Goal: Task Accomplishment & Management: Manage account settings

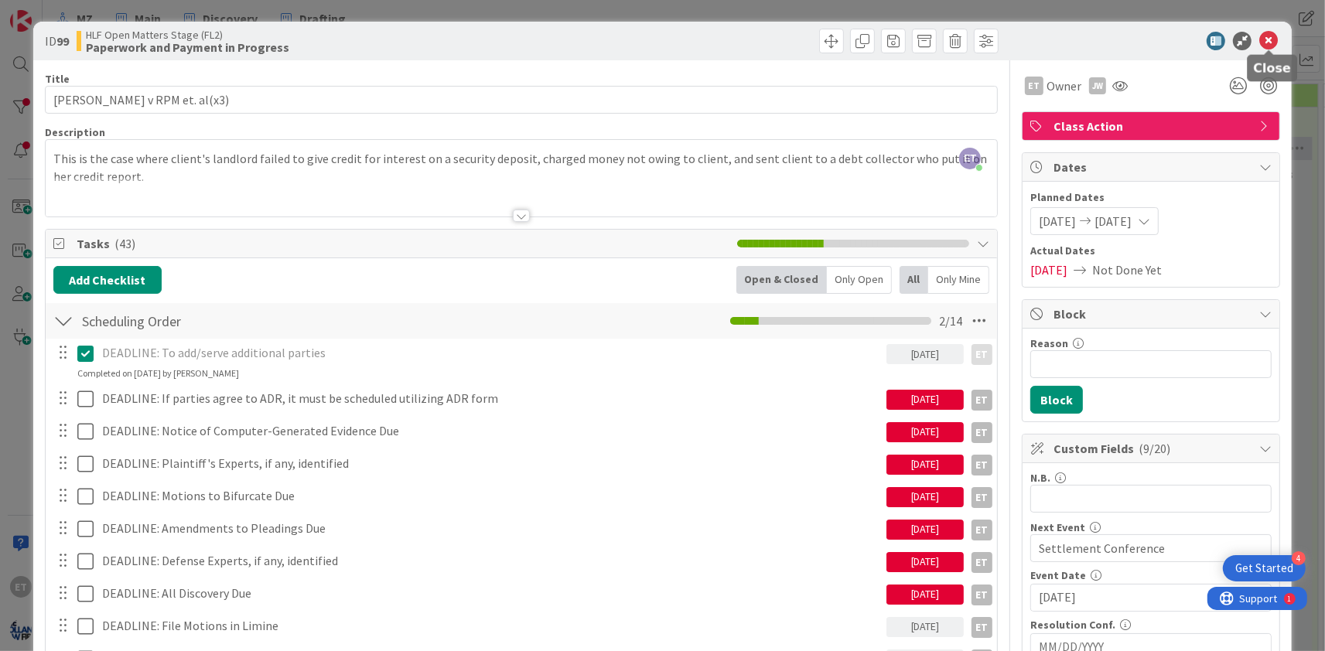
click at [1268, 37] on icon at bounding box center [1268, 41] width 19 height 19
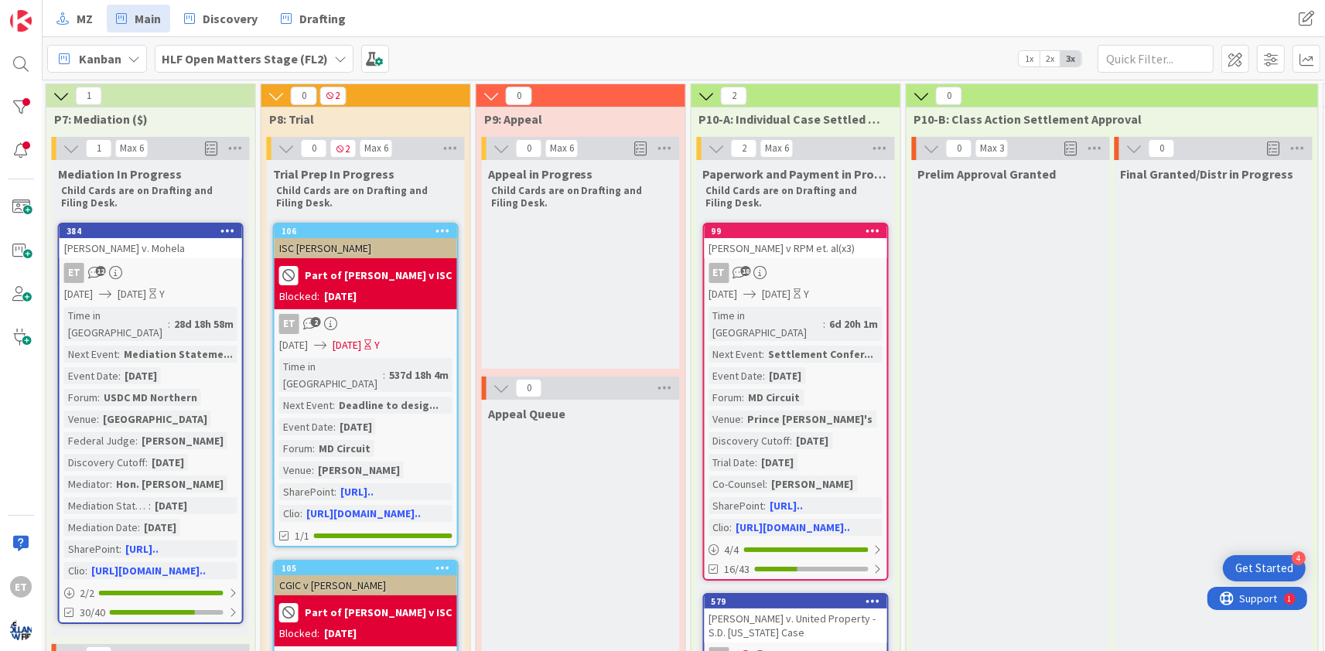
click at [473, 47] on div "Kanban HLF Open Matters Stage (FL2) 1x 2x 3x" at bounding box center [684, 58] width 1282 height 43
click at [19, 24] on img at bounding box center [21, 21] width 22 height 22
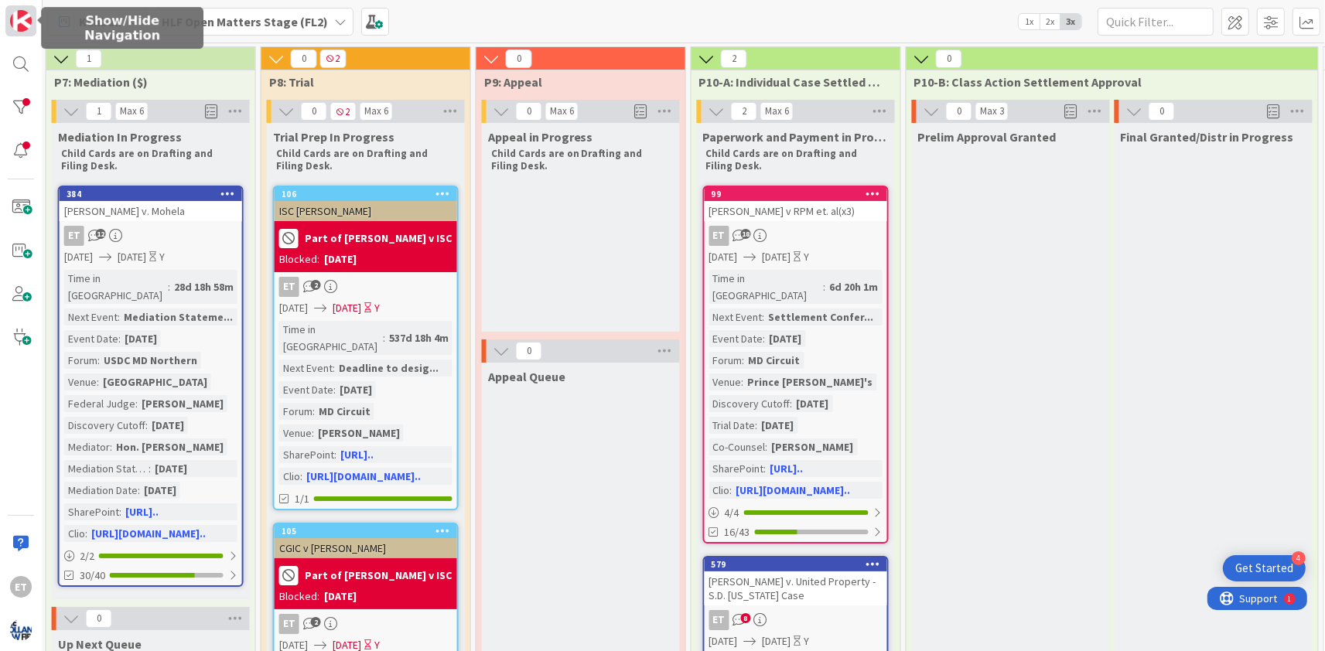
click at [19, 24] on img at bounding box center [21, 21] width 22 height 22
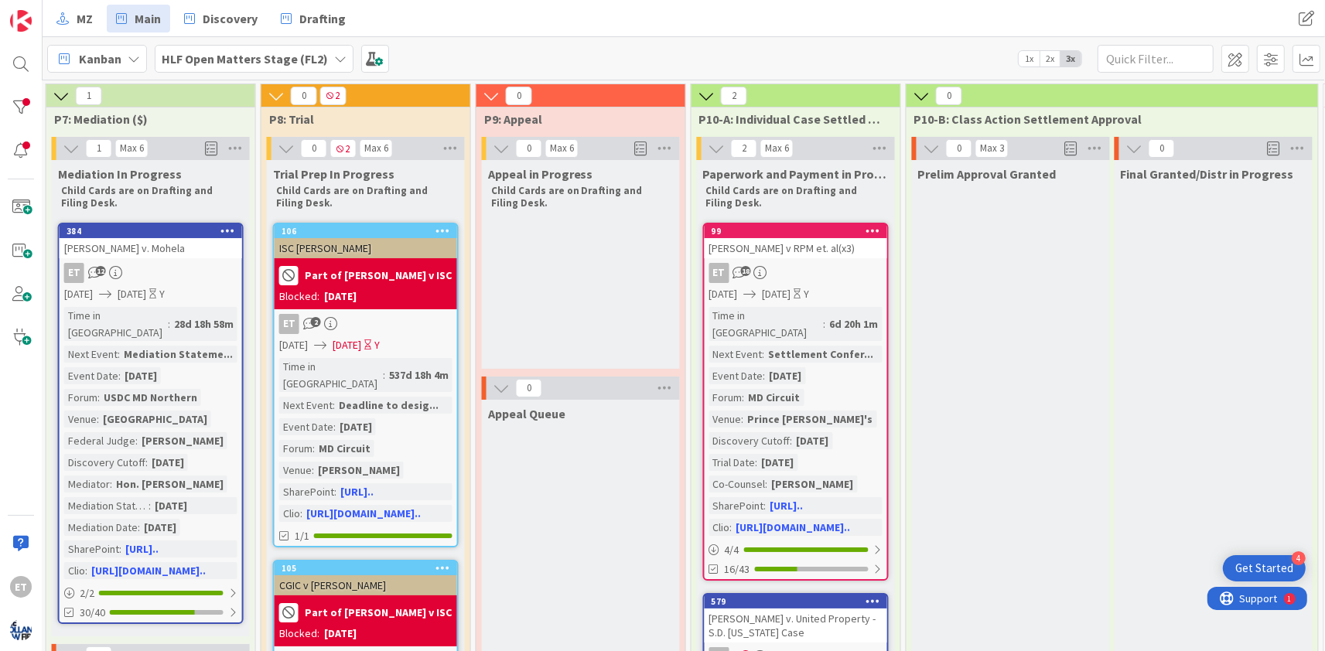
click at [305, 59] on b "HLF Open Matters Stage (FL2)" at bounding box center [245, 58] width 166 height 15
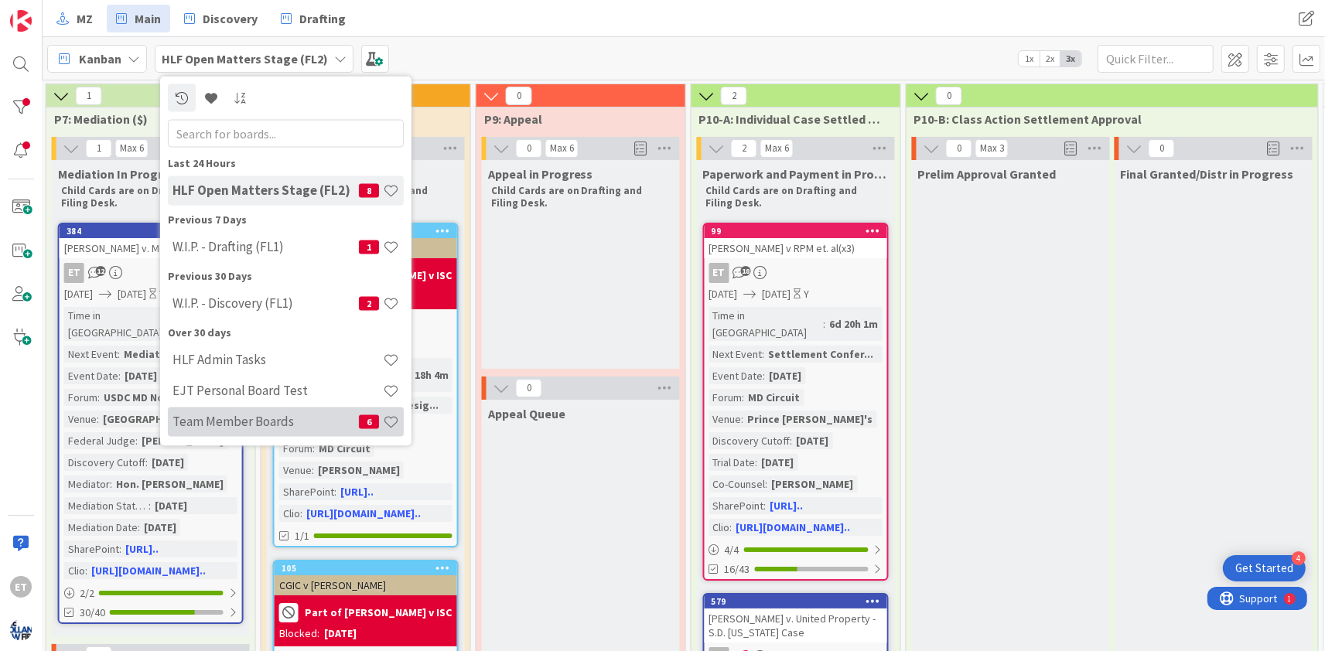
click at [282, 416] on h4 "Team Member Boards" at bounding box center [265, 421] width 186 height 15
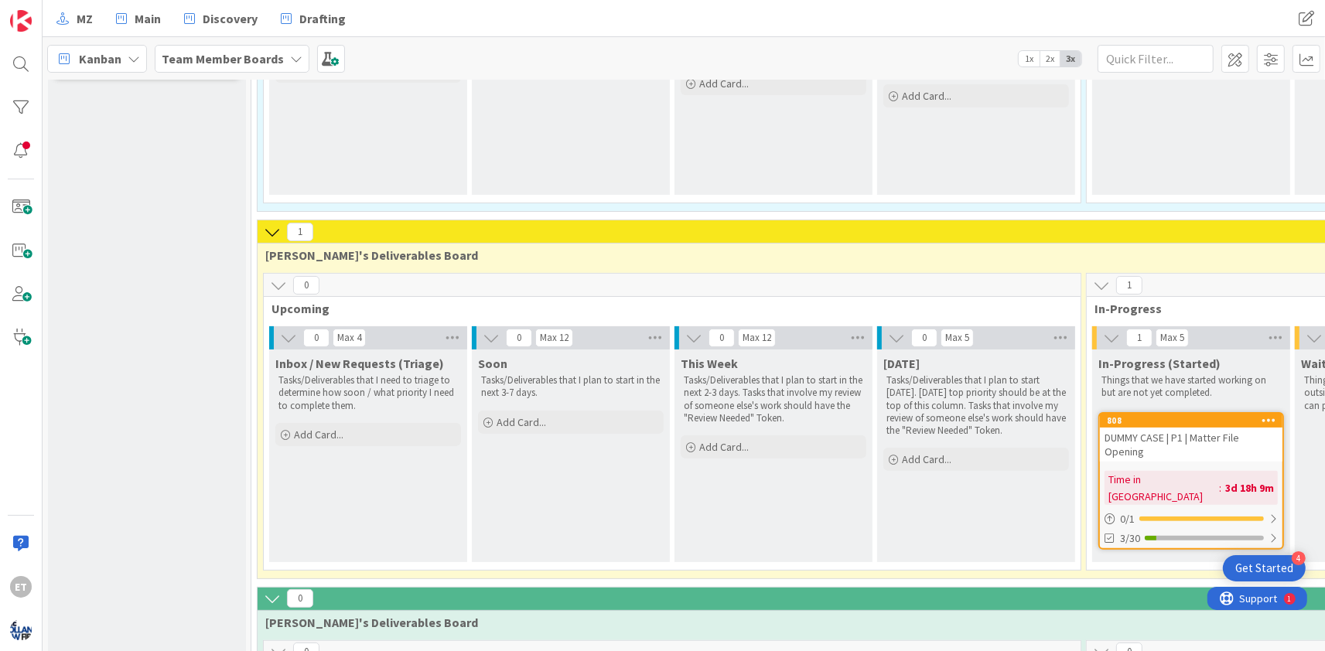
scroll to position [468, 0]
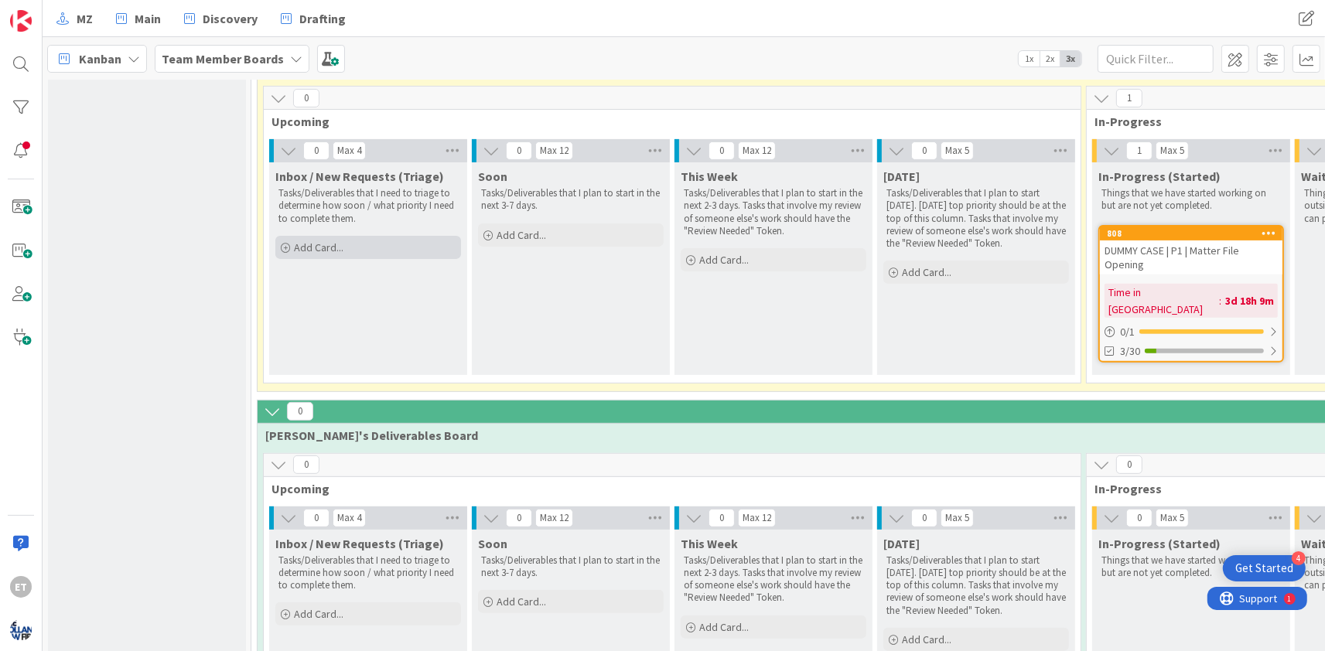
click at [288, 248] on icon at bounding box center [285, 248] width 9 height 9
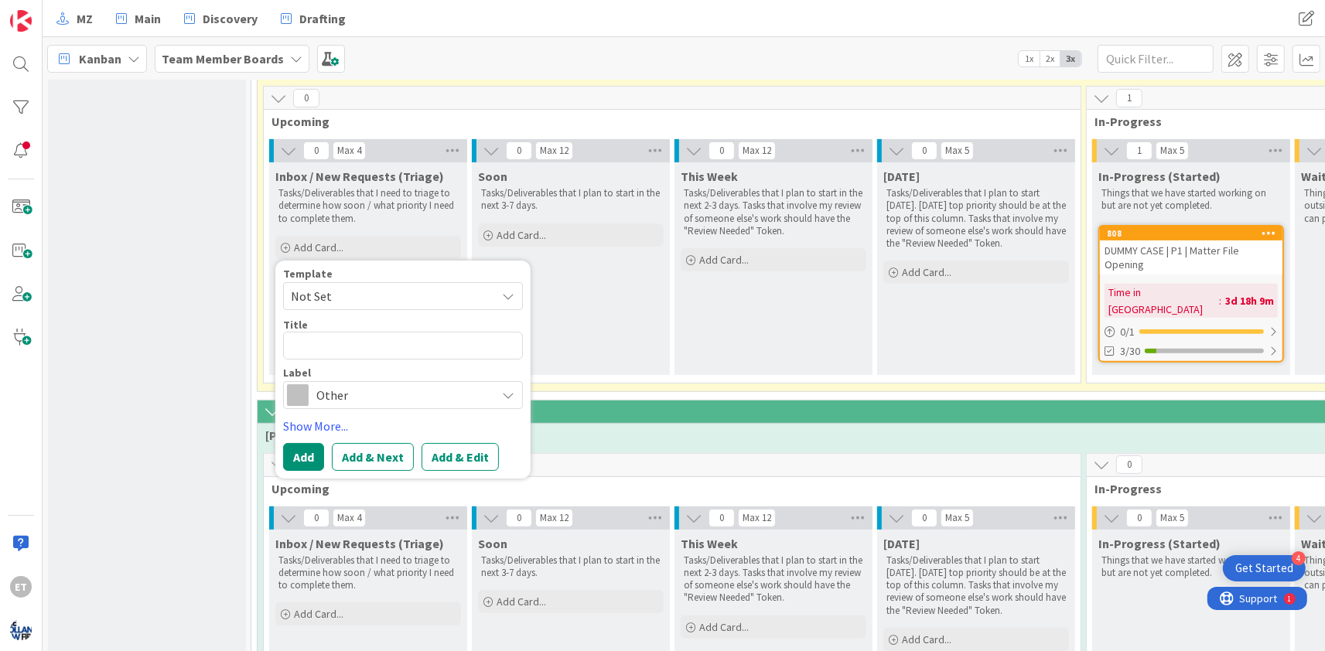
click at [345, 297] on span "Not Set" at bounding box center [387, 296] width 193 height 20
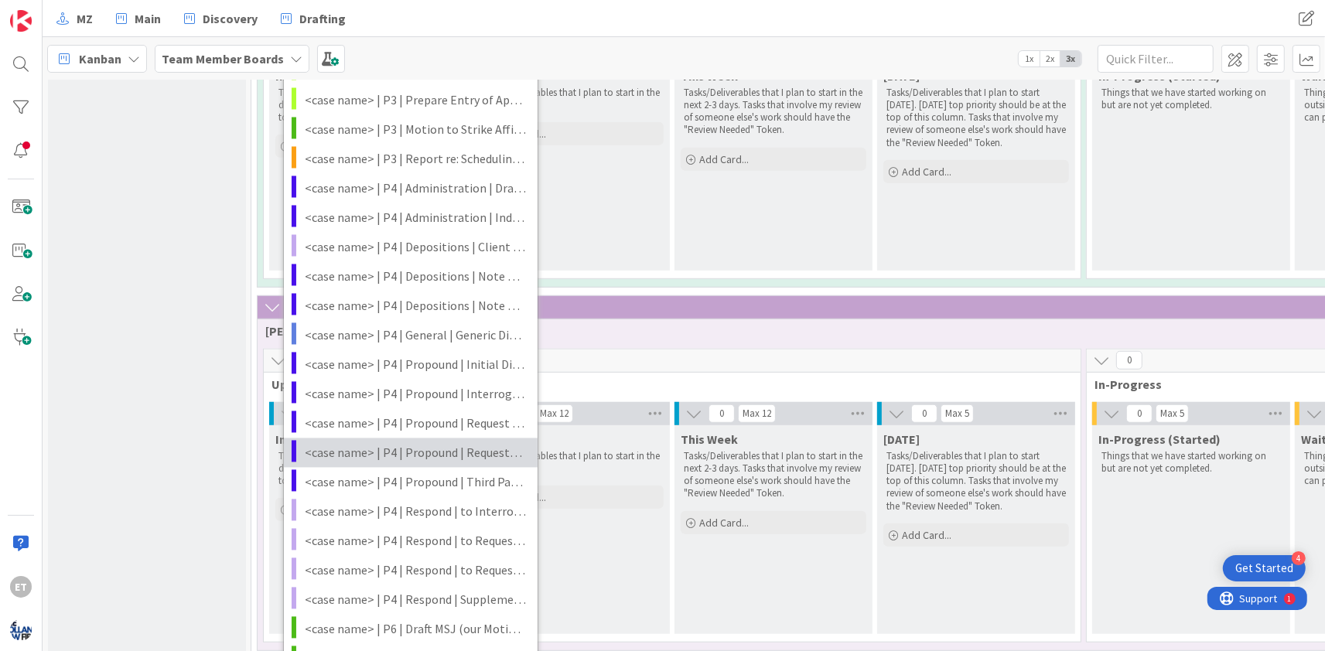
scroll to position [1029, 0]
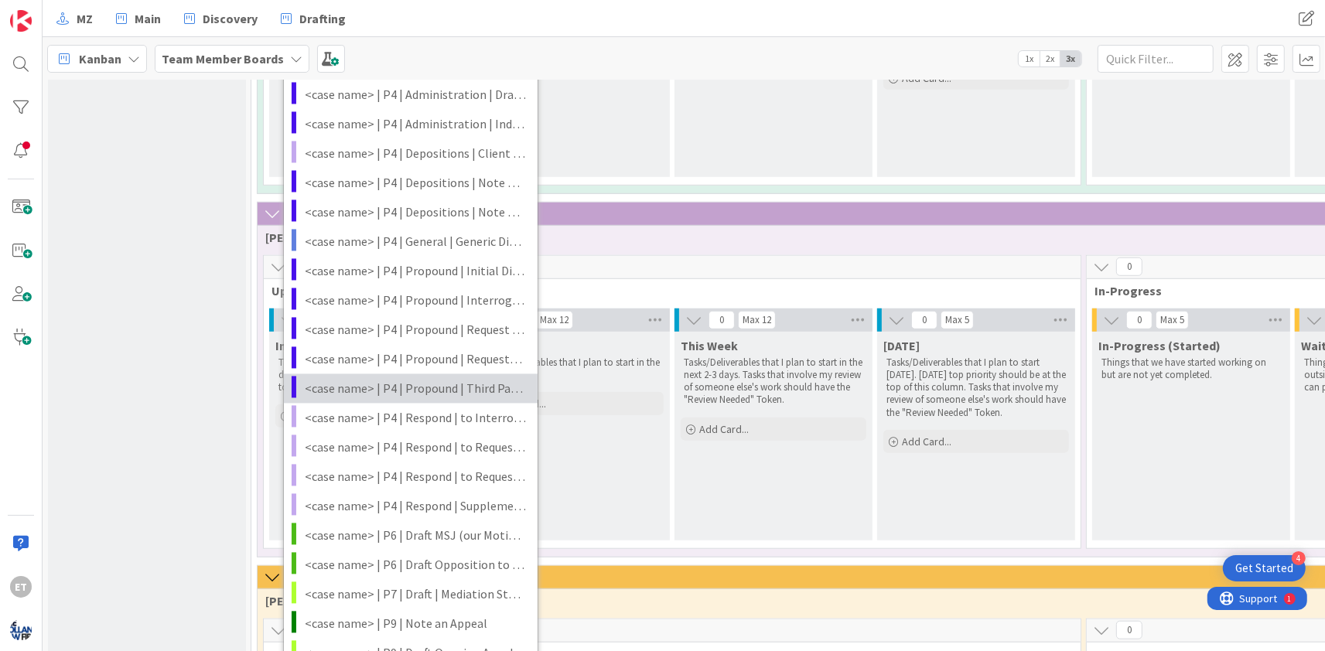
click at [436, 391] on span "<case name> | P4 | Propound | Third Party Document Subpeona on <target>" at bounding box center [415, 388] width 221 height 20
type textarea "x"
type textarea "<case name> | P4 | Propound | Third Party Document Subpeona on <target>"
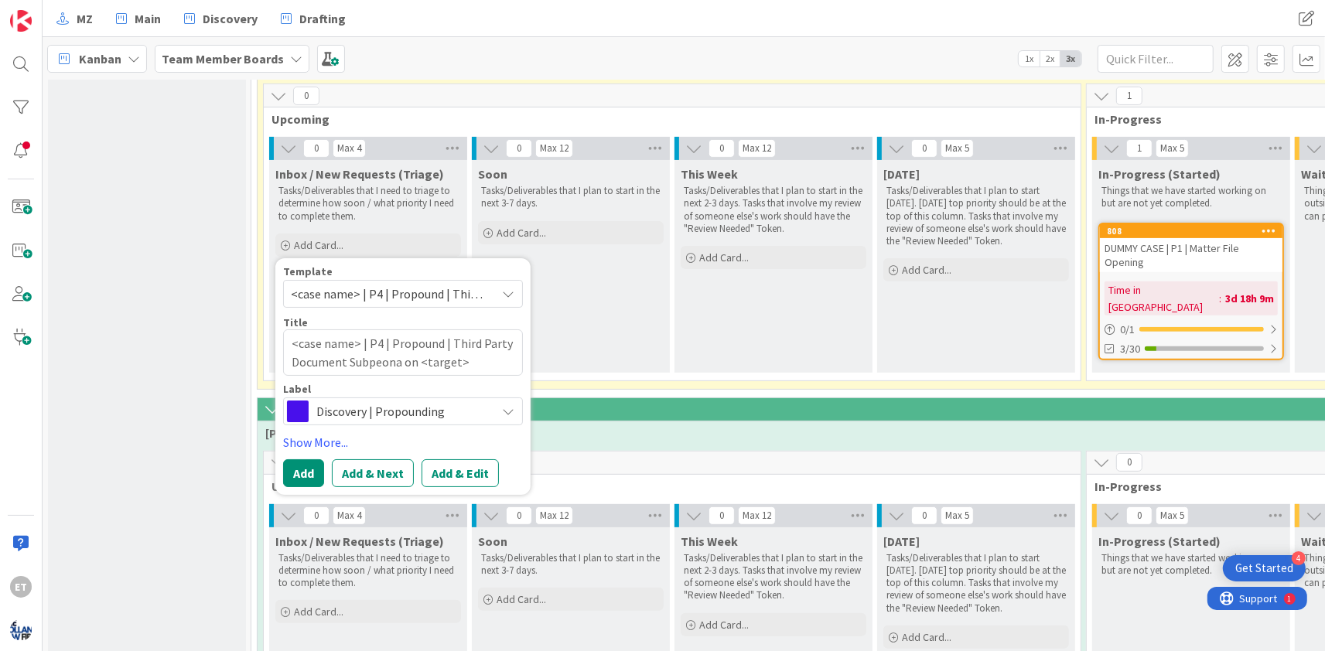
scroll to position [468, 0]
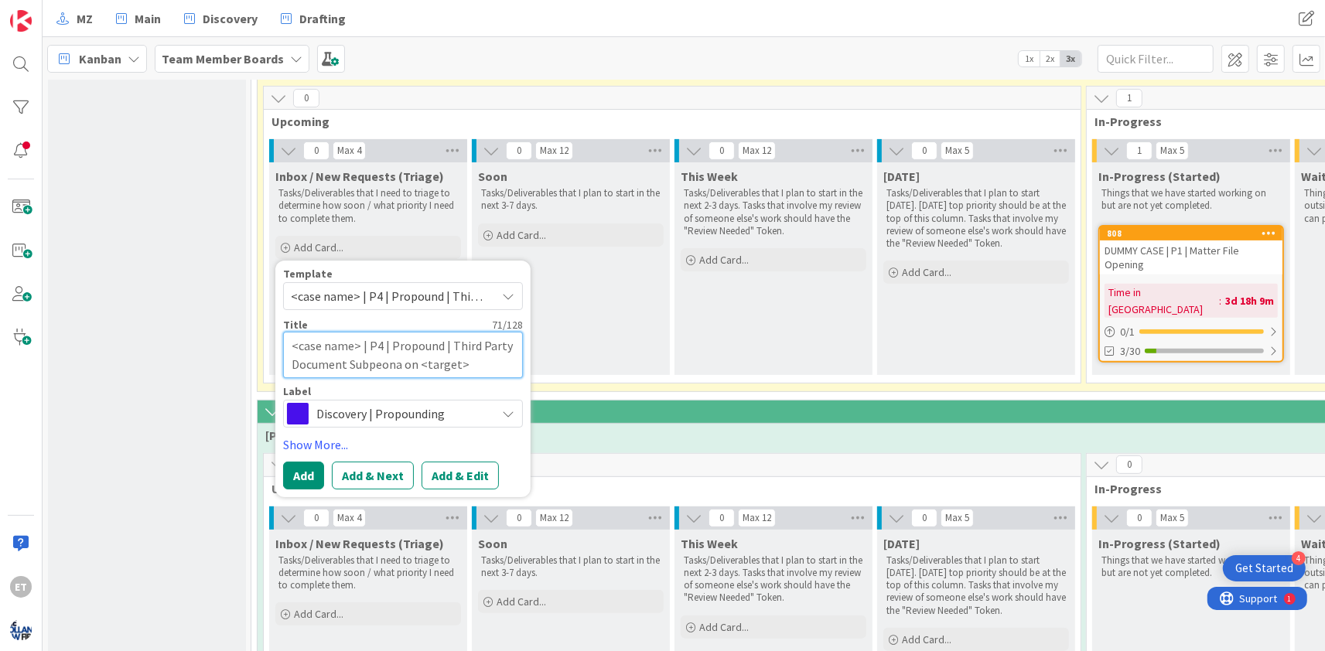
drag, startPoint x: 462, startPoint y: 361, endPoint x: 418, endPoint y: 361, distance: 44.1
click at [418, 361] on textarea "<case name> | P4 | Propound | Third Party Document Subpeona on <target>" at bounding box center [403, 355] width 240 height 46
type textarea "x"
type textarea "<case name> | P4 | Propound | Third Party Document Subpeona on C"
type textarea "x"
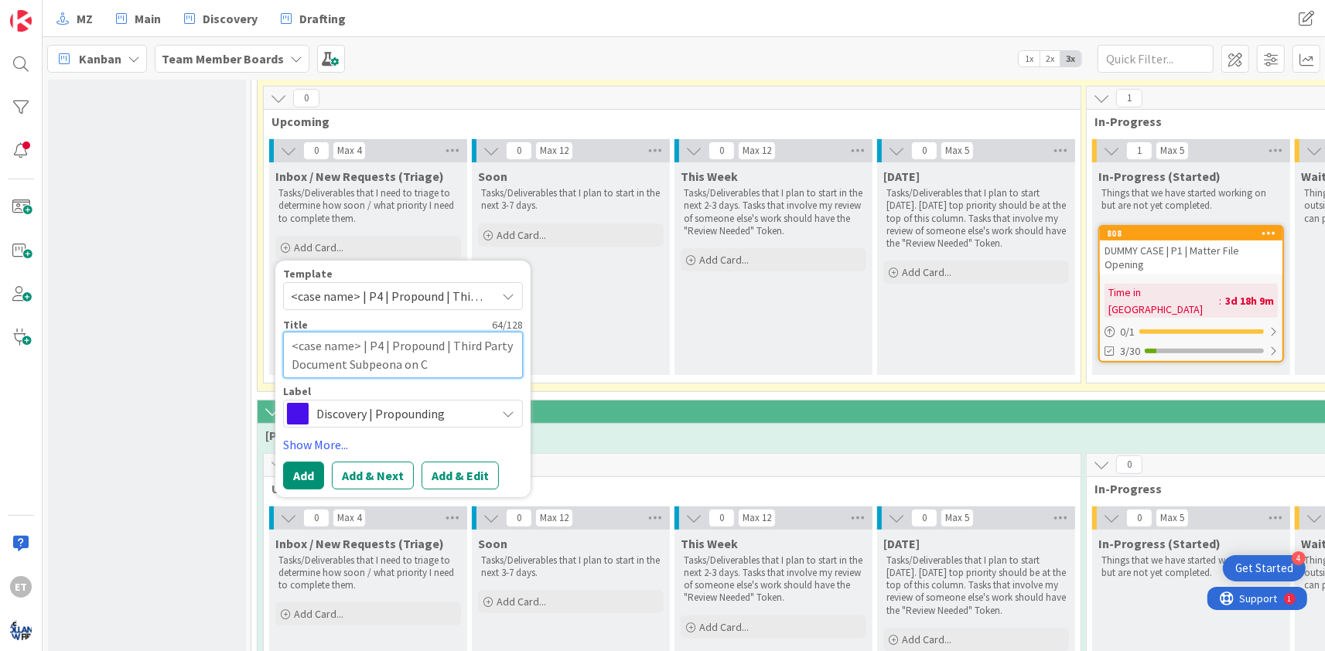
type textarea "<case name> | P4 | Propound | Third Party Document Subpeona on Cr"
type textarea "x"
type textarea "<case name> | P4 | Propound | Third Party Document Subpeona on Cre"
type textarea "x"
type textarea "<case name> | P4 | Propound | Third Party Document Subpeona on Cred"
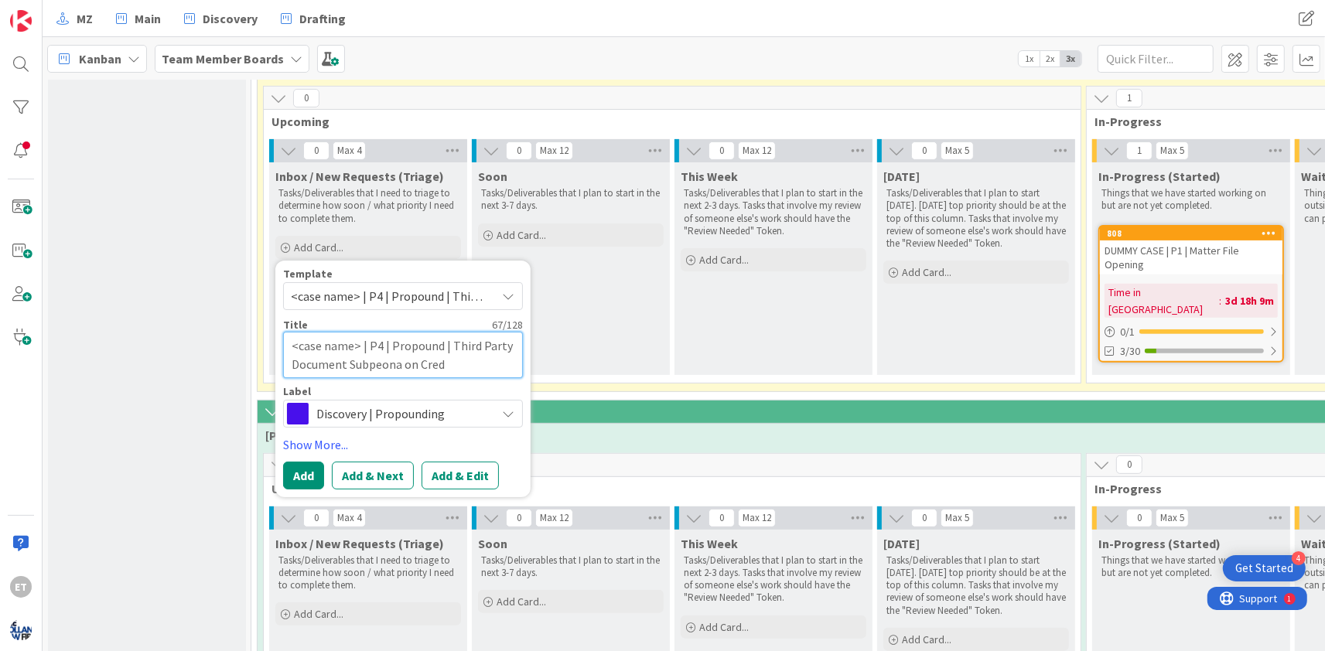
type textarea "x"
type textarea "<case name> | P4 | Propound | Third Party Document Subpeona on Credi"
type textarea "x"
type textarea "<case name> | P4 | Propound | Third Party Document Subpeona on Credit"
type textarea "x"
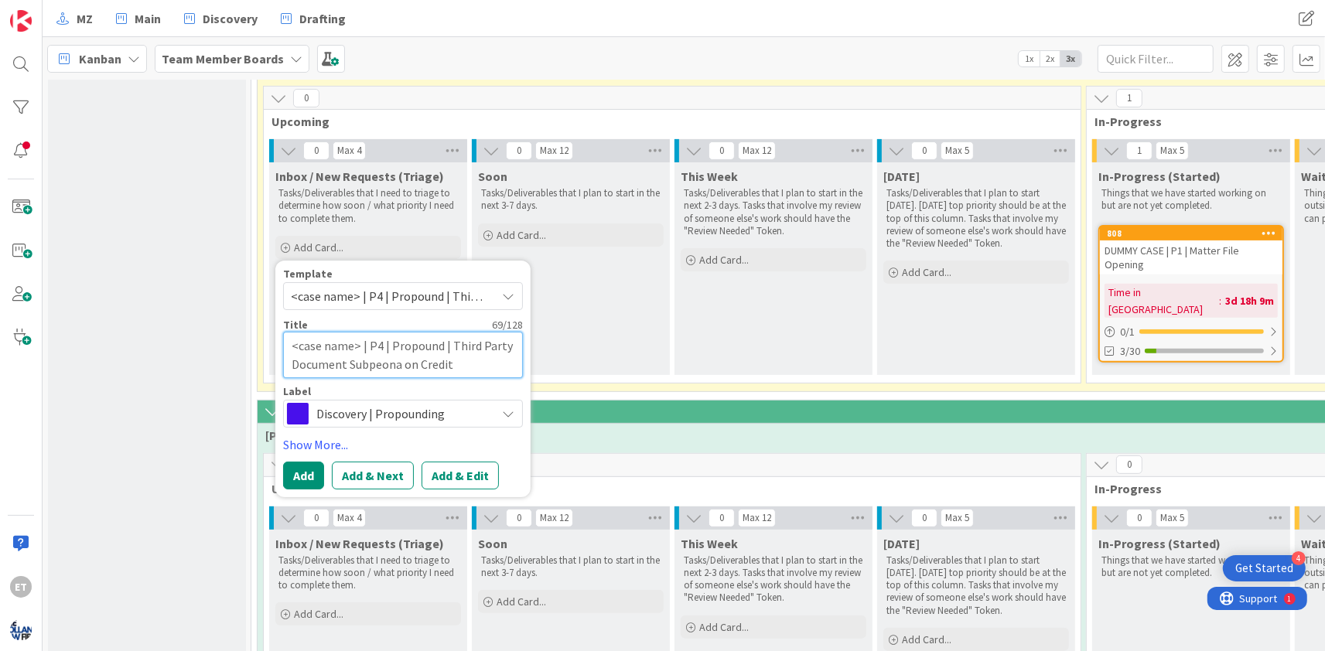
type textarea "<case name> | P4 | Propound | Third Party Document Subpeona on Credi"
type textarea "x"
type textarea "<case name> | P4 | Propound | Third Party Document Subpeona on Cred"
type textarea "x"
type textarea "<case name> | P4 | Propound | Third Party Document Subpeona on Cre"
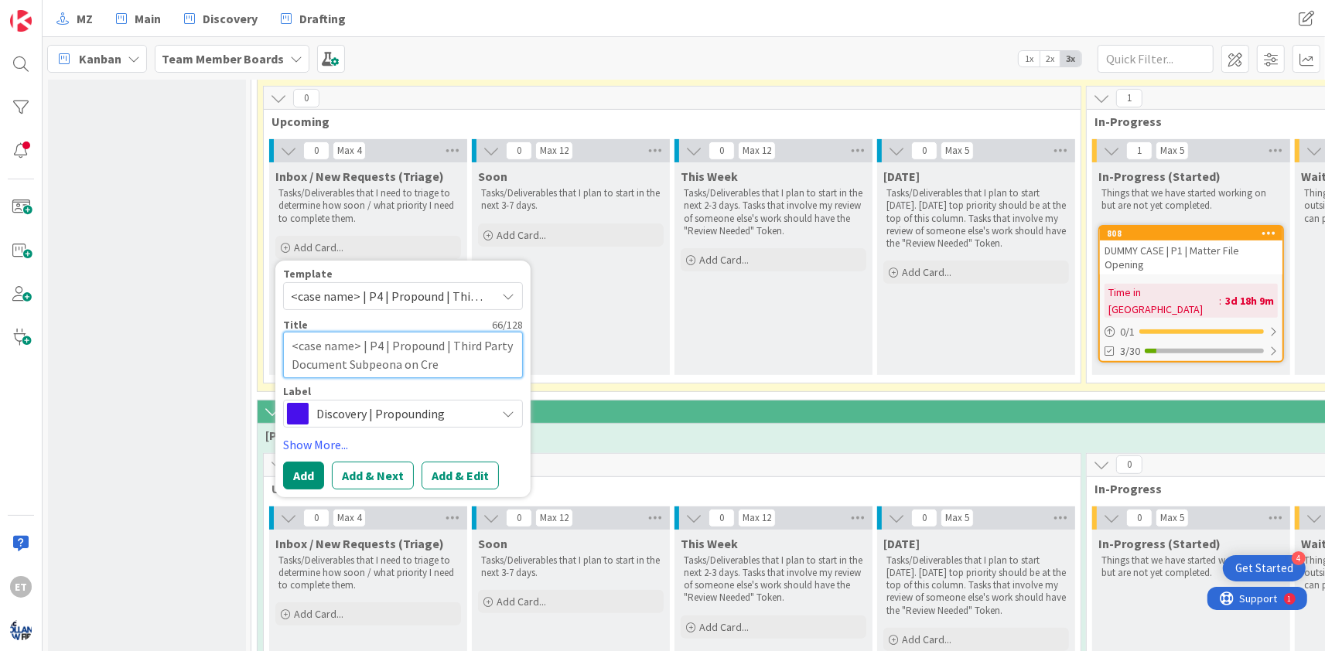
type textarea "x"
type textarea "<case name> | P4 | Propound | Third Party Document Subpeona on Cr"
type textarea "x"
type textarea "<case name> | P4 | Propound | Third Party Document Subpeona on C"
type textarea "x"
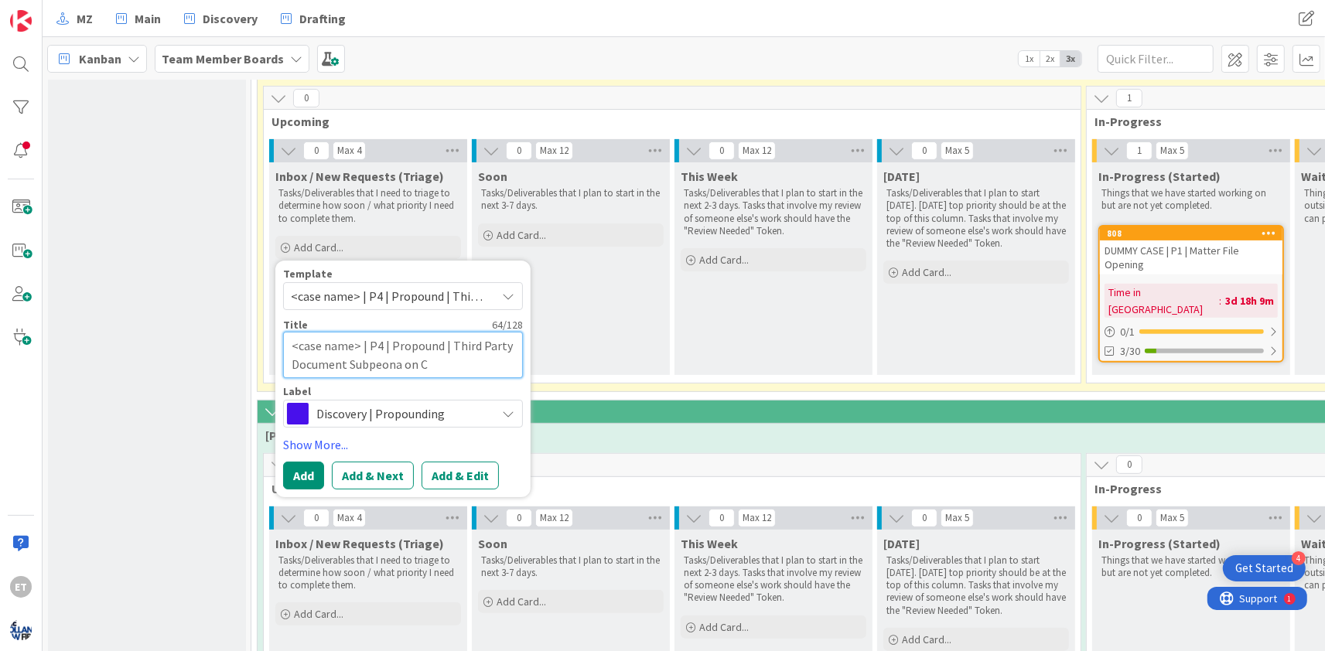
type textarea "<case name> | P4 | Propound | Third Party Document Subpeona on"
type textarea "x"
type textarea "<case name> | P4 | Propound | Third Party Document Subpeona on C"
type textarea "x"
type textarea "<case name> | P4 | Propound | Third Party Document Subpeona on Cr"
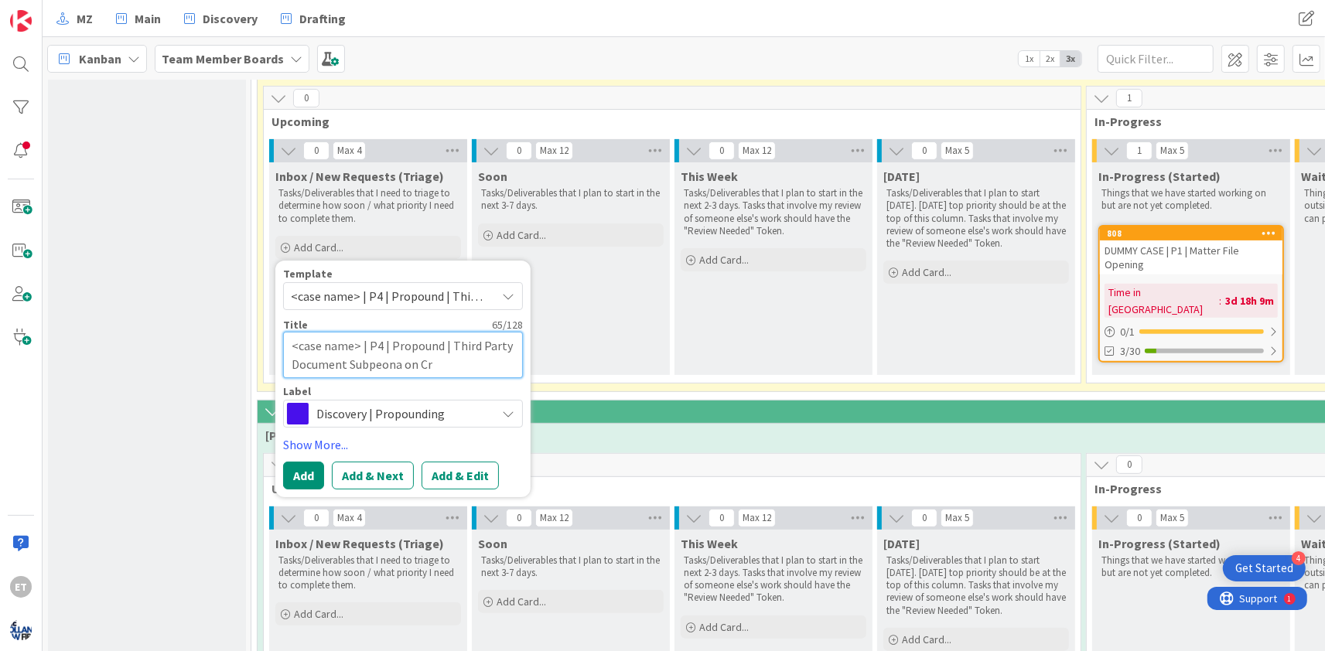
type textarea "x"
type textarea "<case name> | P4 | Propound | Third Party Document Subpeona on Cre"
type textarea "x"
type textarea "<case name> | P4 | Propound | Third Party Document Subpeona on Cred"
type textarea "x"
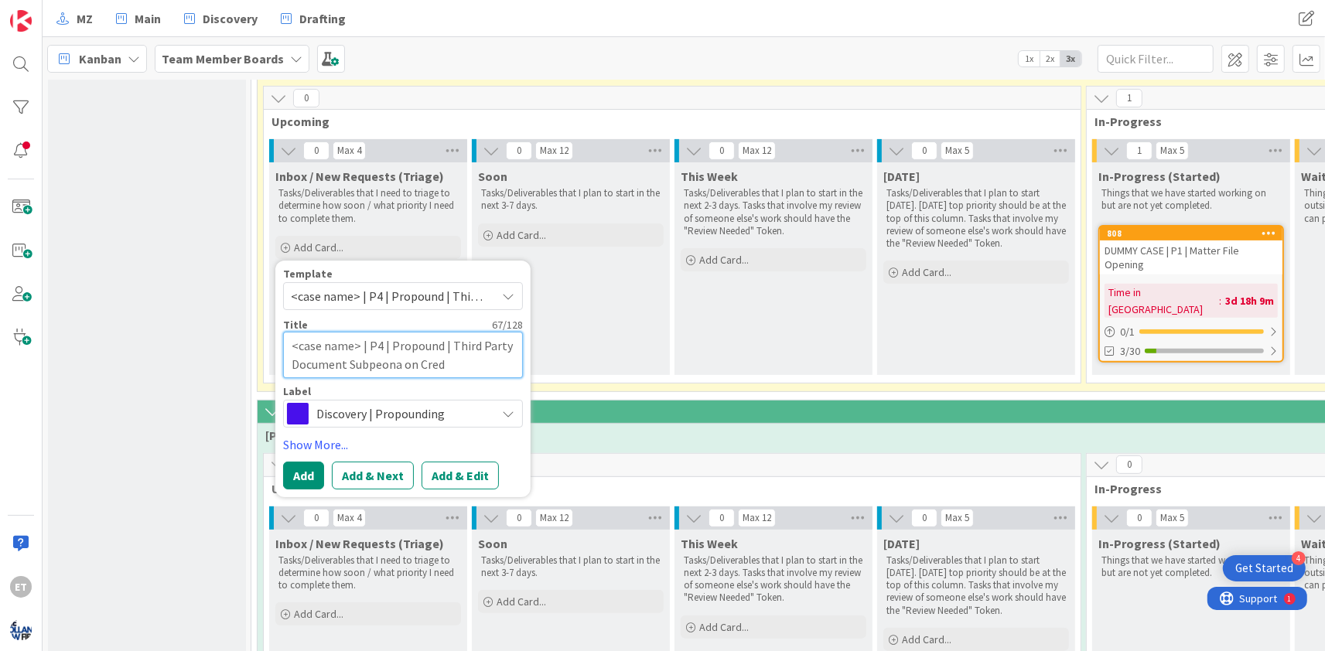
type textarea "<case name> | P4 | Propound | Third Party Document Subpeona on Credi"
type textarea "x"
type textarea "<case name> | P4 | Propound | Third Party Document Subpeona on Credit"
type textarea "x"
type textarea "<case name> | P4 | Propound | Third Party Document Subpeona on Credito"
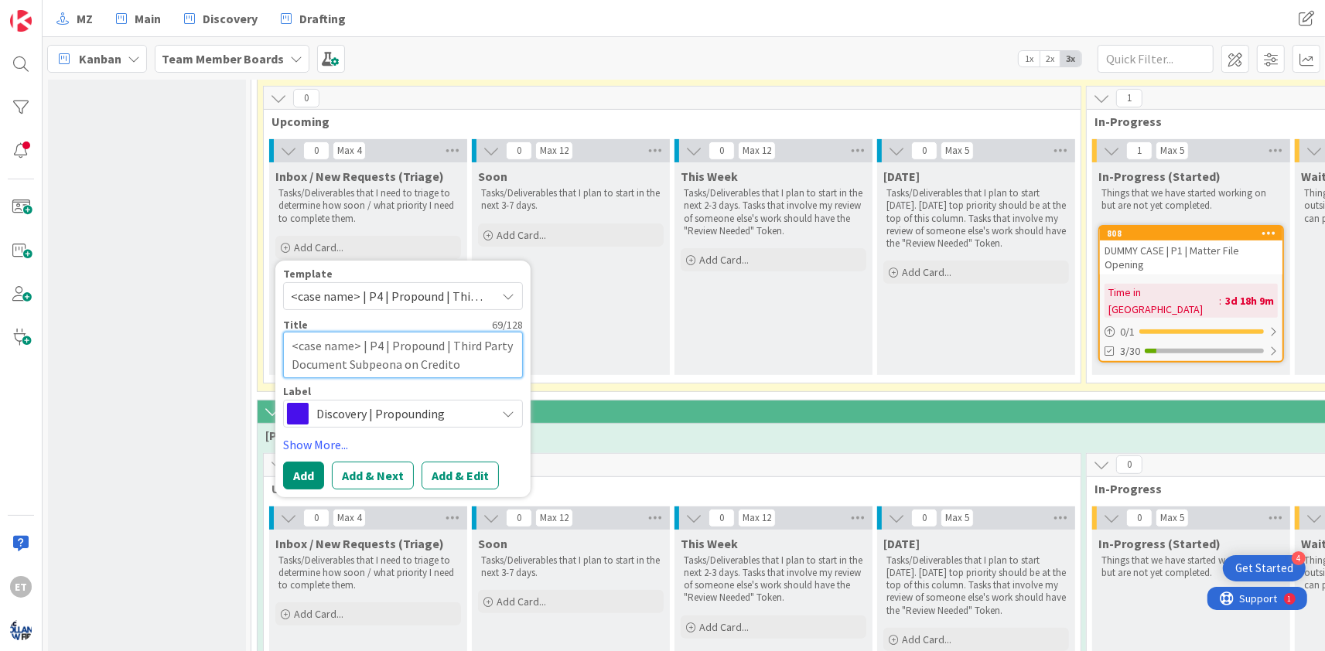
type textarea "x"
type textarea "<case name> | P4 | Propound | Third Party Document Subpeona on Creditor"
type textarea "x"
type textarea "<case name> | P4 | Propound | Third Party Document Subpeona on Creditors"
drag, startPoint x: 359, startPoint y: 346, endPoint x: 289, endPoint y: 342, distance: 69.8
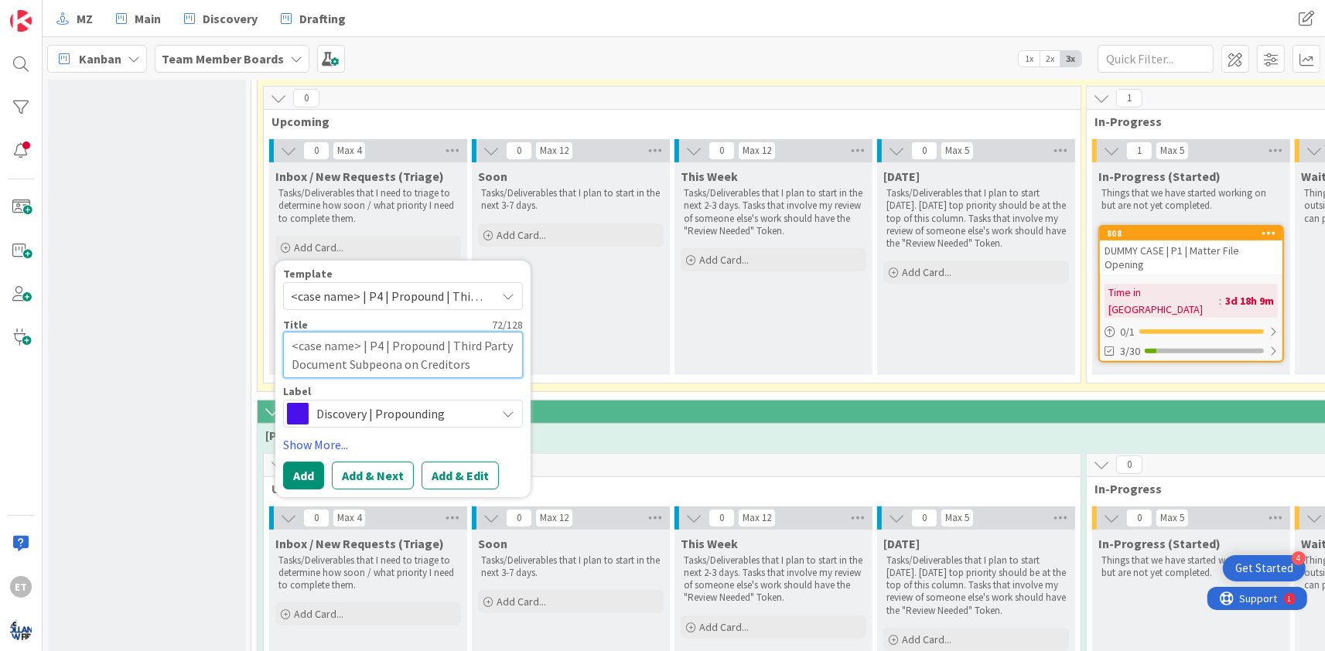
click at [289, 342] on textarea "<case name> | P4 | Propound | Third Party Document Subpeona on Creditors" at bounding box center [403, 355] width 240 height 46
type textarea "x"
type textarea "C | P4 | Propound | Third Party Document Subpeona on Creditors"
type textarea "x"
type textarea "Ca | P4 | Propound | Third Party Document Subpeona on Creditors"
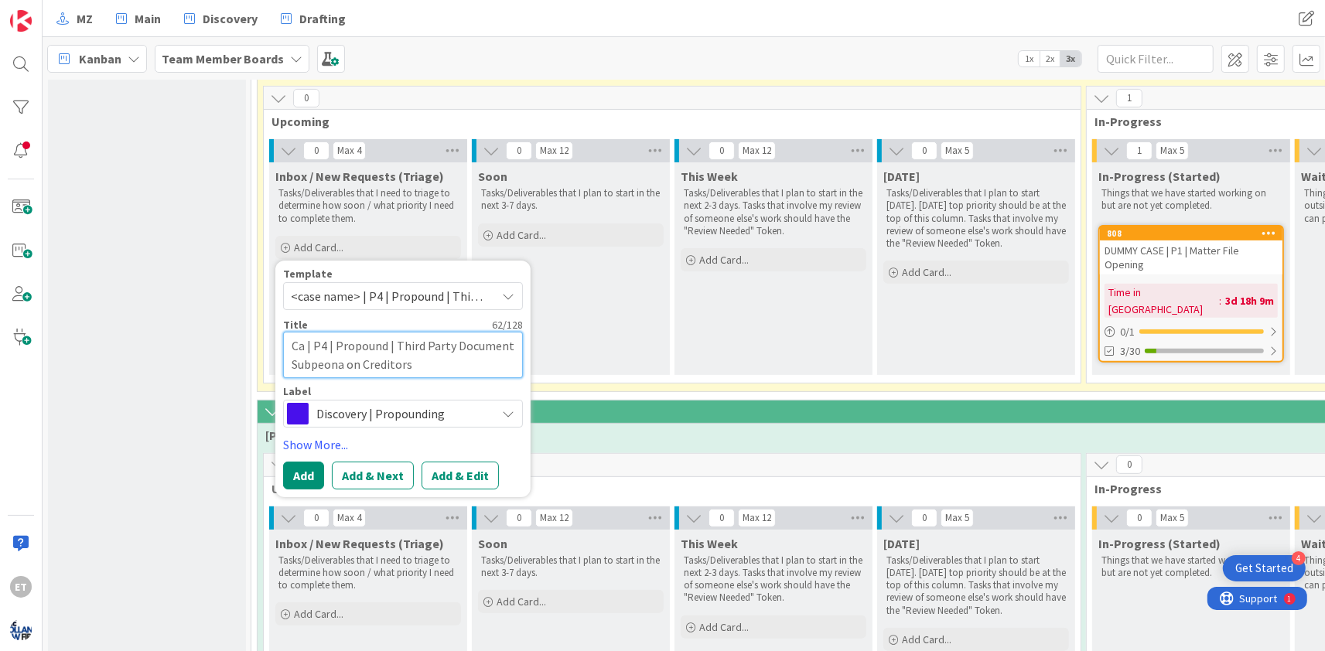
type textarea "x"
type textarea "Cam | P4 | Propound | Third Party Document Subpeona on Creditors"
type textarea "x"
type textarea "Camp | P4 | Propound | Third Party Document Subpeona on Creditors"
type textarea "x"
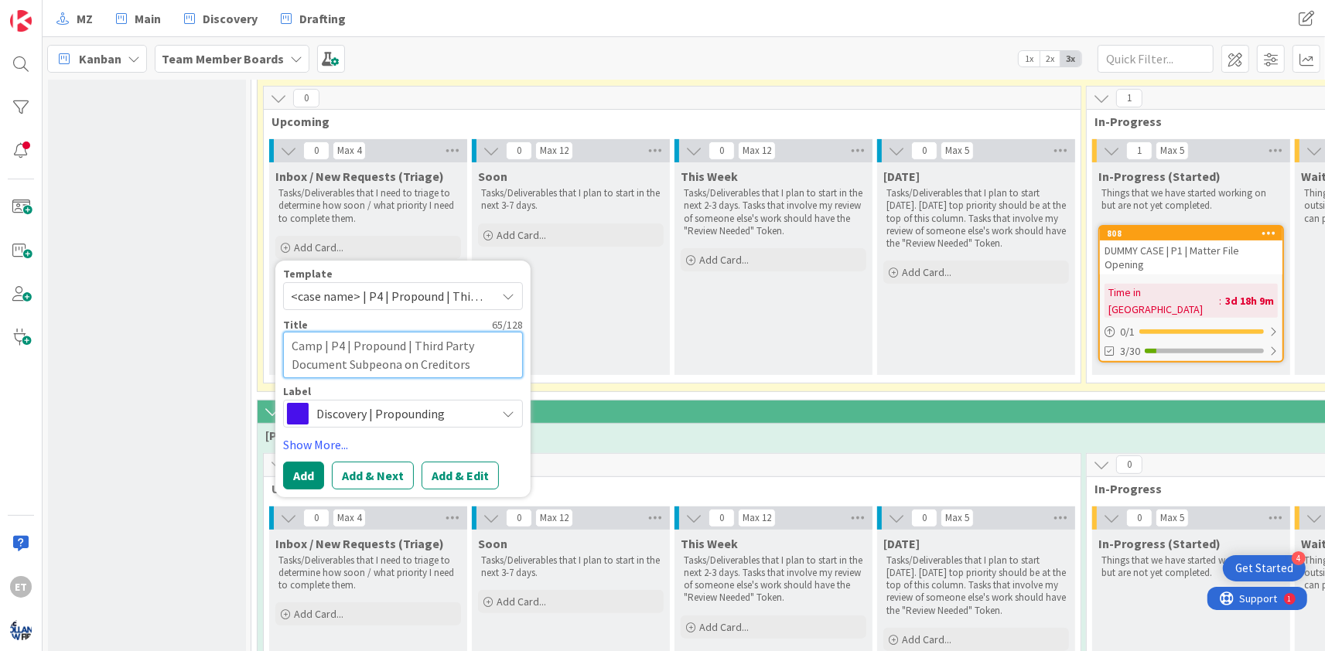
type textarea "Campb | P4 | Propound | Third Party Document Subpeona on Creditors"
type textarea "x"
type textarea "Campbe | P4 | Propound | Third Party Document Subpeona on Creditors"
type textarea "x"
type textarea "Campbel | P4 | Propound | Third Party Document Subpeona on Creditors"
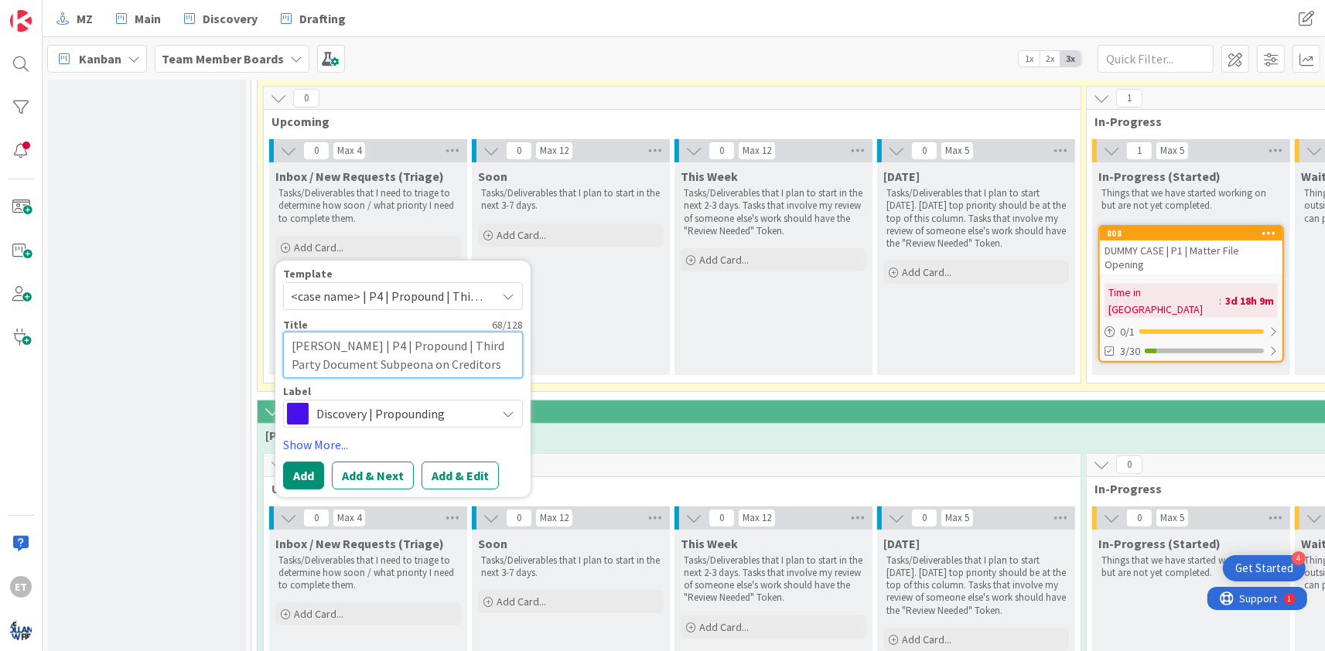
type textarea "x"
type textarea "Campbell | P4 | Propound | Third Party Document Subpeona on Creditors"
type textarea "x"
type textarea "Campbell | P4 | Propound | Third Party Document Subpeona on Creditors"
type textarea "x"
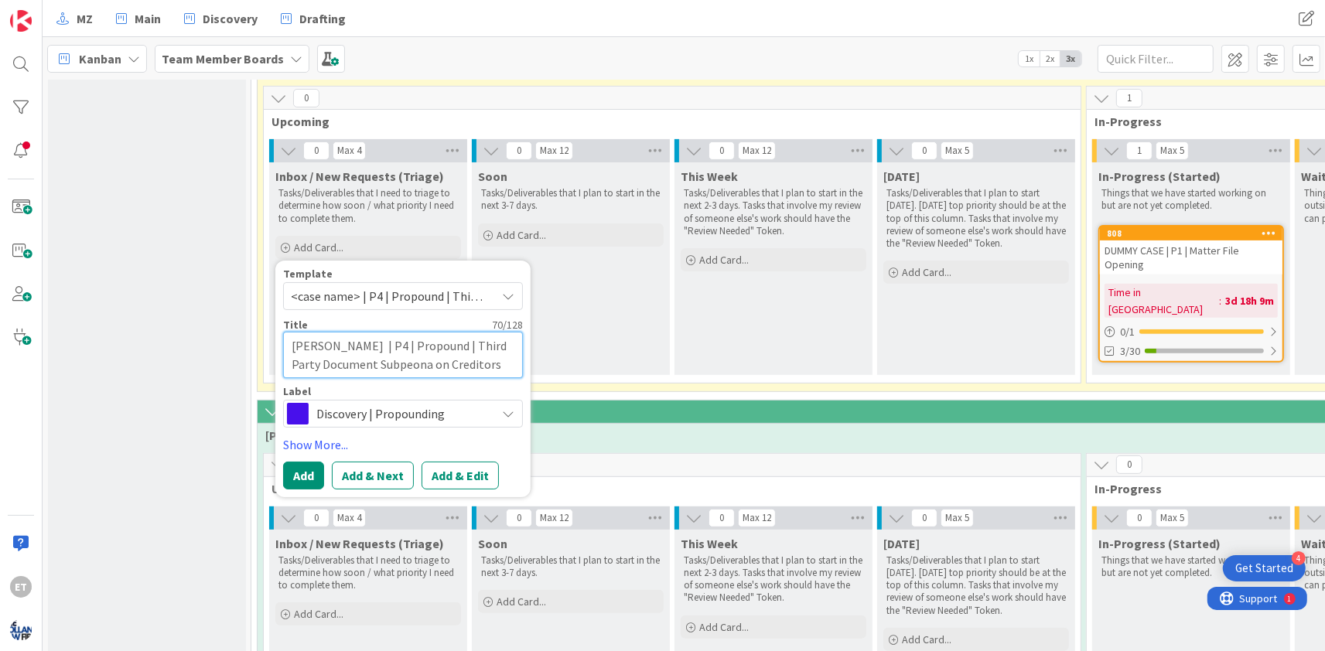
type textarea "Campbell v | P4 | Propound | Third Party Document Subpeona on Creditors"
type textarea "x"
type textarea "Campbell v. | P4 | Propound | Third Party Document Subpeona on Creditors"
type textarea "x"
type textarea "Campbell v. | P4 | Propound | Third Party Document Subpeona on Creditors"
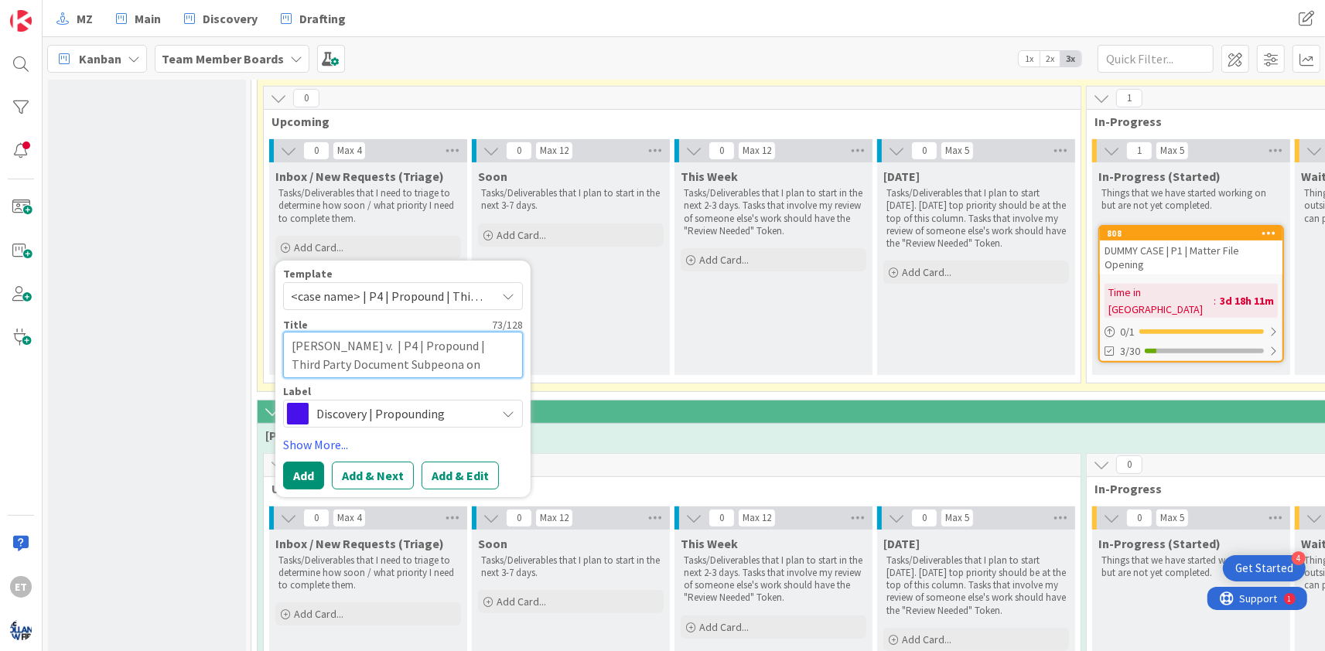
type textarea "x"
type textarea "Campbell v. A | P4 | Propound | Third Party Document Subpeona on Creditors"
type textarea "x"
type textarea "Campbell v. Ar | P4 | Propound | Third Party Document Subpeona on Creditors"
type textarea "x"
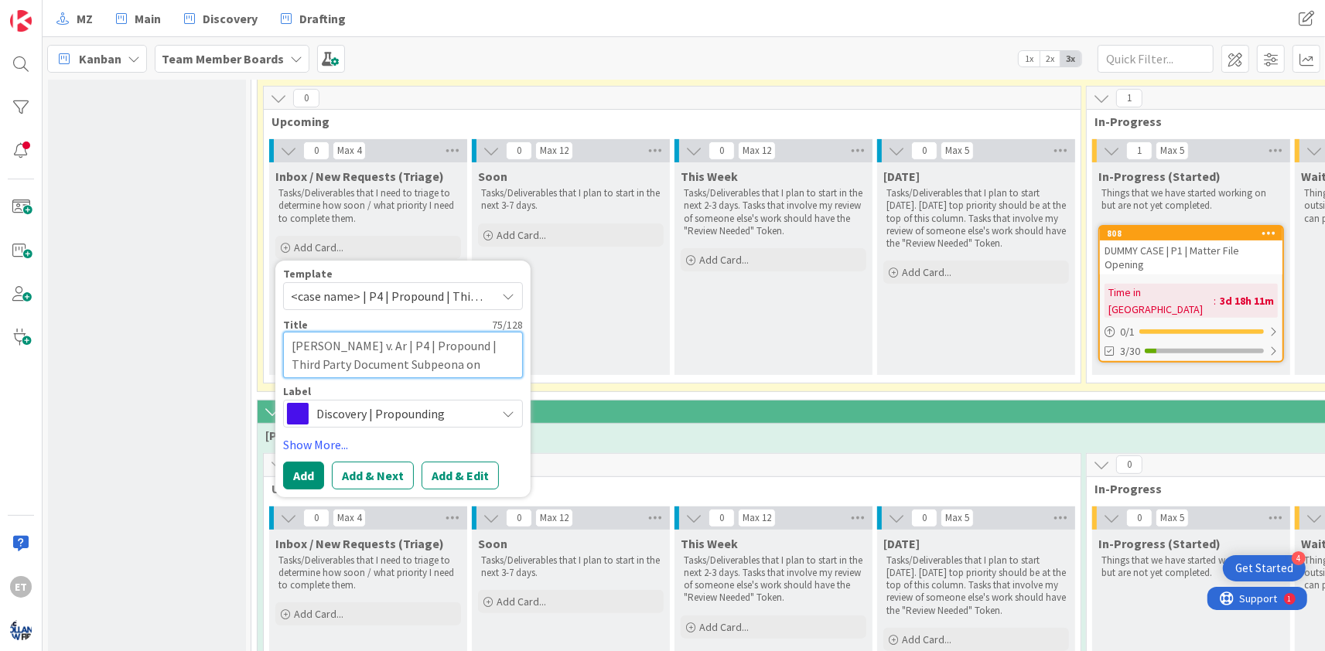
type textarea "Campbell v. Arr | P4 | Propound | Third Party Document Subpeona on Creditors"
type textarea "x"
type textarea "Campbell v. Arri | P4 | Propound | Third Party Document Subpeona on Creditors"
type textarea "x"
type textarea "Campbell v. Arriv | P4 | Propound | Third Party Document Subpeona on Creditors"
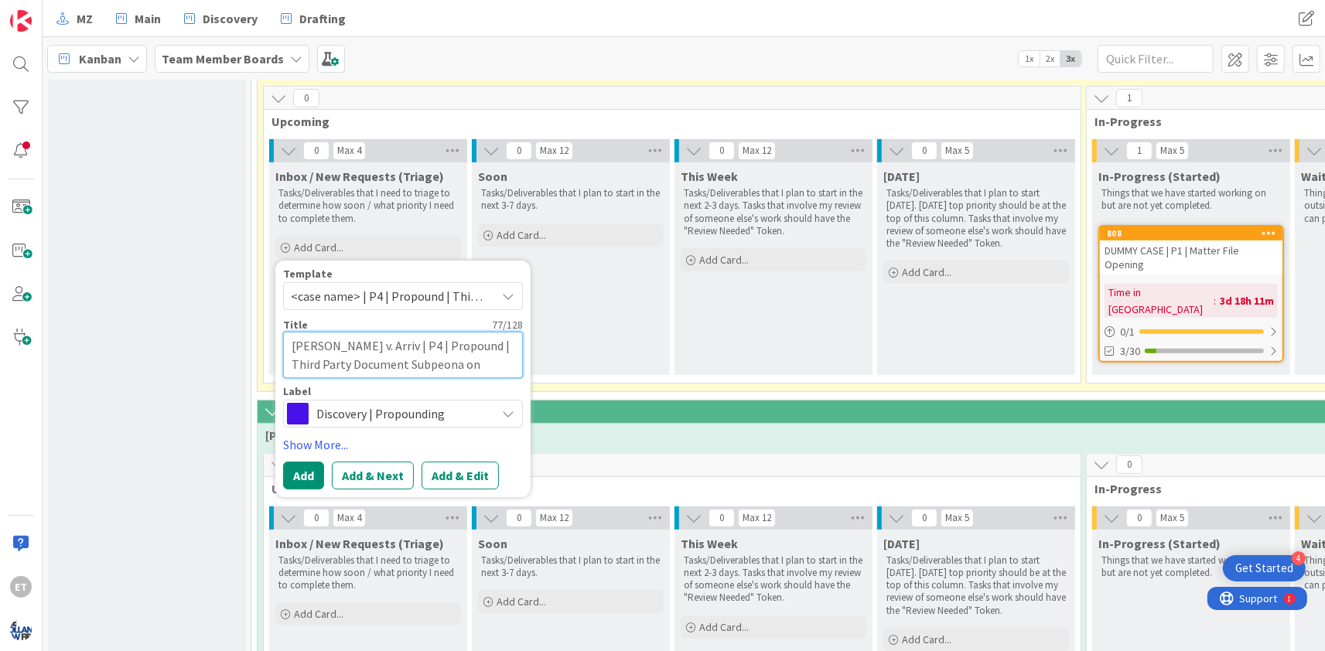
type textarea "x"
type textarea "Campbell v. Arrive | P4 | Propound | Third Party Document Subpeona on Creditors"
type textarea "x"
type textarea "Campbell v. Arrive | P4 | Propound | Third Party Document Subpeona on Creditors"
type textarea "x"
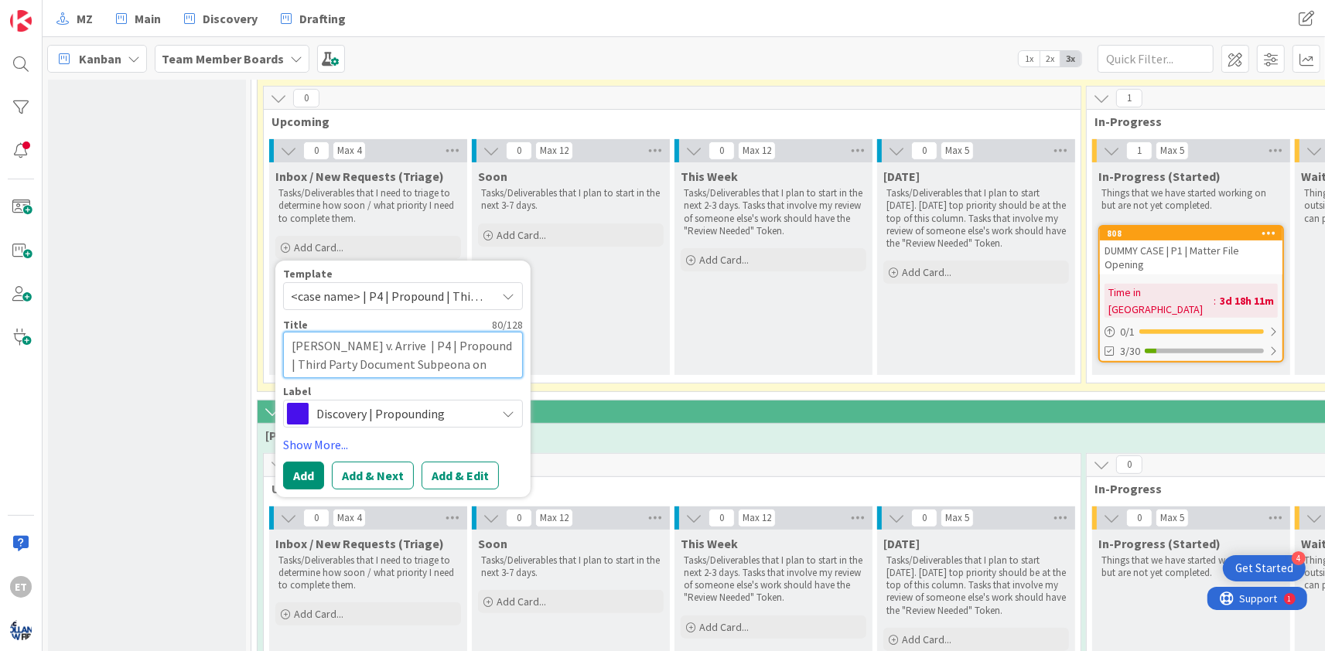
type textarea "Campbell v. Arrive e | P4 | Propound | Third Party Document Subpeona on Credito…"
type textarea "x"
type textarea "Campbell v. Arrive et | P4 | Propound | Third Party Document Subpeona on Credit…"
type textarea "x"
type textarea "Campbell v. Arrive eta | P4 | Propound | Third Party Document Subpeona on Credi…"
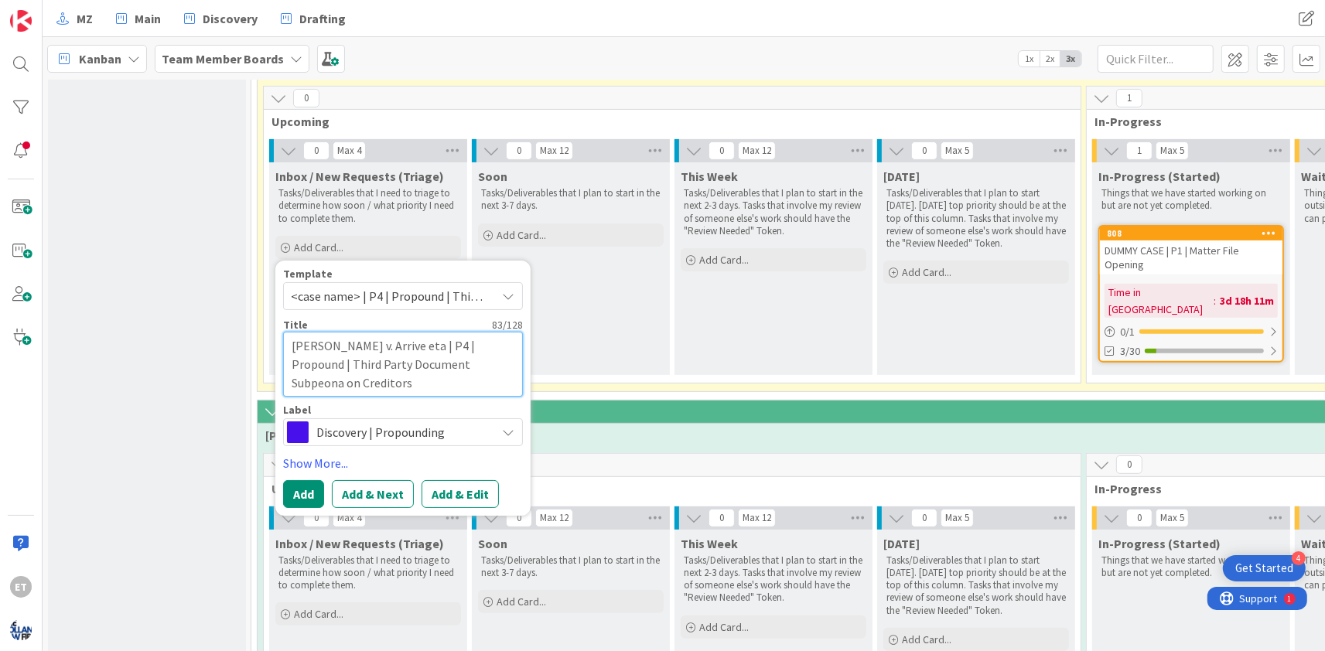
type textarea "x"
type textarea "Campbell v. Arrive etal | P4 | Propound | Third Party Document Subpeona on Cred…"
type textarea "x"
type textarea "Campbell v. Arrive eta | P4 | Propound | Third Party Document Subpeona on Credi…"
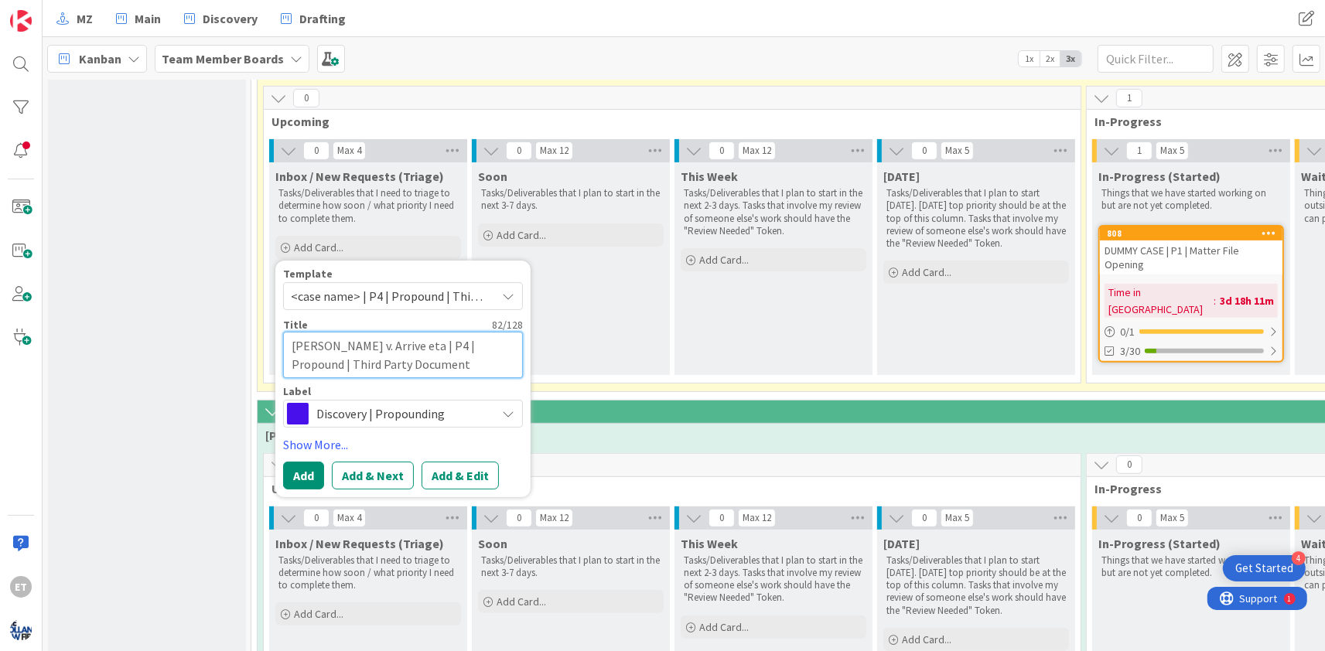
type textarea "x"
type textarea "Campbell v. Arrive et | P4 | Propound | Third Party Document Subpeona on Credit…"
type textarea "x"
type textarea "Campbell v. Arrive et | P4 | Propound | Third Party Document Subpeona on Credit…"
type textarea "x"
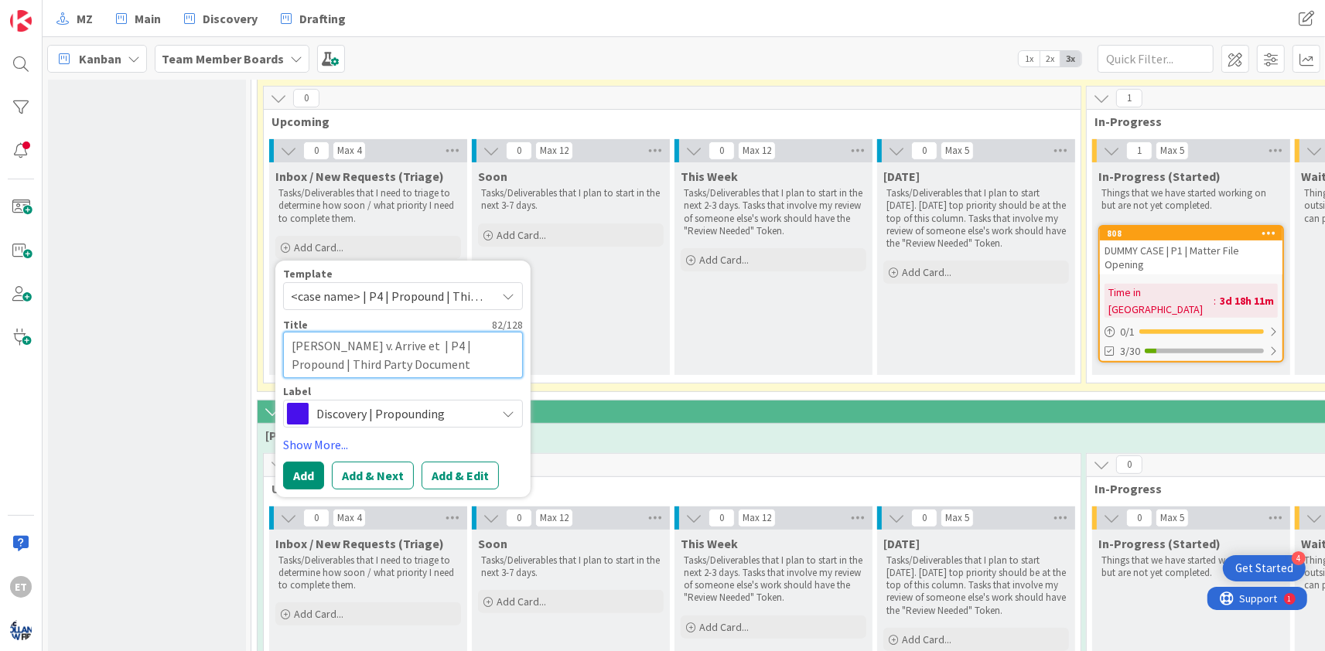
type textarea "Campbell v. Arrive et a | P4 | Propound | Third Party Document Subpeona on Cred…"
type textarea "x"
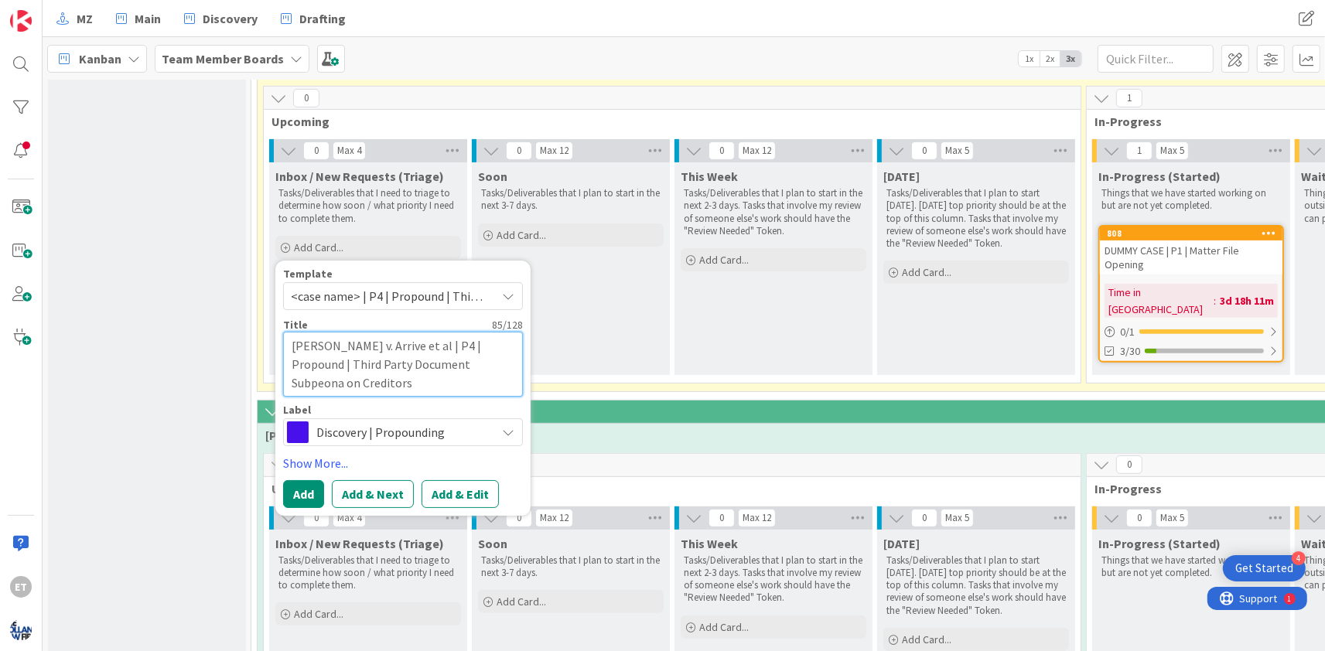
type textarea "Campbell v. Arrive et al | P4 | Propound | Third Party Document Subpeona on Cre…"
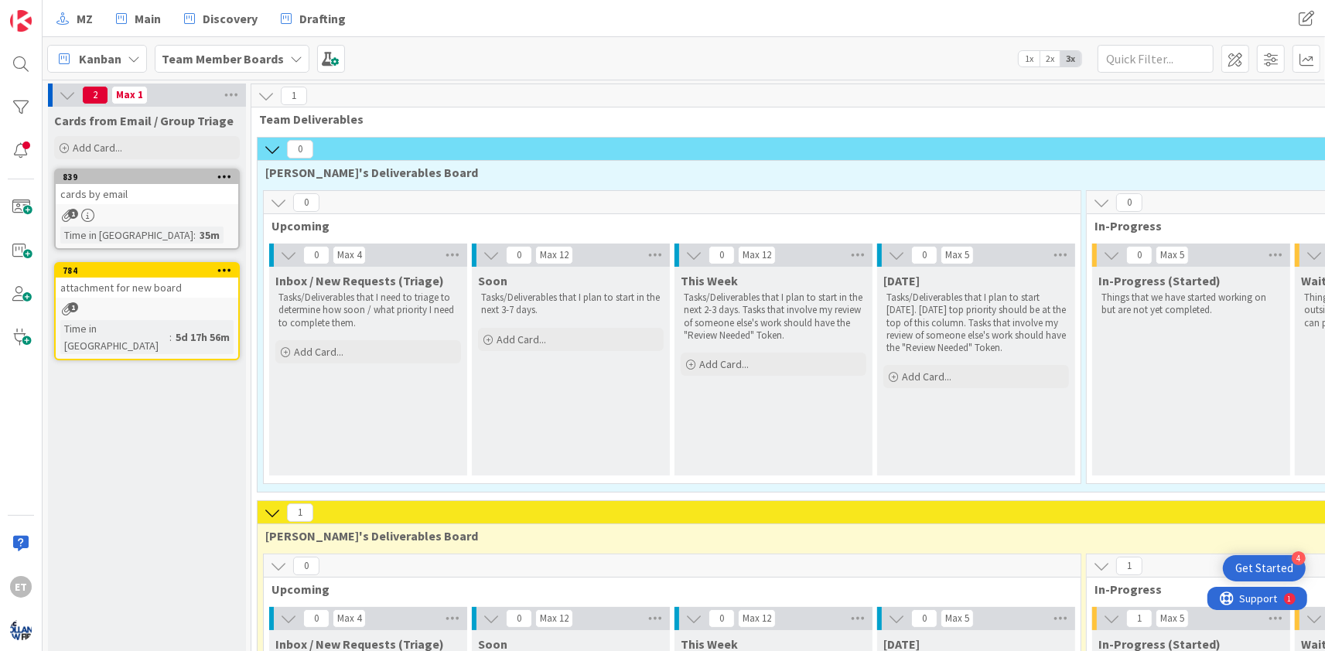
scroll to position [374, 0]
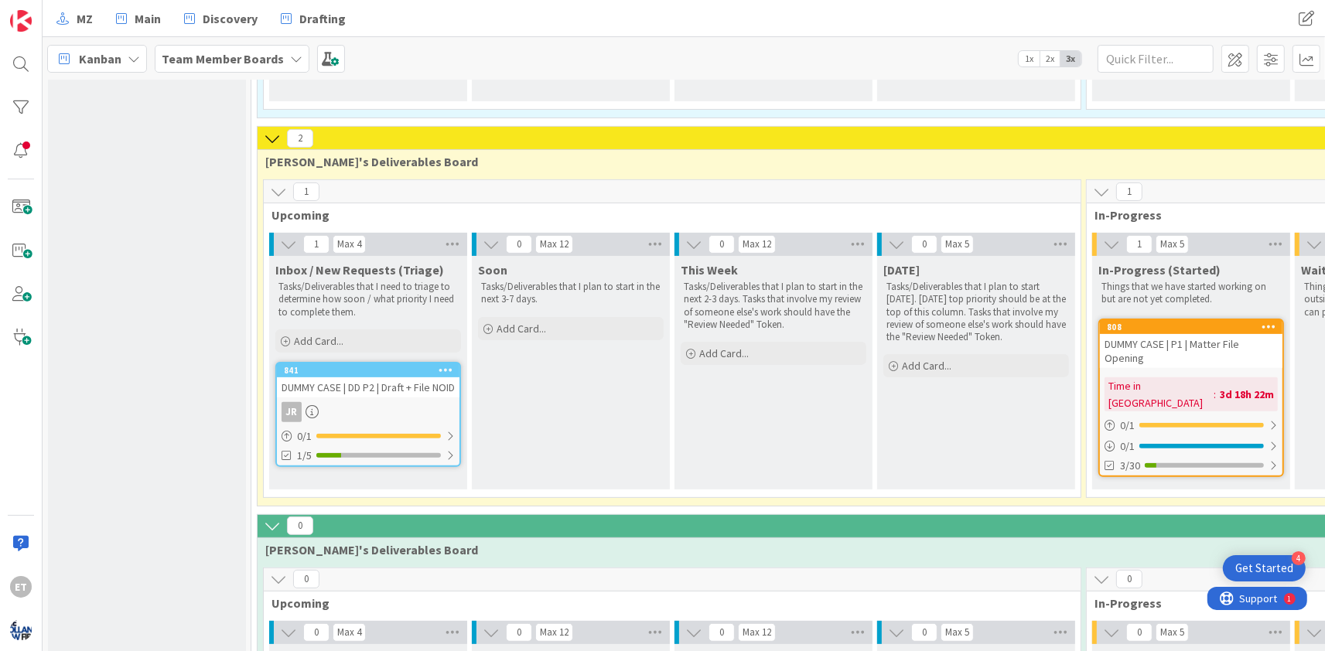
type textarea "x"
click at [1241, 57] on span at bounding box center [1235, 59] width 28 height 28
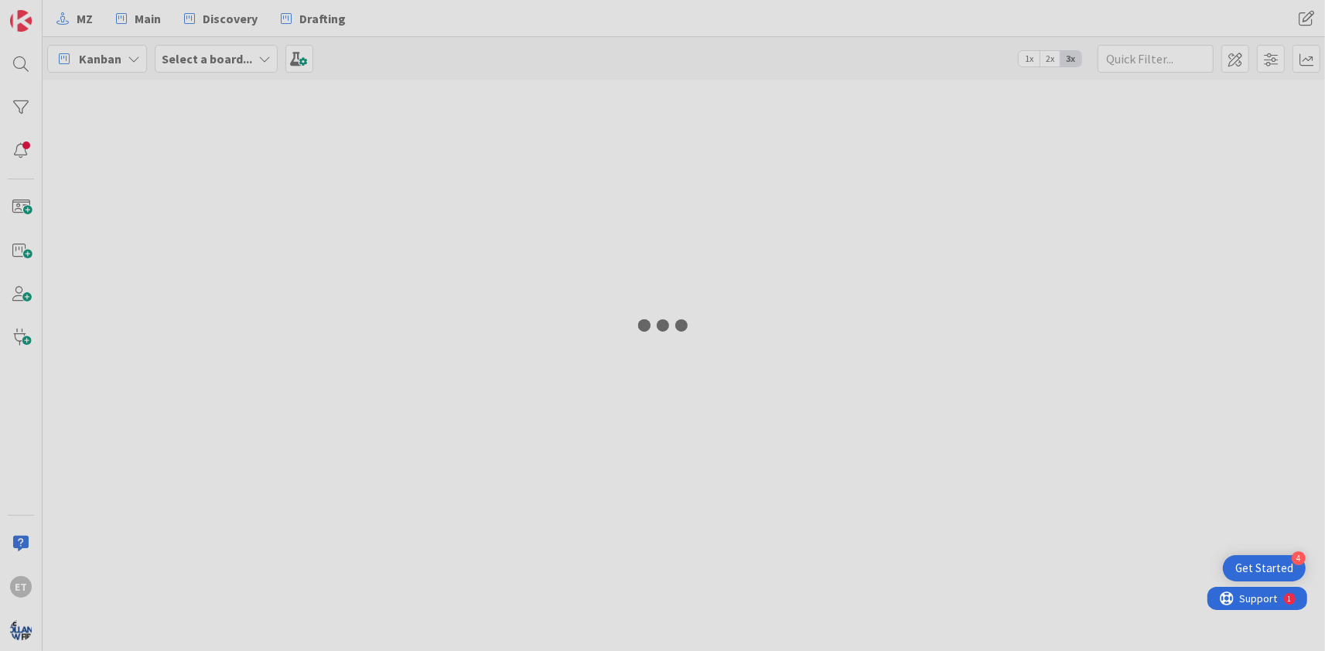
click at [1240, 54] on span at bounding box center [1235, 59] width 28 height 28
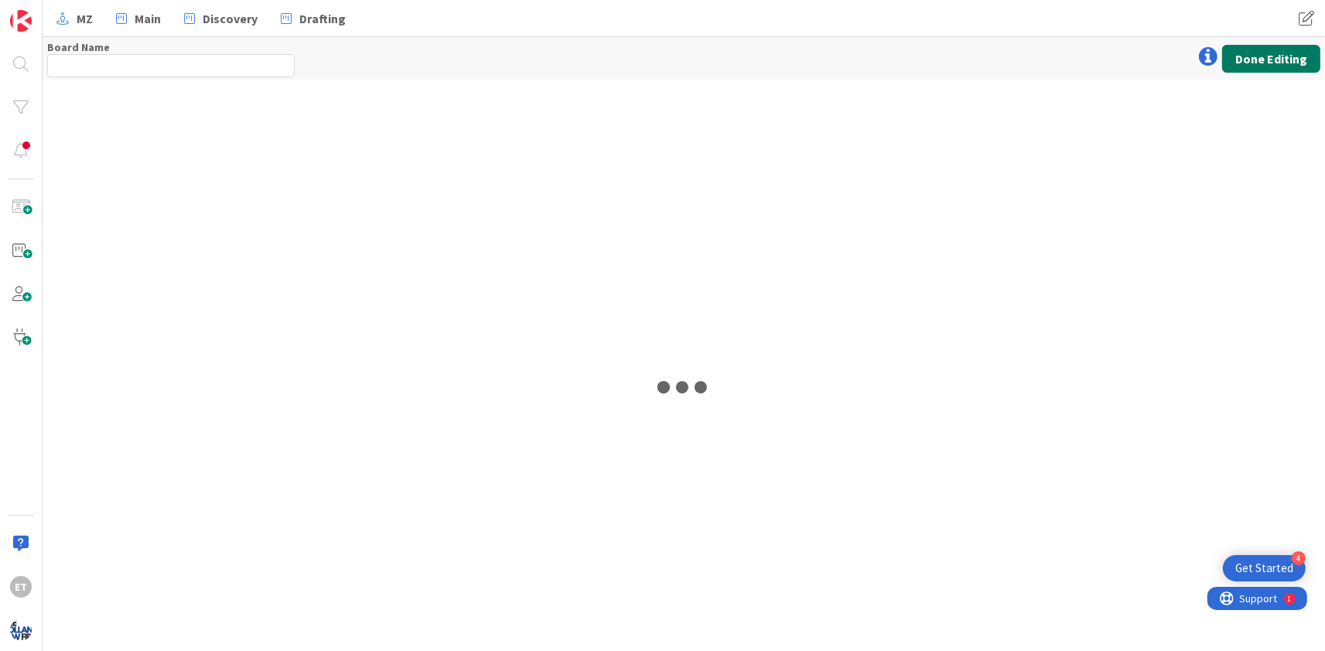
click at [1251, 56] on button "Done Editing" at bounding box center [1271, 59] width 98 height 28
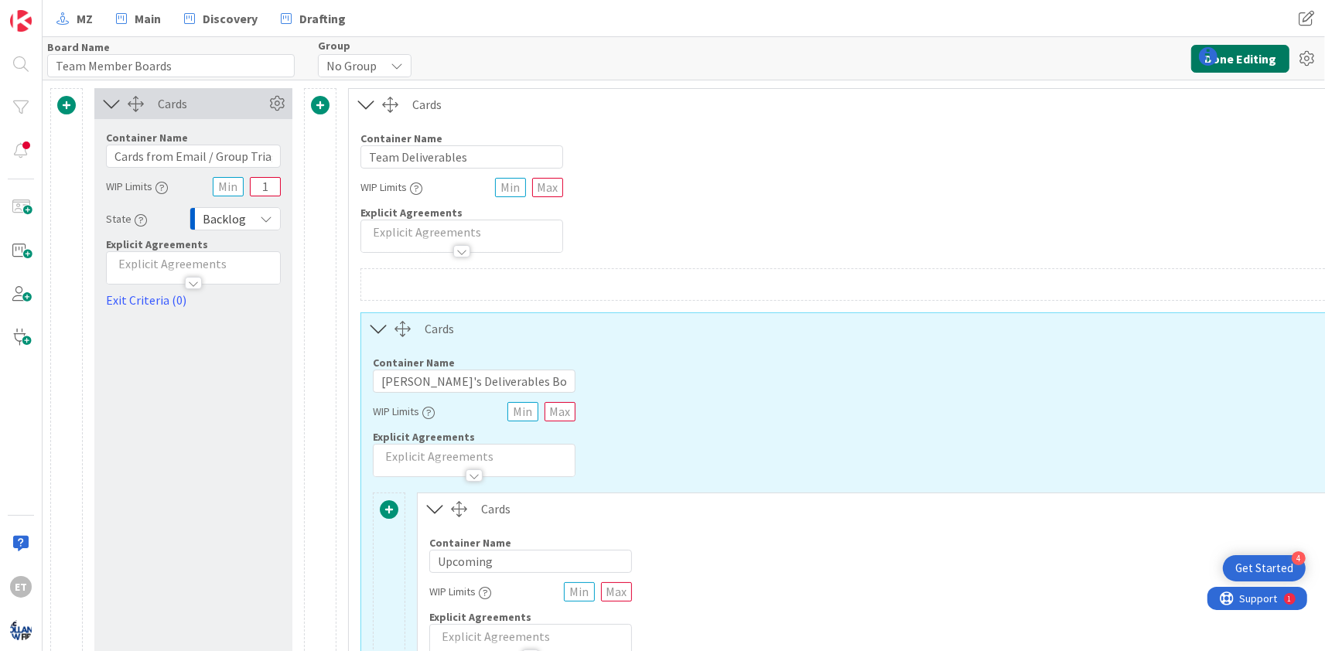
type input "Team Member Boards"
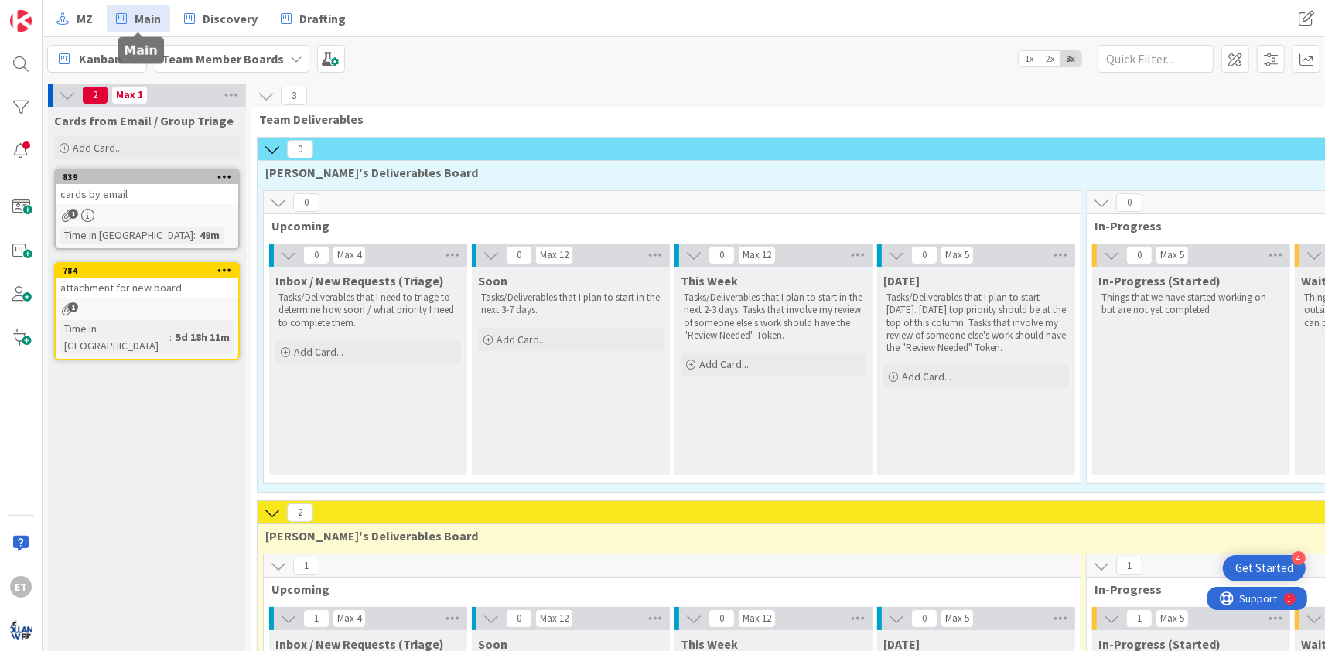
click at [155, 16] on span "Main" at bounding box center [148, 18] width 26 height 19
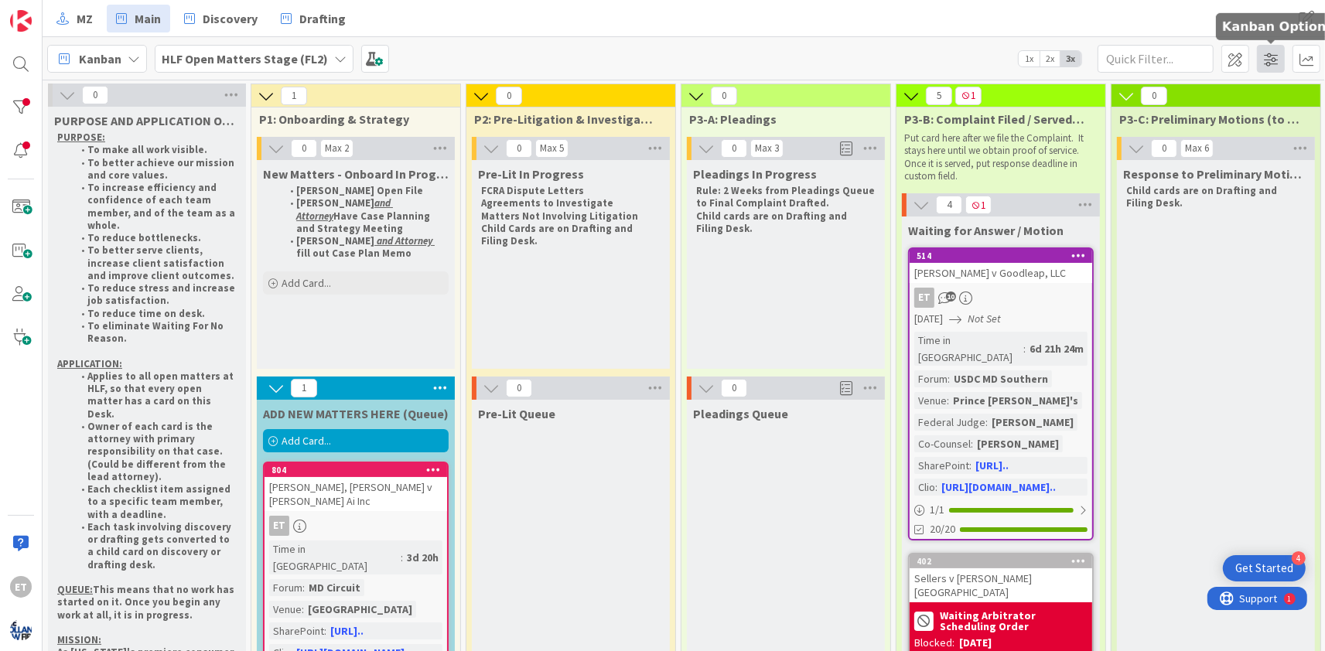
click at [1274, 61] on span at bounding box center [1271, 59] width 28 height 28
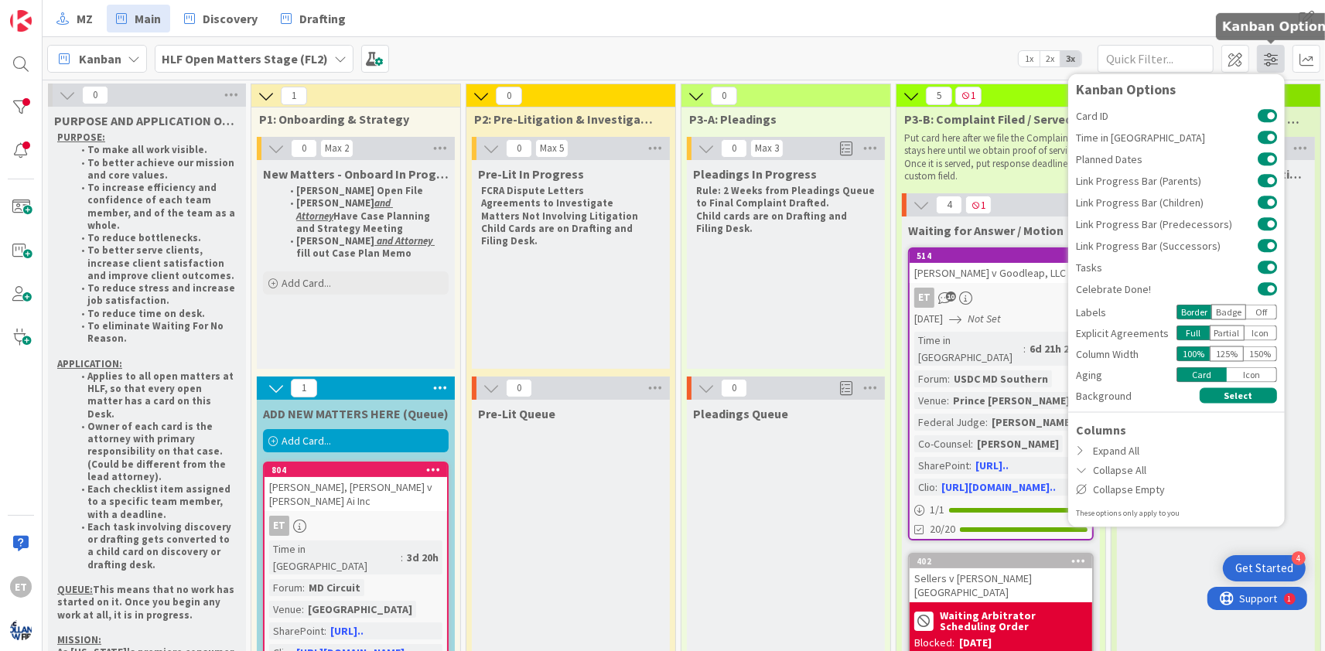
click at [1262, 63] on span at bounding box center [1271, 59] width 28 height 28
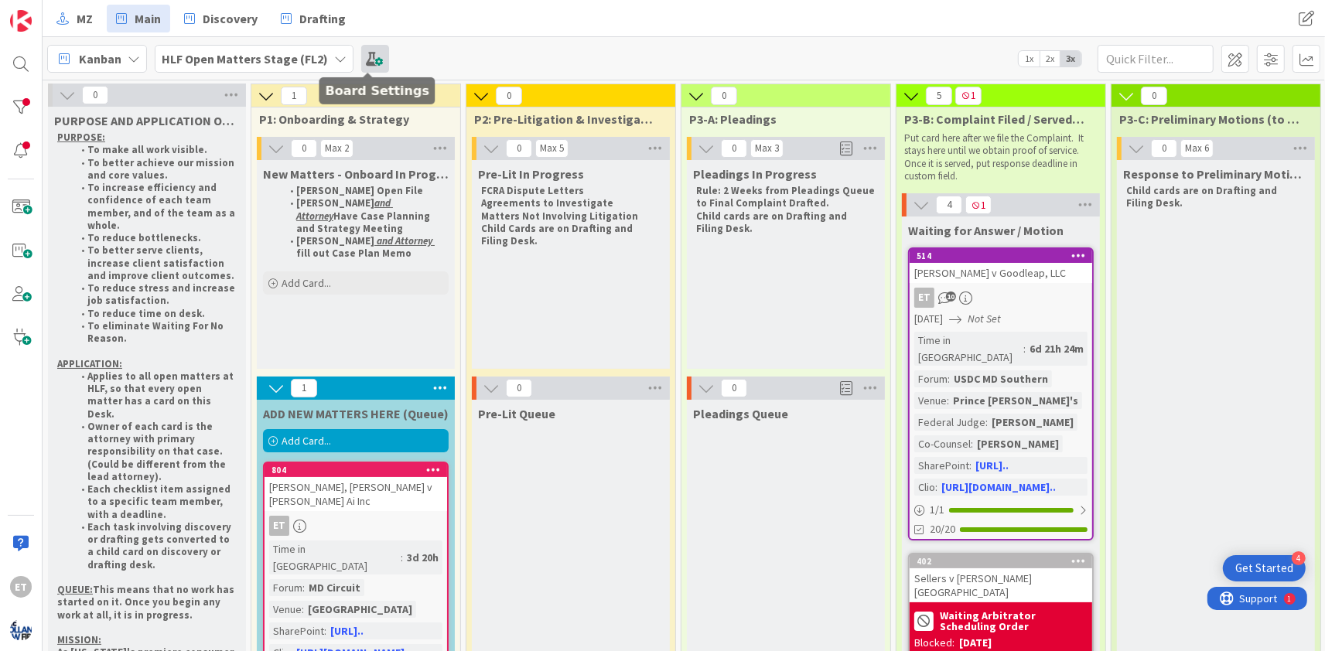
click at [362, 57] on span at bounding box center [375, 59] width 28 height 28
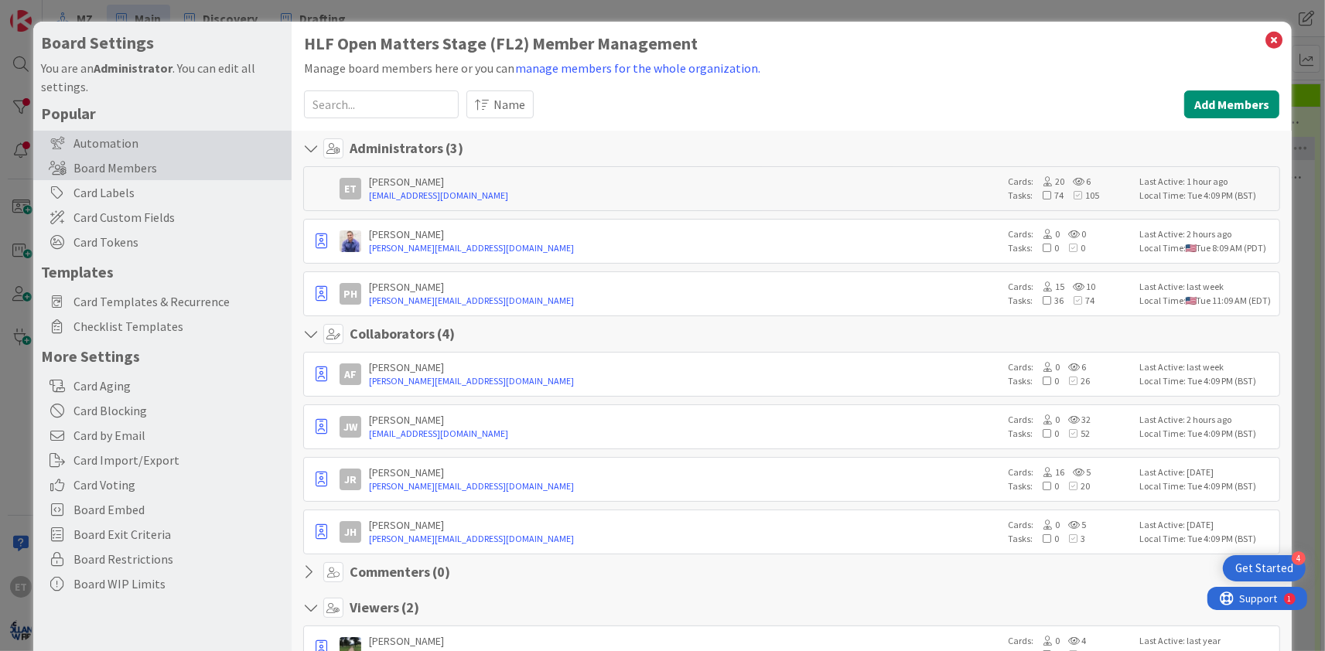
click at [124, 140] on div "Automation" at bounding box center [162, 143] width 258 height 25
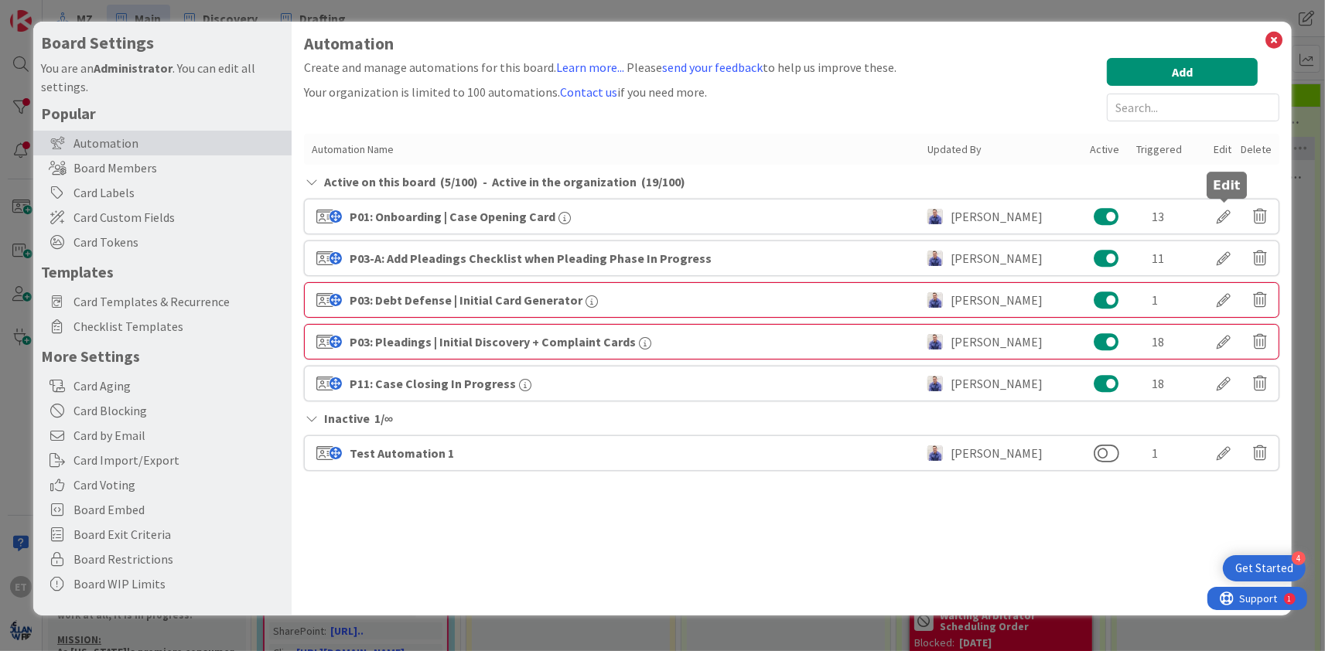
click at [1226, 220] on div at bounding box center [1223, 216] width 43 height 26
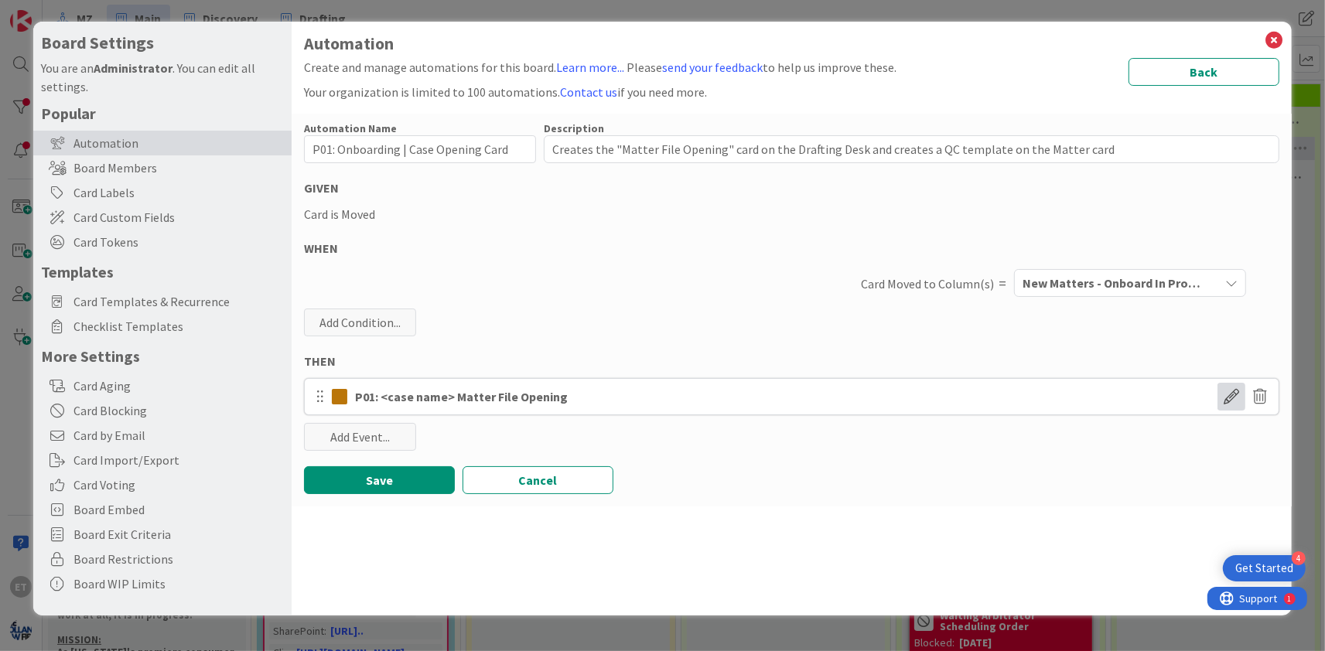
click at [1228, 396] on span at bounding box center [1231, 397] width 28 height 28
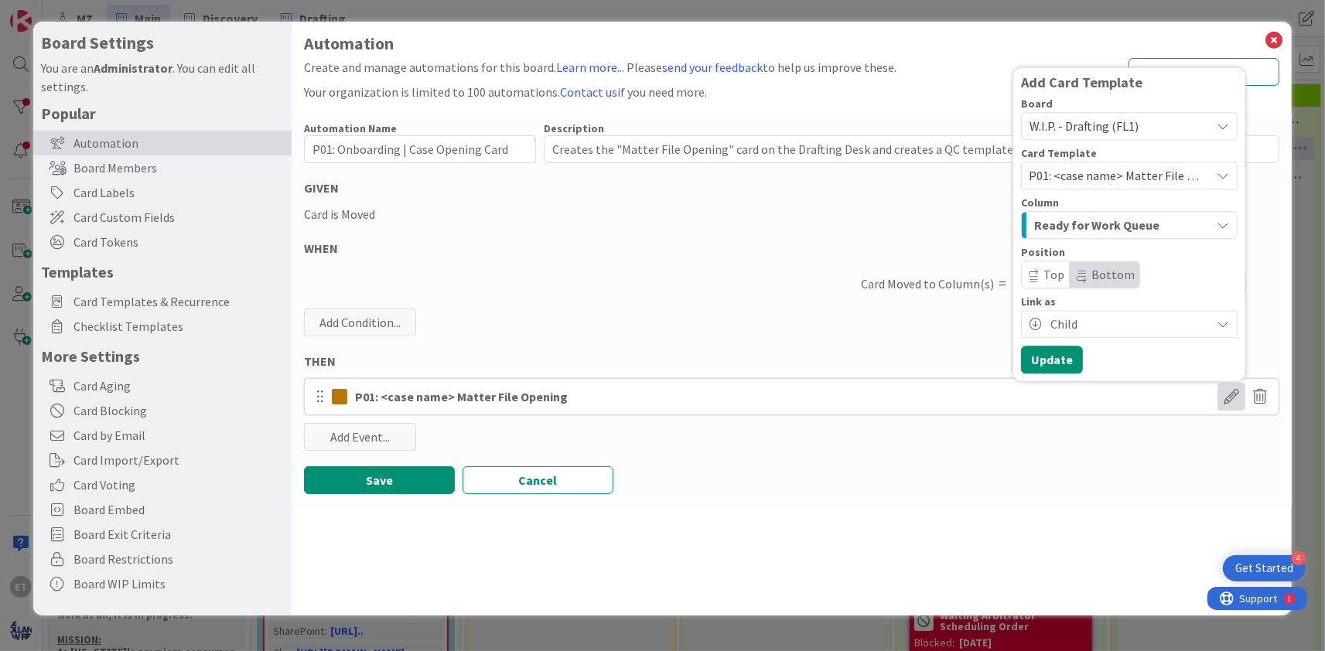
click at [1138, 128] on span "W.I.P. - Drafting (FL1)" at bounding box center [1115, 126] width 173 height 22
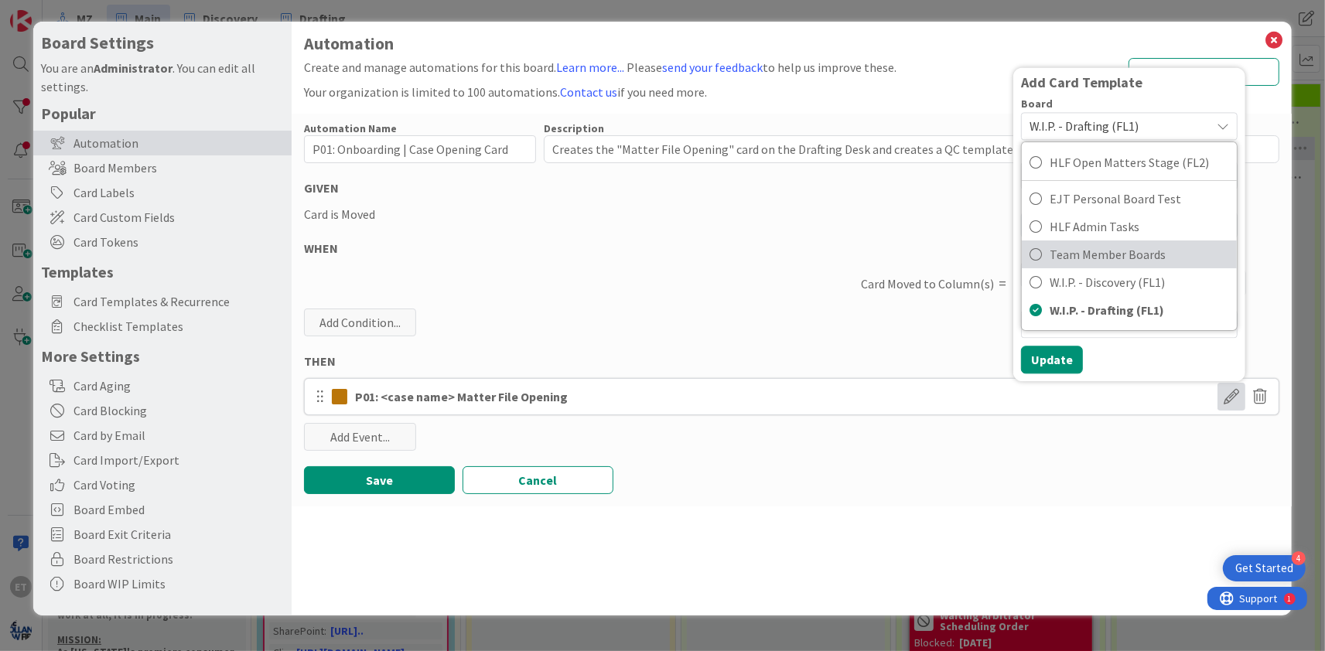
click at [1103, 251] on span "Team Member Boards" at bounding box center [1138, 254] width 179 height 23
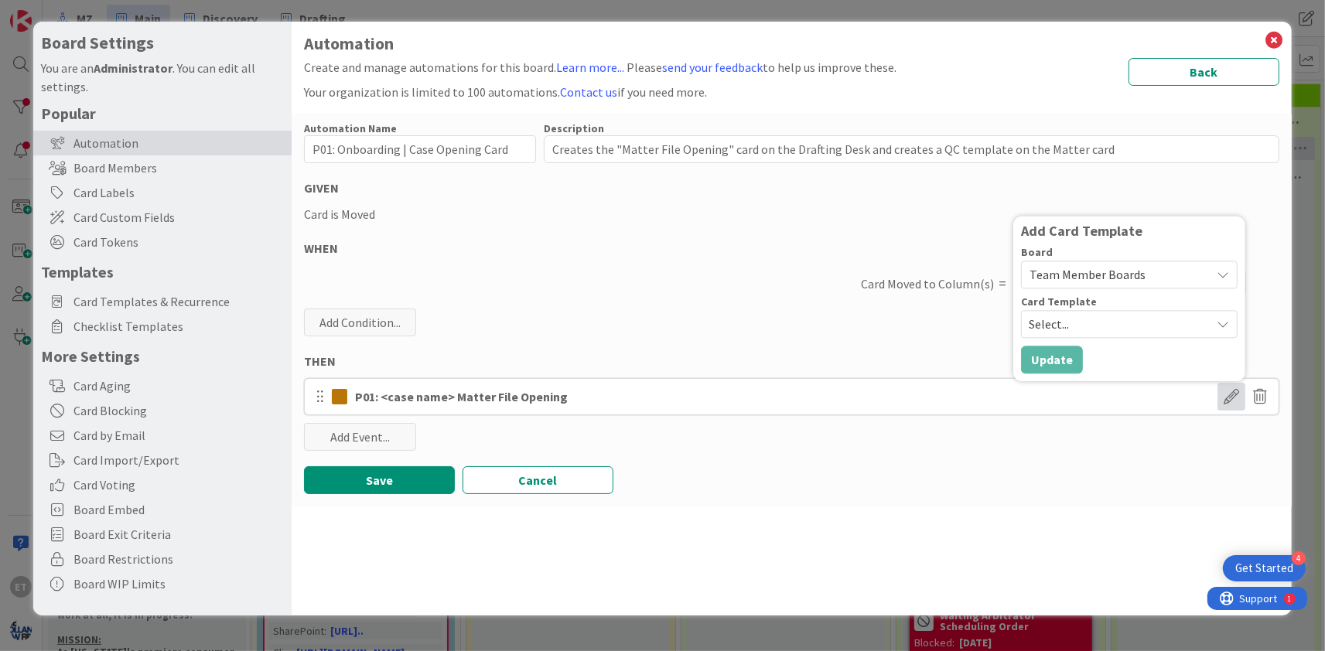
click at [1089, 316] on span "Select..." at bounding box center [1114, 324] width 170 height 20
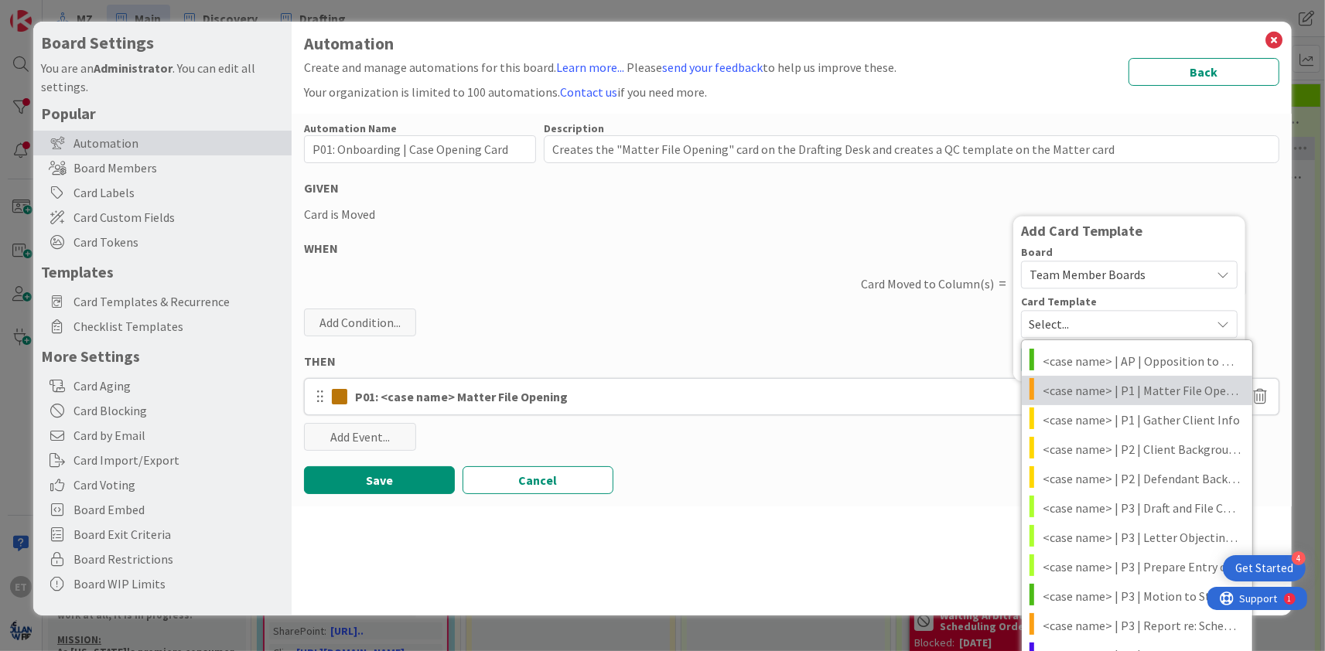
click at [1115, 394] on span "<case name> | P1 | Matter File Opening" at bounding box center [1142, 390] width 198 height 20
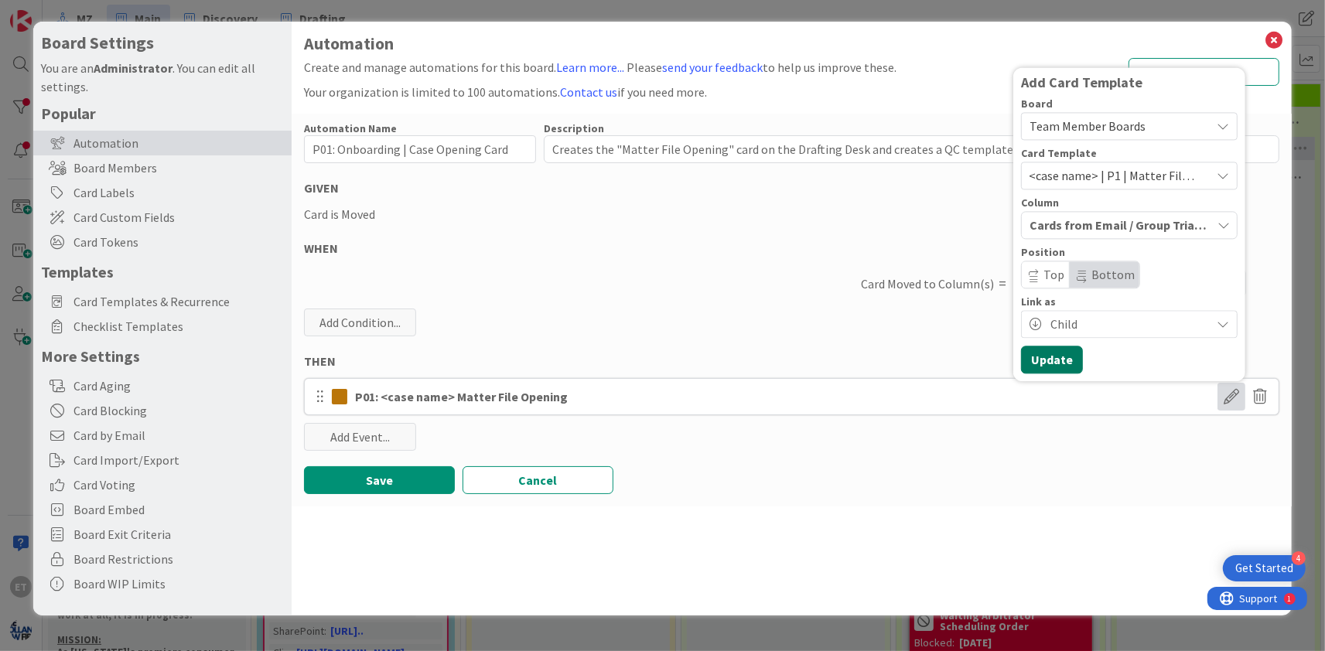
click at [1066, 360] on button "Update" at bounding box center [1052, 360] width 62 height 28
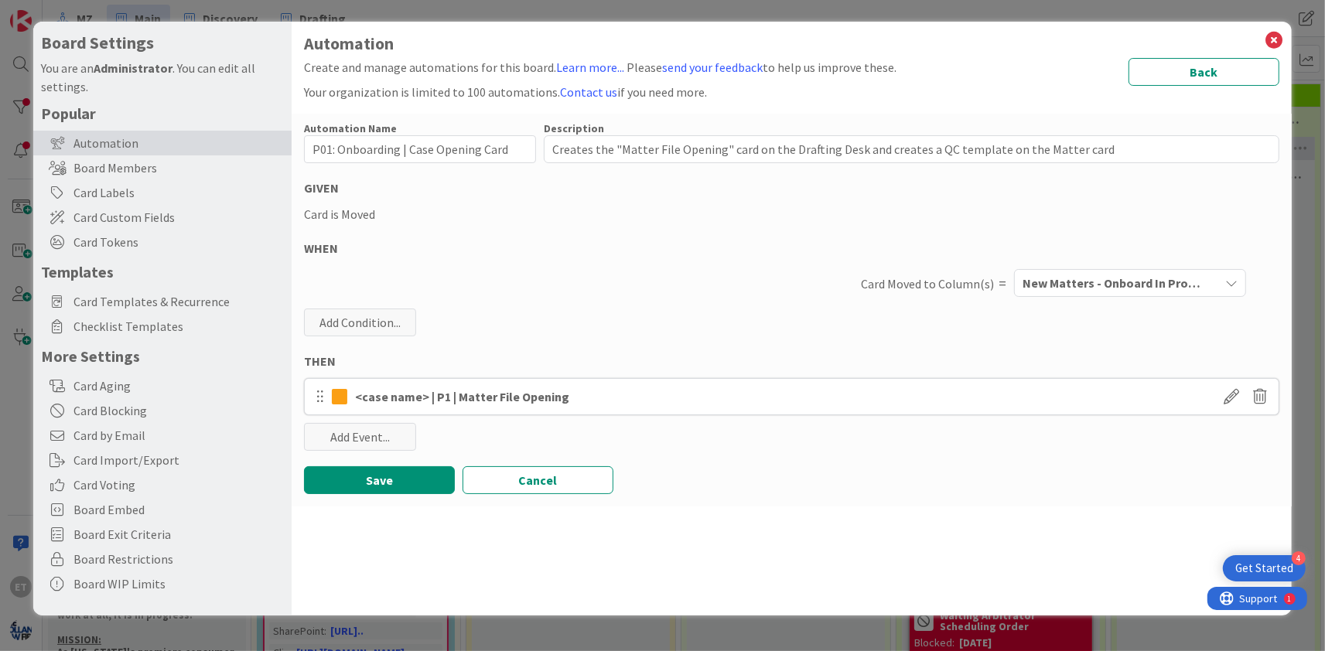
click at [346, 215] on div "Card is Moved" at bounding box center [791, 214] width 975 height 19
click at [1176, 283] on span "New Matters - Onboard In Progress" at bounding box center [1111, 283] width 178 height 20
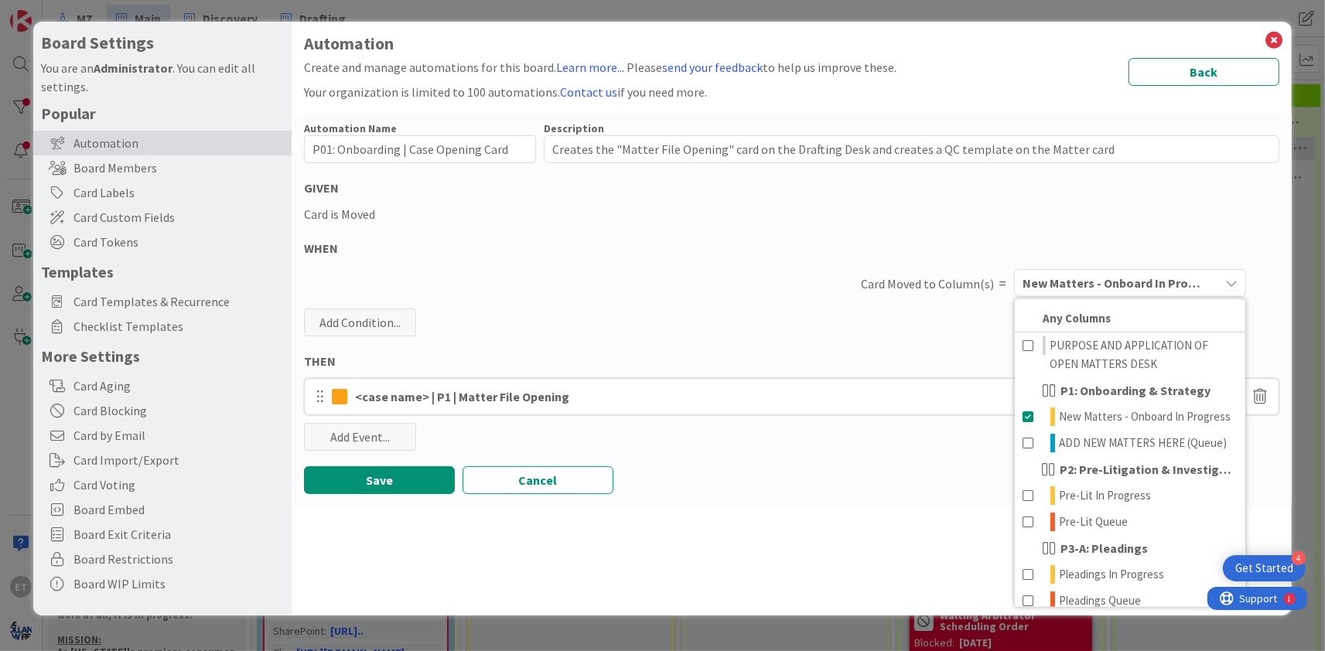
click at [911, 320] on div "Automation Name 35 / 128 P01: Onboarding | Case Opening Card Description 104 / …" at bounding box center [792, 310] width 1000 height 393
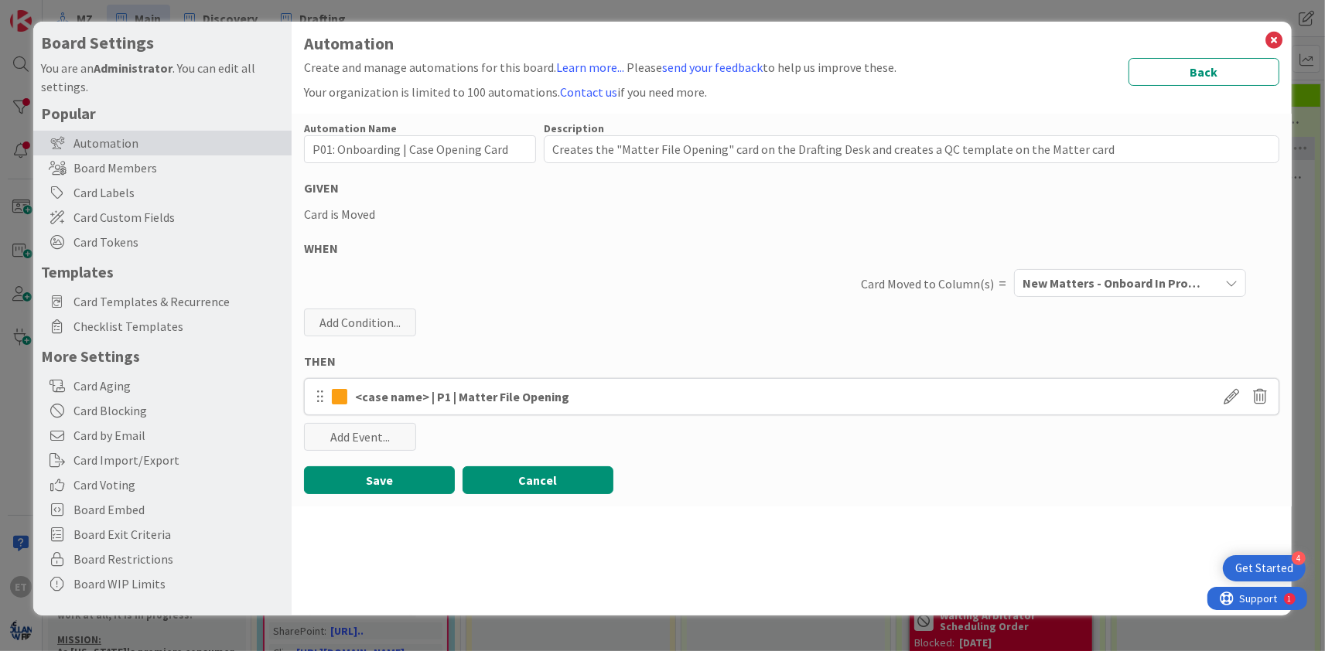
click at [561, 476] on button "Cancel" at bounding box center [537, 480] width 151 height 28
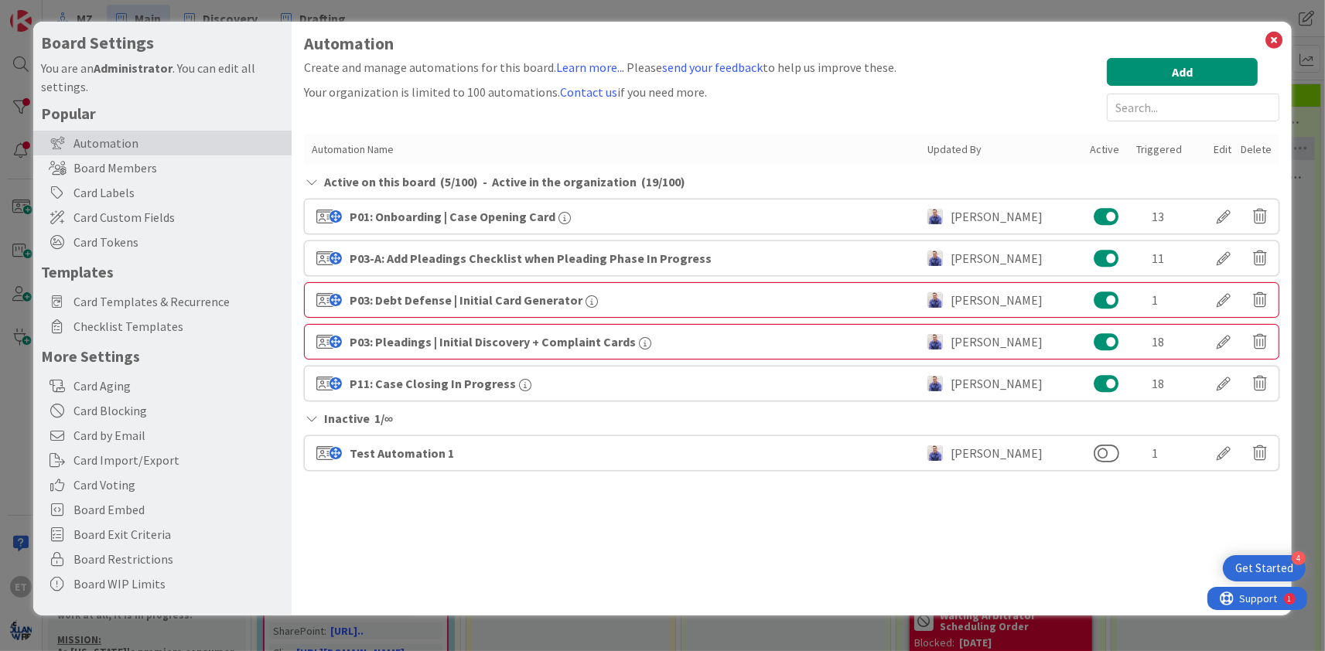
click at [523, 259] on div "P03-A: Add Pleadings Checklist when Pleading Phase In Progress" at bounding box center [531, 258] width 362 height 19
click at [490, 296] on div "P03: Debt Defense | Initial Card Generator" at bounding box center [474, 300] width 248 height 19
click at [1219, 296] on div at bounding box center [1223, 300] width 43 height 26
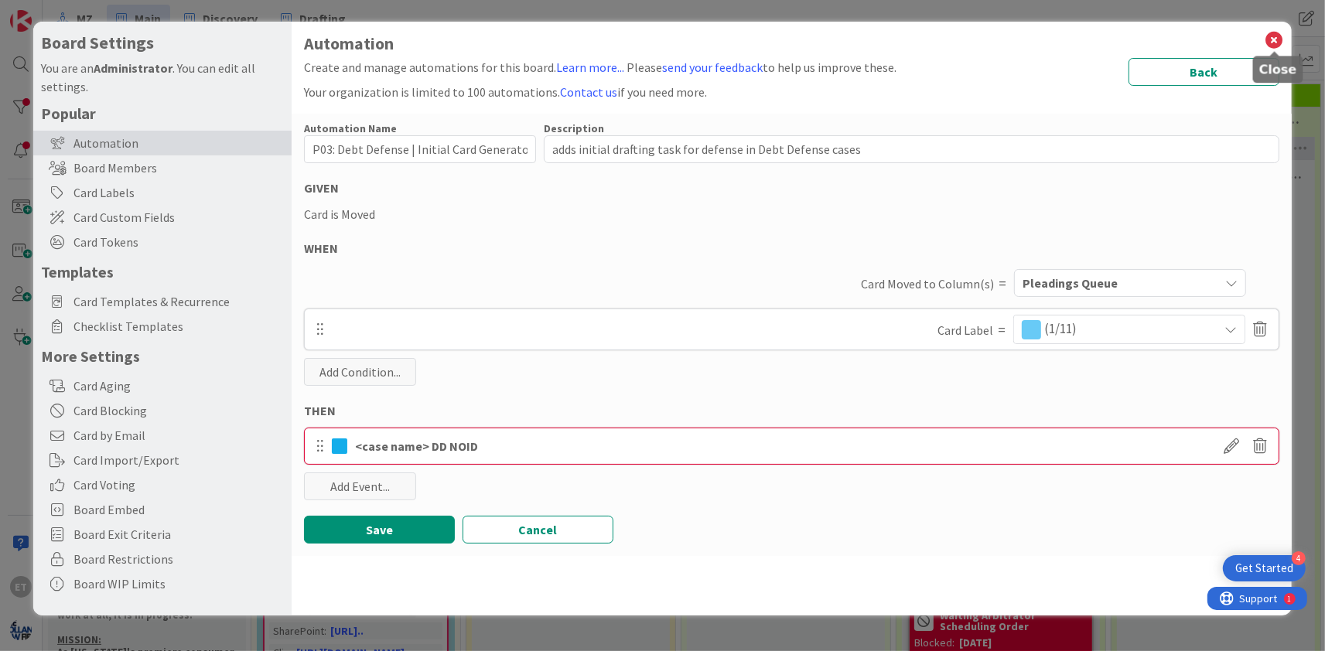
click at [1274, 36] on icon at bounding box center [1274, 40] width 20 height 22
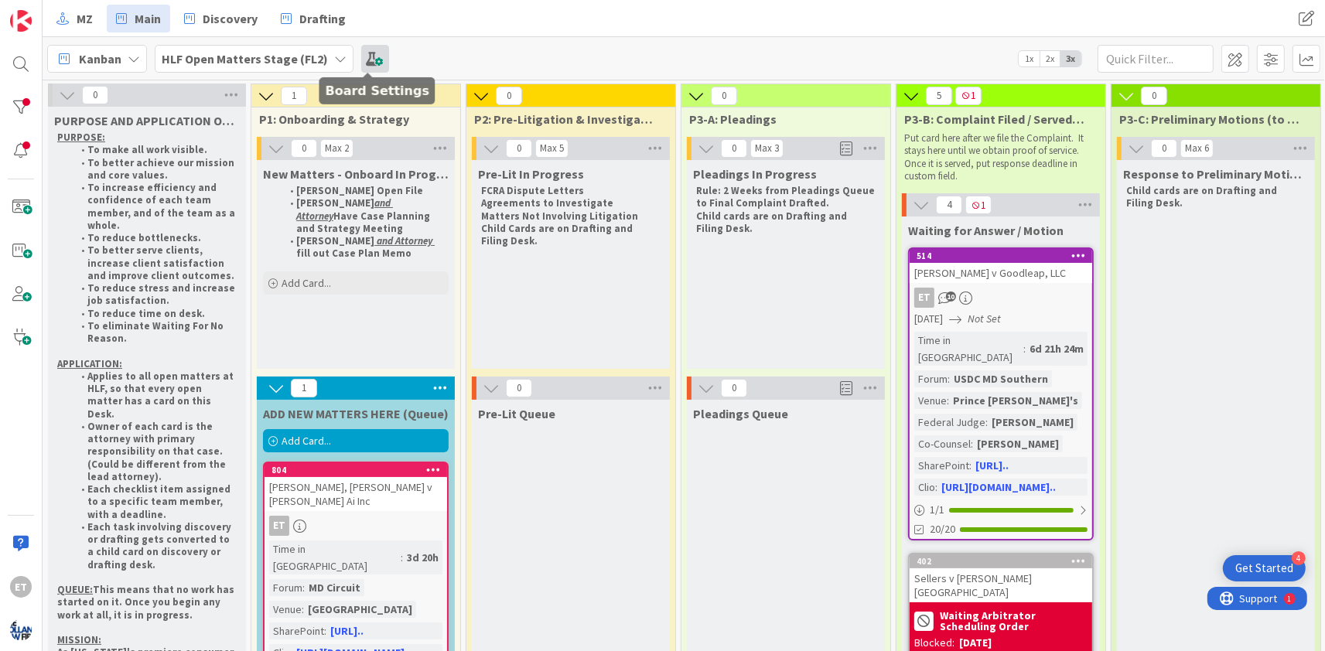
click at [366, 57] on span at bounding box center [375, 59] width 28 height 28
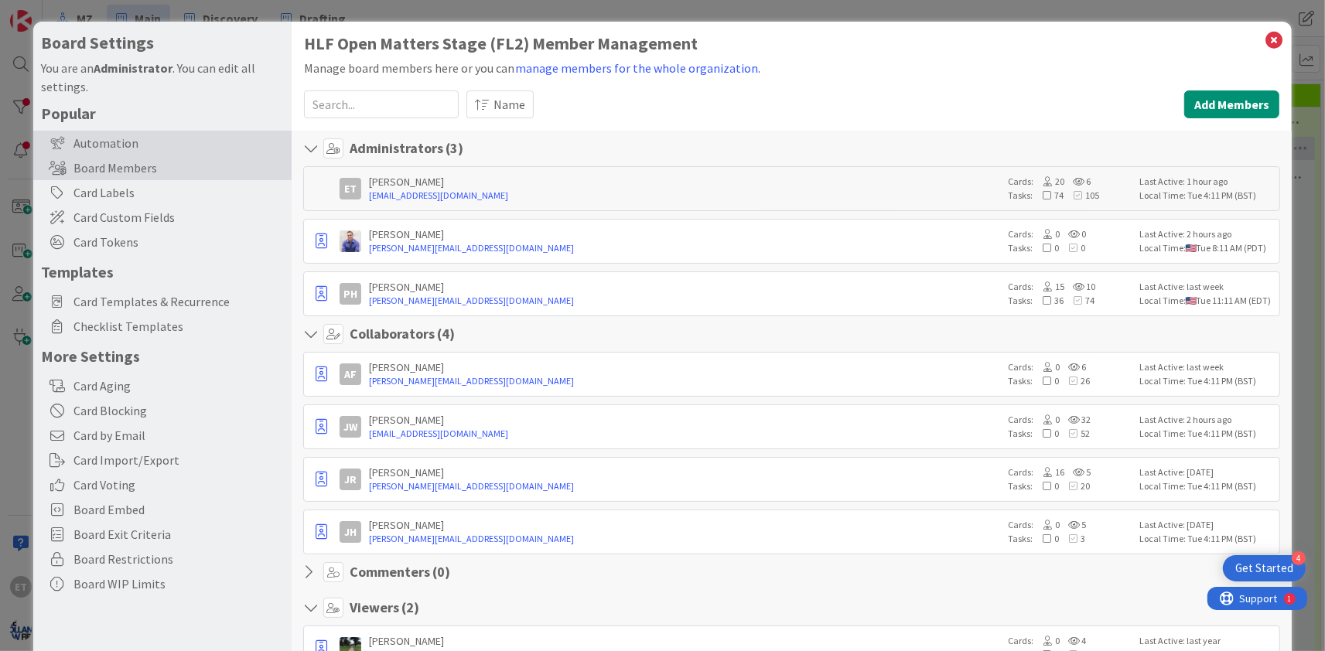
click at [125, 142] on div "Automation" at bounding box center [162, 143] width 258 height 25
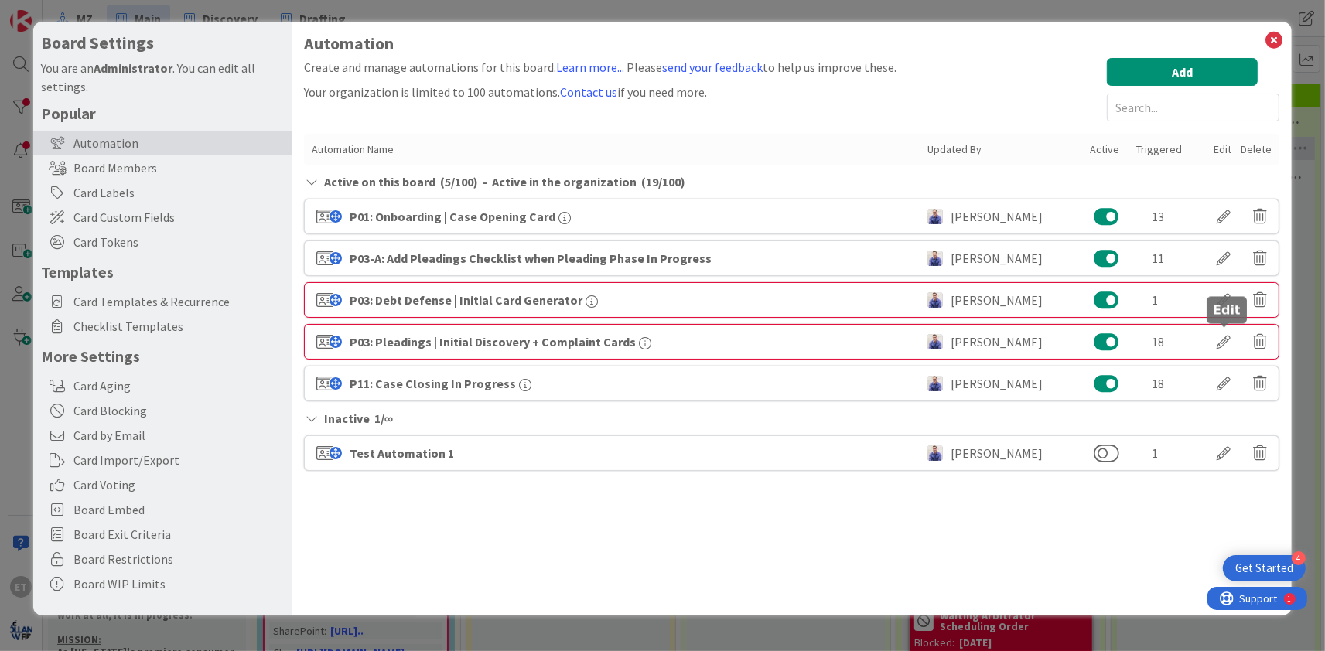
click at [1229, 341] on div at bounding box center [1223, 342] width 43 height 26
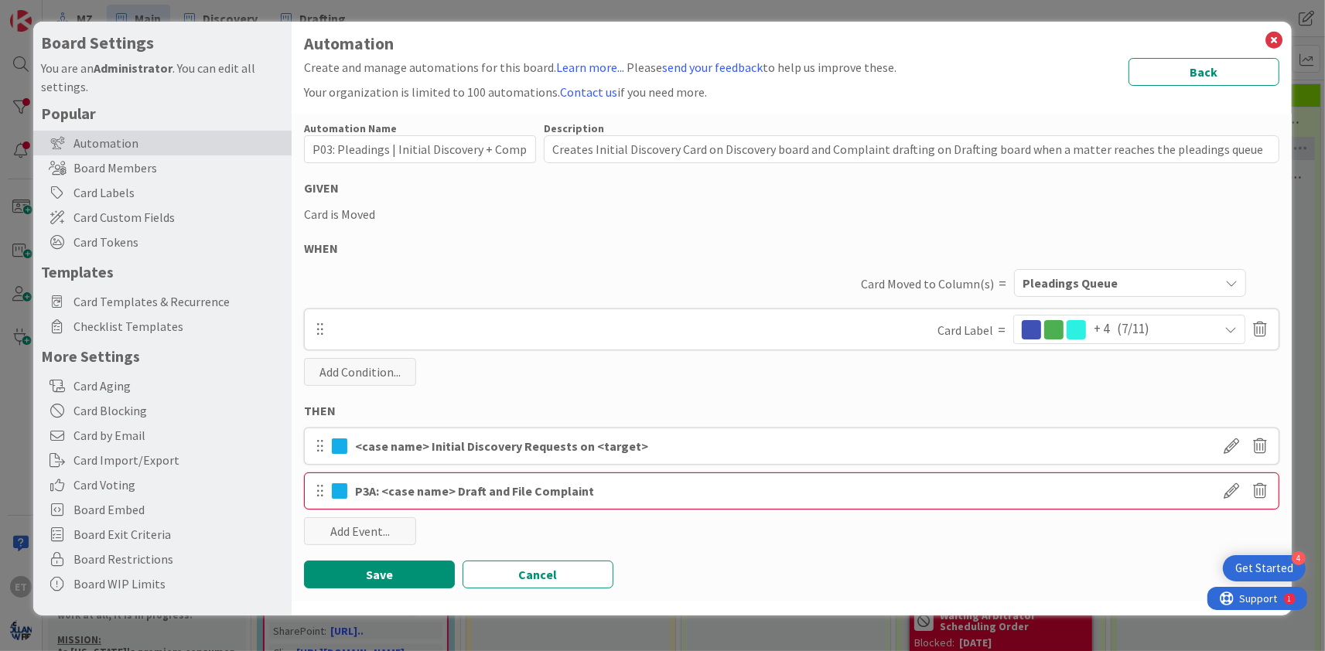
click at [1238, 326] on div "+ 4 (7/11)" at bounding box center [1129, 330] width 230 height 28
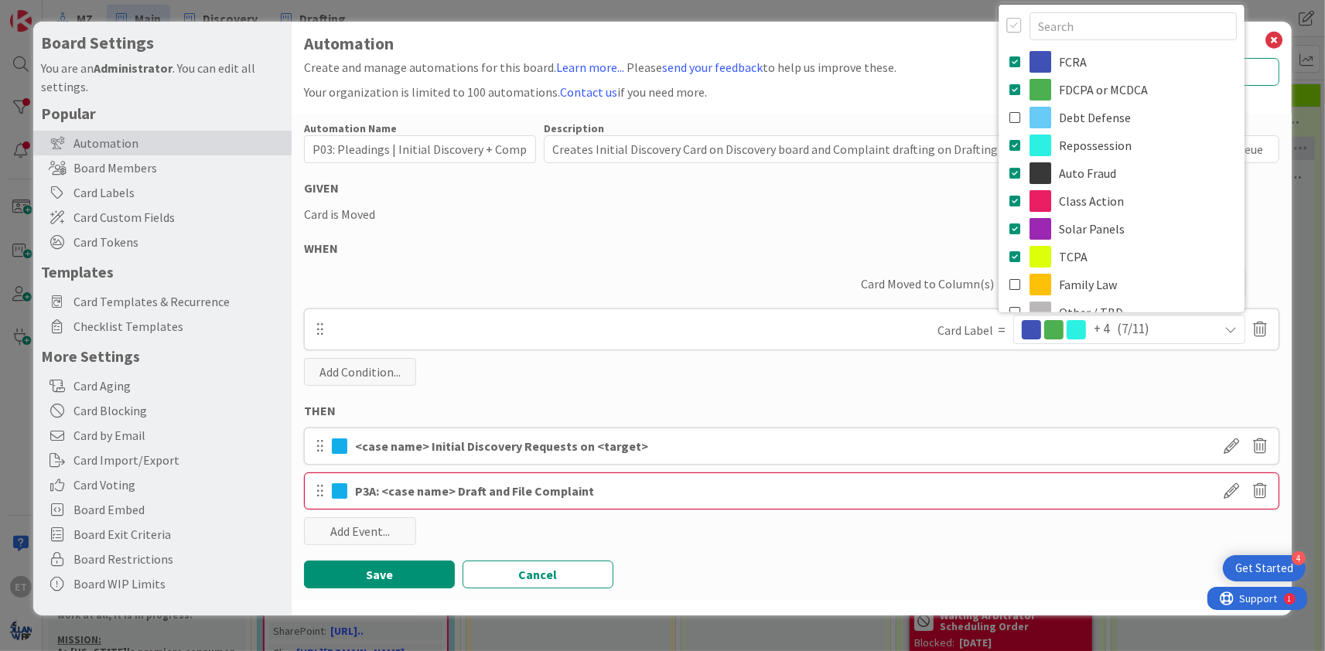
click at [1227, 328] on icon at bounding box center [1230, 329] width 12 height 12
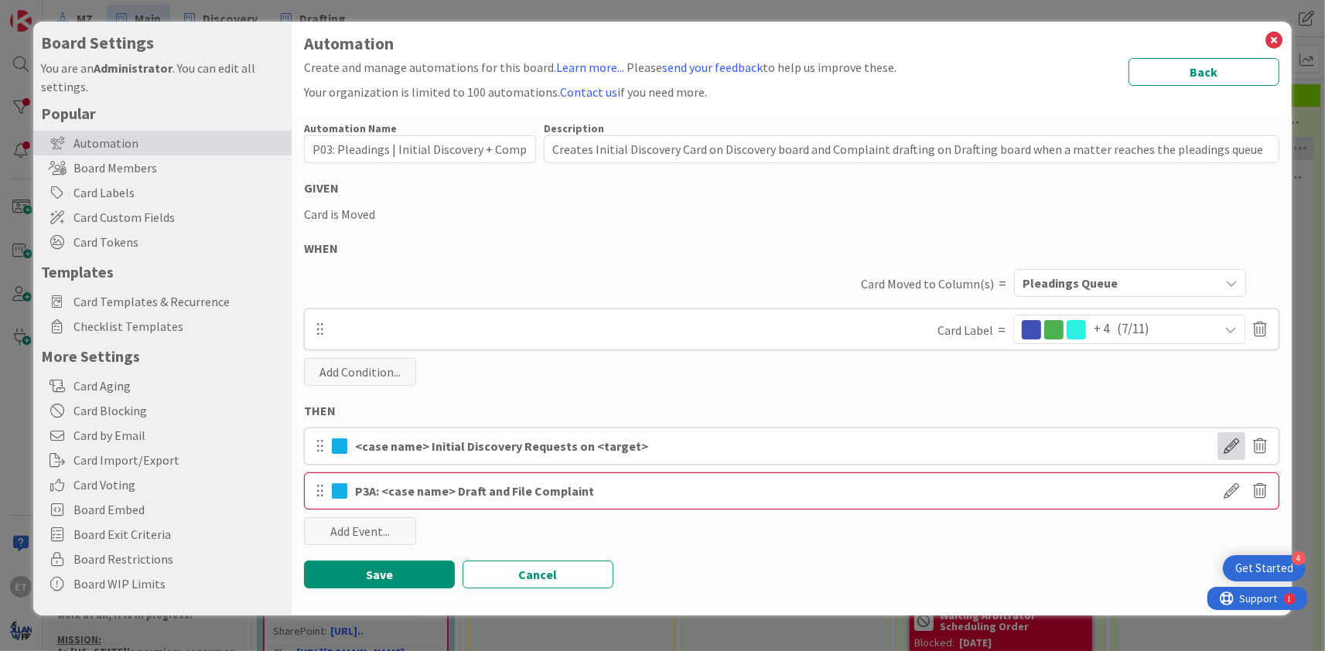
click at [1230, 449] on span at bounding box center [1231, 446] width 28 height 28
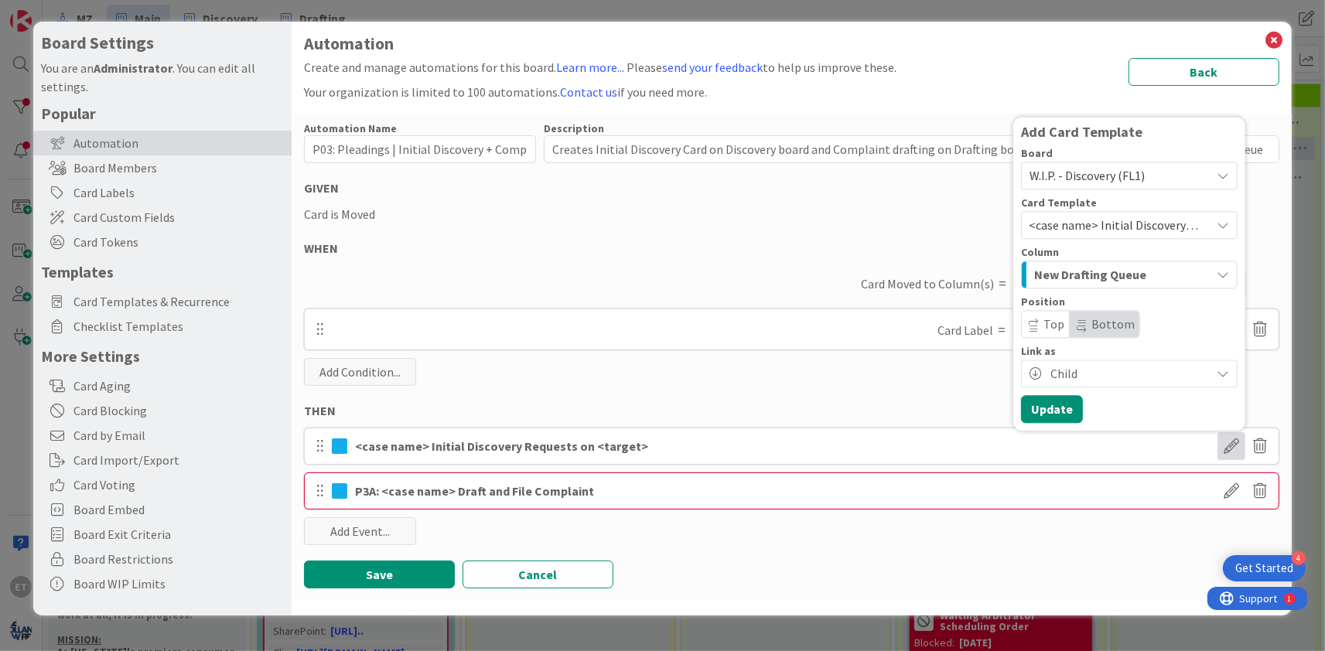
click at [1128, 221] on span "<case name> Initial Discovery Requests on <target>" at bounding box center [1114, 225] width 170 height 20
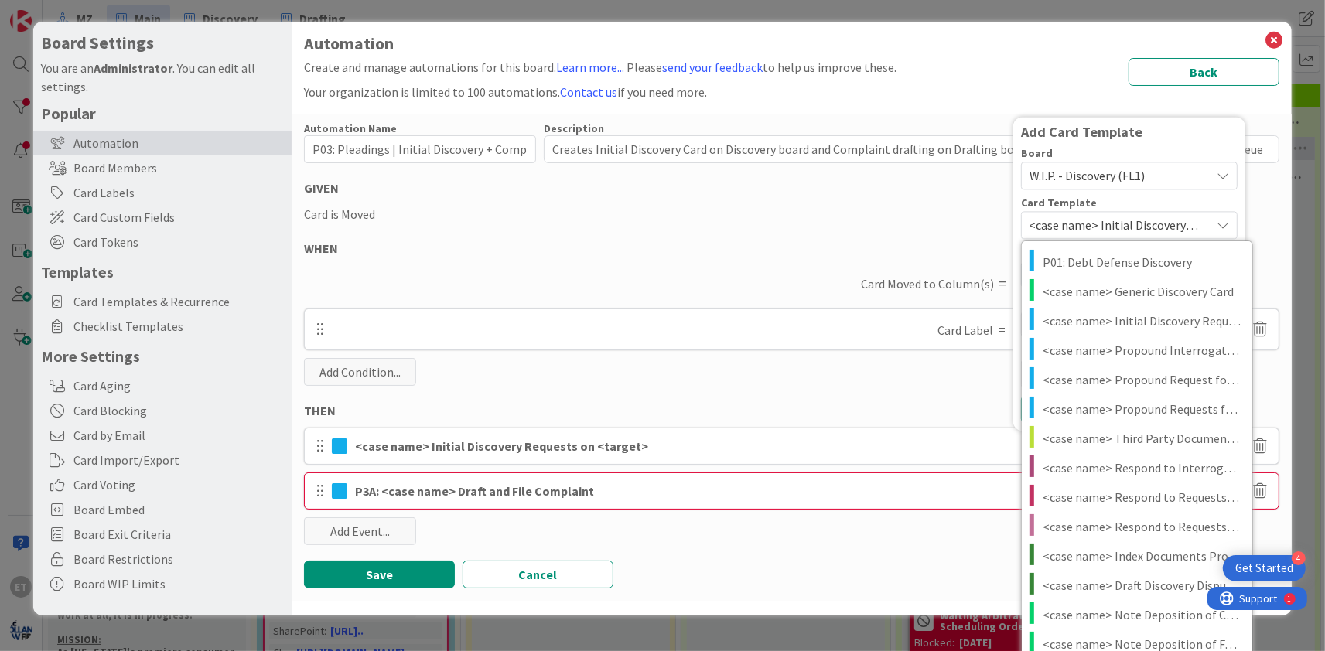
click at [1157, 200] on div "Card Template" at bounding box center [1129, 202] width 217 height 11
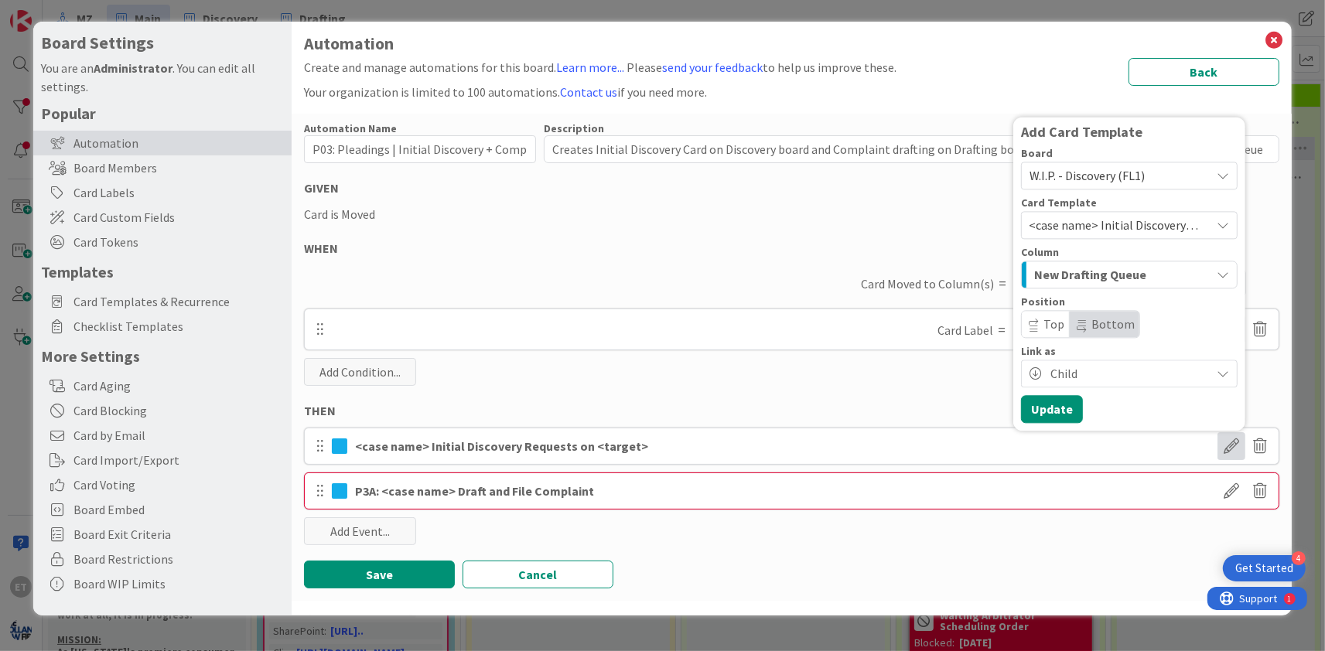
click at [1162, 174] on span "W.I.P. - Discovery (FL1)" at bounding box center [1115, 176] width 173 height 22
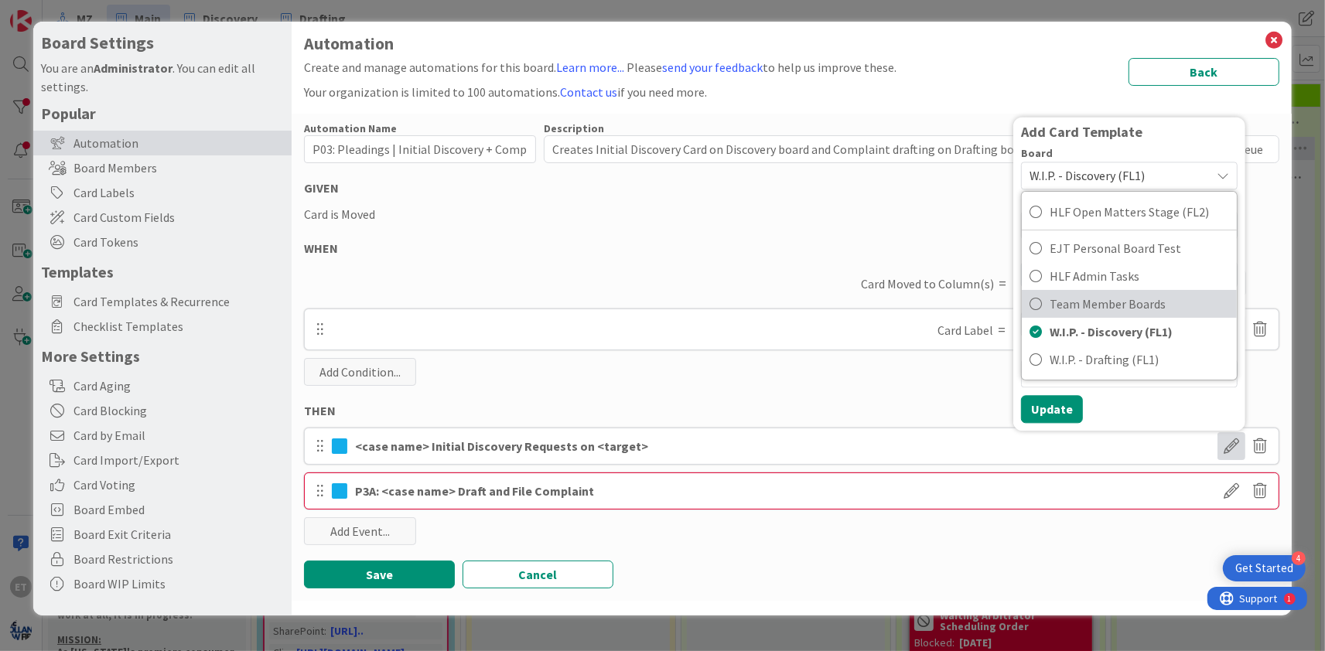
click at [1112, 299] on span "Team Member Boards" at bounding box center [1138, 303] width 179 height 23
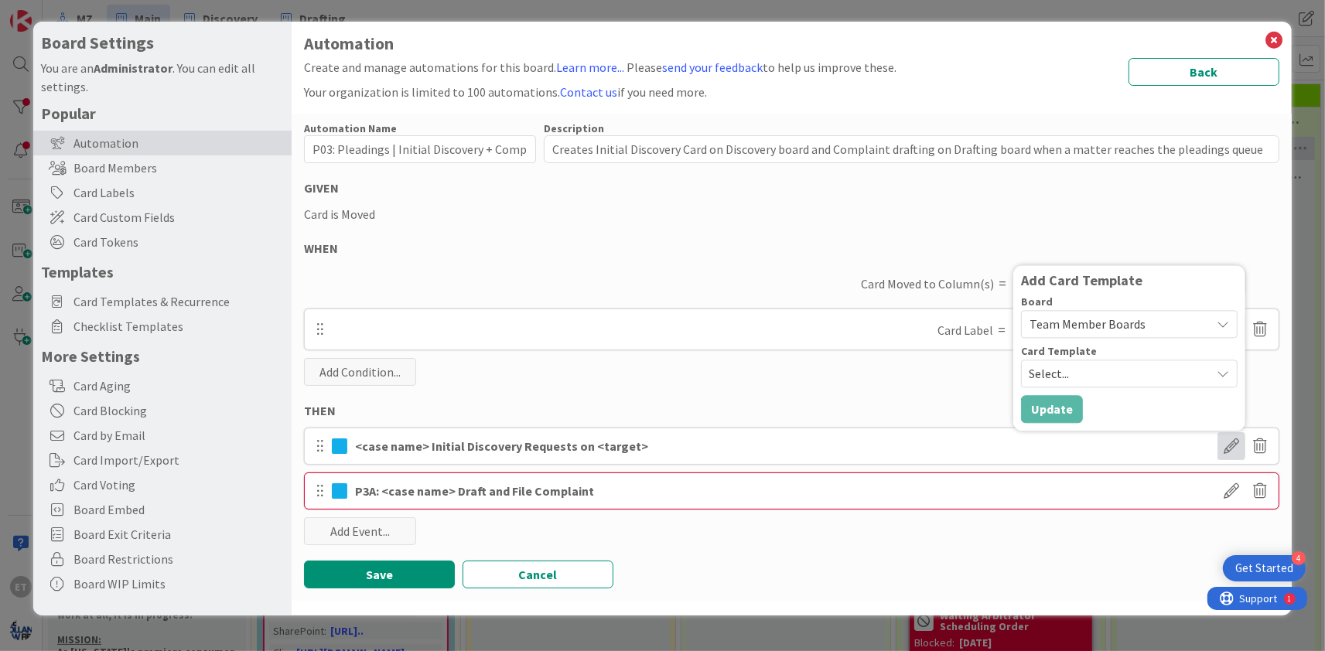
click at [1131, 374] on span "Select..." at bounding box center [1114, 373] width 170 height 20
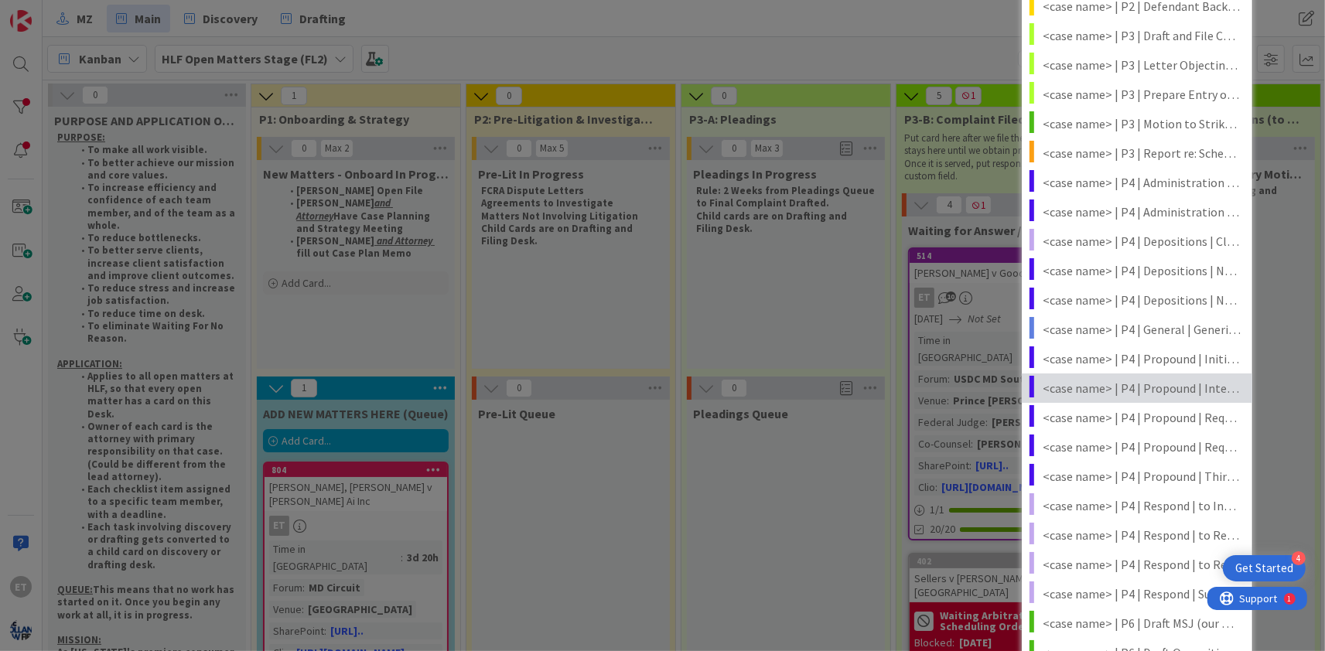
scroll to position [749, 0]
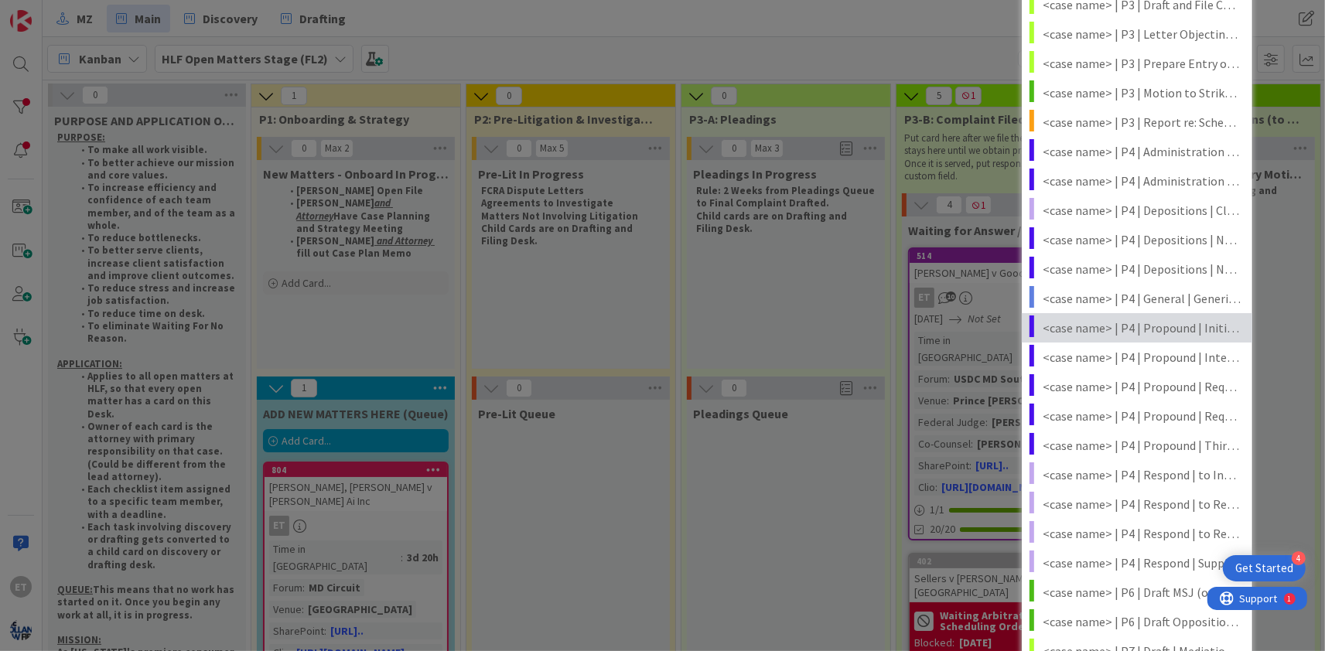
click at [1169, 330] on span "<case name> | P4 | Propound | Initial Discovery Requests on <target> (unfinishe…" at bounding box center [1142, 328] width 198 height 20
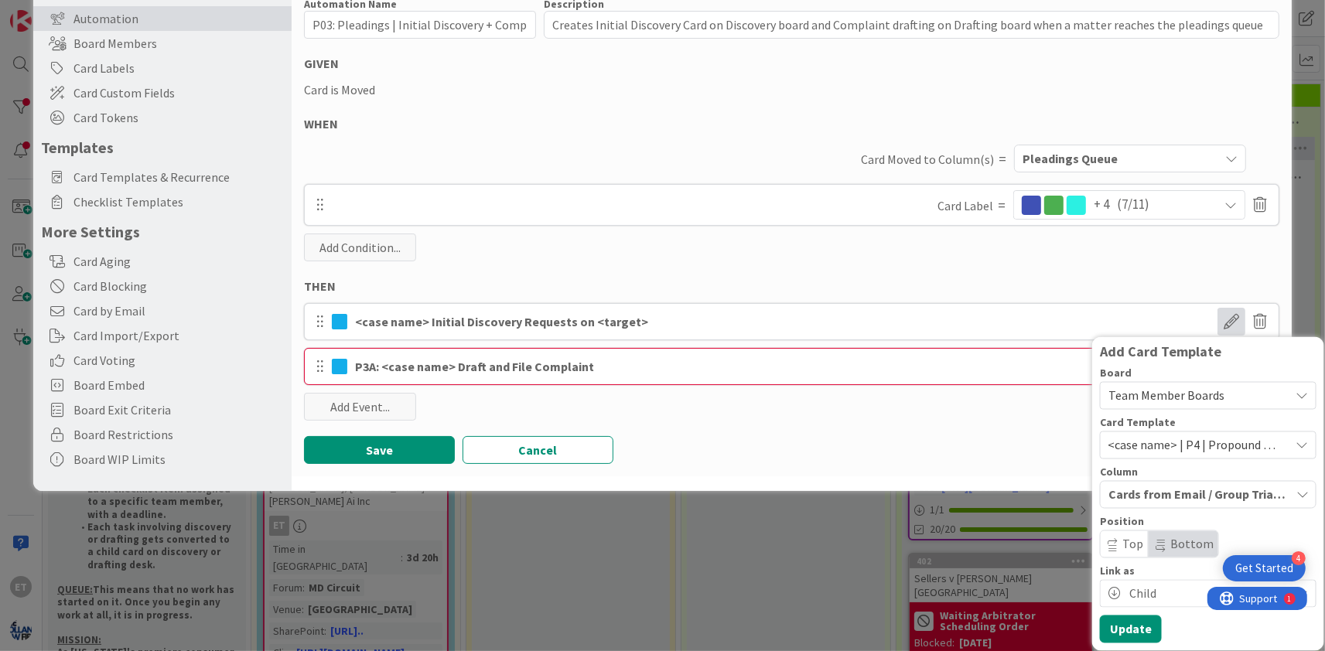
scroll to position [123, 0]
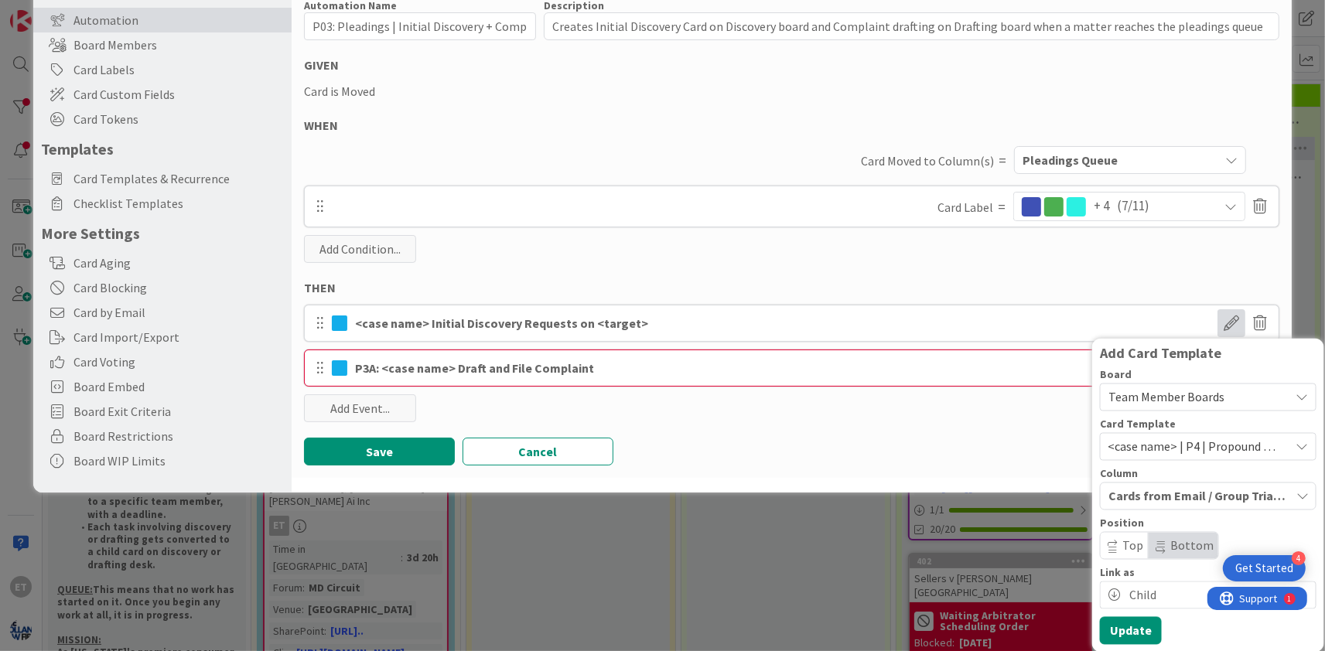
click at [1203, 494] on span "Cards from Email / Group Triage" at bounding box center [1197, 496] width 178 height 20
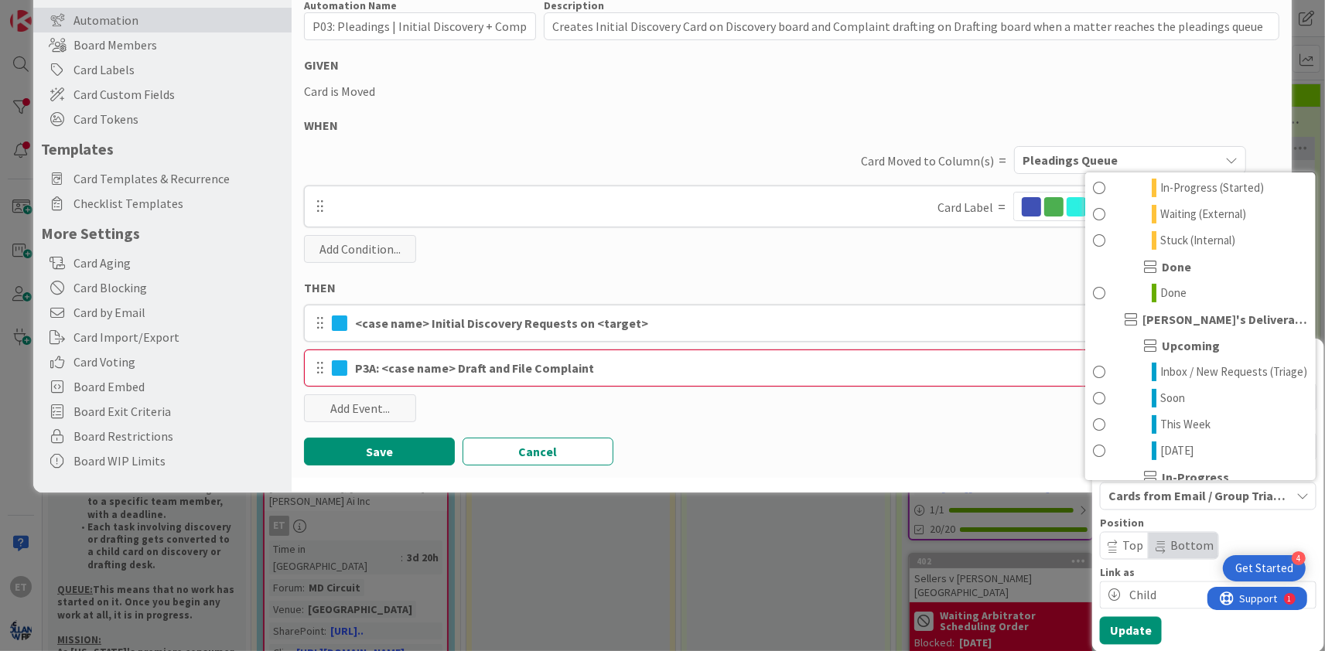
scroll to position [255, 0]
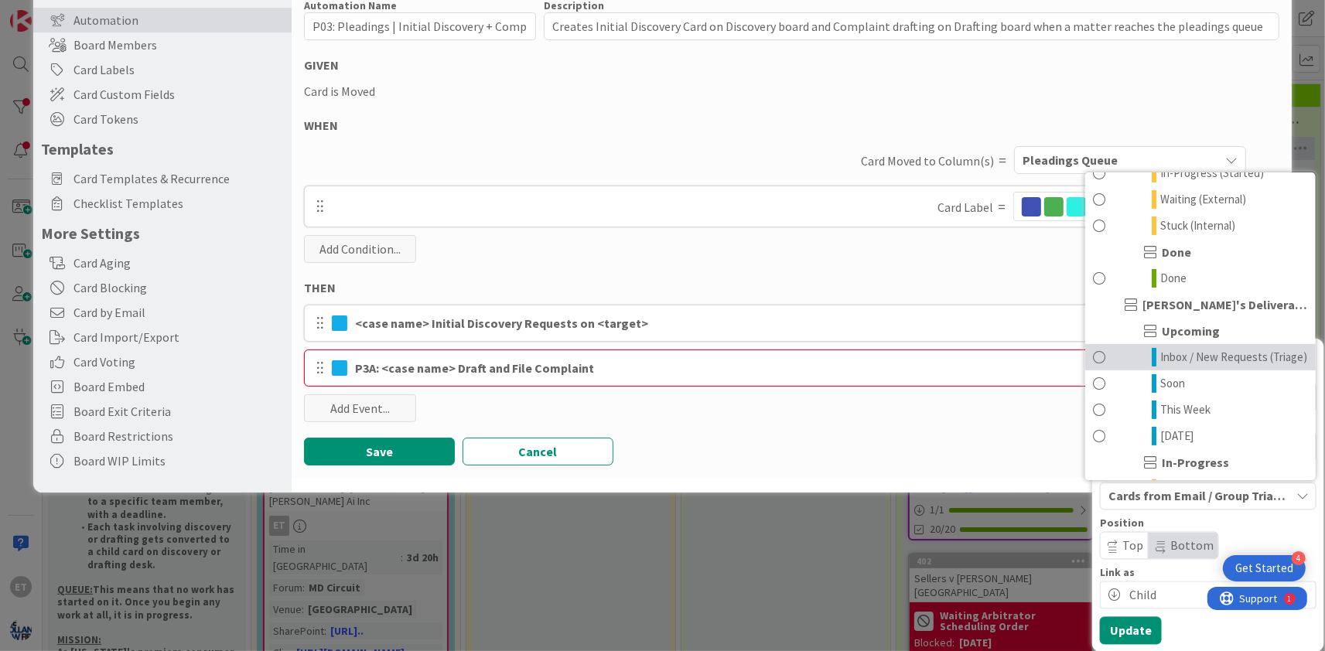
click at [1210, 352] on span "Inbox / New Requests (Triage)" at bounding box center [1233, 357] width 147 height 19
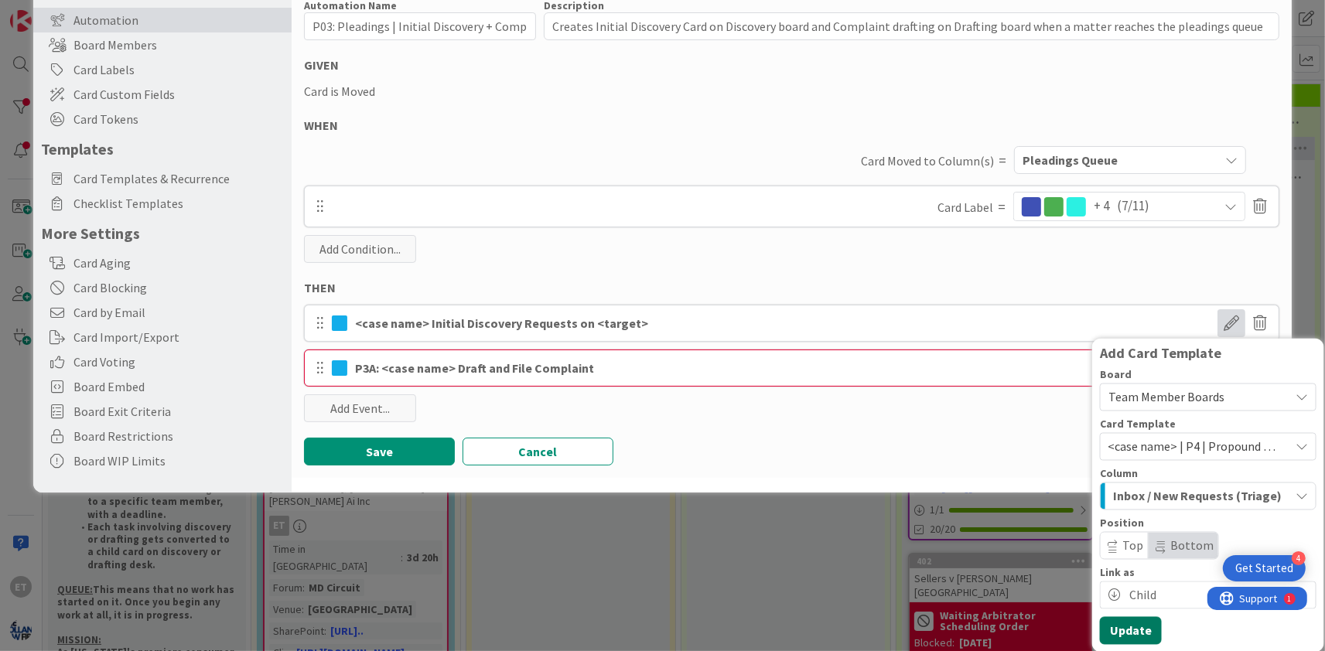
click at [1141, 626] on button "Update" at bounding box center [1131, 631] width 62 height 28
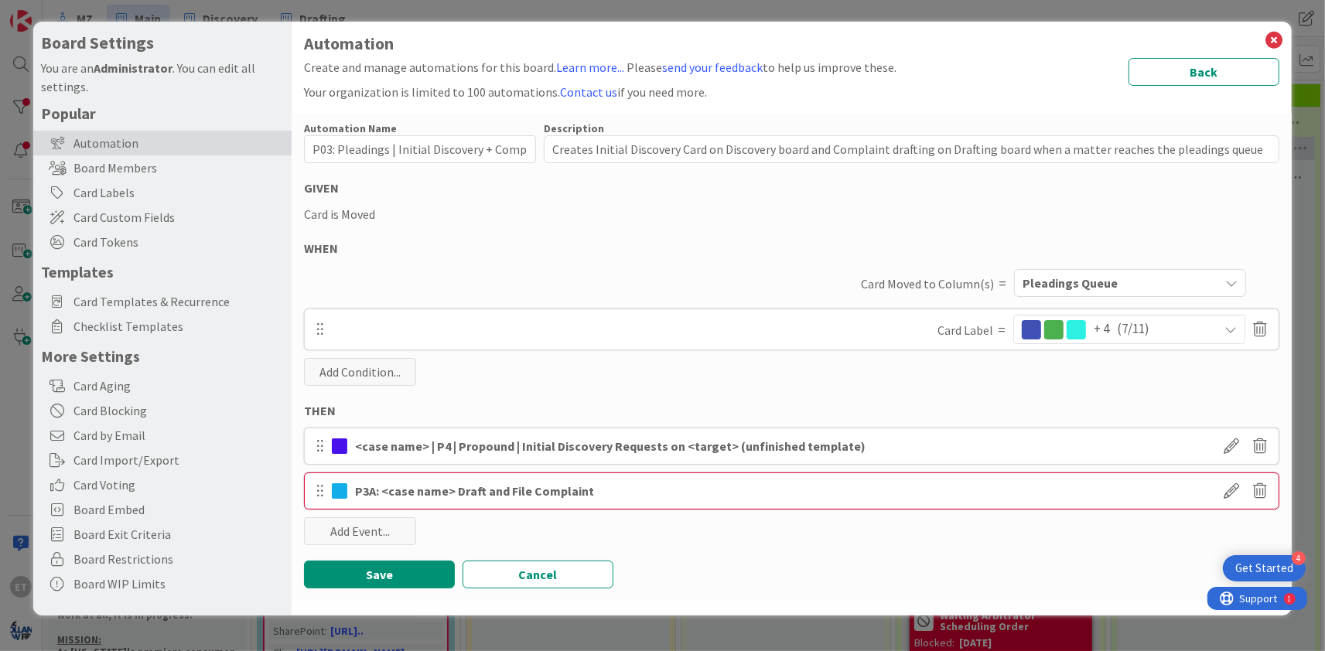
scroll to position [0, 0]
click at [1235, 489] on span at bounding box center [1231, 491] width 28 height 28
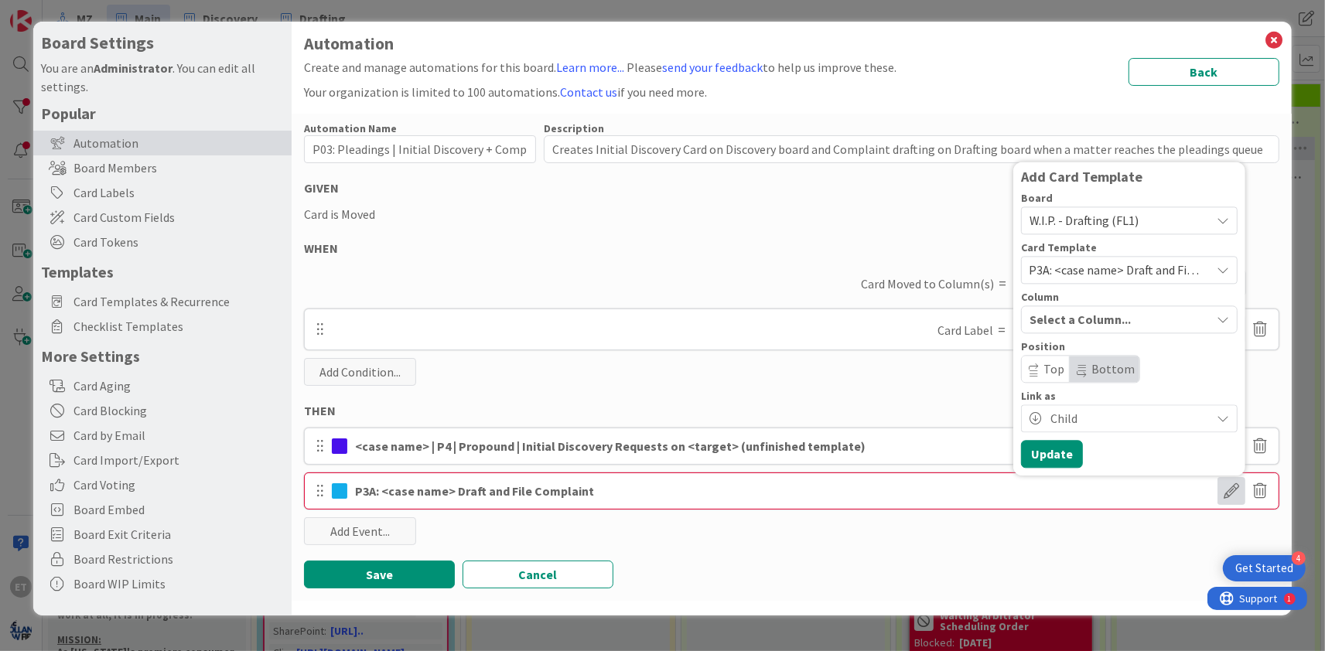
click at [1178, 222] on span "W.I.P. - Drafting (FL1)" at bounding box center [1115, 221] width 173 height 22
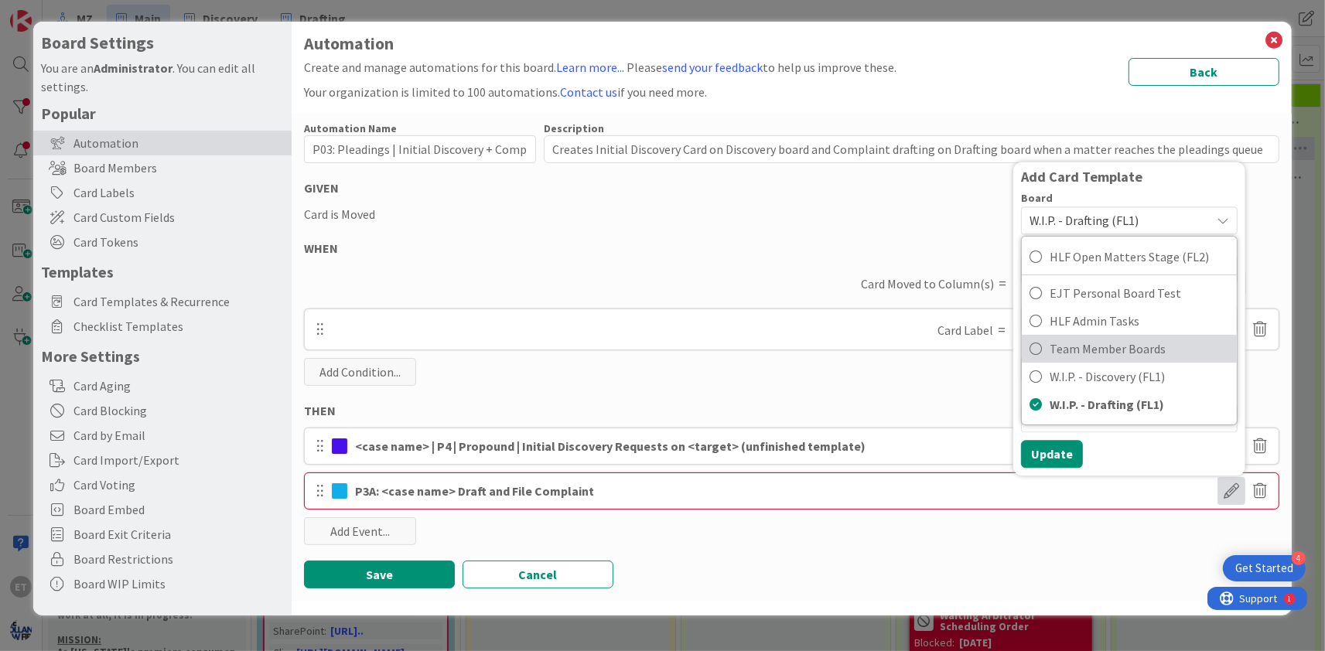
click at [1118, 340] on span "Team Member Boards" at bounding box center [1138, 348] width 179 height 23
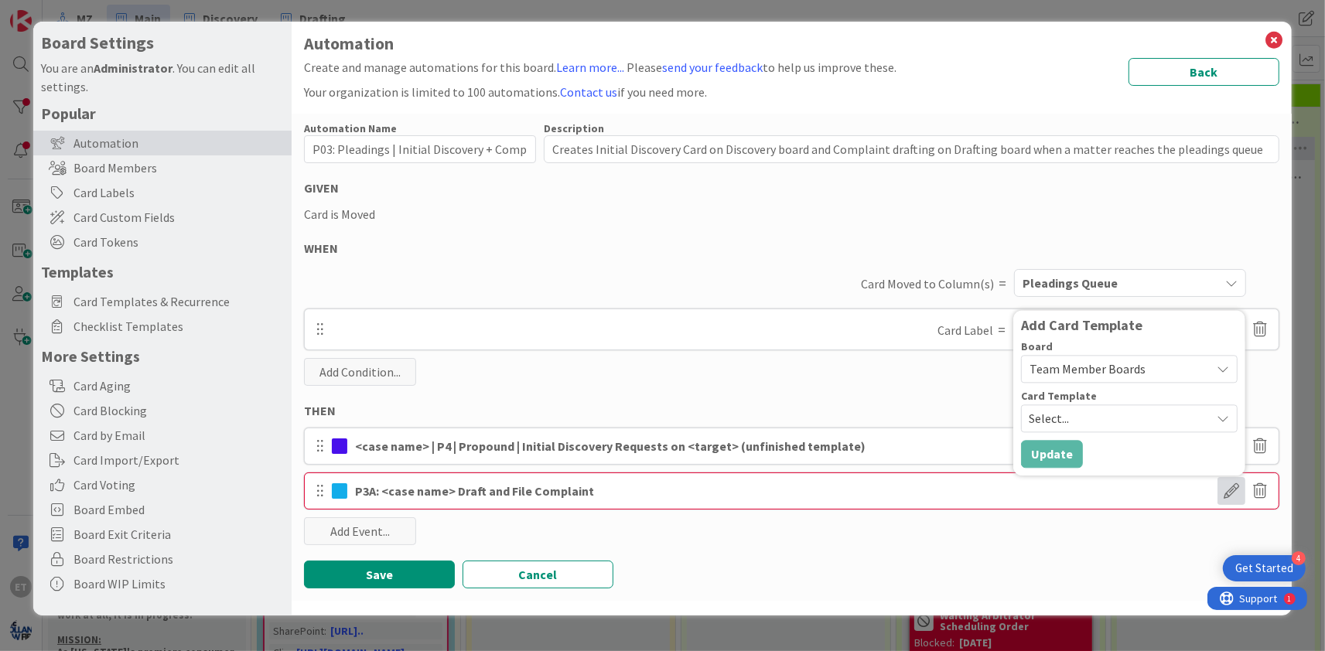
click at [1147, 411] on span "Select..." at bounding box center [1114, 418] width 170 height 20
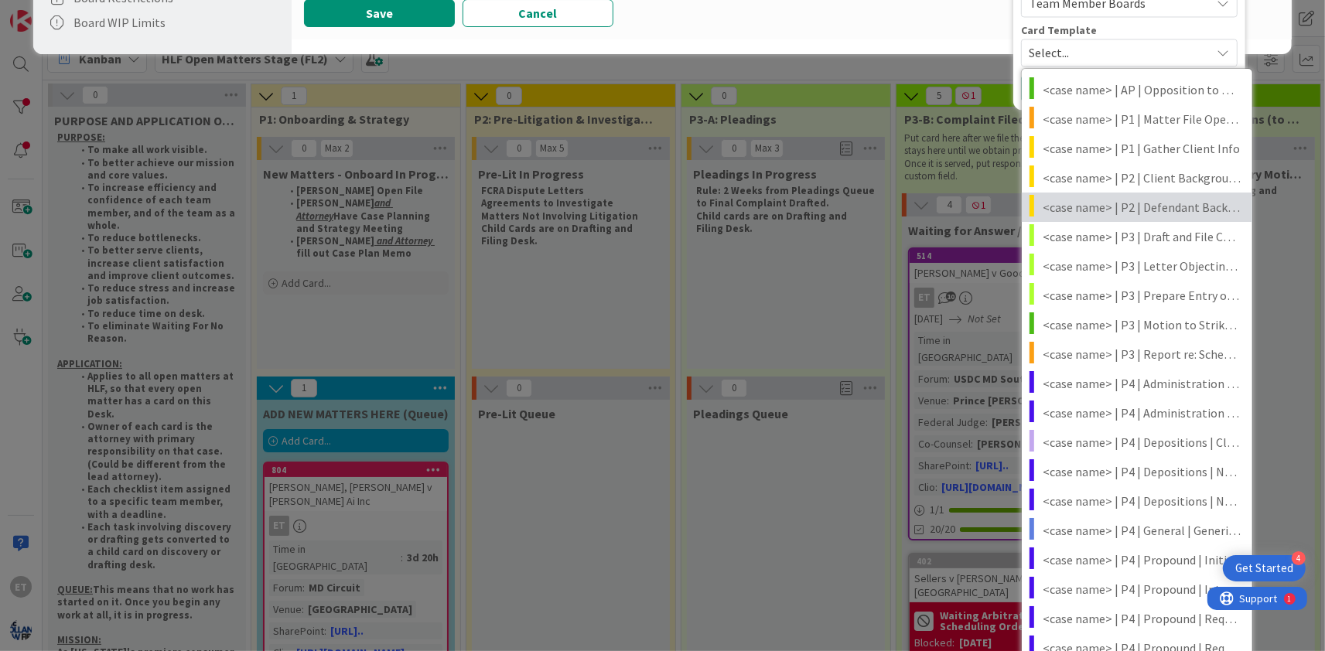
scroll to position [468, 0]
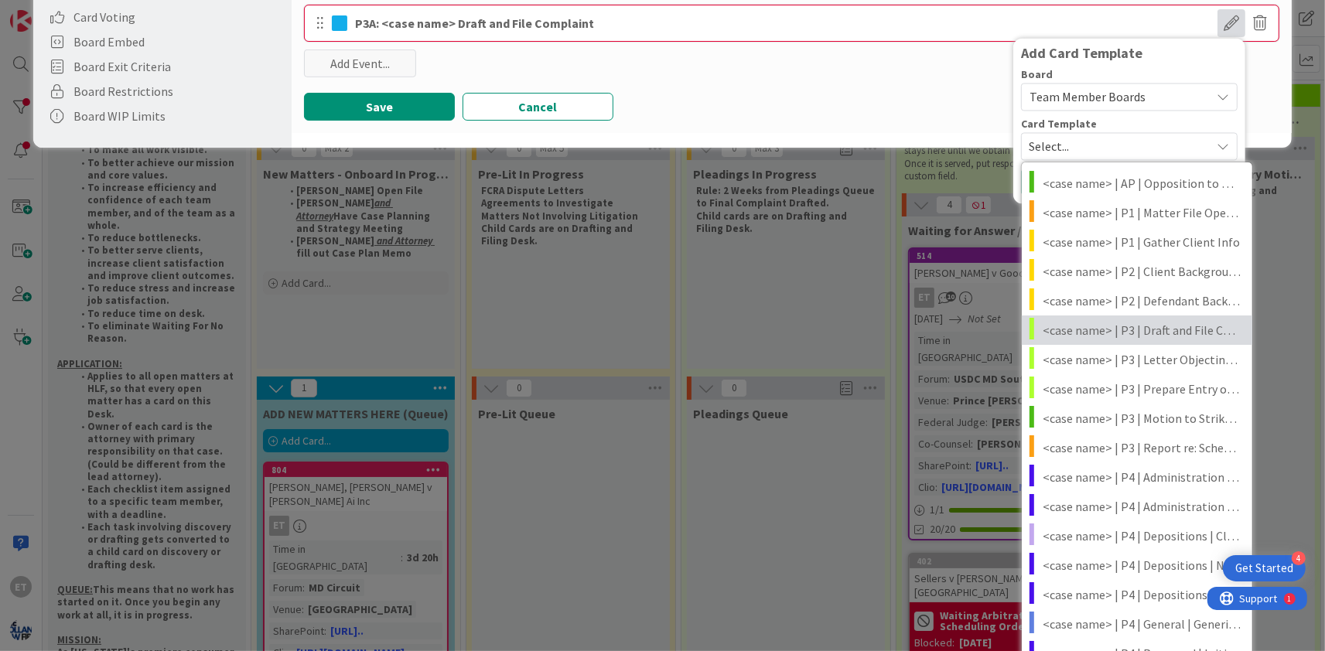
click at [1179, 329] on span "<case name> | P3 | Draft and File Complaint" at bounding box center [1142, 330] width 198 height 20
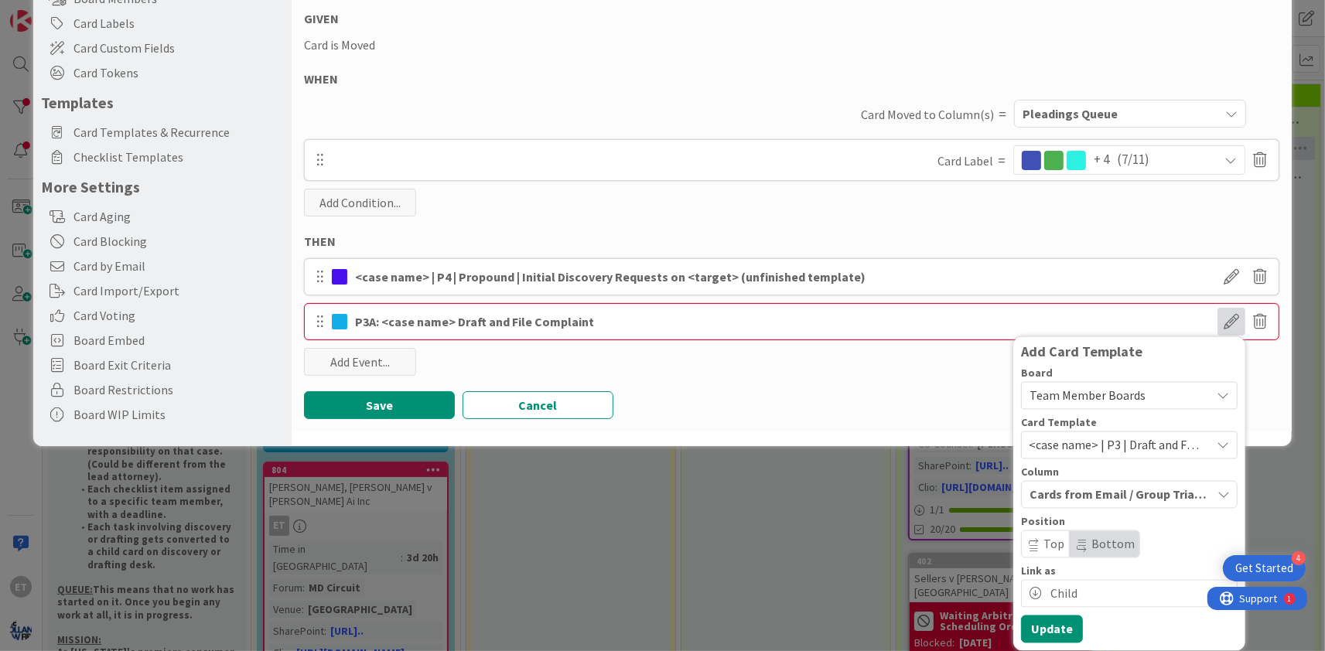
scroll to position [168, 0]
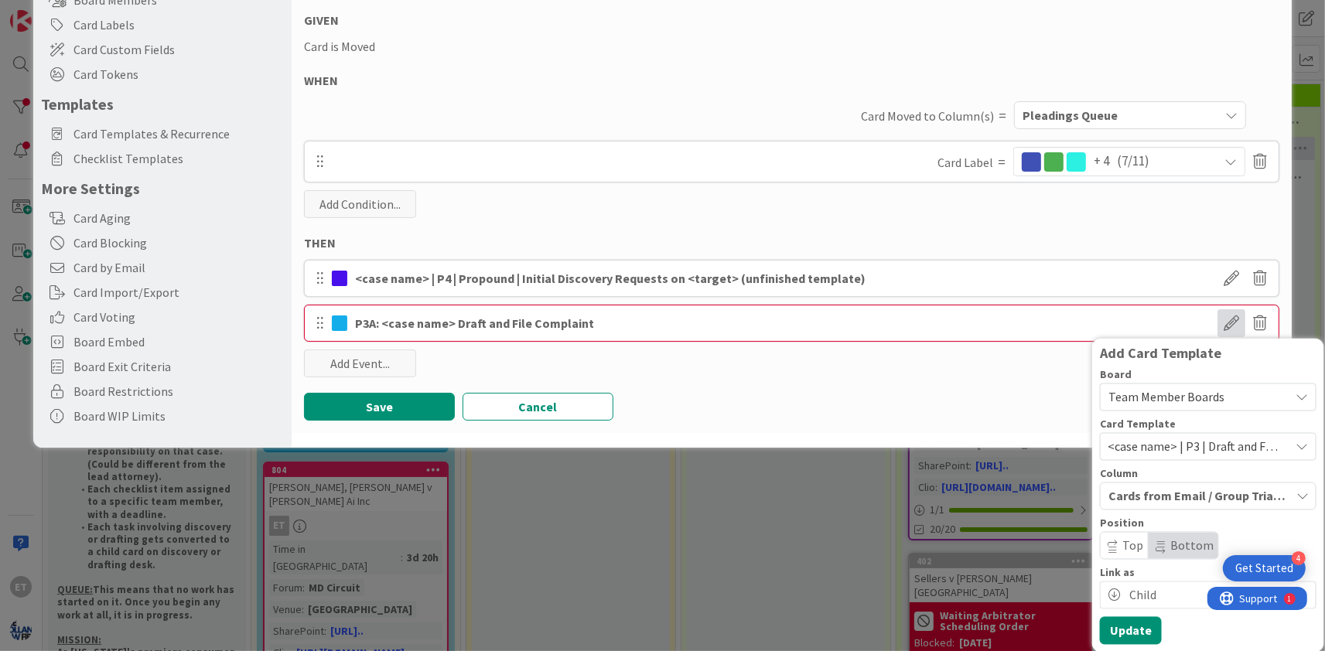
click at [1298, 497] on icon "button" at bounding box center [1302, 496] width 12 height 12
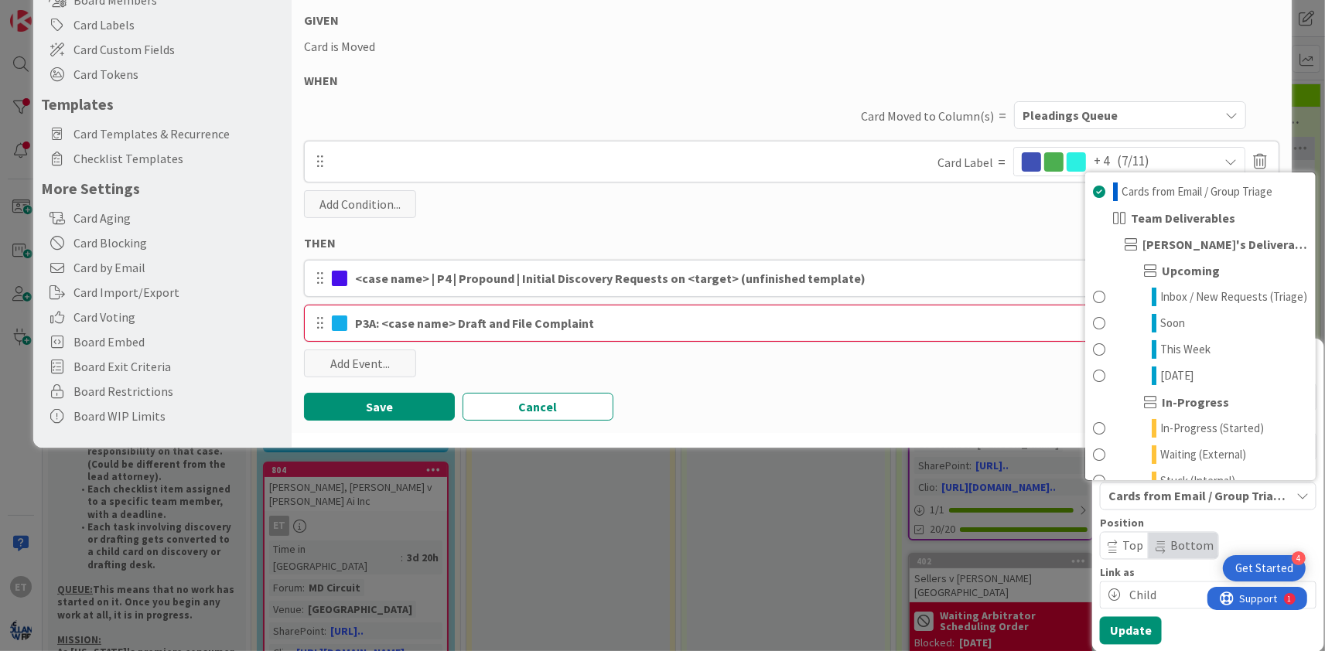
click at [1298, 497] on icon "button" at bounding box center [1302, 496] width 12 height 12
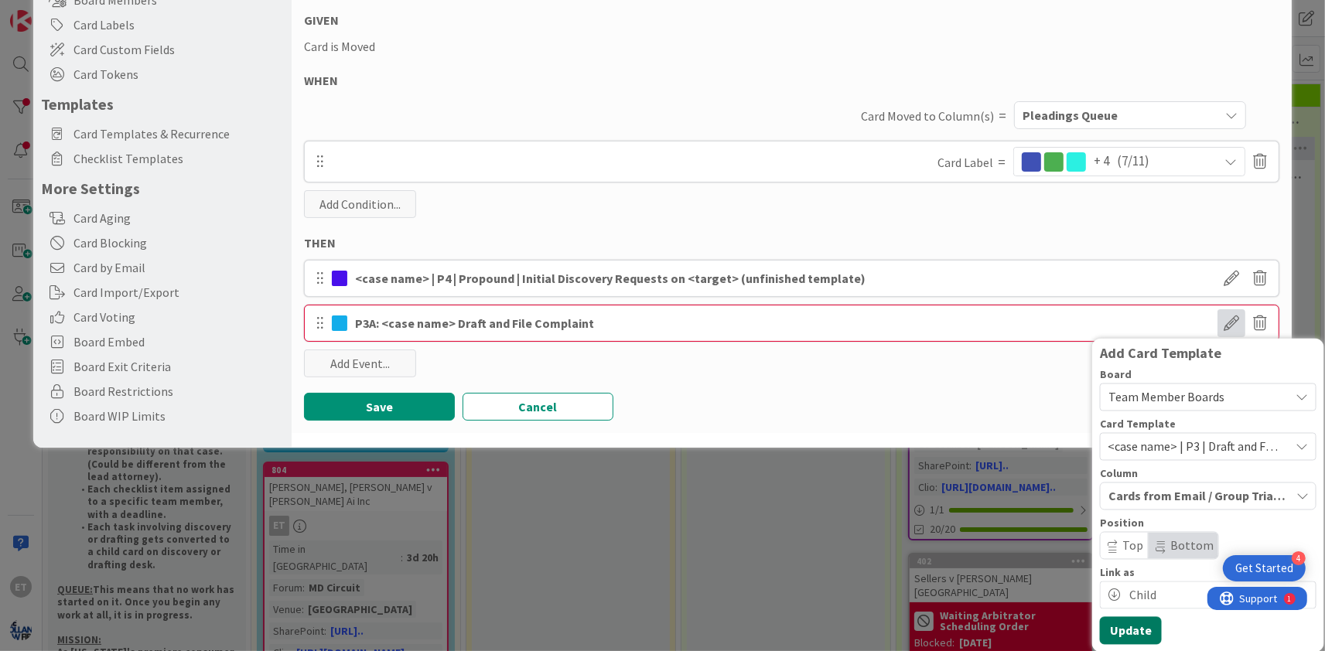
click at [1139, 632] on button "Update" at bounding box center [1131, 631] width 62 height 28
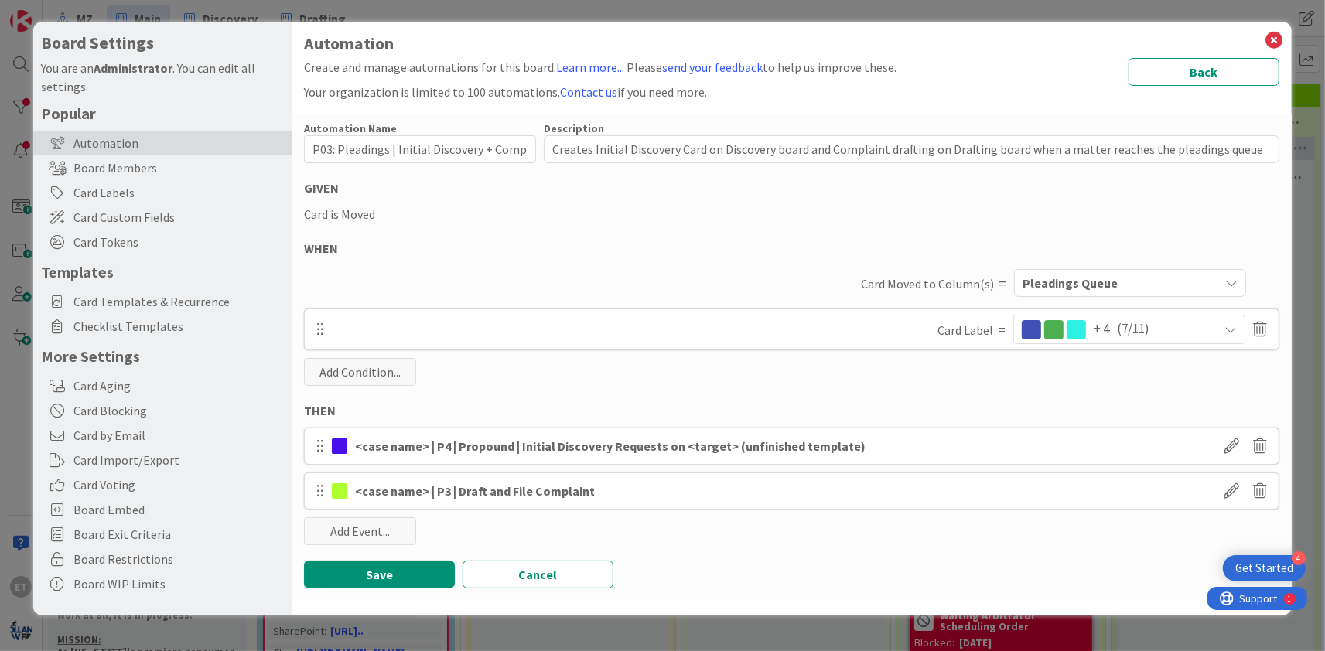
scroll to position [0, 0]
click at [780, 369] on div "Automation Name 52 / 128 P03: Pleadings | Initial Discovery + Complaint Cards D…" at bounding box center [792, 357] width 1000 height 487
click at [400, 574] on button "Save" at bounding box center [379, 575] width 151 height 28
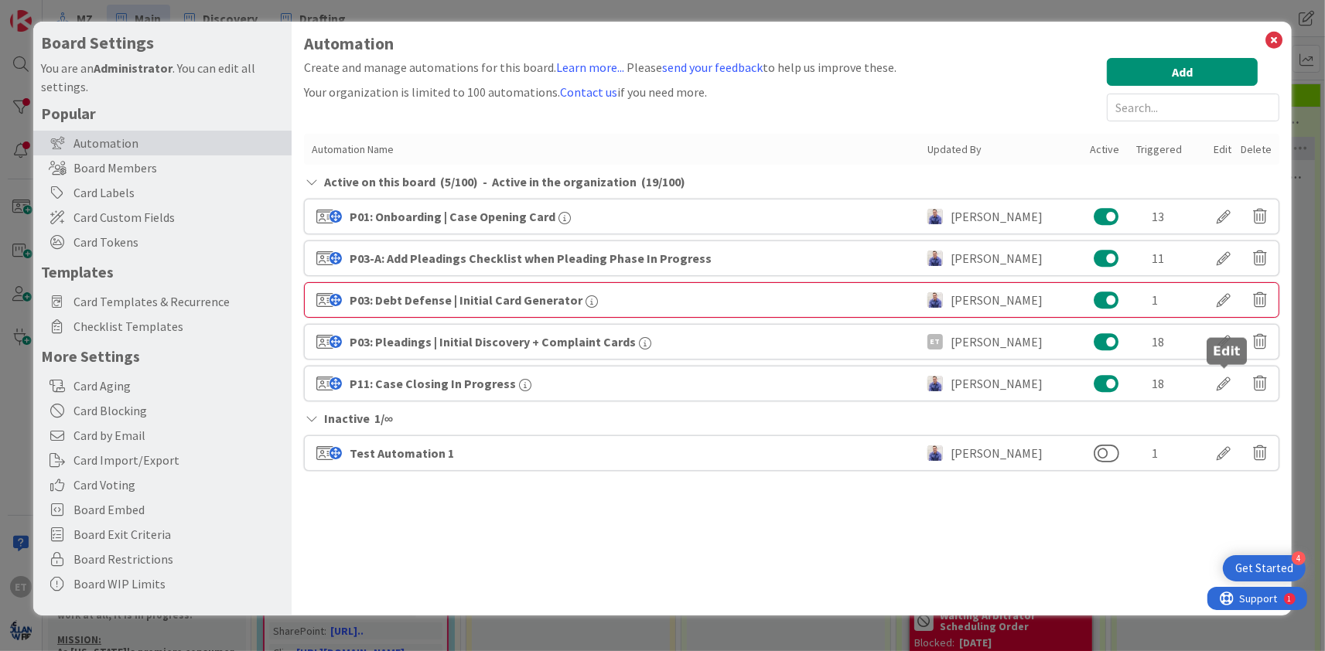
click at [1230, 380] on div at bounding box center [1223, 383] width 43 height 26
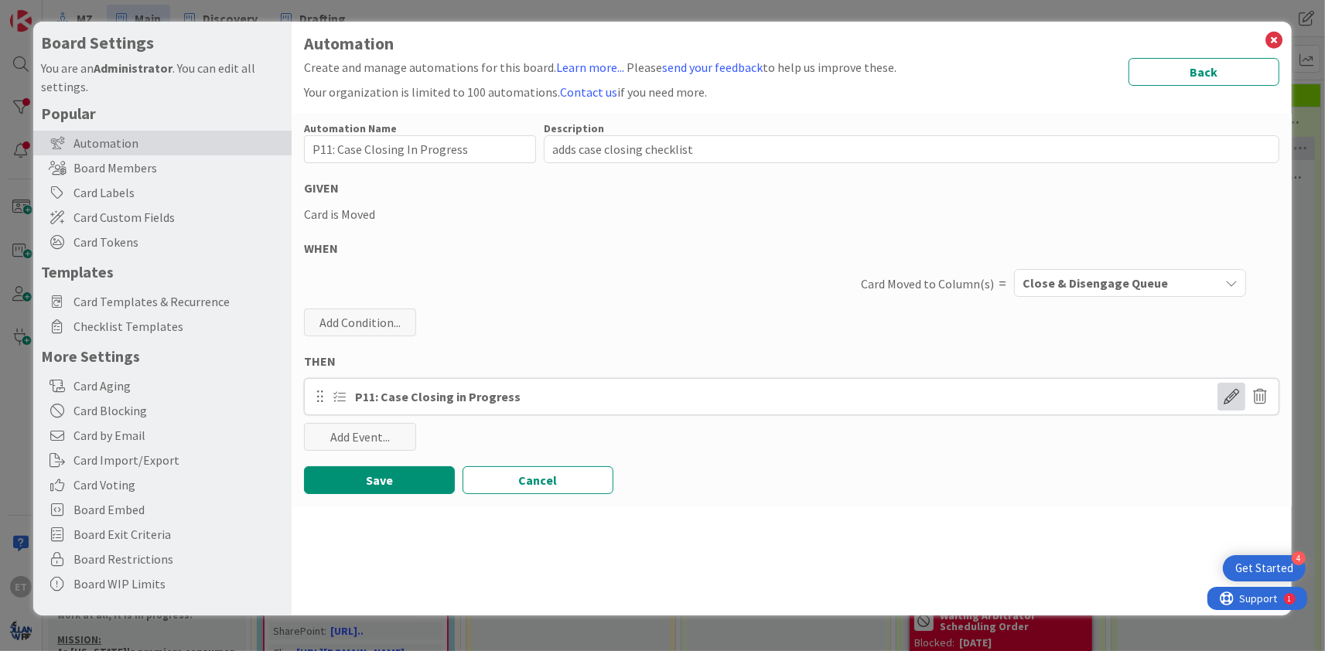
click at [1238, 396] on span at bounding box center [1231, 397] width 28 height 28
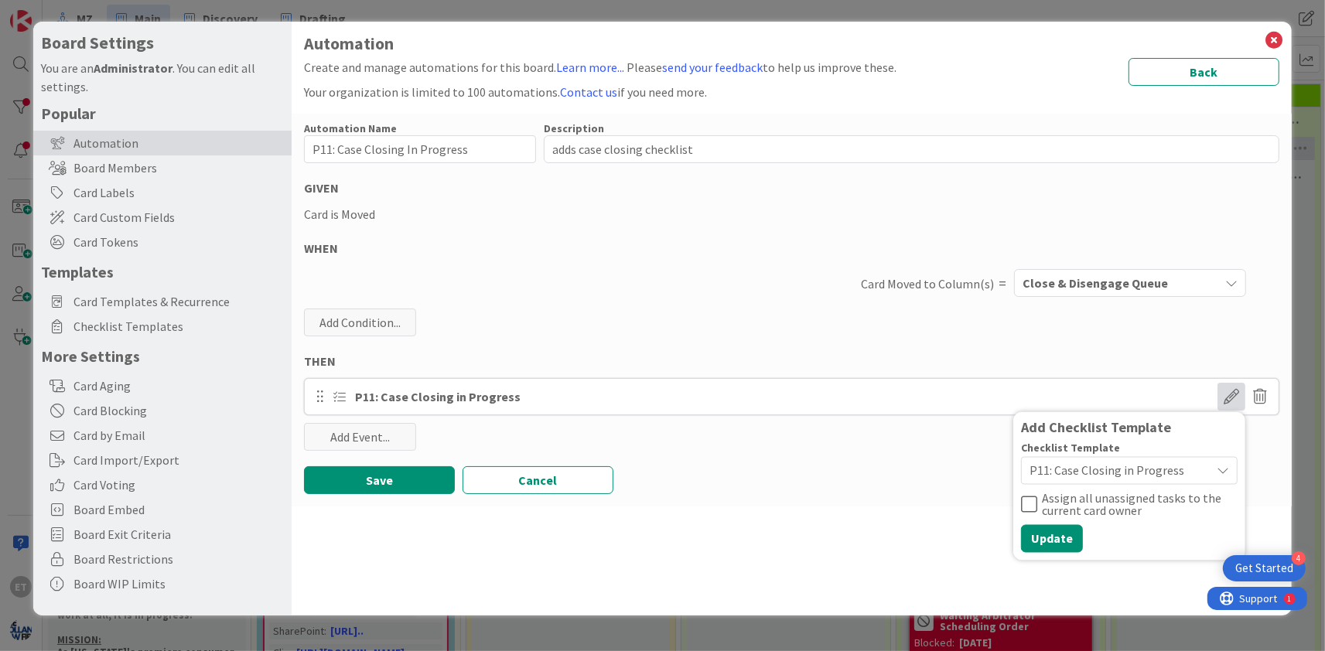
click at [878, 328] on div "Automation Name 29 / 128 P11: Case Closing In Progress Description 27 / 256 add…" at bounding box center [792, 310] width 1000 height 393
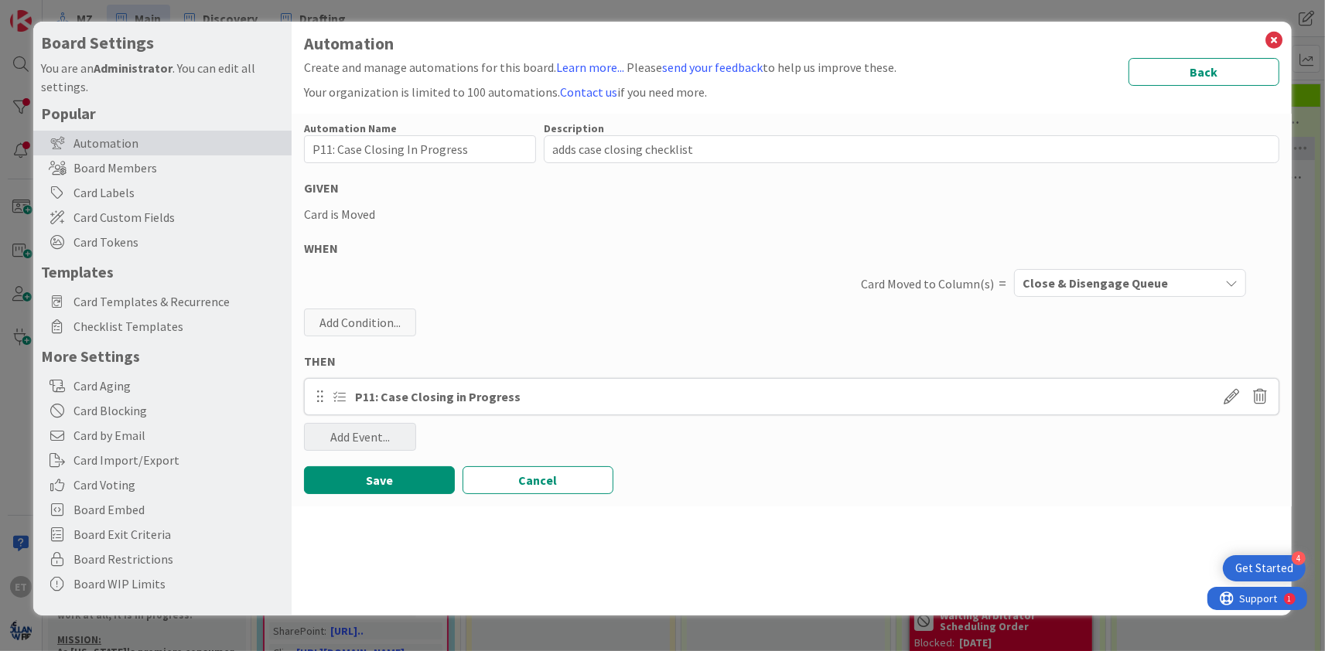
click at [391, 433] on div "Add Event..." at bounding box center [360, 437] width 112 height 28
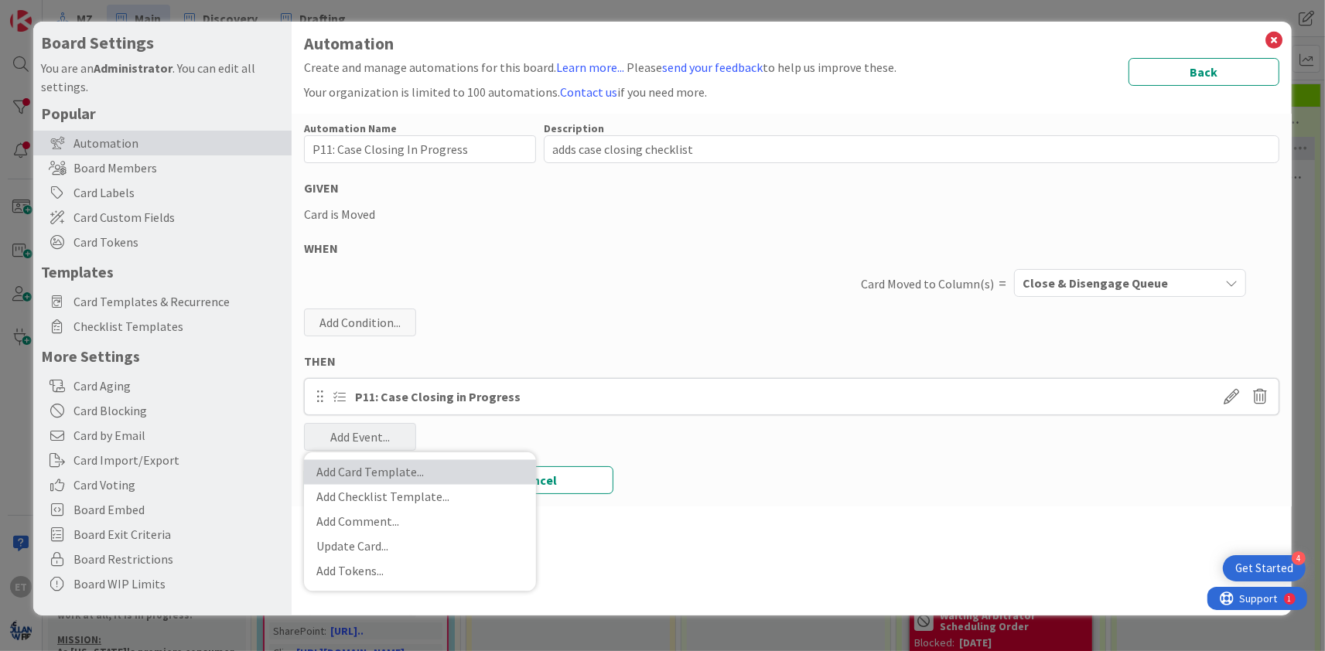
click at [406, 473] on link "Add Card Template ..." at bounding box center [420, 472] width 232 height 25
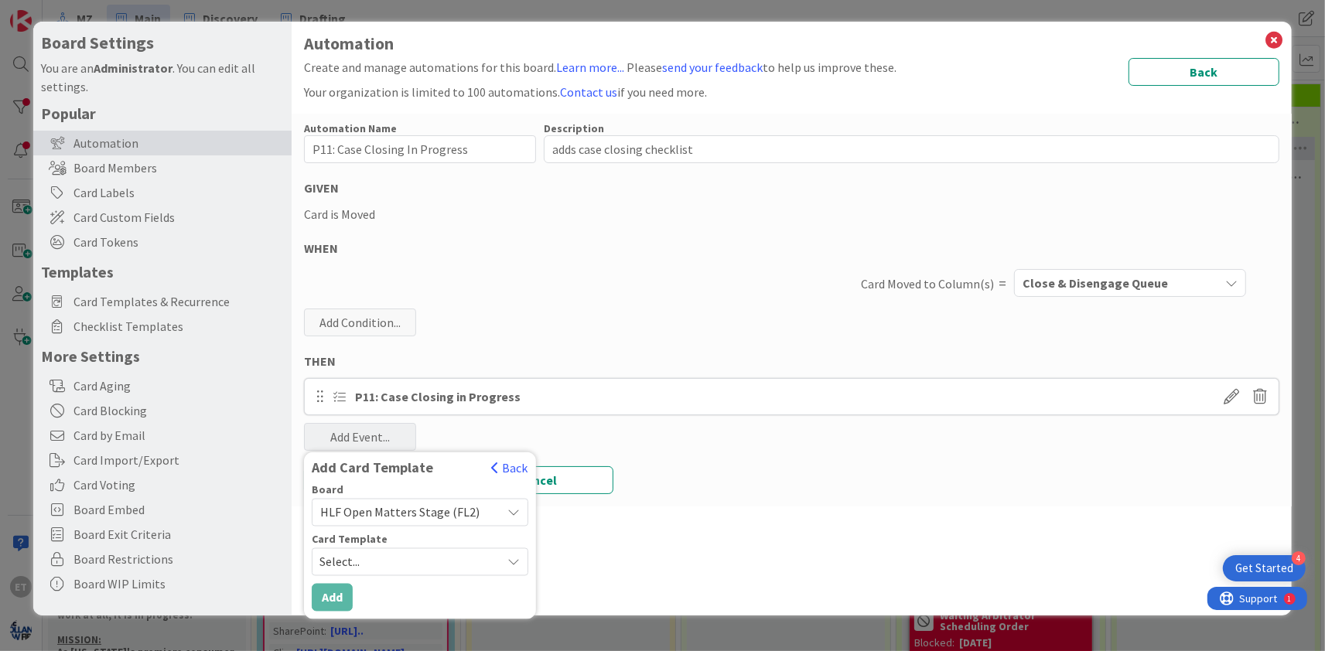
click at [513, 515] on icon at bounding box center [513, 513] width 12 height 12
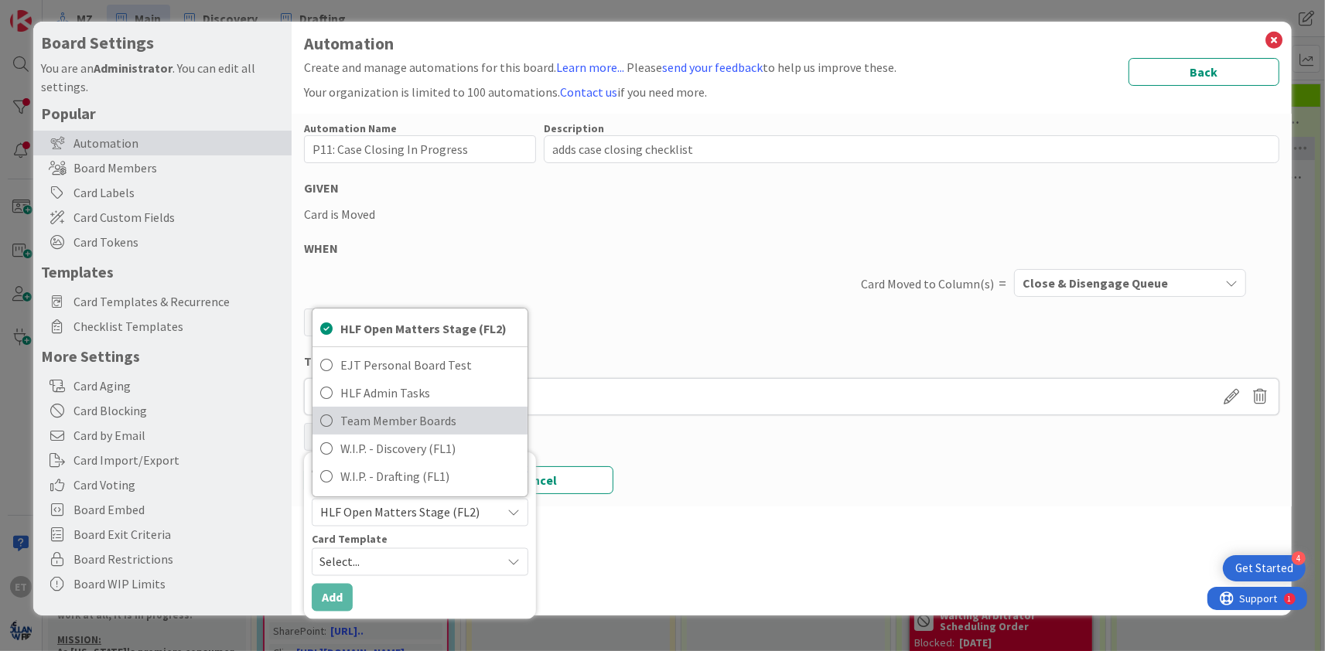
click at [435, 418] on span "Team Member Boards" at bounding box center [429, 420] width 179 height 23
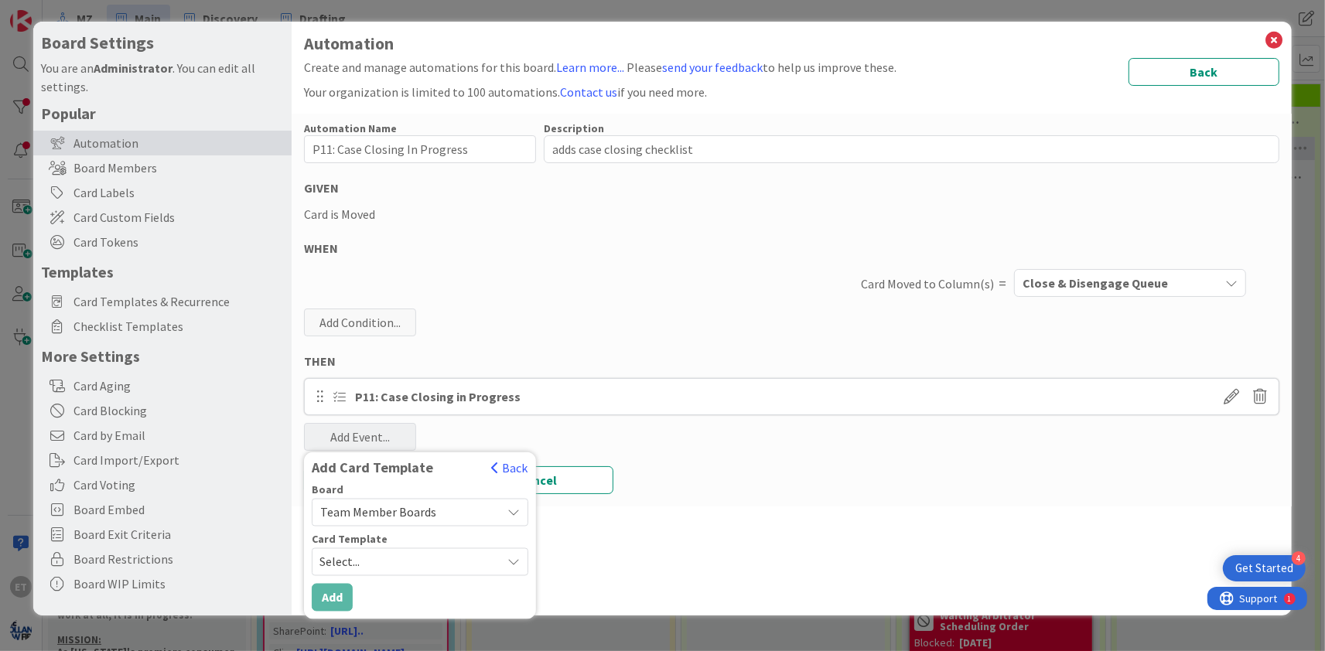
type textarea "x"
click at [507, 558] on icon at bounding box center [513, 562] width 12 height 12
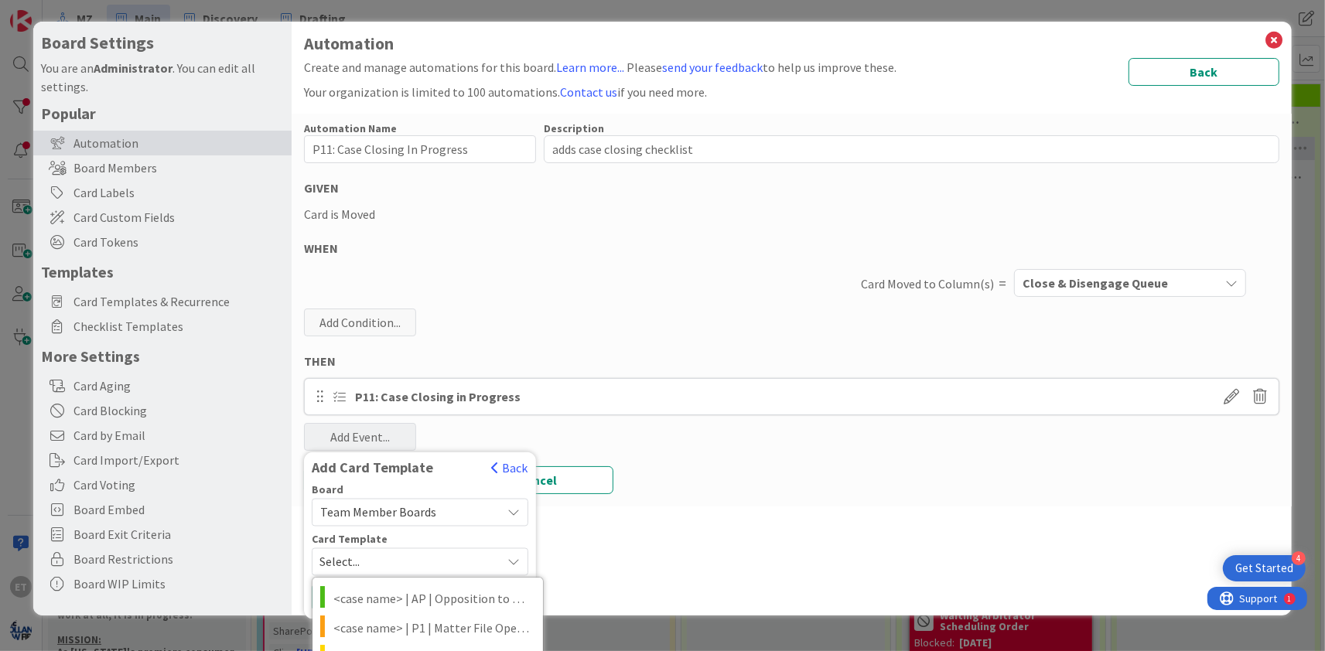
click at [640, 333] on div "Automation Name 29 / 128 P11: Case Closing In Progress Description 27 / 256 add…" at bounding box center [792, 310] width 1000 height 393
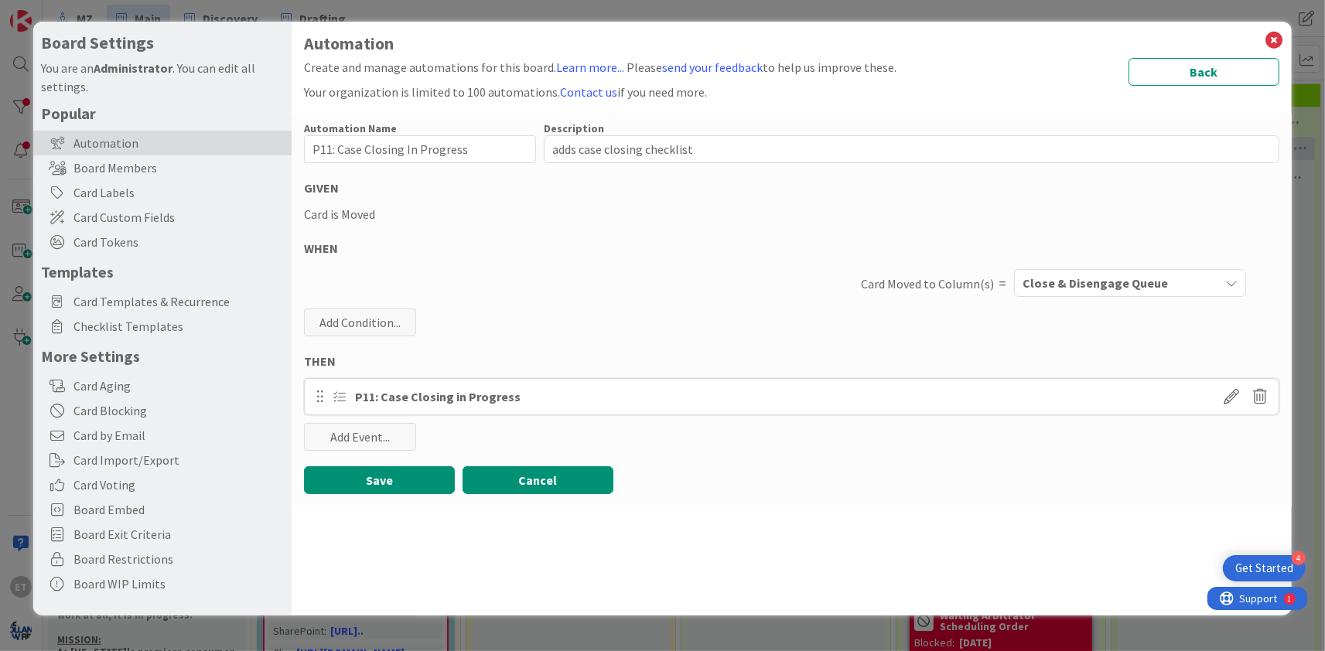
click at [526, 473] on button "Cancel" at bounding box center [537, 480] width 151 height 28
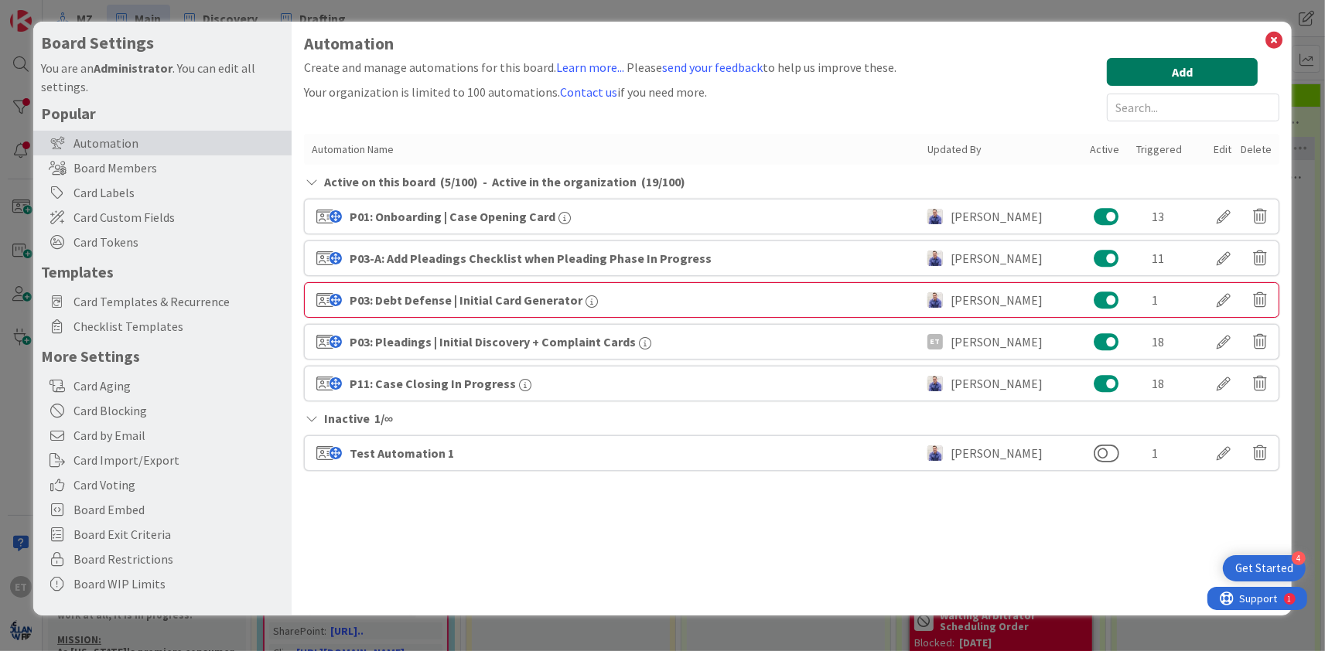
click at [1166, 70] on button "Add" at bounding box center [1182, 72] width 151 height 28
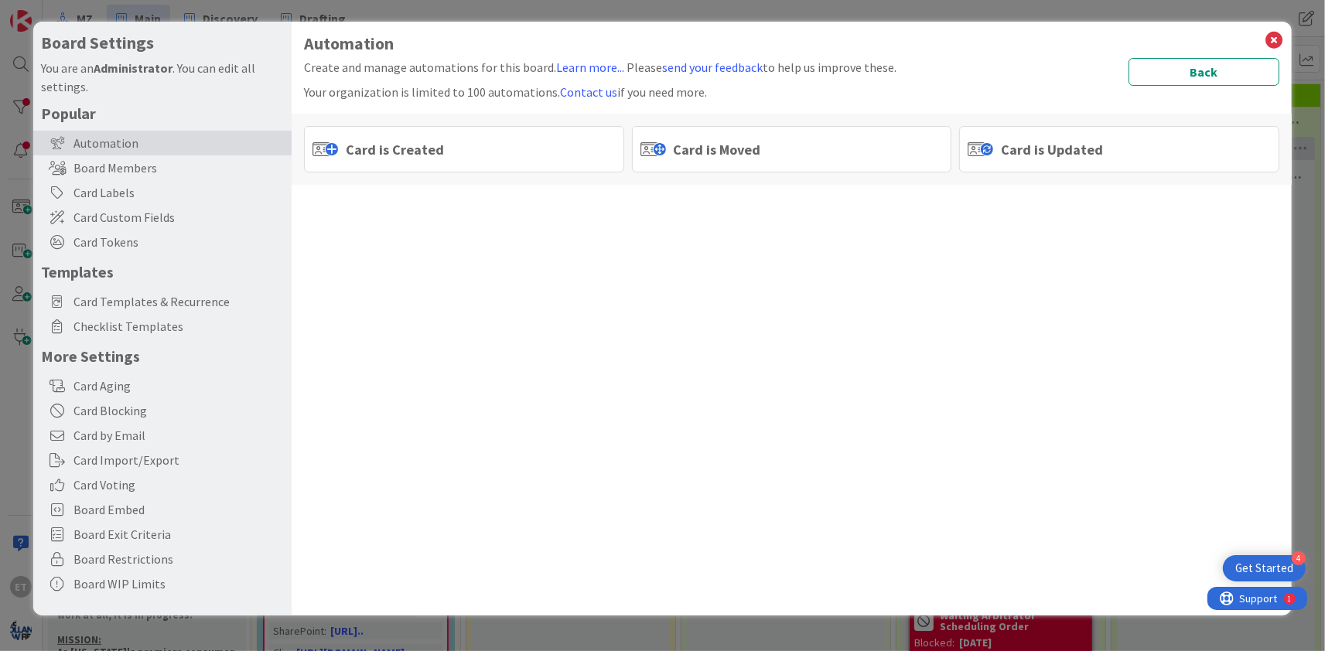
click at [784, 145] on div "Card is Moved" at bounding box center [792, 149] width 320 height 46
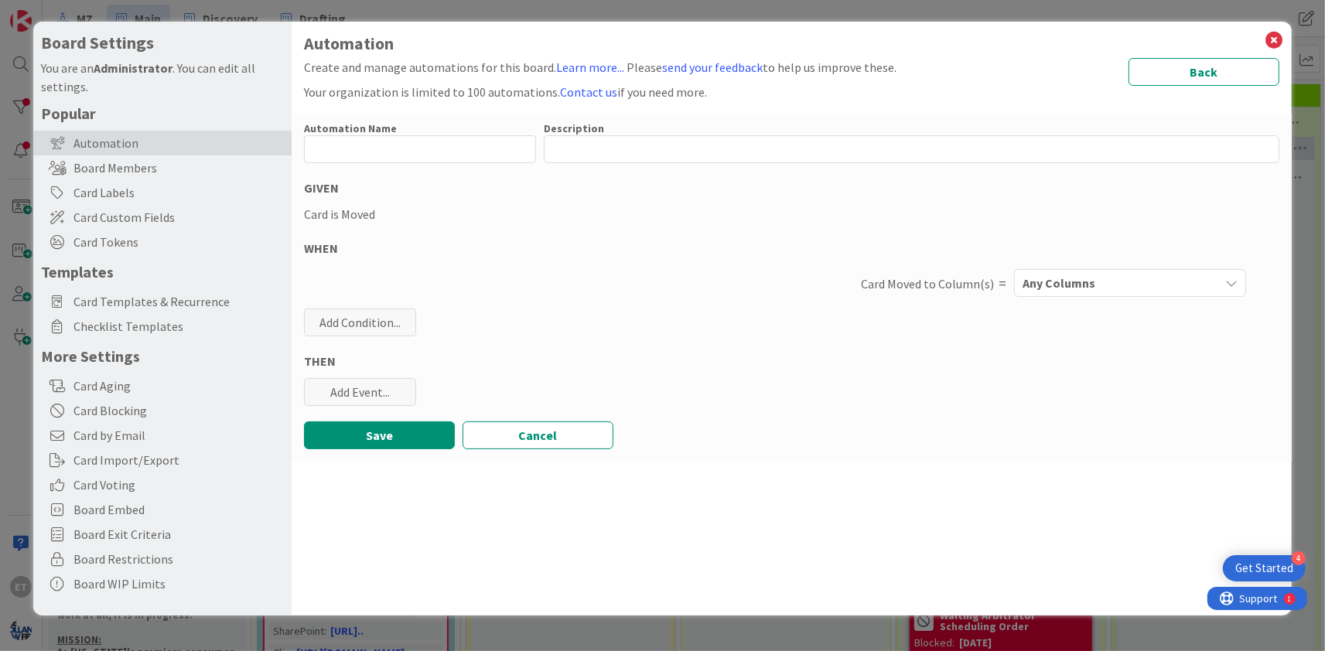
click at [1103, 285] on div "Any Columns" at bounding box center [1119, 283] width 200 height 25
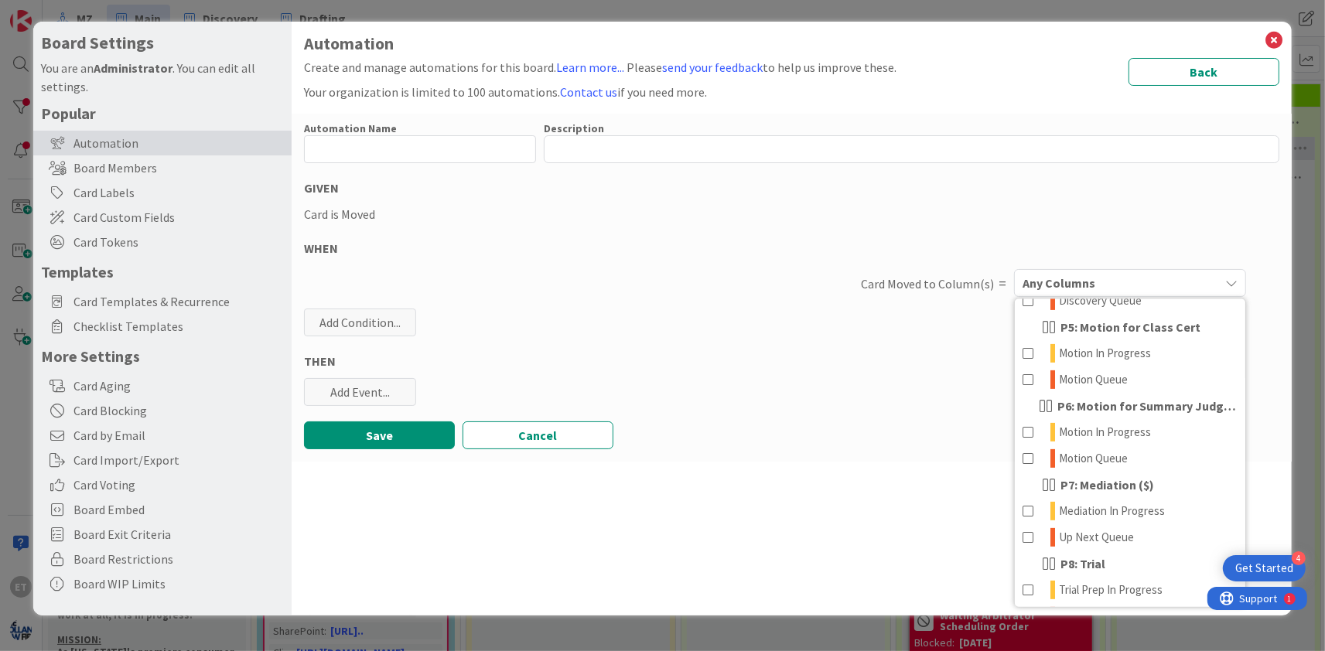
scroll to position [595, 0]
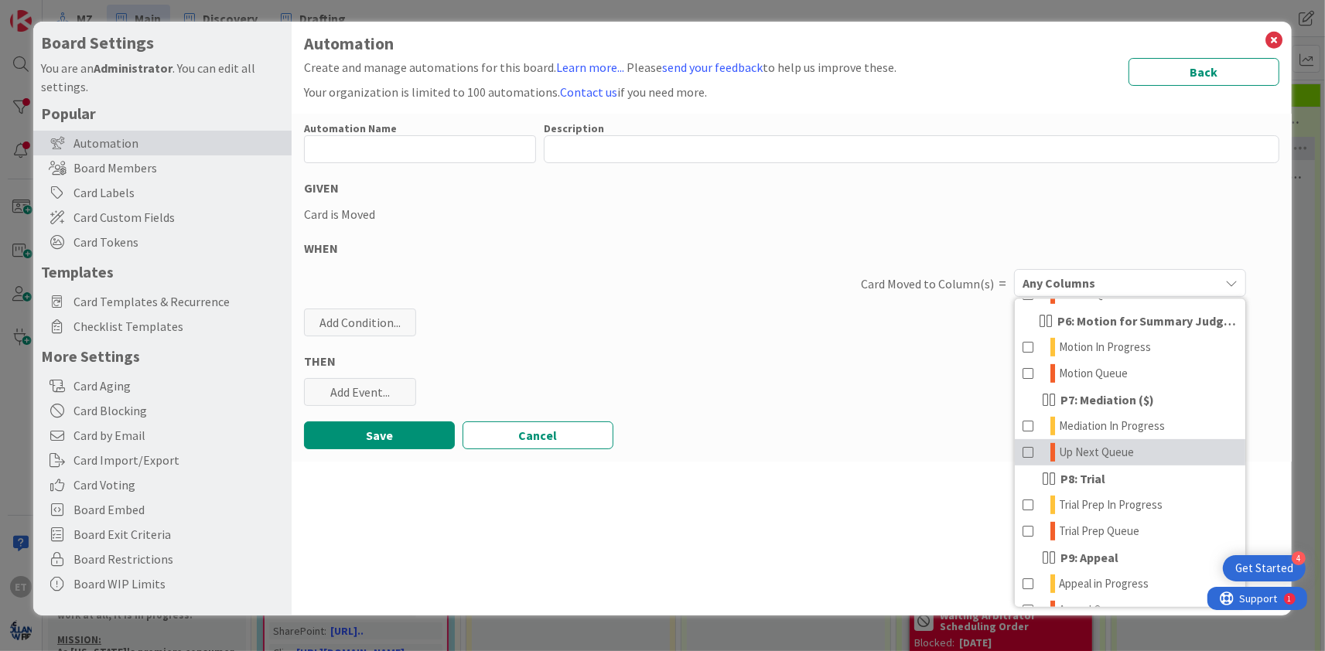
click at [1101, 453] on span "Up Next Queue" at bounding box center [1096, 452] width 75 height 19
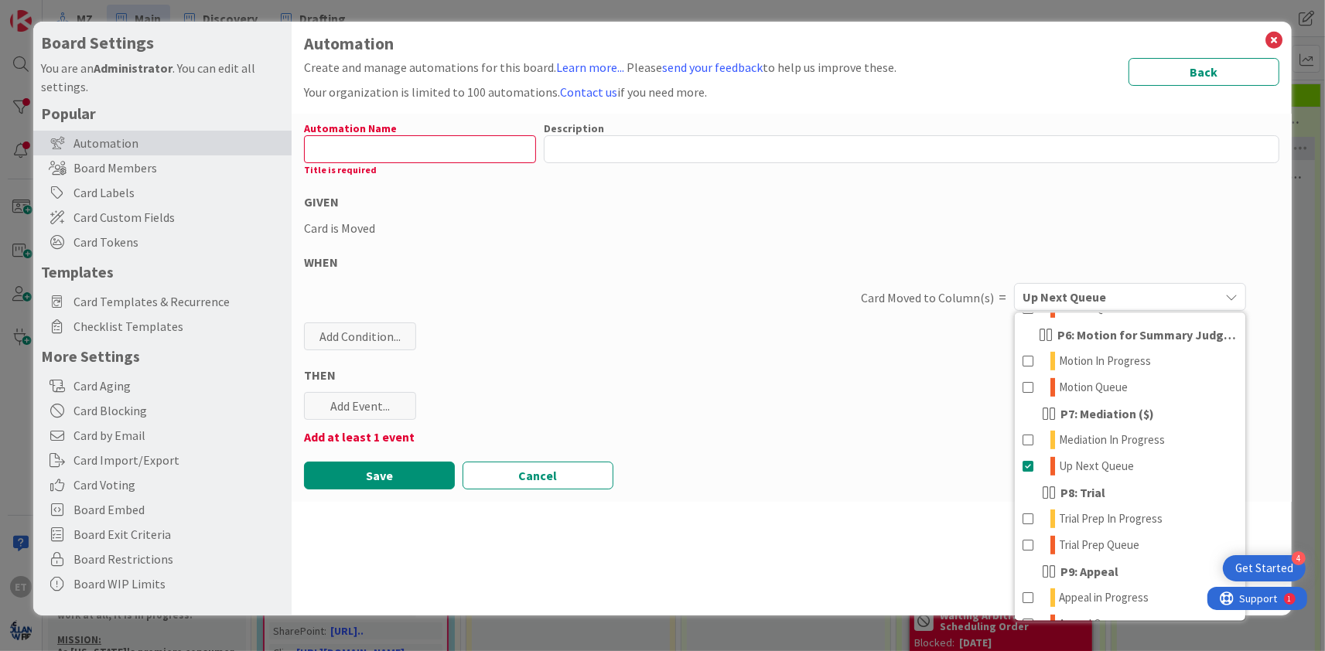
click at [697, 336] on div "Automation Name 0 / 128 Title is required Description 0 / 256 GIVEN Card is Mov…" at bounding box center [792, 308] width 1000 height 388
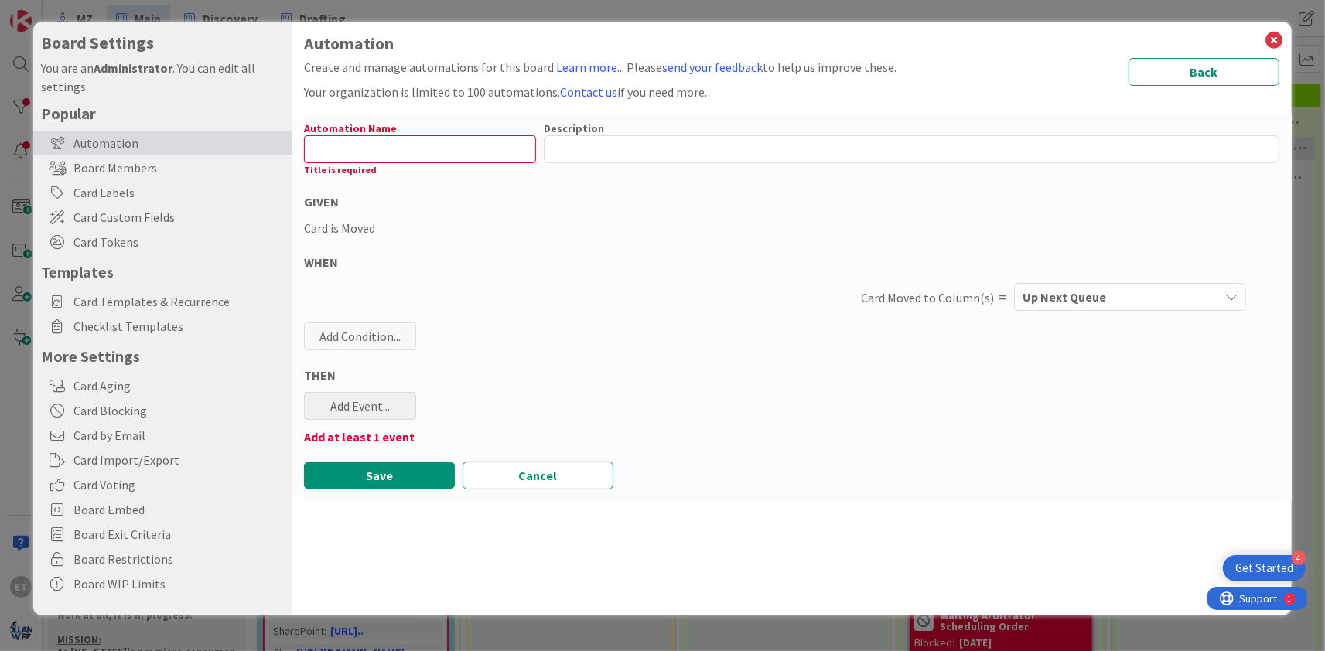
click at [370, 405] on div "Add Event..." at bounding box center [360, 406] width 112 height 28
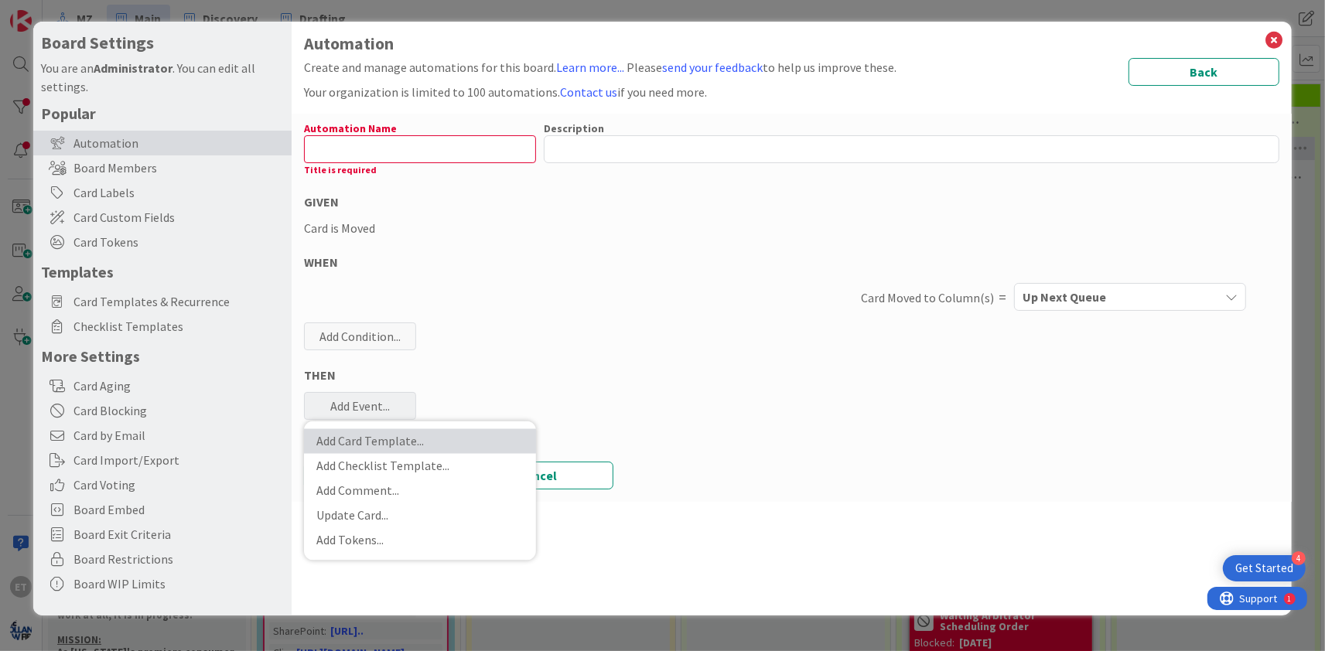
click at [391, 439] on link "Add Card Template ..." at bounding box center [420, 441] width 232 height 25
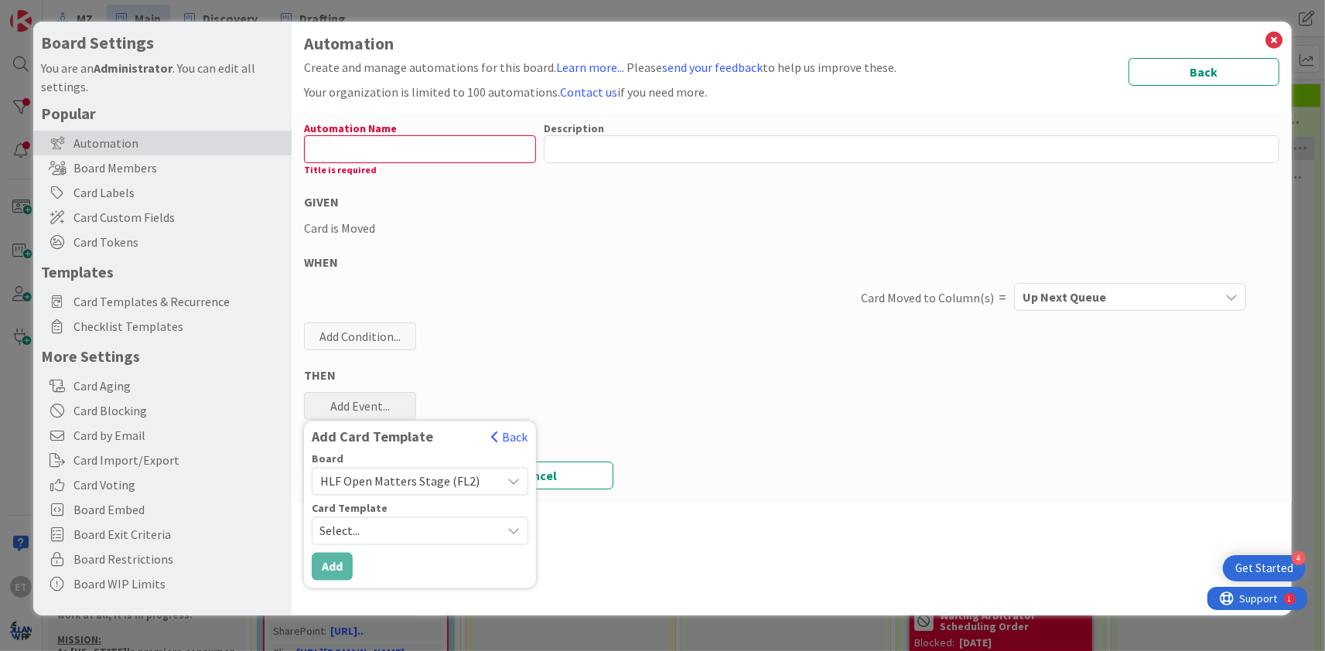
click at [416, 487] on span "HLF Open Matters Stage (FL2)" at bounding box center [399, 481] width 159 height 15
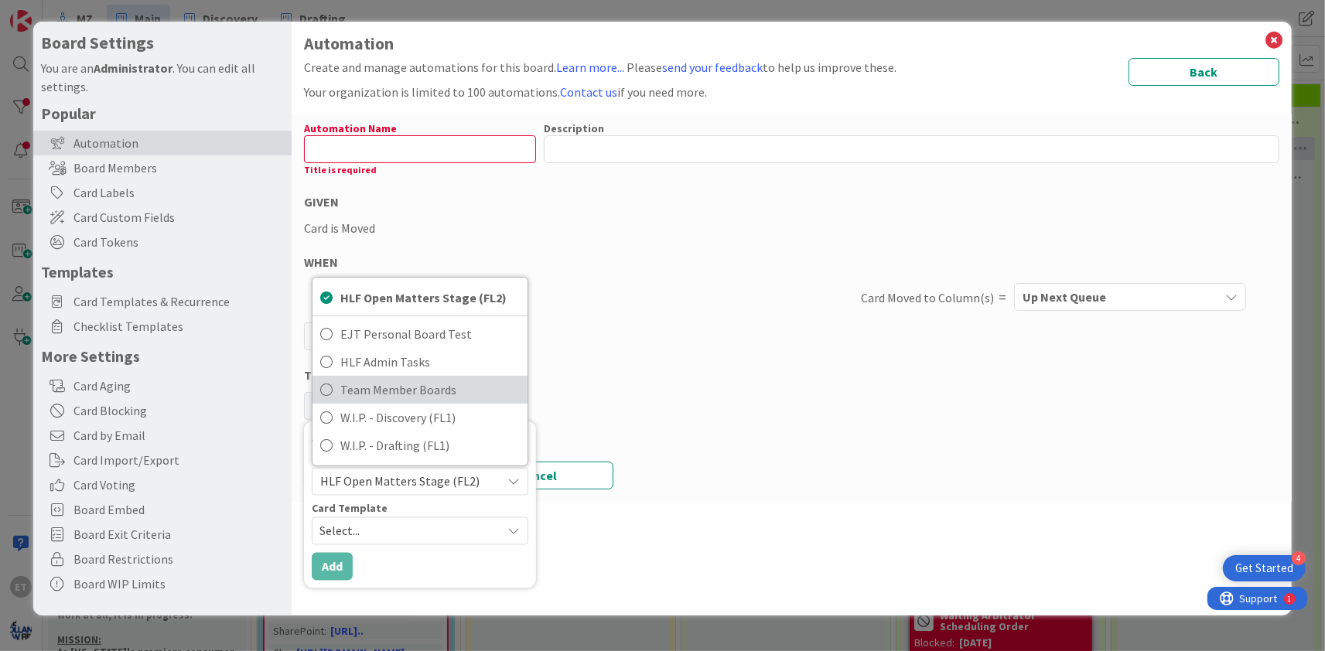
click at [391, 385] on span "Team Member Boards" at bounding box center [429, 389] width 179 height 23
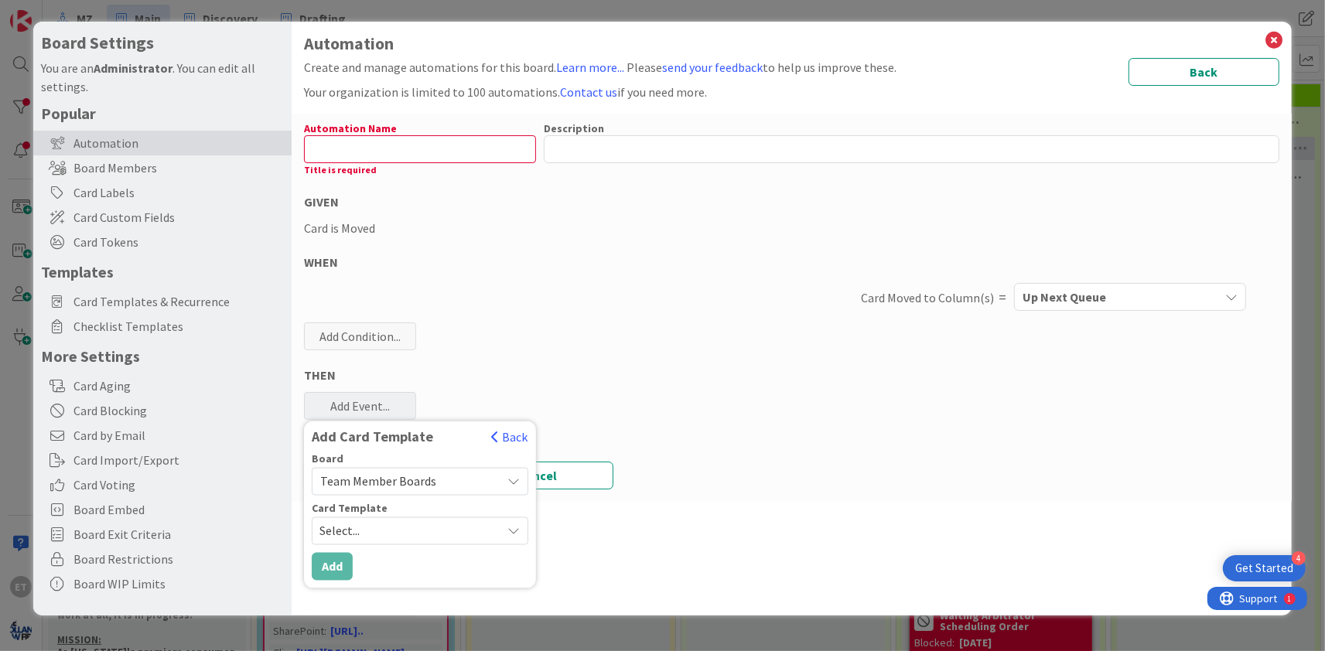
click at [394, 529] on span "Select..." at bounding box center [404, 531] width 170 height 20
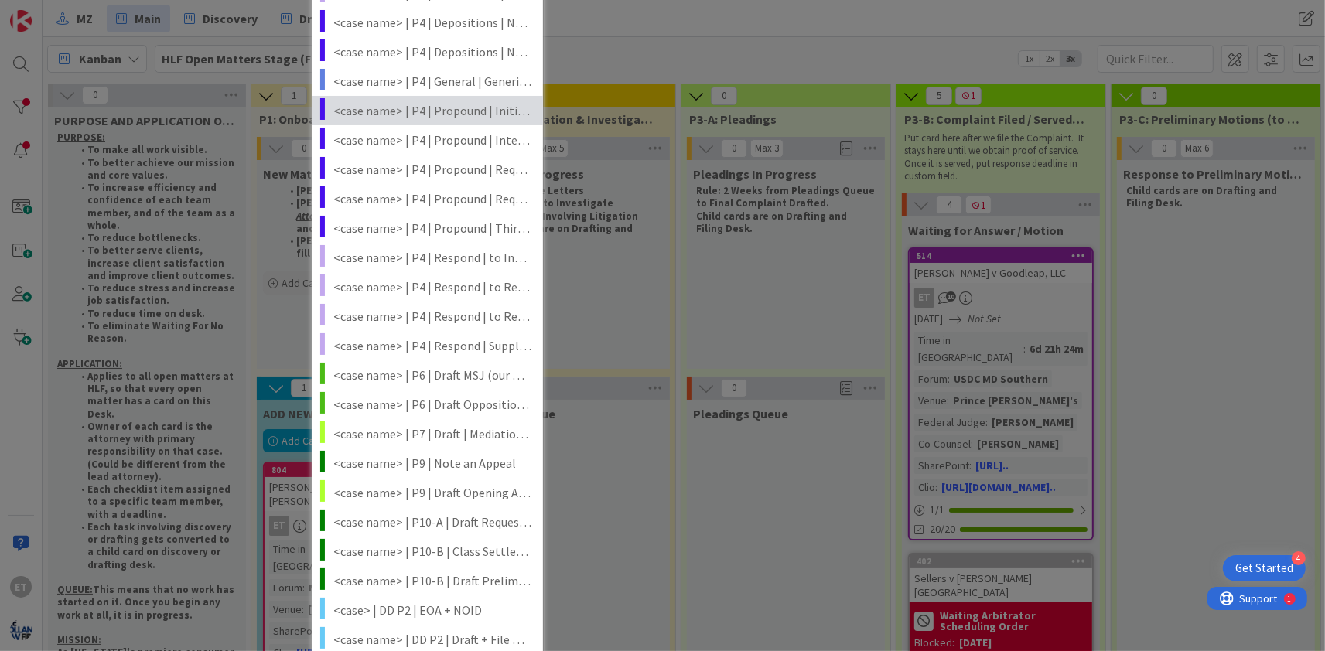
scroll to position [936, 0]
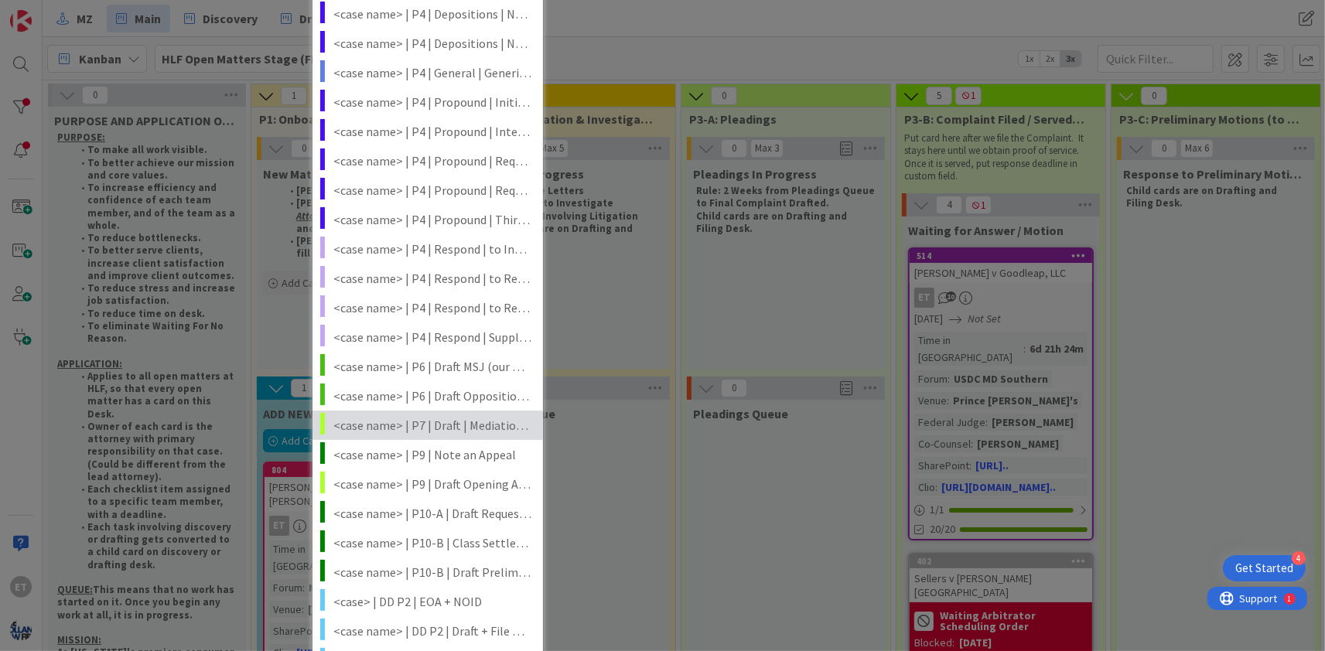
click at [425, 424] on span "<case name> | P7 | Draft | Mediation Statement" at bounding box center [432, 425] width 198 height 20
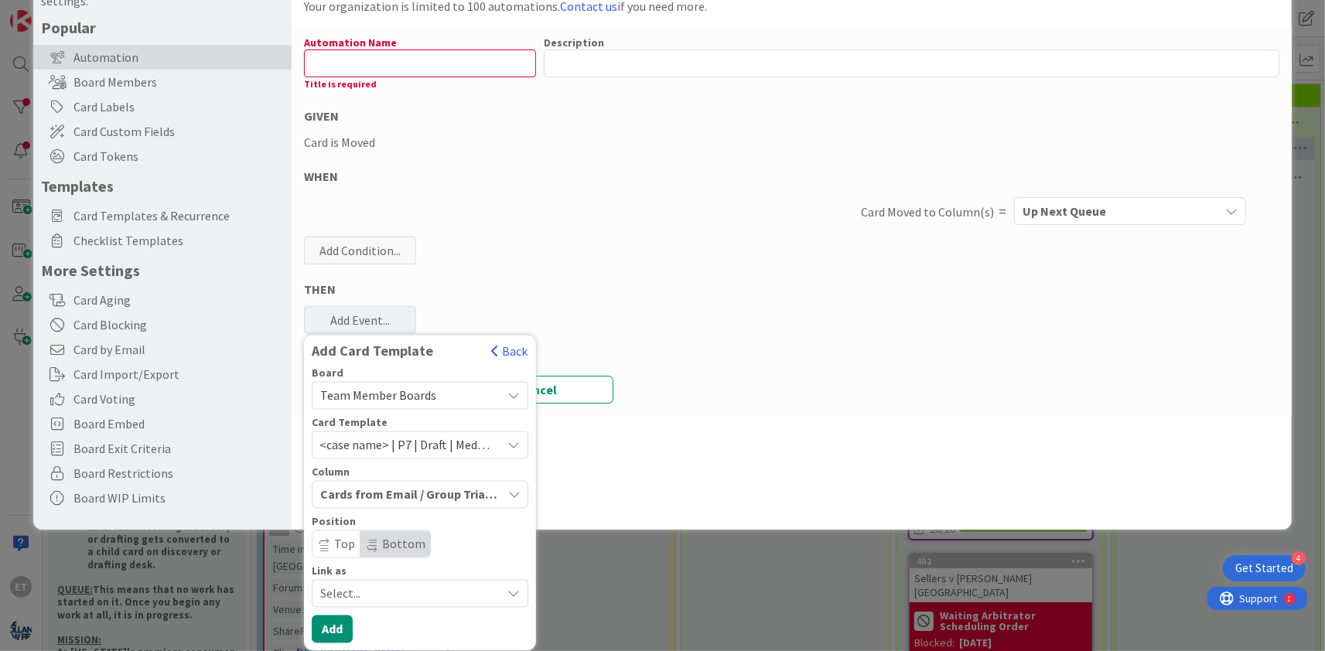
scroll to position [84, 0]
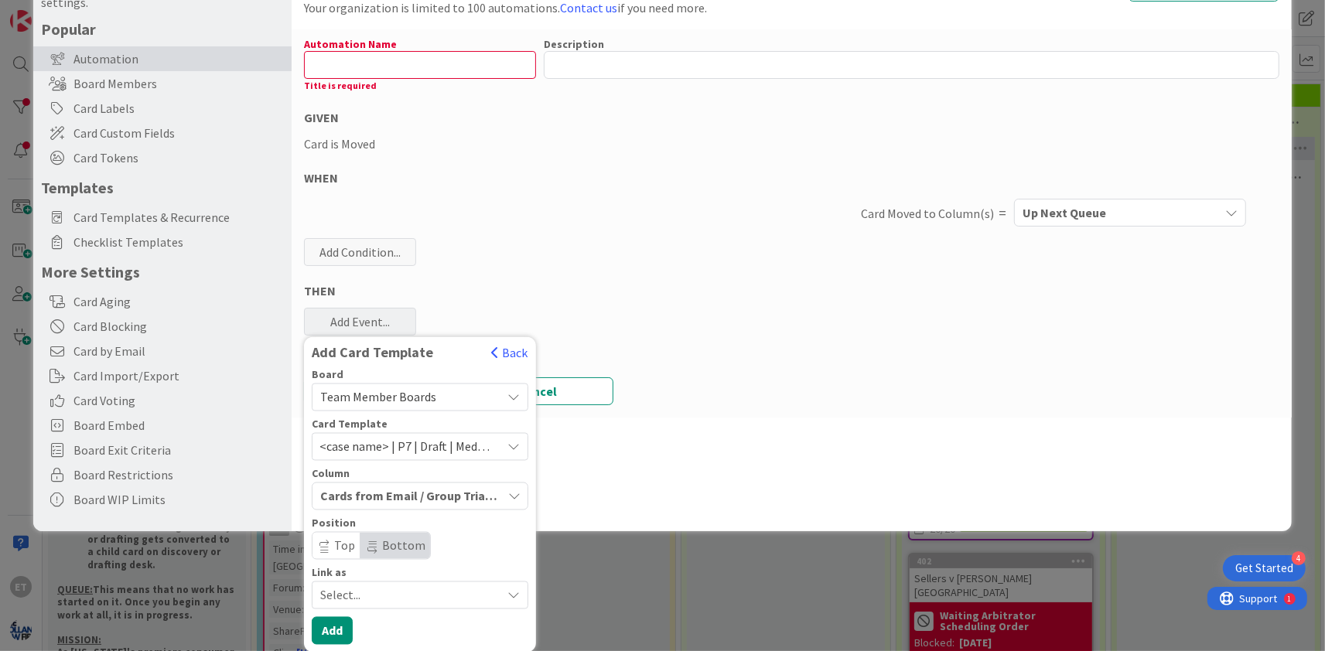
click at [442, 593] on span "Select..." at bounding box center [406, 596] width 173 height 22
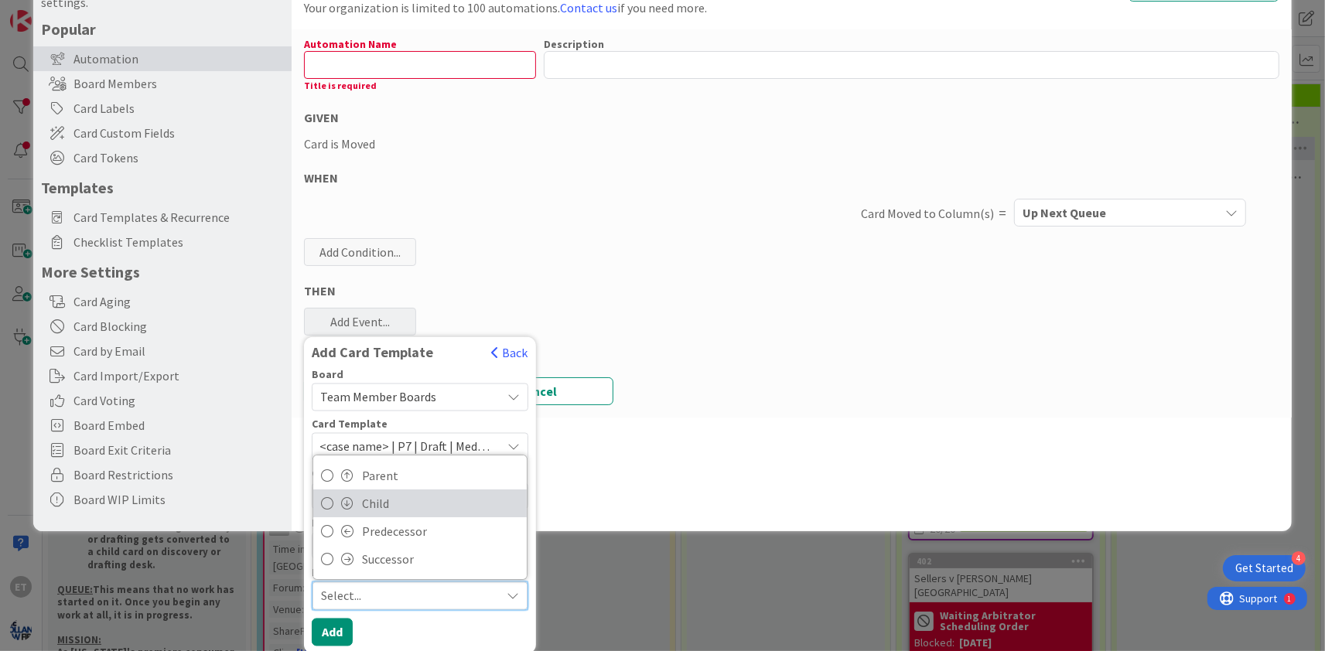
click at [394, 500] on span "Child" at bounding box center [440, 503] width 157 height 23
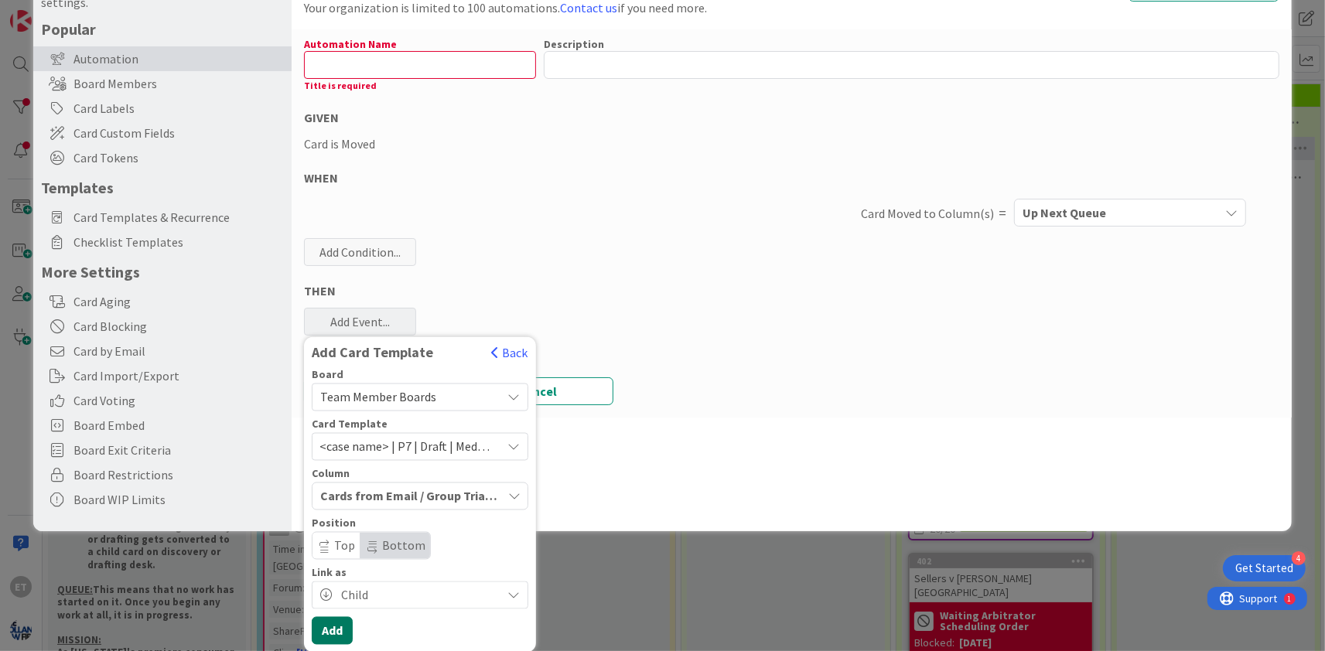
click at [335, 633] on button "Add" at bounding box center [332, 631] width 41 height 28
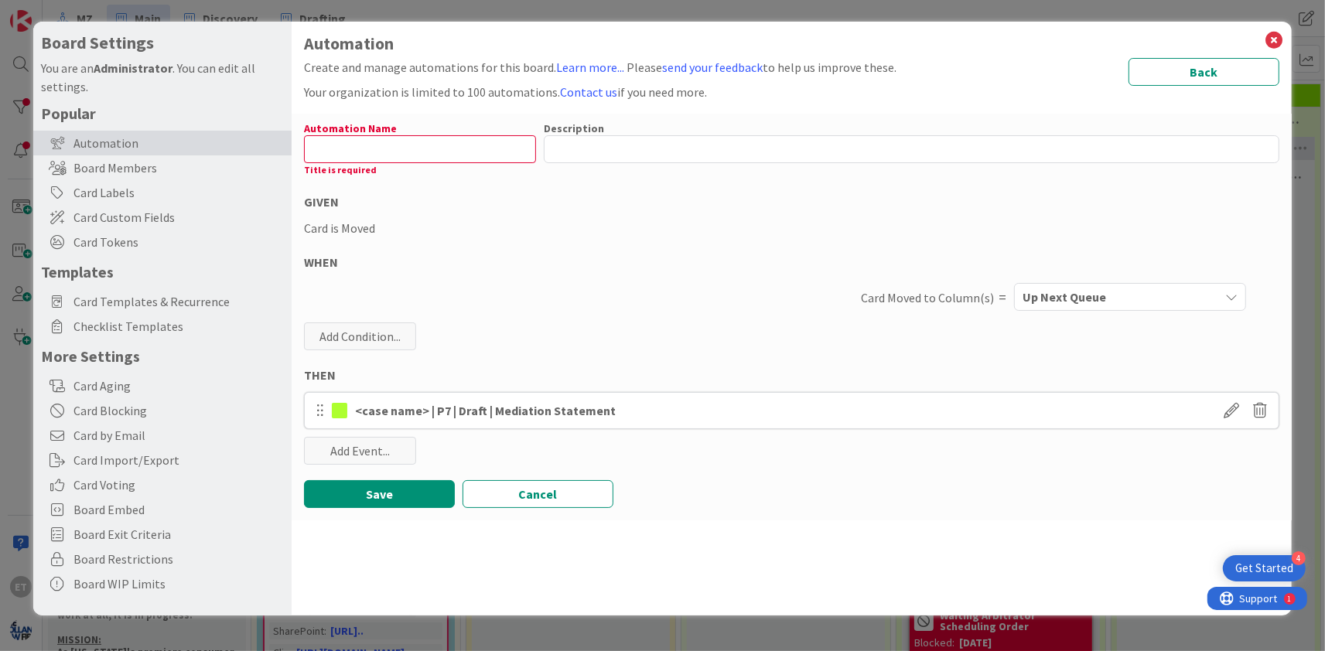
scroll to position [0, 0]
click at [391, 156] on input "text" at bounding box center [420, 149] width 232 height 28
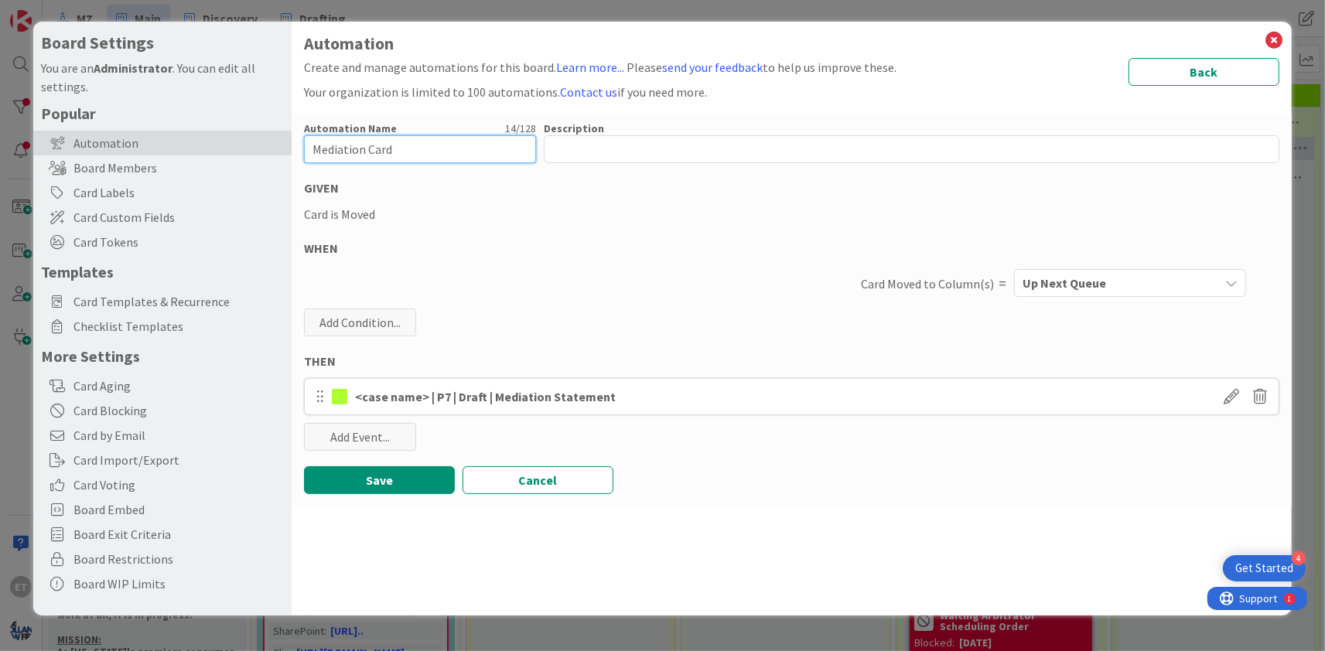
drag, startPoint x: 455, startPoint y: 152, endPoint x: 306, endPoint y: 149, distance: 148.5
click at [306, 149] on input "Mediation Card" at bounding box center [420, 149] width 232 height 28
type input "Mediation Card"
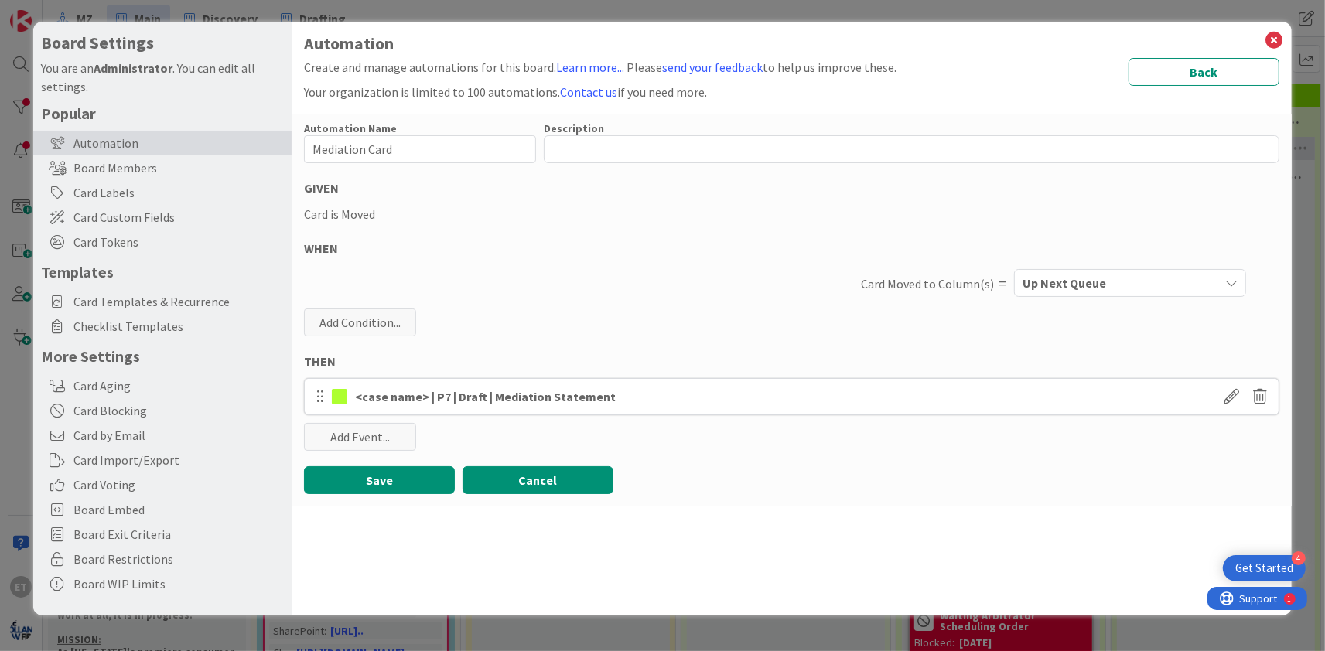
click at [553, 476] on button "Cancel" at bounding box center [537, 480] width 151 height 28
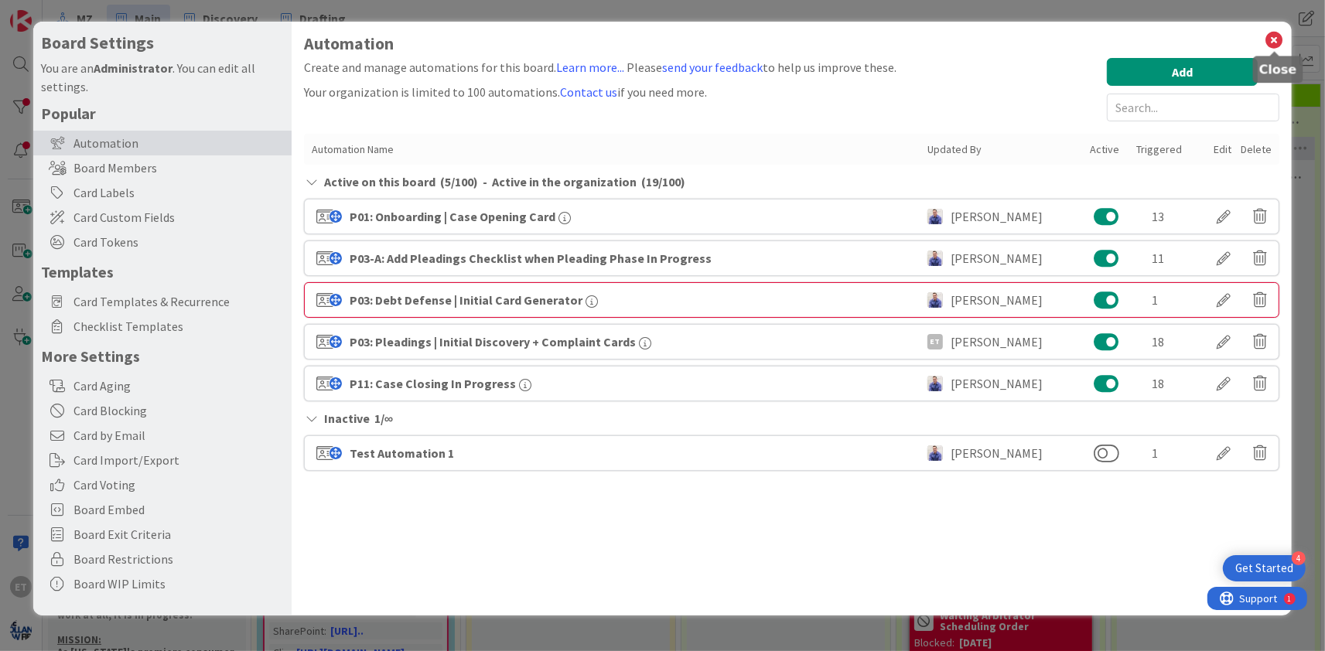
click at [1281, 32] on icon at bounding box center [1274, 40] width 20 height 22
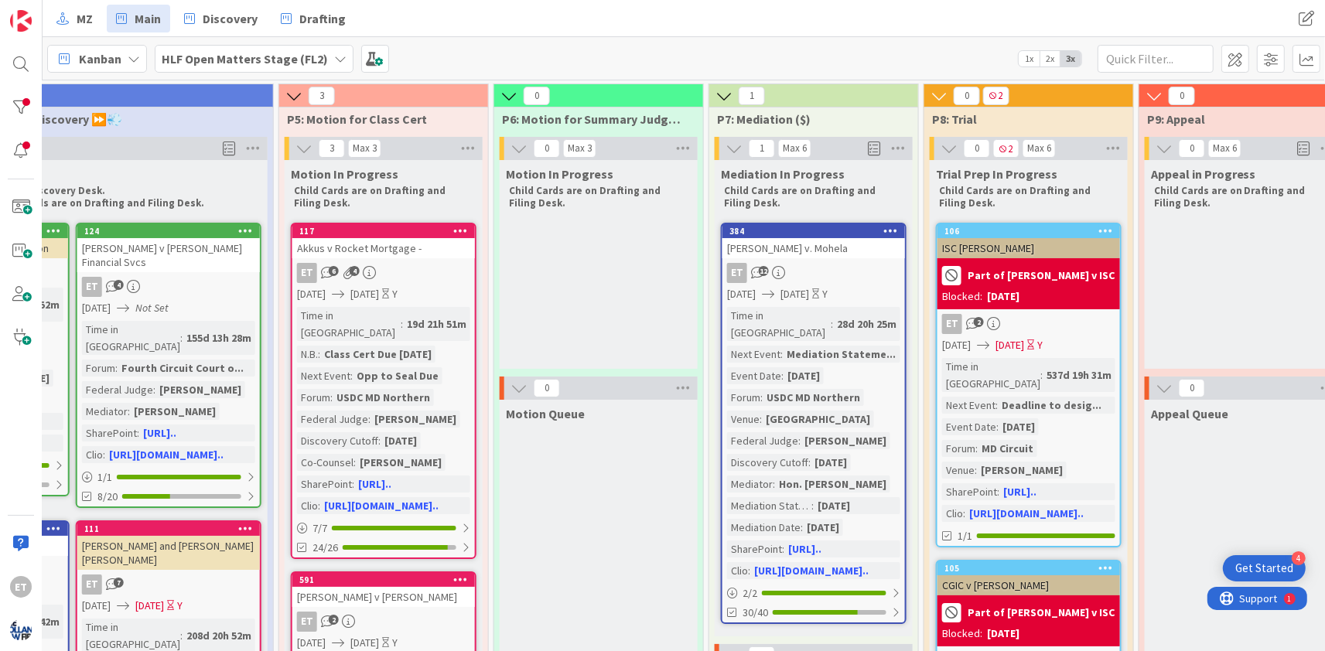
scroll to position [0, 1474]
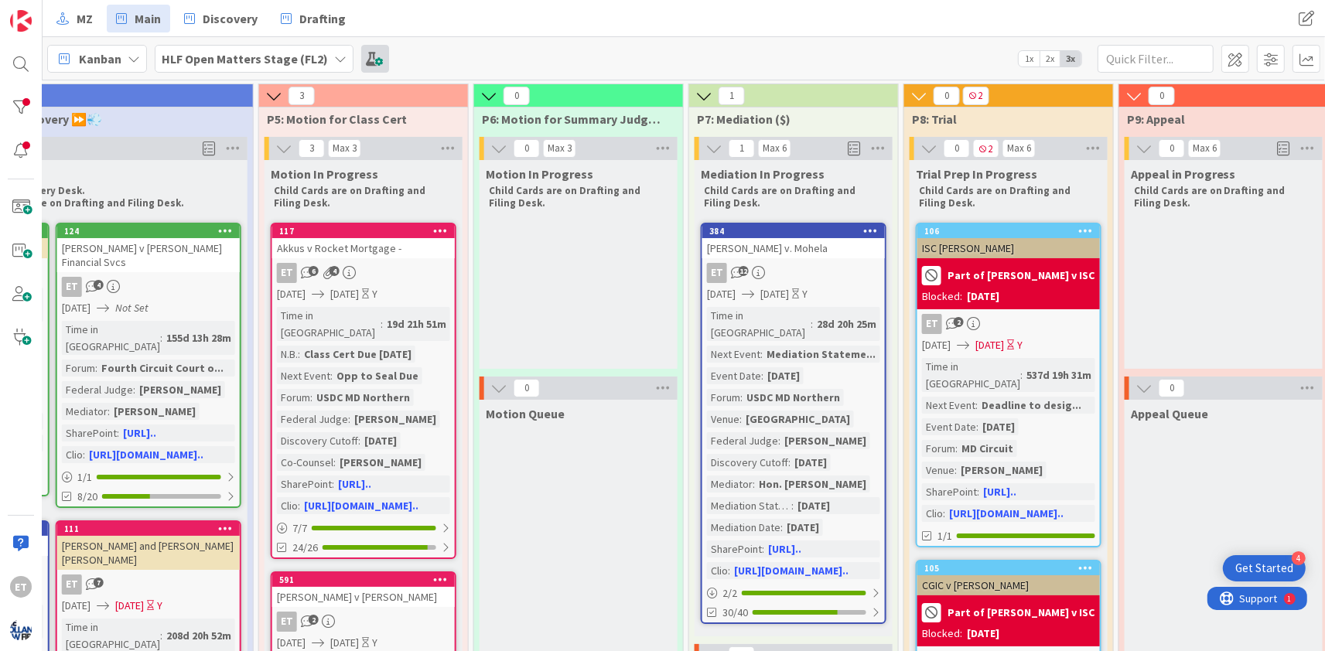
click at [378, 58] on span at bounding box center [375, 59] width 28 height 28
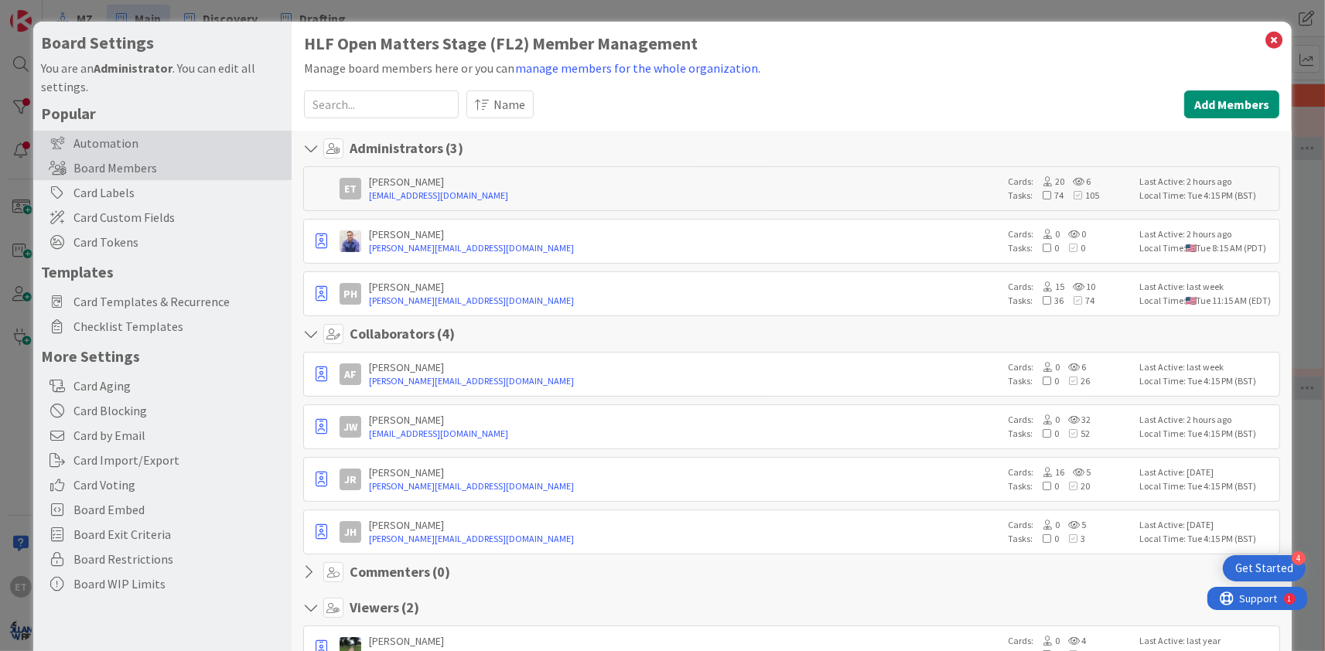
click at [116, 143] on div "Automation" at bounding box center [162, 143] width 258 height 25
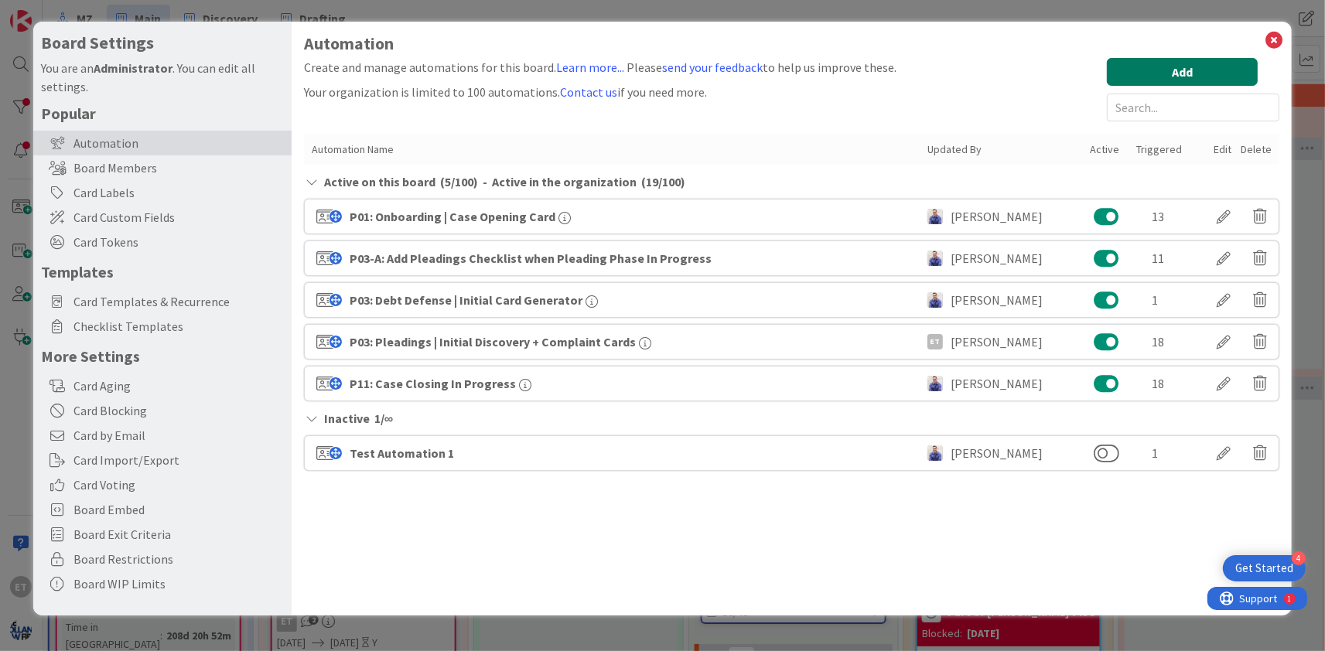
click at [1153, 77] on button "Add" at bounding box center [1182, 72] width 151 height 28
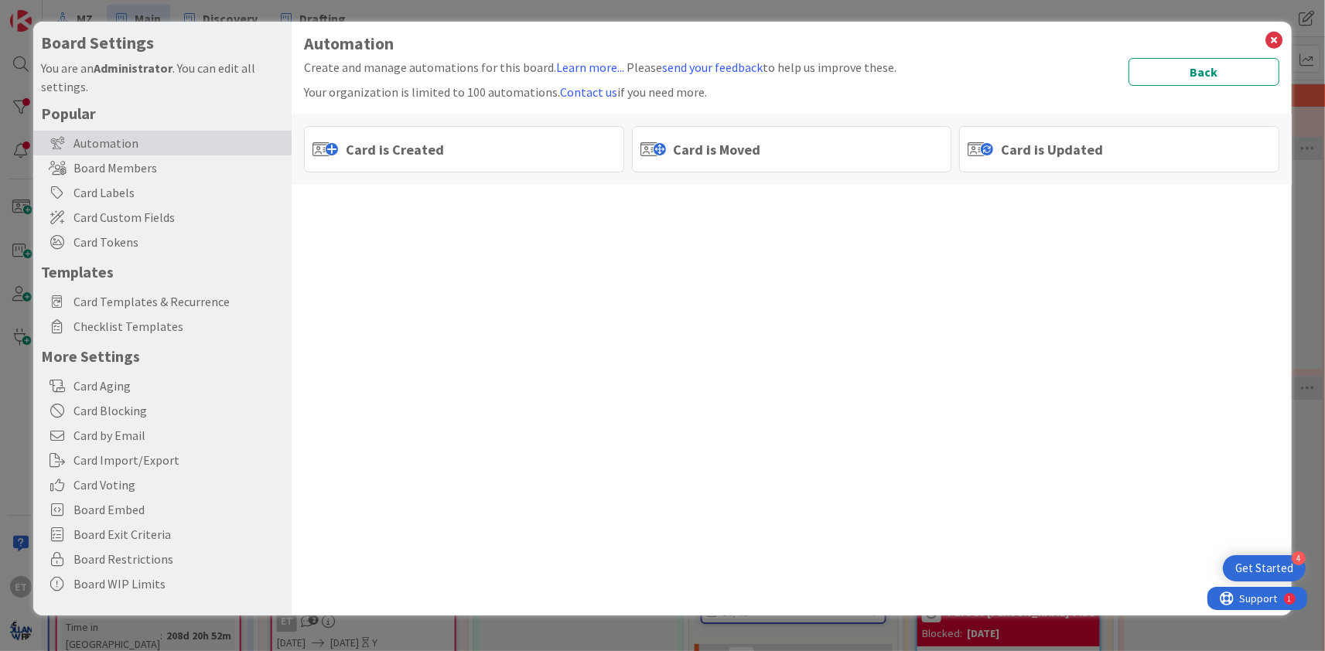
click at [804, 149] on div "Card is Moved" at bounding box center [792, 149] width 320 height 46
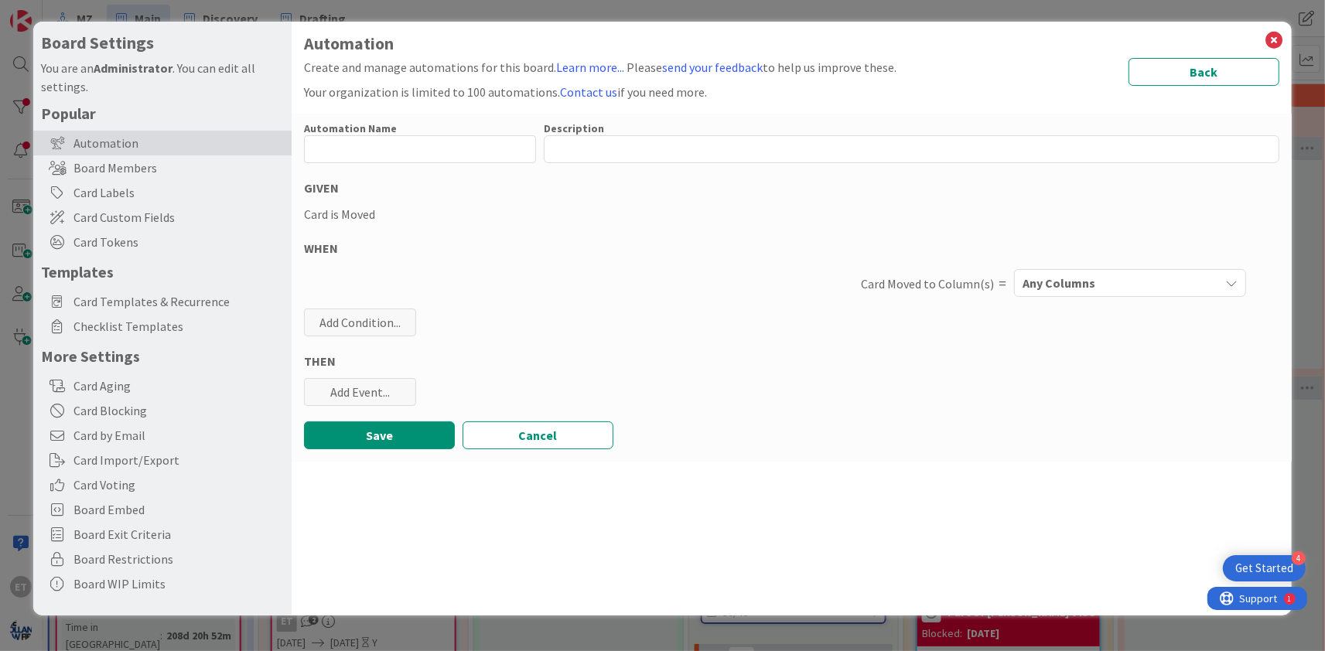
click at [1088, 279] on span "Any Columns" at bounding box center [1058, 283] width 73 height 20
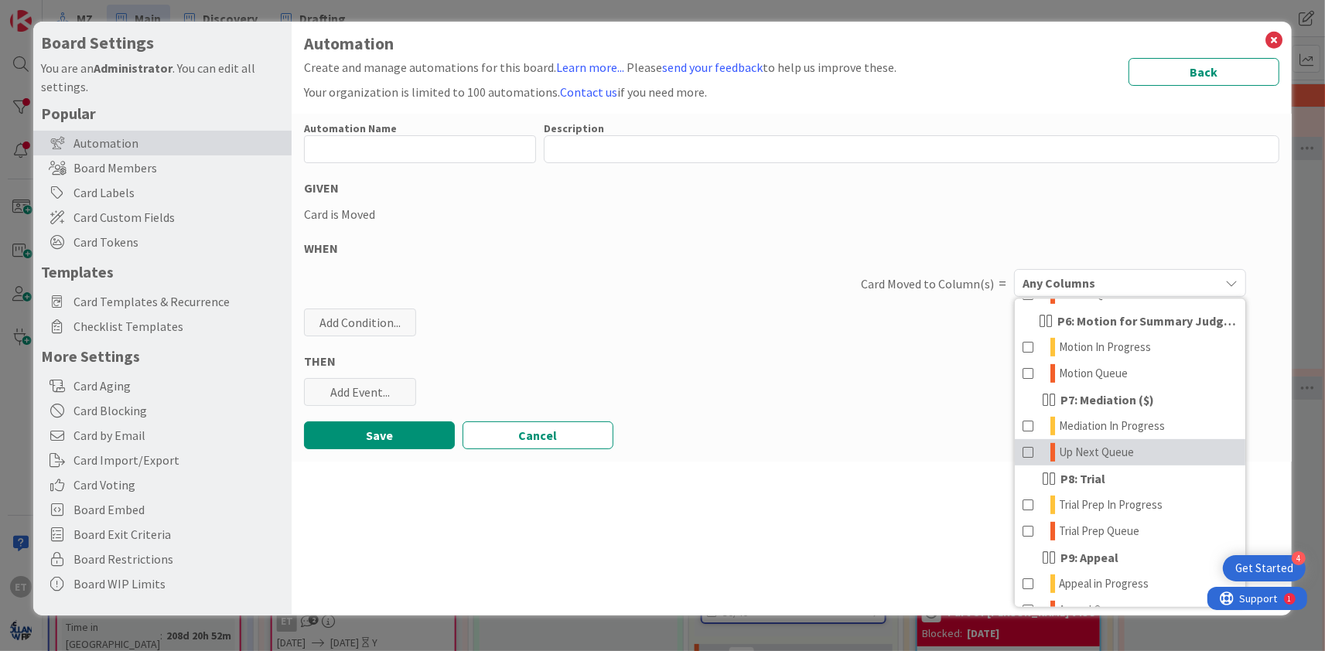
scroll to position [681, 0]
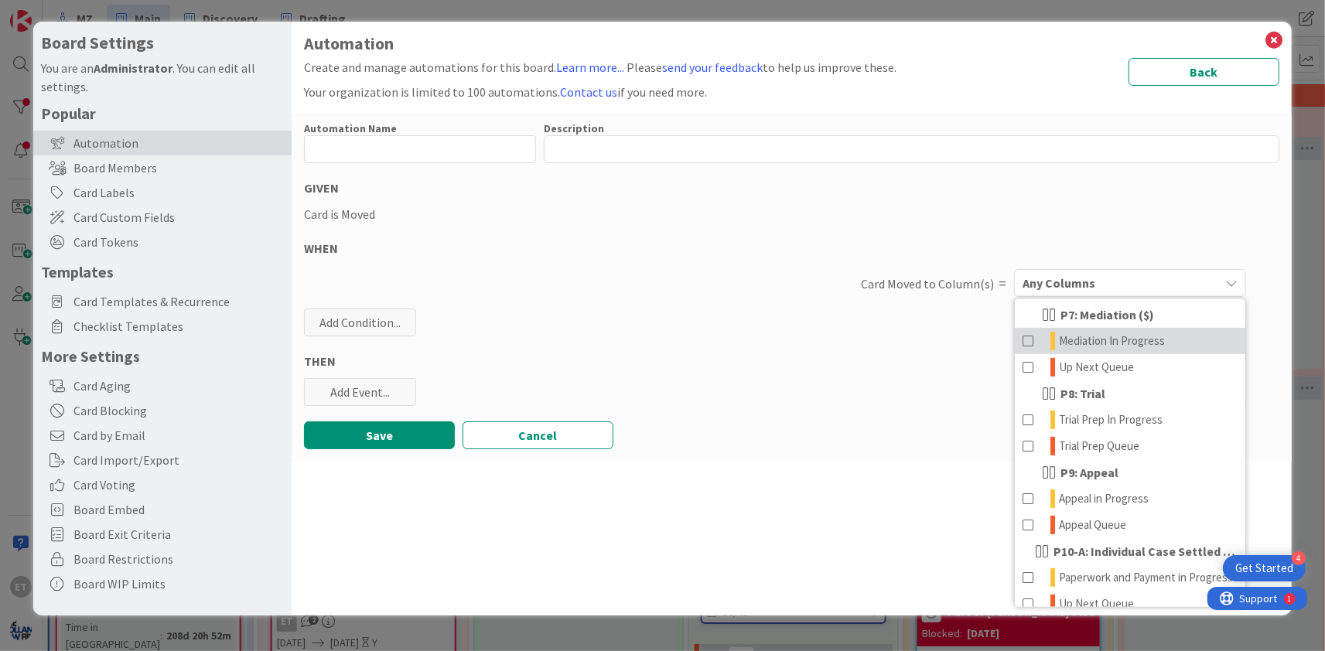
click at [1097, 339] on span "Mediation In Progress" at bounding box center [1112, 341] width 106 height 19
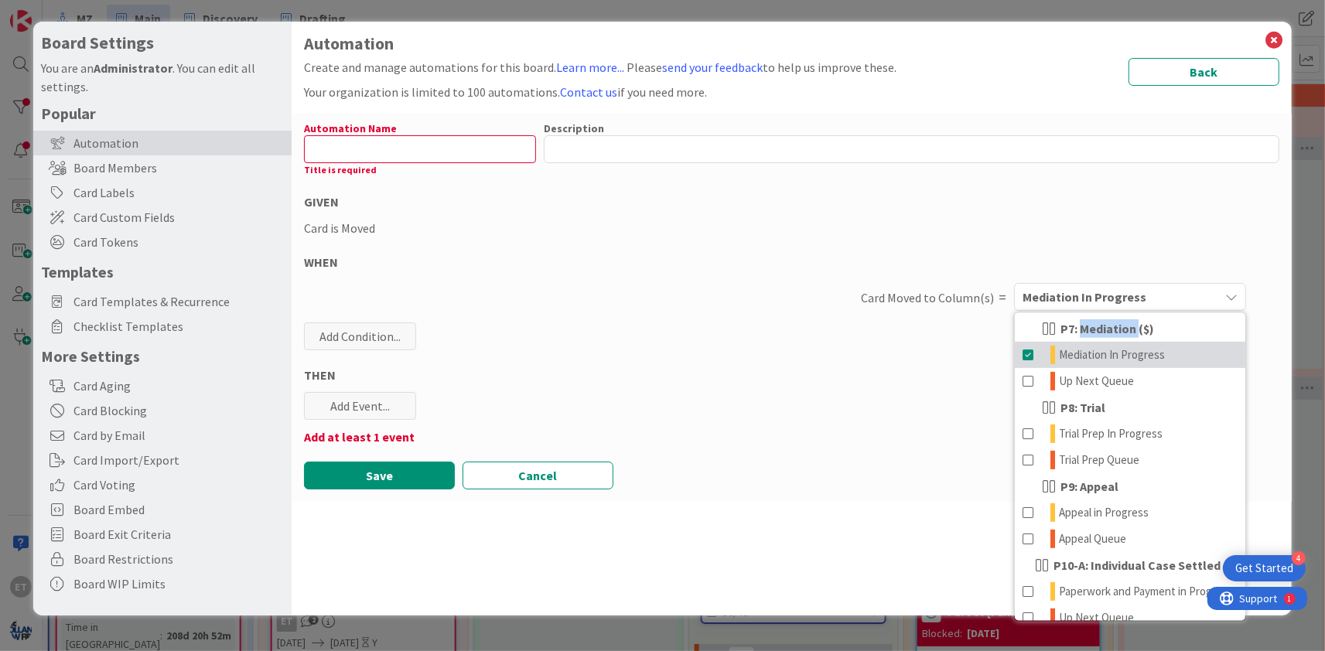
click at [1097, 339] on div "P7: Mediation ($)" at bounding box center [1130, 329] width 230 height 26
click at [1029, 356] on span at bounding box center [1028, 355] width 12 height 19
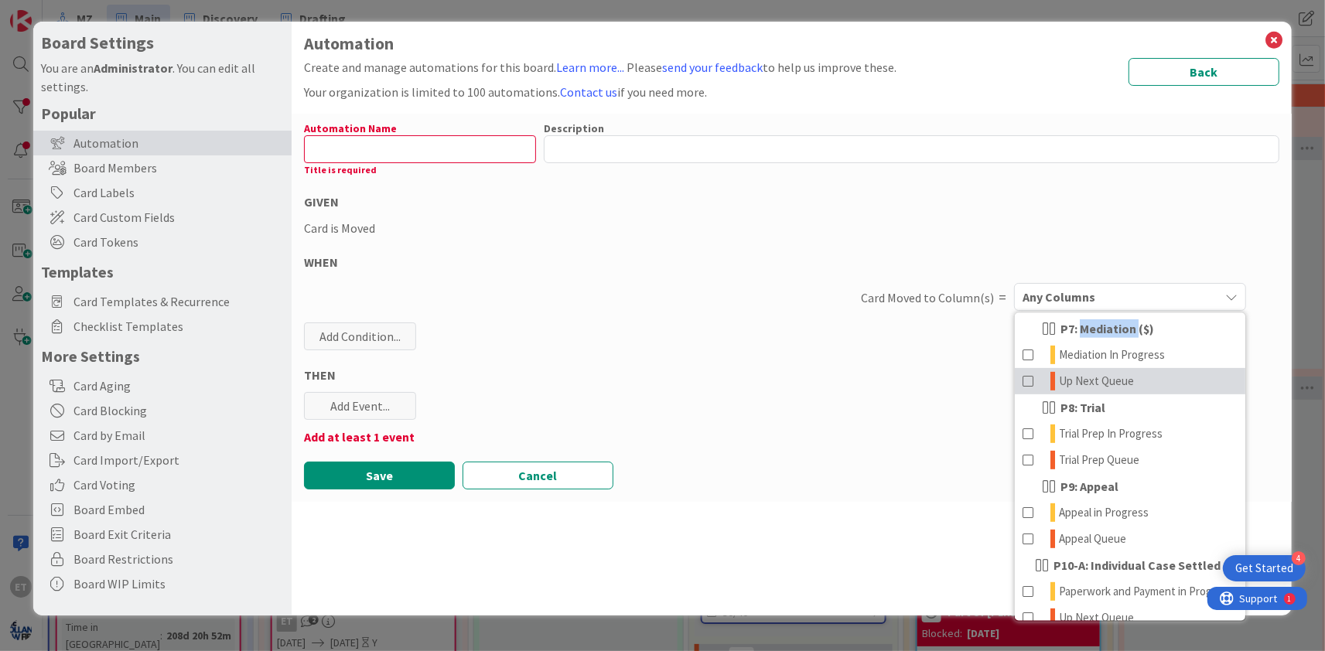
click at [1027, 377] on span at bounding box center [1028, 381] width 12 height 19
click at [400, 156] on input "text" at bounding box center [420, 149] width 232 height 28
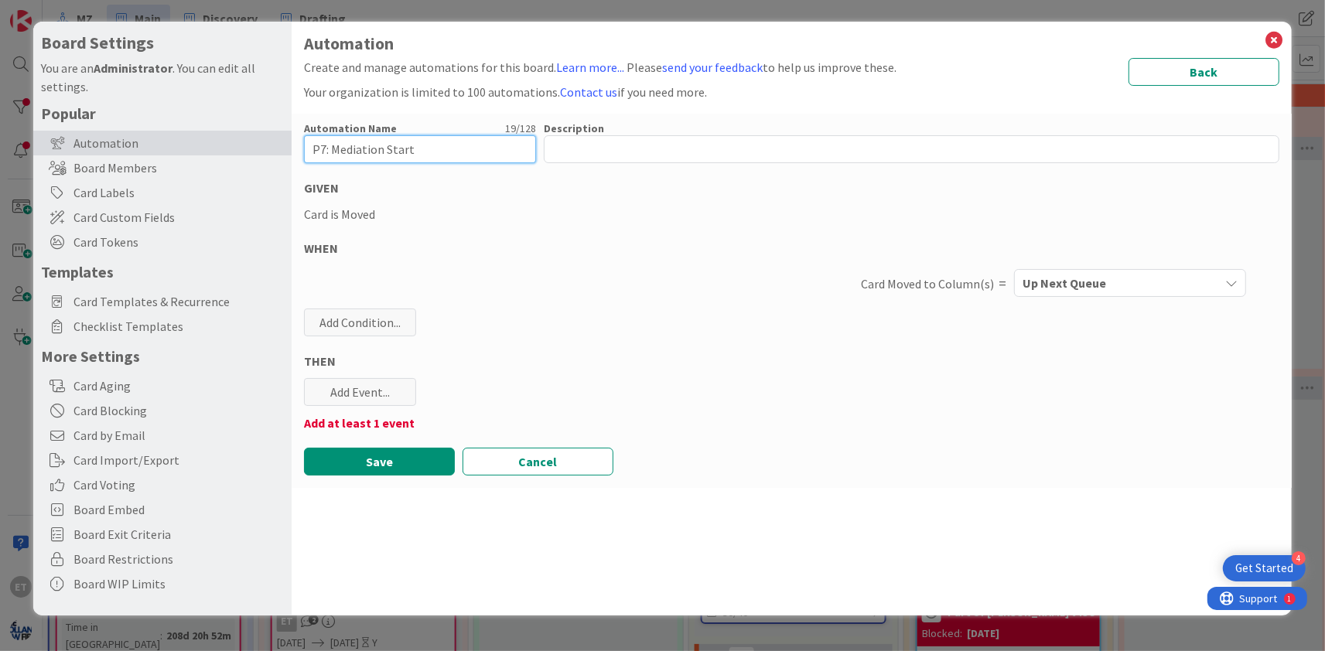
type input "P7: Mediation Start"
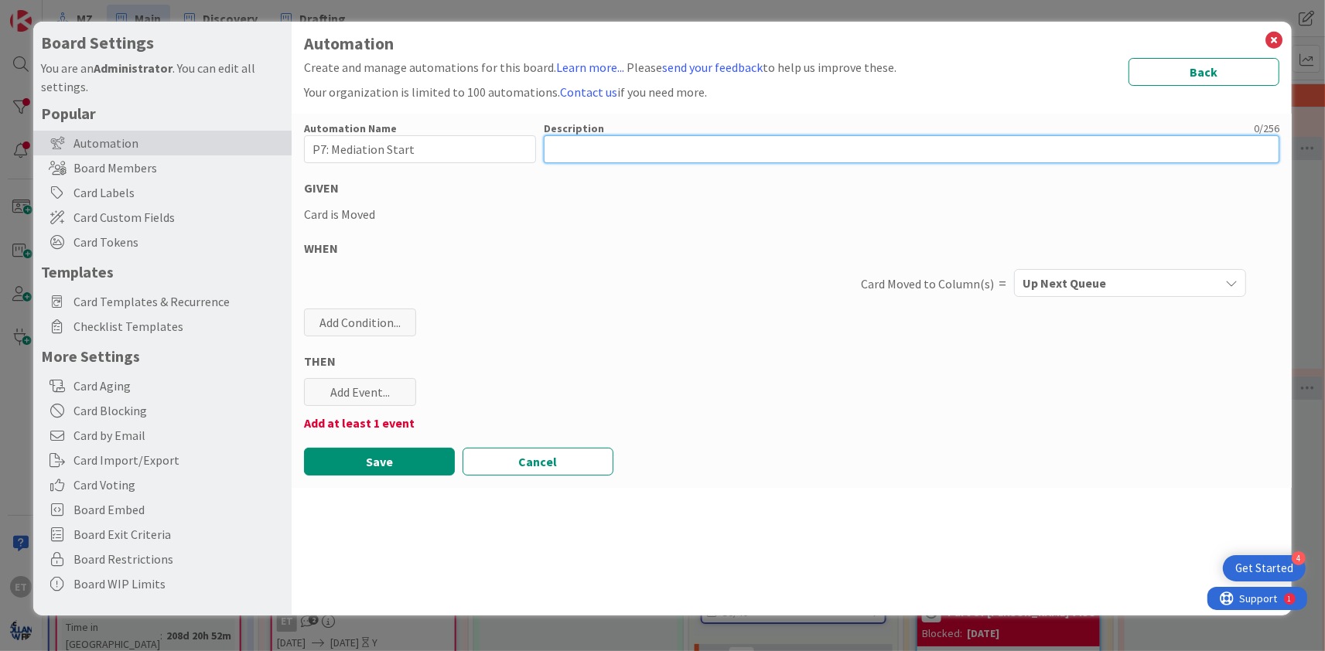
type textarea "x"
type textarea "C"
type textarea "x"
type textarea "Cr"
type textarea "x"
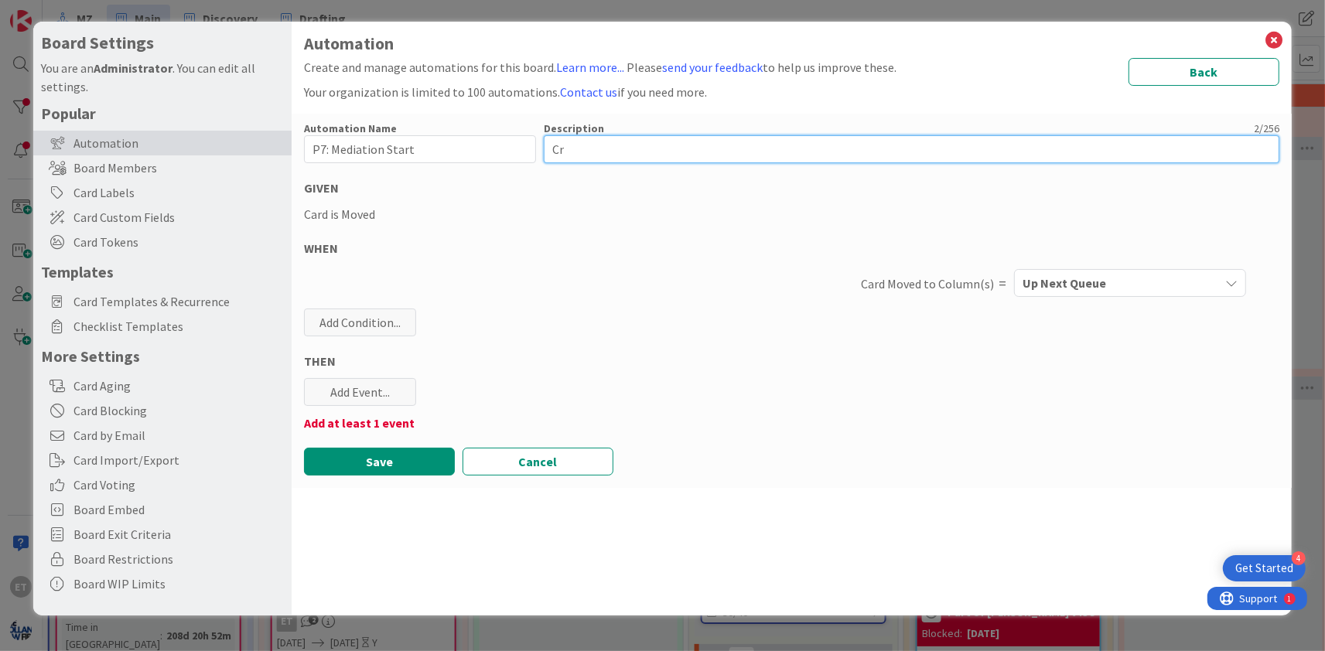
type textarea "Cre"
type textarea "x"
type textarea "Crea"
type textarea "x"
type textarea "Creat"
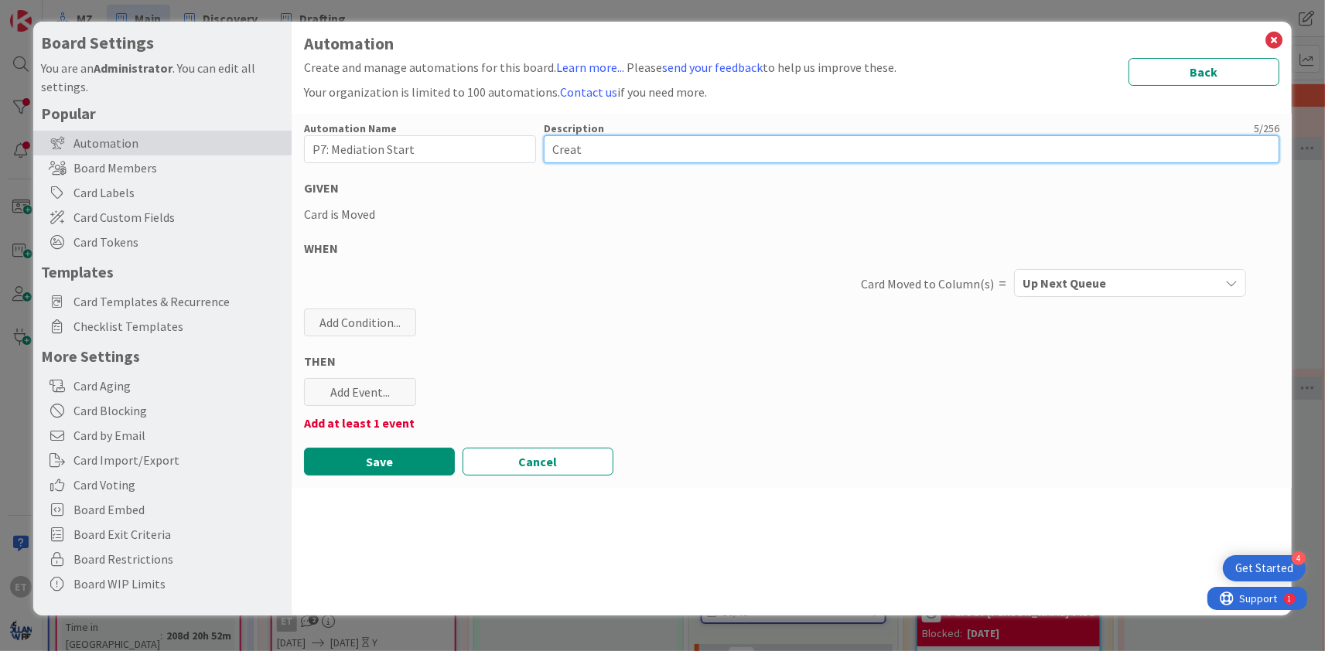
type textarea "x"
type textarea "Create"
type textarea "x"
type textarea "Creates"
type textarea "x"
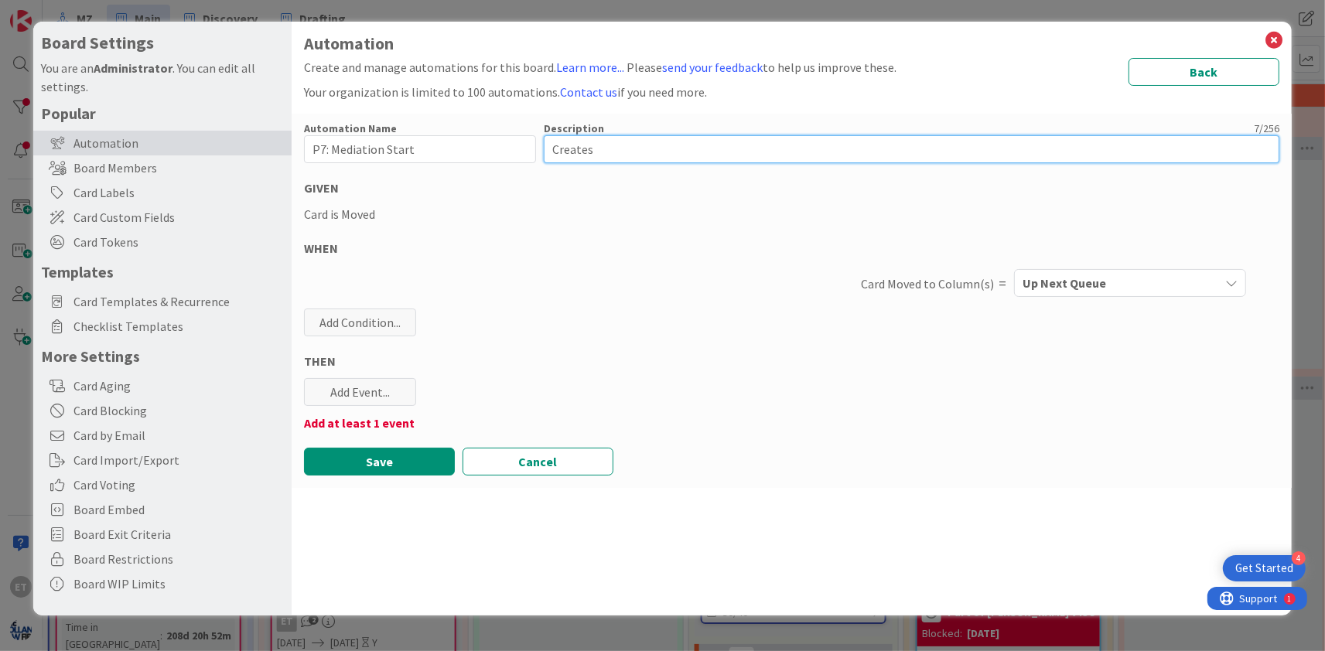
type textarea "Creates"
type textarea "x"
type textarea "Creates M"
type textarea "x"
type textarea "Creates Me"
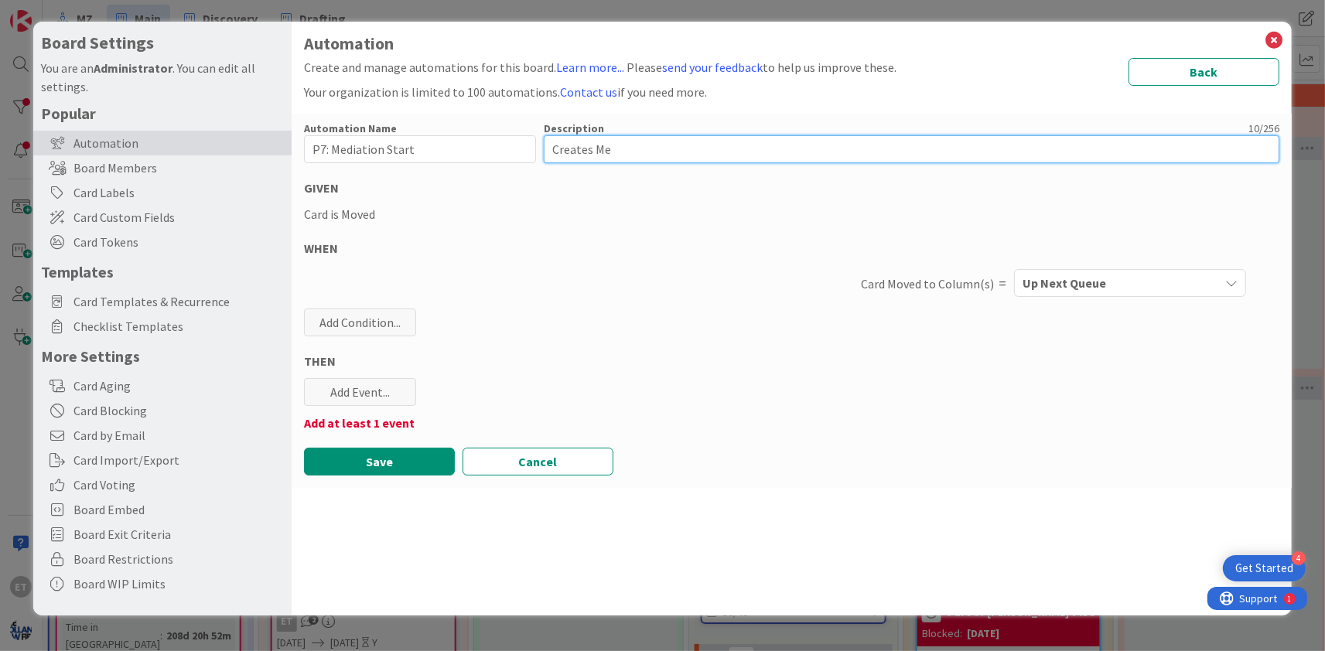
type textarea "x"
type textarea "Creates Mei"
type textarea "x"
type textarea "Creates Meid"
type textarea "x"
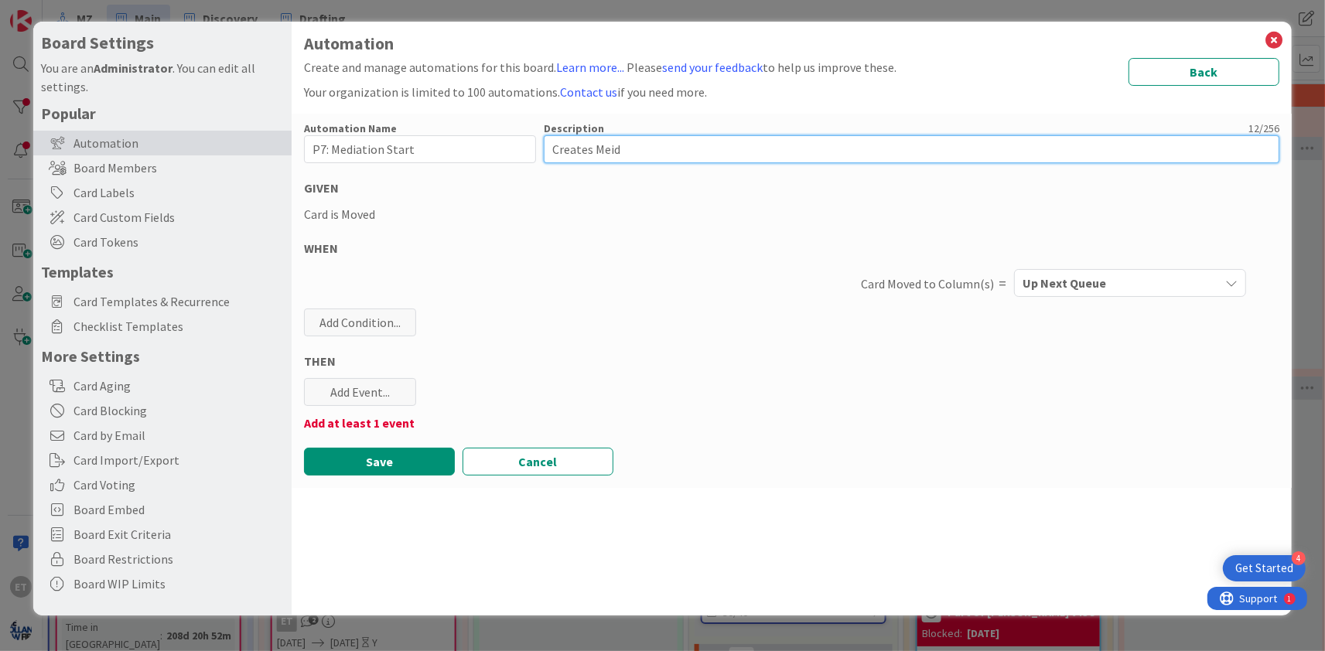
type textarea "Creates Mei"
type textarea "x"
type textarea "Creates Me"
type textarea "x"
type textarea "Creates Med"
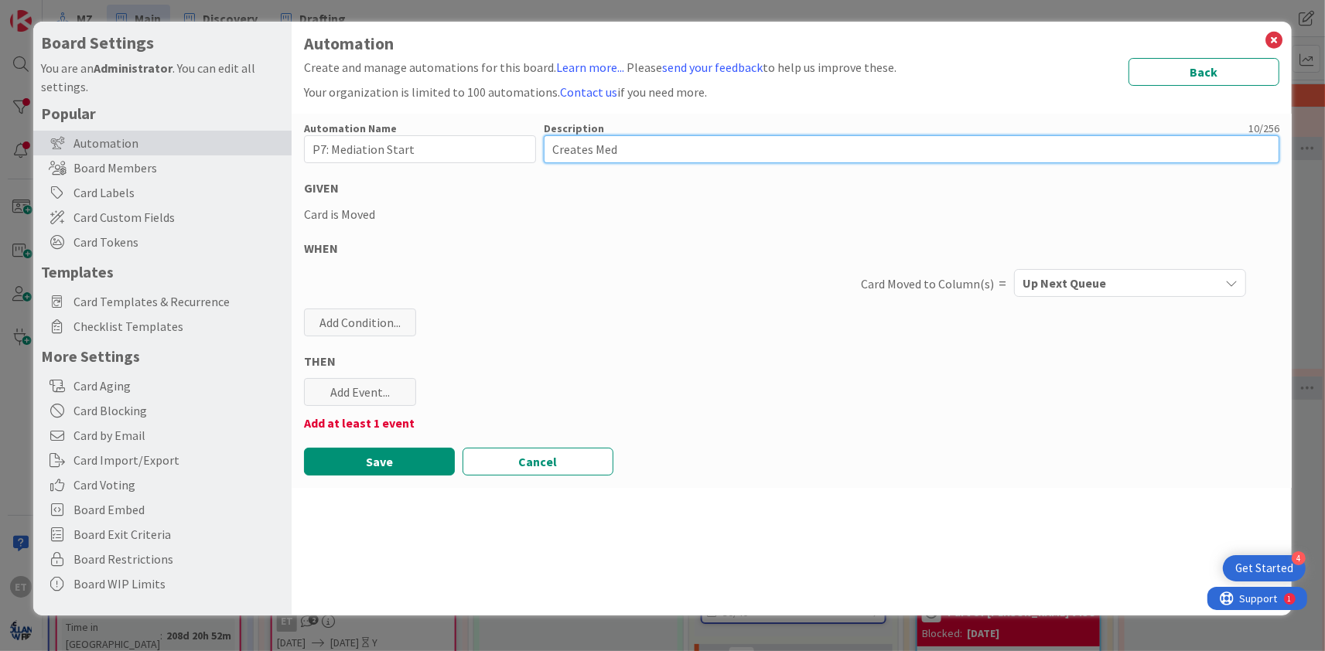
type textarea "x"
type textarea "Creates Medi"
type textarea "x"
type textarea "Creates Media"
type textarea "x"
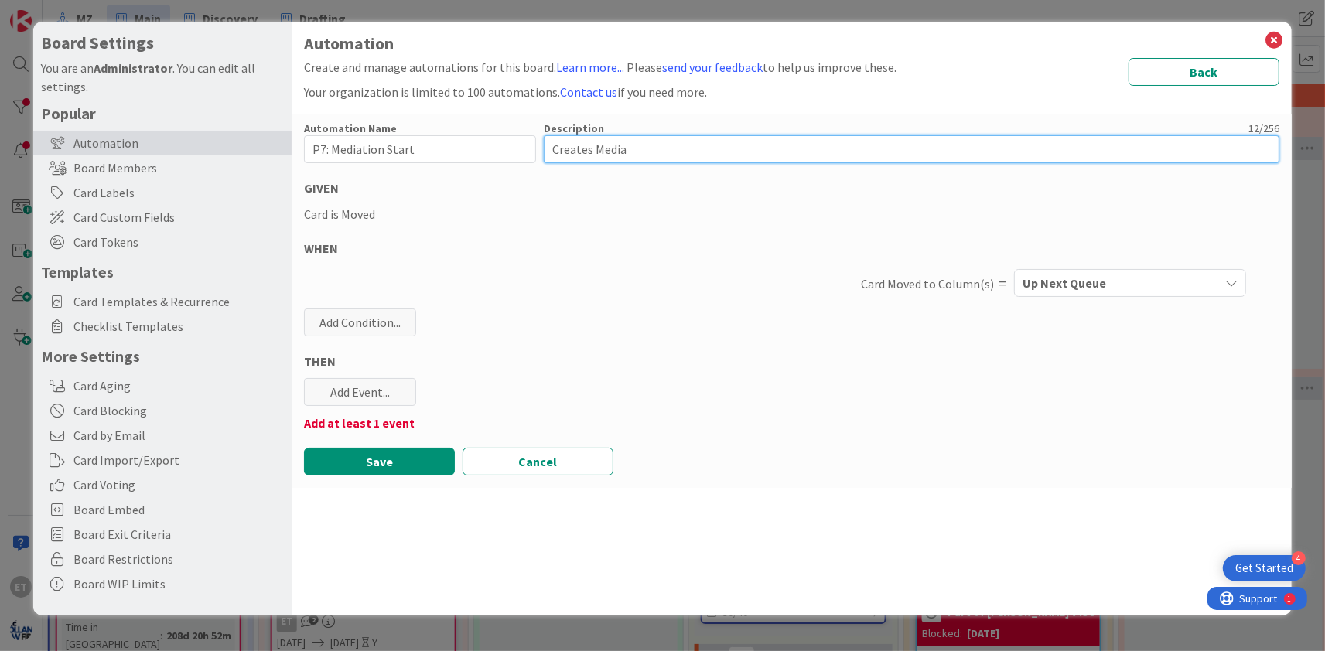
type textarea "Creates Mediat"
type textarea "x"
type textarea "Creates Mediati"
type textarea "x"
type textarea "Creates Mediatio"
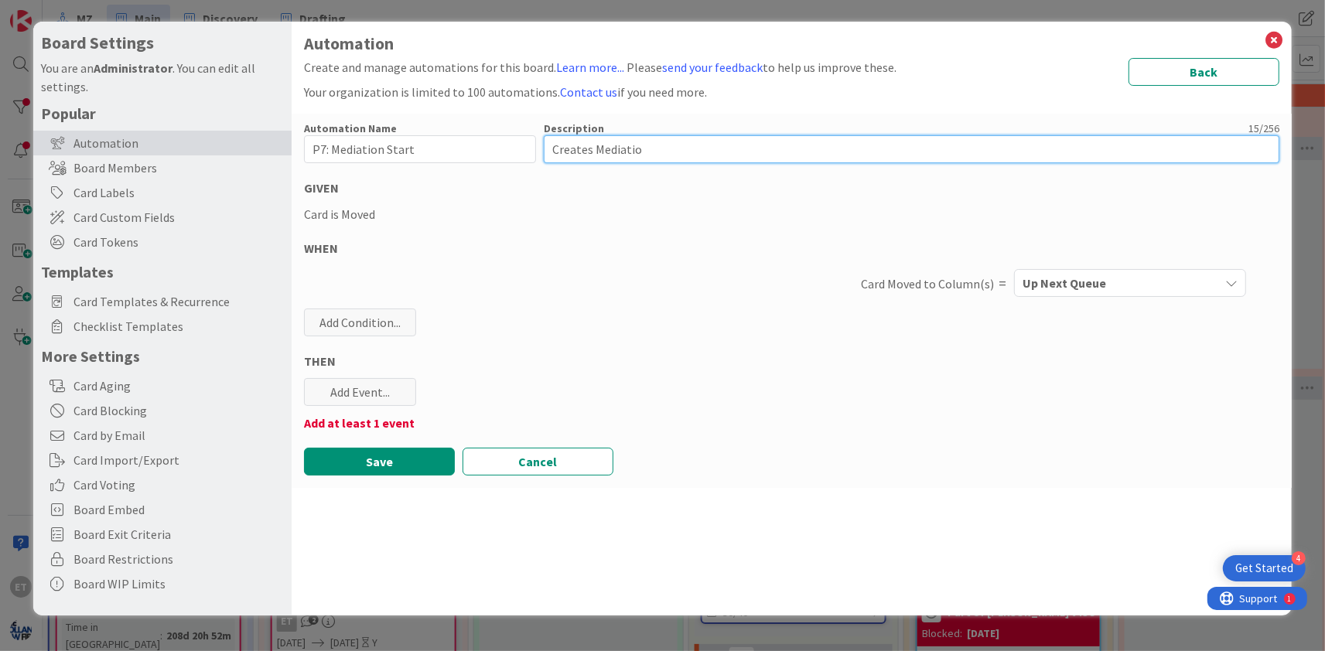
type textarea "x"
type textarea "Creates Mediation"
type textarea "x"
type textarea "Creates Mediation"
type textarea "x"
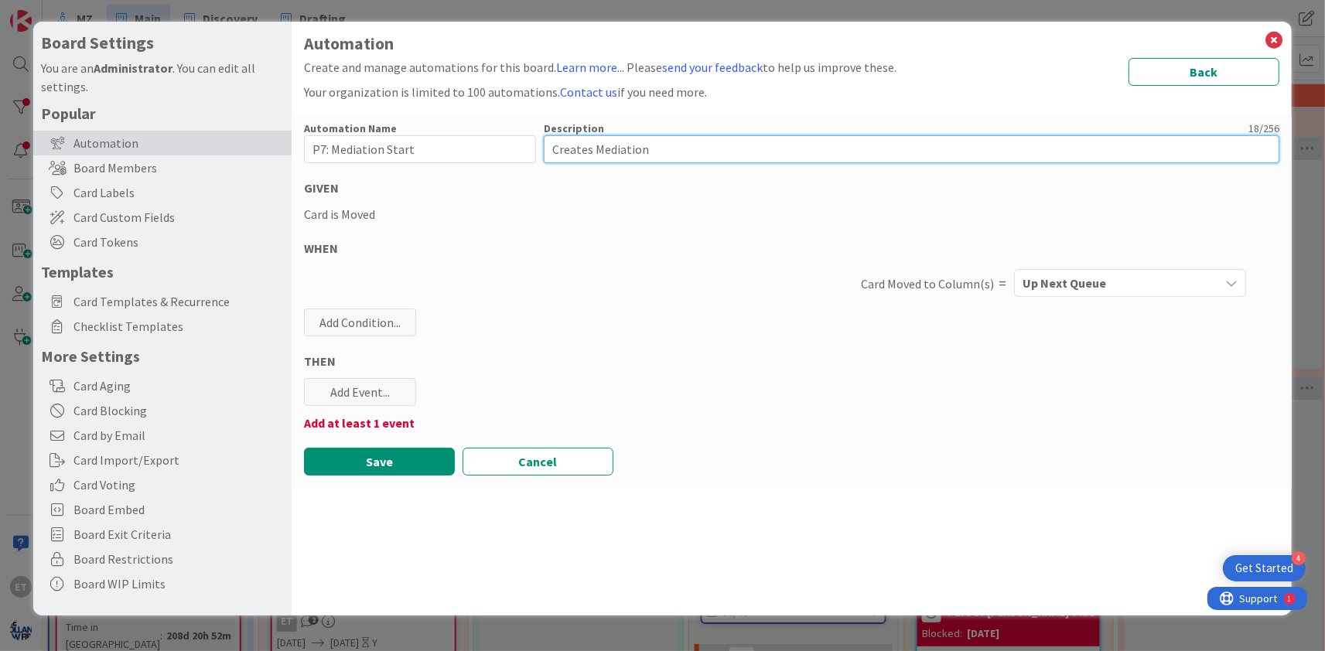
type textarea "Creates Mediation S"
type textarea "x"
type textarea "Creates Mediation St"
type textarea "x"
type textarea "Creates Mediation Sta"
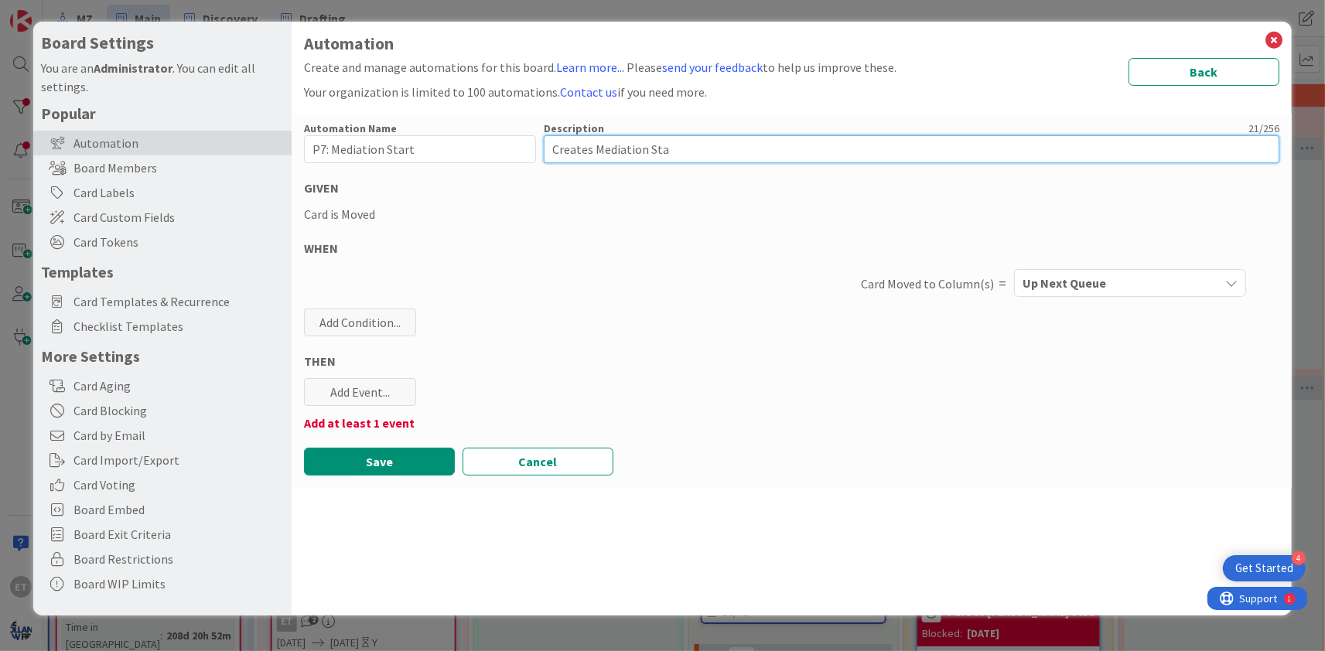
type textarea "x"
type textarea "Creates Mediation Stat"
type textarea "x"
type textarea "Creates Mediation State"
type textarea "x"
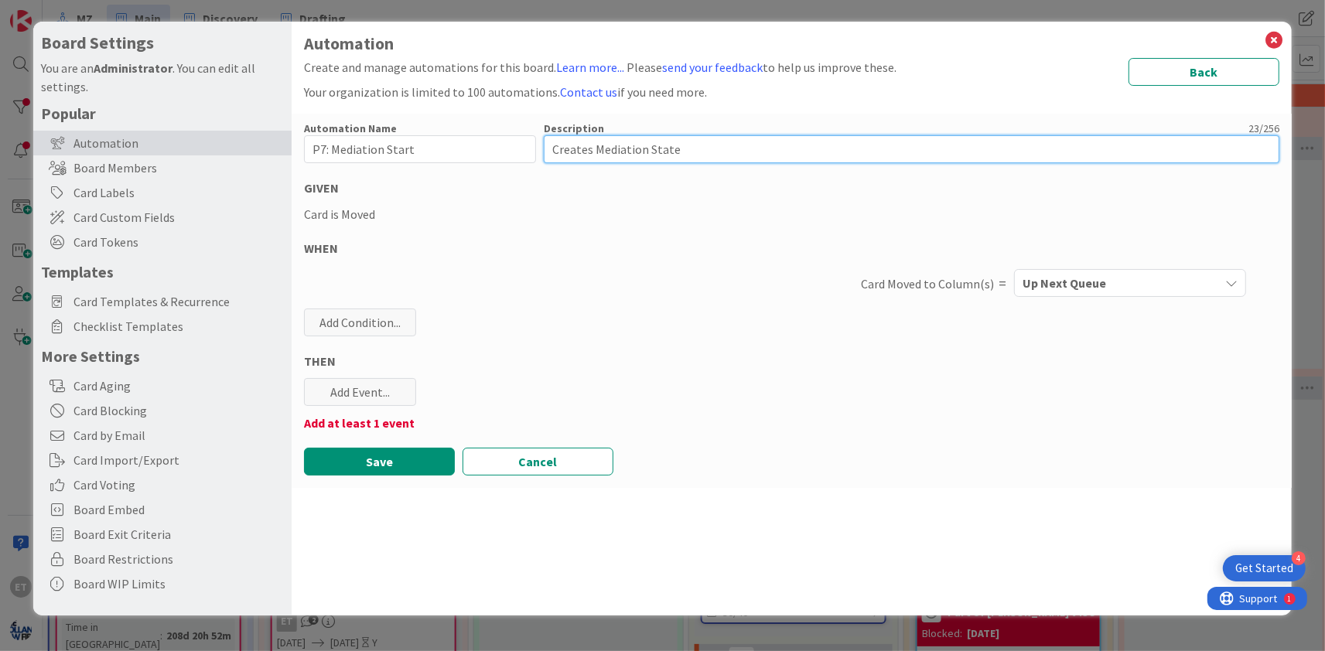
type textarea "Creates Mediation Statem"
type textarea "x"
type textarea "Creates Mediation Statemen"
type textarea "x"
type textarea "Creates Mediation Statement"
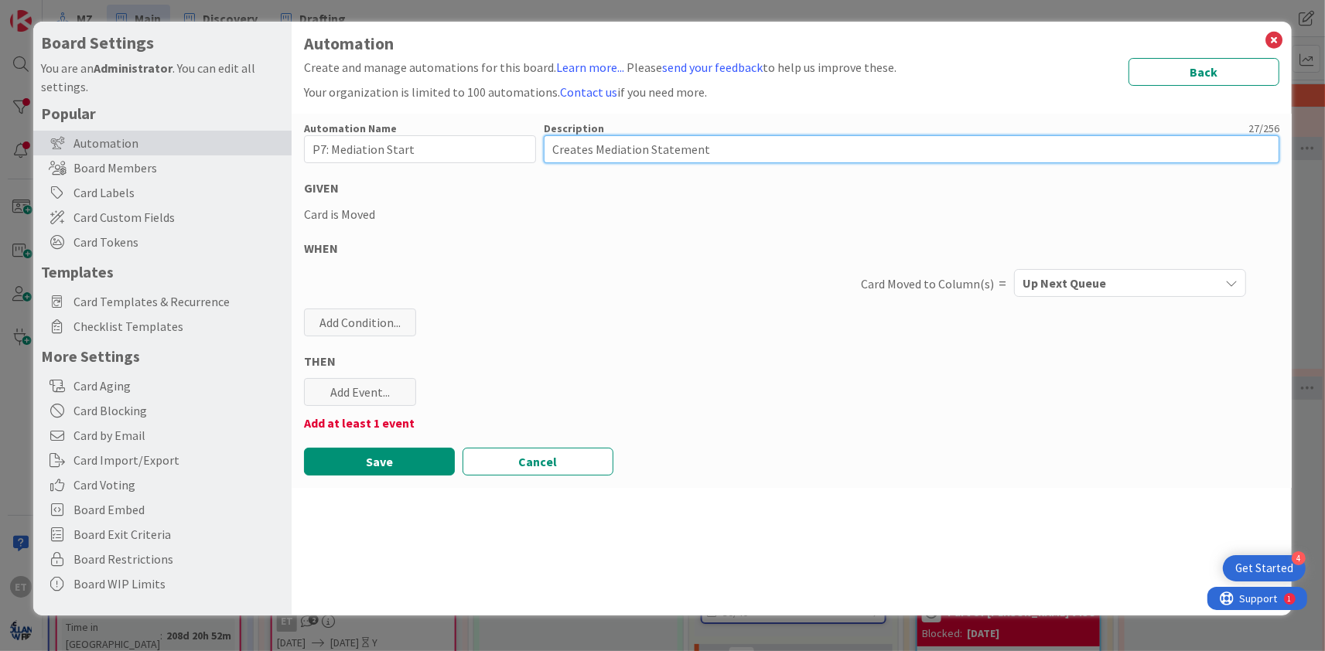
type textarea "x"
type textarea "Creates Mediation Statement"
type textarea "x"
type textarea "Creates Mediation Statement D"
type textarea "x"
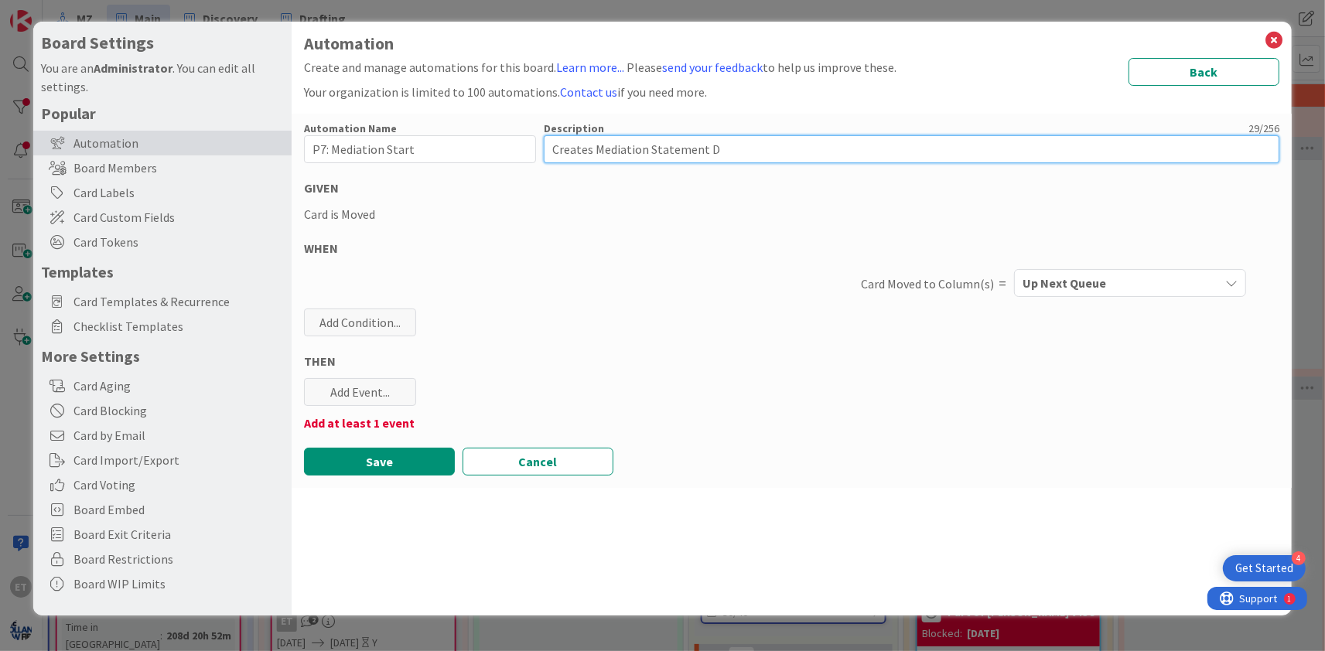
type textarea "Creates Mediation Statement Dr"
type textarea "x"
type textarea "Creates Mediation Statement Dra"
type textarea "x"
type textarea "Creates Mediation Statement Draf"
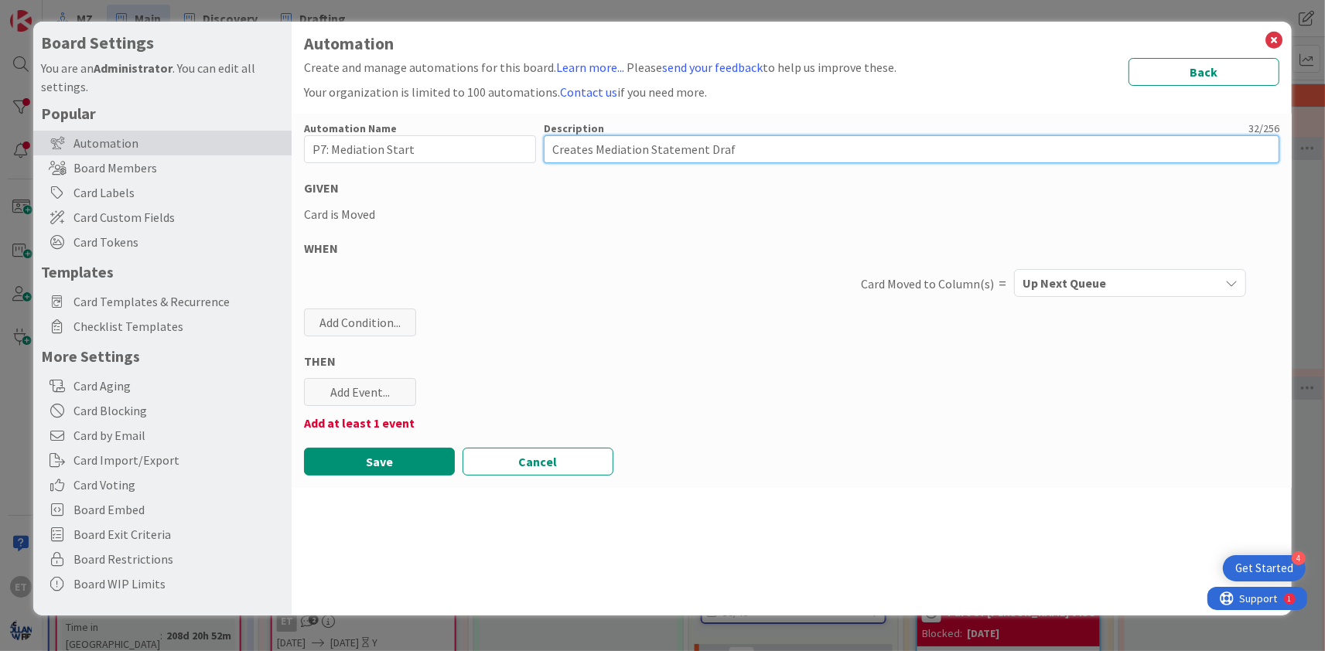
type textarea "x"
type textarea "Creates Mediation Statement Draft"
type textarea "x"
type textarea "Creates Mediation Statement Drafti"
type textarea "x"
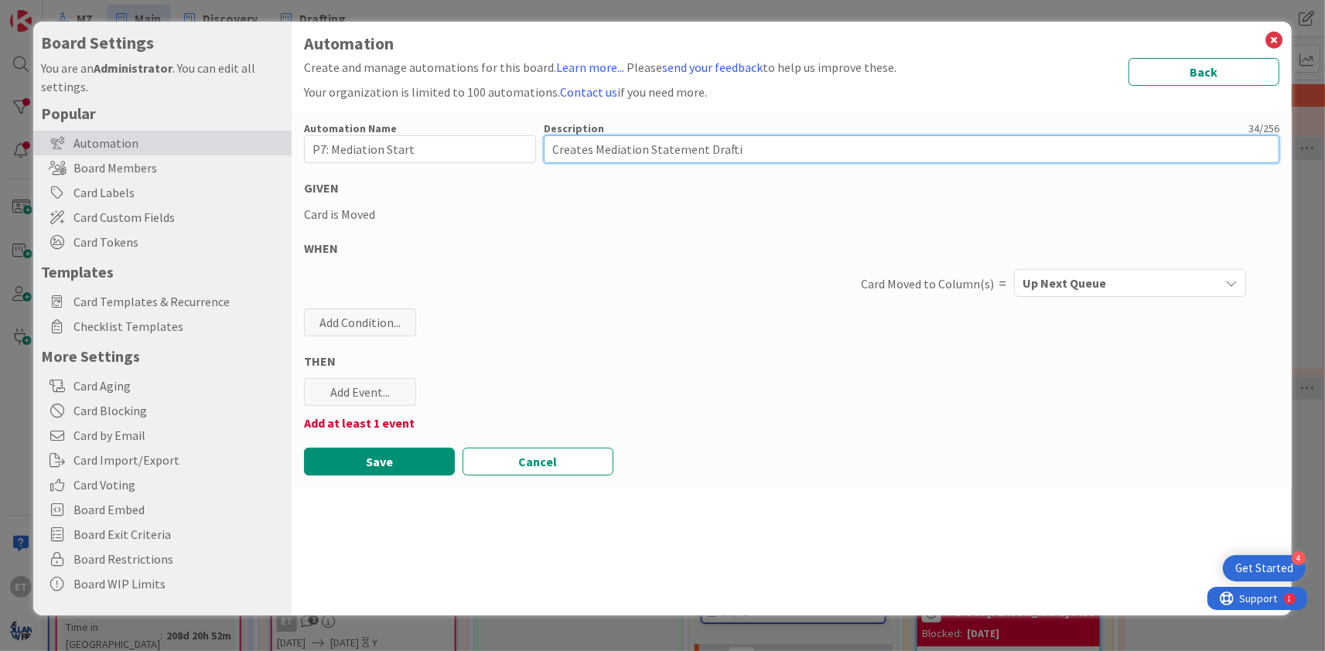
type textarea "Creates Mediation Statement Draftig"
type textarea "x"
type textarea "Creates Mediation Statement Draftig"
type textarea "x"
type textarea "Creates Mediation Statement Draftig"
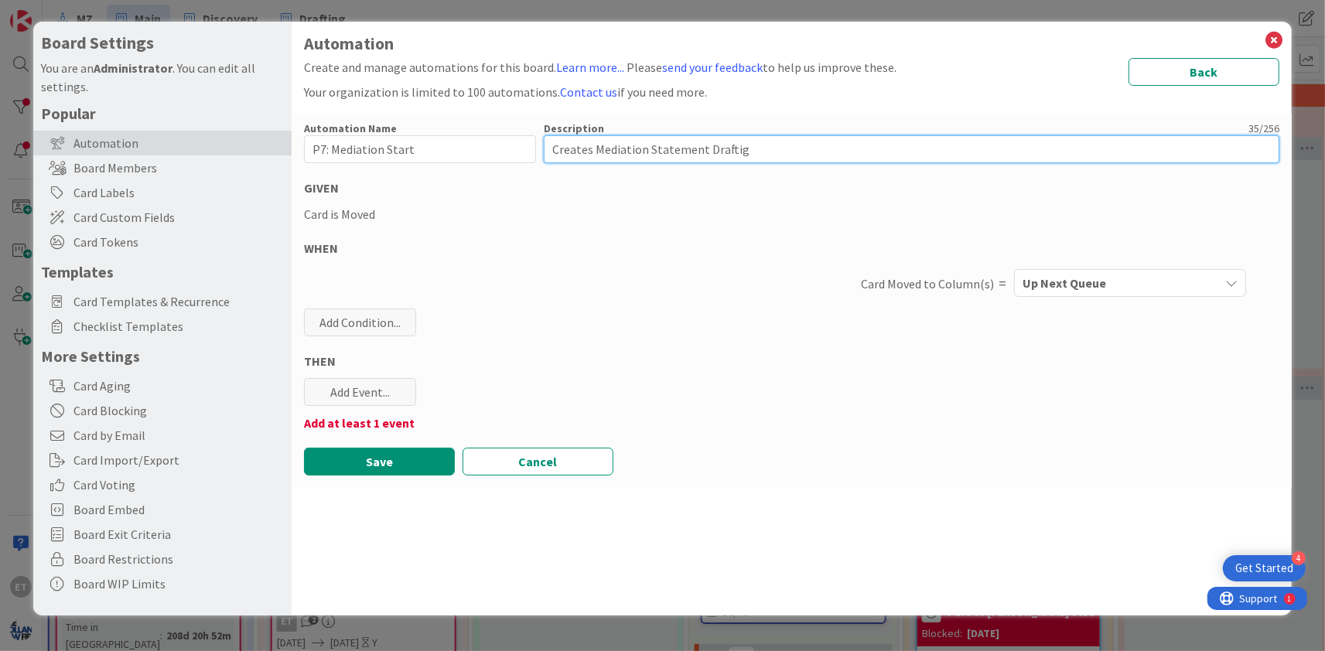
type textarea "x"
type textarea "Creates Mediation Statement Drafti"
type textarea "x"
type textarea "Creates Mediation Statement Draftin"
type textarea "x"
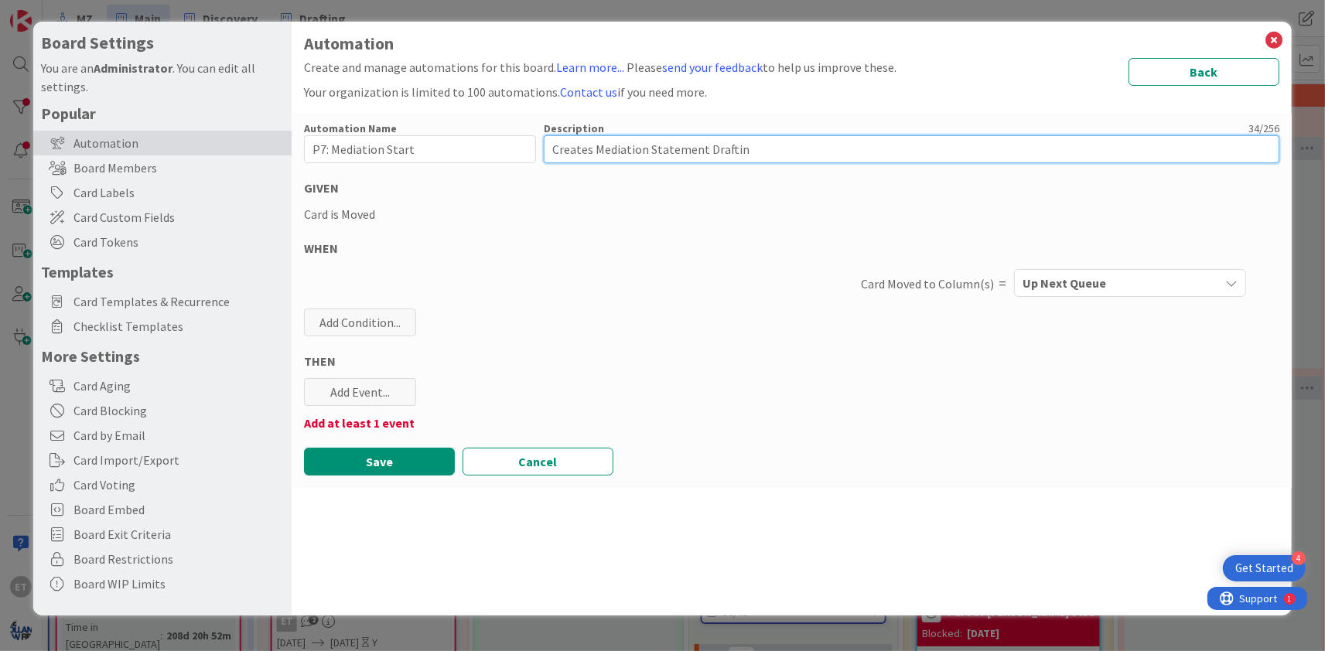
type textarea "Creates Mediation Statement Drafting"
type textarea "x"
type textarea "Creates Mediation Statement Drafting"
type textarea "x"
type textarea "Creates Mediation Statement Drafting C"
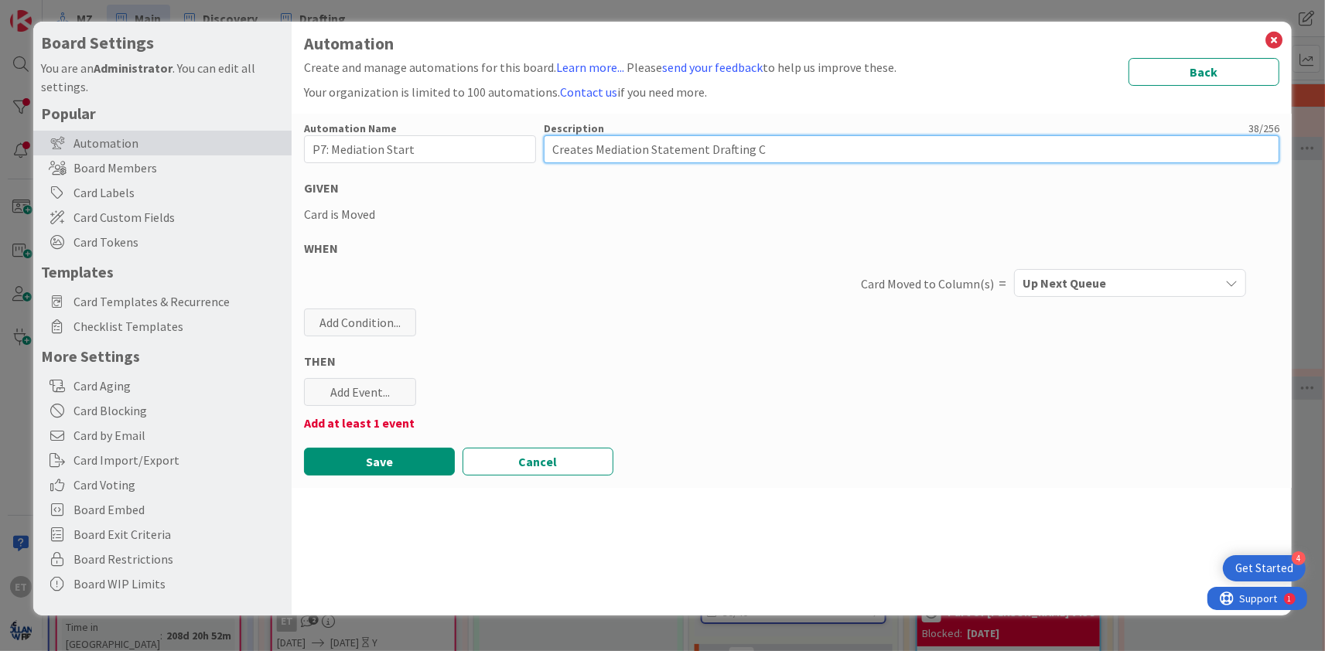
type textarea "x"
type textarea "Creates Mediation Statement Drafting Ca"
type textarea "x"
type textarea "Creates Mediation Statement Drafting Car"
type textarea "x"
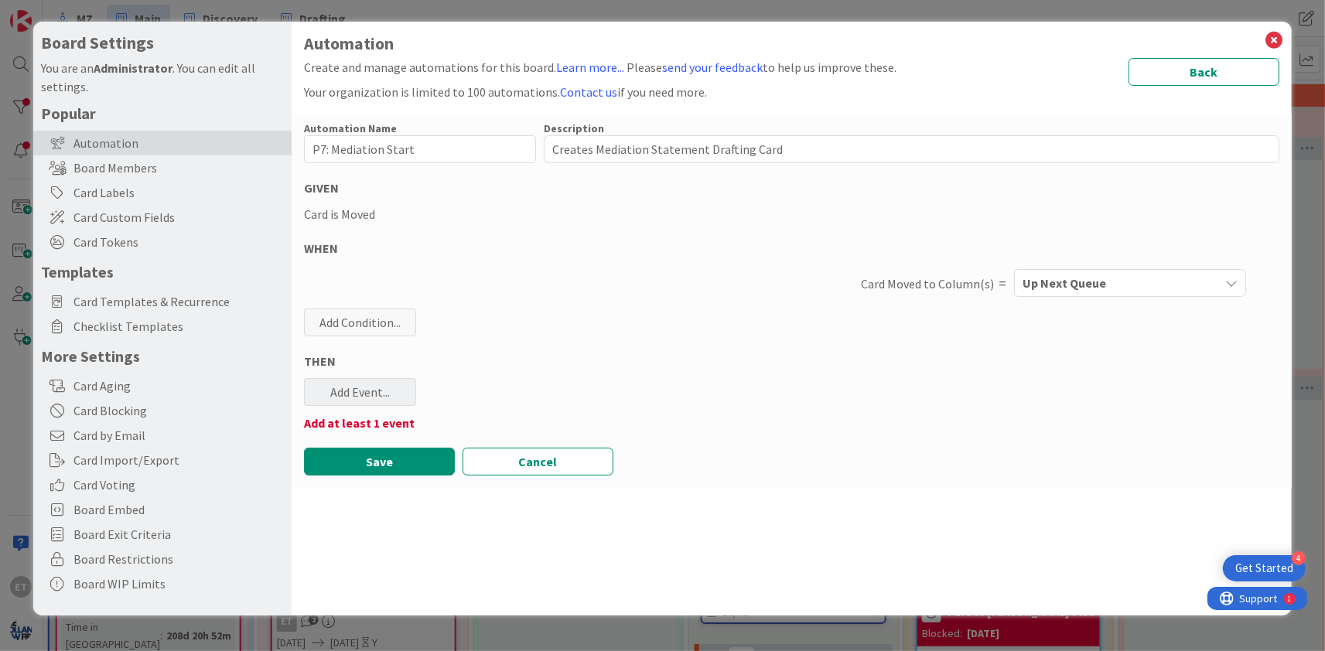
click at [372, 398] on div "Add Event..." at bounding box center [360, 392] width 112 height 28
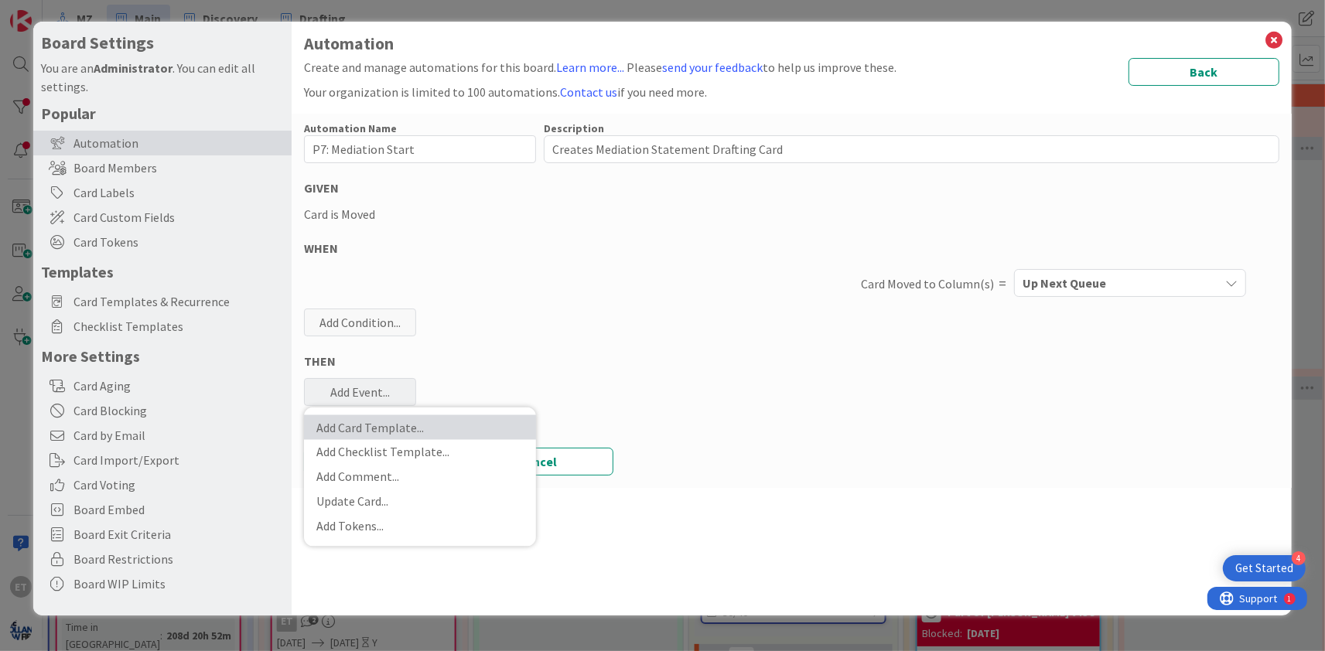
click at [384, 425] on link "Add Card Template ..." at bounding box center [420, 427] width 232 height 25
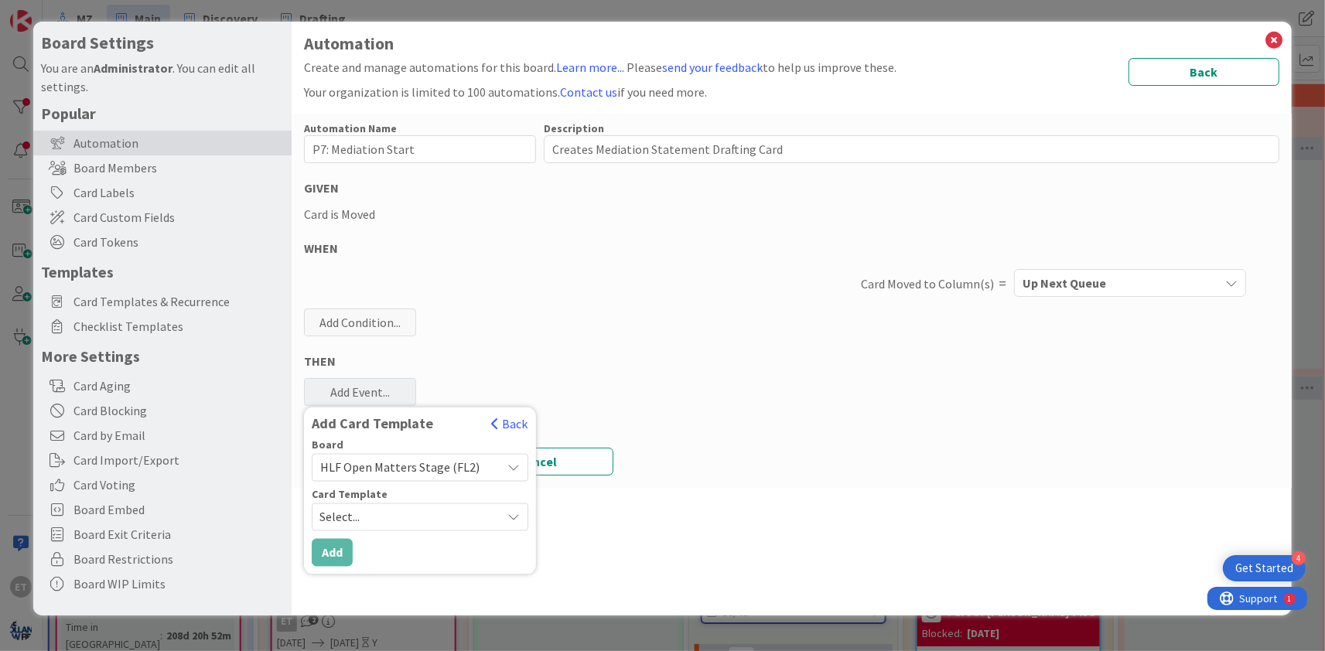
click at [446, 462] on span "HLF Open Matters Stage (FL2)" at bounding box center [399, 467] width 159 height 15
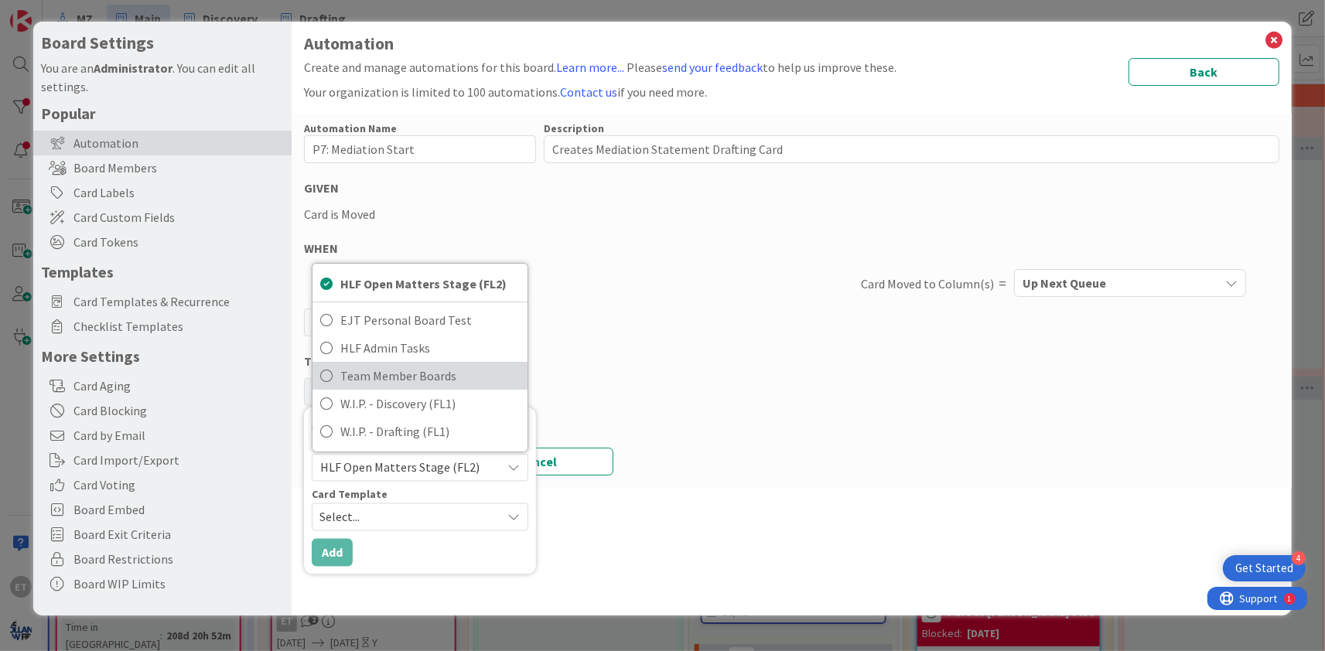
click at [338, 377] on link "Team Member Boards" at bounding box center [419, 376] width 215 height 28
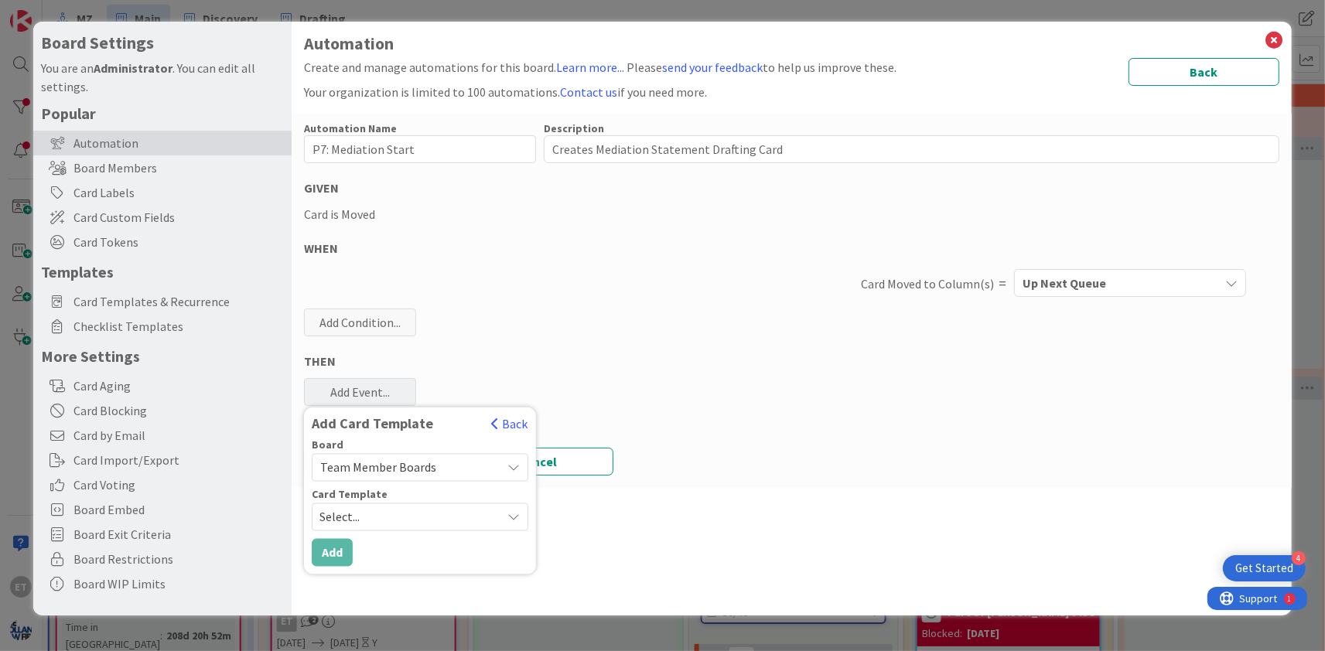
click at [424, 512] on span "Select..." at bounding box center [404, 517] width 170 height 20
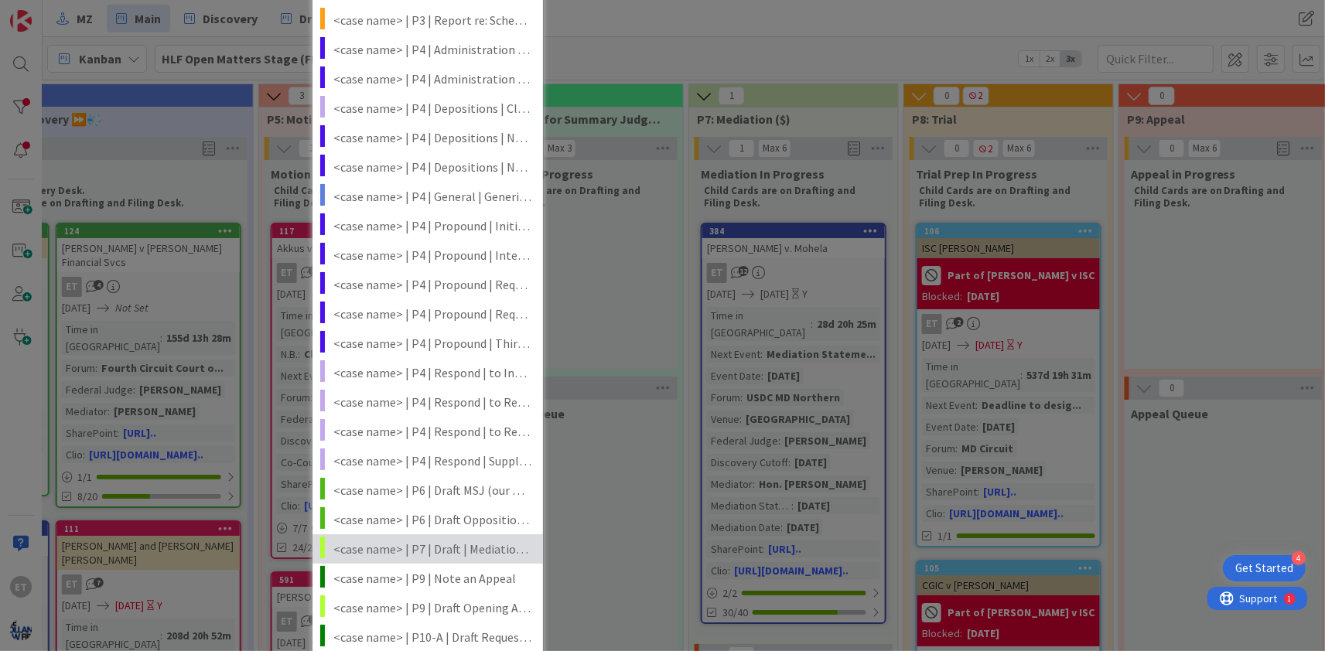
scroll to position [842, 0]
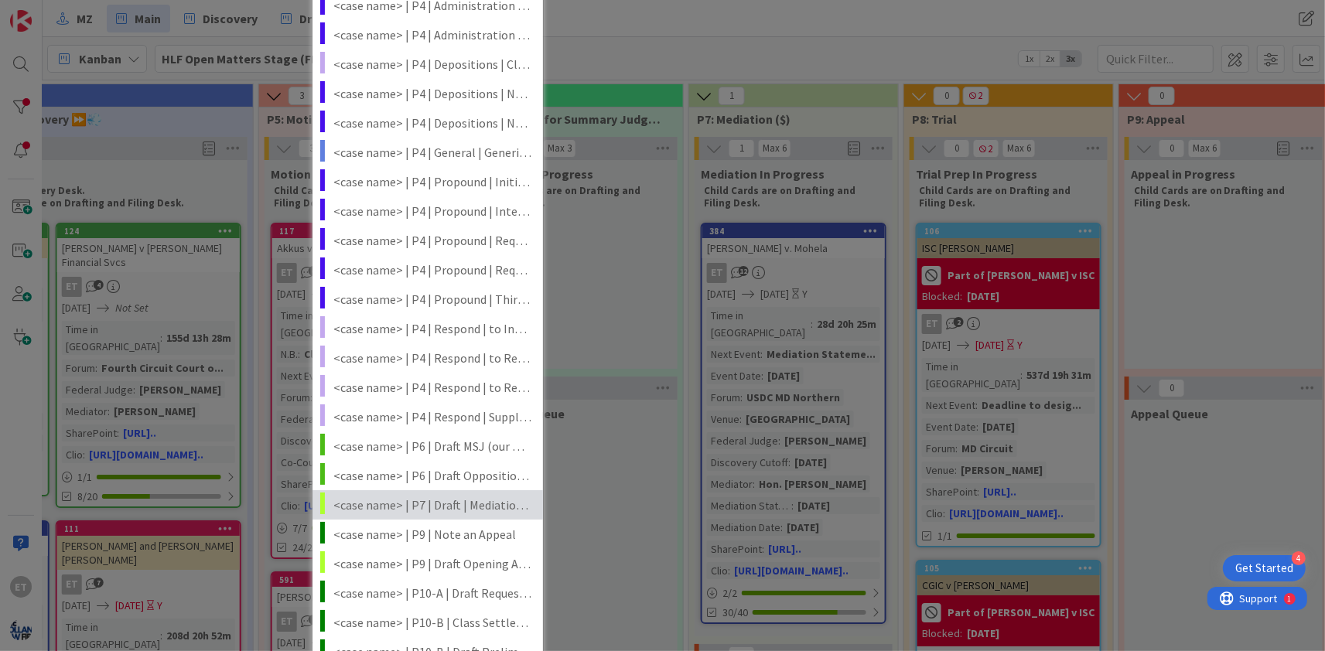
click at [435, 508] on span "<case name> | P7 | Draft | Mediation Statement" at bounding box center [432, 505] width 198 height 20
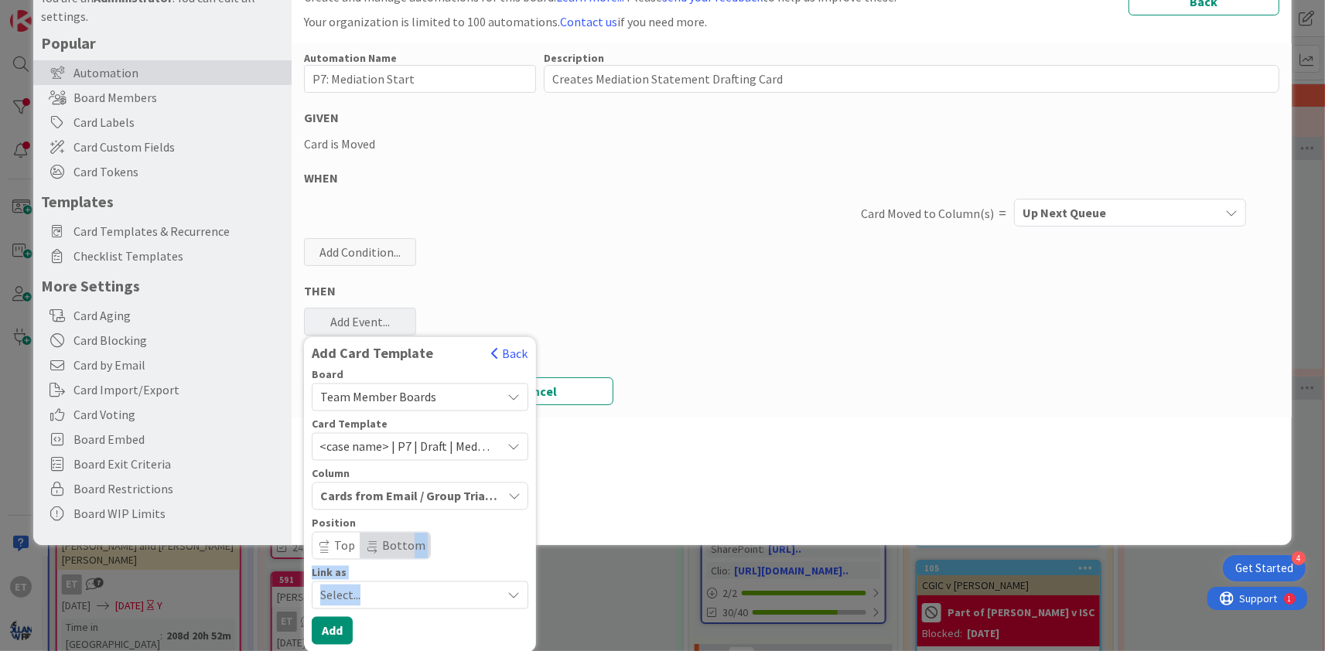
click at [405, 585] on span "Select..." at bounding box center [406, 596] width 173 height 22
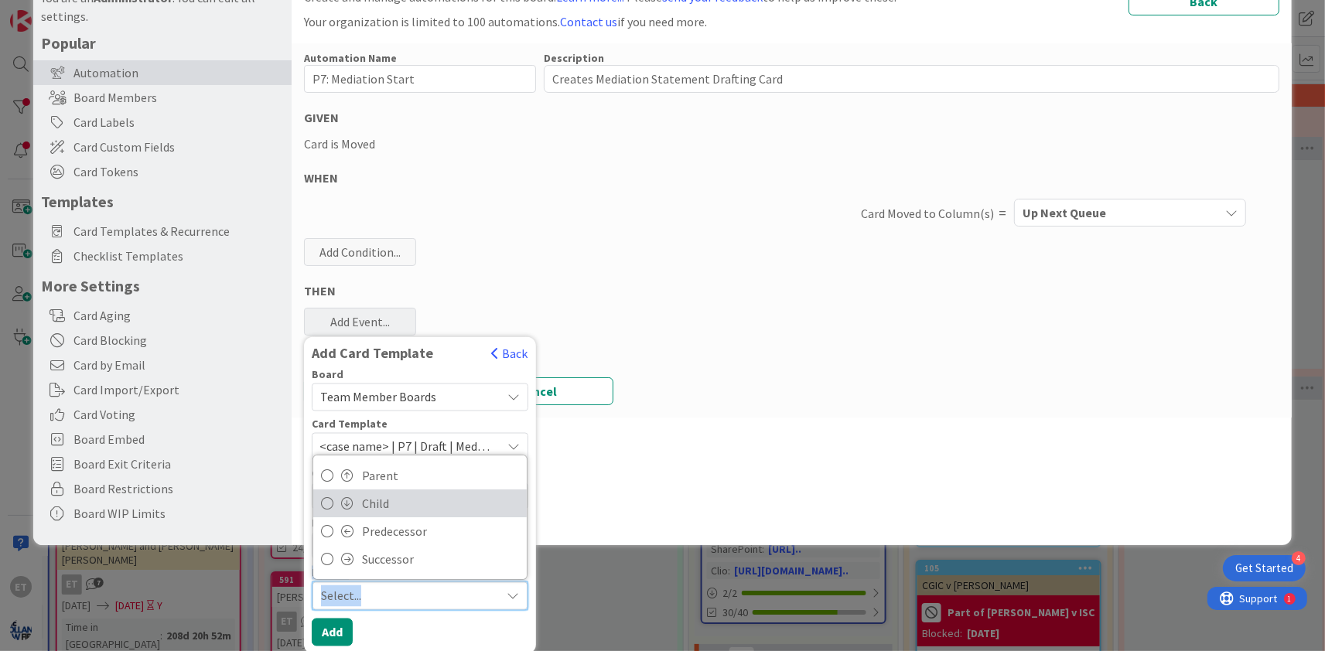
click at [332, 502] on icon at bounding box center [327, 503] width 12 height 23
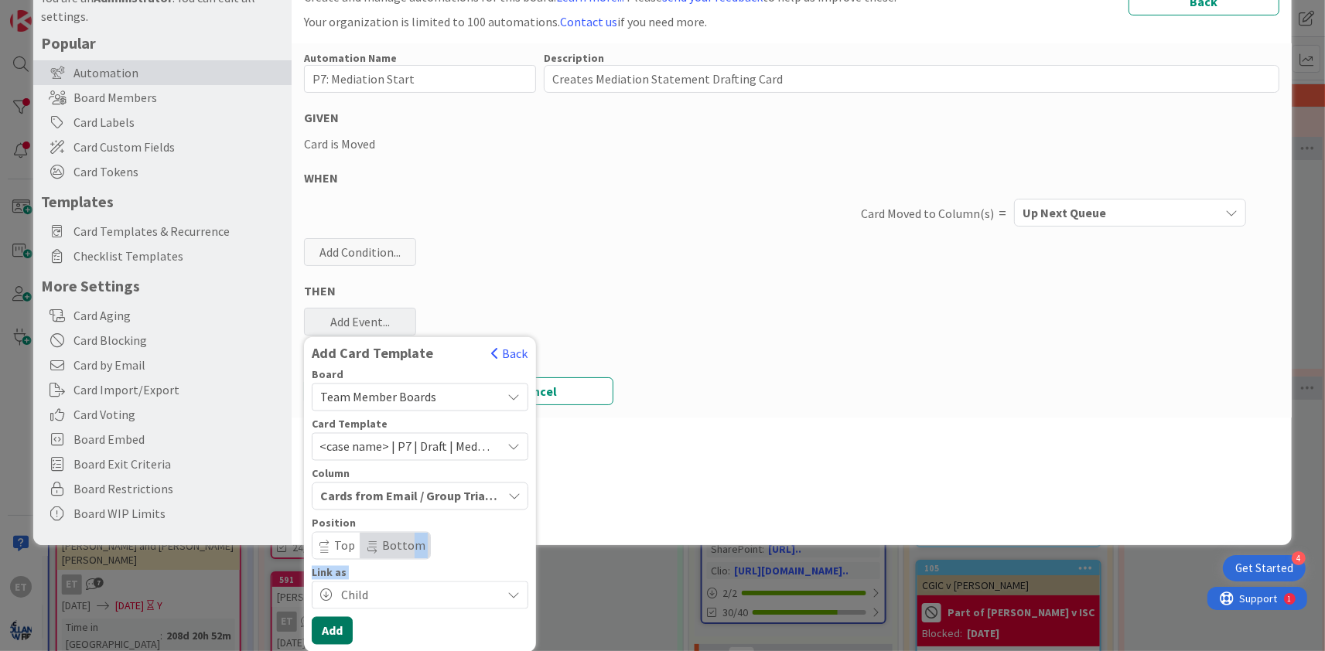
click at [341, 630] on button "Add" at bounding box center [332, 631] width 41 height 28
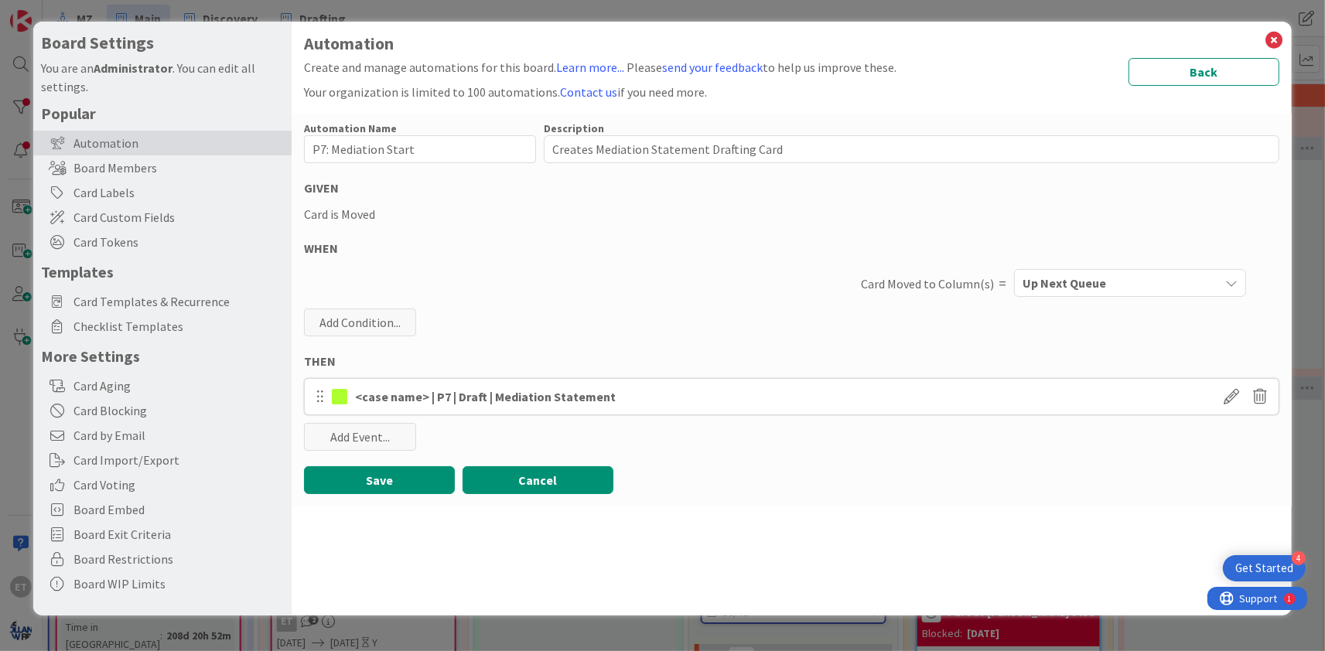
scroll to position [0, 0]
click at [407, 482] on button "Save" at bounding box center [379, 480] width 151 height 28
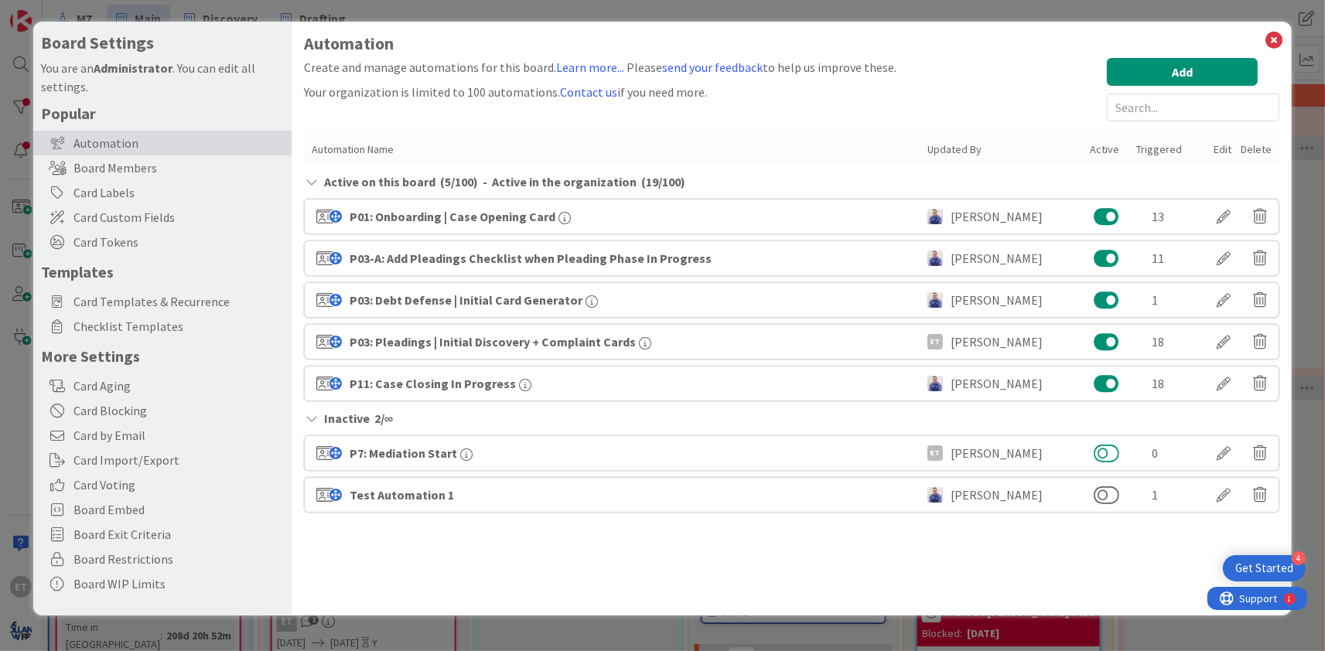
click at [1107, 454] on button at bounding box center [1107, 453] width 26 height 20
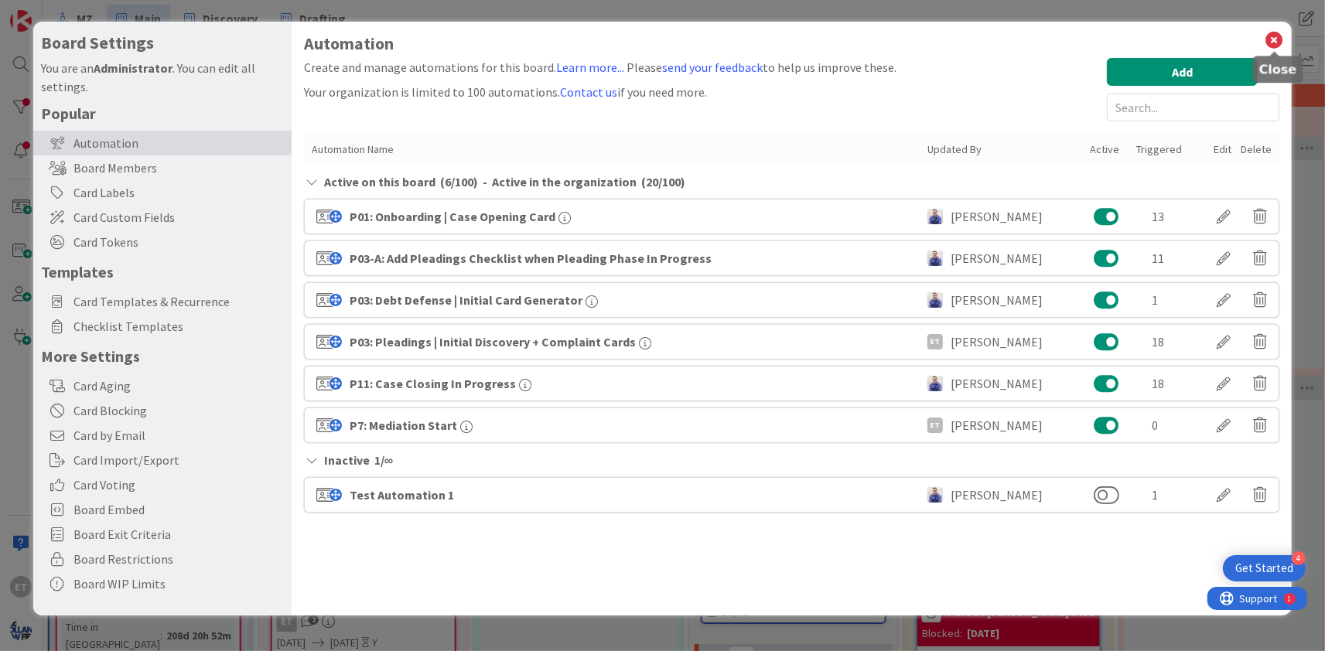
click at [1274, 43] on icon at bounding box center [1274, 40] width 20 height 22
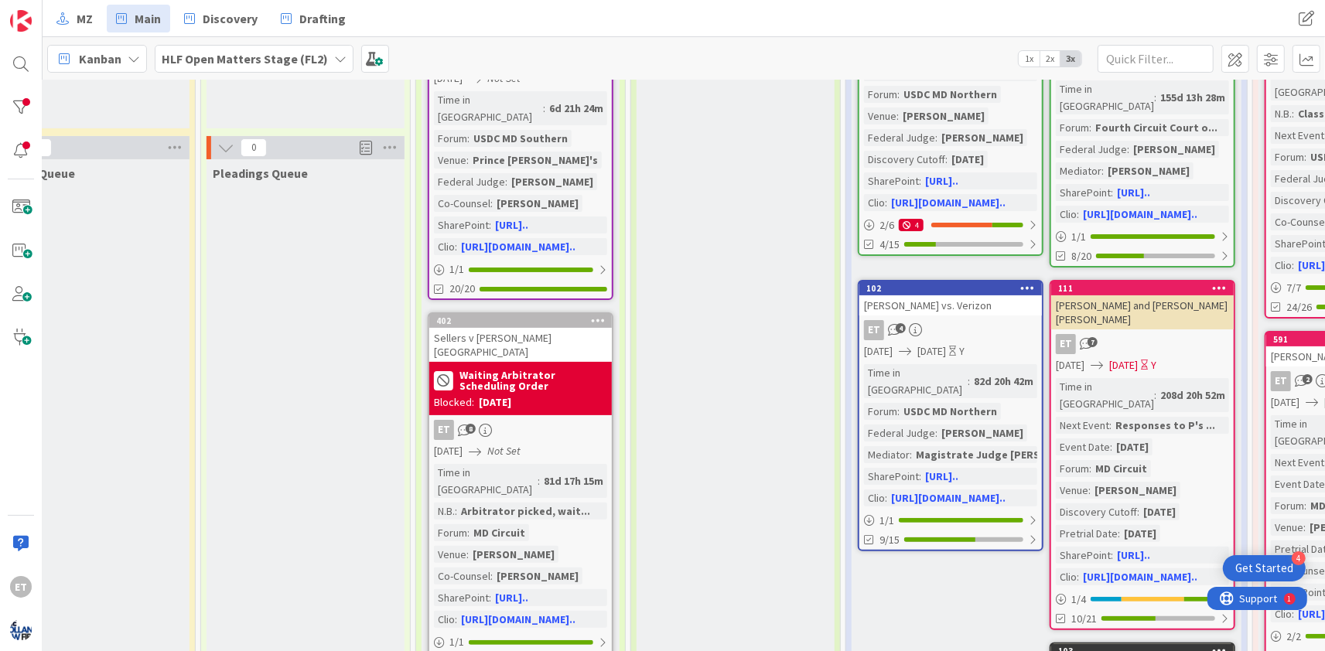
scroll to position [0, 480]
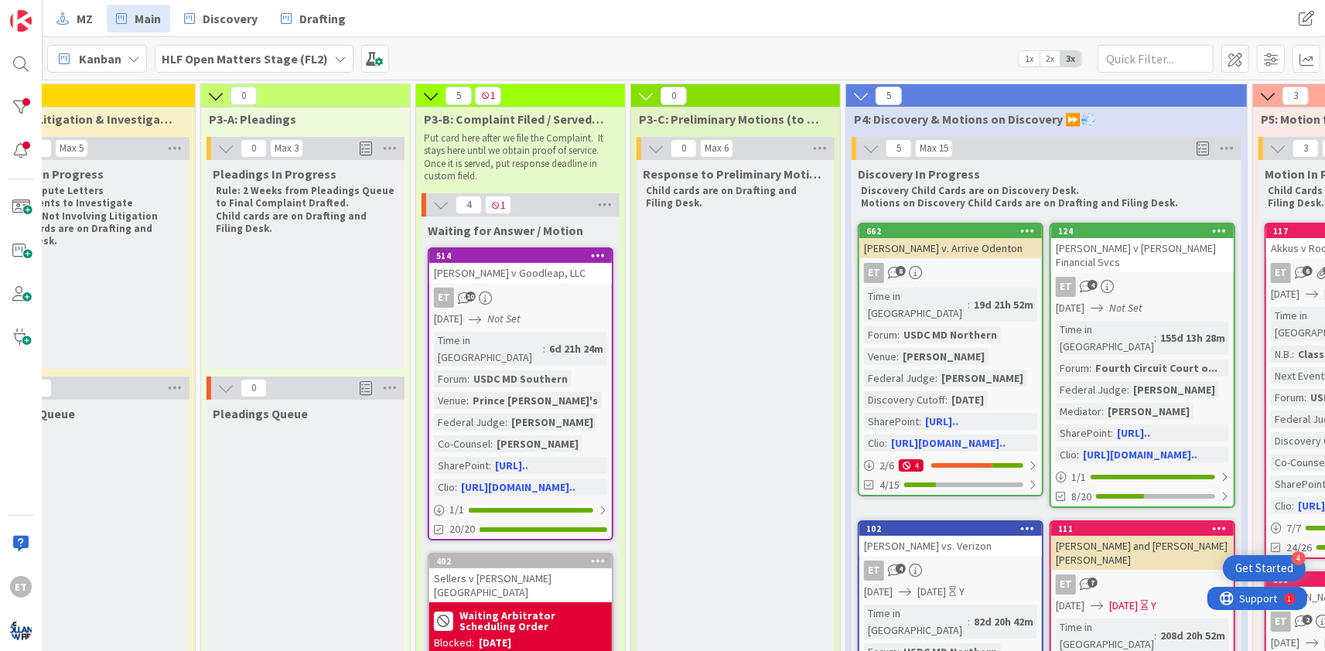
click at [401, 19] on div "MZ Main Discovery Drafting" at bounding box center [431, 19] width 769 height 28
click at [1299, 20] on span at bounding box center [1306, 19] width 28 height 28
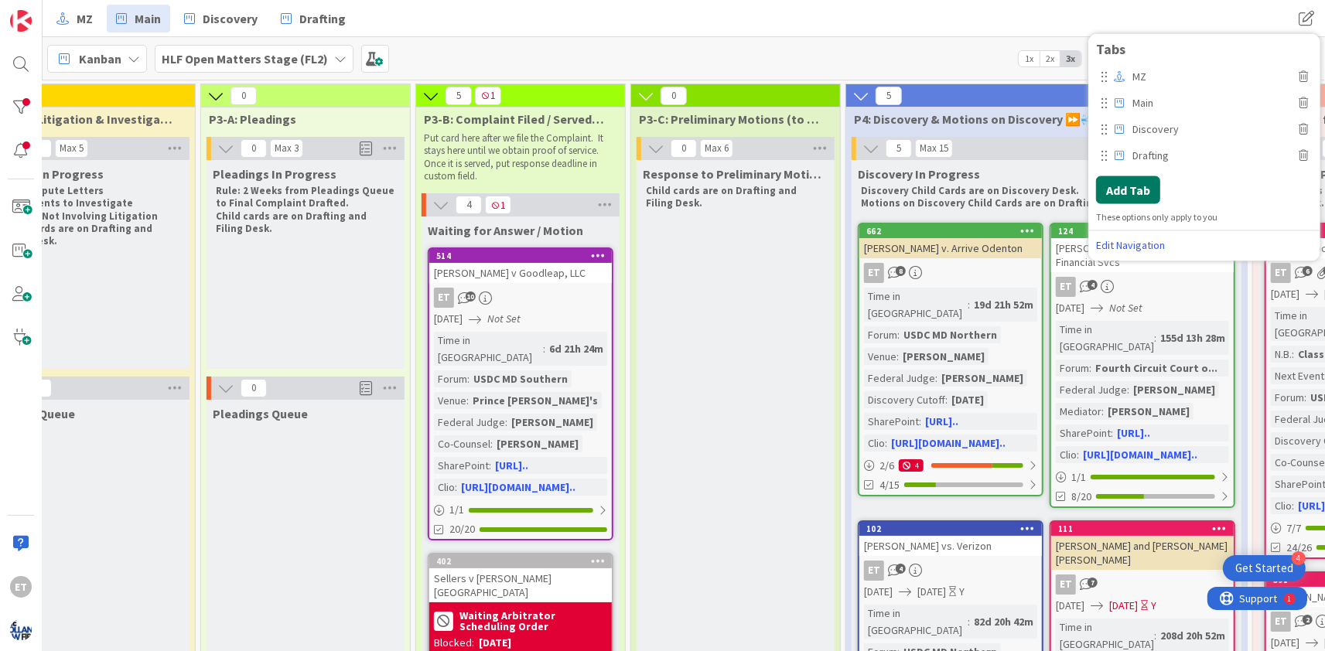
click at [1131, 191] on button "Add Tab" at bounding box center [1128, 190] width 64 height 28
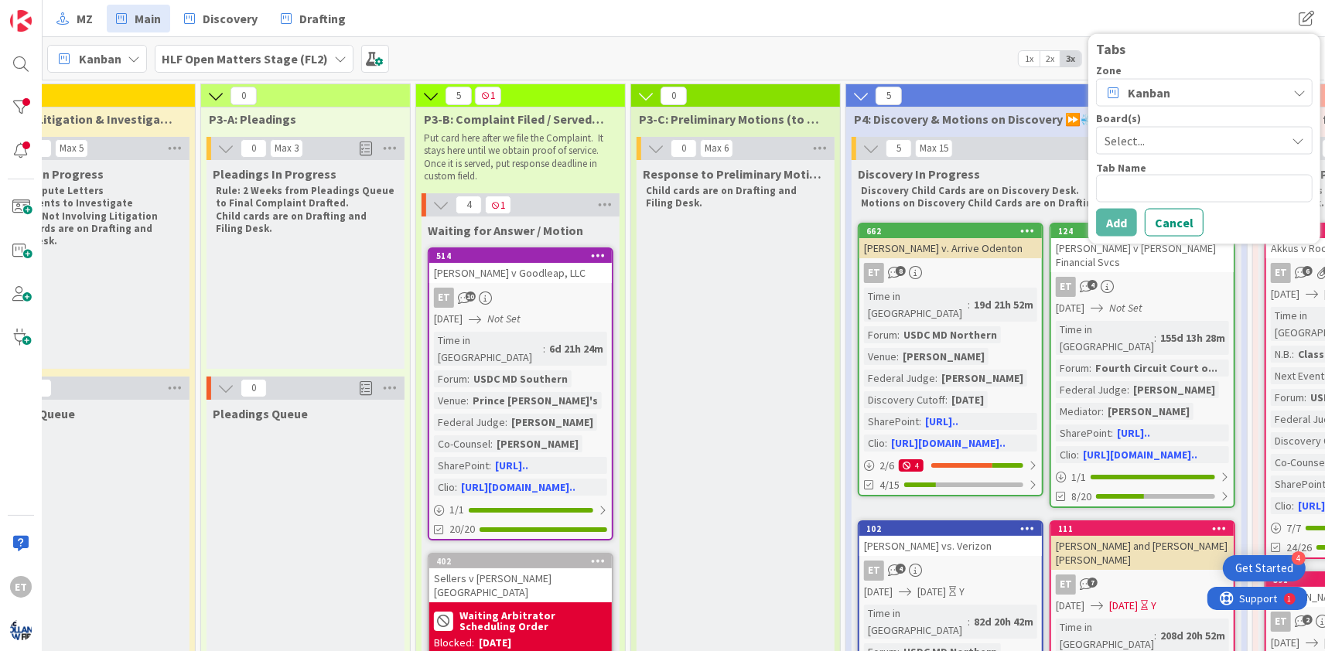
click at [1156, 131] on span "Select..." at bounding box center [1190, 140] width 173 height 22
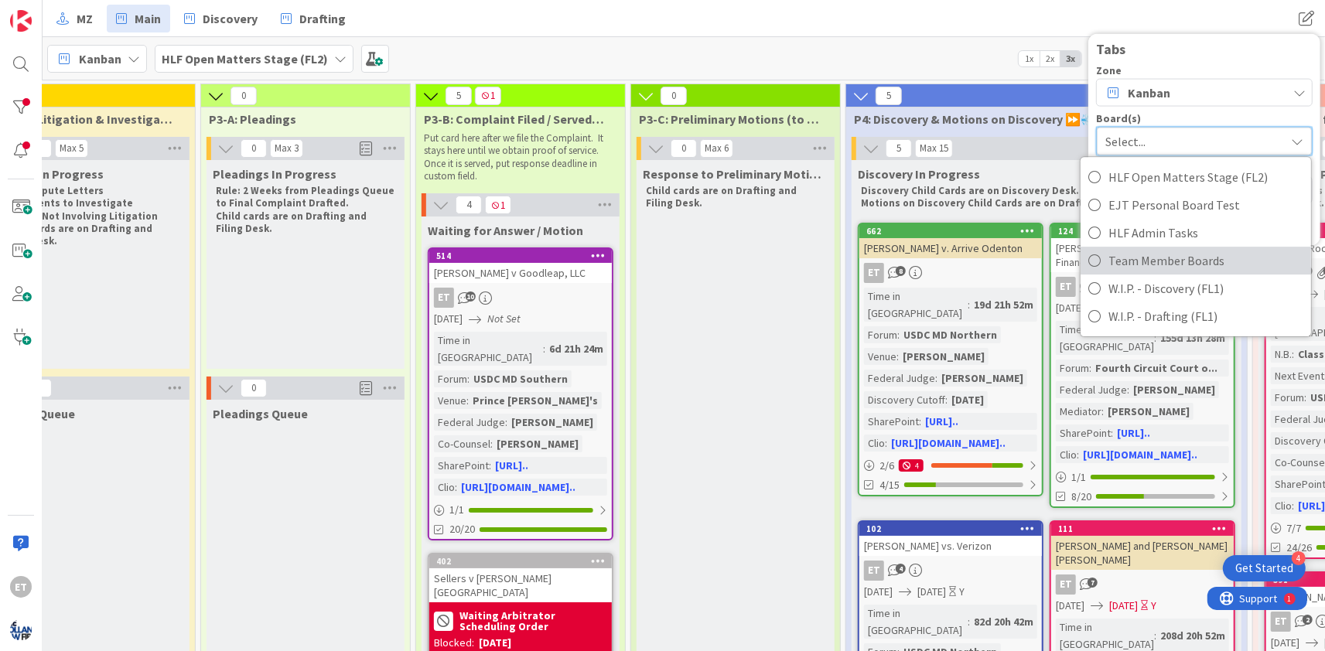
click at [1141, 259] on span "Team Member Boards" at bounding box center [1205, 260] width 195 height 23
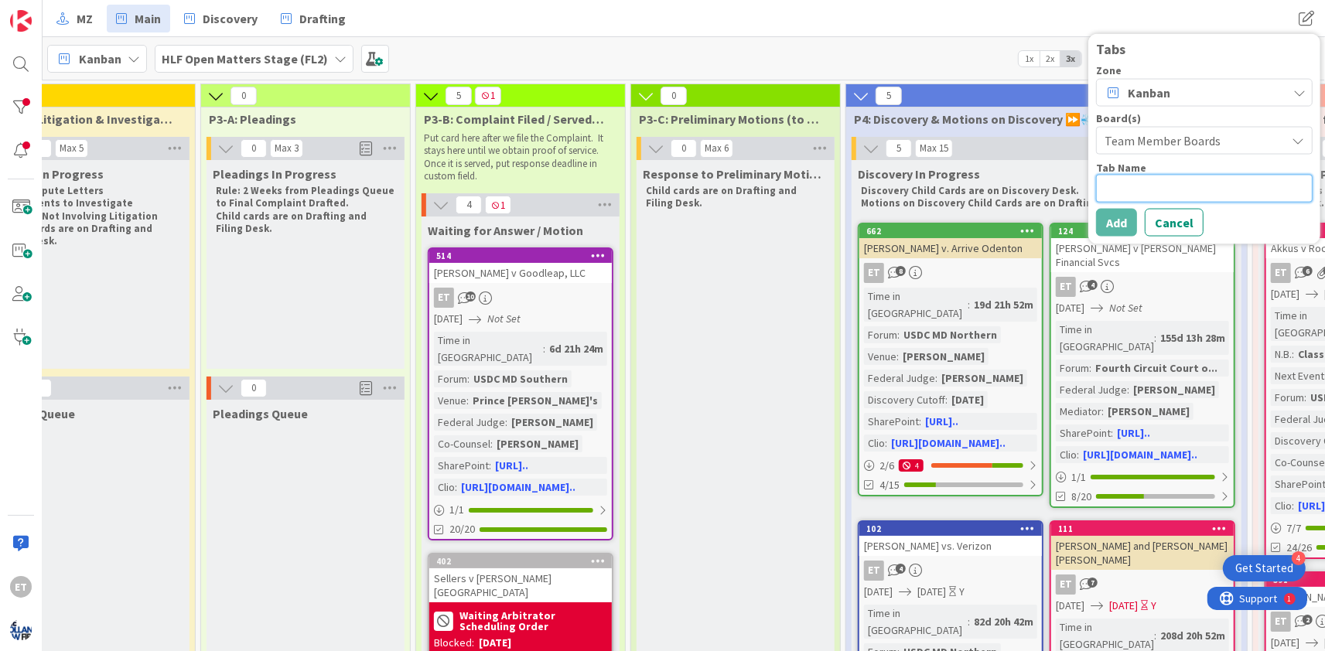
click at [1128, 189] on textarea at bounding box center [1204, 188] width 217 height 28
click at [1127, 224] on button "Add" at bounding box center [1116, 222] width 41 height 28
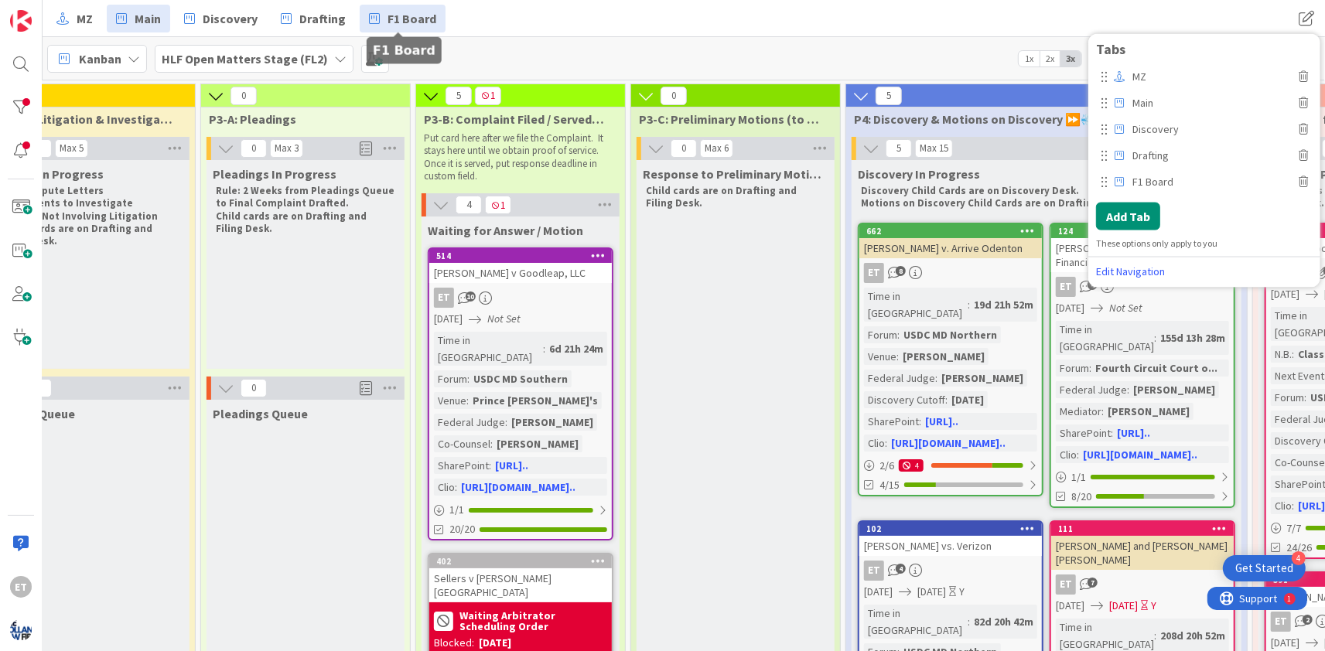
click at [382, 19] on link "F1 Board" at bounding box center [403, 19] width 86 height 28
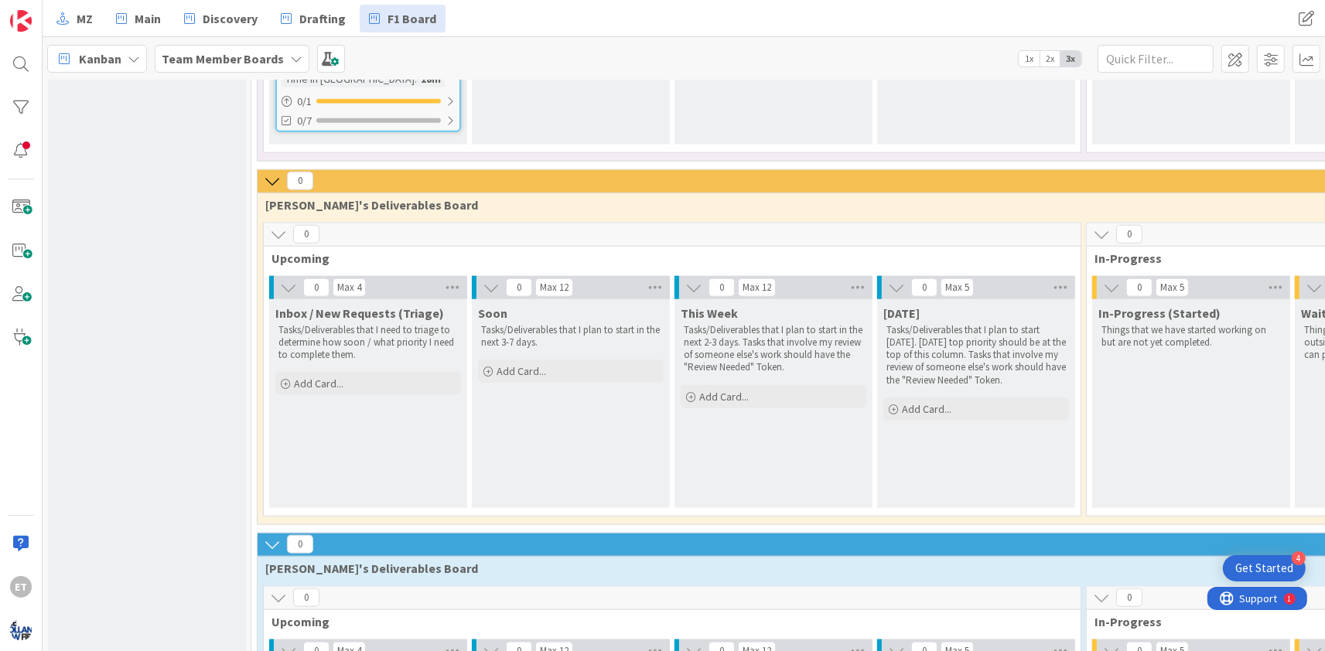
scroll to position [1591, 0]
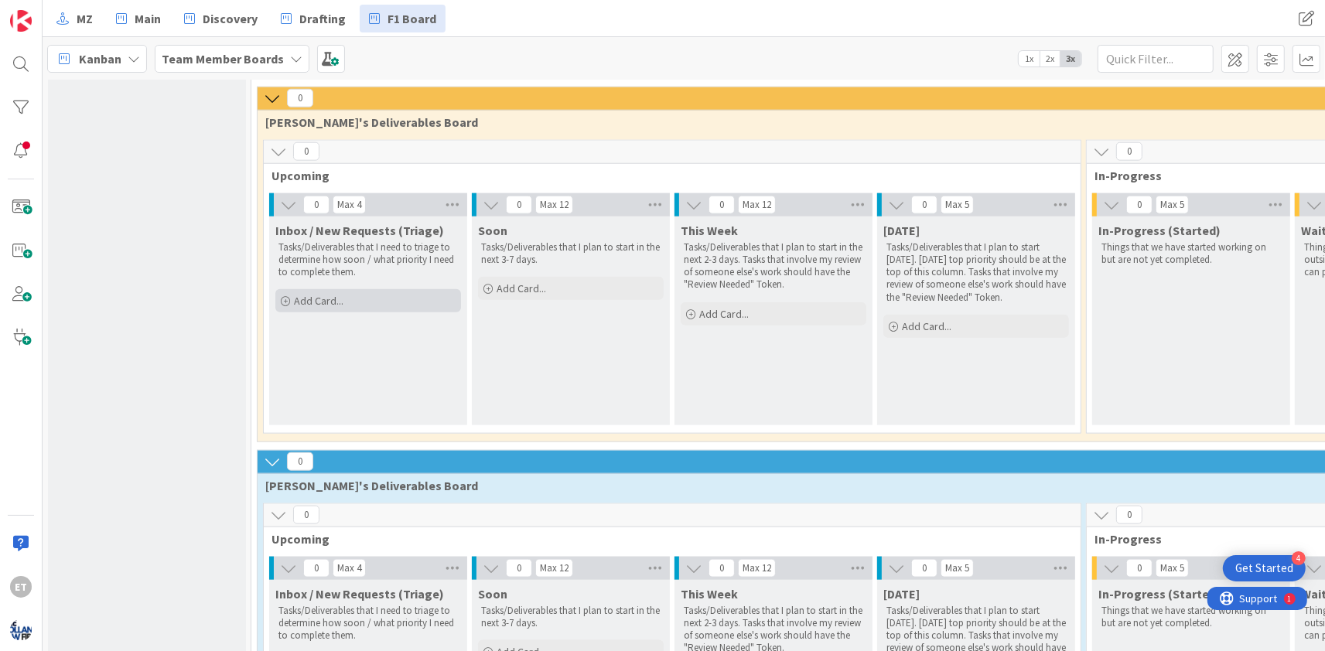
click at [302, 308] on span "Add Card..." at bounding box center [318, 301] width 49 height 14
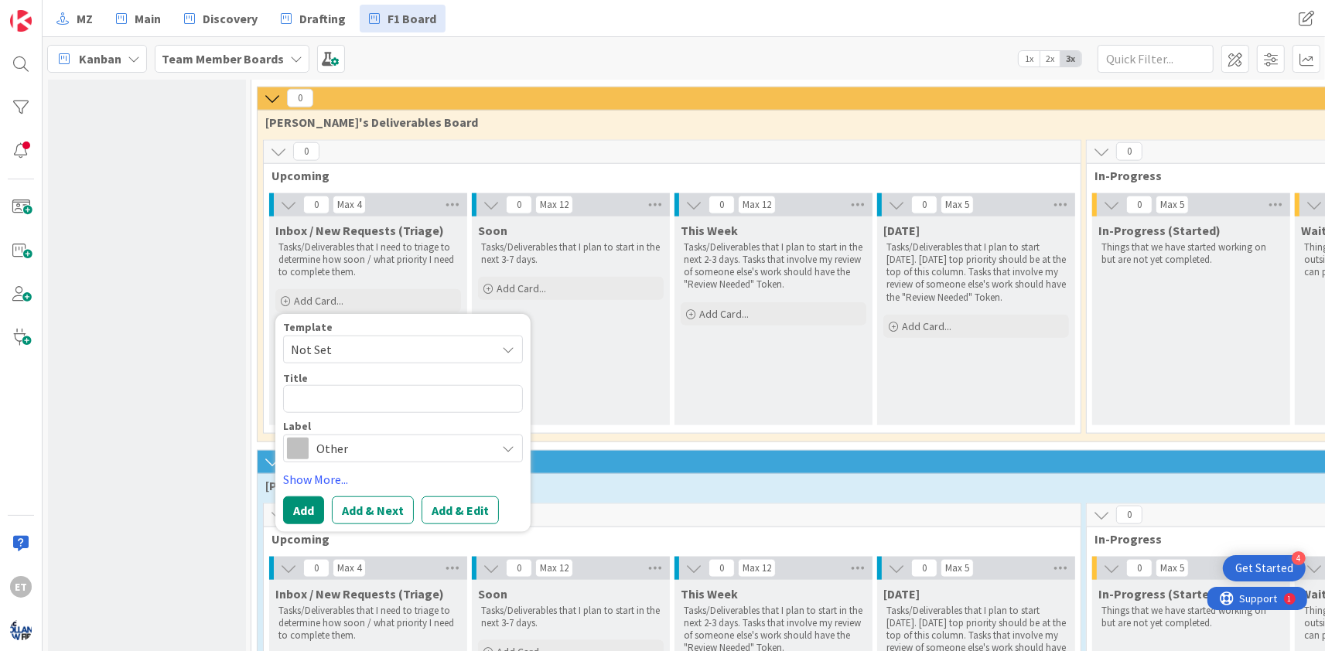
click at [370, 360] on span "Not Set" at bounding box center [387, 350] width 193 height 20
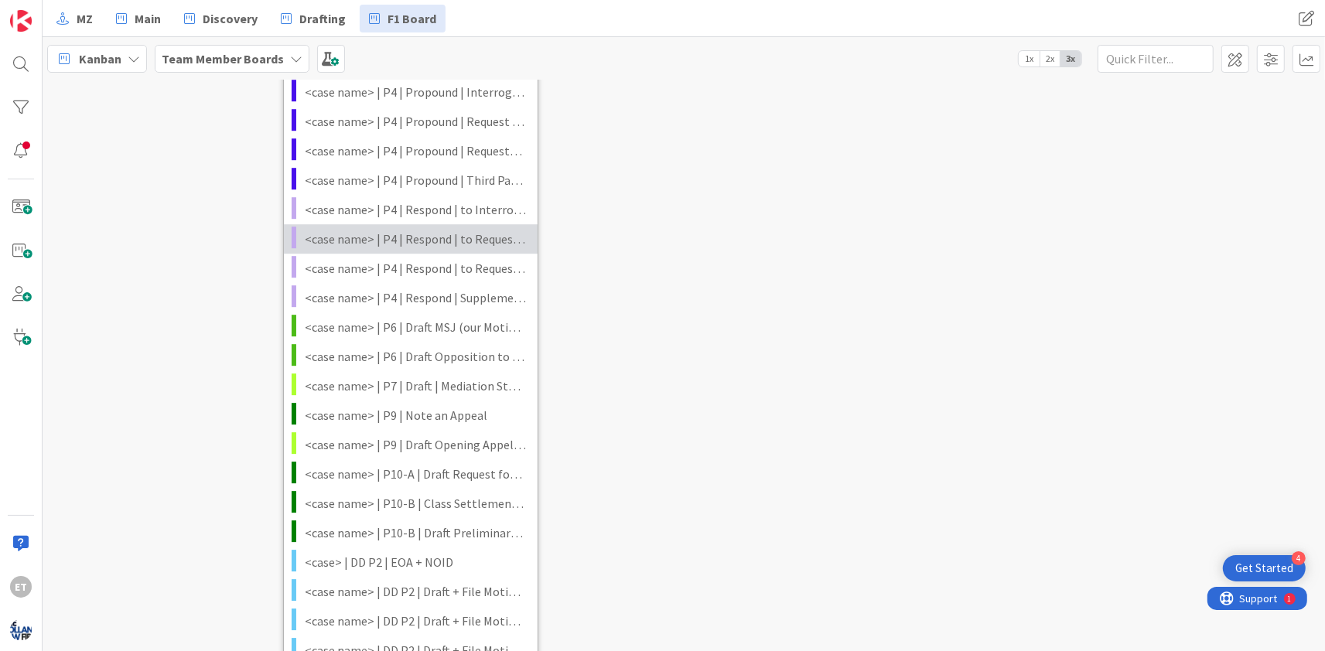
scroll to position [2433, 0]
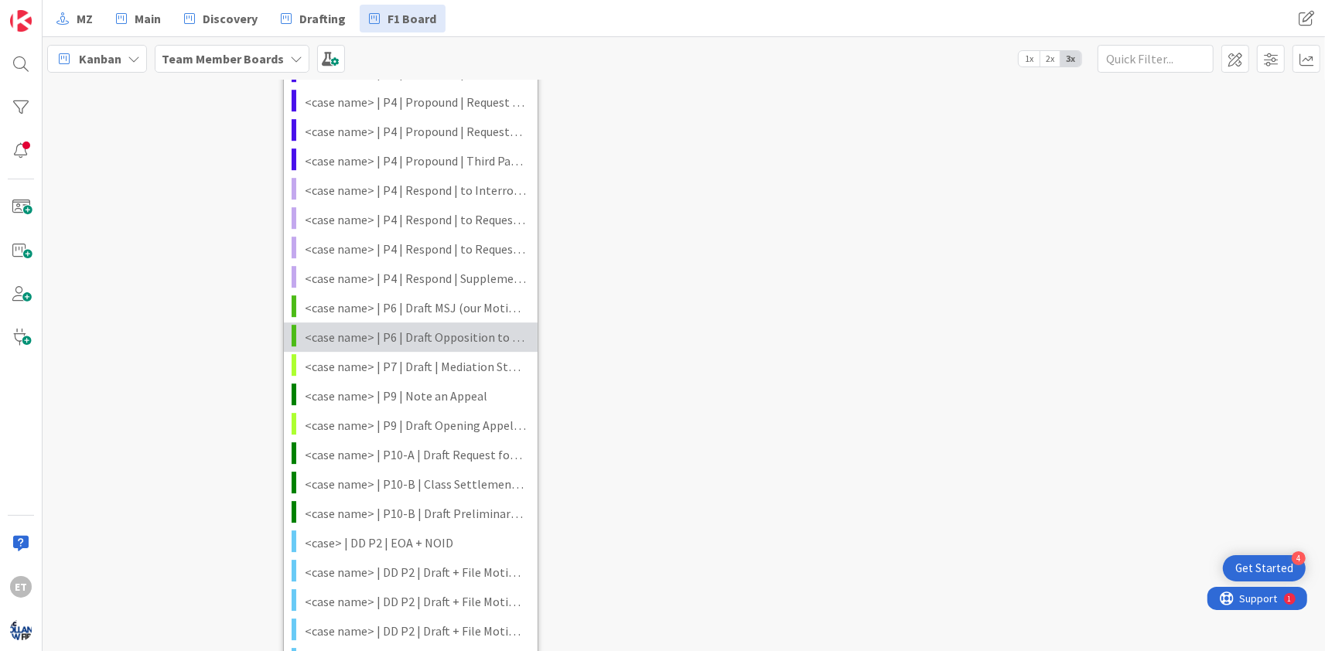
click at [503, 348] on span "<case name> | P6 | Draft Opposition to MSJ (their Motion for Summary Judgment)" at bounding box center [415, 338] width 221 height 20
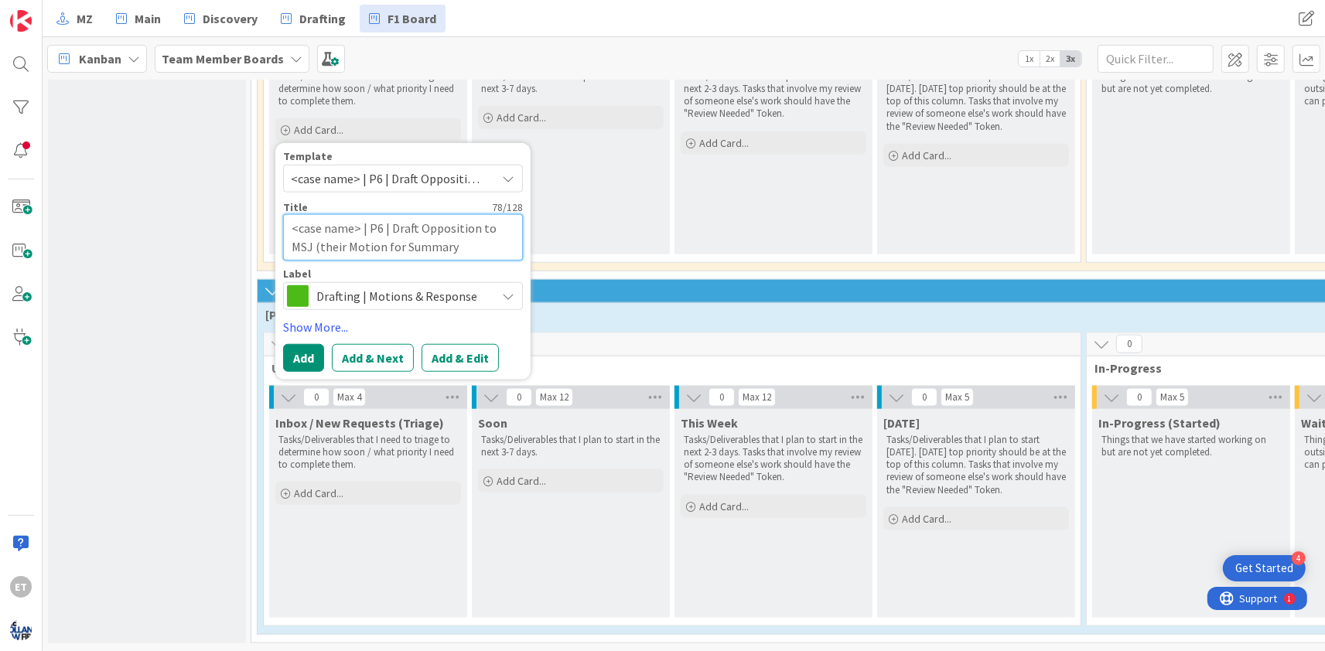
drag, startPoint x: 495, startPoint y: 248, endPoint x: 490, endPoint y: 230, distance: 19.3
click at [490, 230] on textarea "<case name> | P6 | Draft Opposition to MSJ (their Motion for Summary Judgment)" at bounding box center [403, 237] width 240 height 46
drag, startPoint x: 360, startPoint y: 228, endPoint x: 259, endPoint y: 228, distance: 101.3
click at [283, 228] on textarea "<case name> | P6 | Draft Opposition to Motion to Seal" at bounding box center [403, 237] width 240 height 46
click at [440, 354] on button "Add & Edit" at bounding box center [459, 358] width 77 height 28
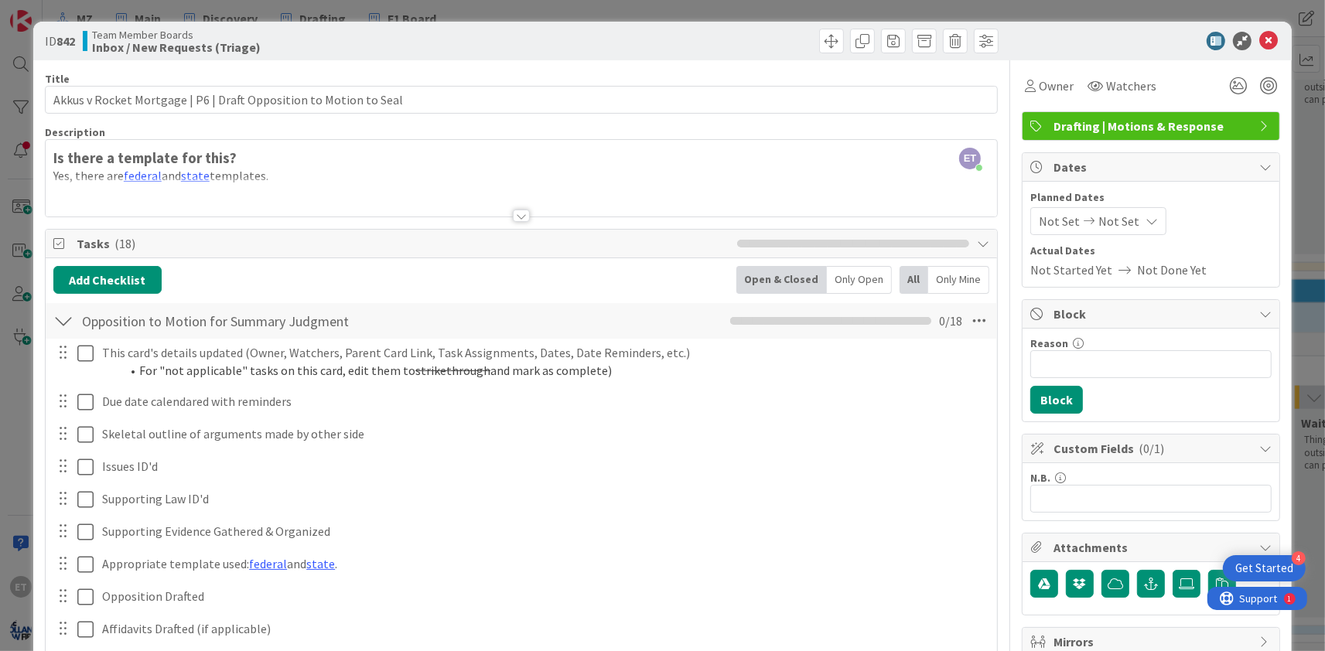
click at [1121, 218] on span "Not Set" at bounding box center [1118, 221] width 41 height 19
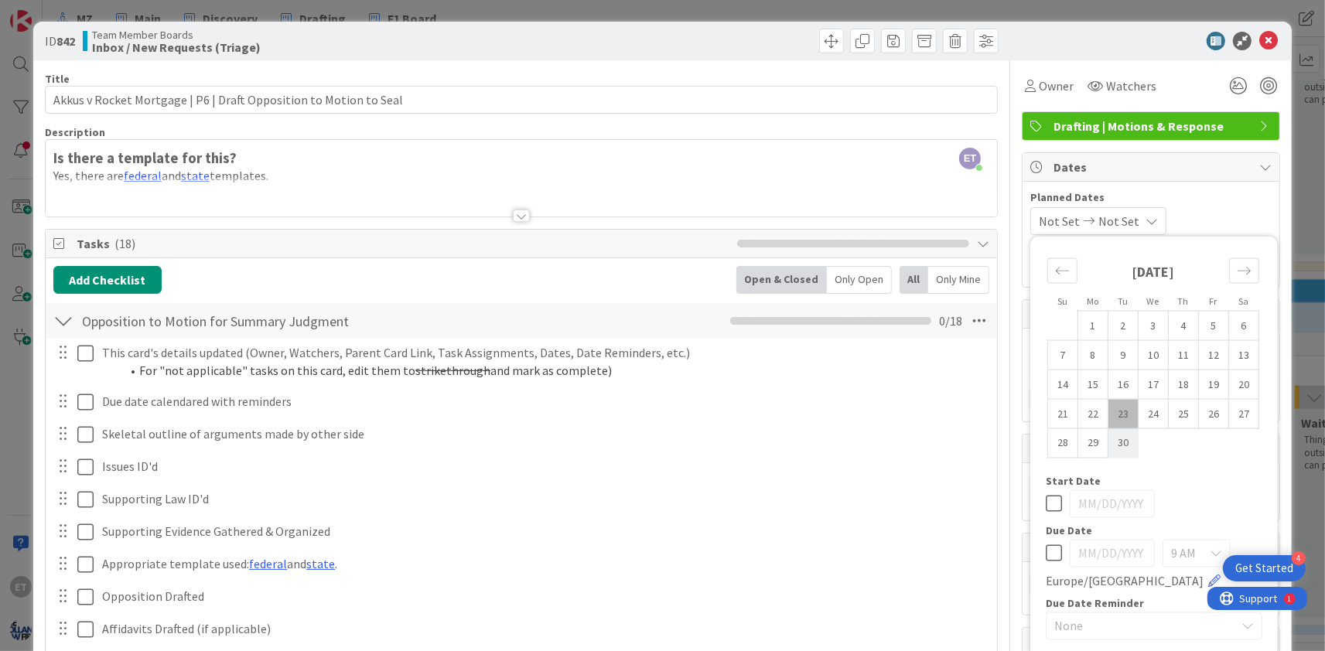
click at [1124, 439] on td "30" at bounding box center [1123, 442] width 30 height 29
click at [1125, 418] on td "23" at bounding box center [1123, 413] width 30 height 29
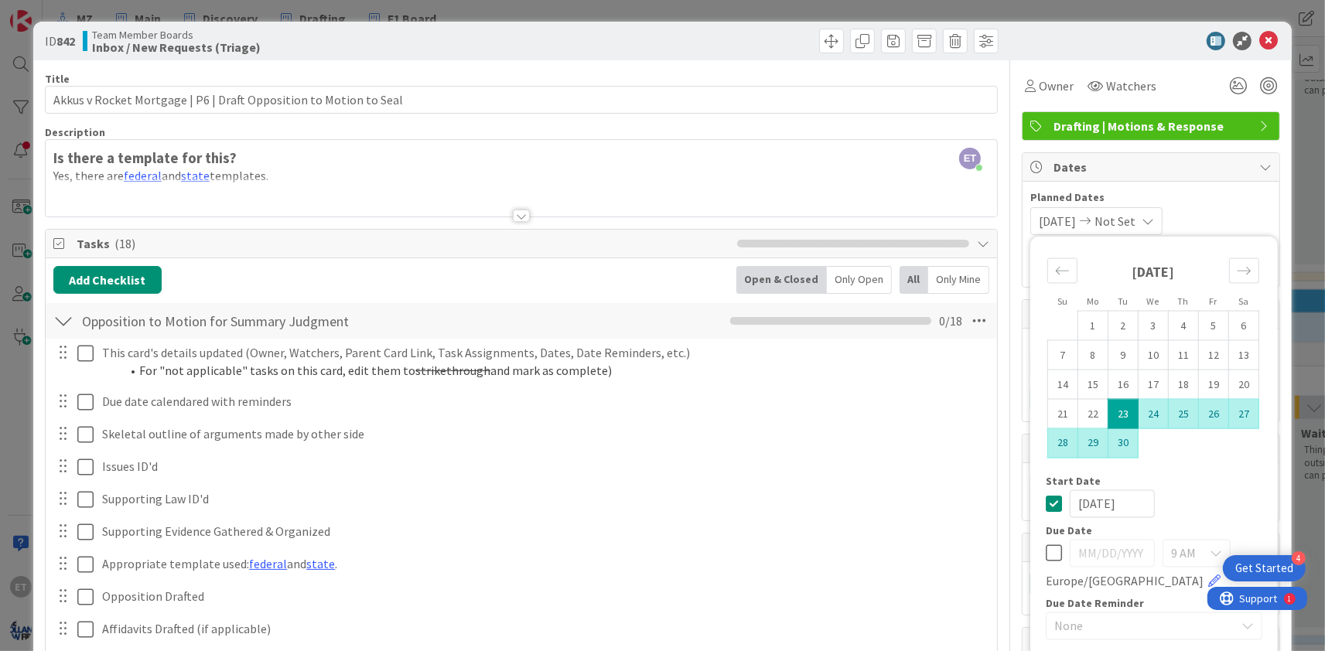
click at [1125, 442] on td "30" at bounding box center [1123, 442] width 30 height 29
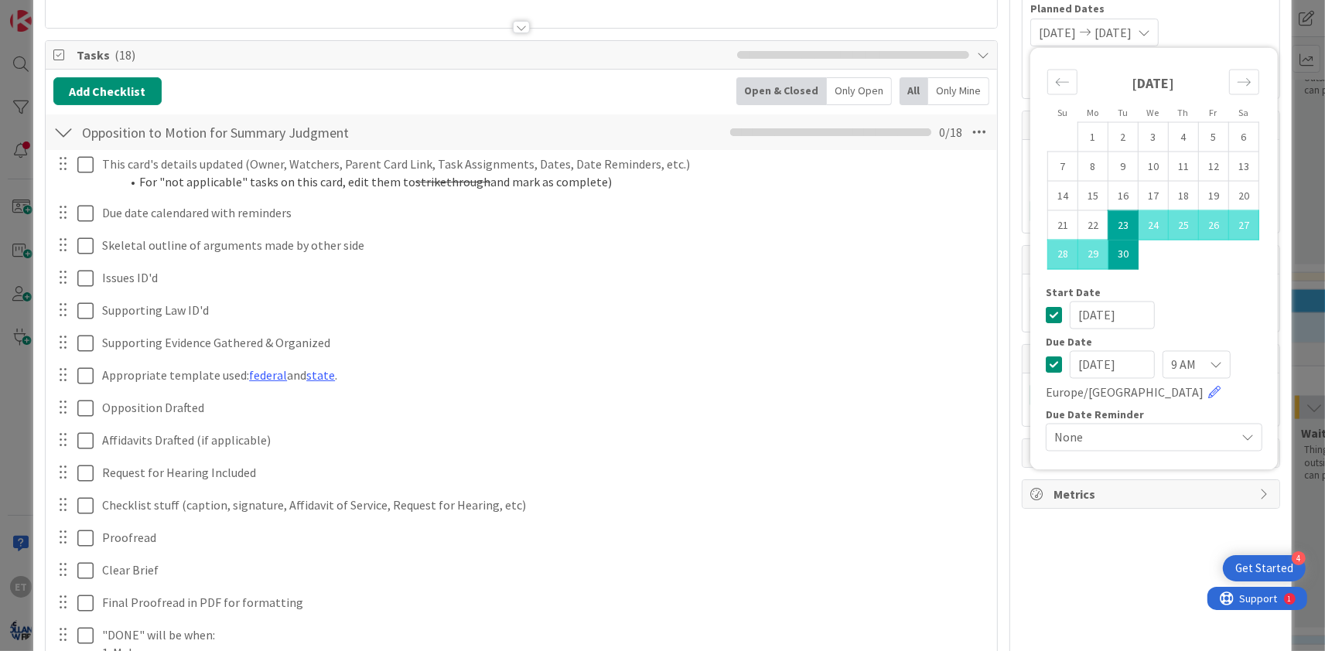
scroll to position [94, 0]
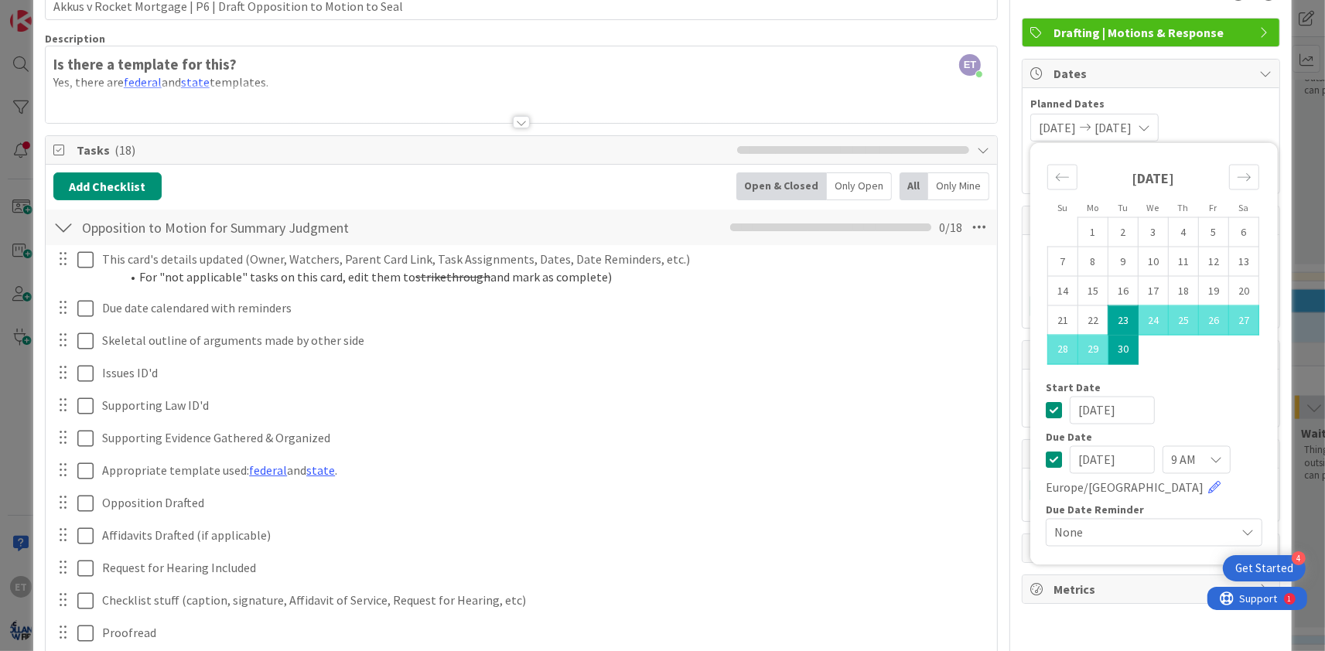
click at [1232, 124] on div "09/23/2025 09/30/2025 Su Mo Tu We Th Fr Sa August 2025 1 2 3 4 5 6 7 8 9 10 11 …" at bounding box center [1150, 128] width 241 height 28
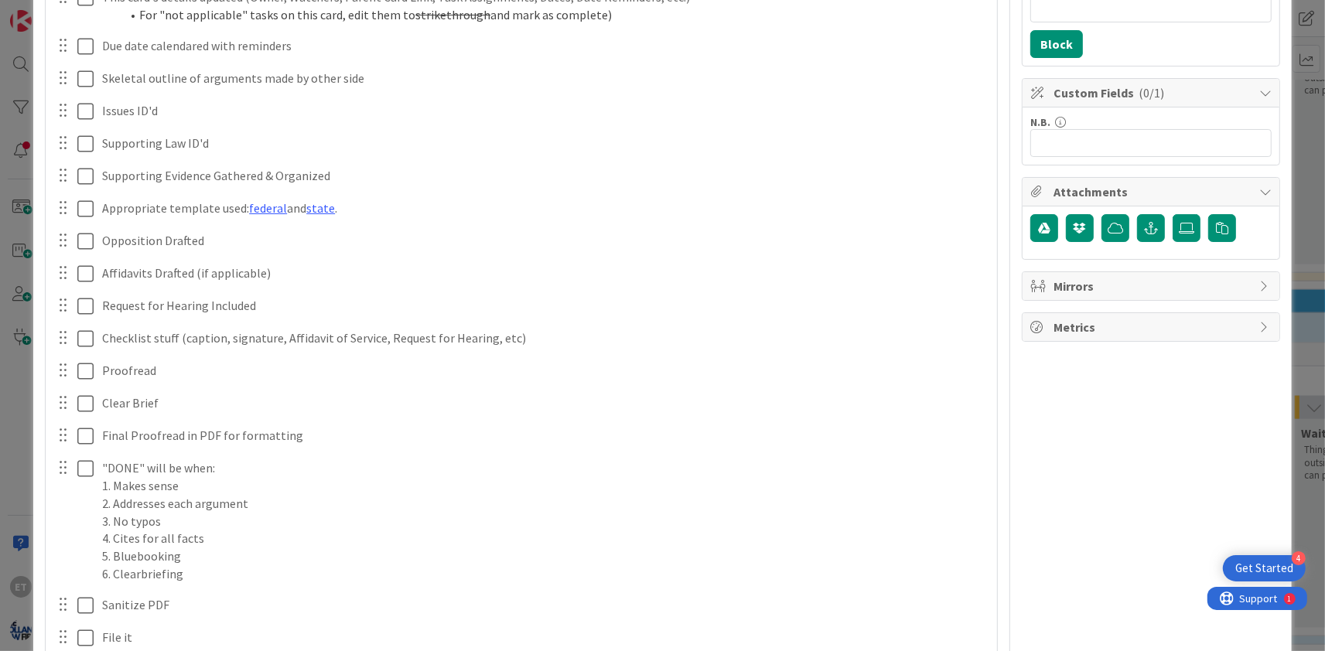
scroll to position [187, 0]
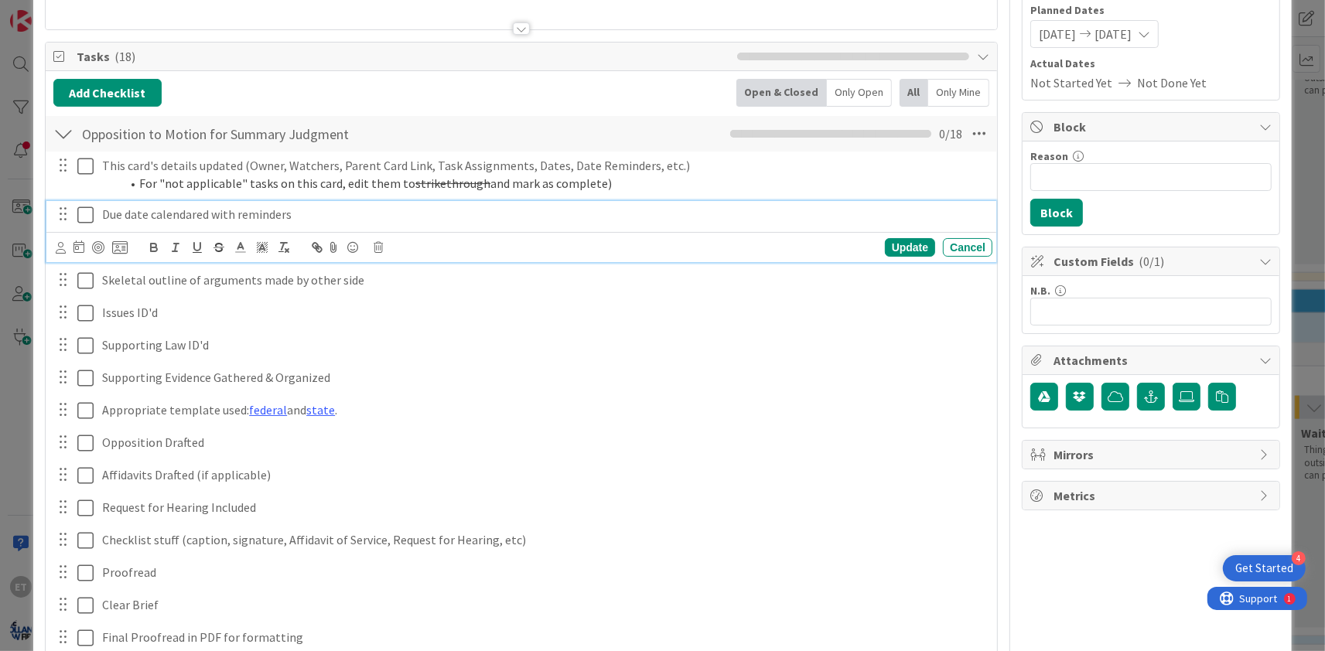
click at [84, 217] on icon at bounding box center [85, 215] width 16 height 19
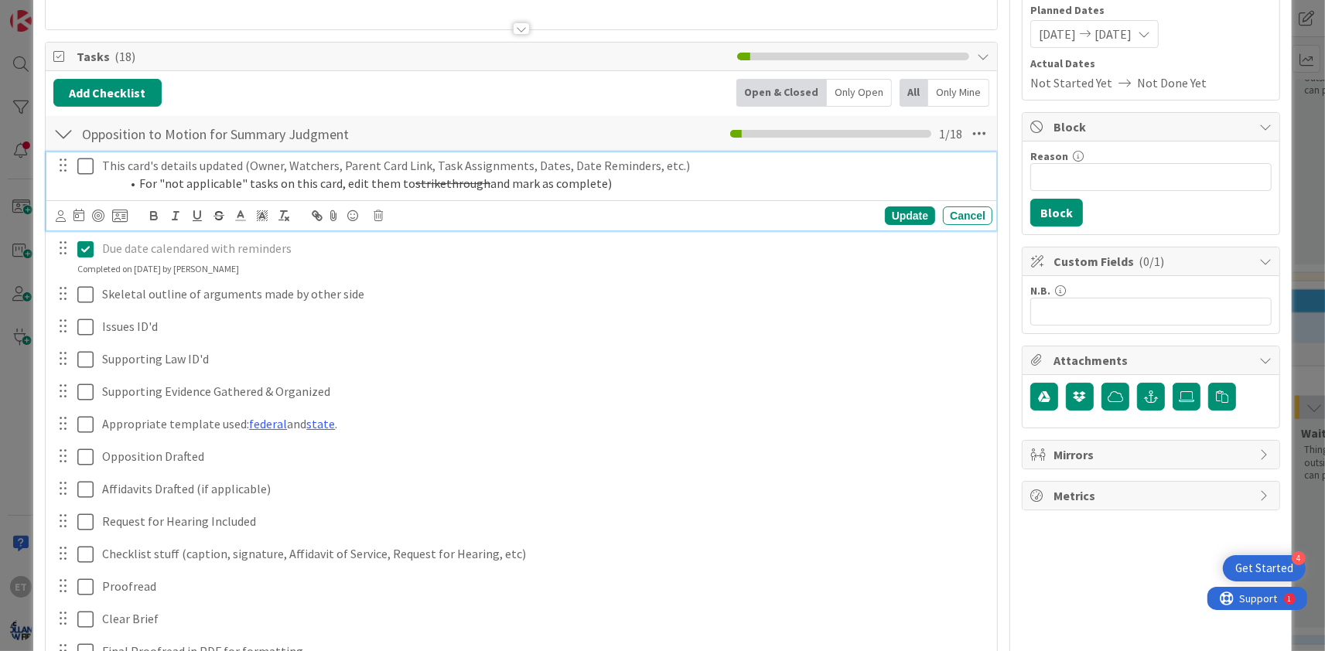
click at [84, 168] on icon at bounding box center [85, 166] width 16 height 19
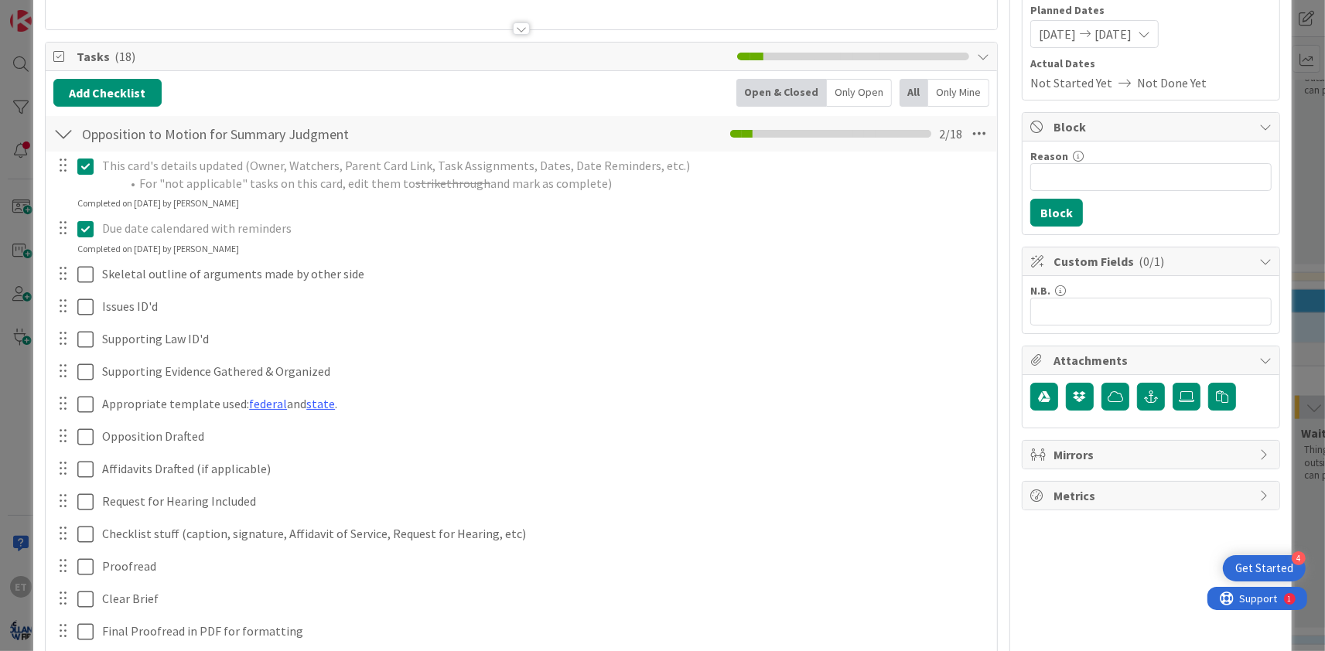
scroll to position [374, 0]
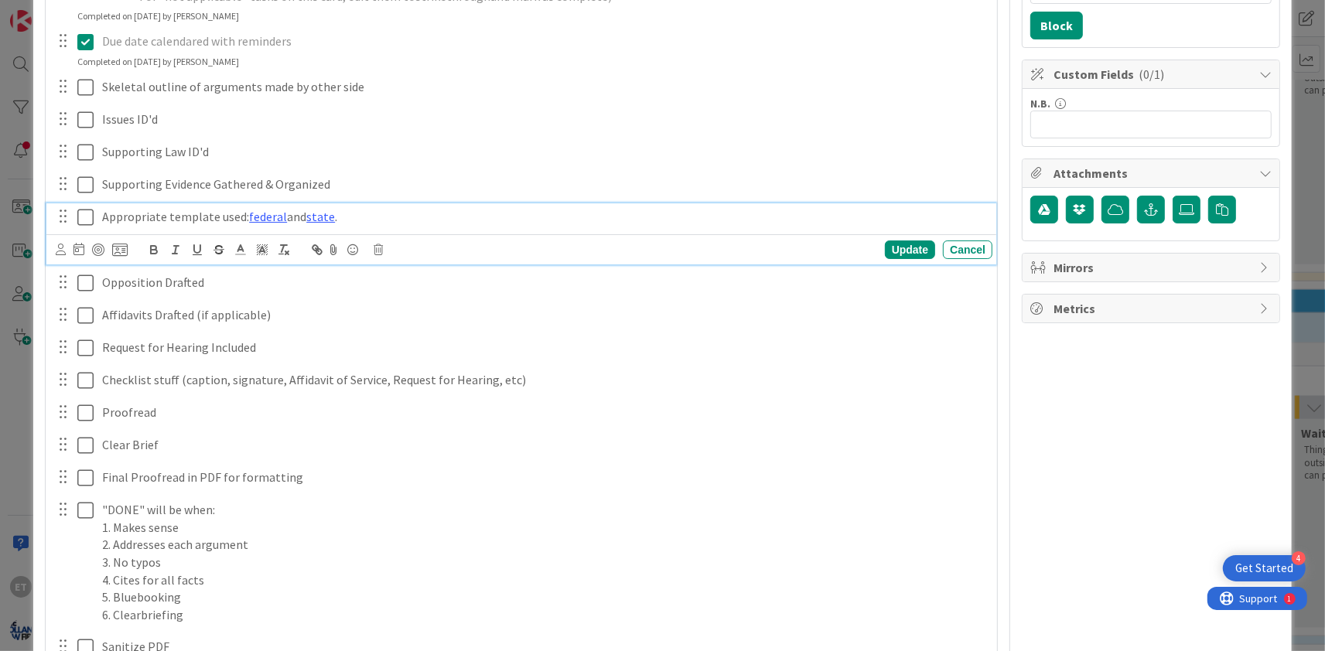
click at [141, 220] on p "Appropriate template used: federal and state ." at bounding box center [544, 217] width 884 height 18
click at [379, 251] on icon at bounding box center [378, 249] width 9 height 11
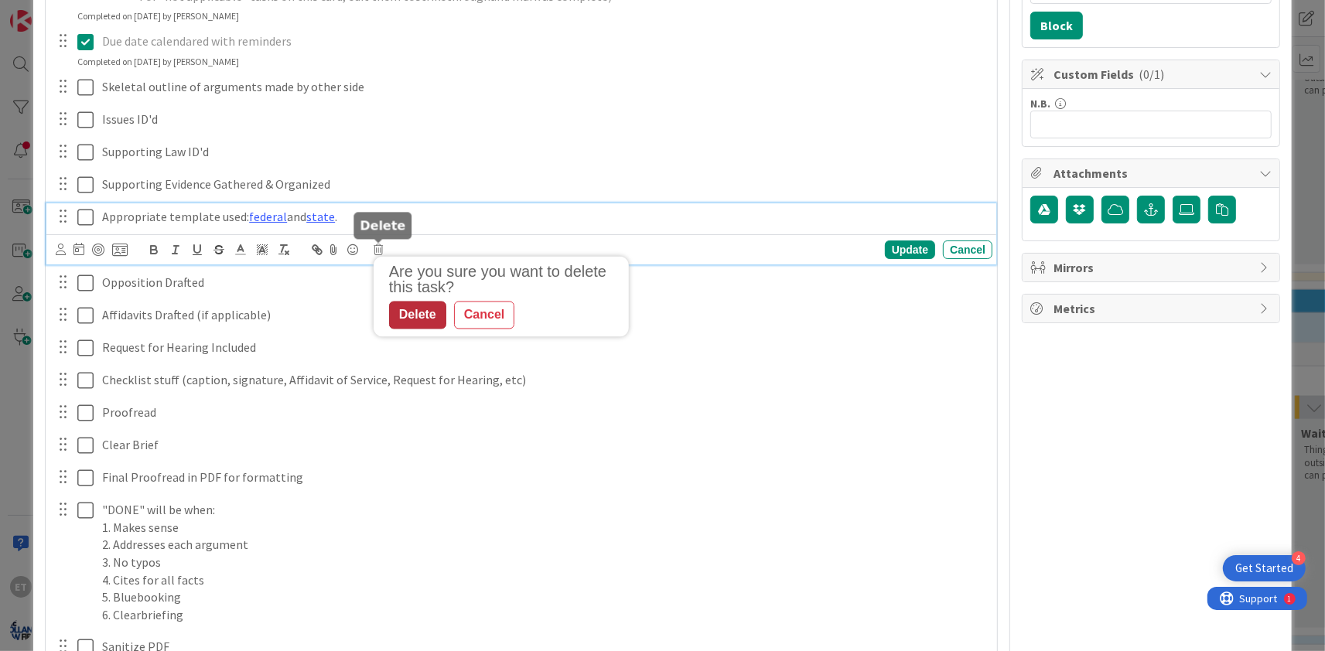
click at [425, 316] on div "Delete" at bounding box center [417, 315] width 57 height 28
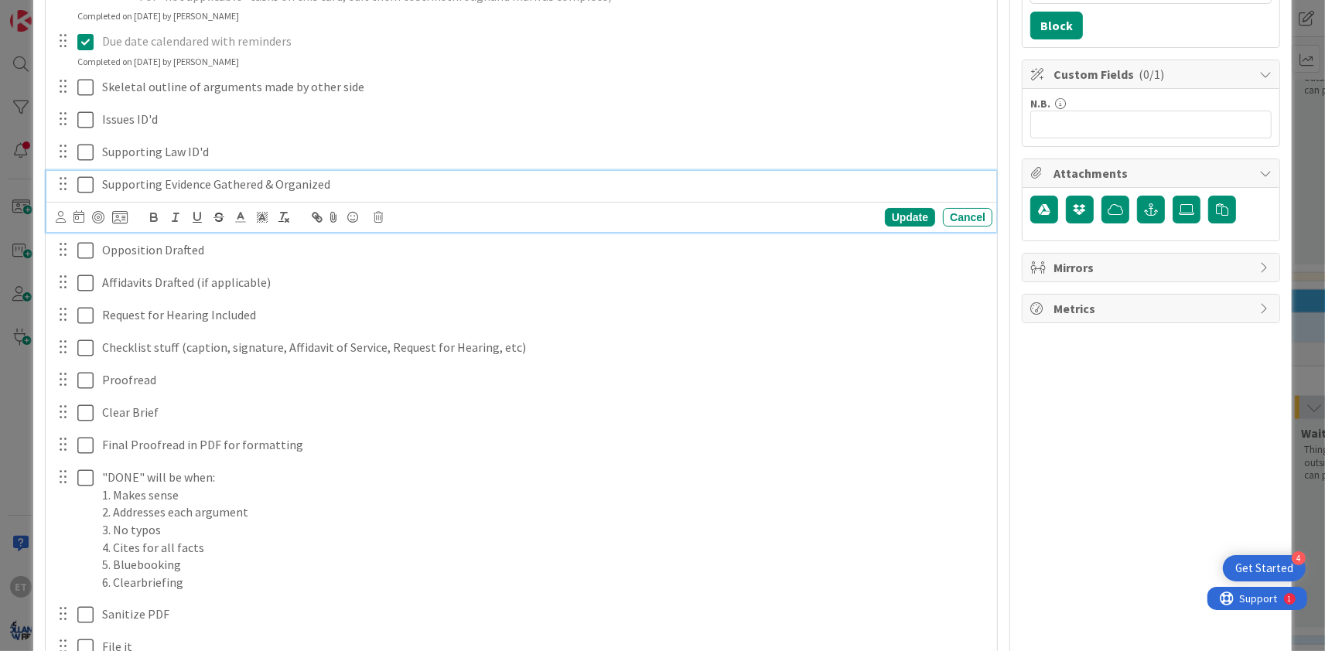
click at [202, 183] on p "Supporting Evidence Gathered & Organized" at bounding box center [544, 185] width 884 height 18
click at [392, 212] on div "Update Cancel" at bounding box center [524, 217] width 937 height 22
click at [383, 213] on icon at bounding box center [378, 217] width 9 height 11
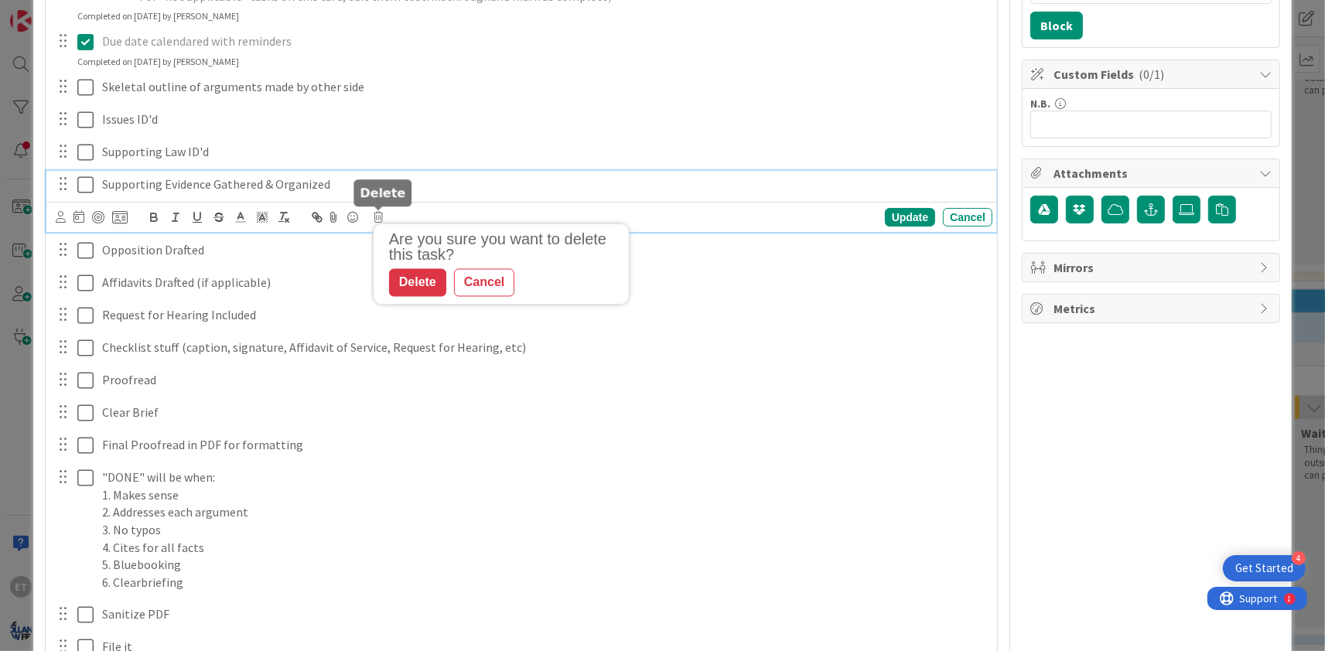
drag, startPoint x: 399, startPoint y: 269, endPoint x: 359, endPoint y: 246, distance: 46.4
click at [398, 270] on div "Delete" at bounding box center [417, 282] width 57 height 28
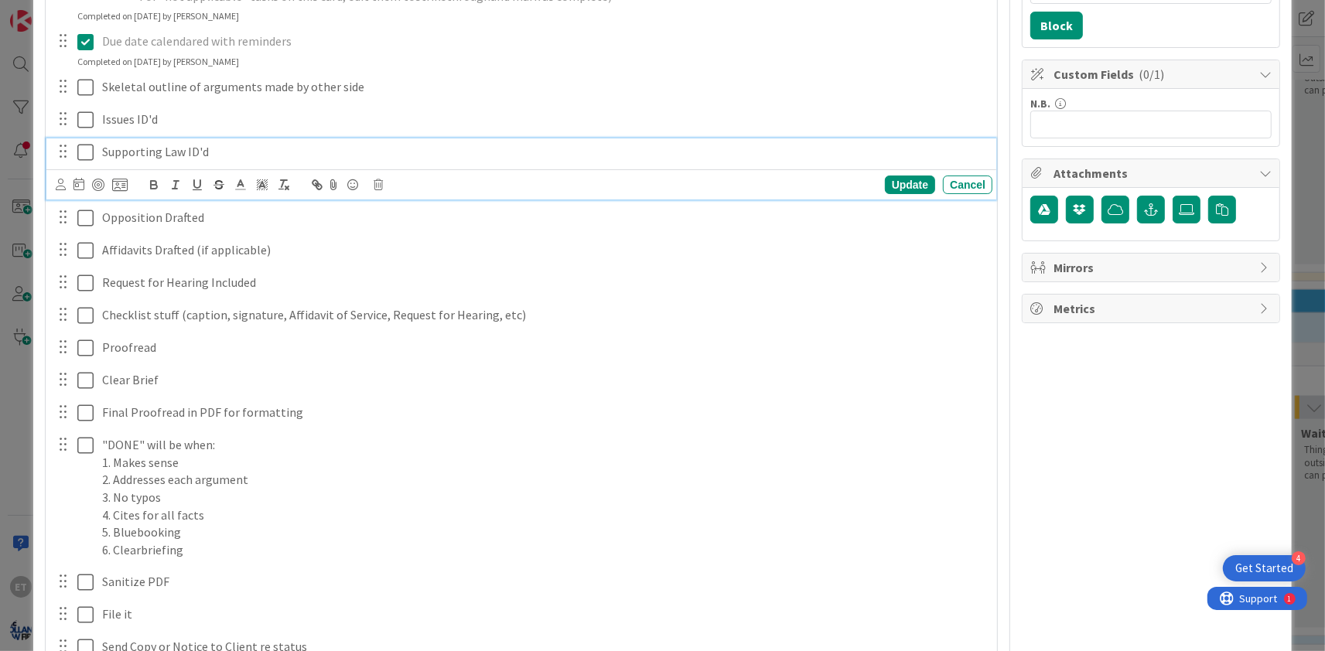
click at [158, 152] on p "Supporting Law ID'd" at bounding box center [544, 152] width 884 height 18
click at [377, 183] on icon at bounding box center [378, 184] width 9 height 11
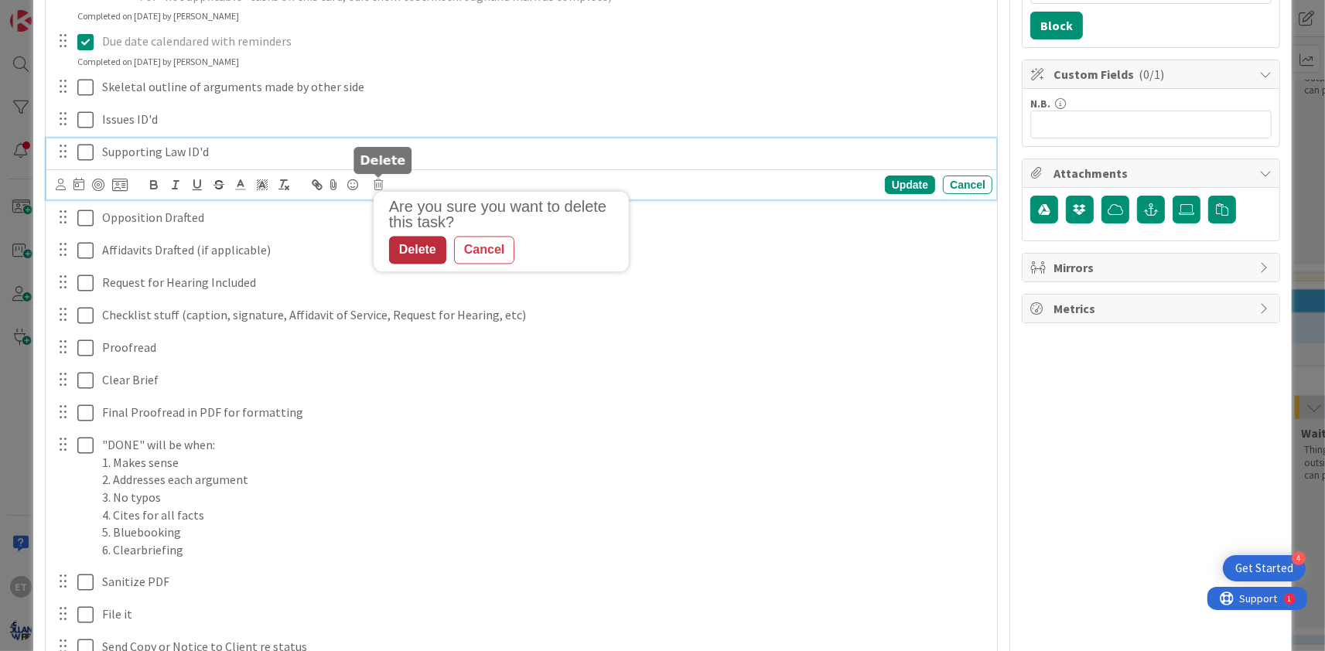
click at [409, 246] on div "Delete" at bounding box center [417, 250] width 57 height 28
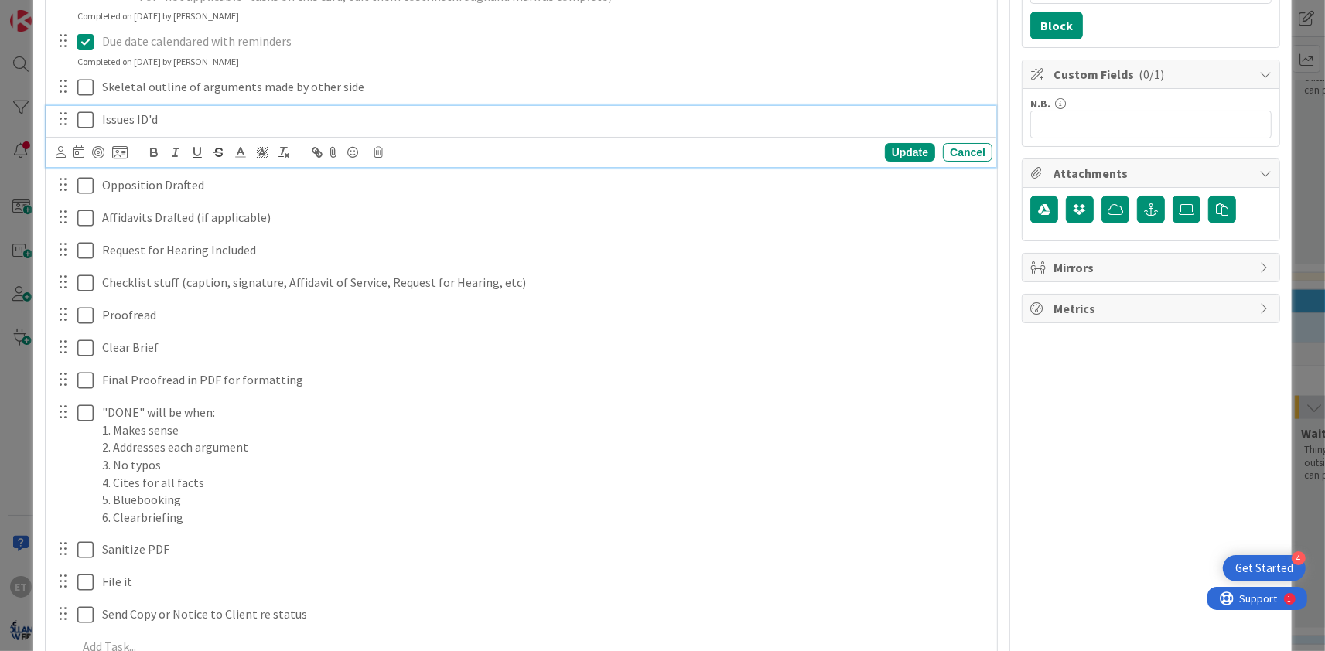
click at [121, 121] on p "Issues ID'd" at bounding box center [544, 120] width 884 height 18
click at [382, 155] on icon at bounding box center [378, 152] width 9 height 11
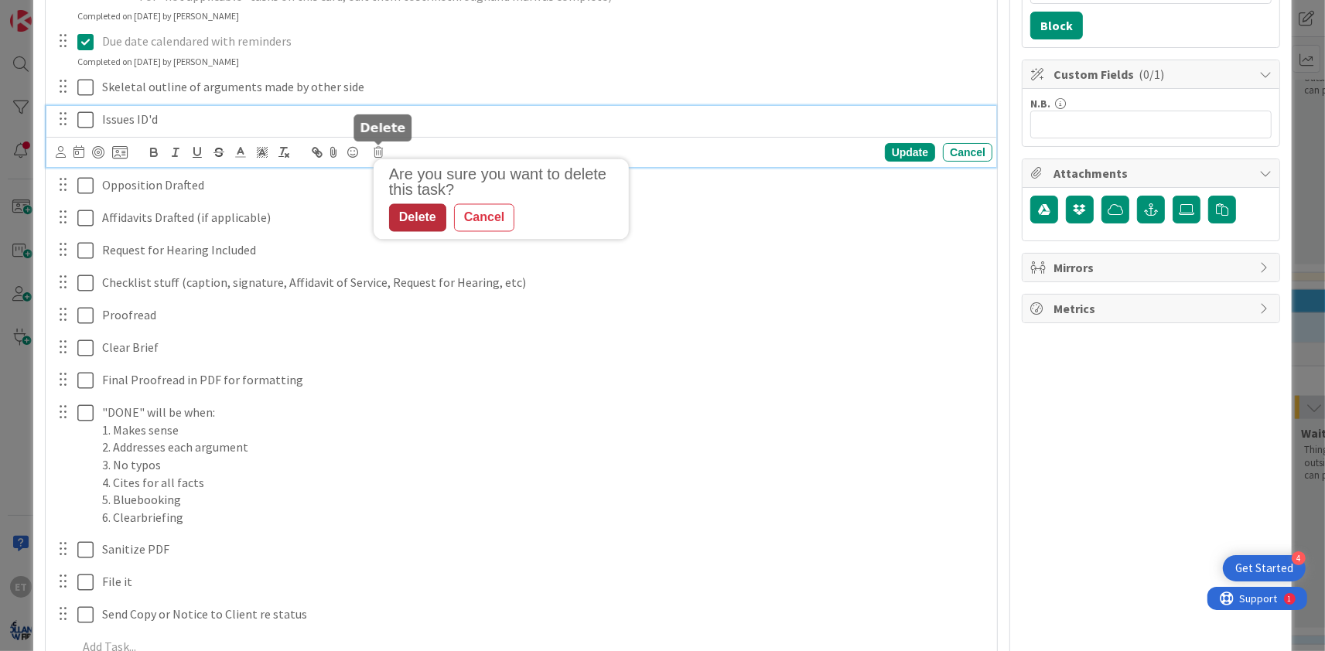
click at [411, 216] on div "Delete" at bounding box center [417, 217] width 57 height 28
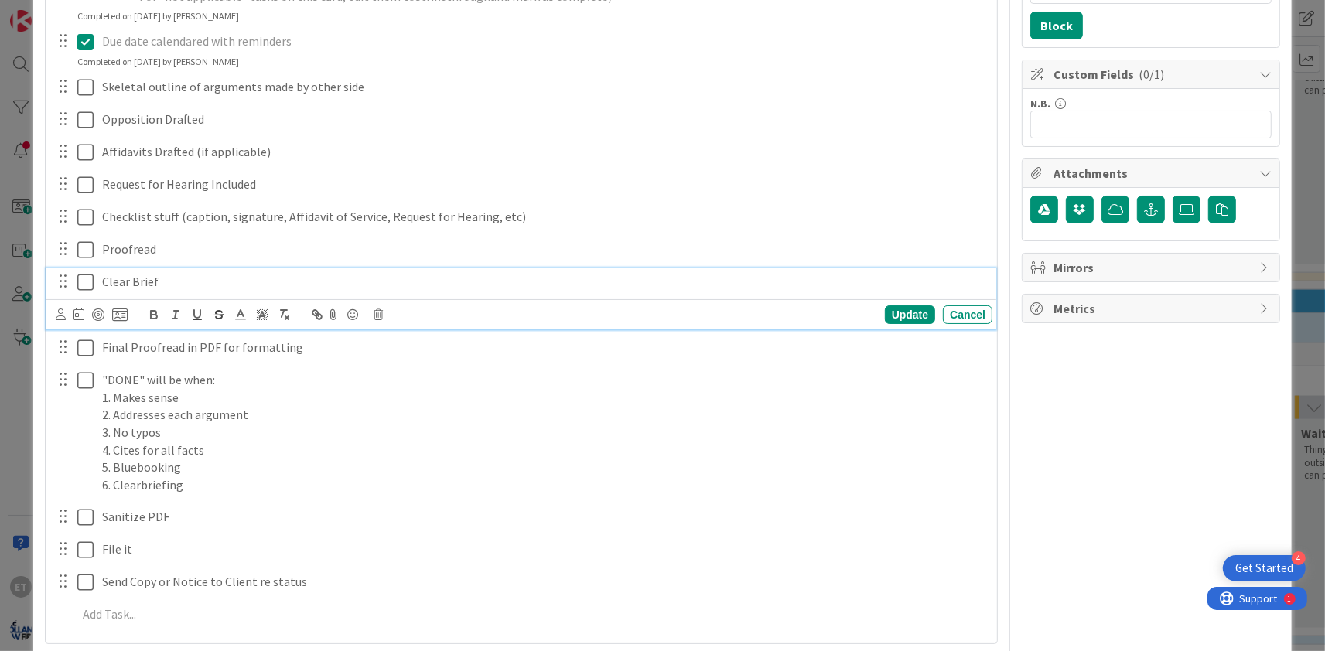
click at [140, 282] on p "Clear Brief" at bounding box center [544, 282] width 884 height 18
click at [378, 318] on icon at bounding box center [378, 314] width 9 height 11
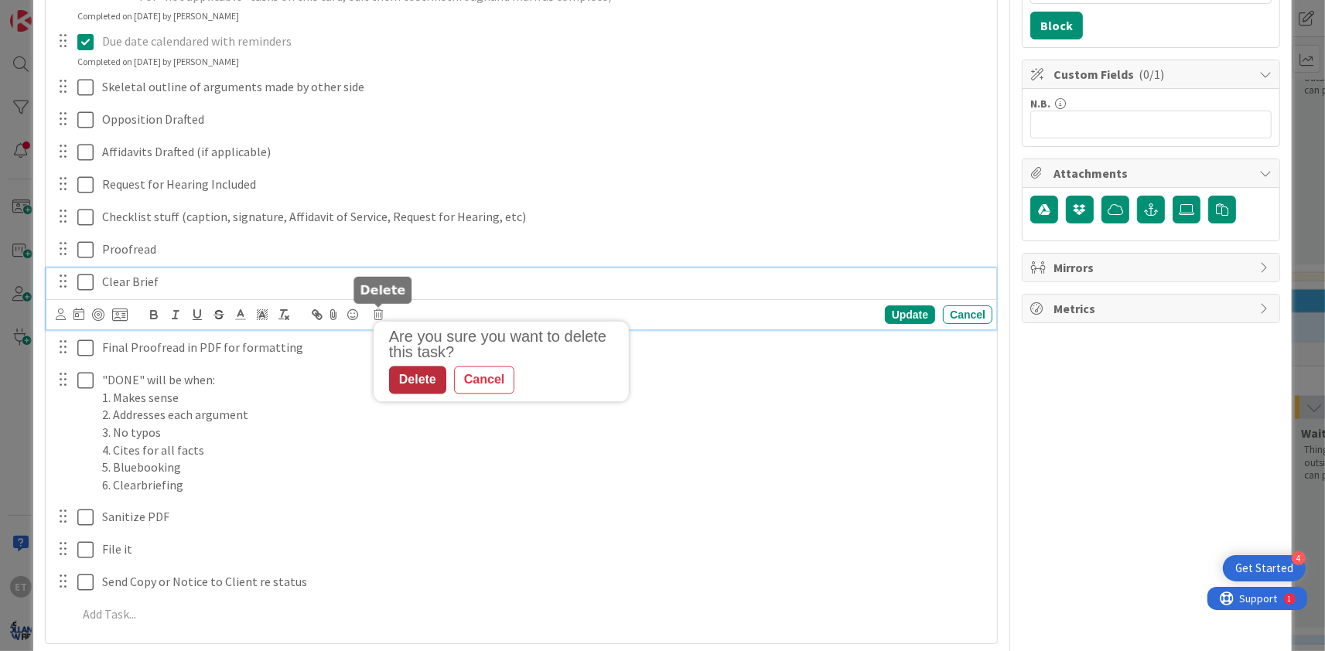
click at [422, 375] on div "Delete" at bounding box center [417, 380] width 57 height 28
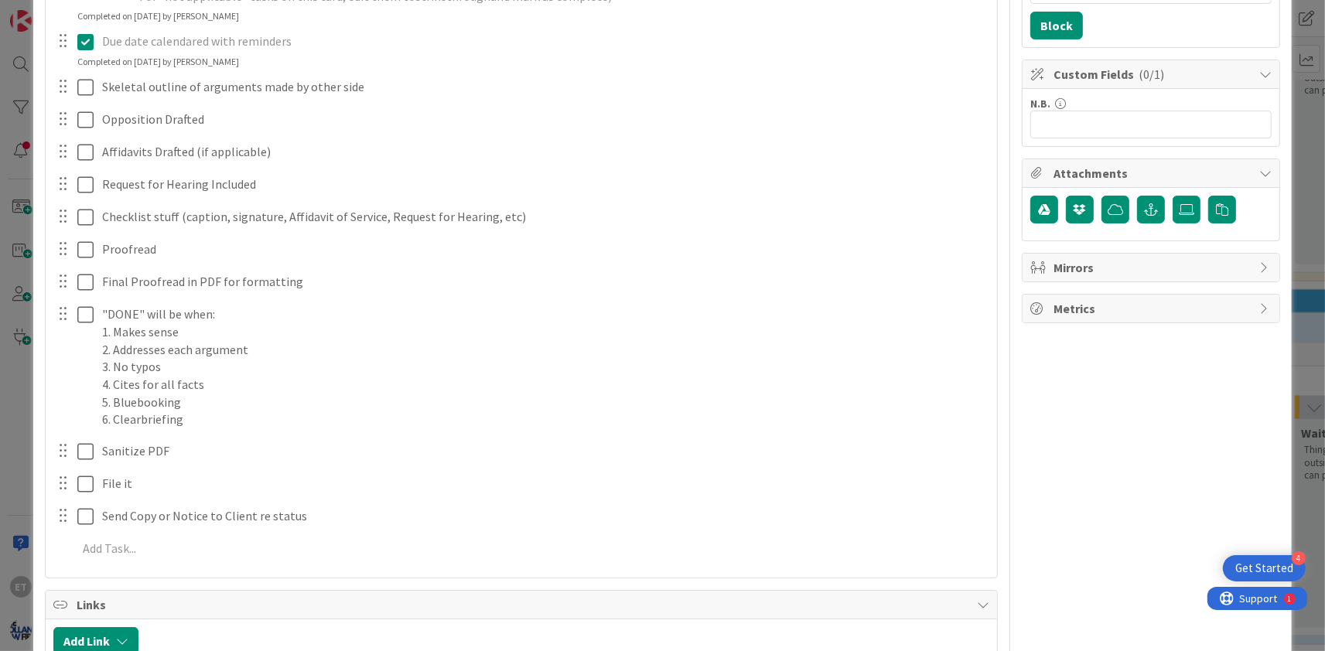
scroll to position [561, 0]
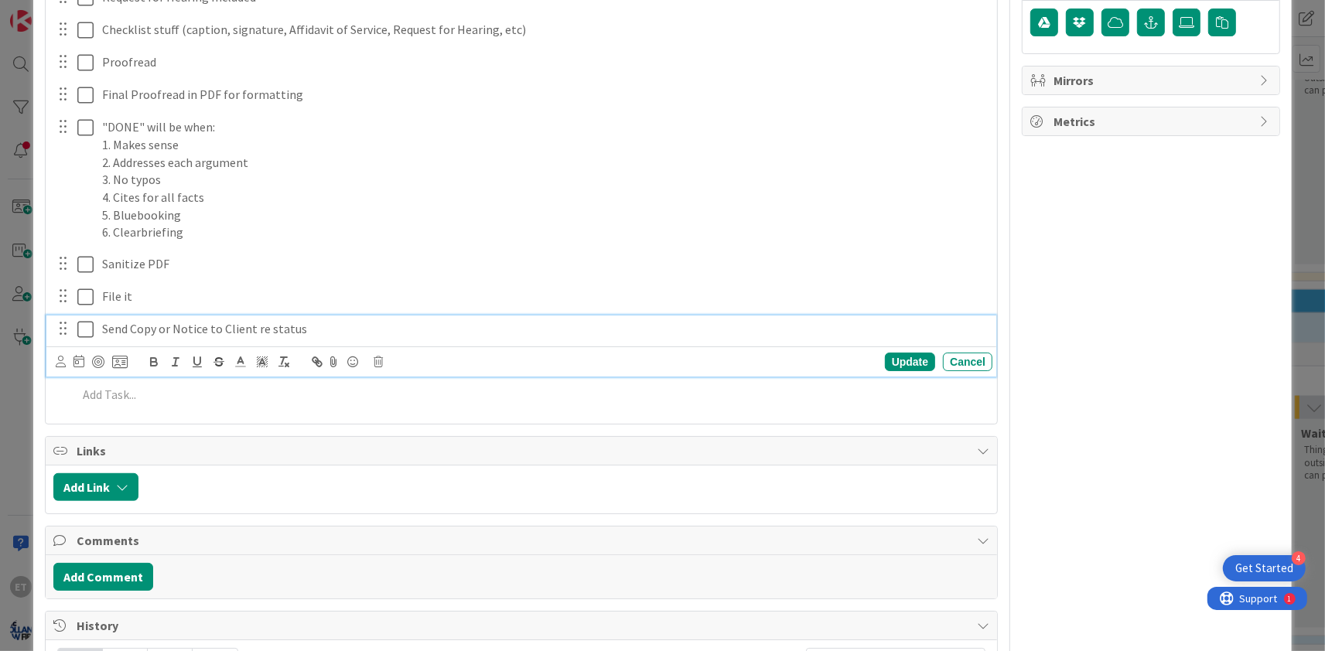
click at [136, 330] on p "Send Copy or Notice to Client re status" at bounding box center [544, 329] width 884 height 18
click at [376, 357] on icon at bounding box center [378, 362] width 9 height 11
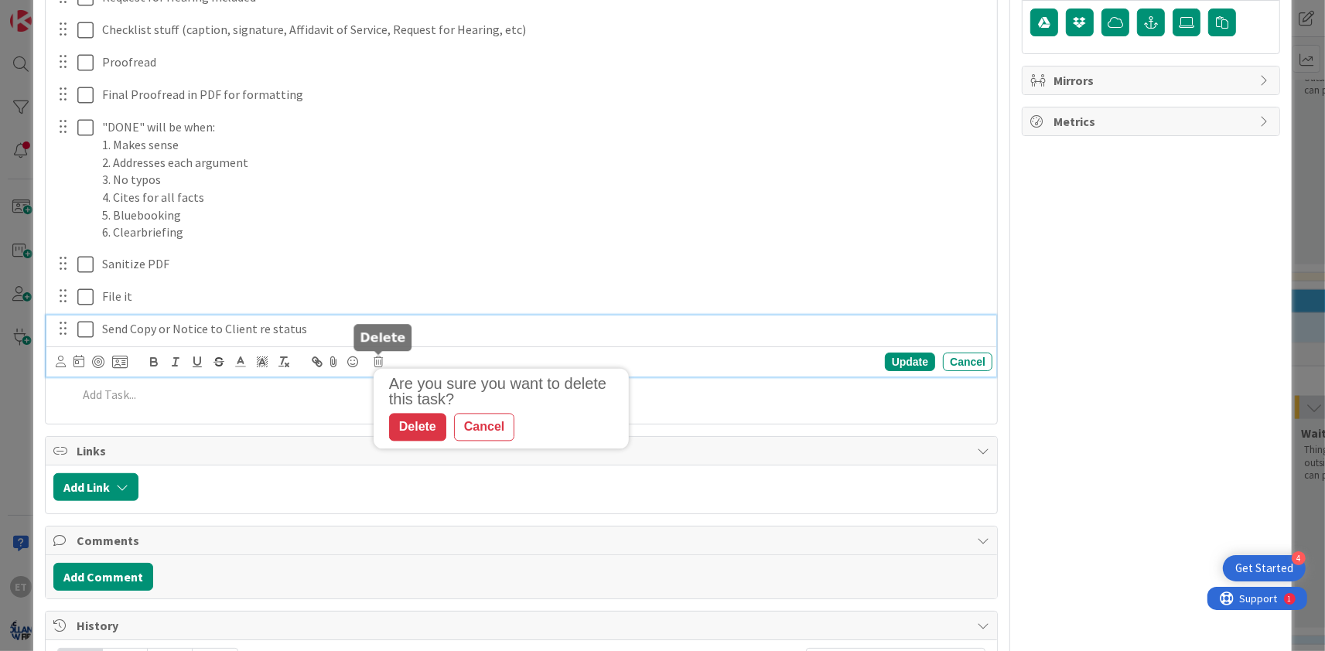
click at [418, 428] on div "Delete" at bounding box center [417, 427] width 57 height 28
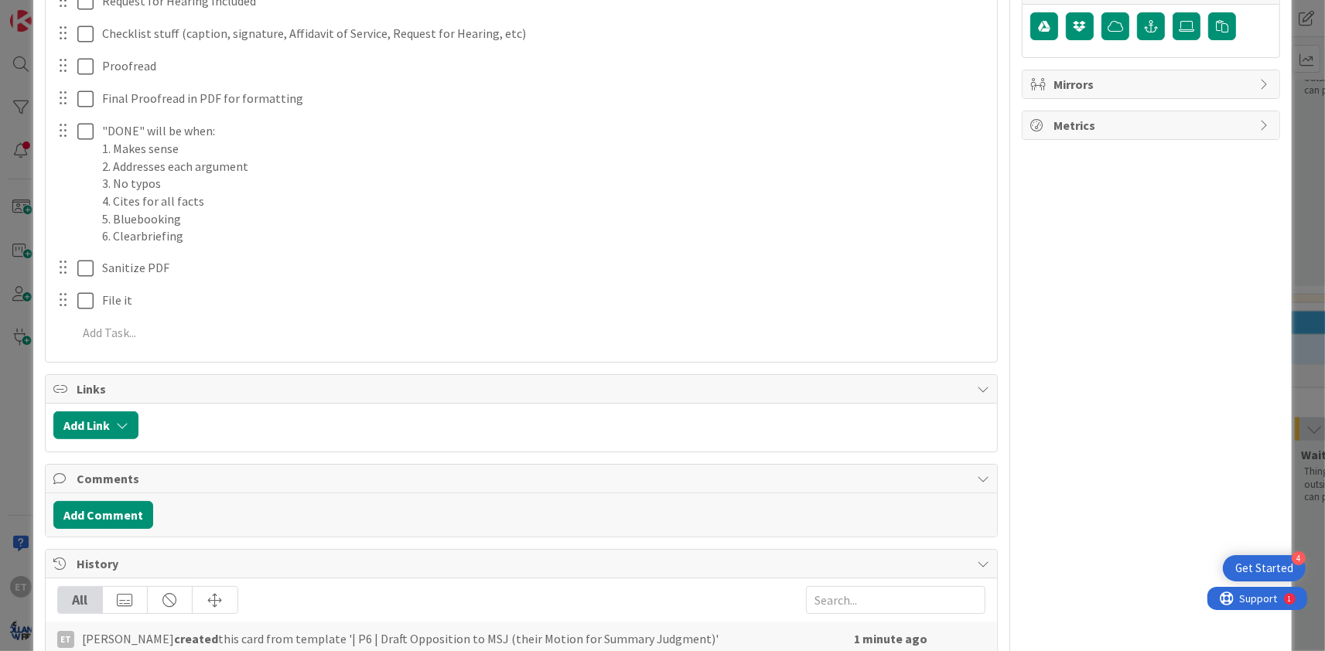
scroll to position [621, 0]
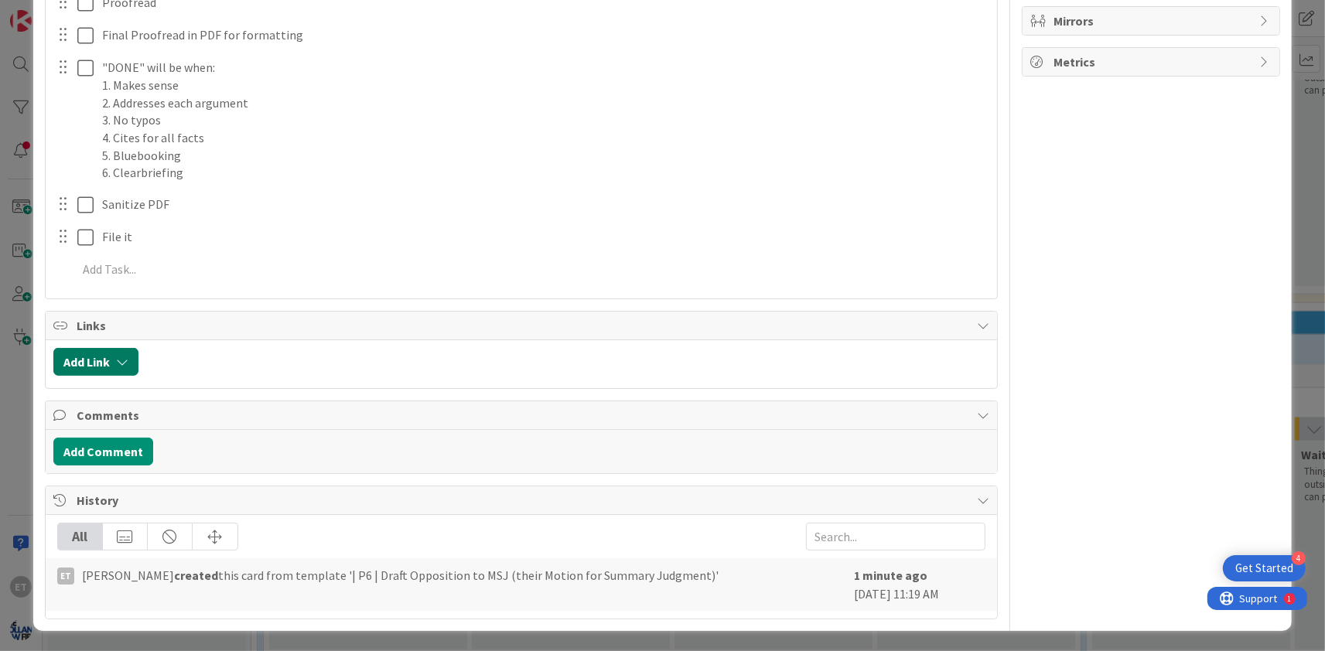
click at [127, 356] on icon "button" at bounding box center [122, 362] width 12 height 12
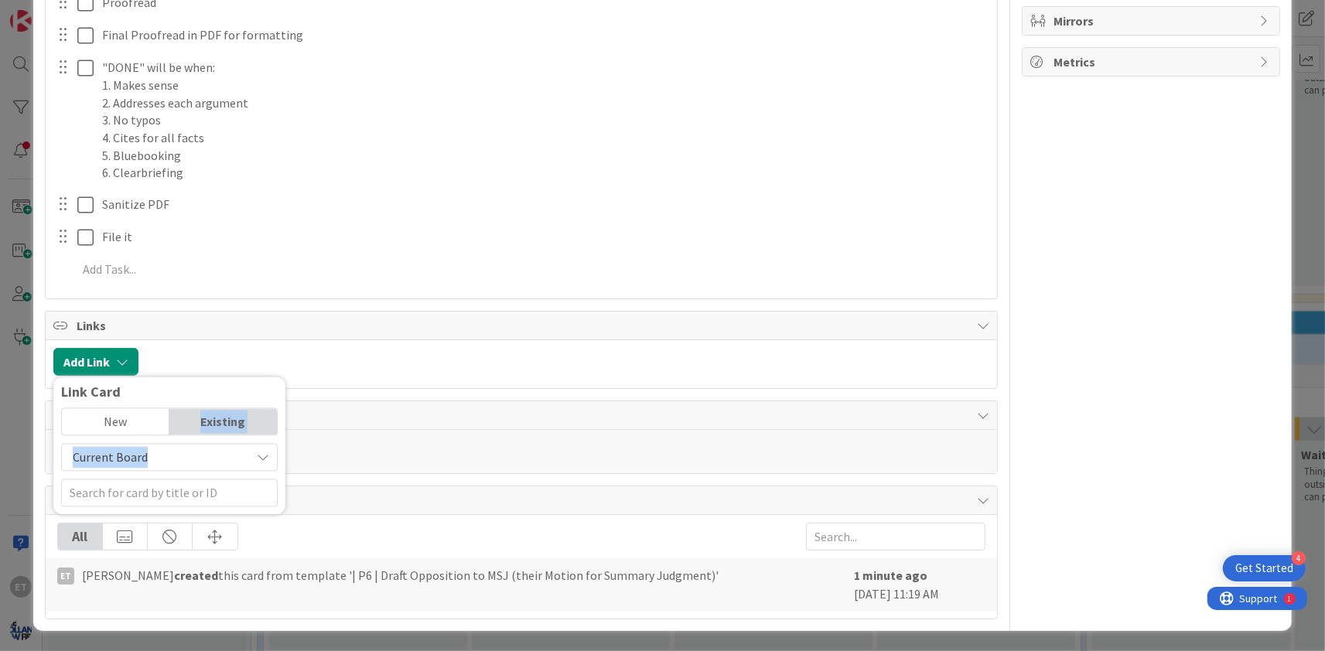
click at [158, 459] on span "Current Board" at bounding box center [156, 458] width 173 height 22
click at [133, 521] on span "All Boards" at bounding box center [177, 521] width 215 height 23
click at [131, 499] on input "text" at bounding box center [169, 493] width 217 height 28
drag, startPoint x: 125, startPoint y: 496, endPoint x: 33, endPoint y: 492, distance: 92.1
click at [61, 493] on input "akkus v" at bounding box center [169, 493] width 217 height 28
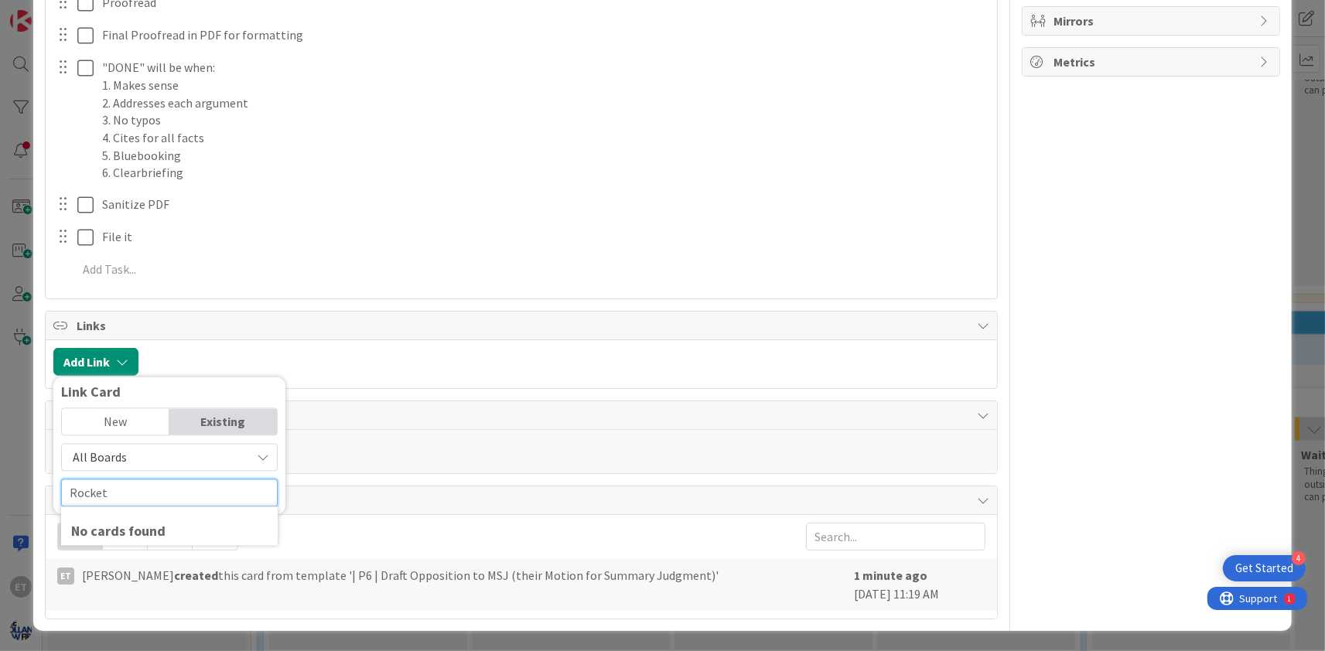
drag, startPoint x: 119, startPoint y: 483, endPoint x: 59, endPoint y: 483, distance: 60.3
click at [61, 483] on input "Rocket" at bounding box center [169, 493] width 217 height 28
click at [142, 444] on div "All Boards" at bounding box center [169, 458] width 217 height 28
click at [248, 460] on div "All Boards" at bounding box center [169, 458] width 217 height 28
click at [170, 459] on span "All Boards" at bounding box center [156, 458] width 173 height 22
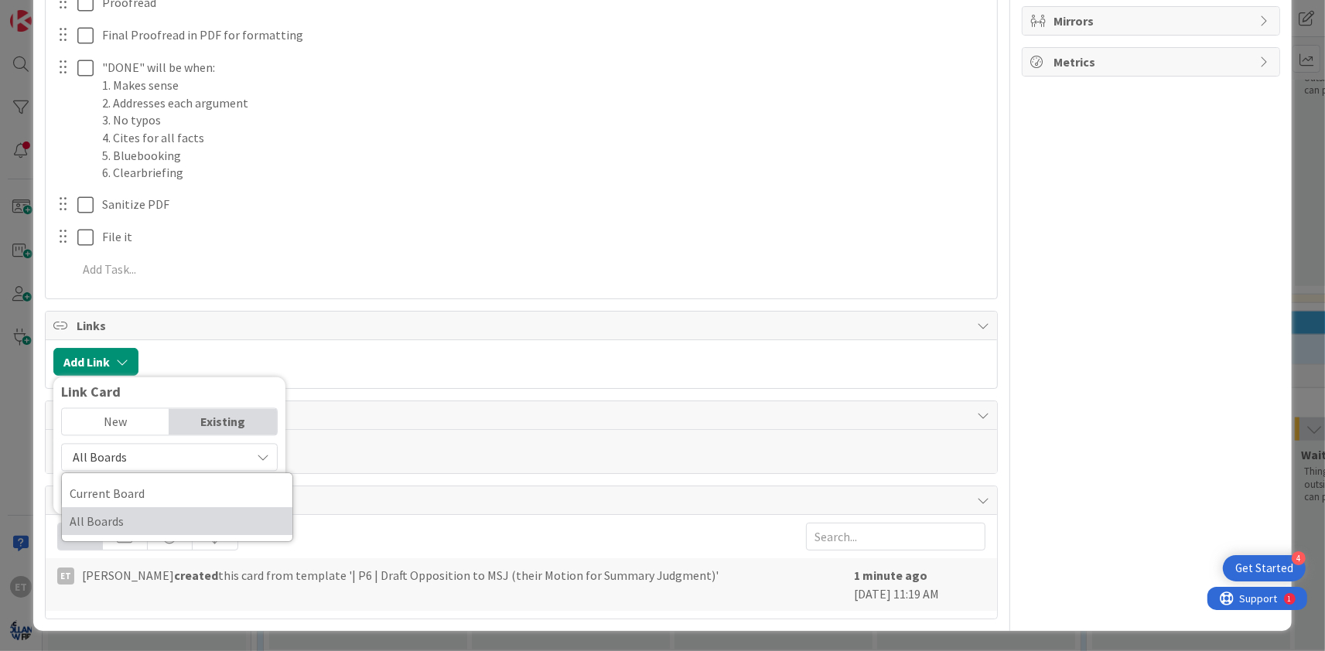
click at [120, 522] on span "All Boards" at bounding box center [177, 521] width 215 height 23
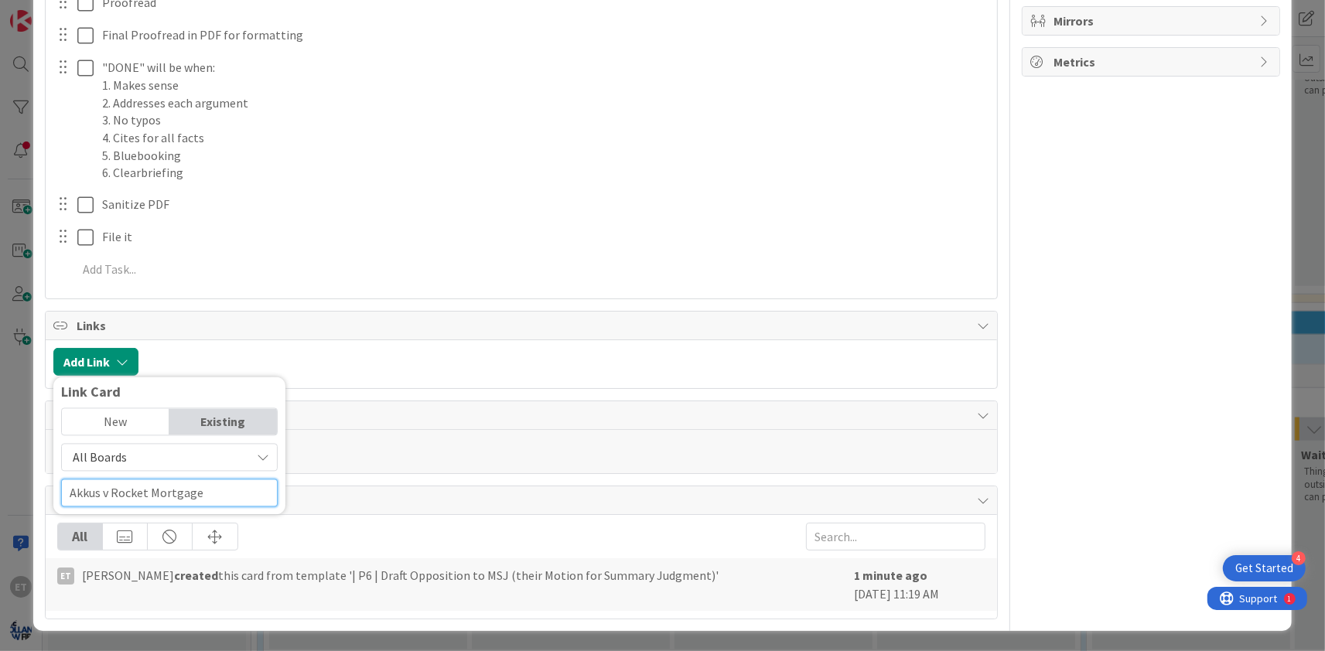
click at [214, 489] on input "Akkus v Rocket Mortgage" at bounding box center [169, 493] width 217 height 28
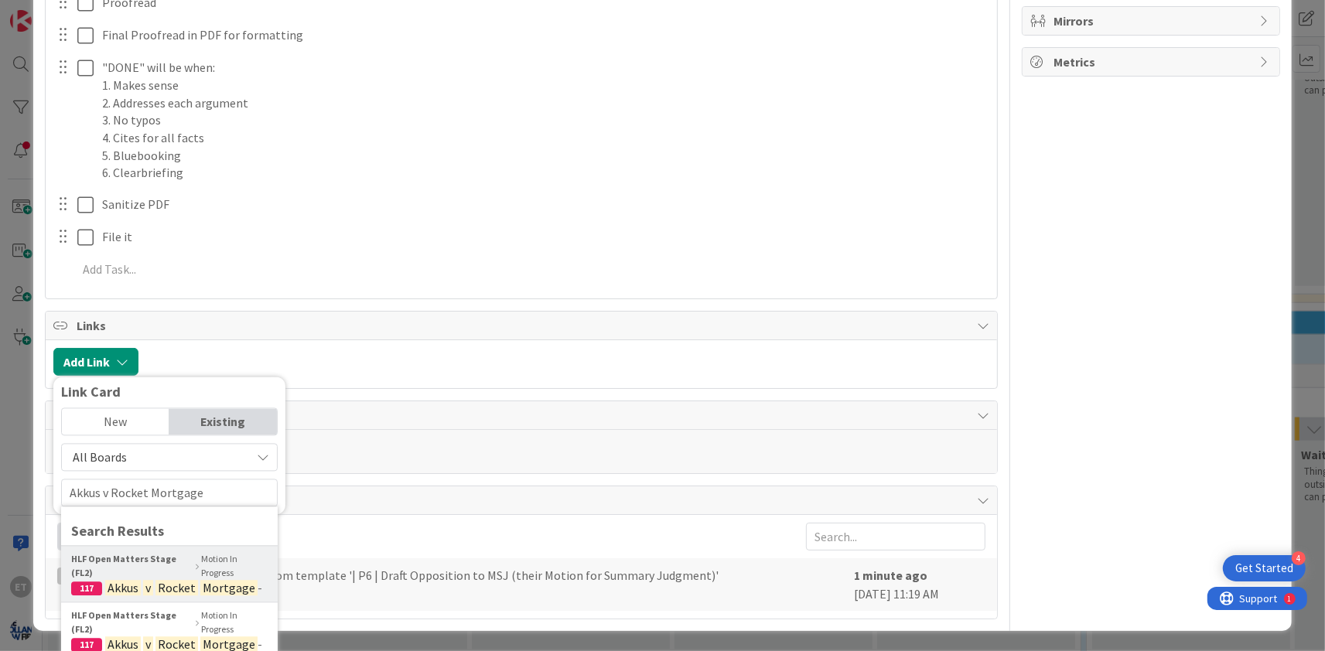
click at [165, 568] on b "HLF Open Matters Stage (FL2)" at bounding box center [131, 567] width 121 height 28
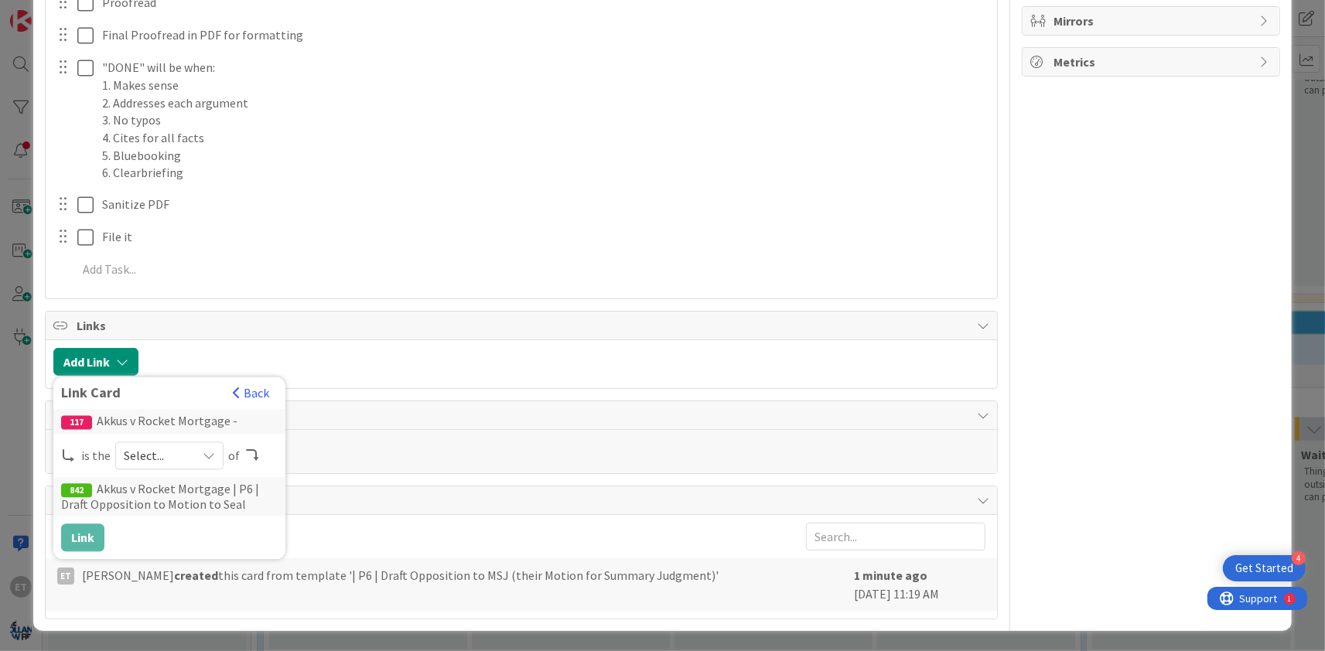
click at [148, 455] on span "Select..." at bounding box center [156, 456] width 65 height 22
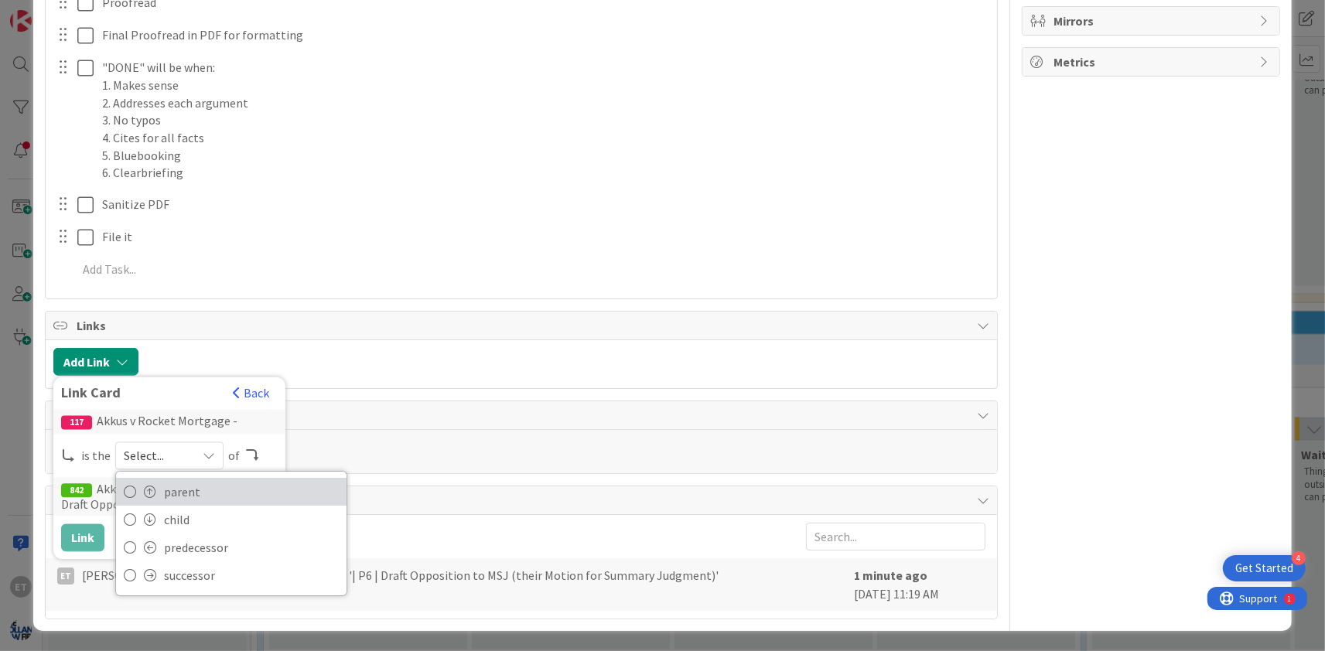
click at [176, 493] on span "parent" at bounding box center [251, 491] width 175 height 23
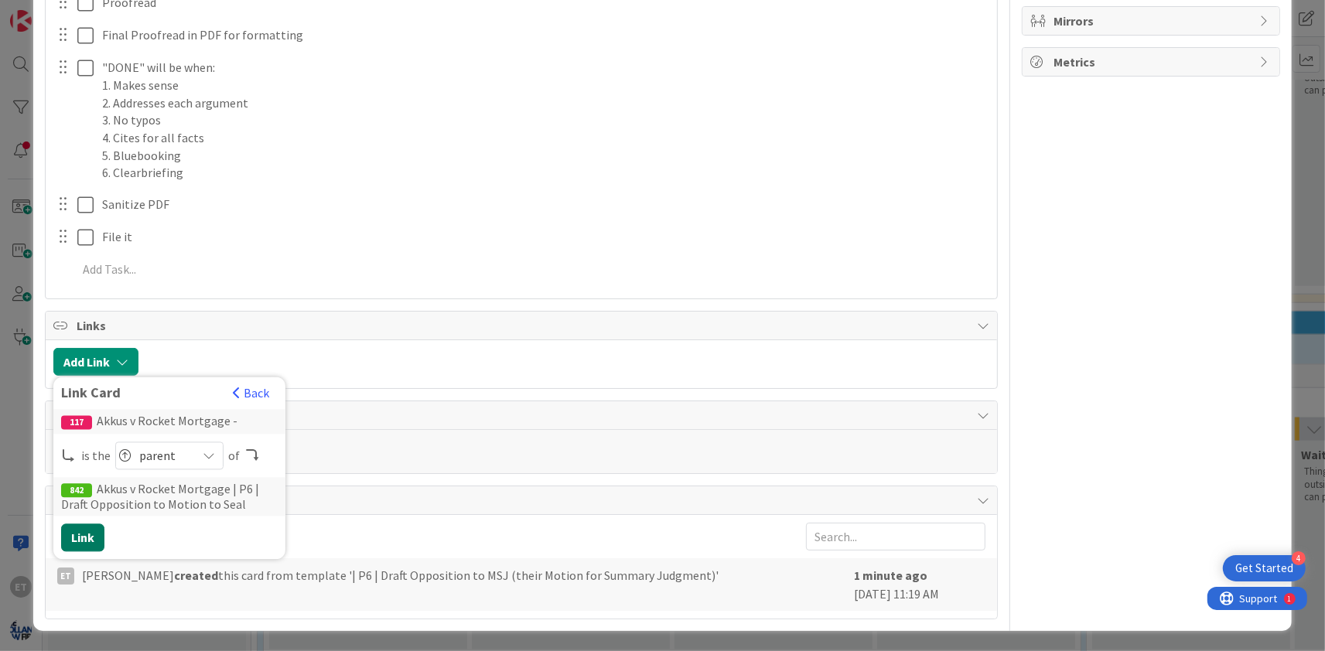
click at [92, 531] on button "Link" at bounding box center [82, 538] width 43 height 28
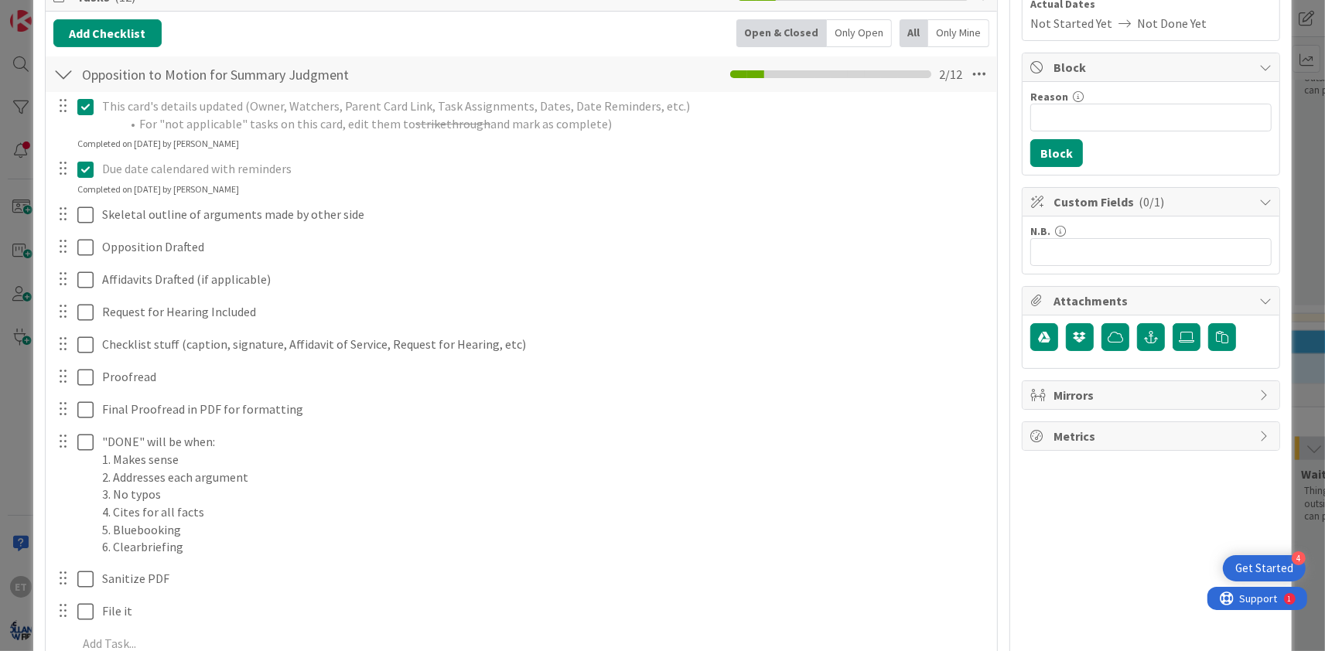
scroll to position [0, 0]
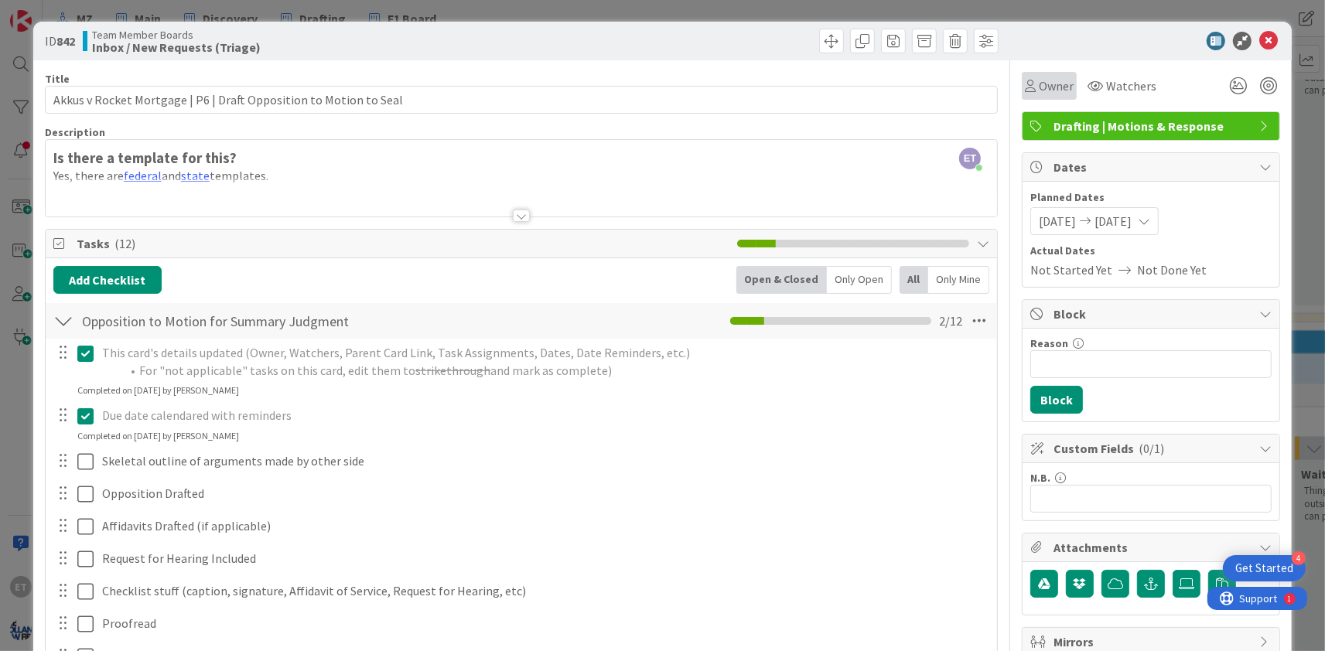
click at [1070, 82] on span "Owner" at bounding box center [1056, 86] width 35 height 19
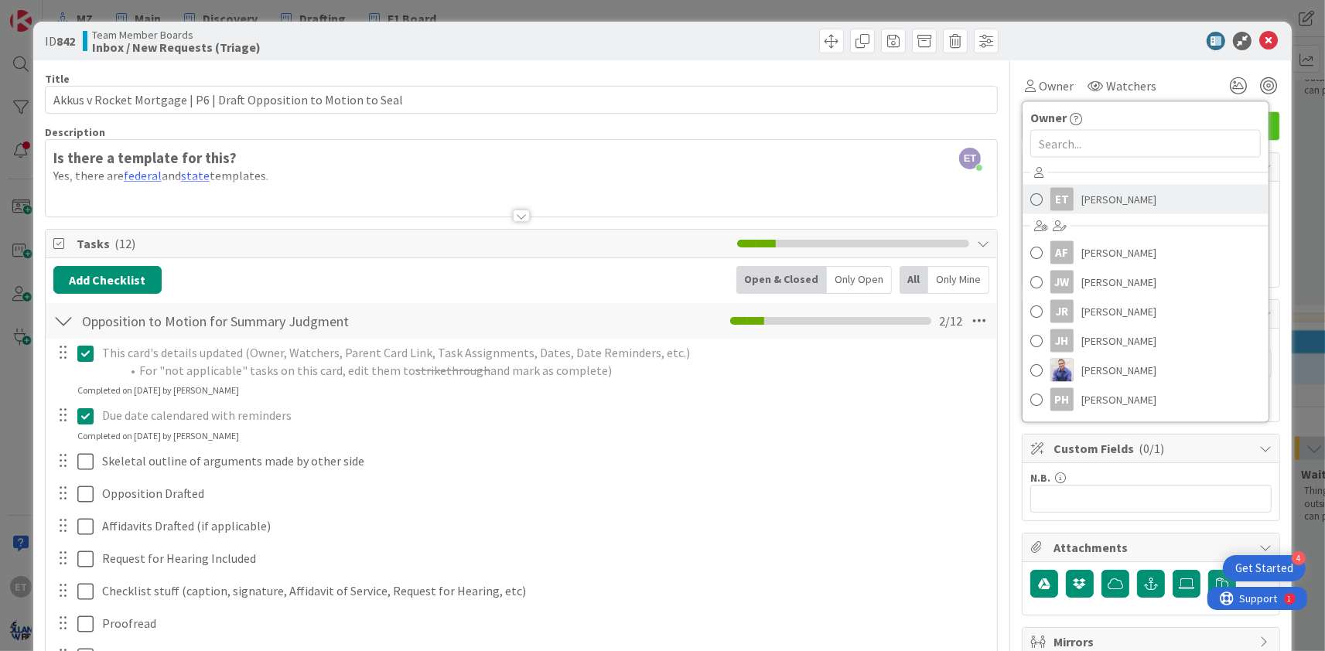
click at [1085, 192] on span "[PERSON_NAME]" at bounding box center [1118, 199] width 75 height 23
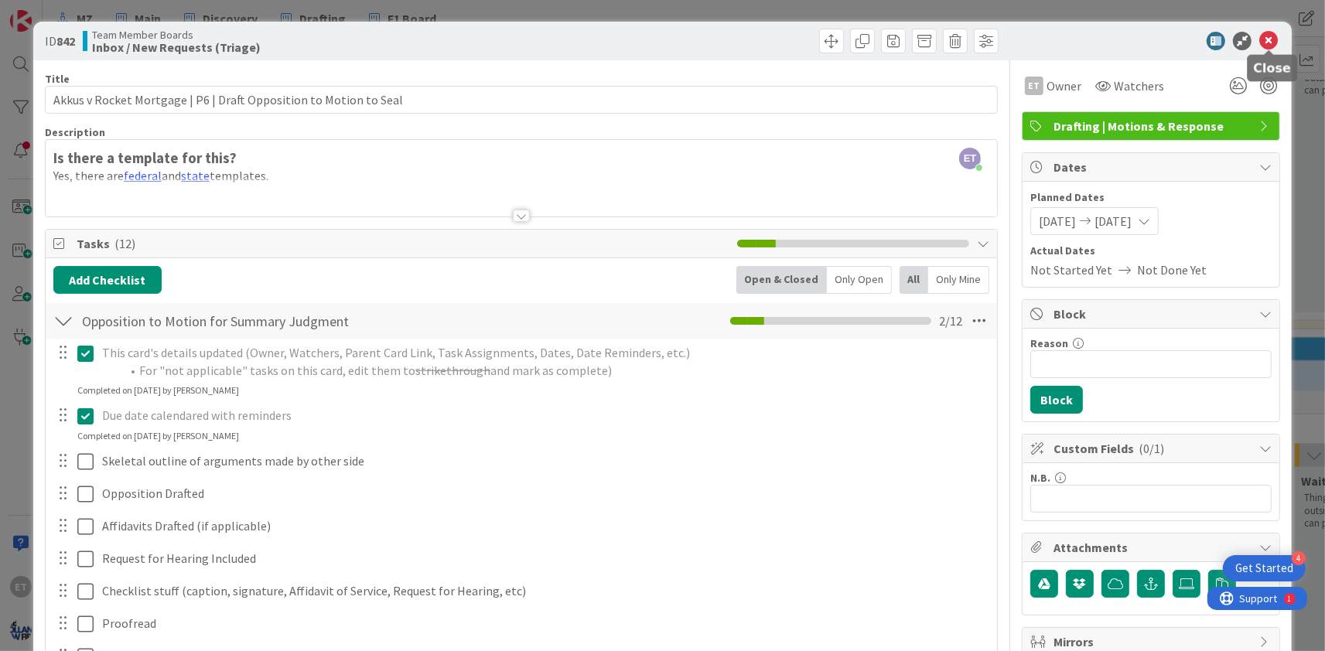
click at [1271, 40] on icon at bounding box center [1268, 41] width 19 height 19
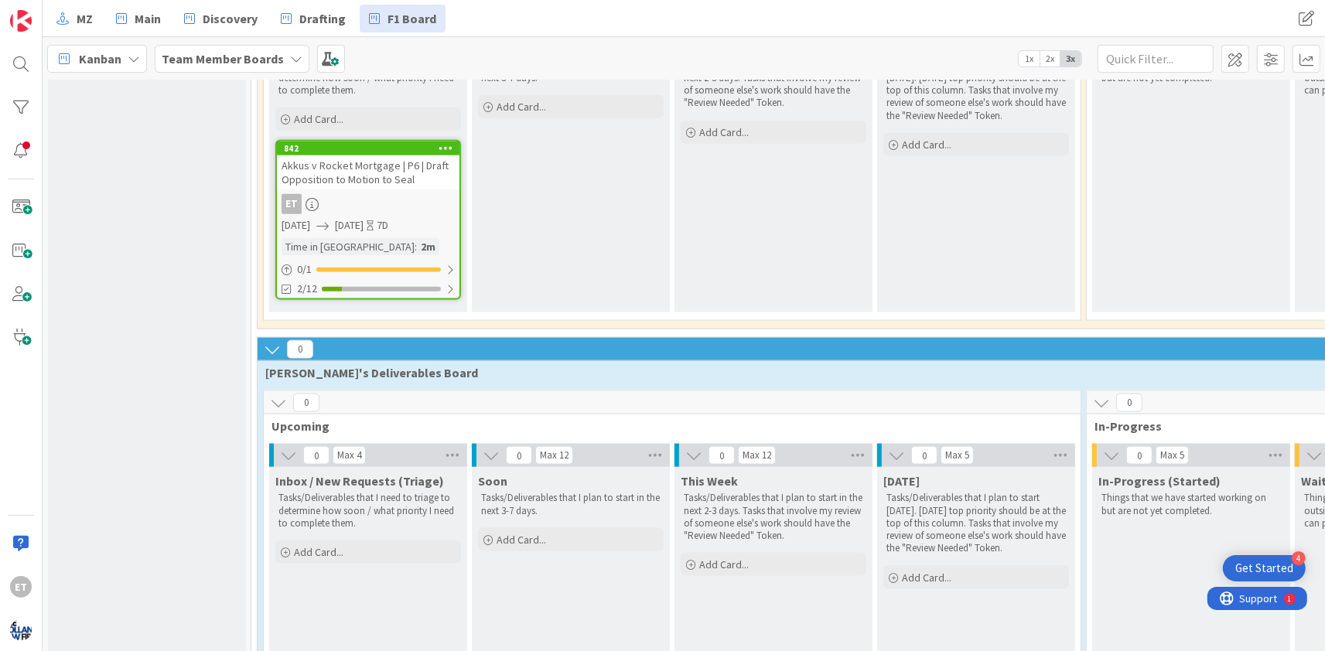
scroll to position [1585, 0]
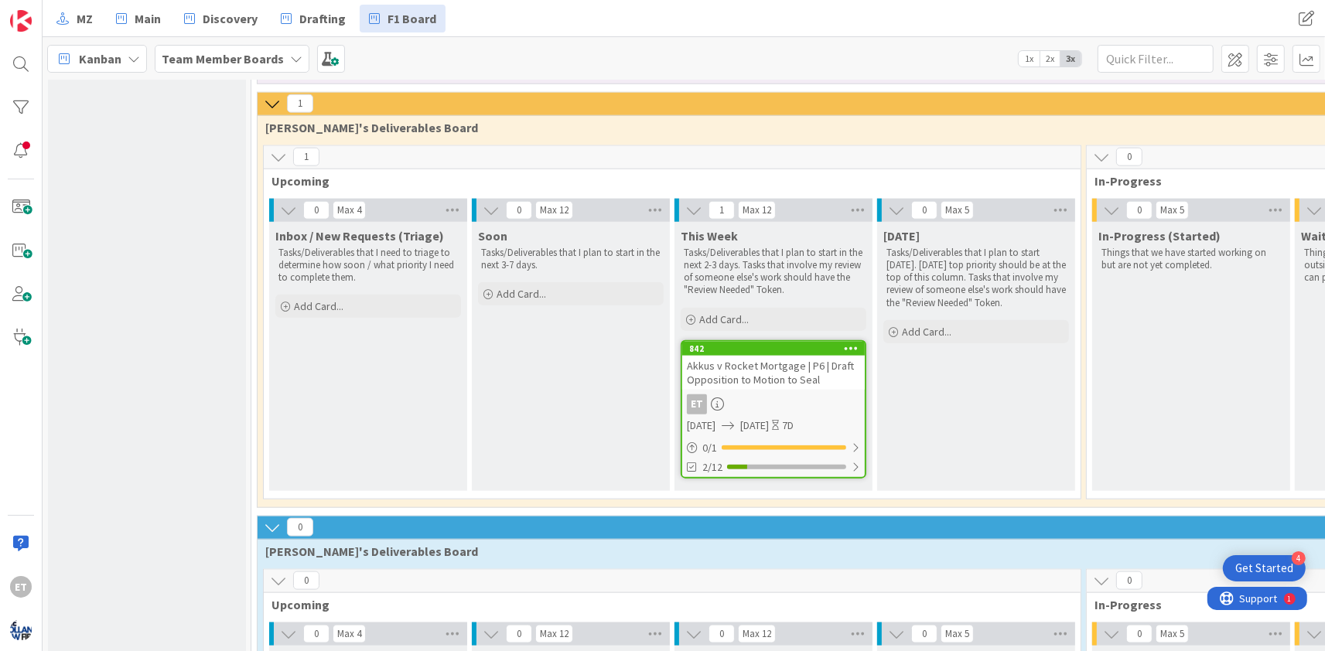
click at [284, 312] on icon at bounding box center [285, 306] width 9 height 9
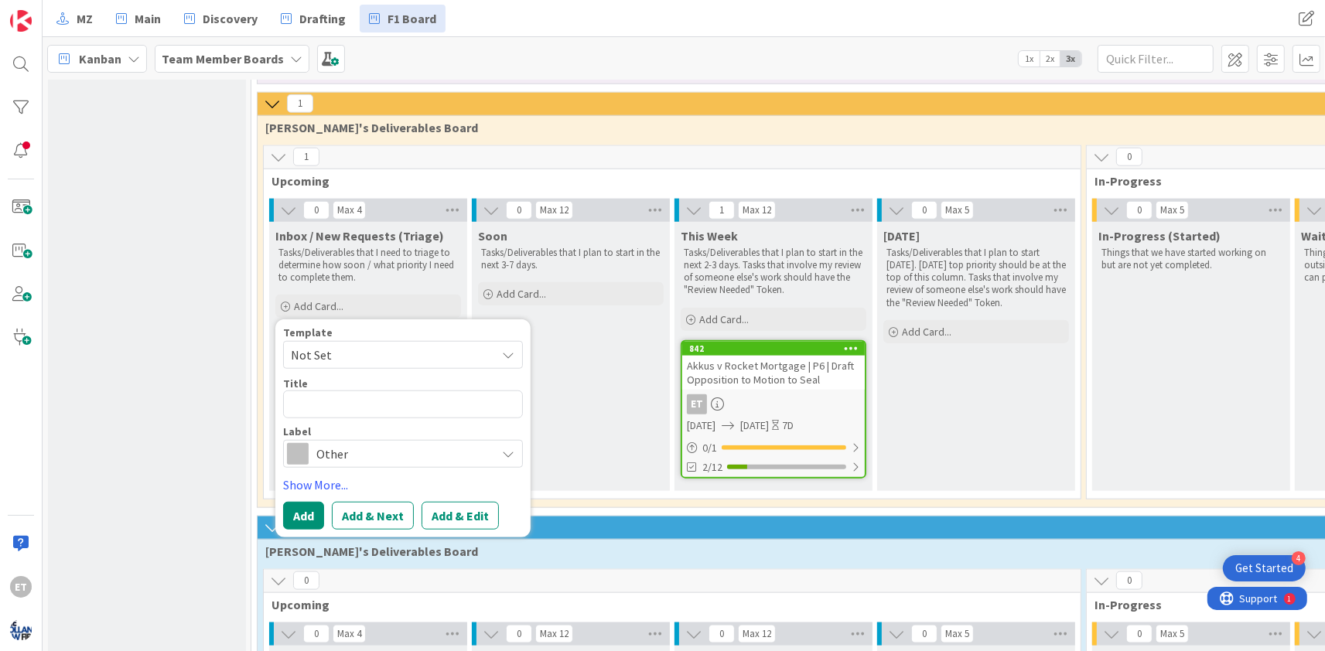
click at [346, 365] on span "Not Set" at bounding box center [387, 355] width 193 height 20
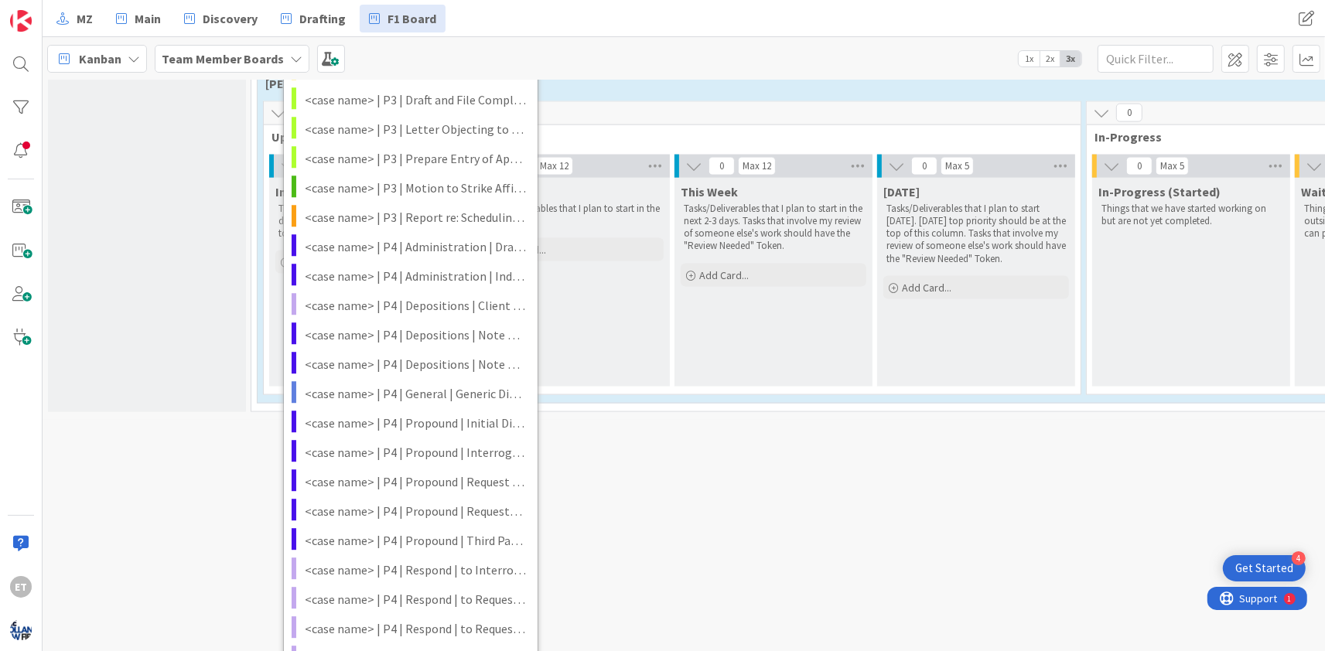
scroll to position [2240, 0]
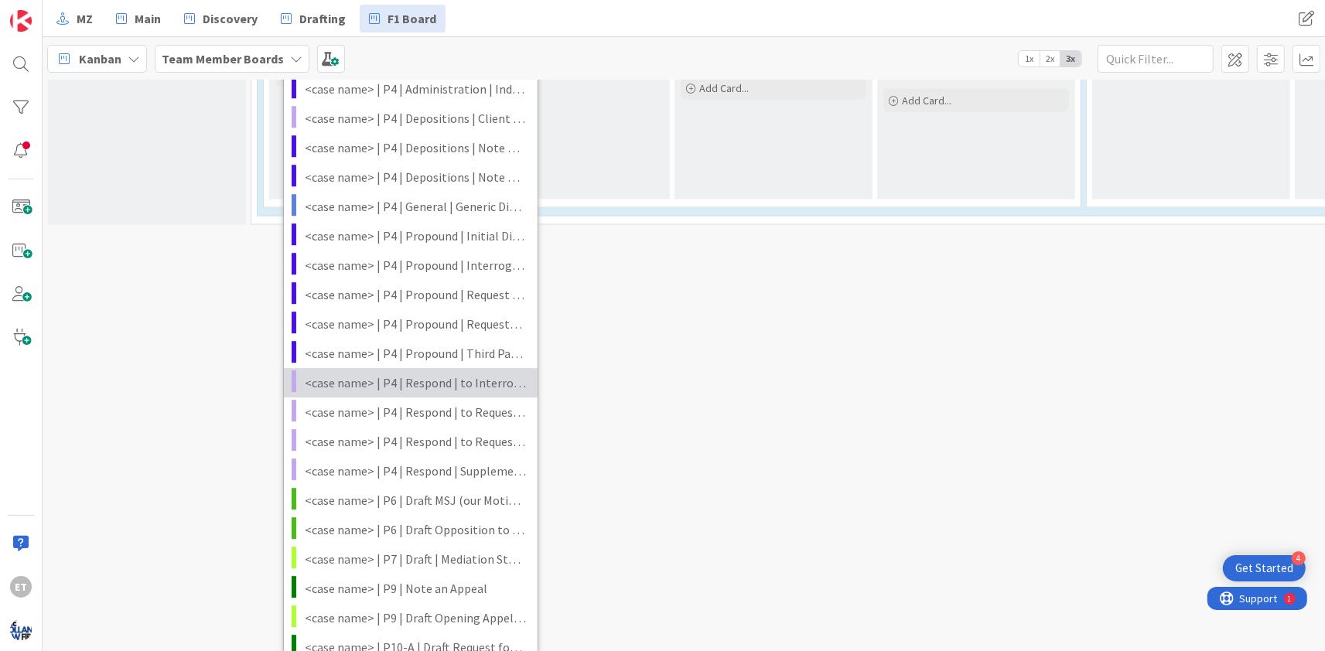
click at [352, 394] on span "<case name> | P4 | Respond | to Interrogatories" at bounding box center [415, 384] width 221 height 20
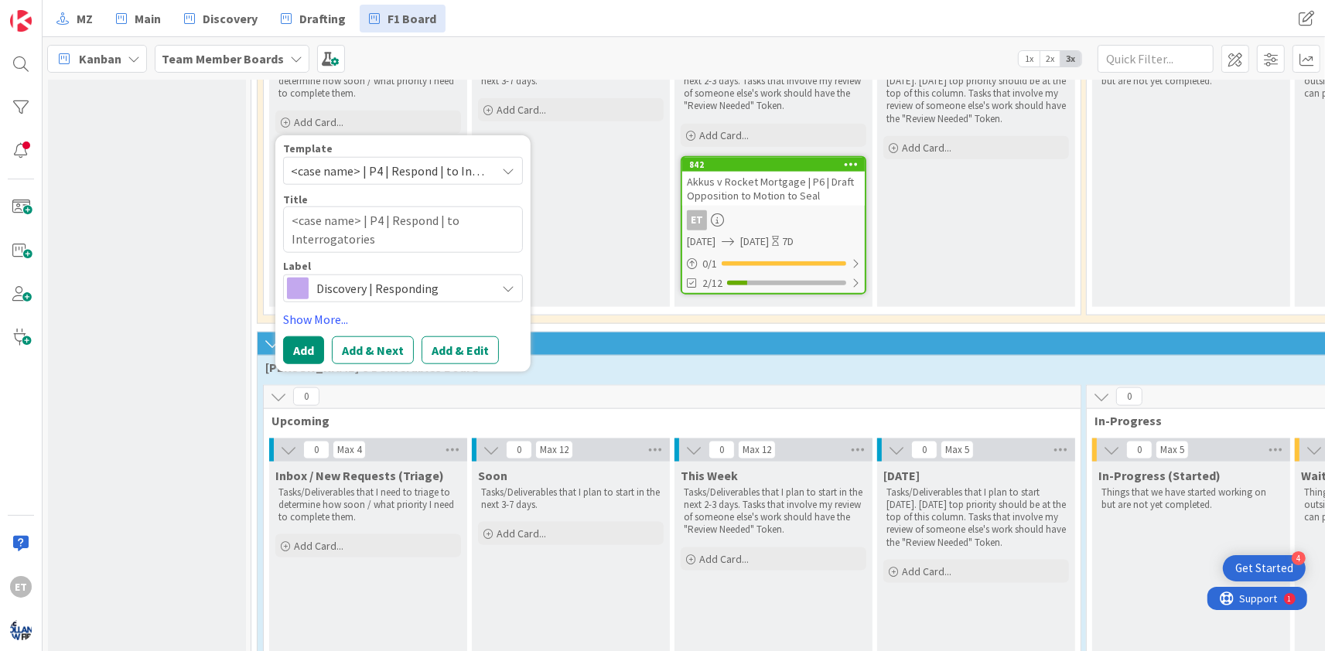
scroll to position [1739, 0]
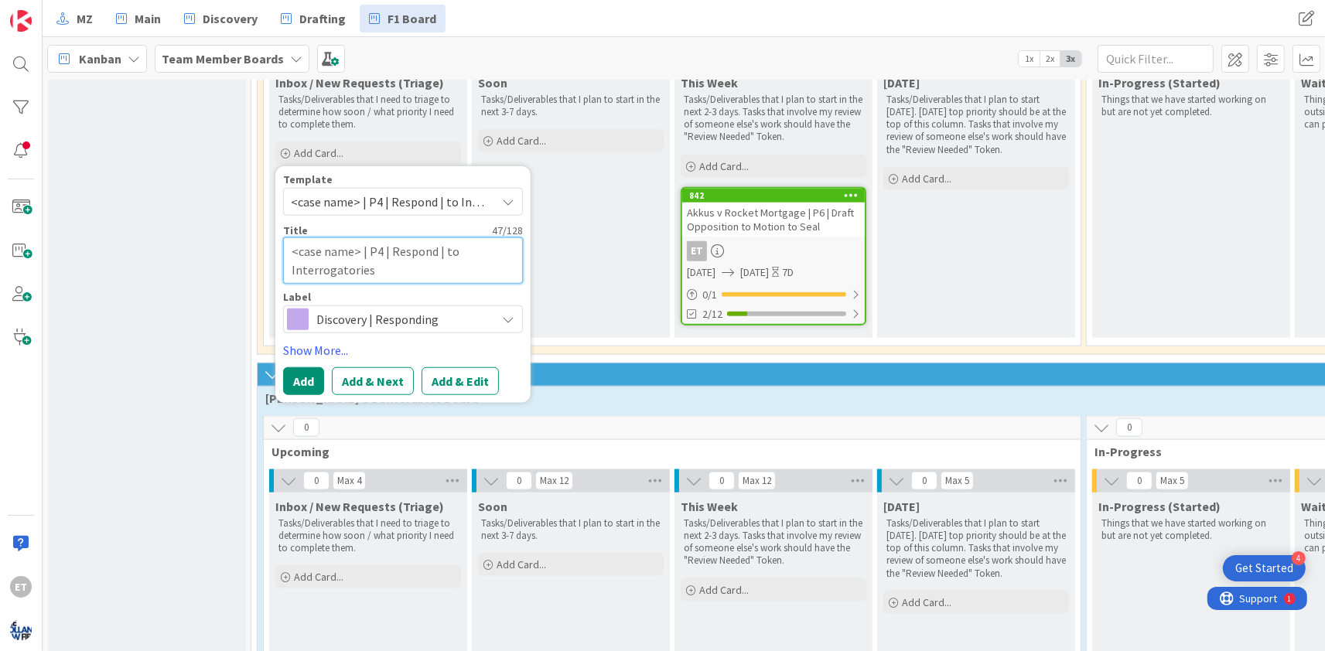
drag, startPoint x: 357, startPoint y: 262, endPoint x: 258, endPoint y: 260, distance: 99.0
click at [283, 260] on textarea "<case name> | P4 | Respond | to Interrogatories" at bounding box center [403, 260] width 240 height 46
click at [450, 390] on button "Add & Edit" at bounding box center [459, 381] width 77 height 28
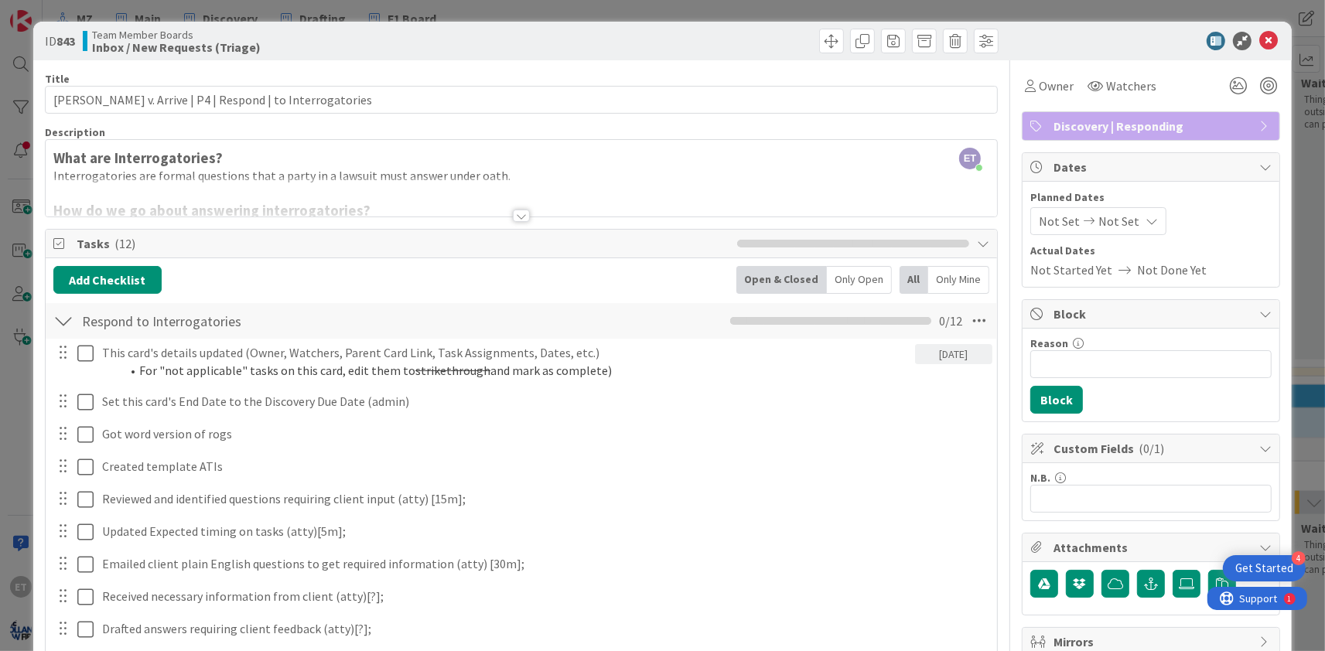
click at [1131, 220] on span "Not Set" at bounding box center [1118, 221] width 41 height 19
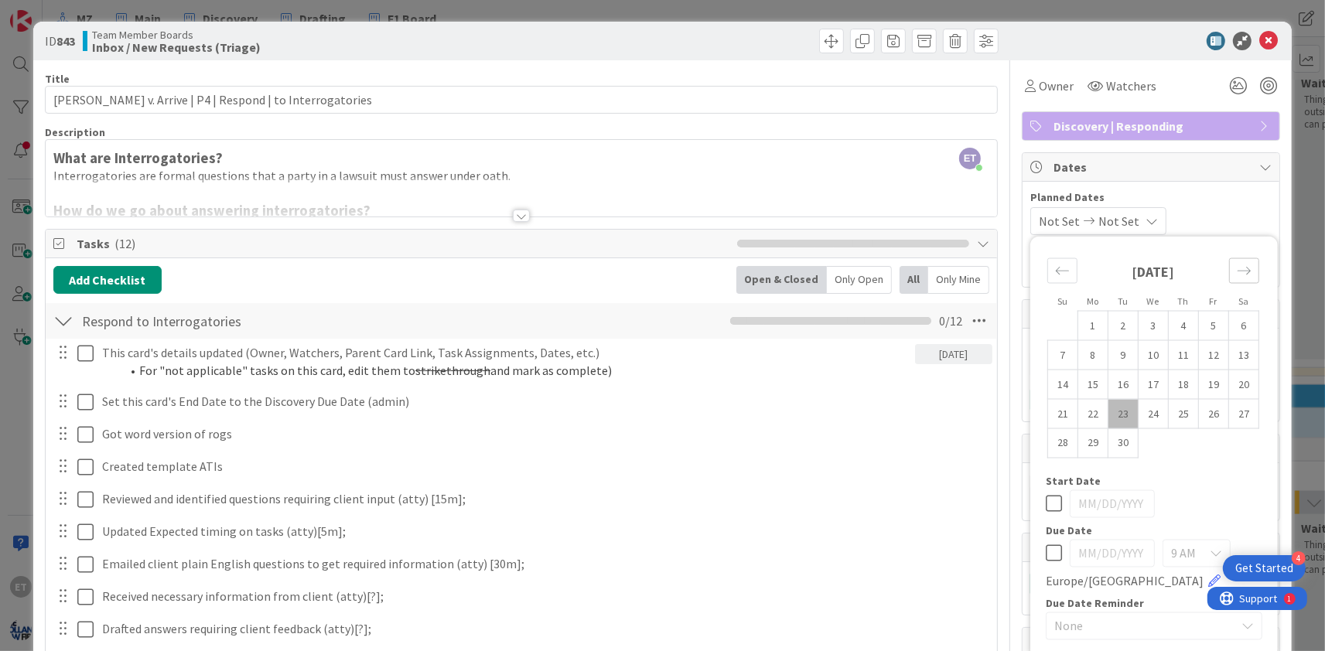
click at [1243, 271] on icon "Move forward to switch to the next month." at bounding box center [1244, 271] width 15 height 15
click at [1156, 322] on td "1" at bounding box center [1153, 325] width 30 height 29
click at [1069, 275] on icon "Move backward to switch to the previous month." at bounding box center [1062, 271] width 15 height 15
click at [1131, 387] on td "16" at bounding box center [1123, 384] width 30 height 29
click at [1247, 271] on icon "Move forward to switch to the next month." at bounding box center [1244, 271] width 15 height 15
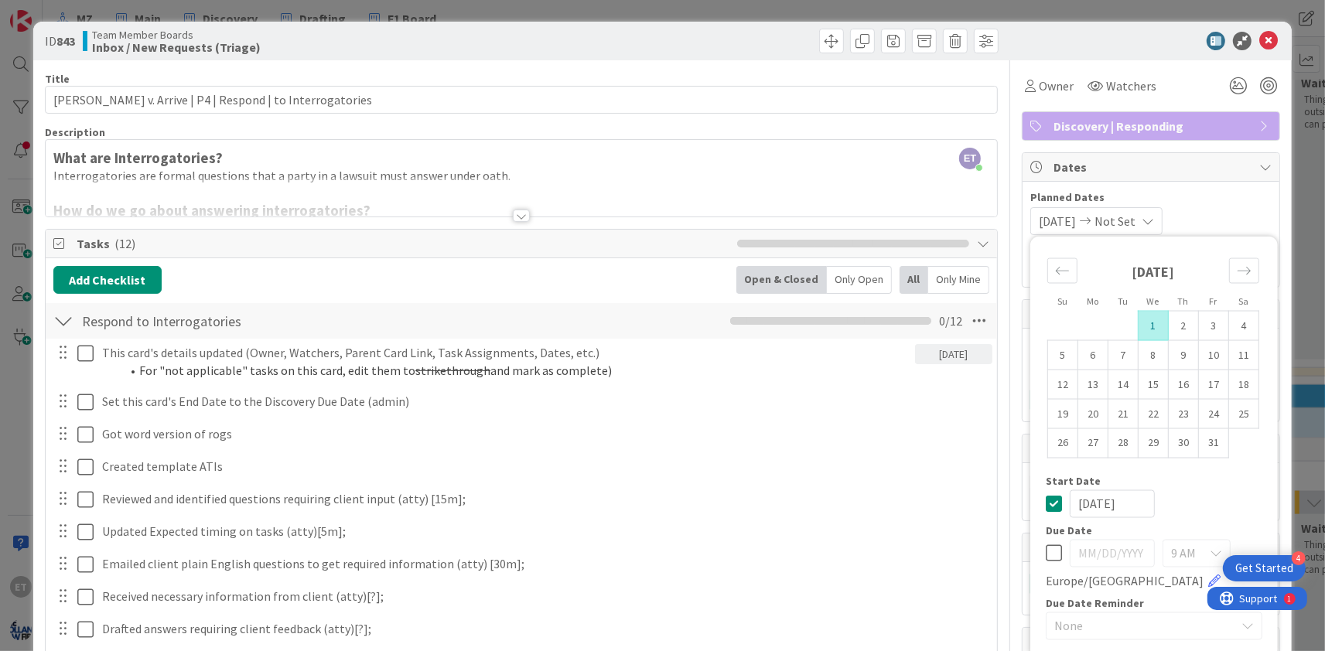
click at [1150, 323] on td "1" at bounding box center [1153, 325] width 30 height 29
click at [1226, 197] on span "Planned Dates" at bounding box center [1150, 197] width 241 height 16
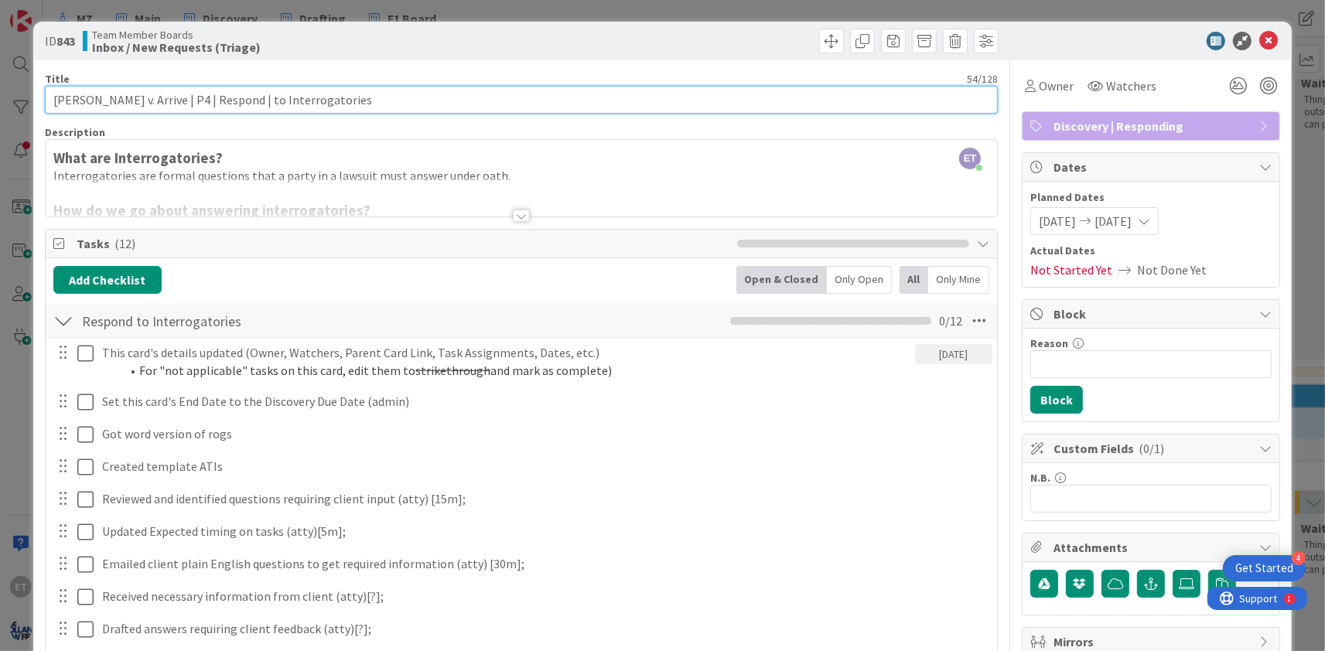
click at [322, 104] on input "Campbell v. Arrive | P4 | Respond | to Interrogatories" at bounding box center [521, 100] width 953 height 28
drag, startPoint x: 333, startPoint y: 102, endPoint x: 243, endPoint y: 100, distance: 90.5
click at [243, 100] on input "Campbell v. Arrive | P4 | Respond | to Interrogatories" at bounding box center [521, 100] width 953 height 28
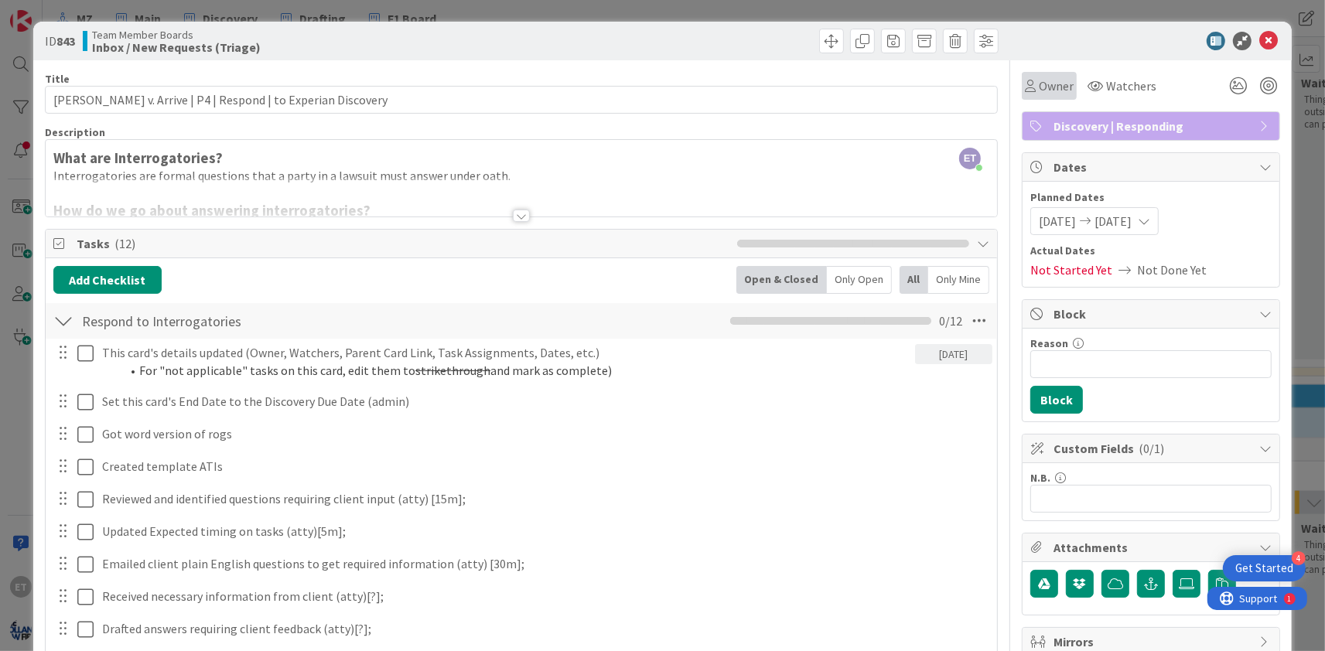
click at [1053, 80] on span "Owner" at bounding box center [1056, 86] width 35 height 19
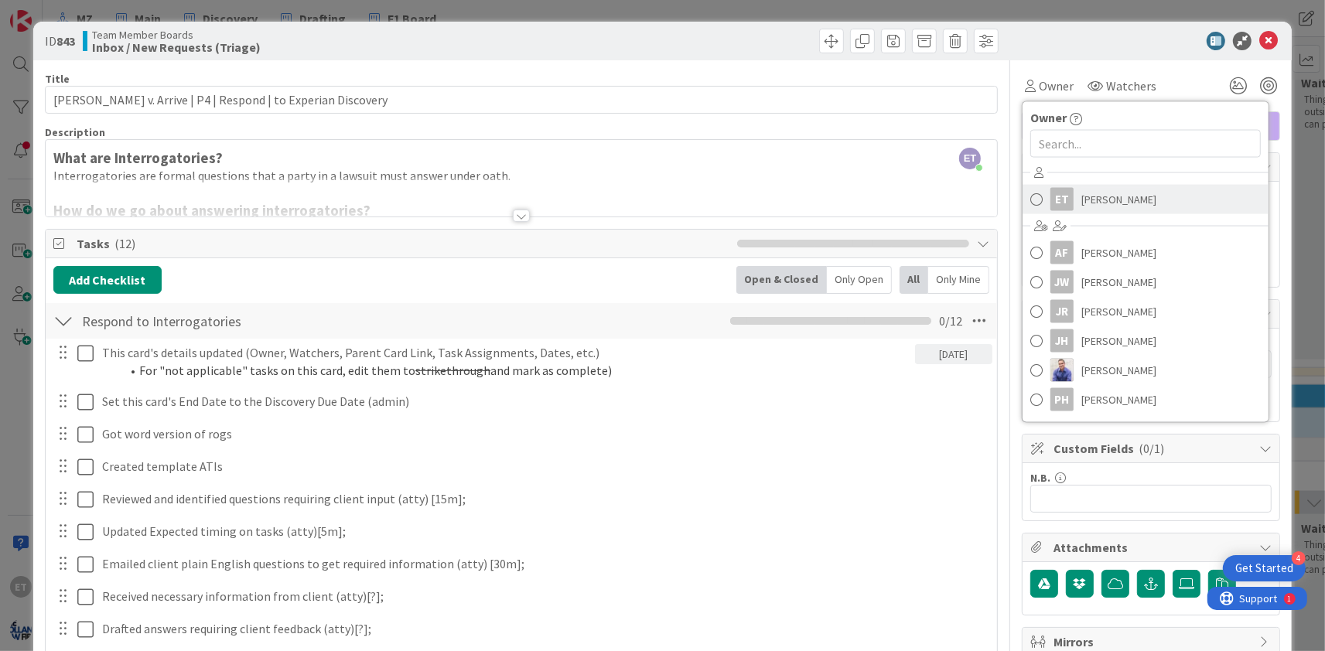
click at [1074, 200] on link "ET Emanwel Turnbull" at bounding box center [1145, 199] width 246 height 29
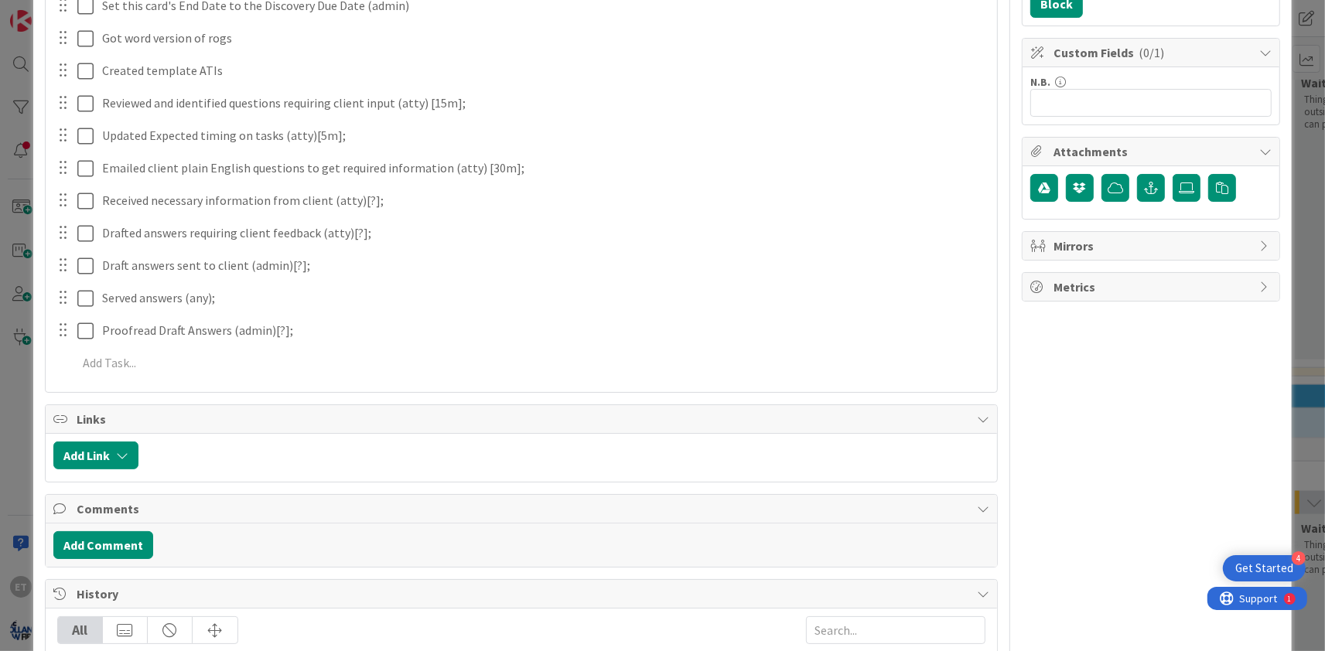
scroll to position [115, 0]
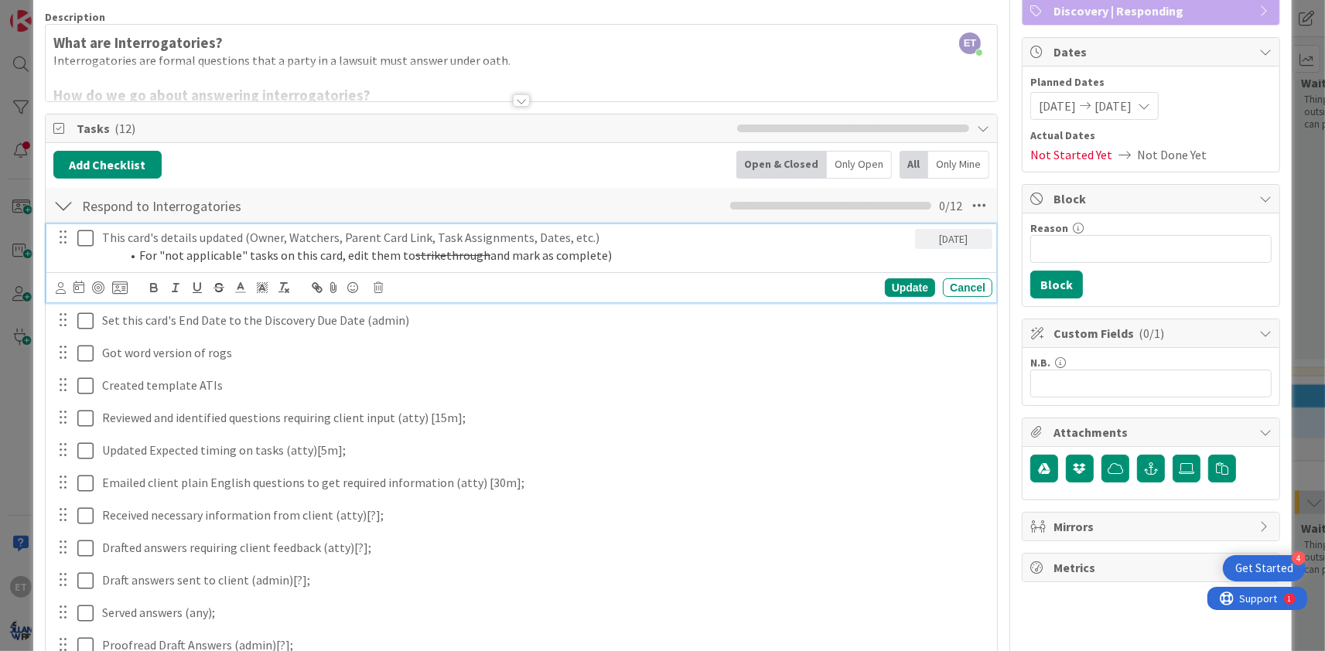
click at [82, 234] on icon at bounding box center [85, 238] width 16 height 19
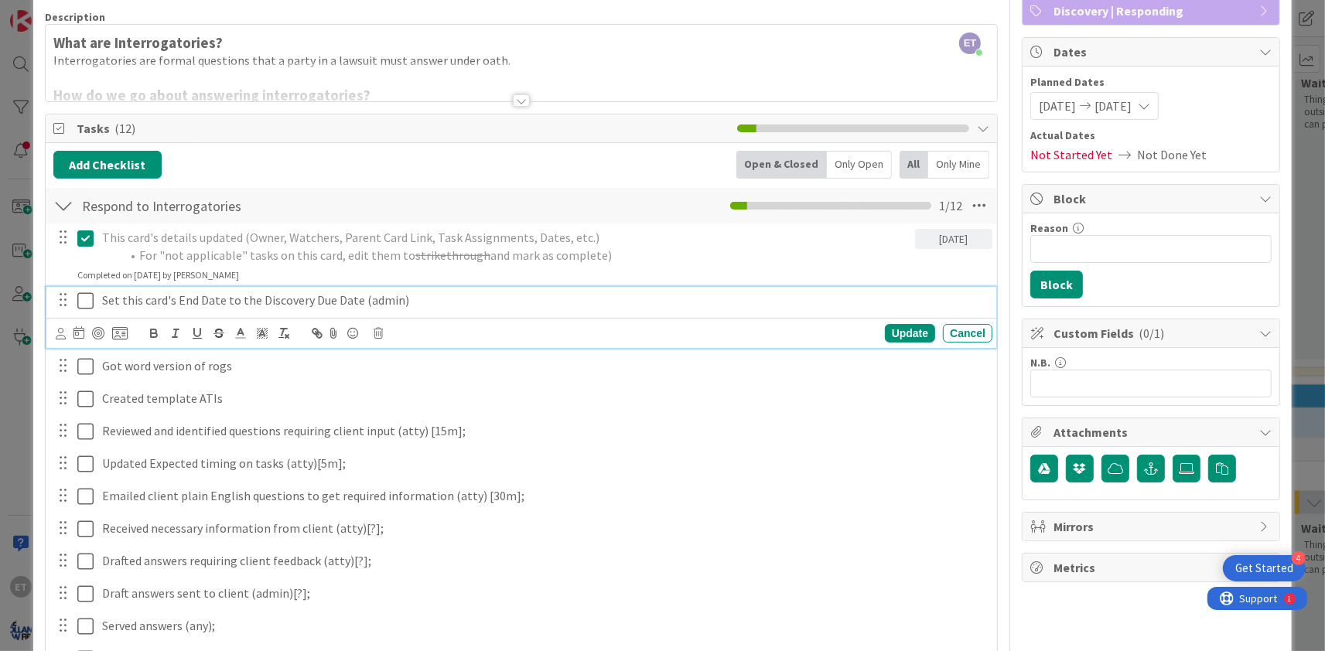
click at [87, 299] on icon at bounding box center [85, 301] width 16 height 19
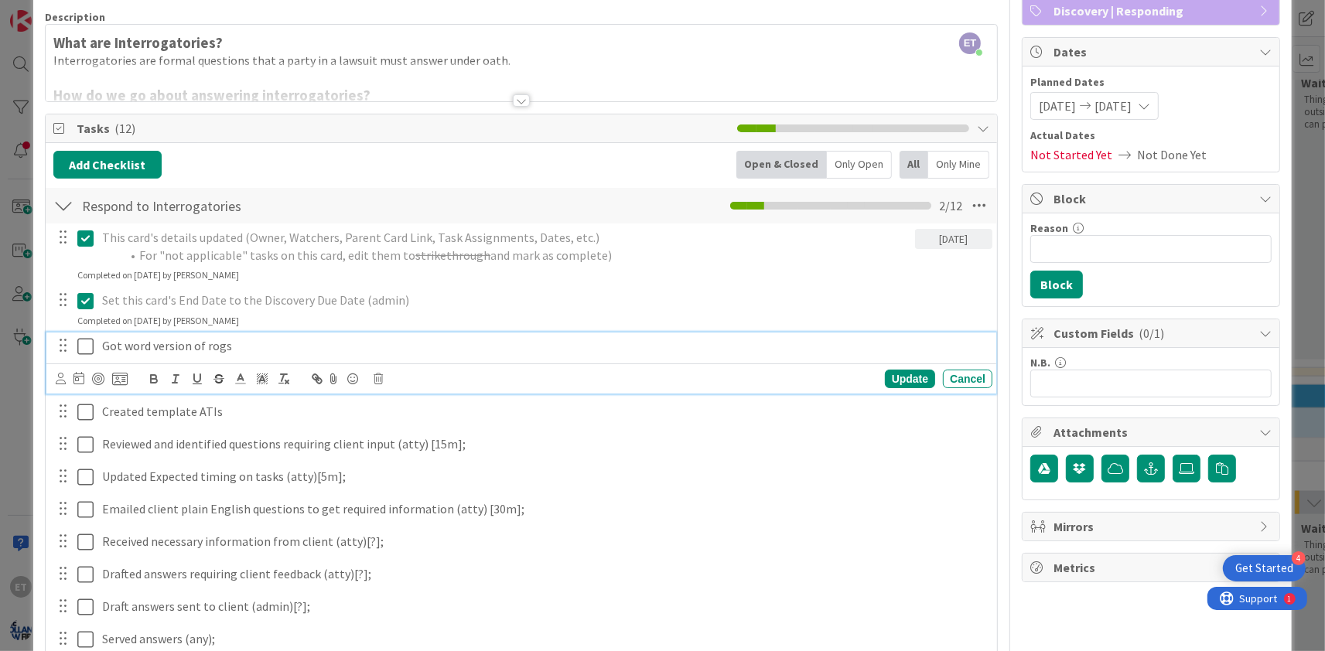
click at [137, 346] on p "Got word version of rogs" at bounding box center [544, 346] width 884 height 18
click at [193, 346] on p "Got word version of rogs" at bounding box center [544, 346] width 884 height 18
click at [113, 11] on div "Description" at bounding box center [521, 17] width 953 height 14
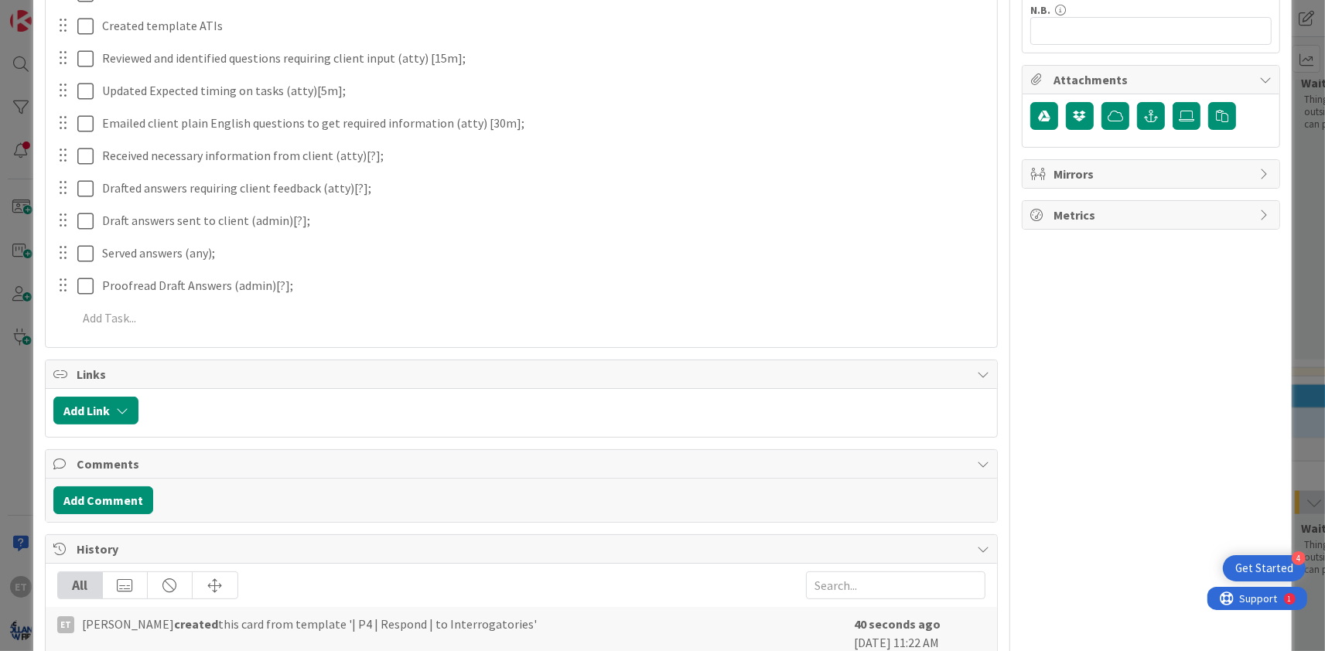
scroll to position [517, 0]
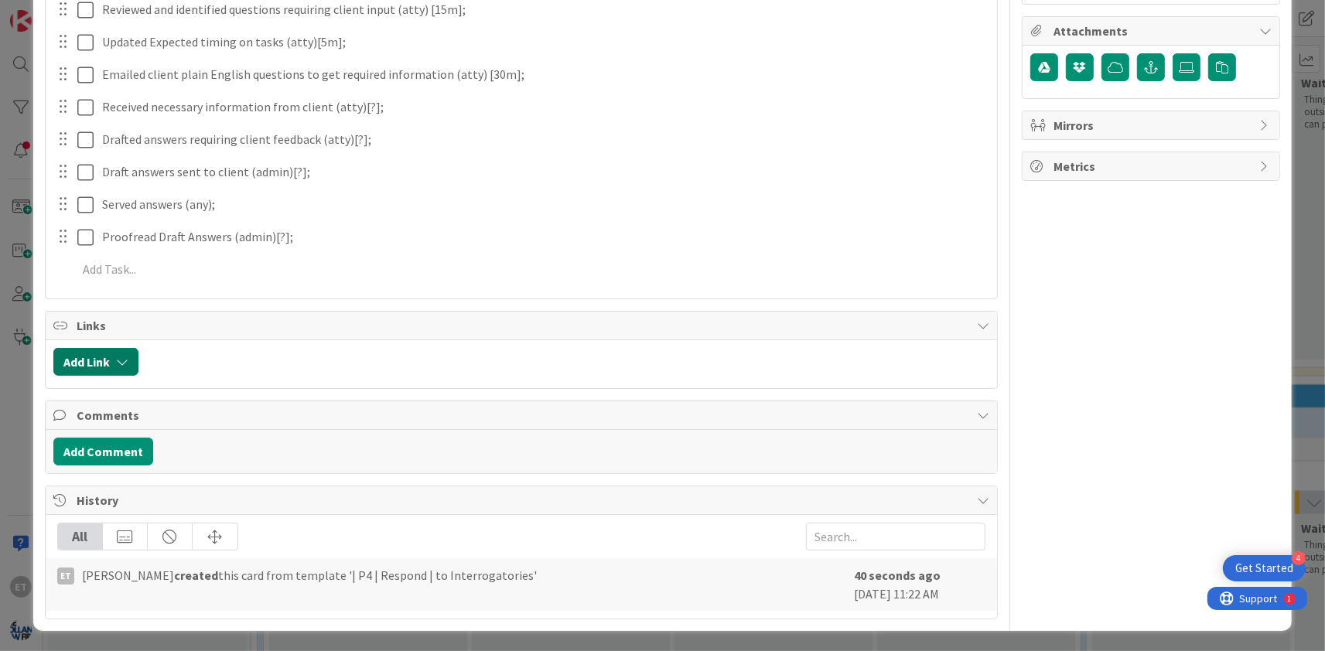
click at [120, 360] on icon "button" at bounding box center [122, 362] width 12 height 12
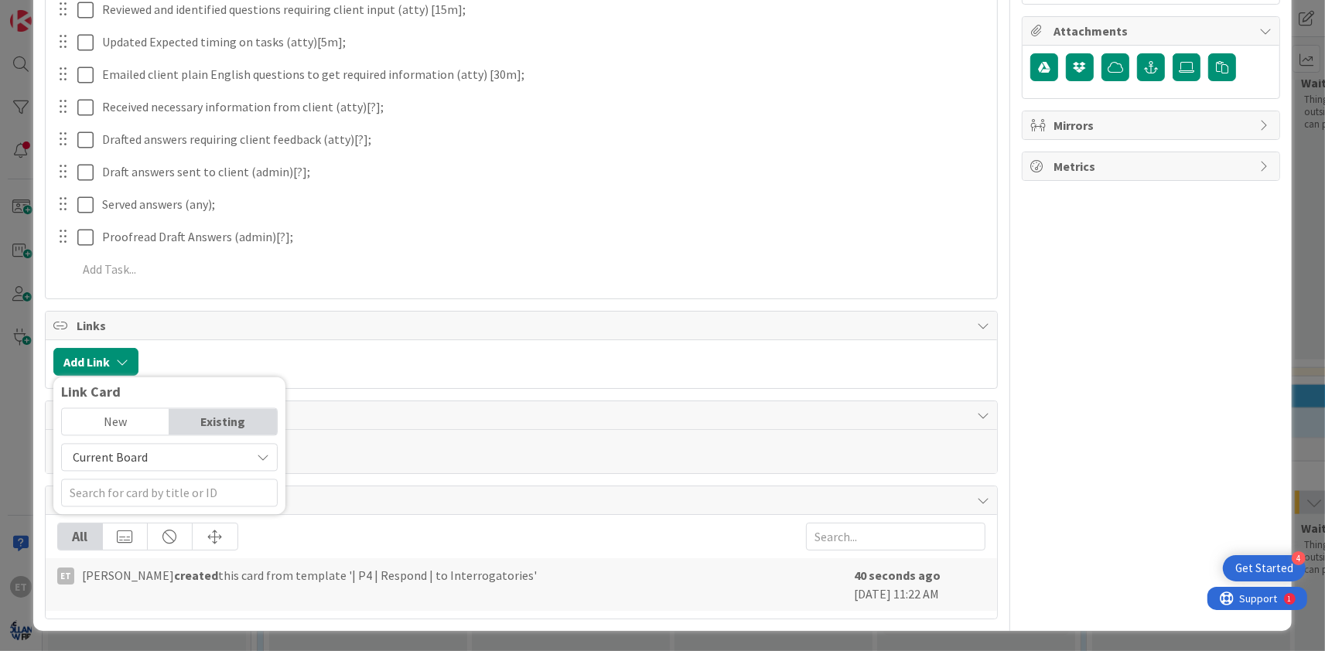
click at [210, 458] on span "Current Board" at bounding box center [156, 458] width 173 height 22
click at [152, 524] on span "All Boards" at bounding box center [177, 521] width 215 height 23
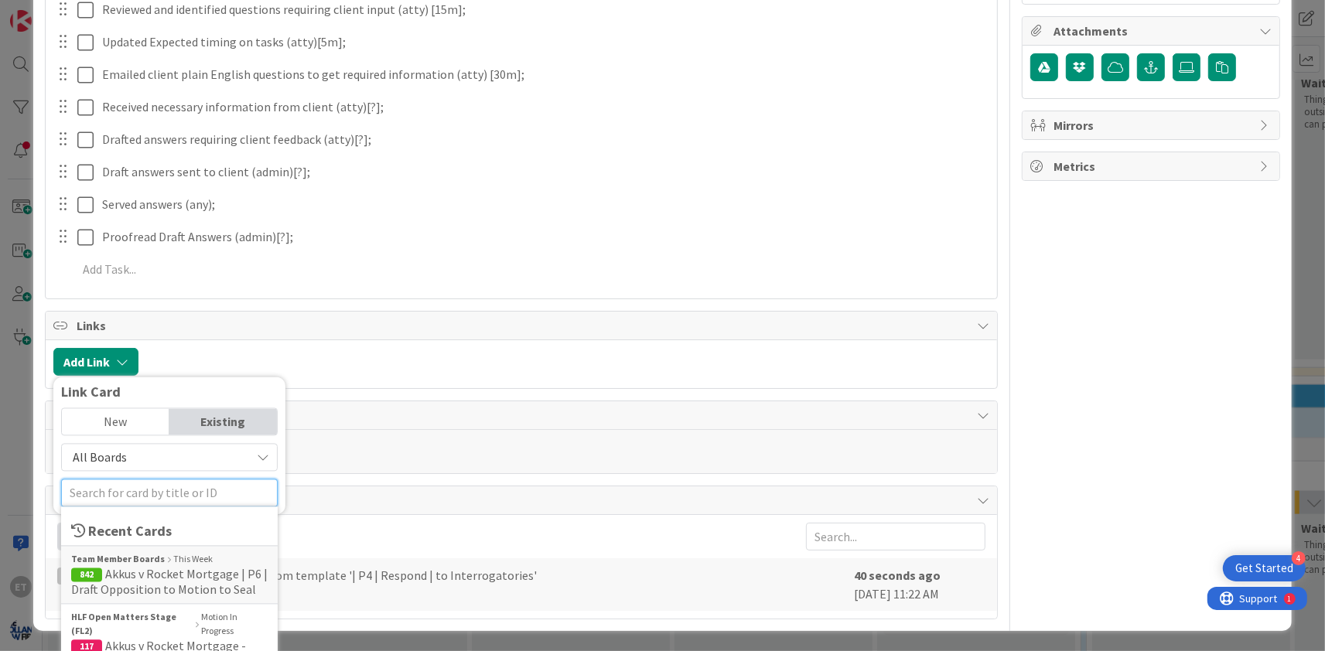
click at [126, 491] on input "text" at bounding box center [169, 493] width 217 height 28
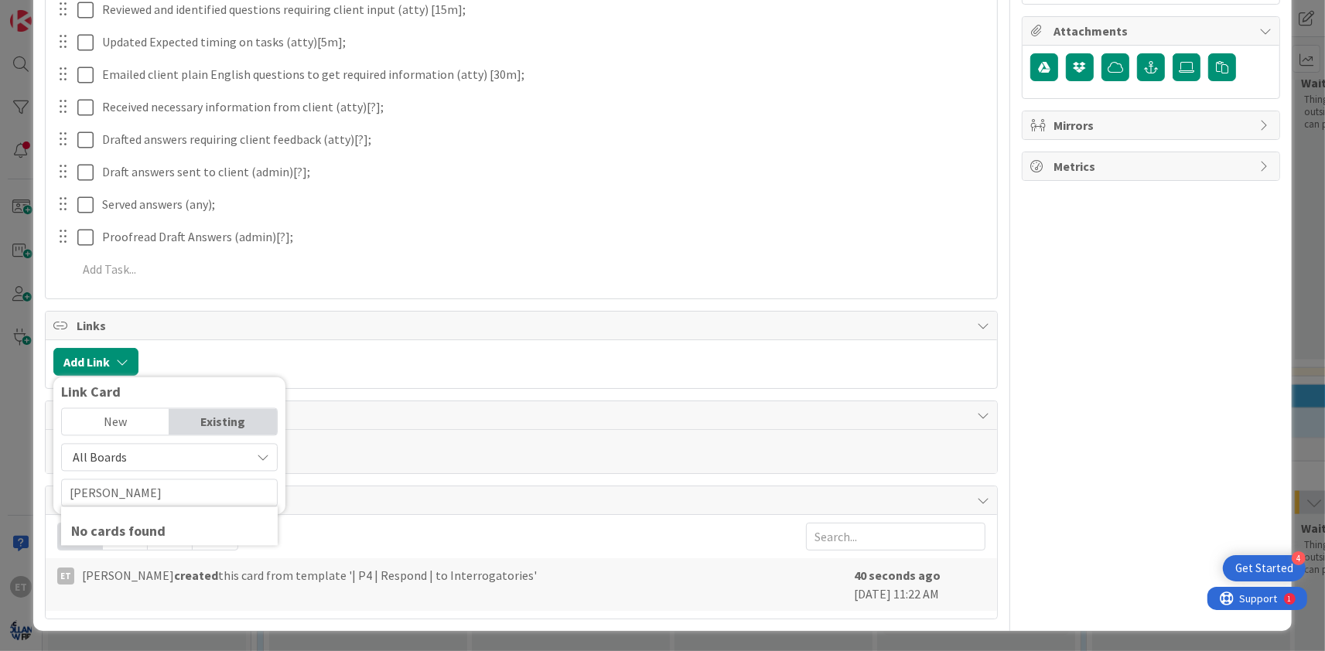
click at [166, 456] on span "All Boards" at bounding box center [156, 458] width 173 height 22
click at [133, 524] on span "All Boards" at bounding box center [177, 521] width 215 height 23
click at [144, 464] on span "All Boards" at bounding box center [156, 458] width 173 height 22
click at [130, 493] on span "Current Board" at bounding box center [177, 493] width 215 height 23
click at [164, 459] on span "Current Board" at bounding box center [156, 458] width 173 height 22
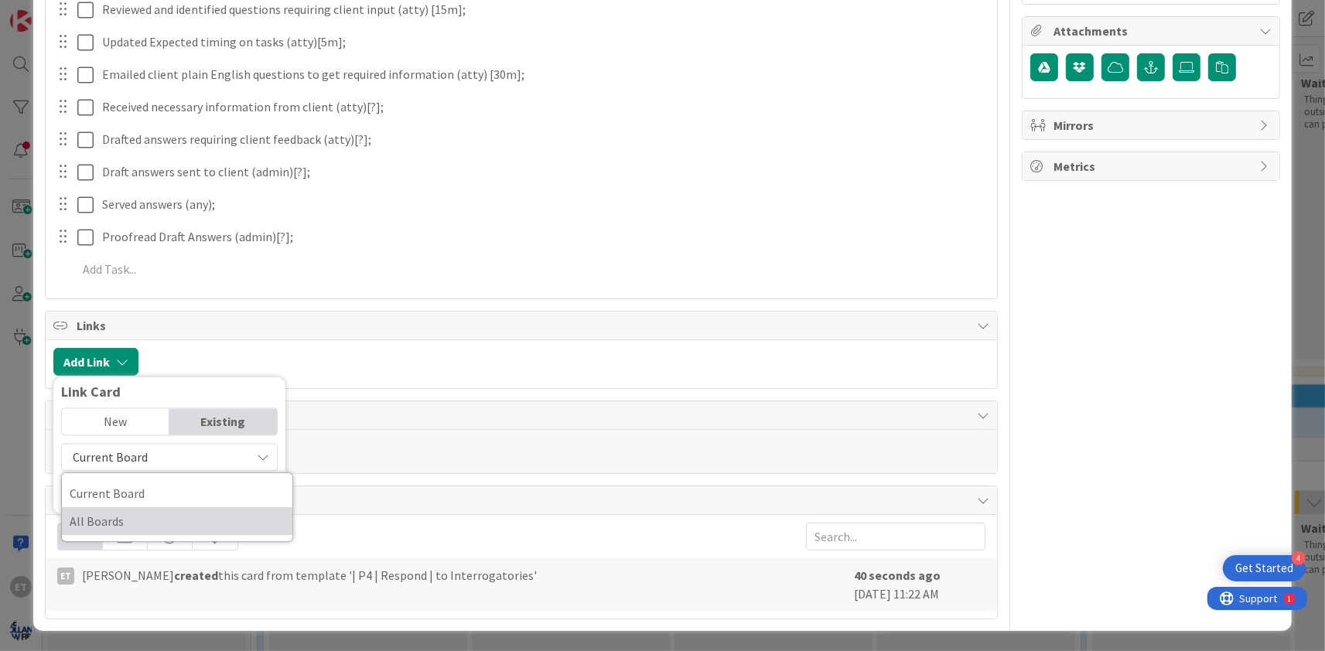
click at [130, 517] on span "All Boards" at bounding box center [177, 521] width 215 height 23
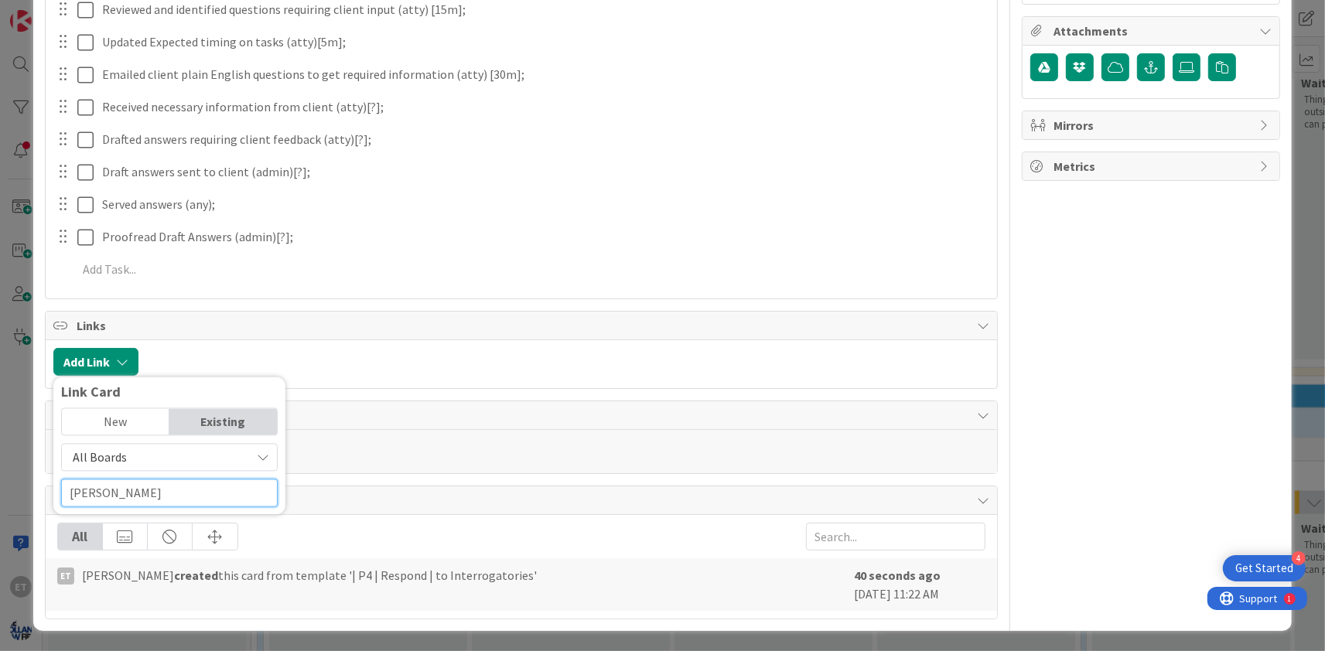
click at [125, 494] on input "[PERSON_NAME]" at bounding box center [169, 493] width 217 height 28
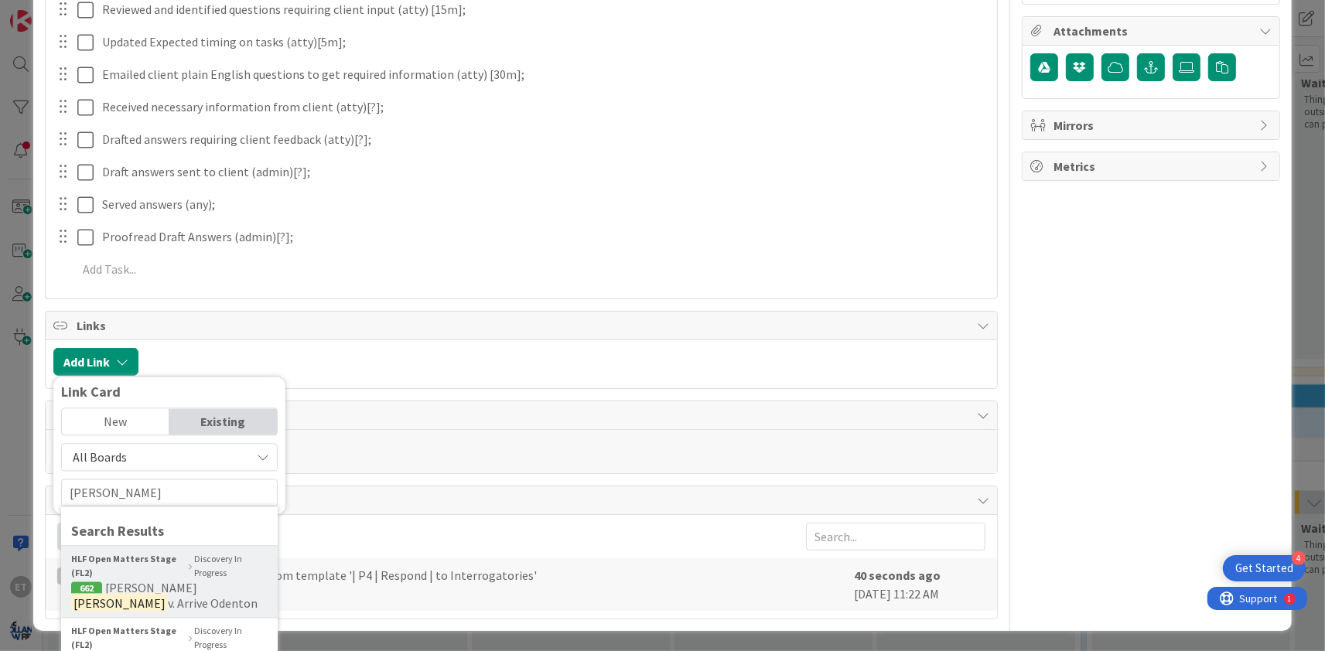
click at [135, 594] on mark "[PERSON_NAME]" at bounding box center [119, 604] width 97 height 20
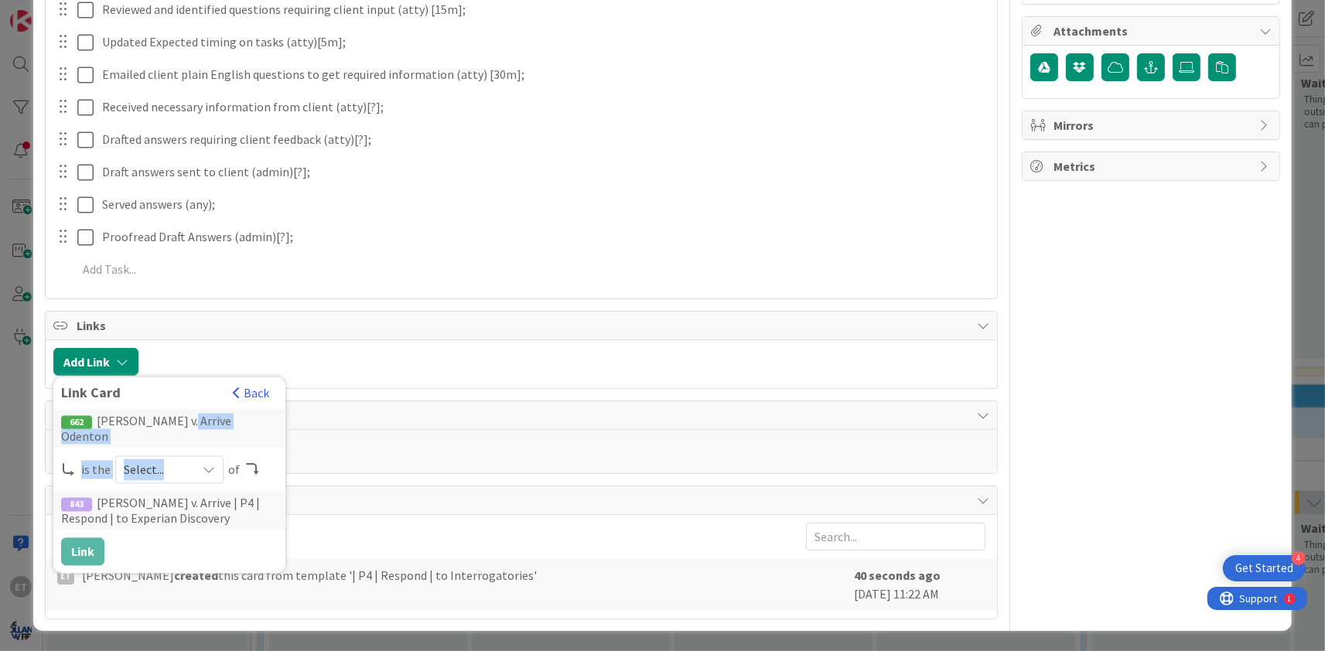
click at [184, 459] on span "Select..." at bounding box center [156, 470] width 65 height 22
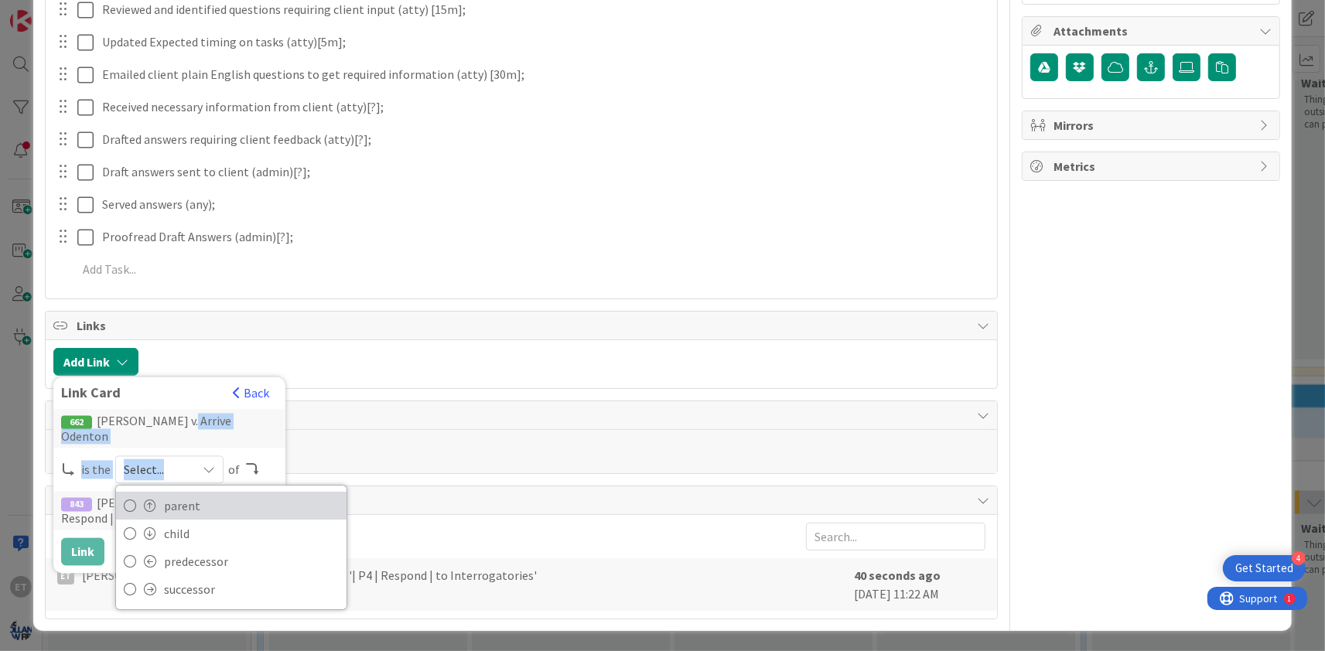
click at [130, 494] on icon at bounding box center [130, 505] width 12 height 23
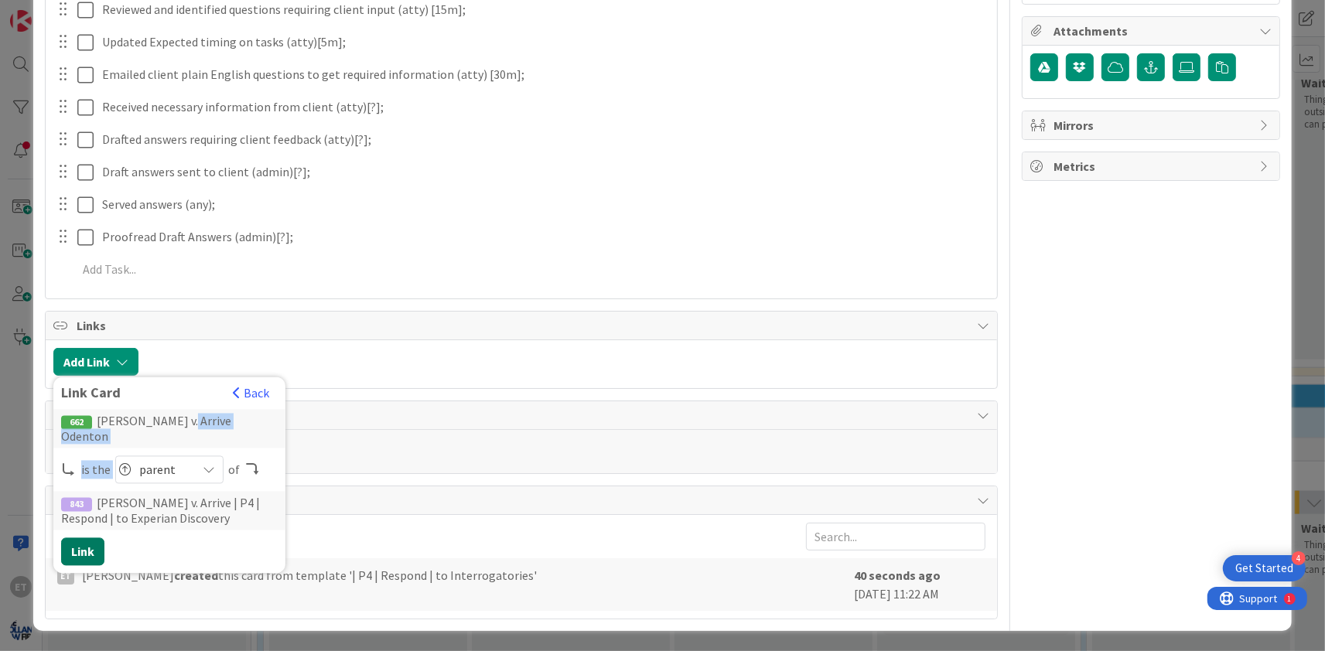
click at [82, 539] on button "Link" at bounding box center [82, 552] width 43 height 28
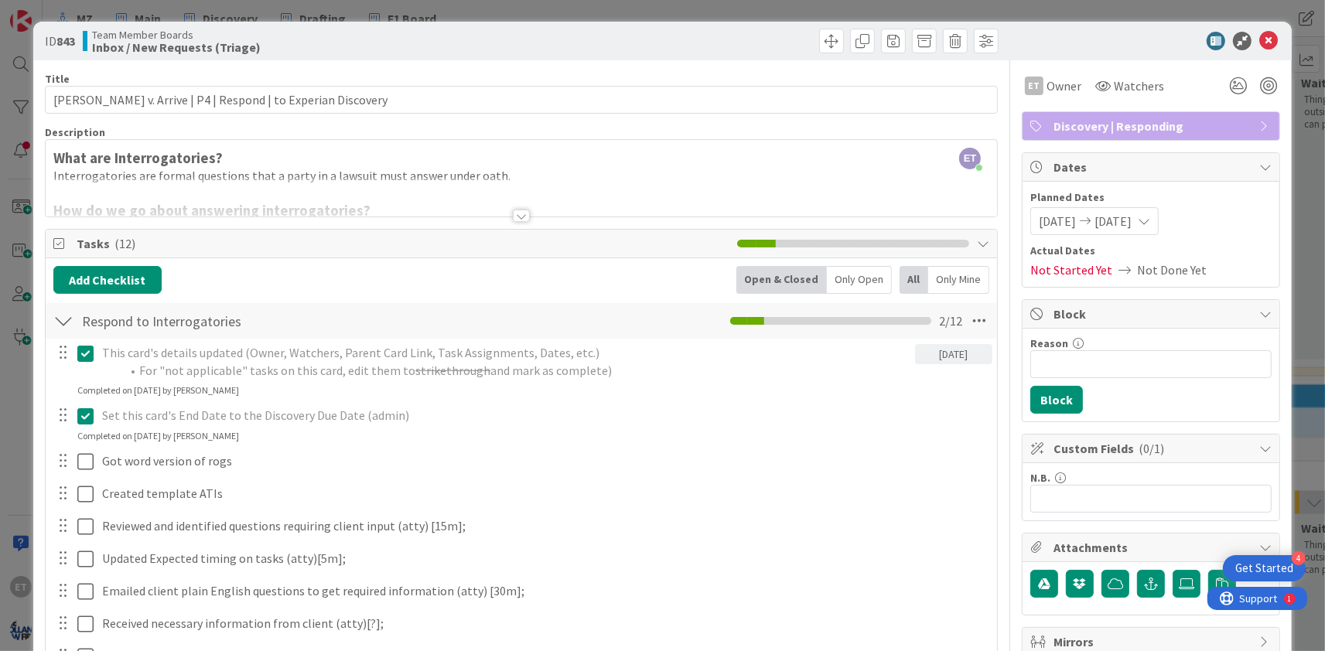
scroll to position [187, 0]
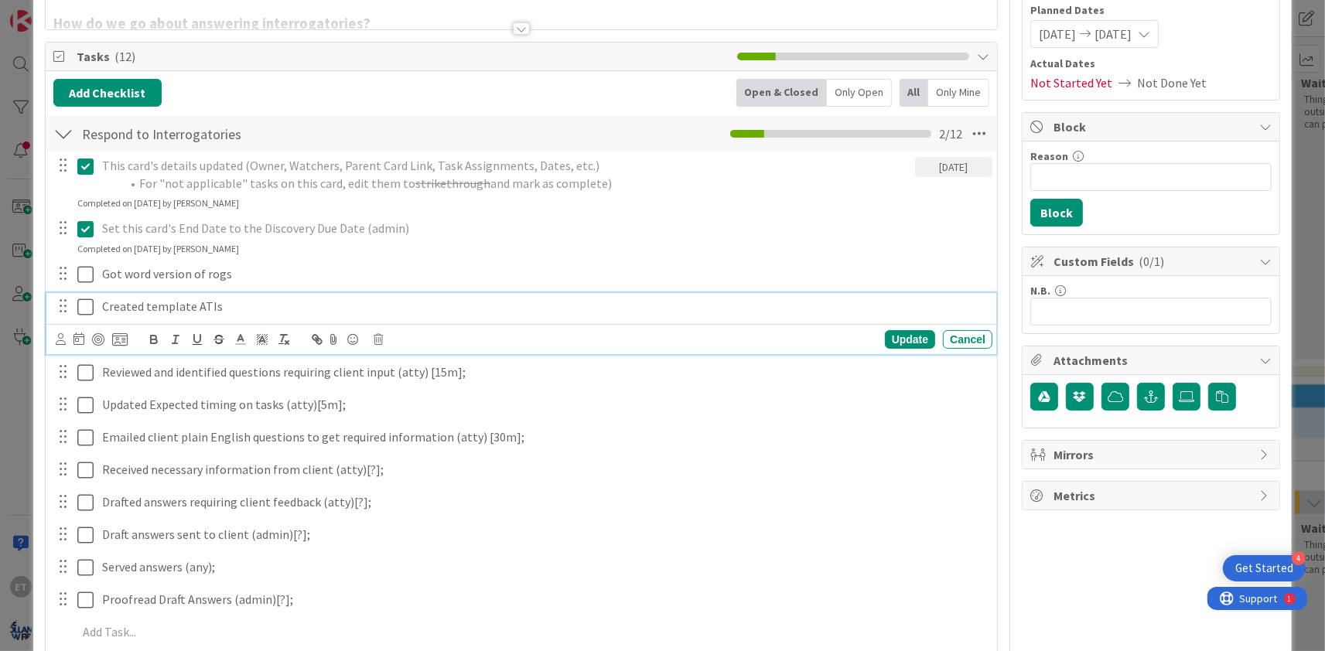
click at [84, 304] on icon at bounding box center [85, 307] width 16 height 19
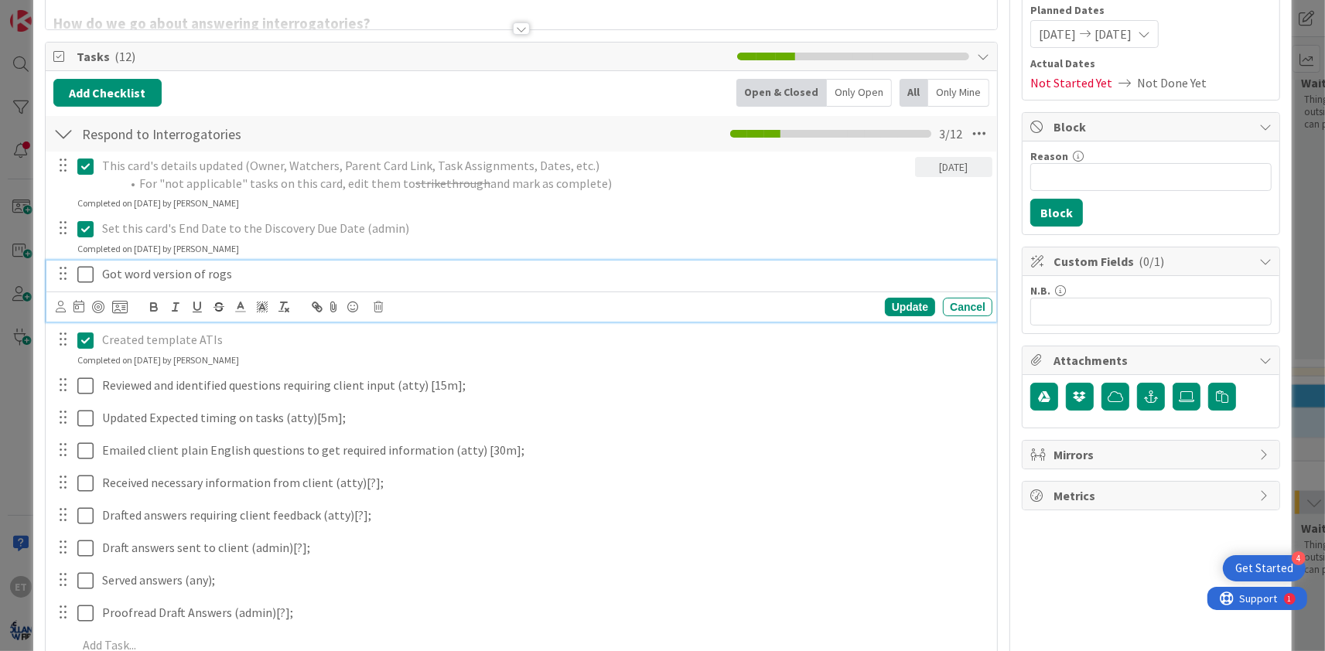
click at [86, 275] on icon at bounding box center [85, 274] width 16 height 19
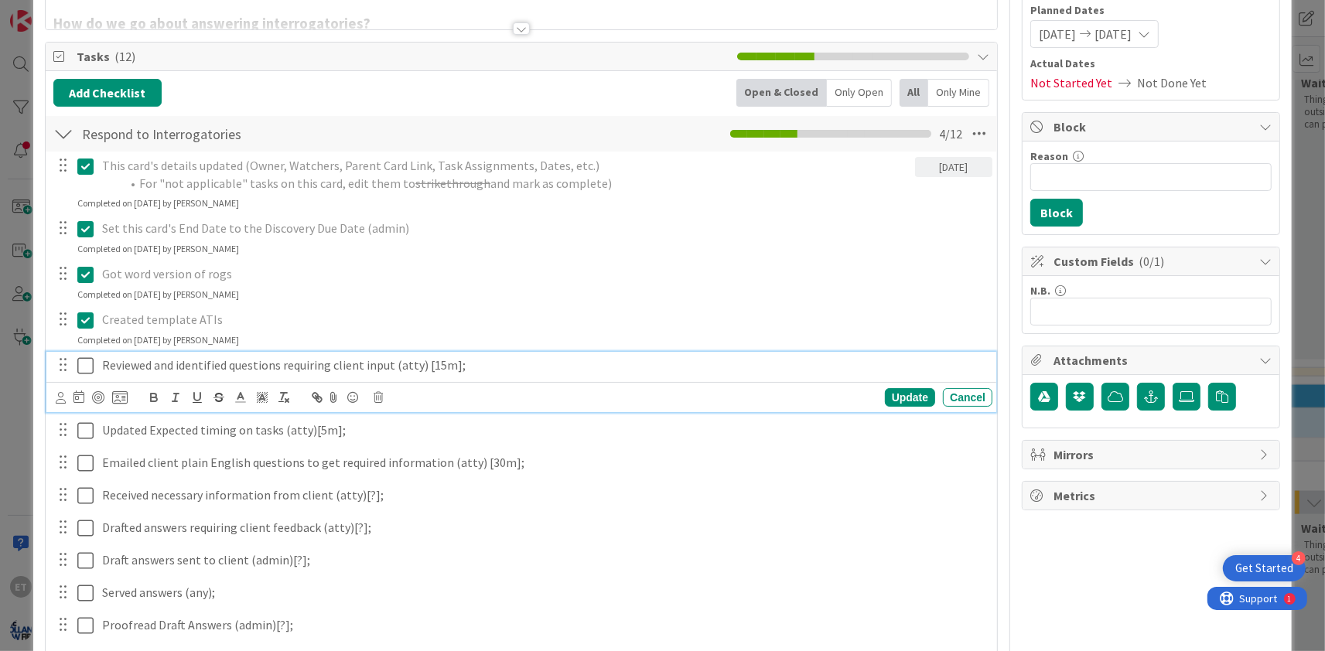
click at [84, 367] on icon at bounding box center [85, 366] width 16 height 19
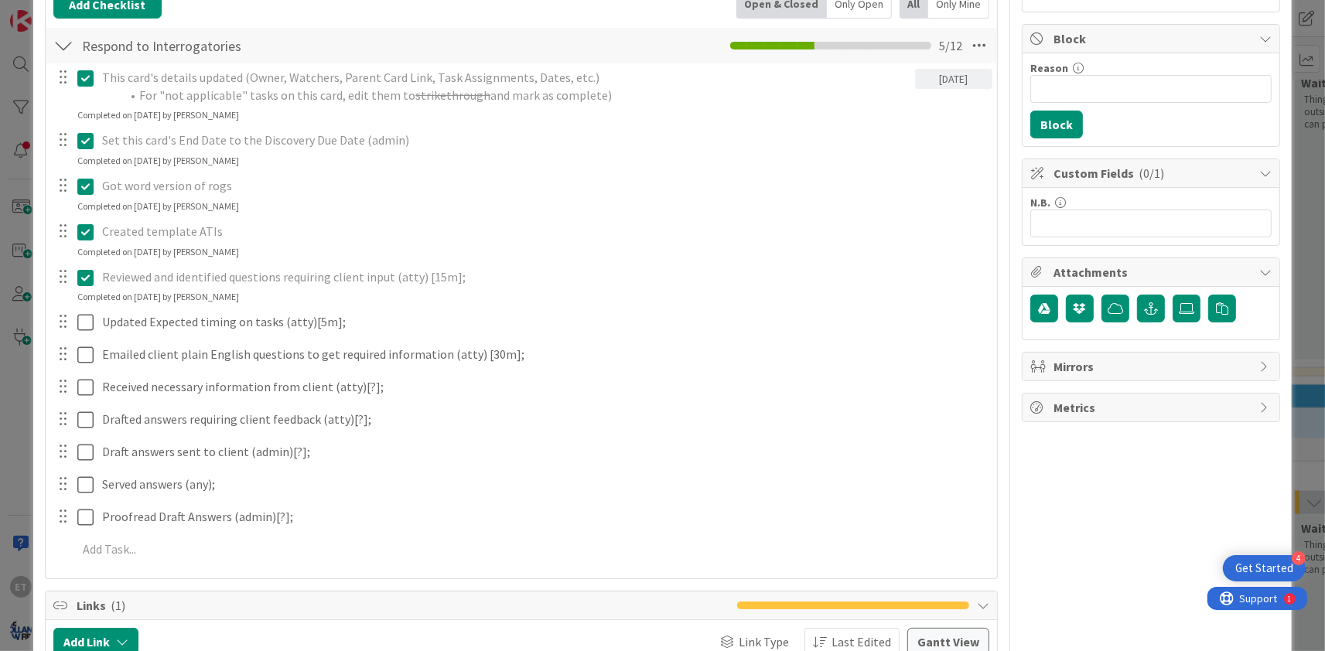
scroll to position [281, 0]
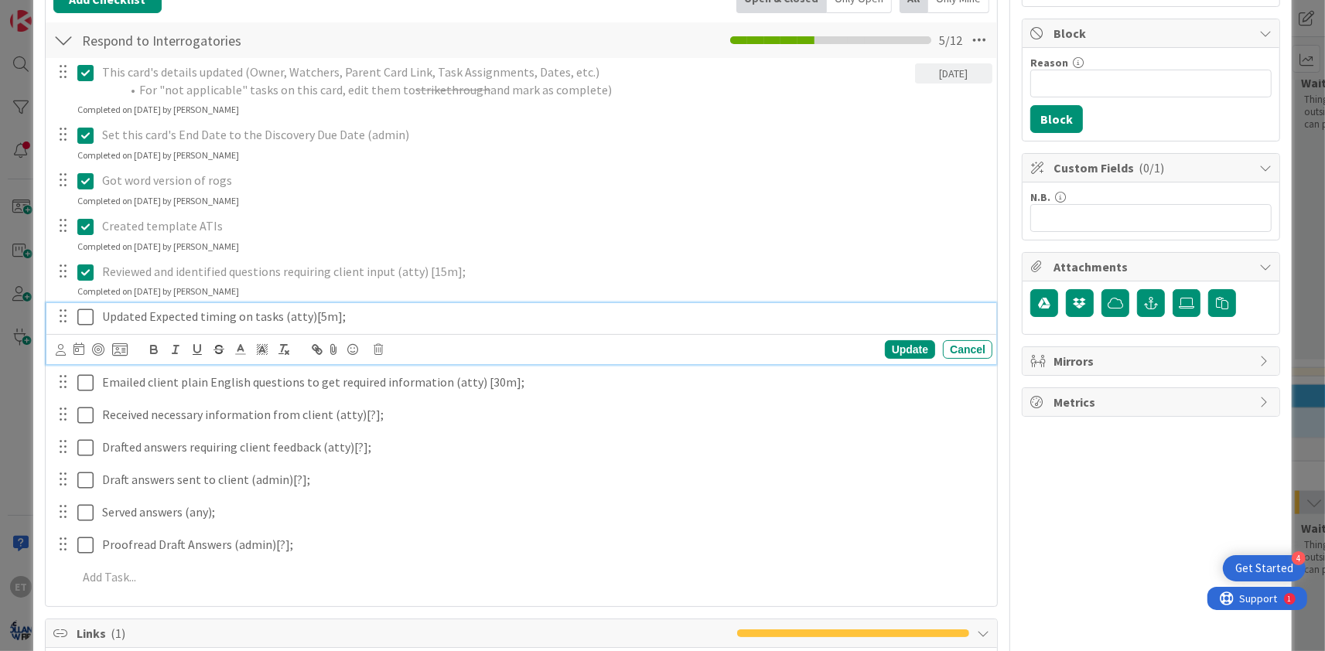
click at [87, 317] on icon at bounding box center [85, 317] width 16 height 19
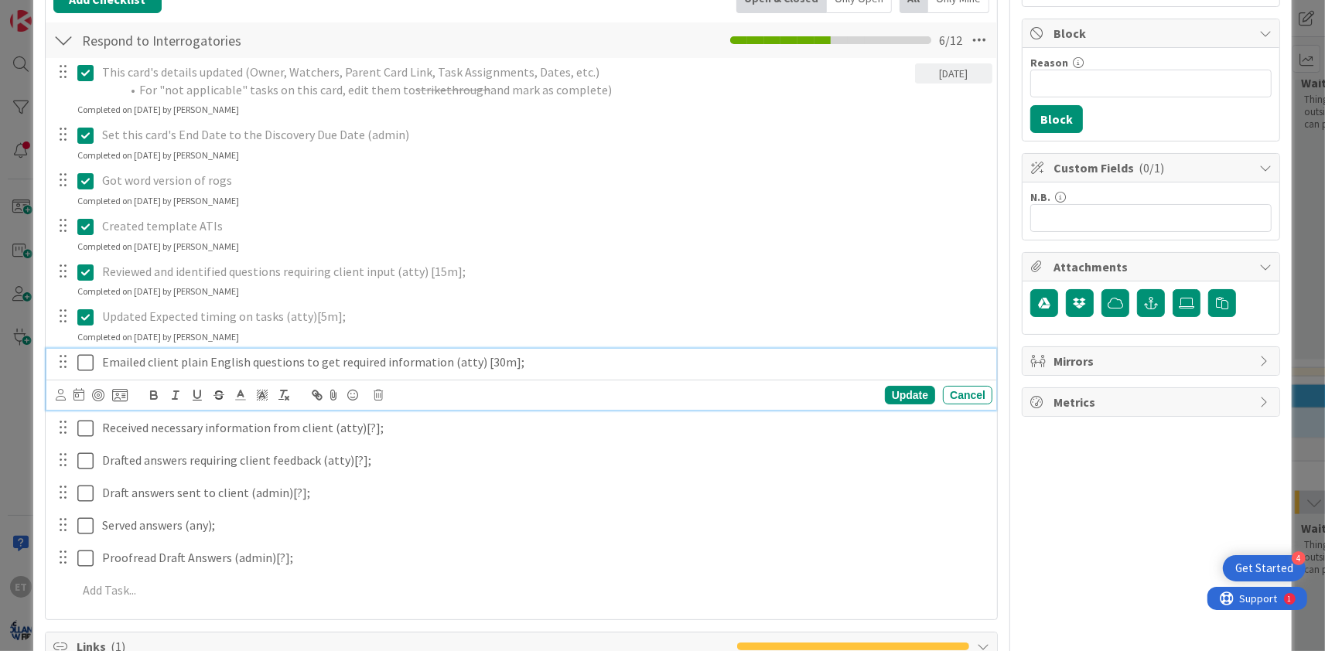
click at [85, 361] on icon at bounding box center [85, 362] width 16 height 19
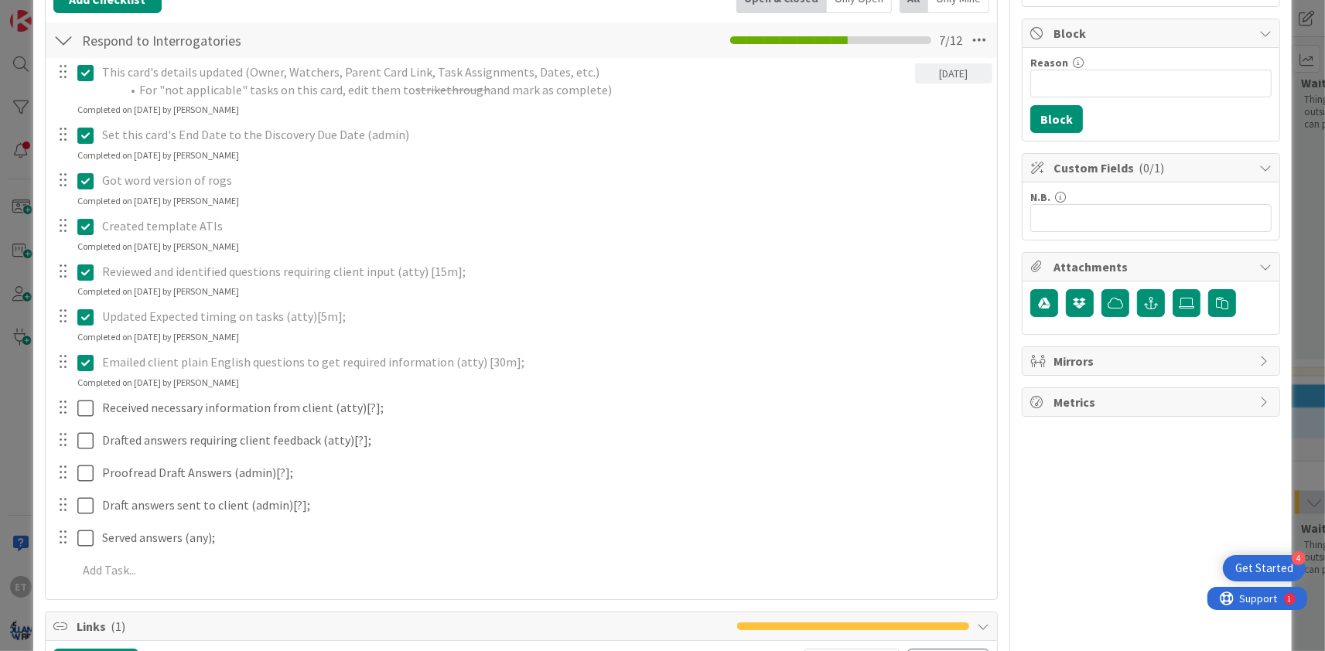
scroll to position [0, 0]
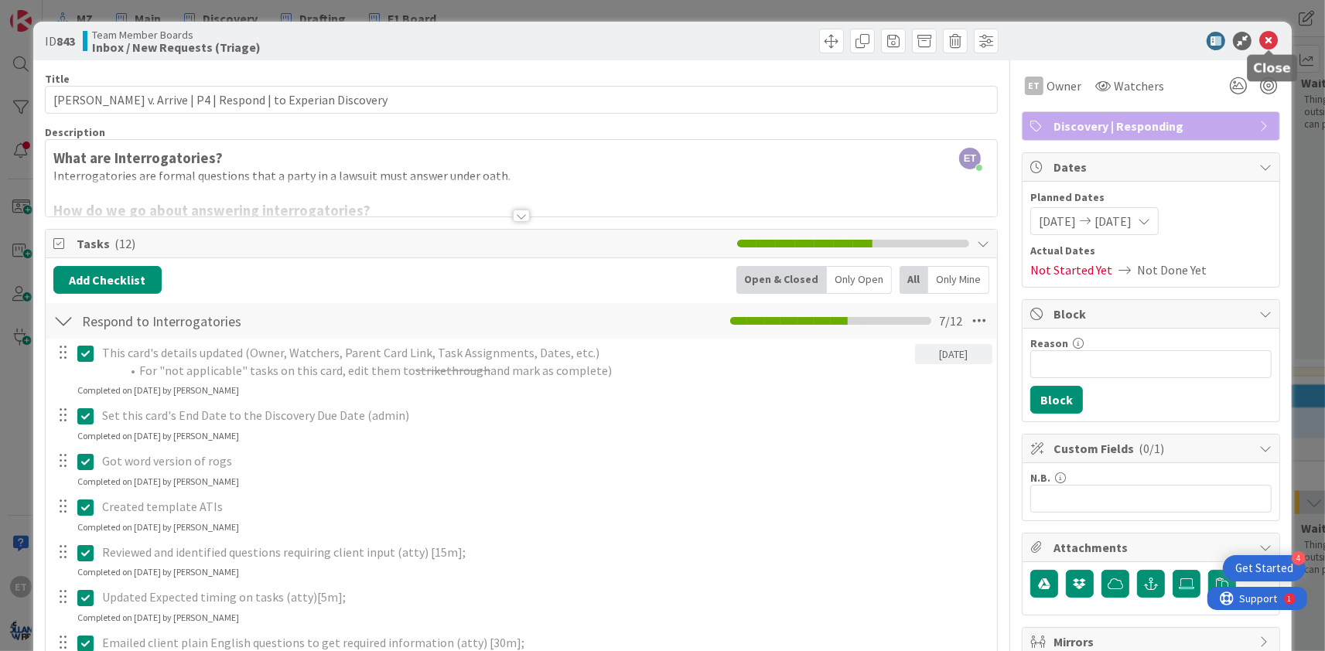
click at [1268, 43] on icon at bounding box center [1268, 41] width 19 height 19
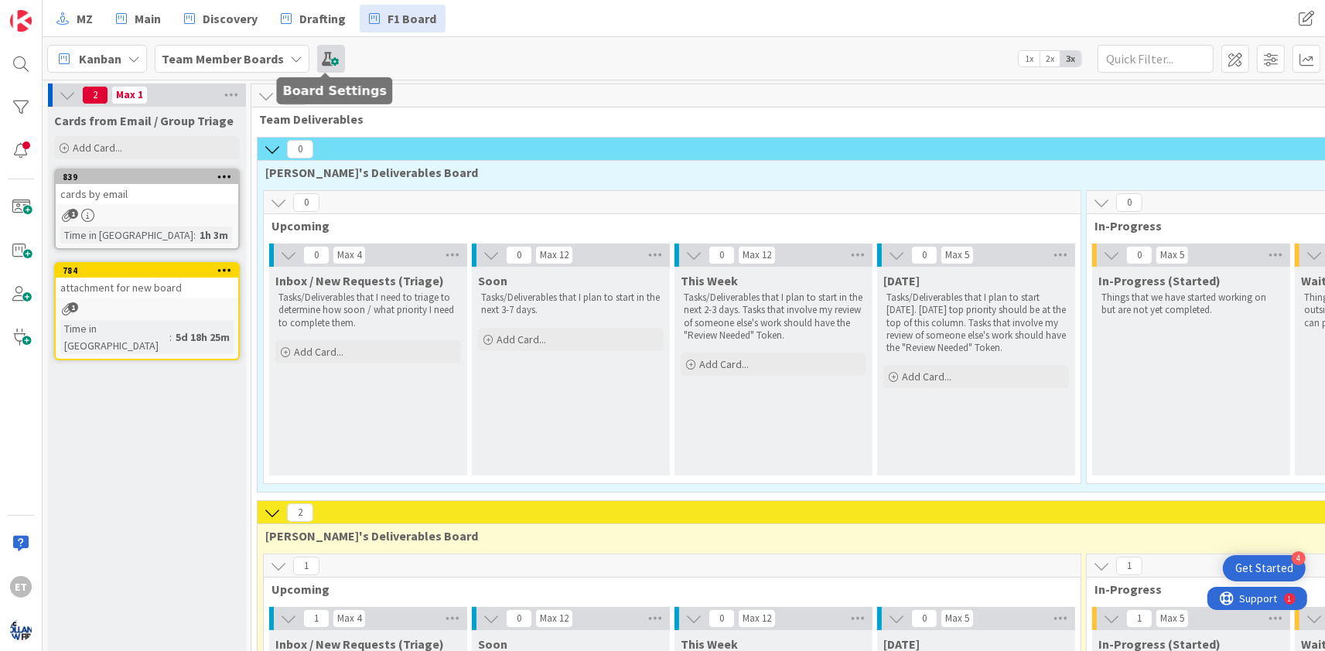
click at [324, 60] on span at bounding box center [331, 59] width 28 height 28
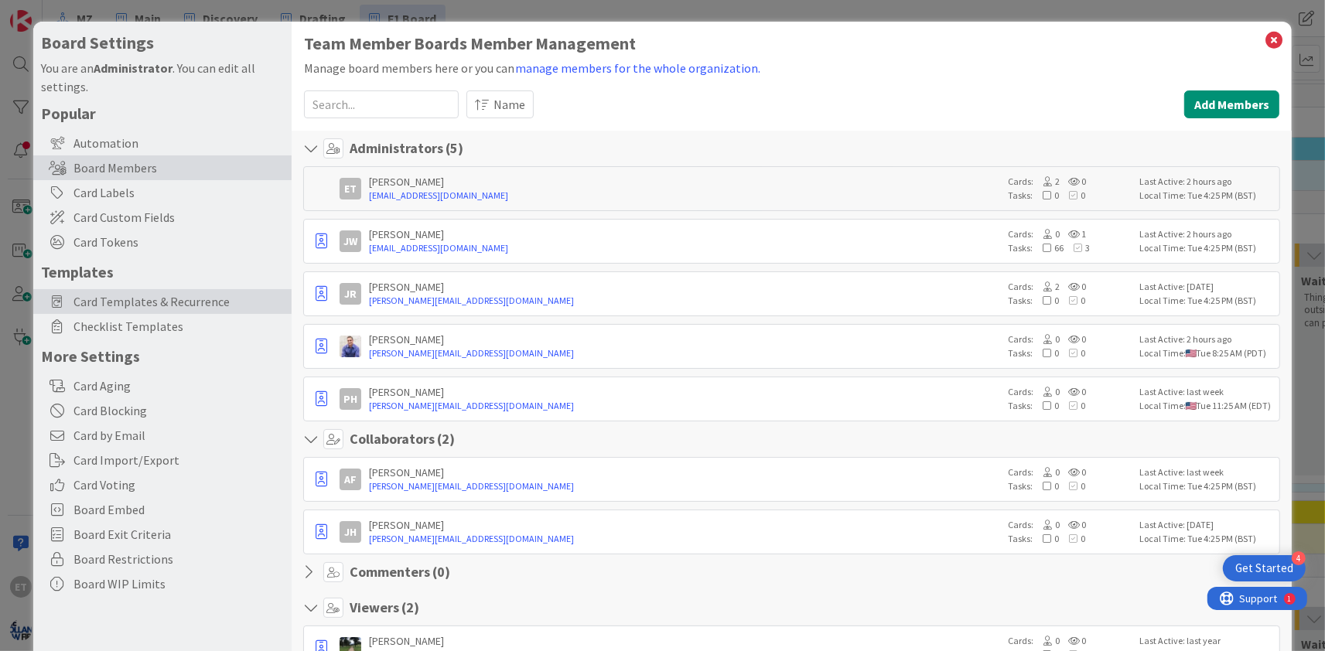
click at [123, 303] on span "Card Templates & Recurrence" at bounding box center [178, 301] width 210 height 19
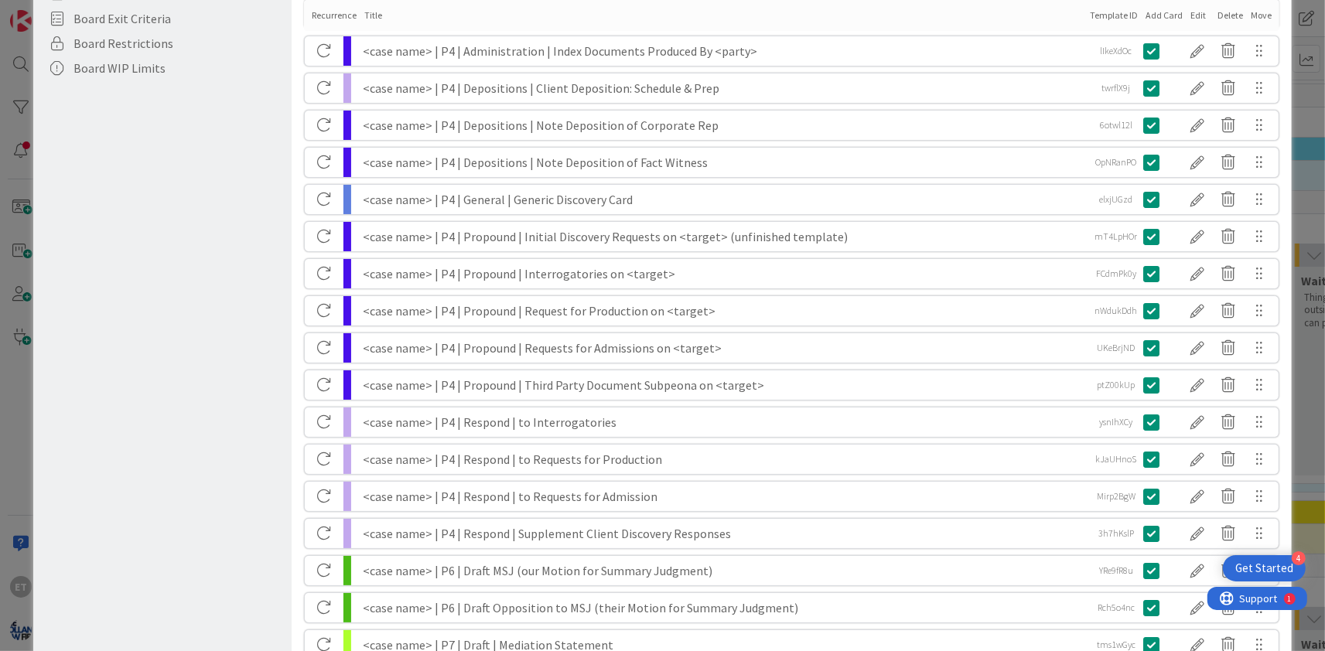
scroll to position [561, 0]
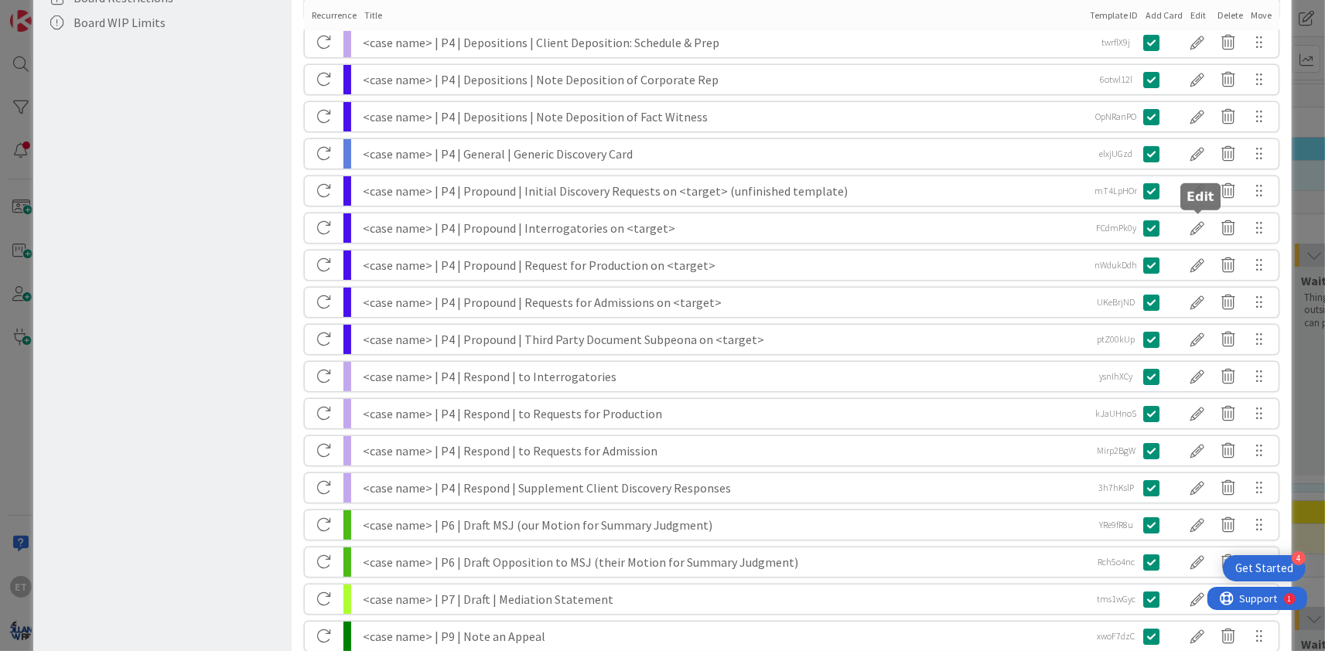
click at [1201, 230] on div at bounding box center [1197, 228] width 31 height 26
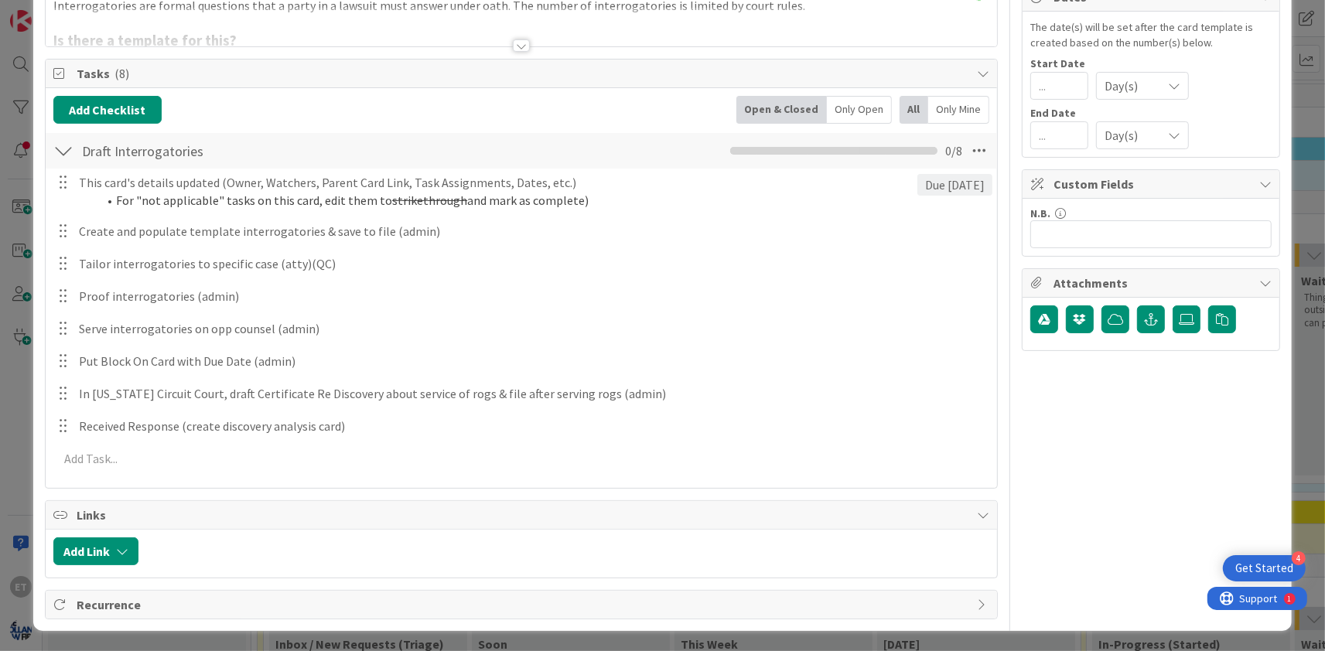
scroll to position [0, 0]
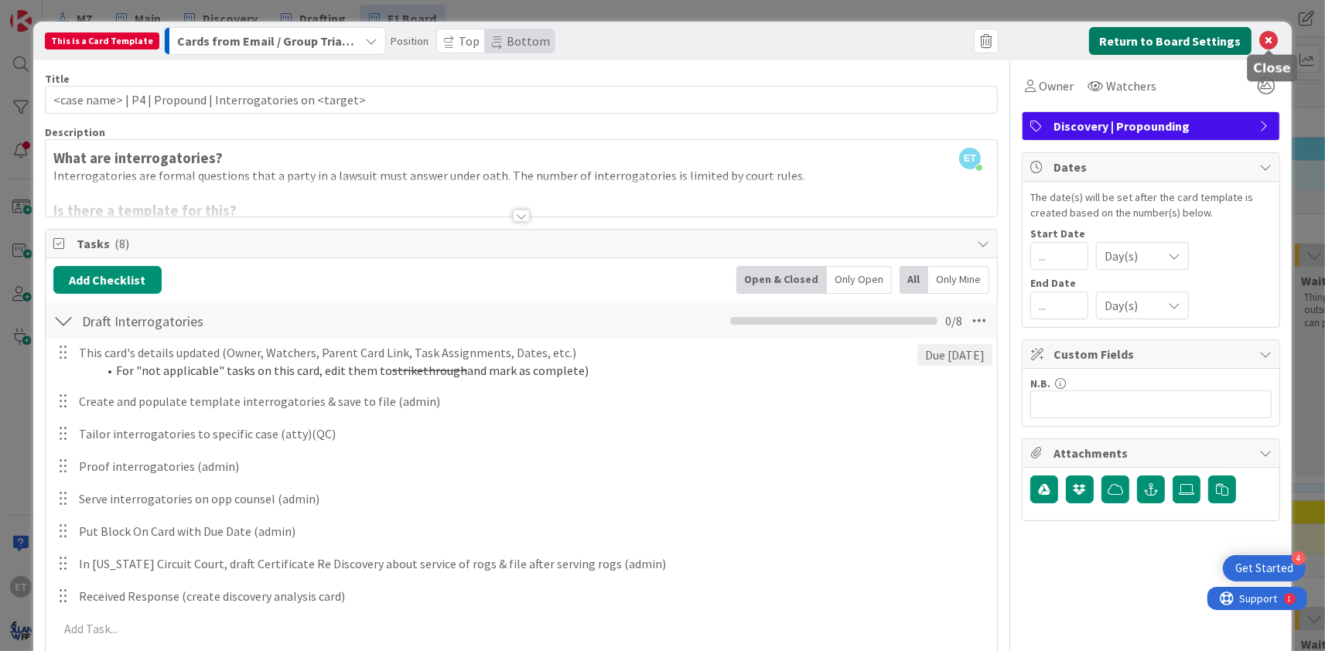
click at [1186, 39] on button "Return to Board Settings" at bounding box center [1170, 41] width 162 height 28
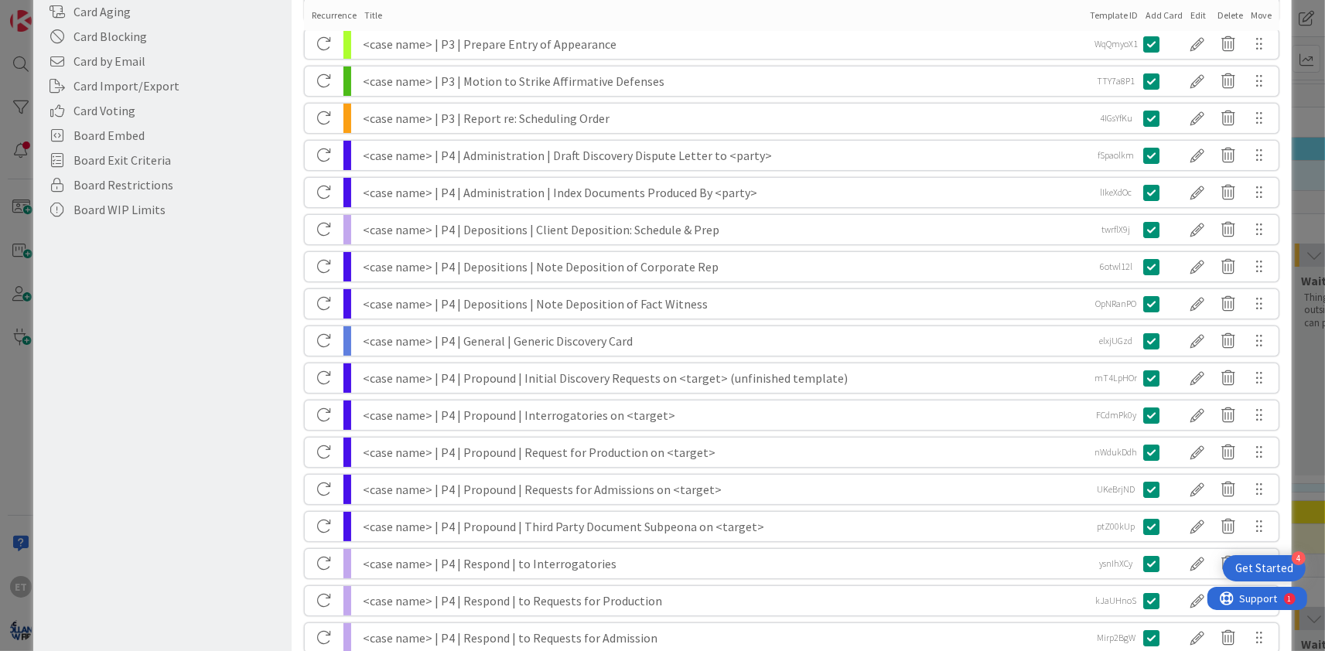
scroll to position [749, 0]
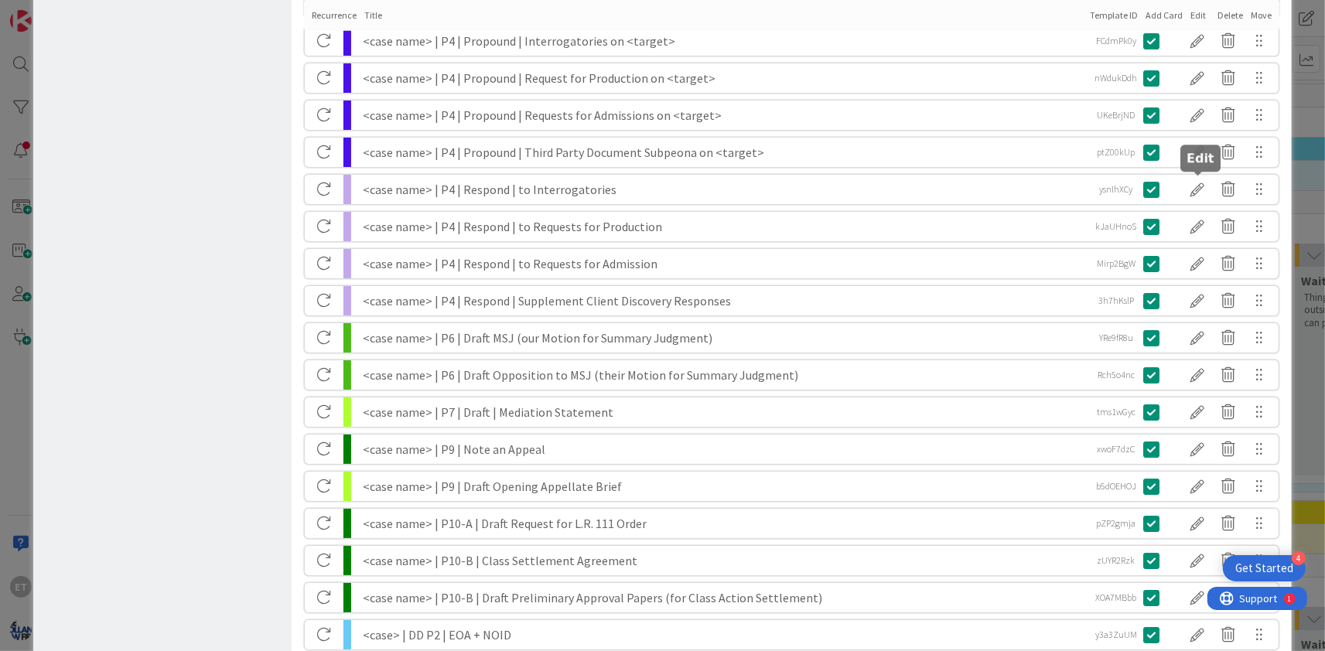
click at [1204, 189] on div at bounding box center [1197, 189] width 31 height 26
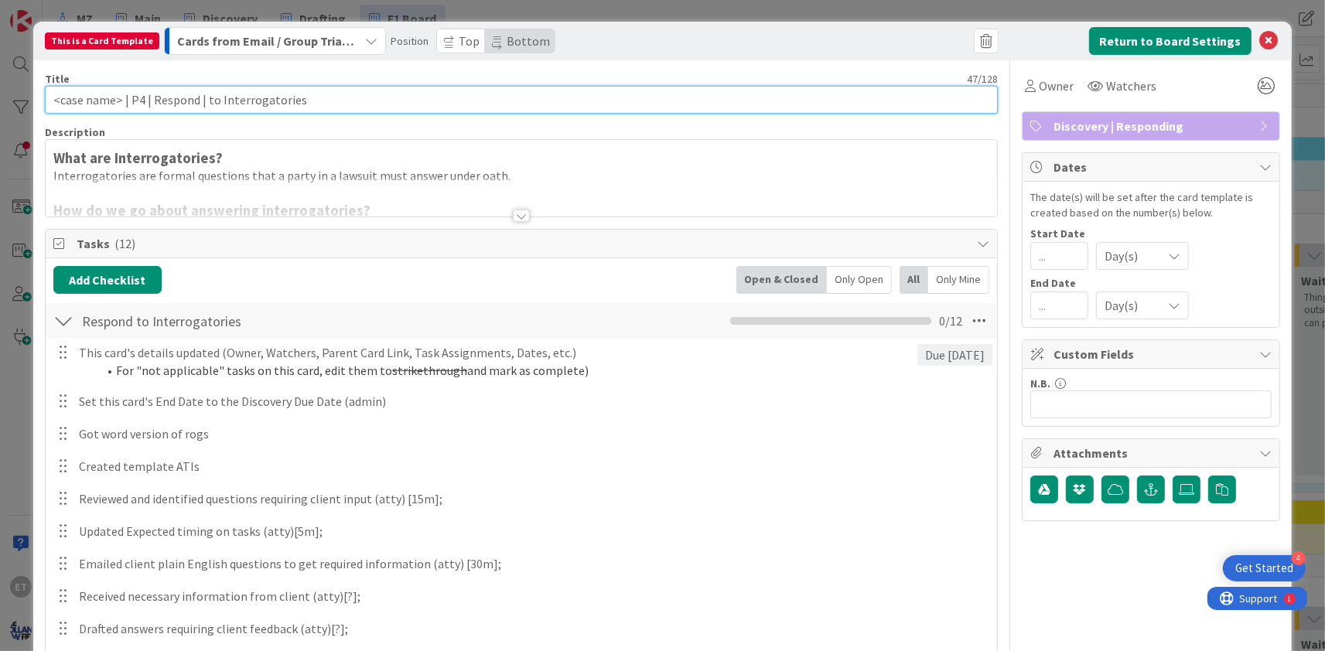
click at [316, 103] on input "<case name> | P4 | Respond | to Interrogatories" at bounding box center [521, 100] width 953 height 28
drag, startPoint x: 340, startPoint y: 104, endPoint x: 215, endPoint y: 102, distance: 125.3
click at [215, 102] on input "<case name> | P4 | Respond | to Interrogatories" at bounding box center [521, 100] width 953 height 28
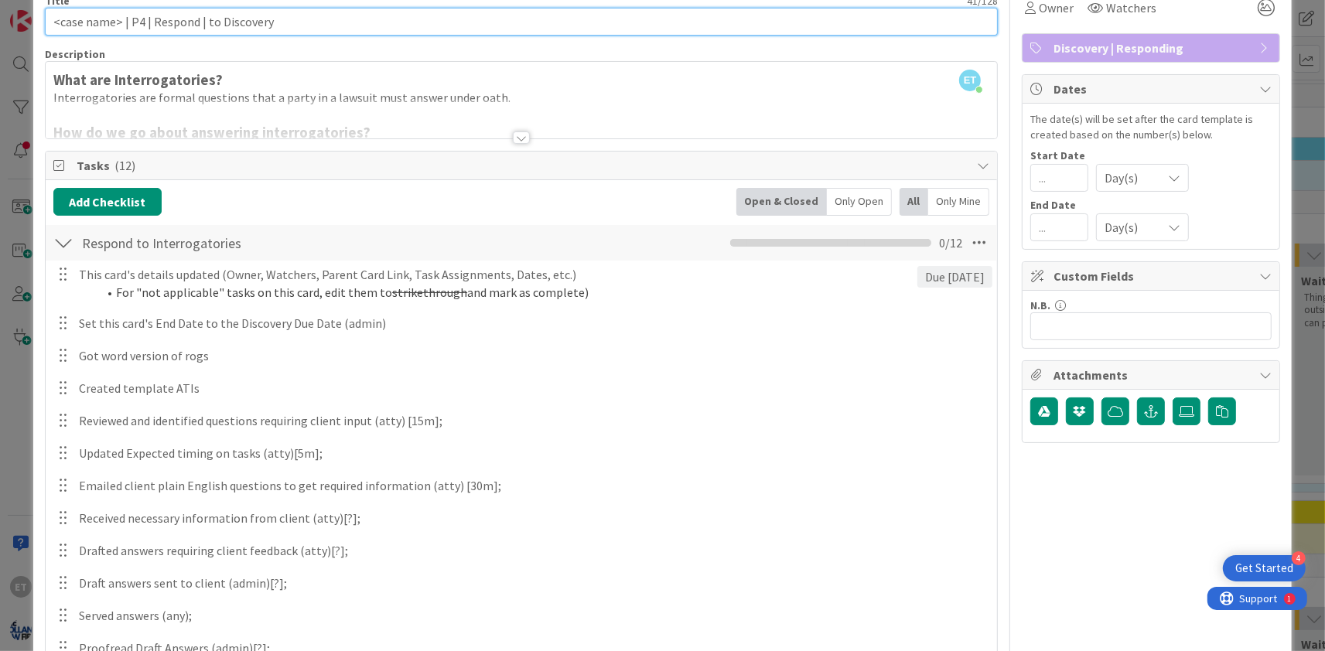
scroll to position [94, 0]
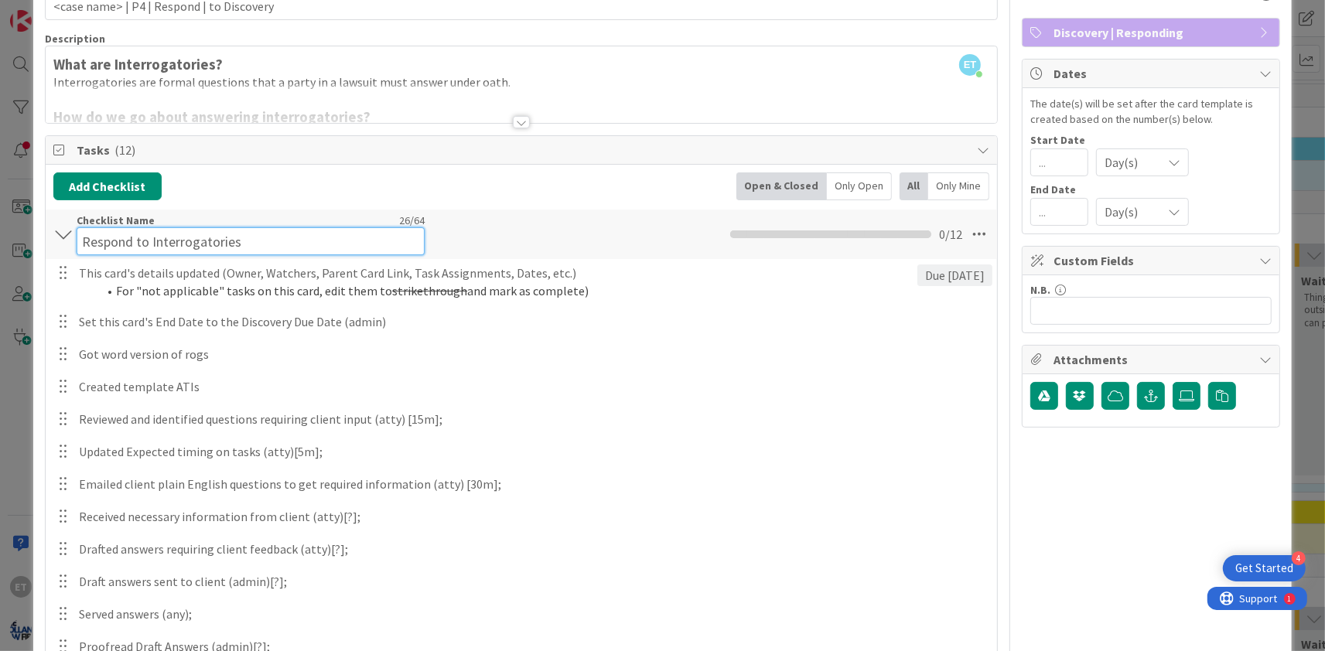
click at [246, 227] on input "Respond to Interrogatories" at bounding box center [251, 241] width 348 height 28
drag, startPoint x: 253, startPoint y: 241, endPoint x: 149, endPoint y: 244, distance: 103.7
click at [149, 244] on input "Respond to Interrogatories" at bounding box center [251, 241] width 348 height 28
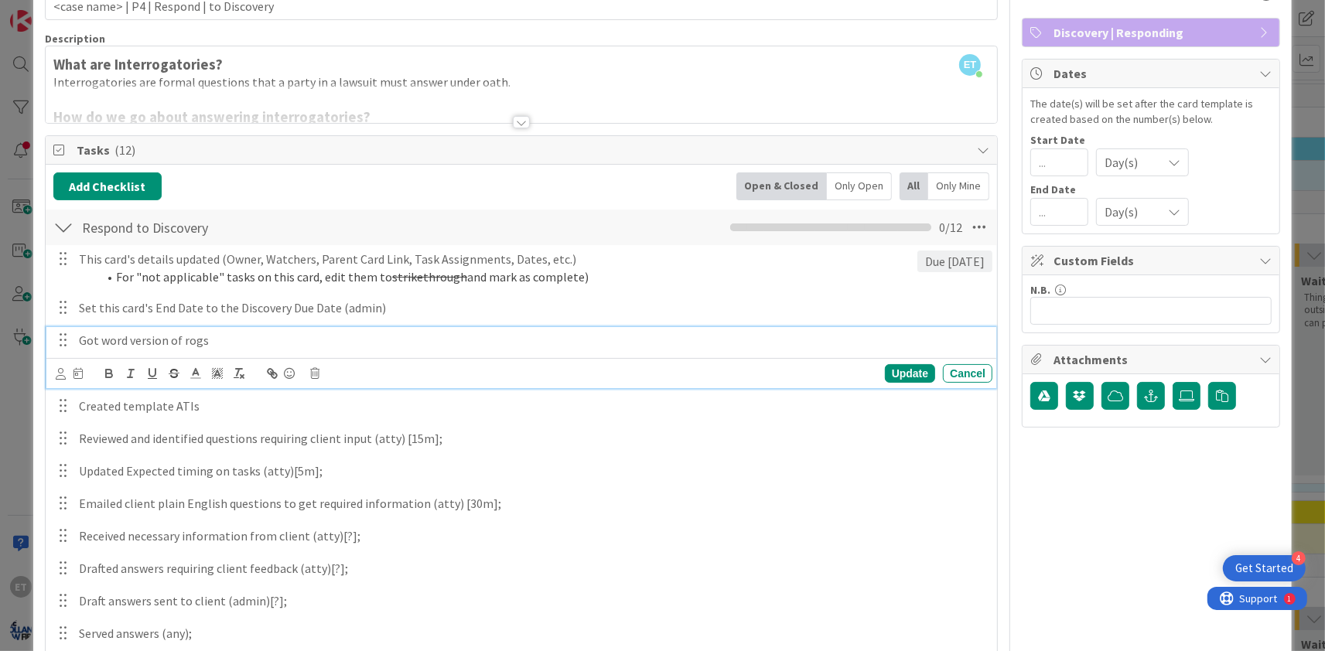
click at [100, 353] on div "Got word version of rogs" at bounding box center [533, 340] width 920 height 27
click at [311, 374] on icon at bounding box center [314, 373] width 9 height 11
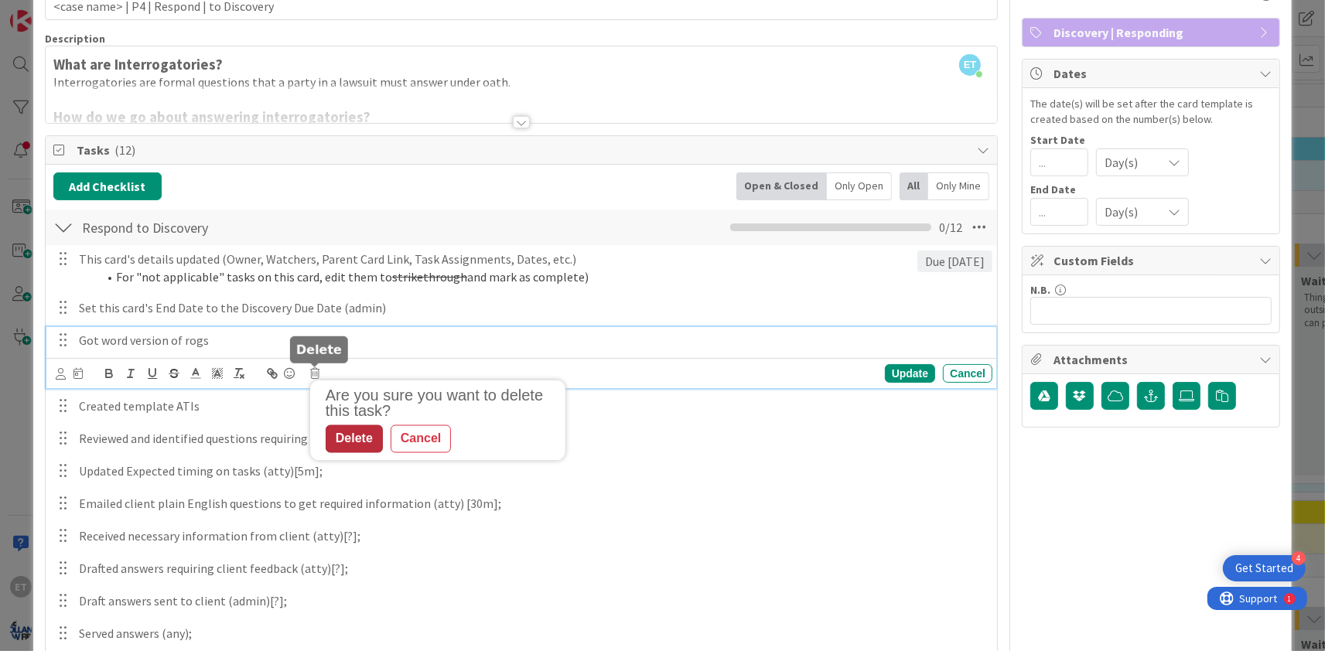
click at [353, 439] on div "Delete" at bounding box center [354, 439] width 57 height 28
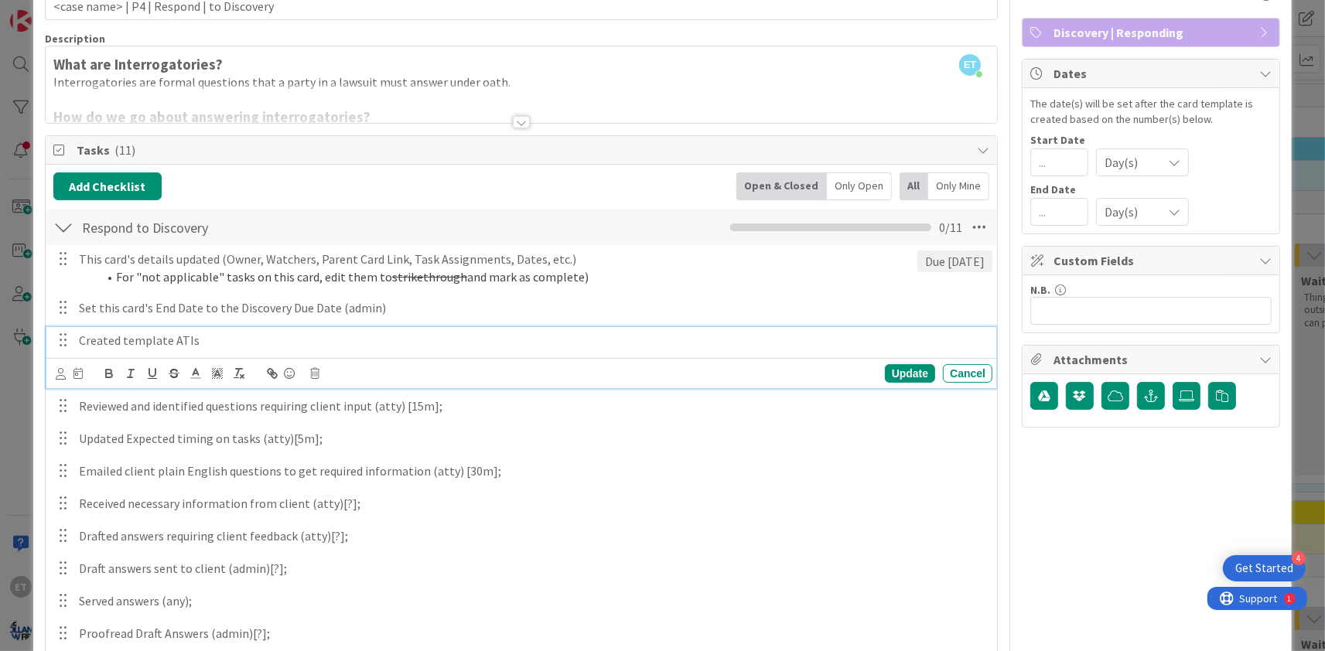
click at [155, 344] on p "Created template ATIs" at bounding box center [532, 341] width 907 height 18
click at [318, 376] on icon at bounding box center [314, 373] width 9 height 11
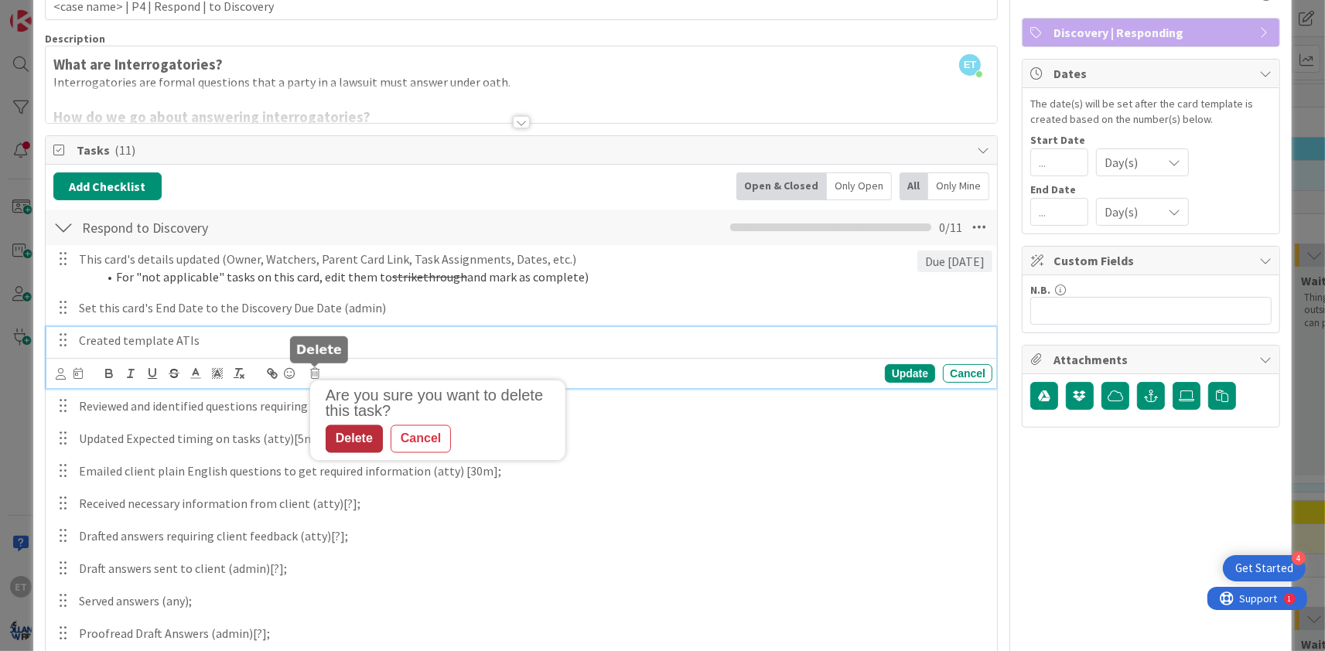
click at [347, 433] on div "Delete" at bounding box center [354, 439] width 57 height 28
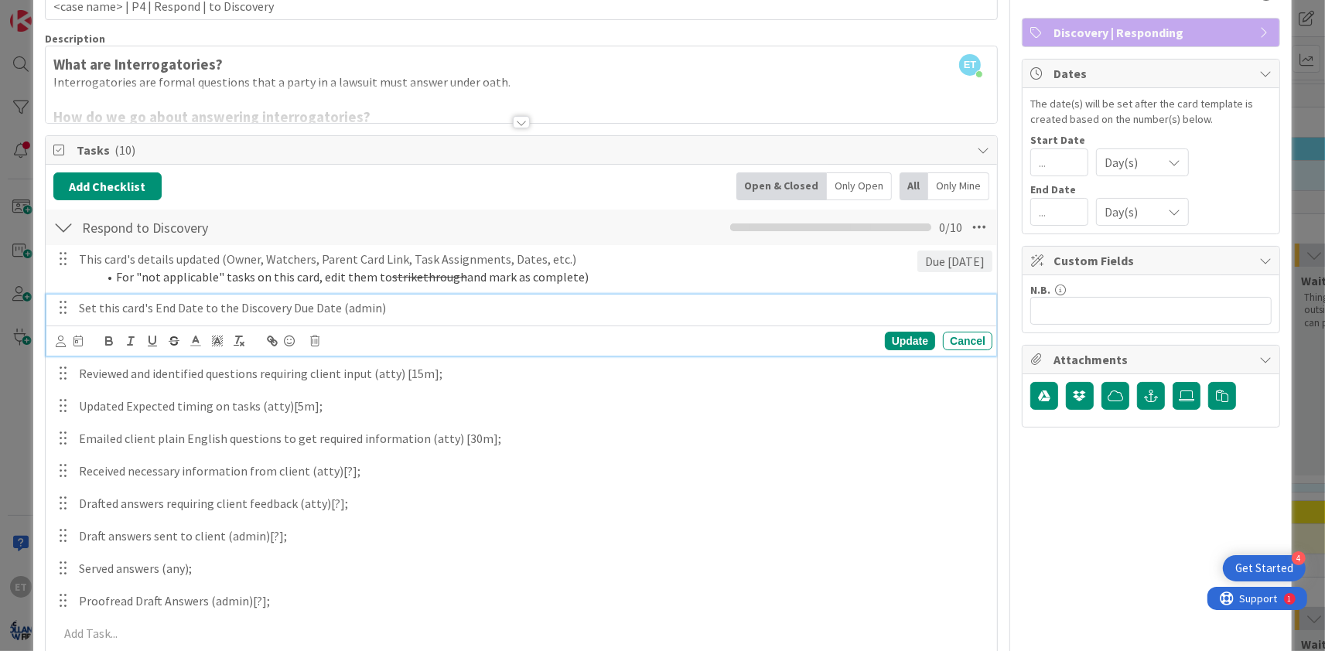
click at [388, 310] on p "Set this card's End Date to the Discovery Due Date (admin)" at bounding box center [532, 308] width 907 height 18
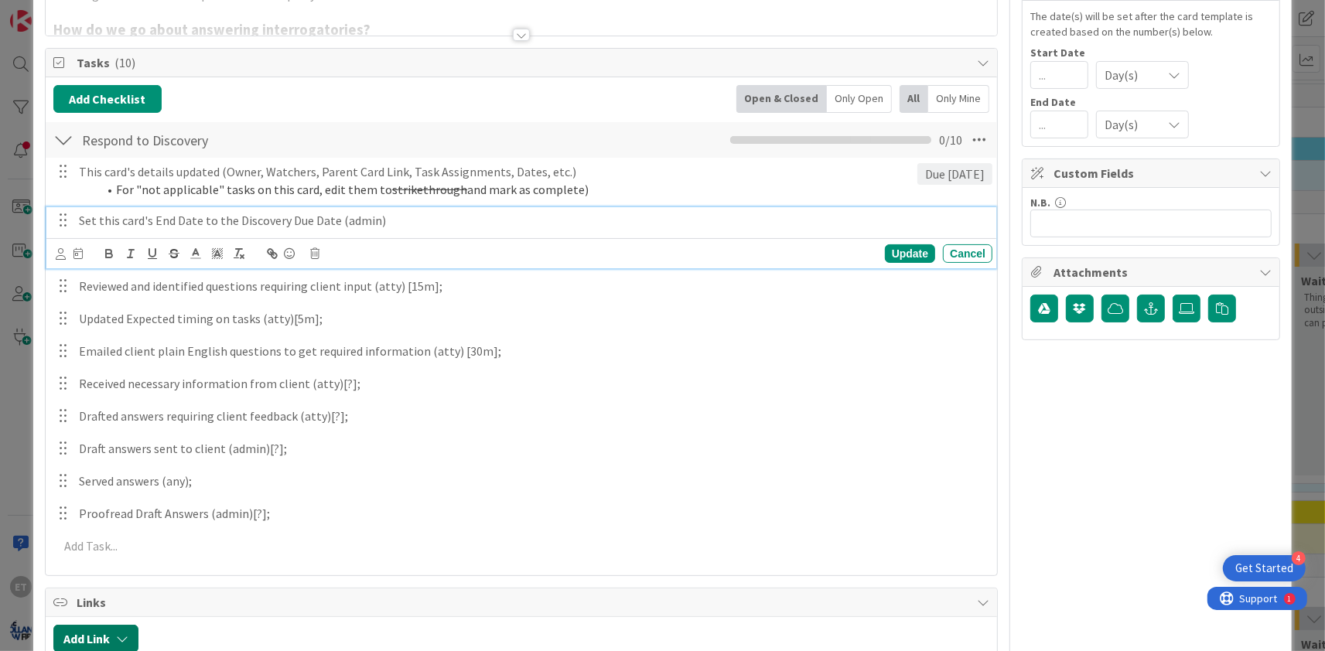
scroll to position [268, 0]
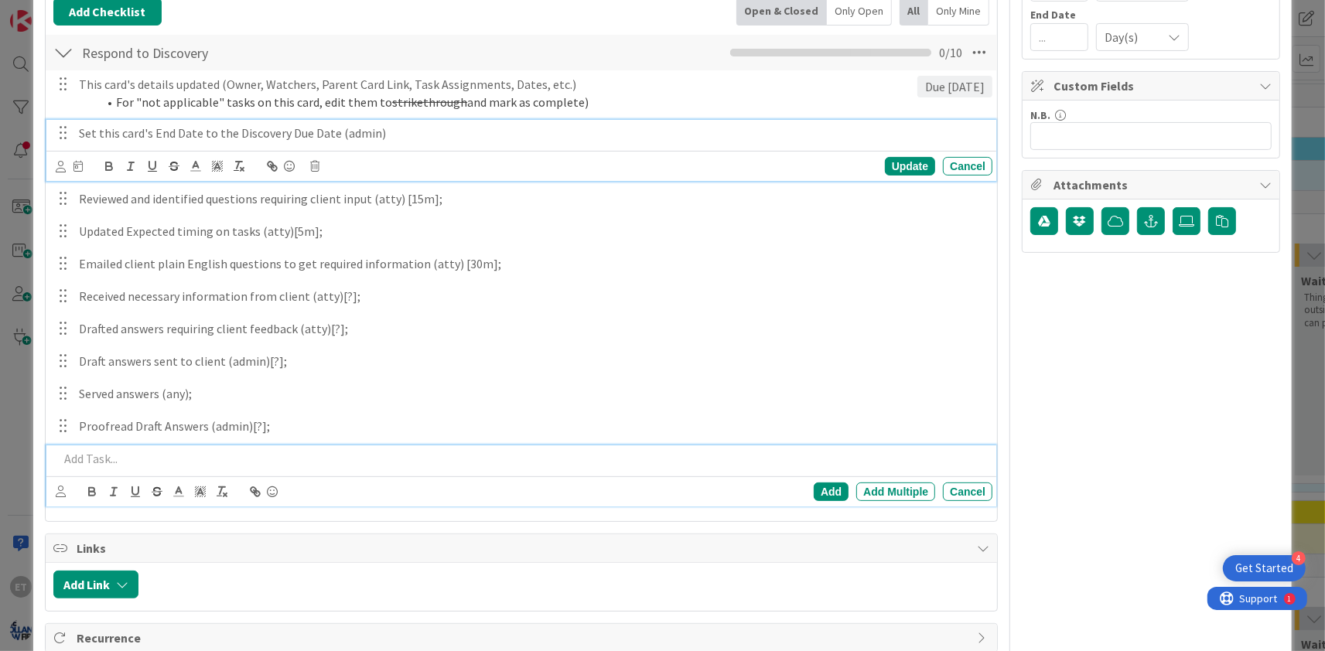
click at [107, 459] on p at bounding box center [522, 459] width 927 height 18
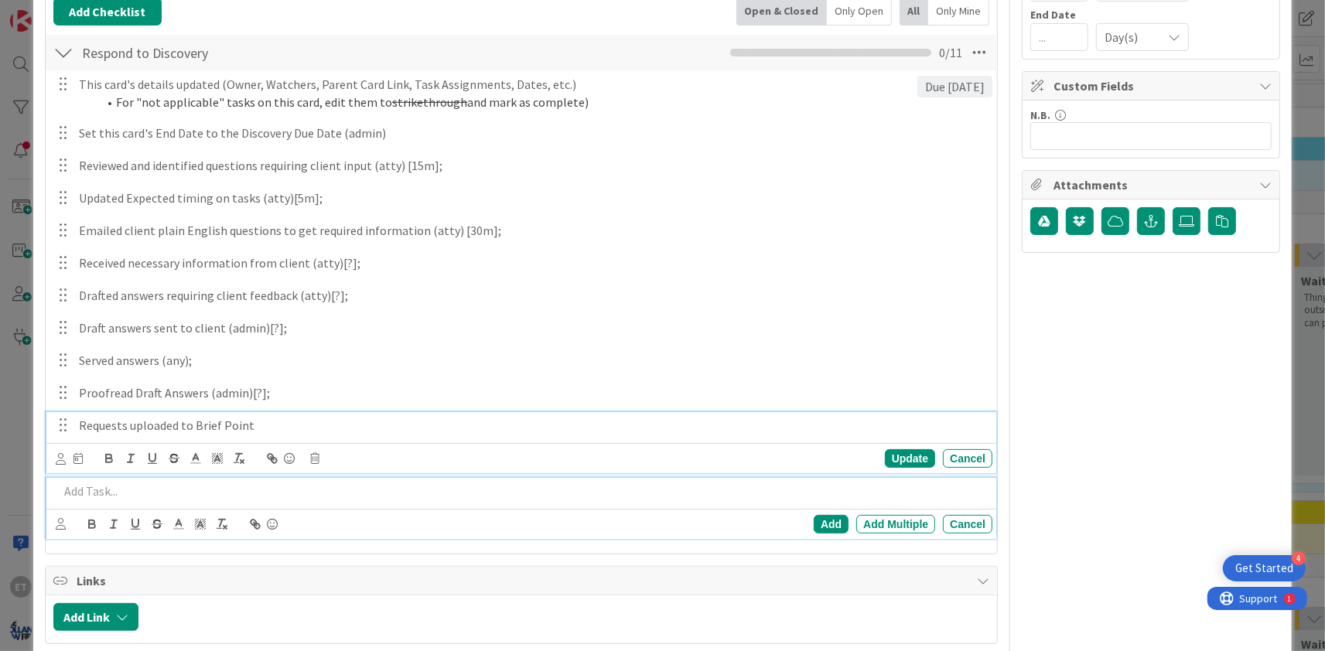
click at [190, 414] on div "Requests uploaded to Brief Point" at bounding box center [533, 425] width 920 height 27
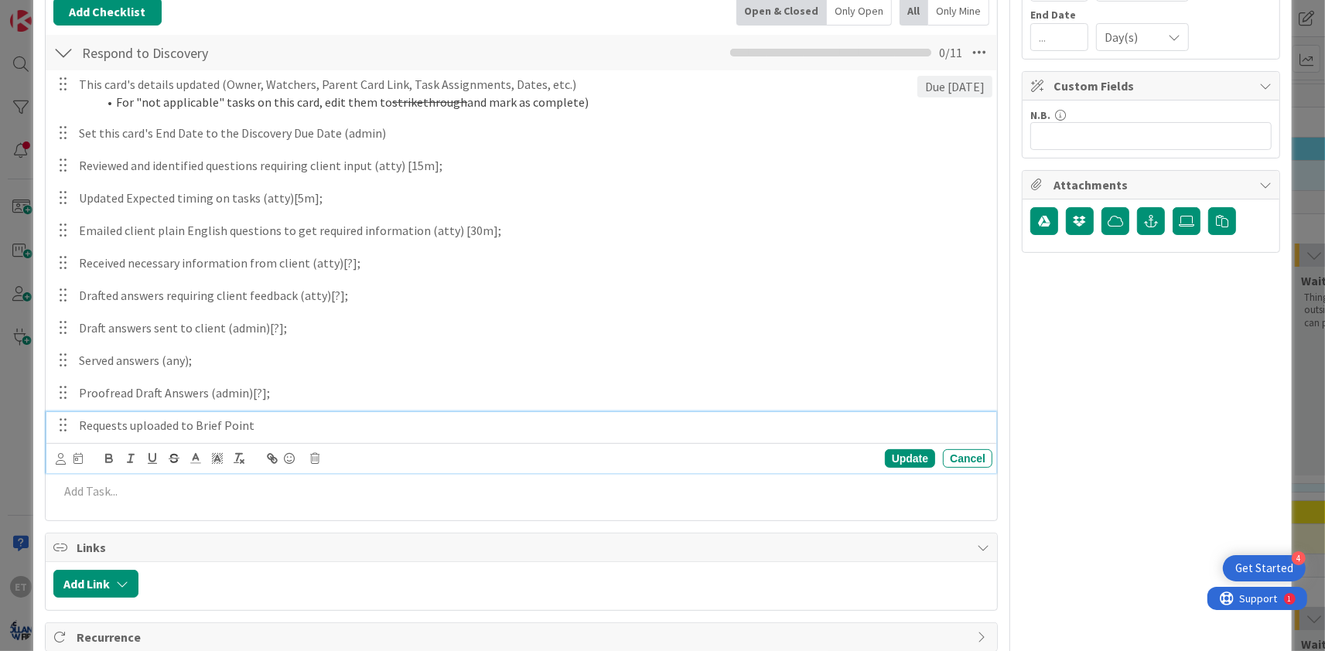
click at [54, 459] on div "Update Cancel" at bounding box center [521, 458] width 950 height 30
click at [59, 462] on icon at bounding box center [61, 459] width 10 height 12
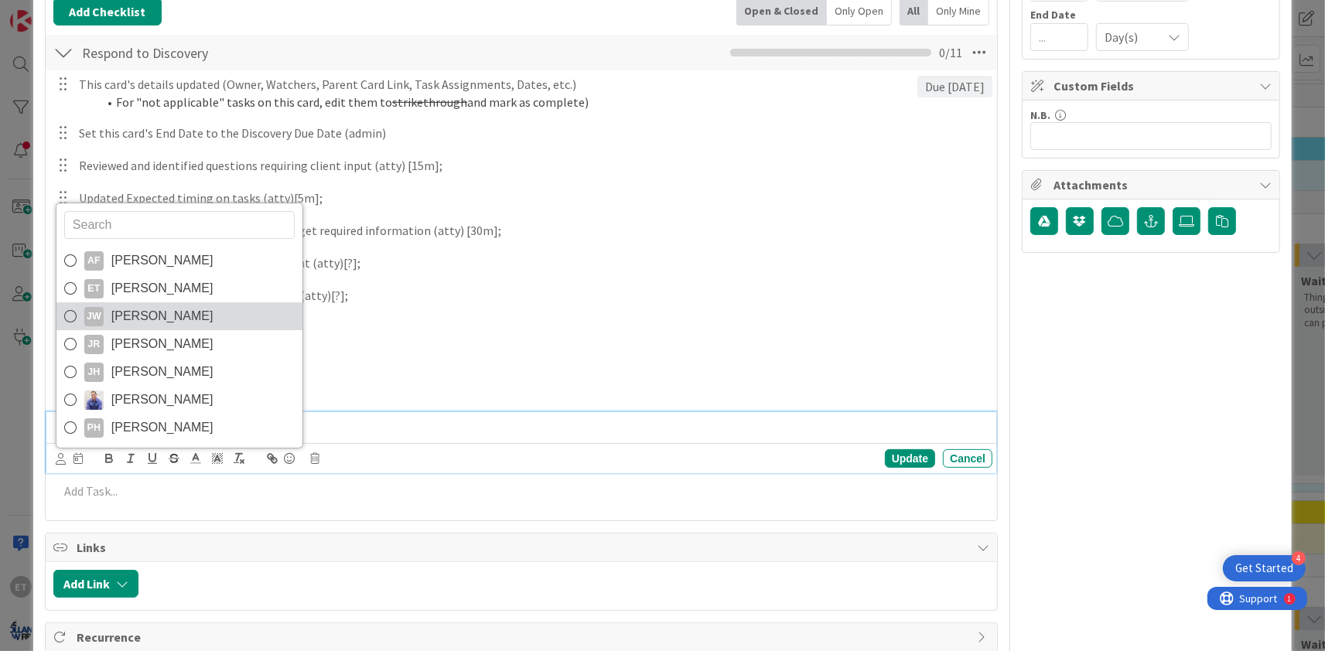
click at [143, 322] on span "[PERSON_NAME]" at bounding box center [162, 316] width 102 height 23
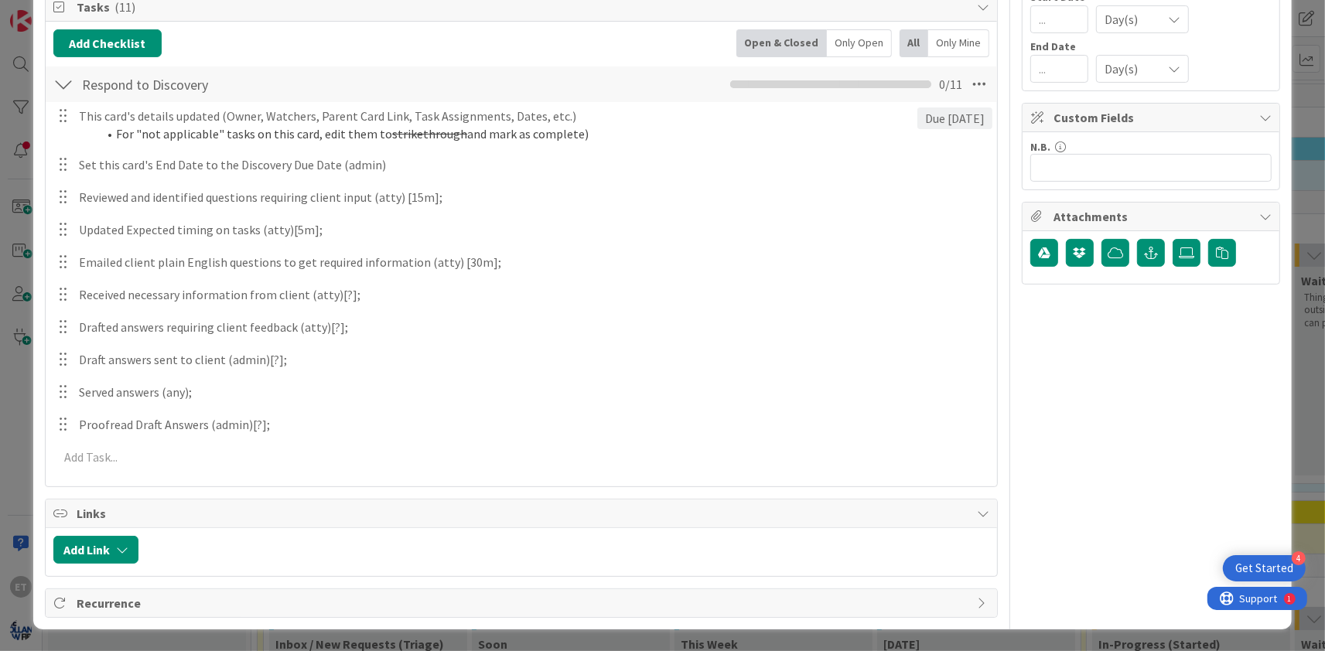
scroll to position [235, 0]
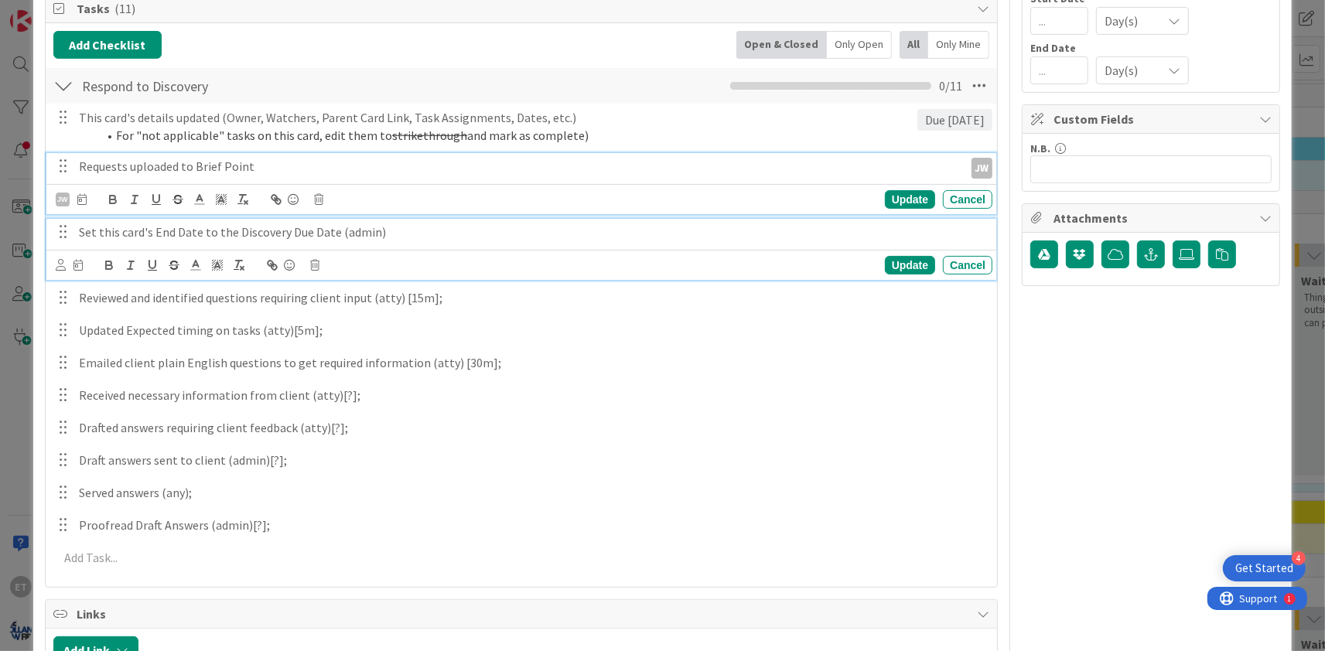
click at [87, 232] on p "Set this card's End Date to the Discovery Due Date (admin)" at bounding box center [532, 233] width 907 height 18
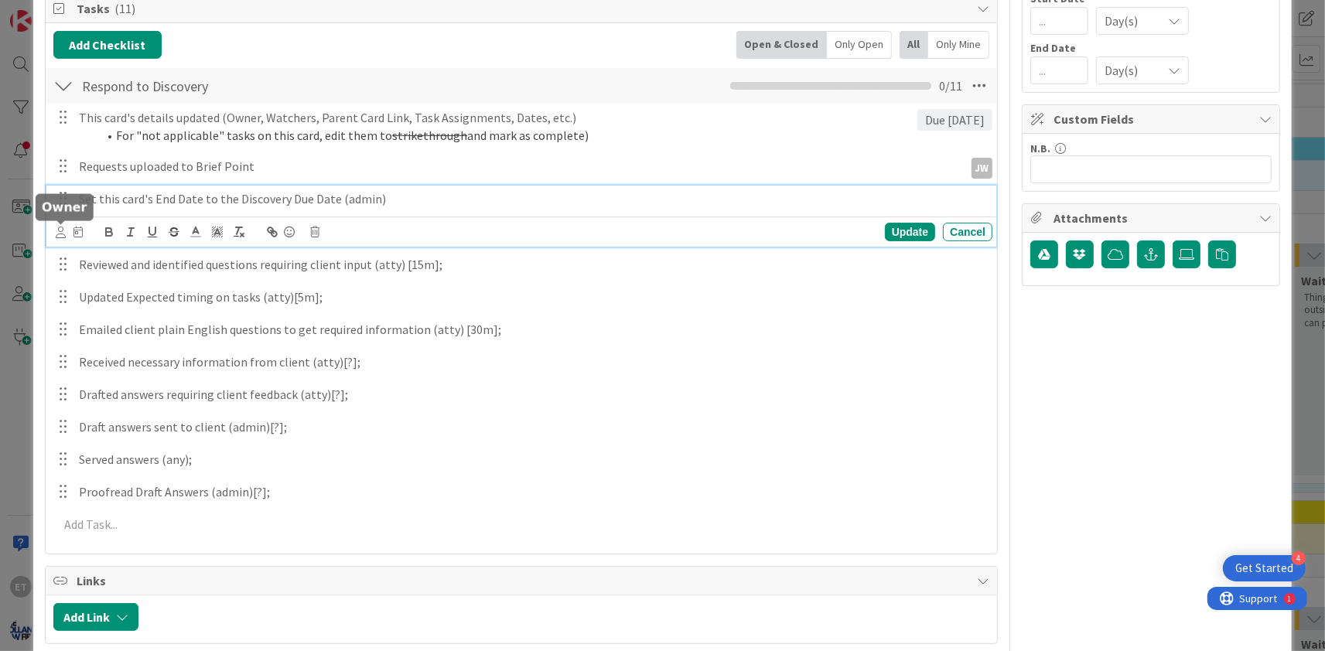
click at [59, 229] on icon at bounding box center [61, 233] width 10 height 12
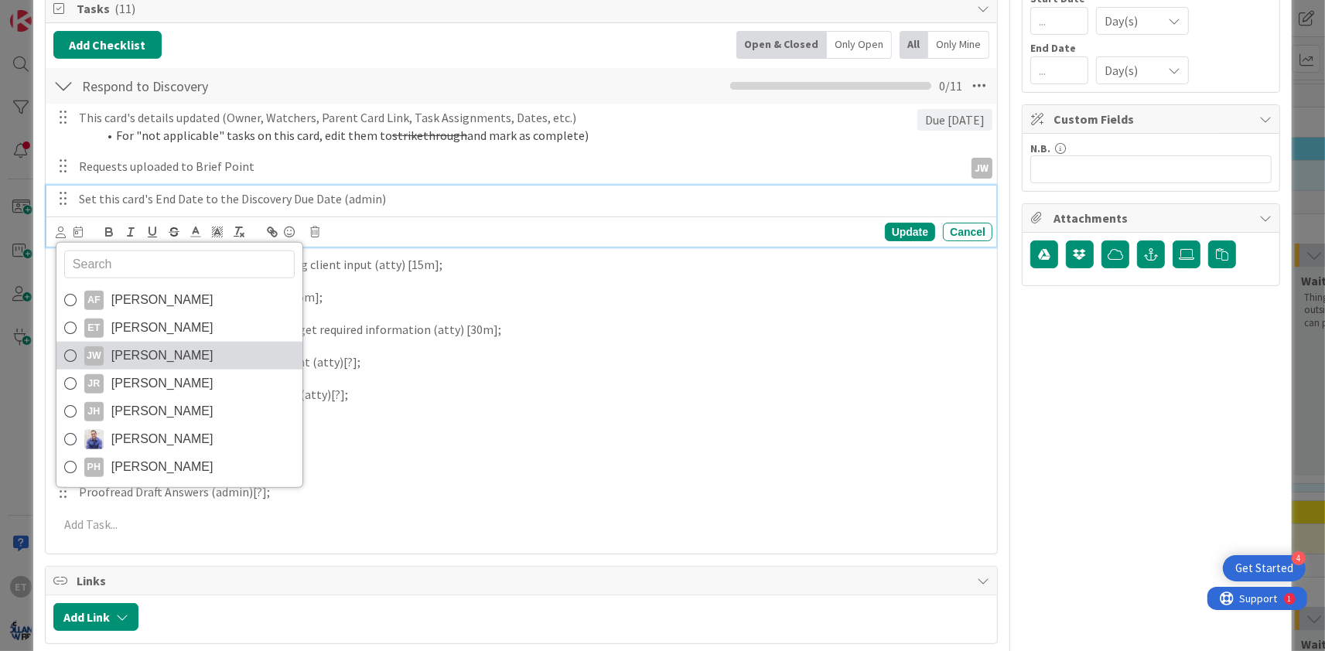
click at [114, 359] on span "[PERSON_NAME]" at bounding box center [162, 355] width 102 height 23
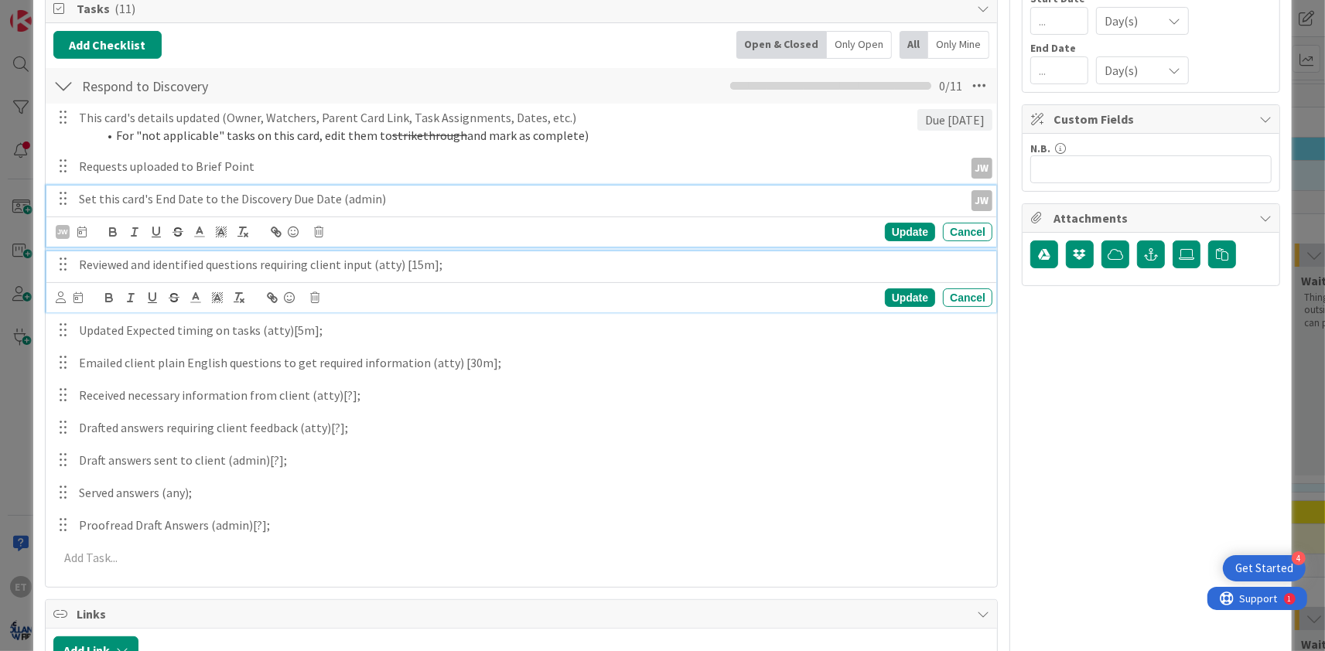
click at [161, 264] on p "Reviewed and identified questions requiring client input (atty) [15m];" at bounding box center [532, 265] width 907 height 18
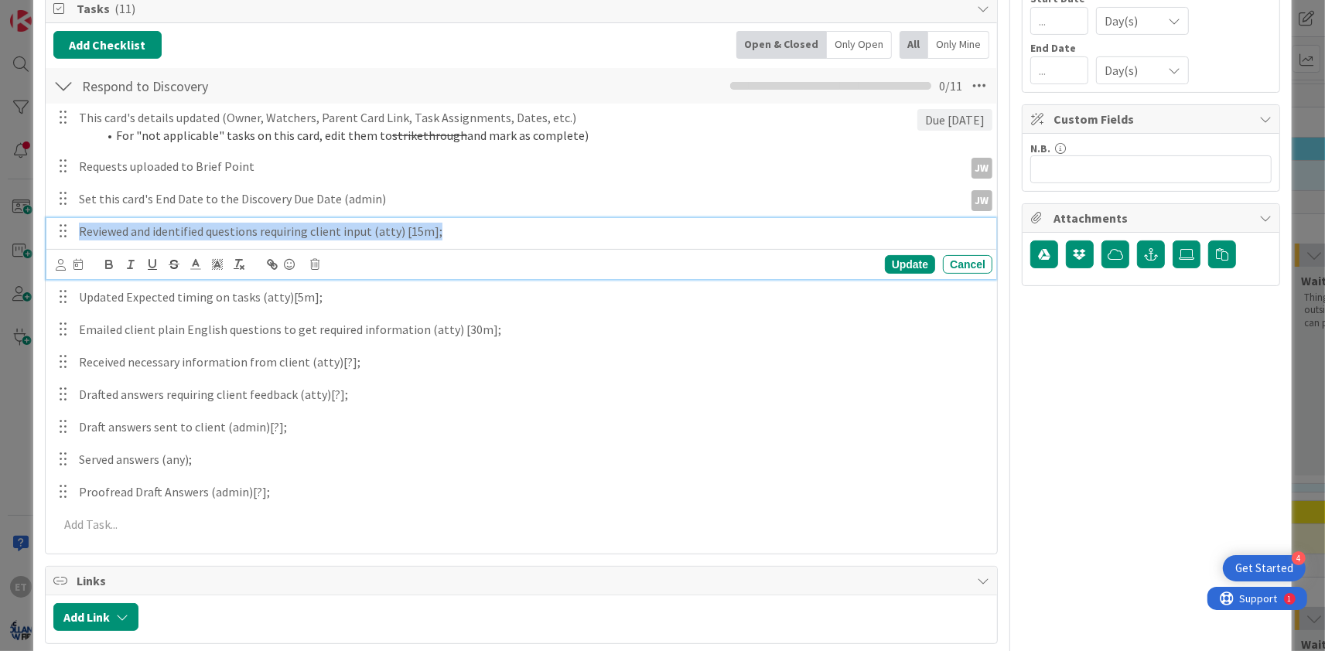
drag, startPoint x: 452, startPoint y: 233, endPoint x: 77, endPoint y: 227, distance: 375.1
click at [77, 227] on div "Reviewed and identified questions requiring client input (atty) [15m];" at bounding box center [533, 231] width 920 height 27
click at [63, 262] on icon at bounding box center [61, 265] width 10 height 12
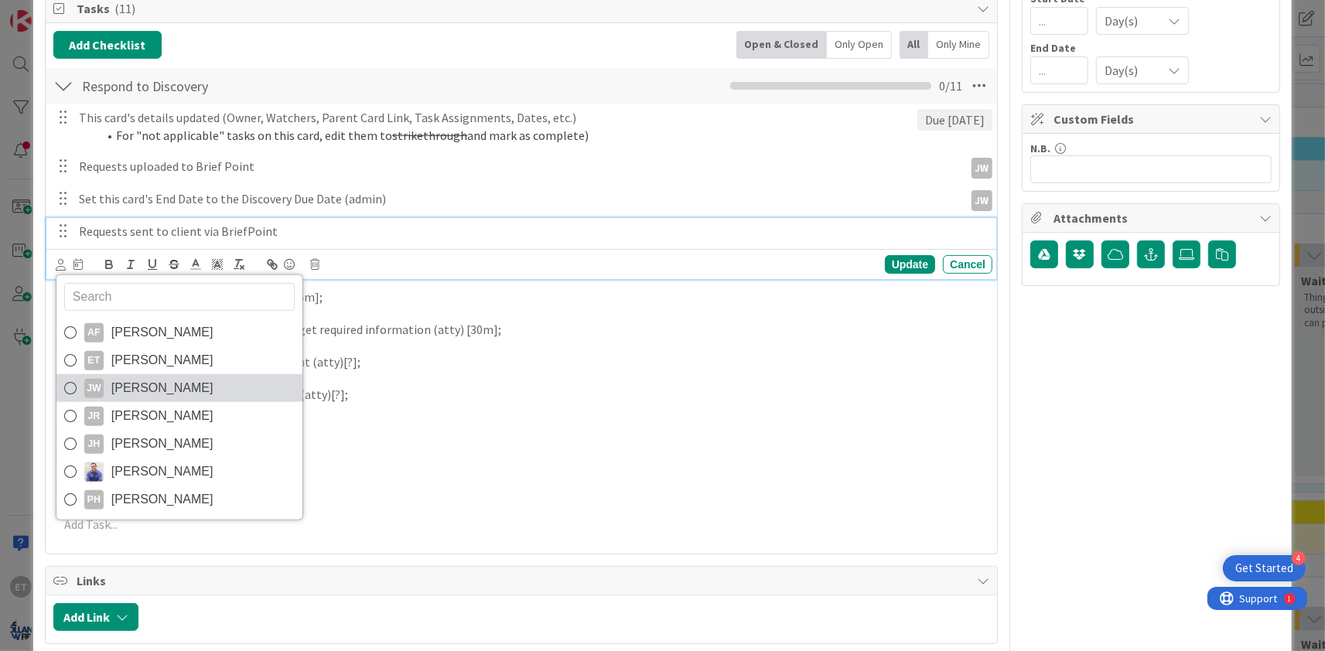
click at [112, 383] on span "[PERSON_NAME]" at bounding box center [162, 388] width 102 height 23
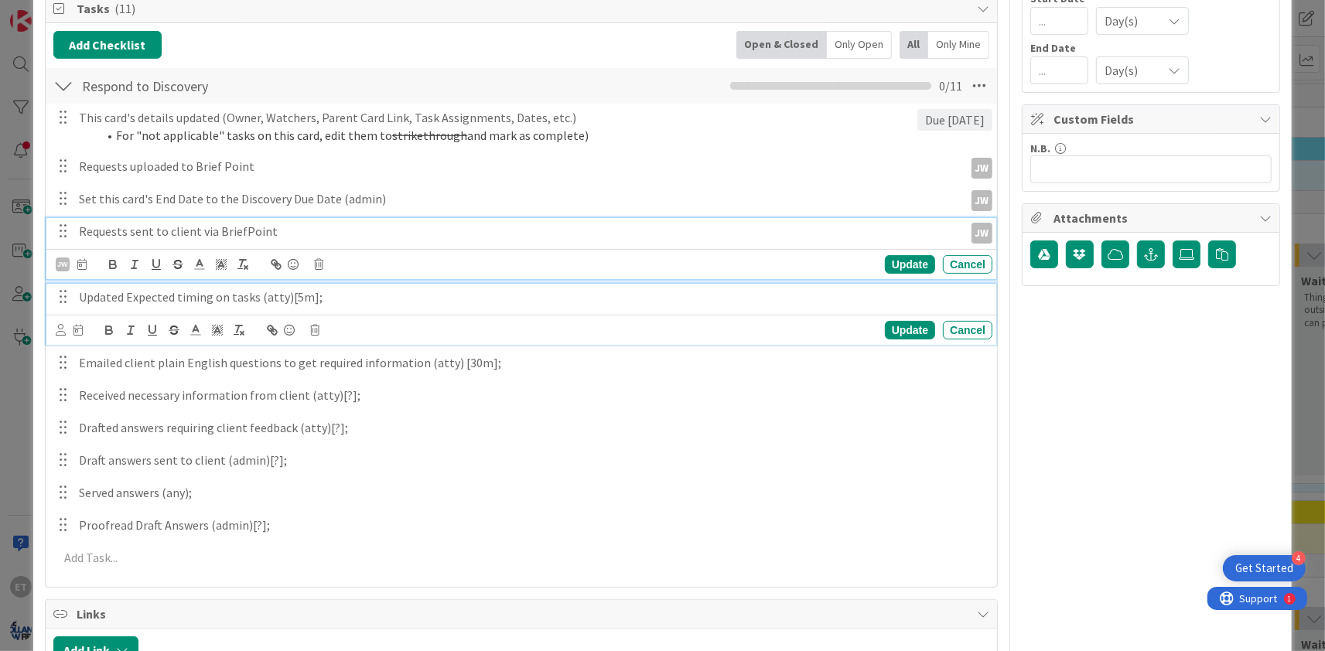
click at [208, 297] on p "Updated Expected timing on tasks (atty)[5m];" at bounding box center [532, 297] width 907 height 18
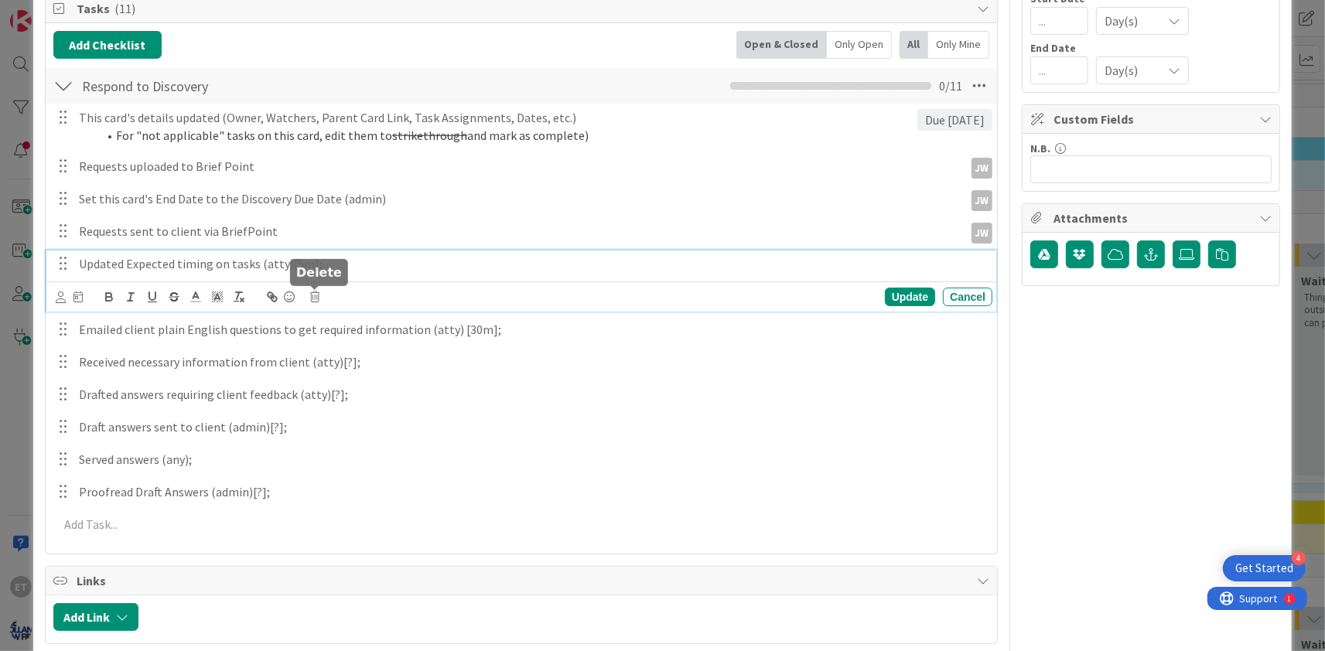
click at [318, 294] on icon at bounding box center [314, 297] width 9 height 11
click at [357, 367] on div "Delete" at bounding box center [354, 363] width 57 height 28
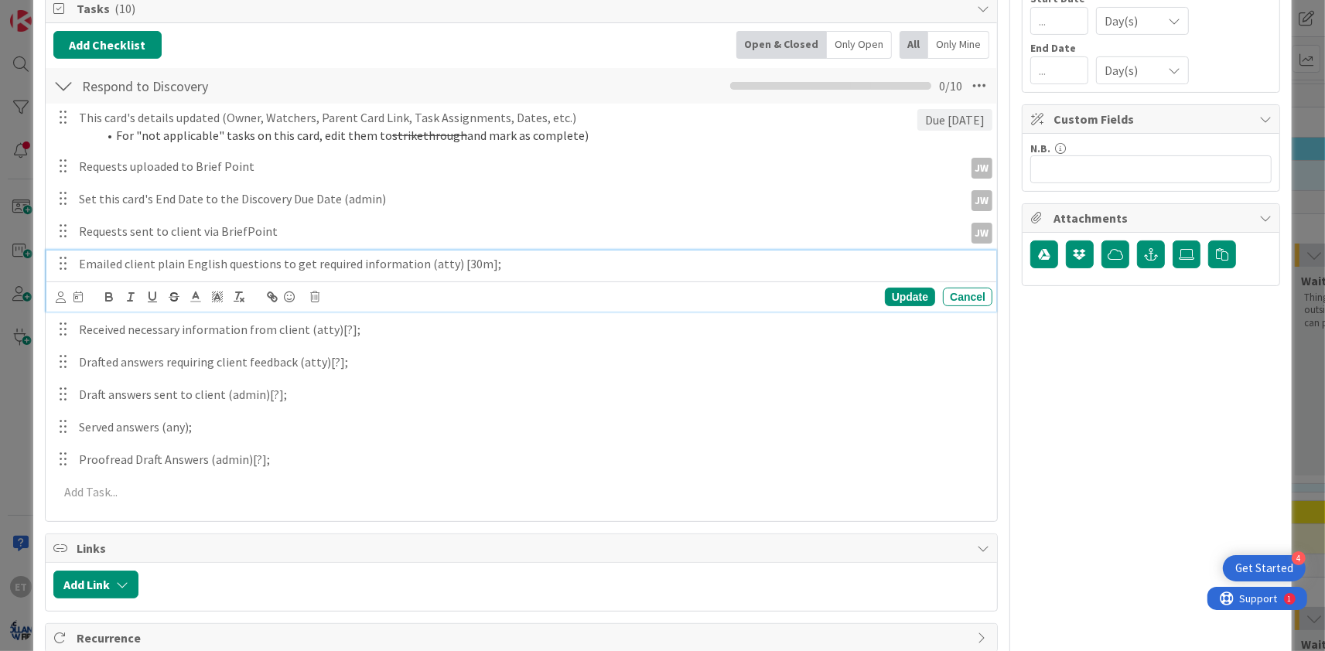
click at [328, 268] on p "Emailed client plain English questions to get required information (atty) [30m];" at bounding box center [532, 264] width 907 height 18
click at [315, 302] on div "Update Cancel" at bounding box center [524, 297] width 937 height 22
click at [311, 299] on icon at bounding box center [314, 297] width 9 height 11
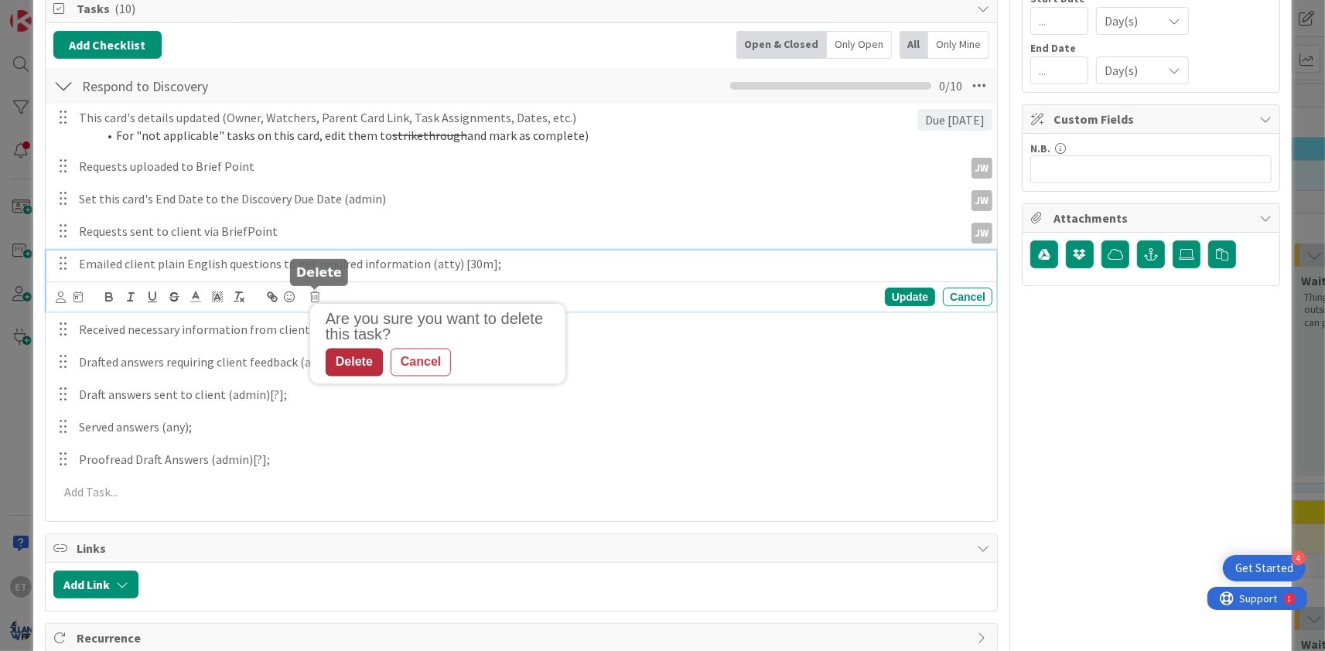
click at [346, 364] on div "Delete" at bounding box center [354, 363] width 57 height 28
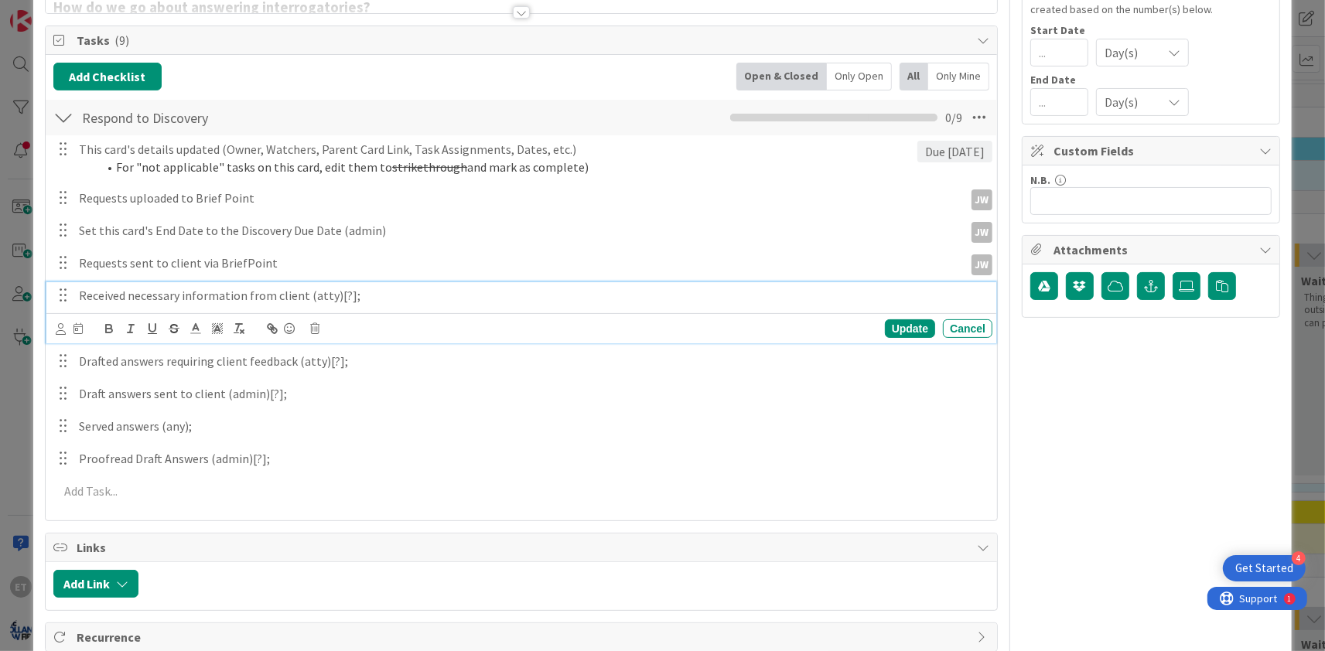
click at [217, 302] on p "Received necessary information from client (atty)[?];" at bounding box center [532, 296] width 907 height 18
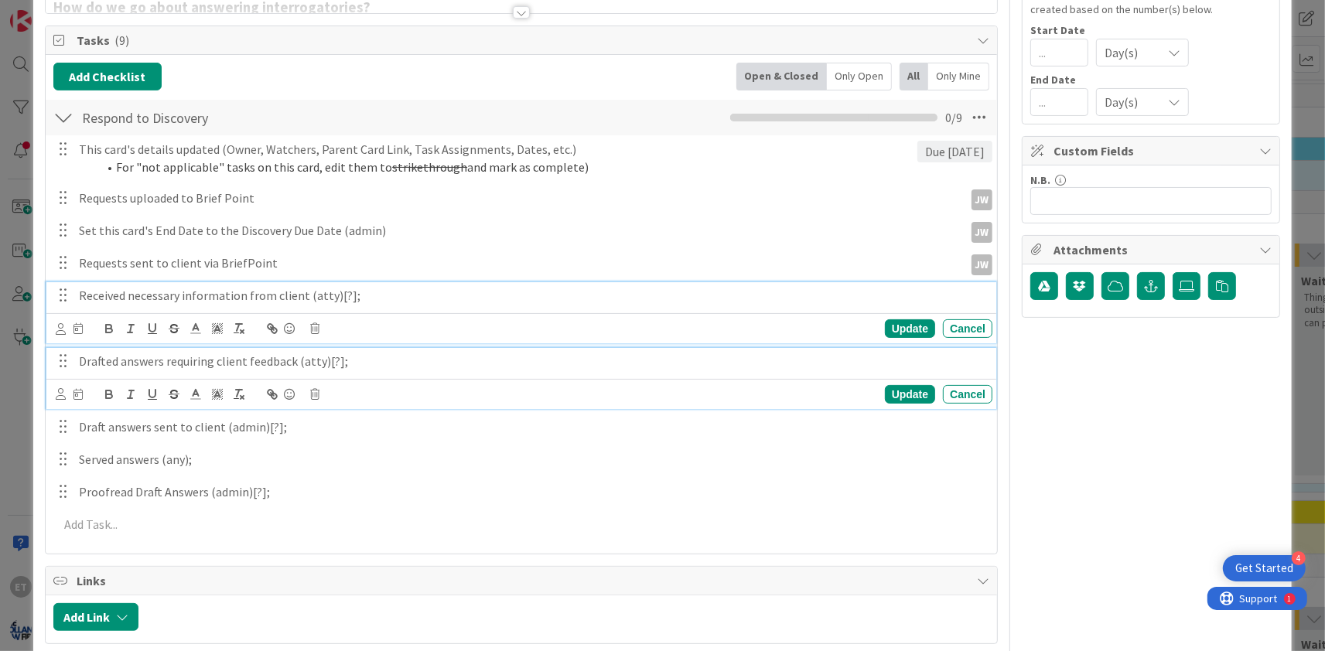
click at [234, 359] on p "Drafted answers requiring client feedback (atty)[?];" at bounding box center [532, 362] width 907 height 18
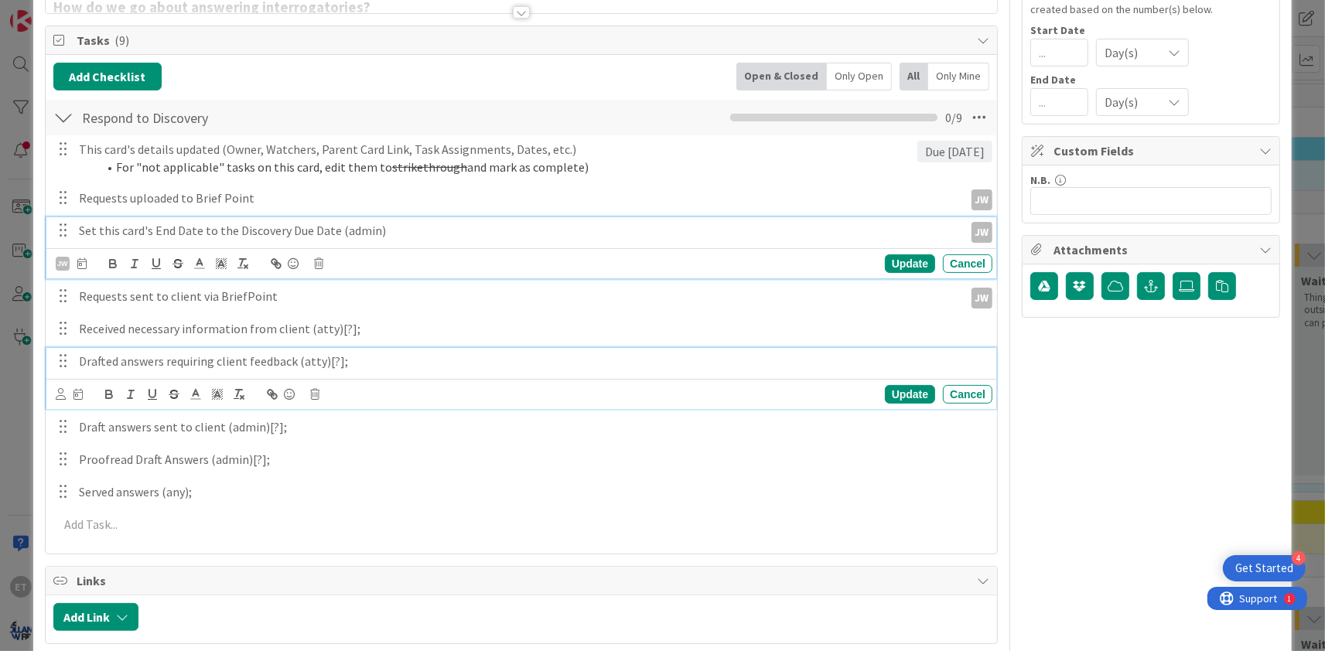
click at [312, 234] on p "Set this card's End Date to the Discovery Due Date (admin)" at bounding box center [518, 231] width 879 height 18
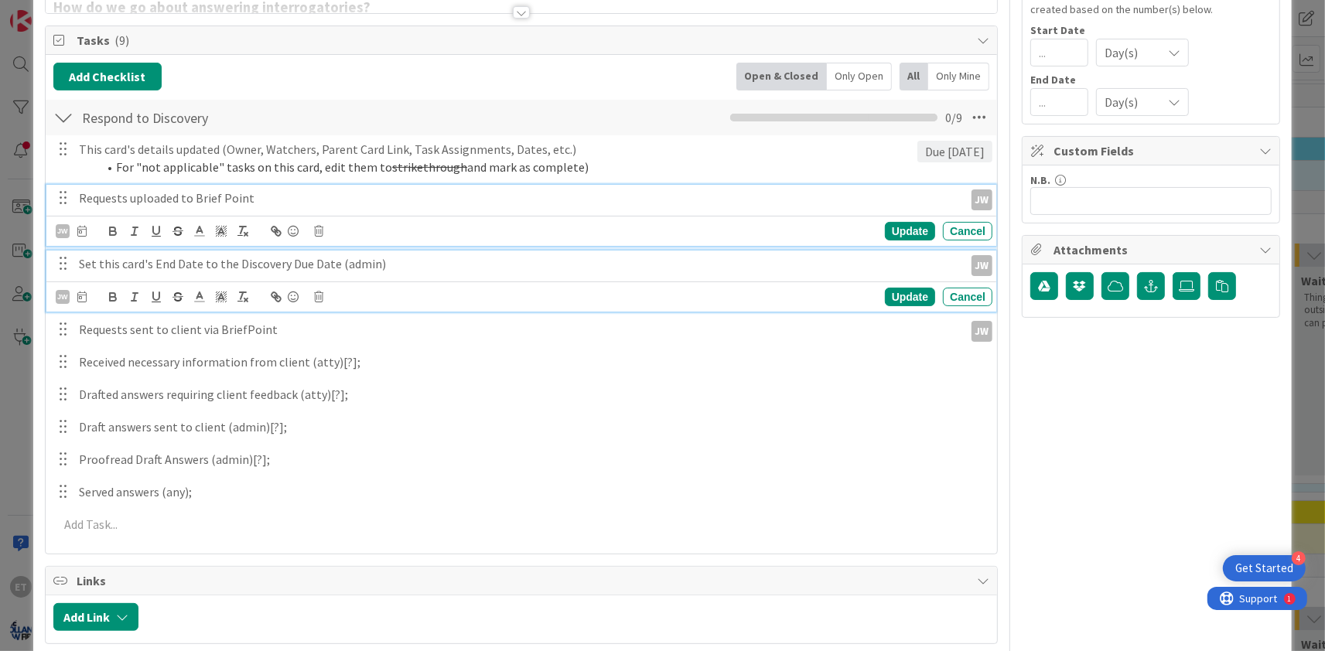
click at [280, 195] on p "Requests uploaded to Brief Point" at bounding box center [518, 198] width 879 height 18
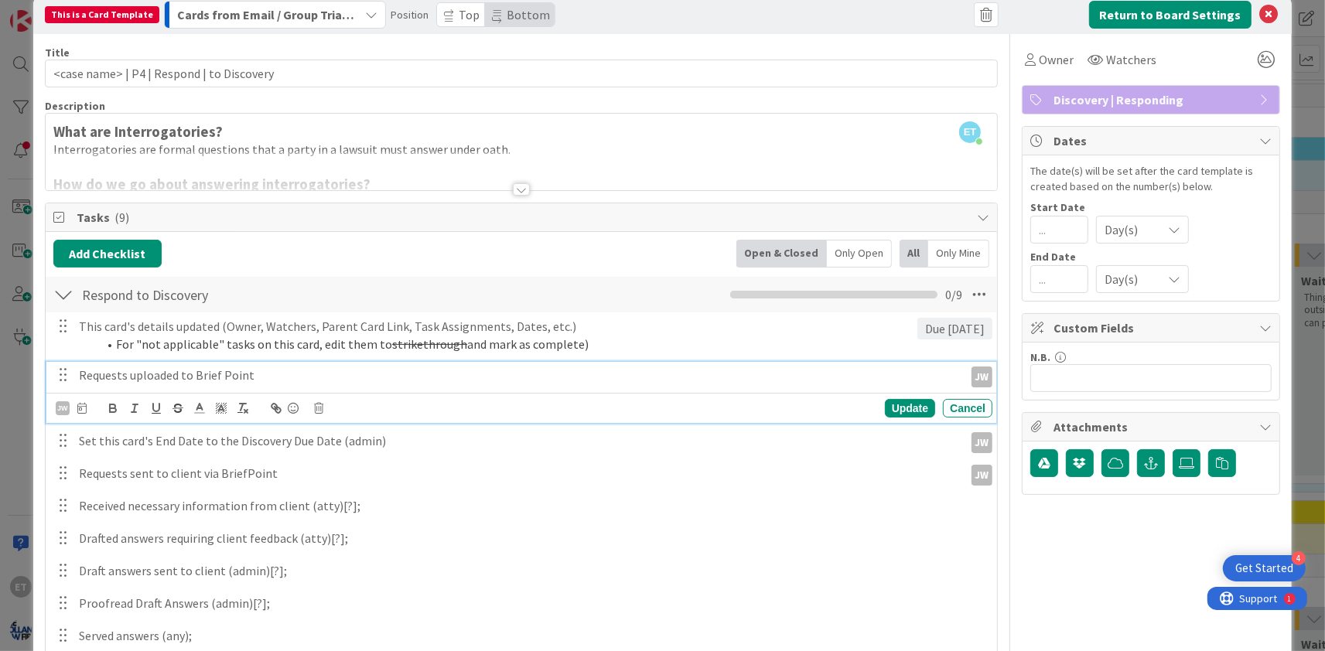
scroll to position [0, 0]
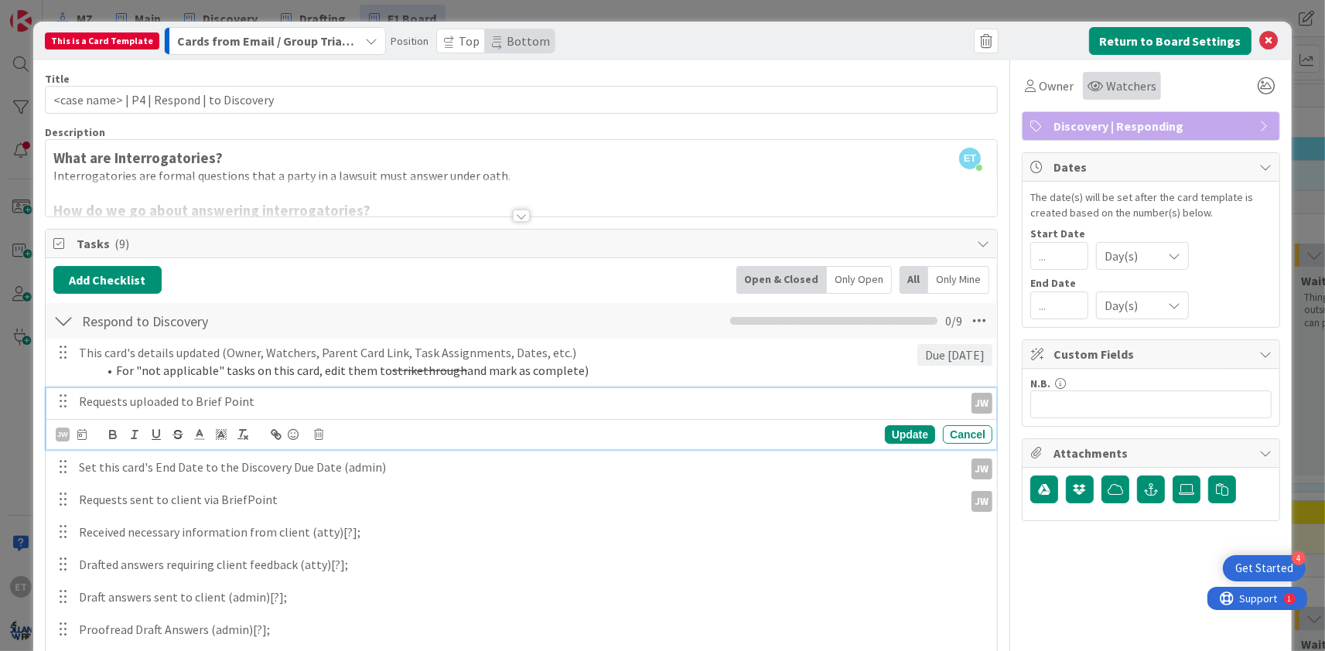
click at [1127, 85] on span "Watchers" at bounding box center [1131, 86] width 50 height 19
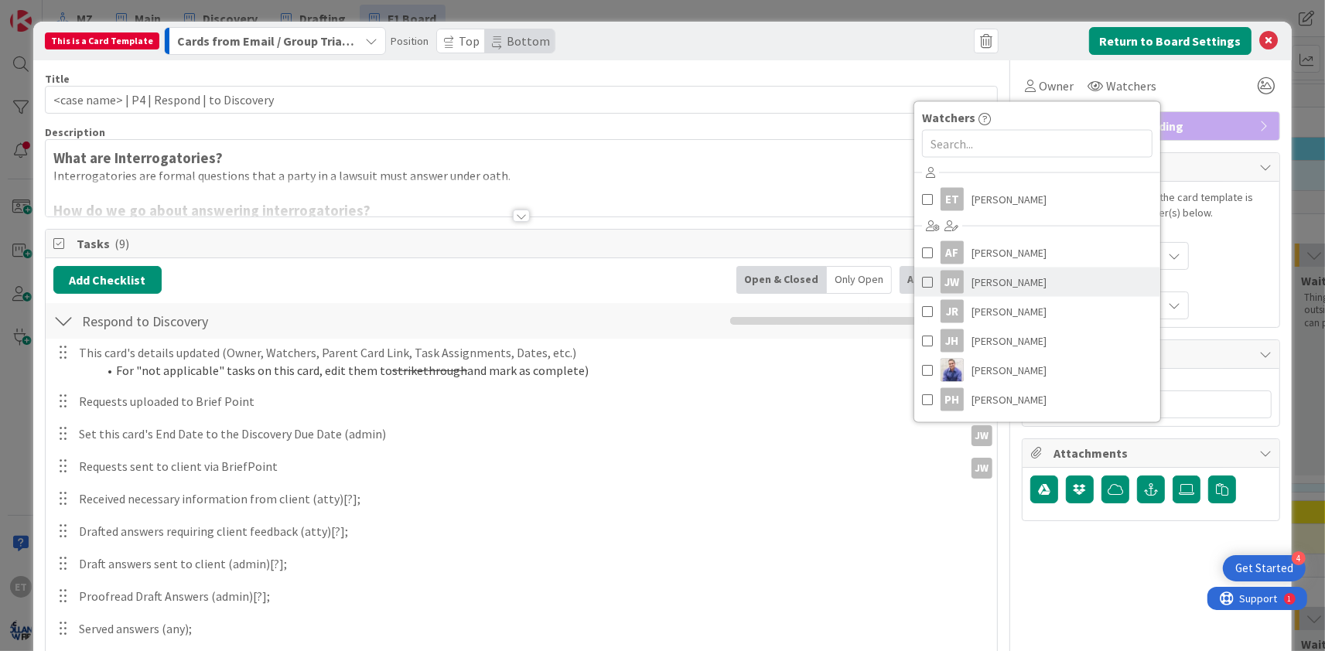
click at [927, 282] on span at bounding box center [927, 282] width 11 height 23
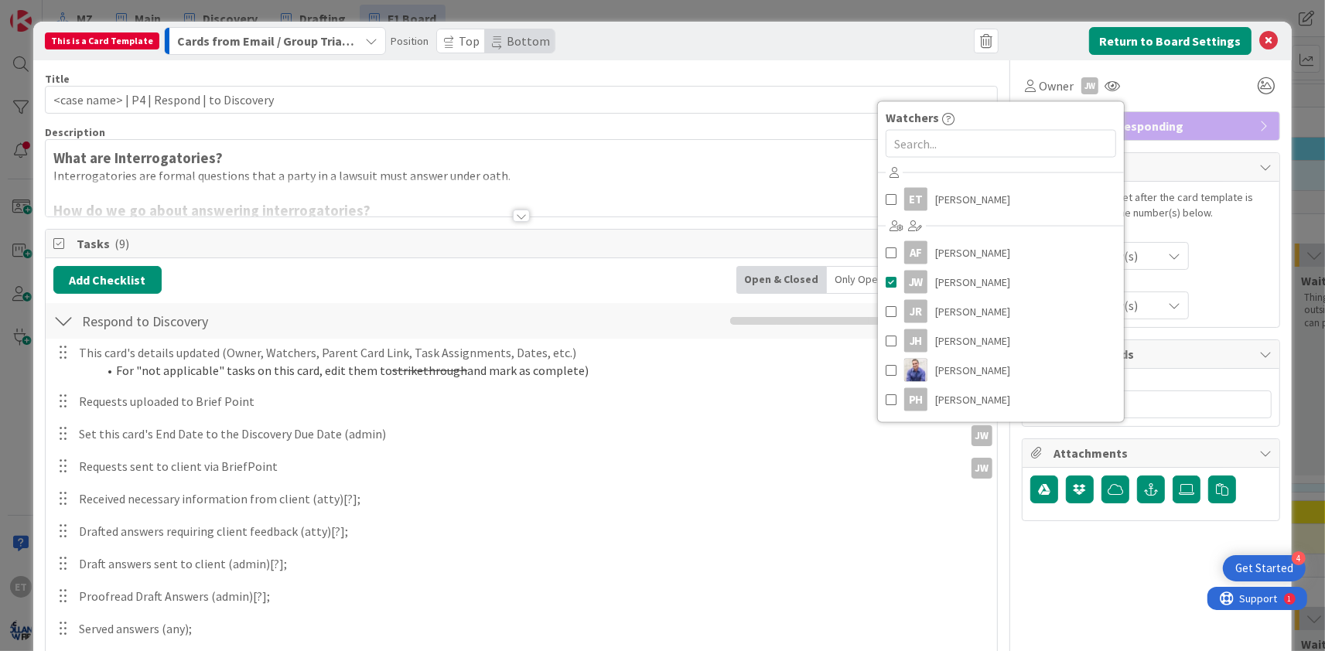
click at [1185, 90] on div "Owner JW Watchers ET Emanwel Turnbull AF Ann Franklin JW Jamie White JR Jessica…" at bounding box center [1151, 86] width 258 height 28
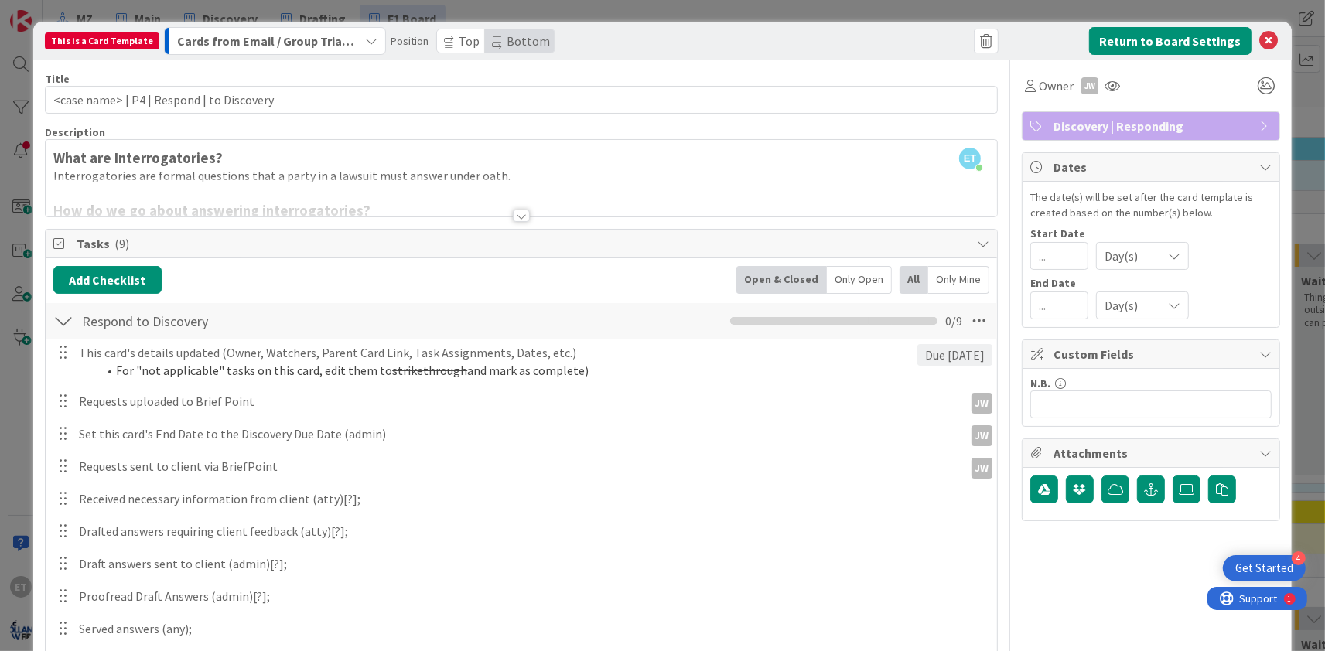
scroll to position [187, 0]
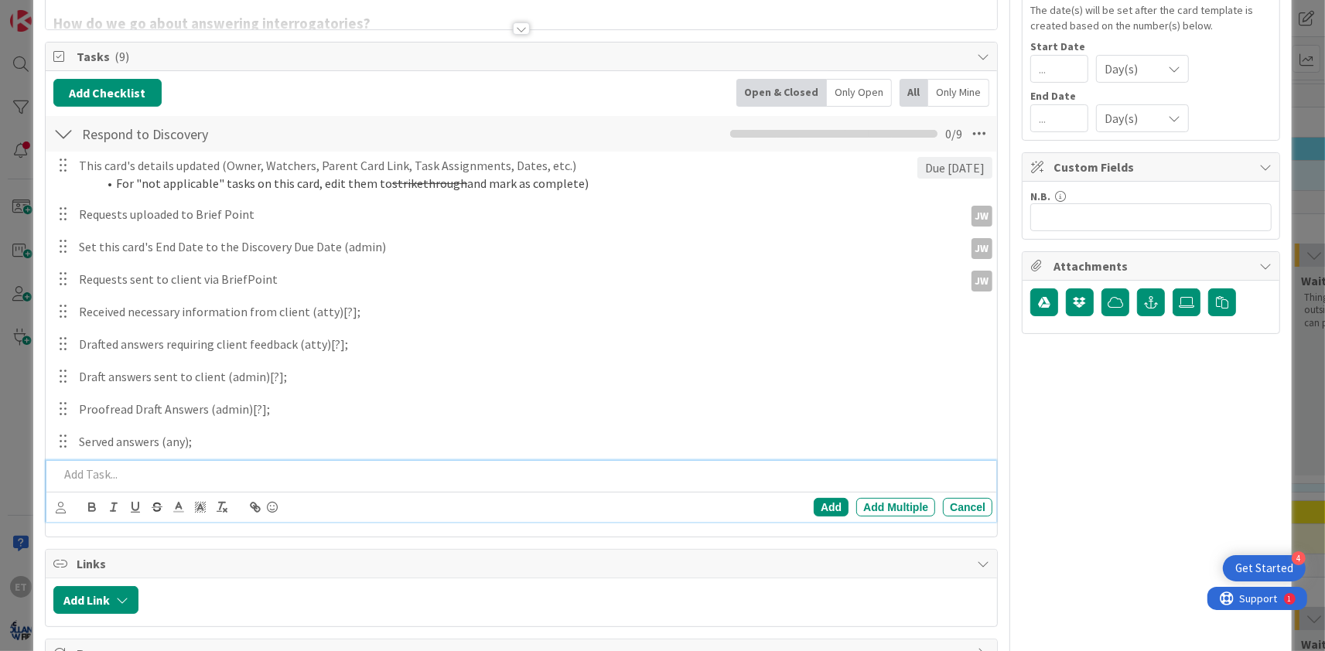
click at [104, 479] on p at bounding box center [522, 475] width 927 height 18
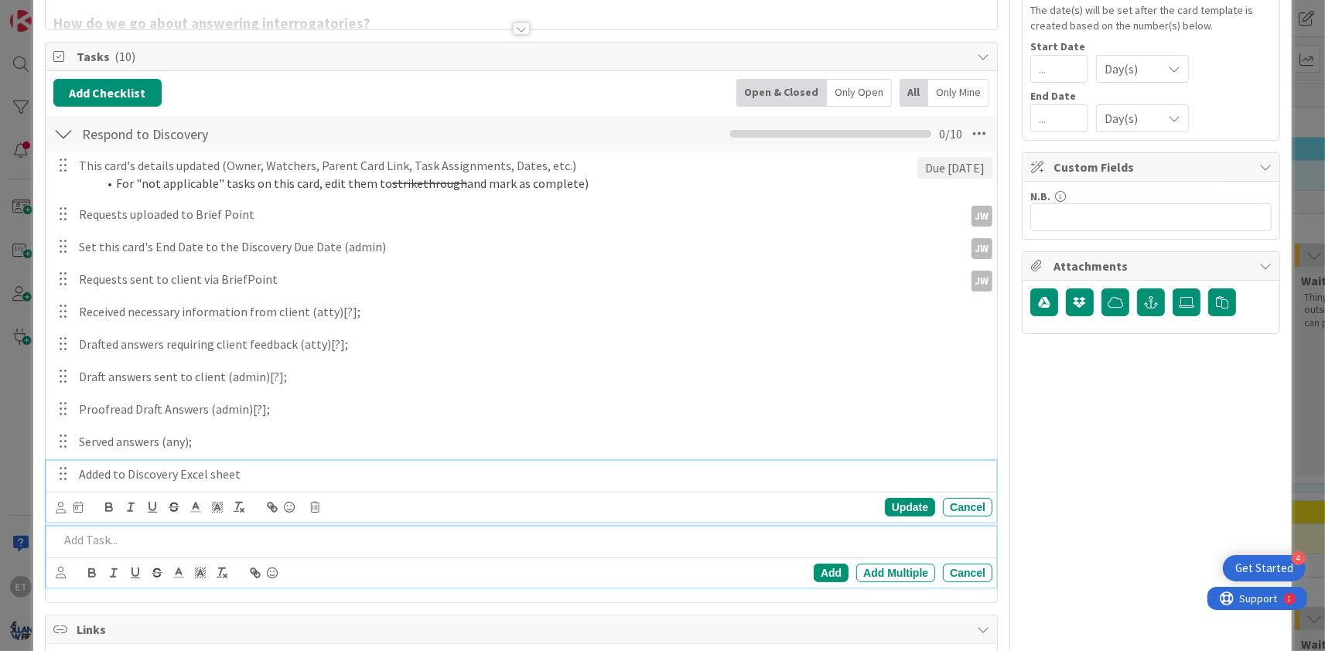
click at [91, 473] on p "Added to Discovery Excel sheet" at bounding box center [532, 475] width 907 height 18
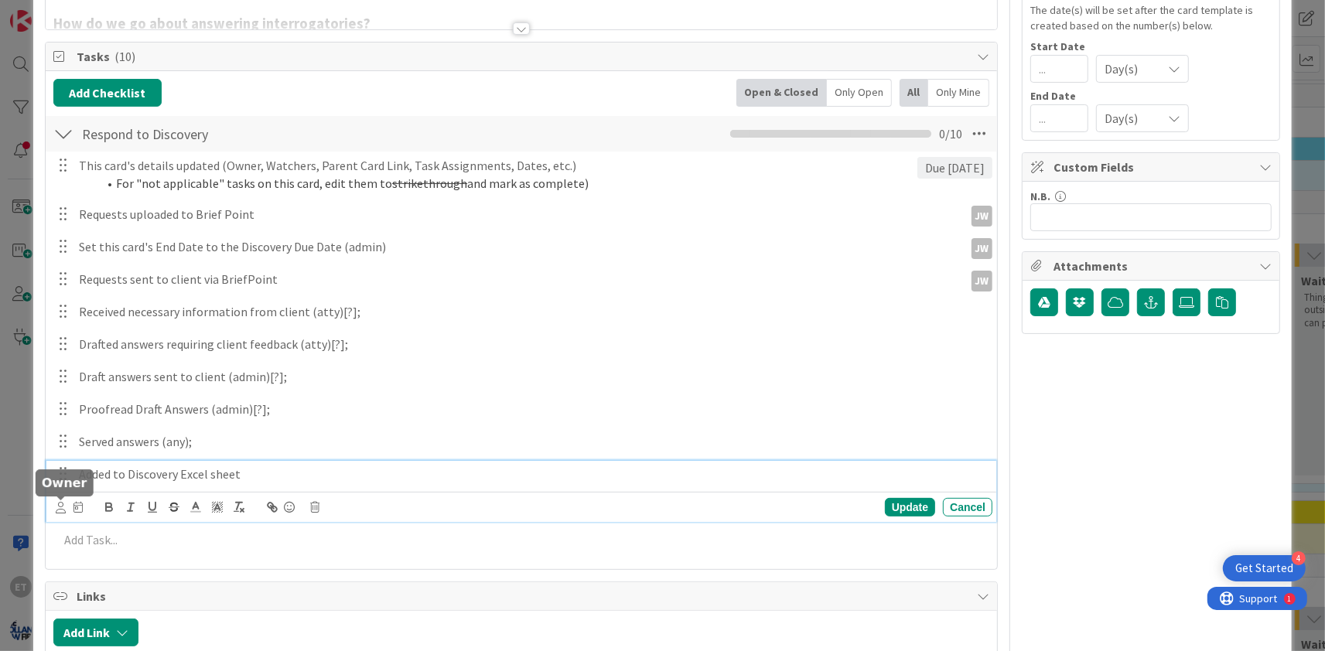
click at [60, 505] on icon at bounding box center [61, 508] width 10 height 12
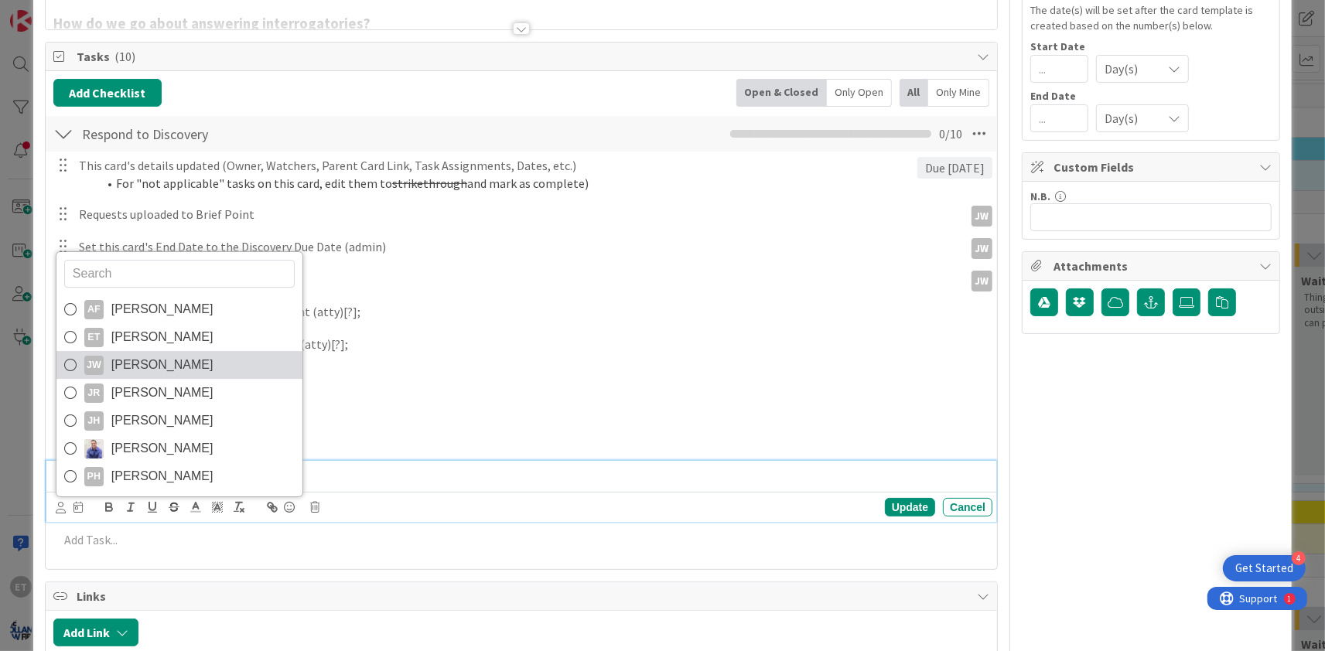
click at [113, 369] on span "[PERSON_NAME]" at bounding box center [162, 364] width 102 height 23
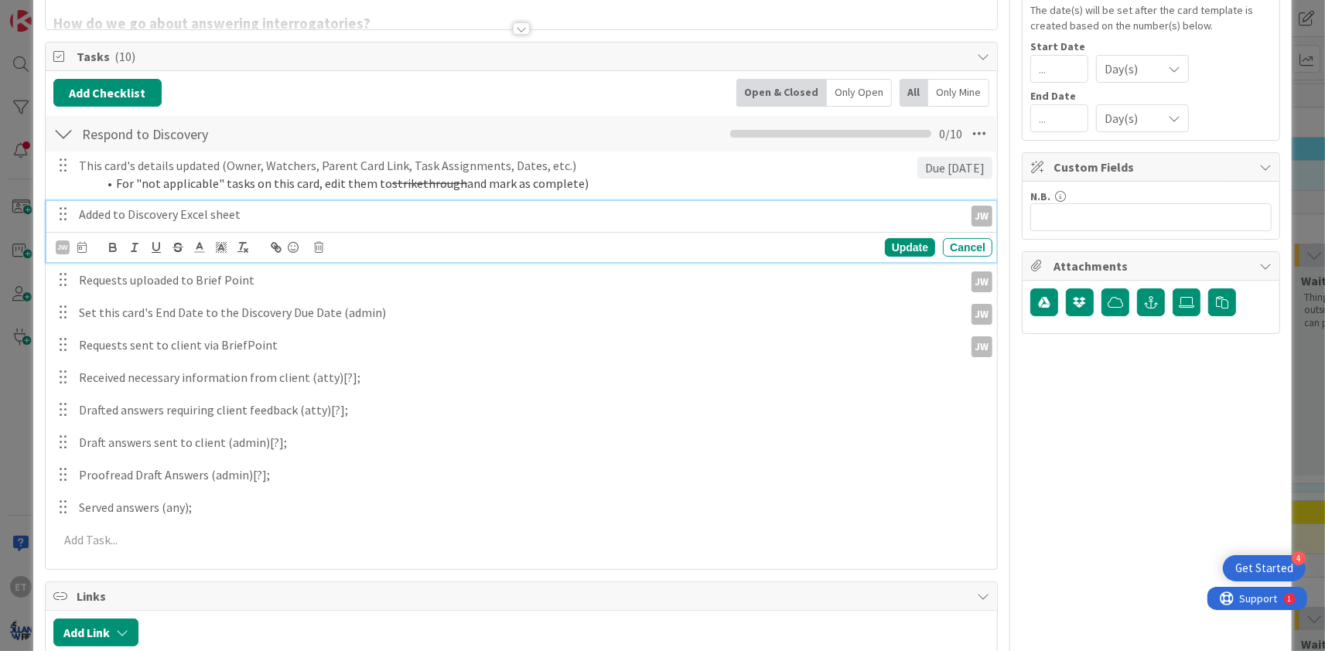
click at [369, 461] on div "This card's details updated (Owner, Watchers, Parent Card Link, Task Assignment…" at bounding box center [521, 356] width 936 height 408
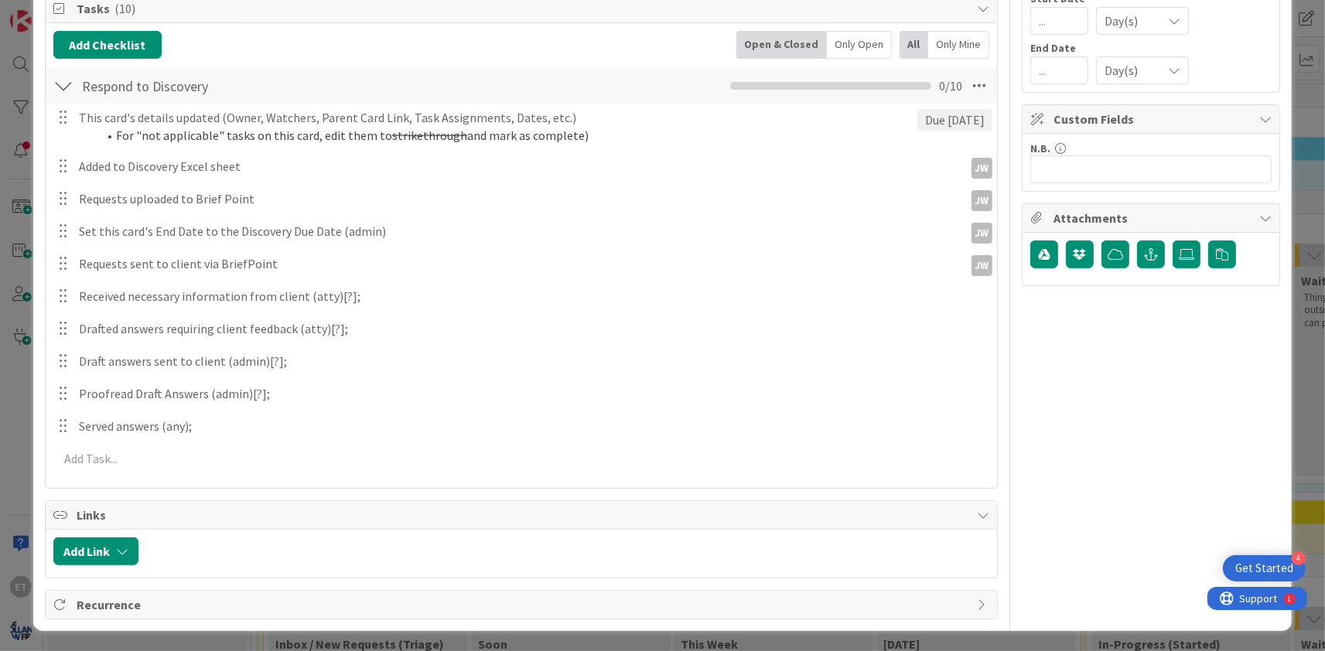
scroll to position [0, 0]
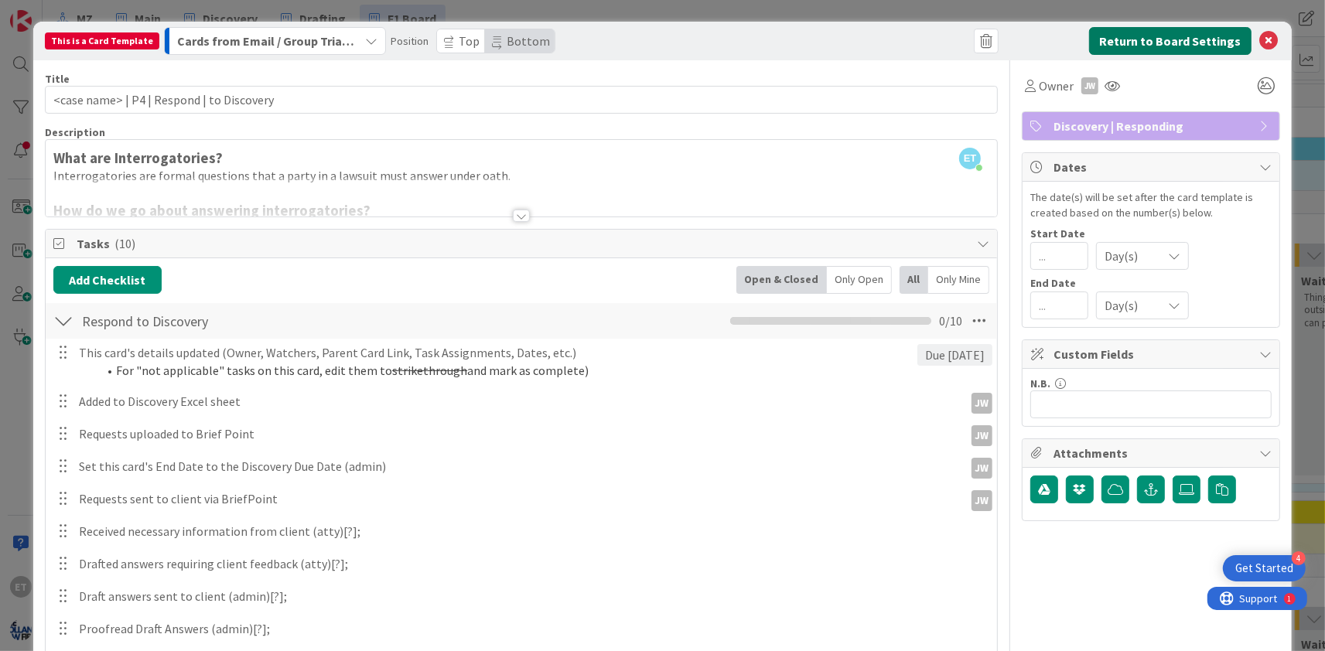
click at [1154, 42] on button "Return to Board Settings" at bounding box center [1170, 41] width 162 height 28
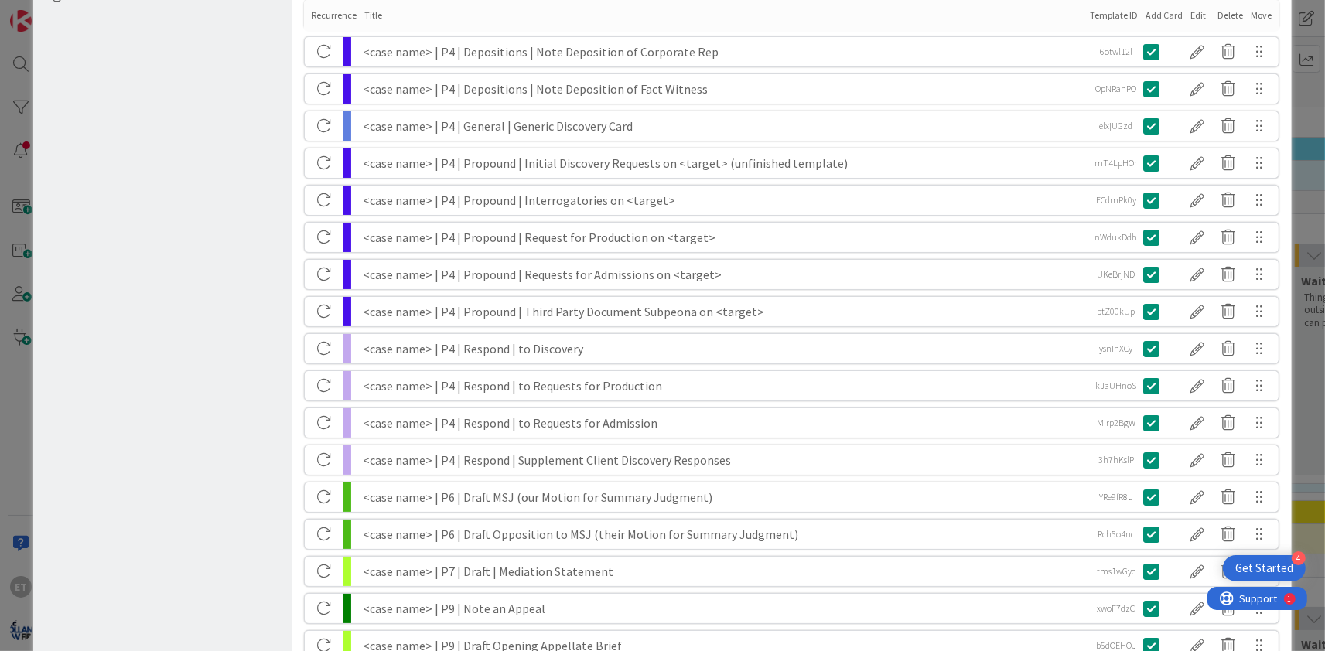
scroll to position [655, 0]
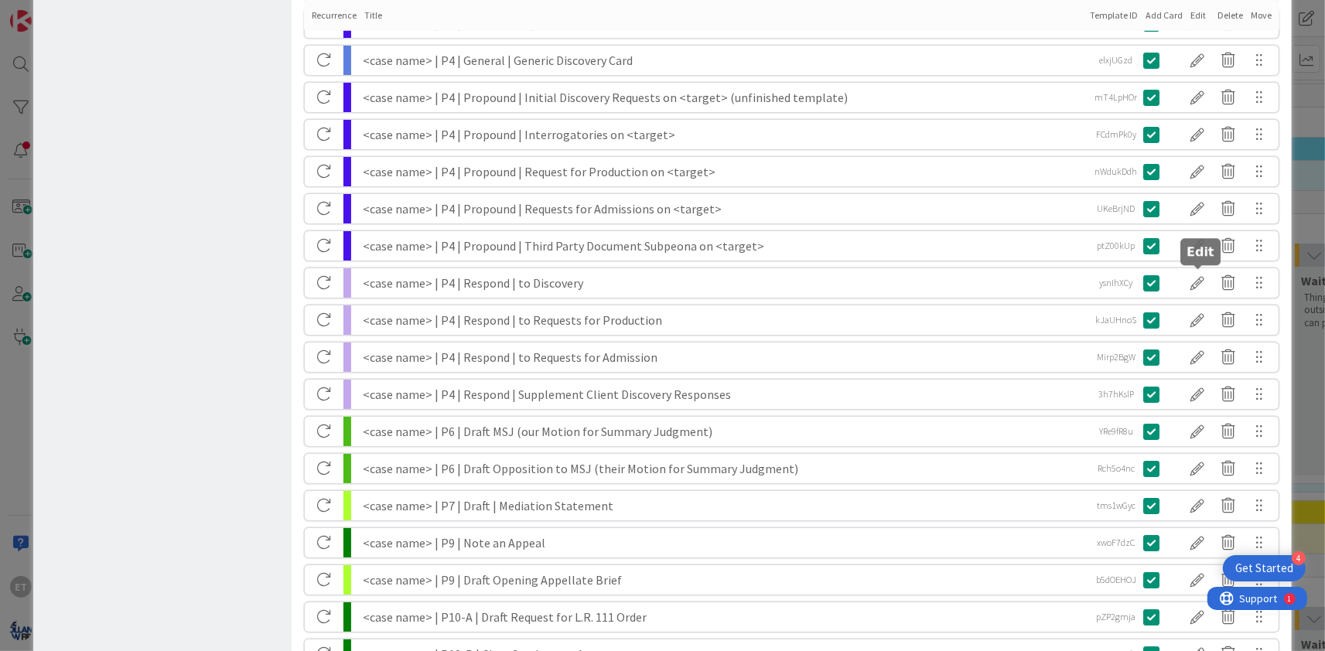
click at [1200, 284] on div at bounding box center [1197, 283] width 31 height 26
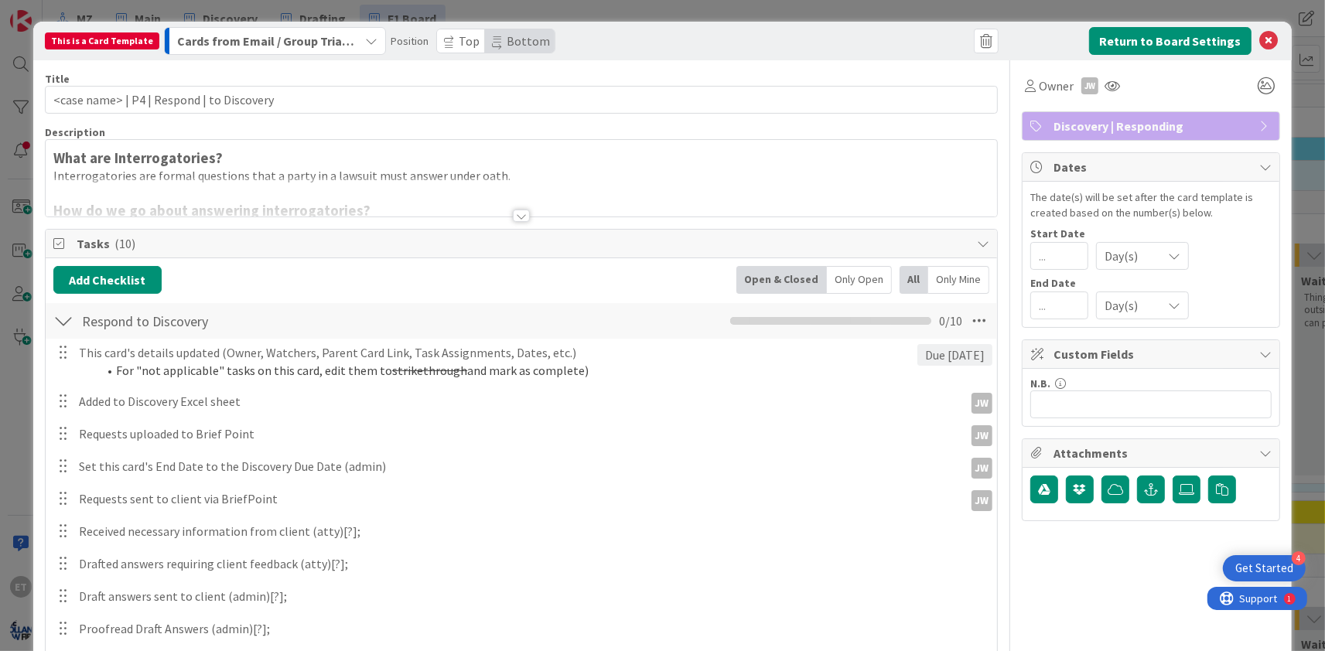
scroll to position [235, 0]
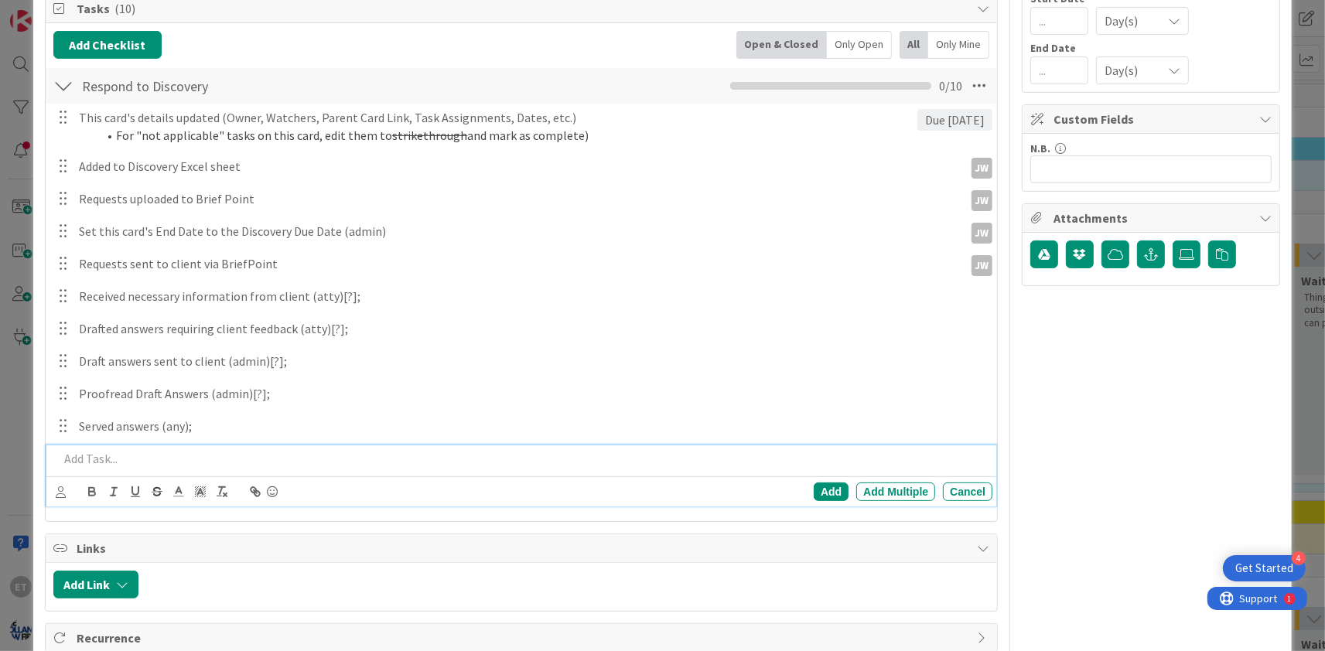
click at [95, 460] on p at bounding box center [522, 459] width 927 height 18
click at [137, 461] on p at bounding box center [522, 459] width 927 height 18
click at [128, 459] on p "Asked Clients for Docs" at bounding box center [522, 459] width 927 height 18
click at [179, 460] on p "Asked Client for Docs" at bounding box center [522, 459] width 927 height 18
click at [828, 492] on div "Add" at bounding box center [831, 492] width 35 height 19
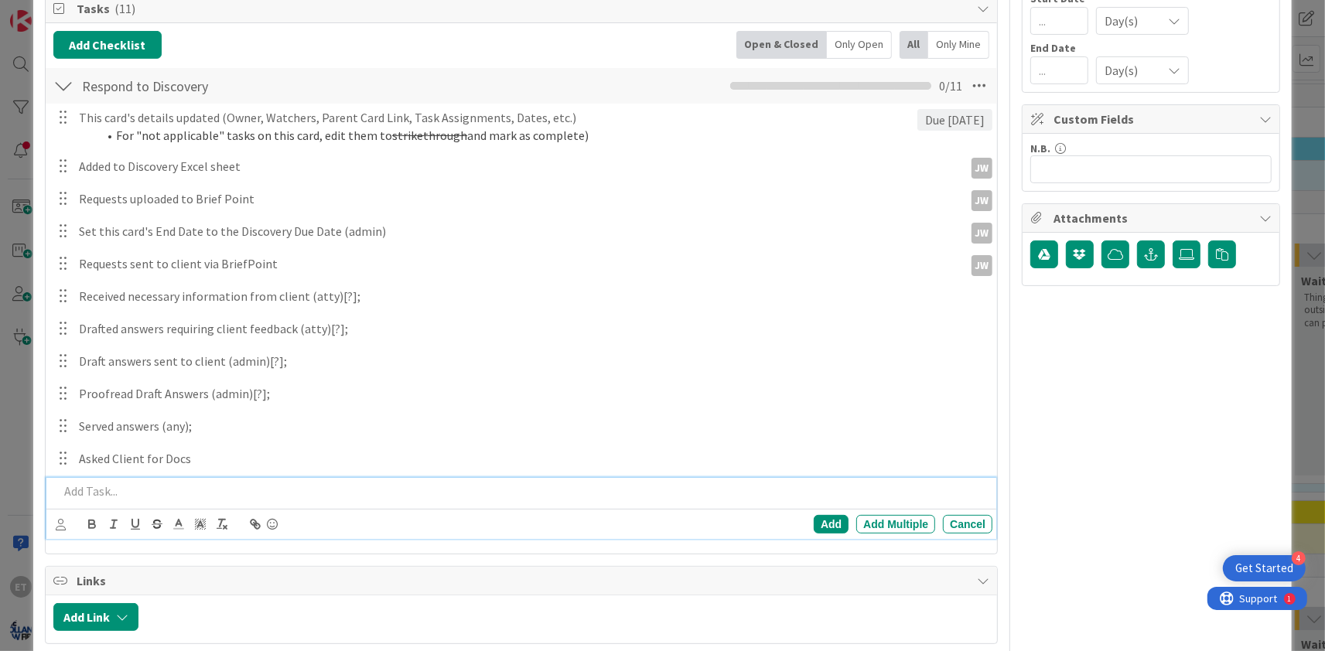
click at [104, 493] on p at bounding box center [522, 492] width 927 height 18
click at [107, 489] on p "Docs recieved from client" at bounding box center [522, 492] width 927 height 18
click at [824, 521] on div "Add" at bounding box center [831, 524] width 35 height 19
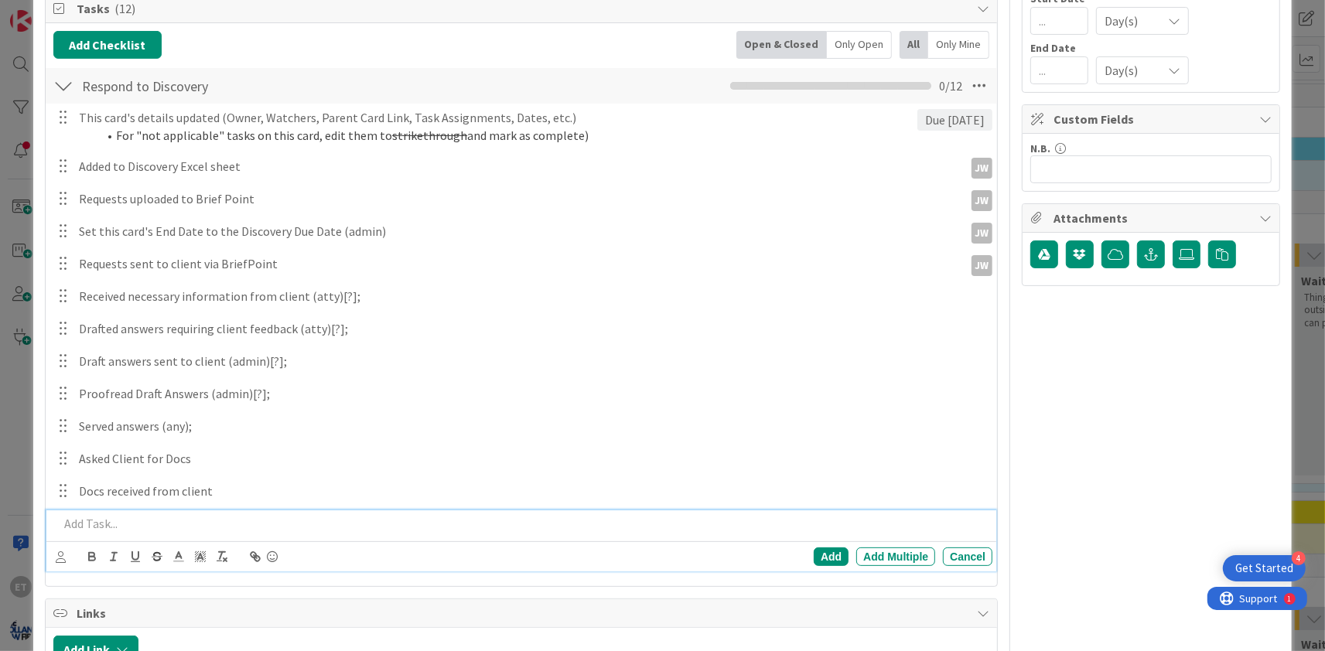
click at [87, 527] on p at bounding box center [522, 524] width 927 height 18
click at [132, 526] on p at bounding box center [522, 524] width 927 height 18
click at [836, 558] on div "Add" at bounding box center [831, 557] width 35 height 19
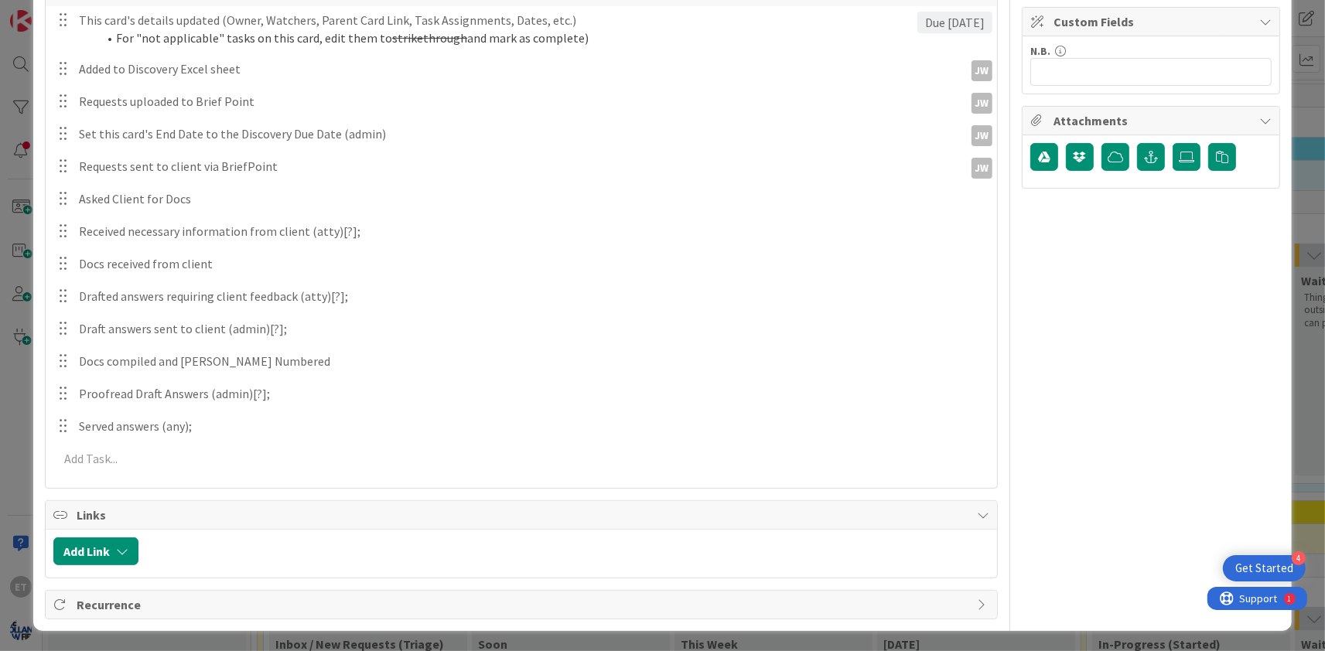
scroll to position [0, 0]
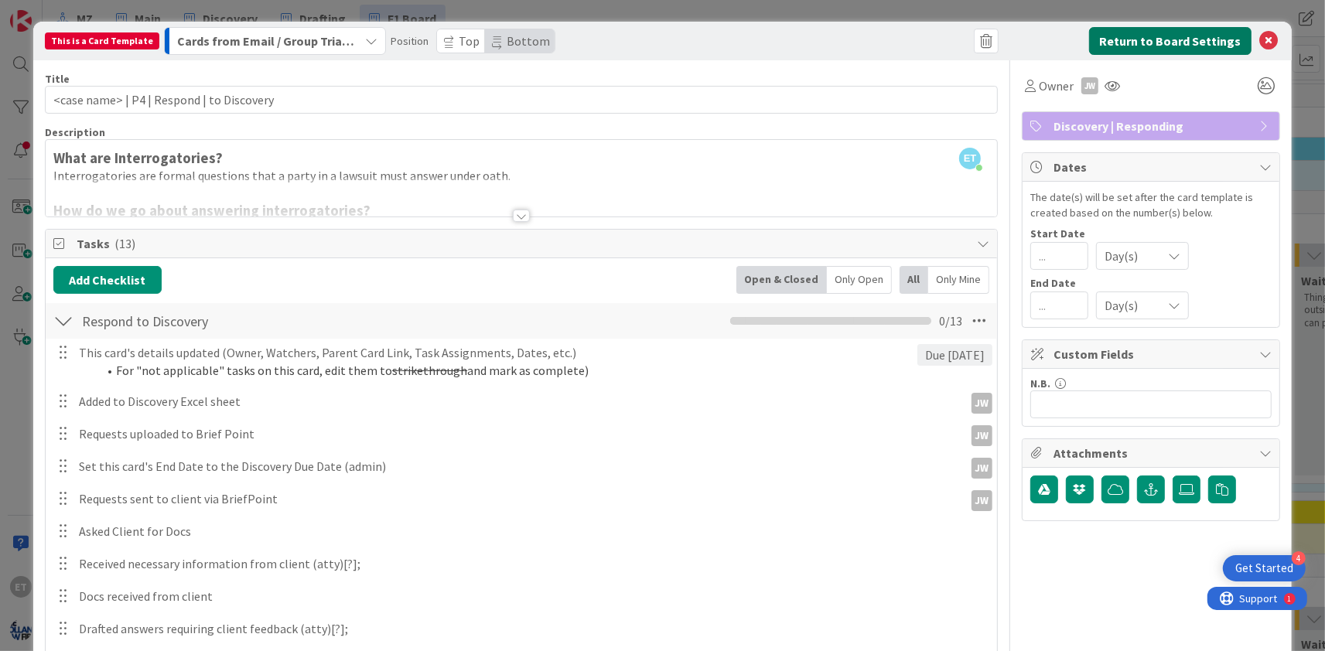
click at [1171, 41] on button "Return to Board Settings" at bounding box center [1170, 41] width 162 height 28
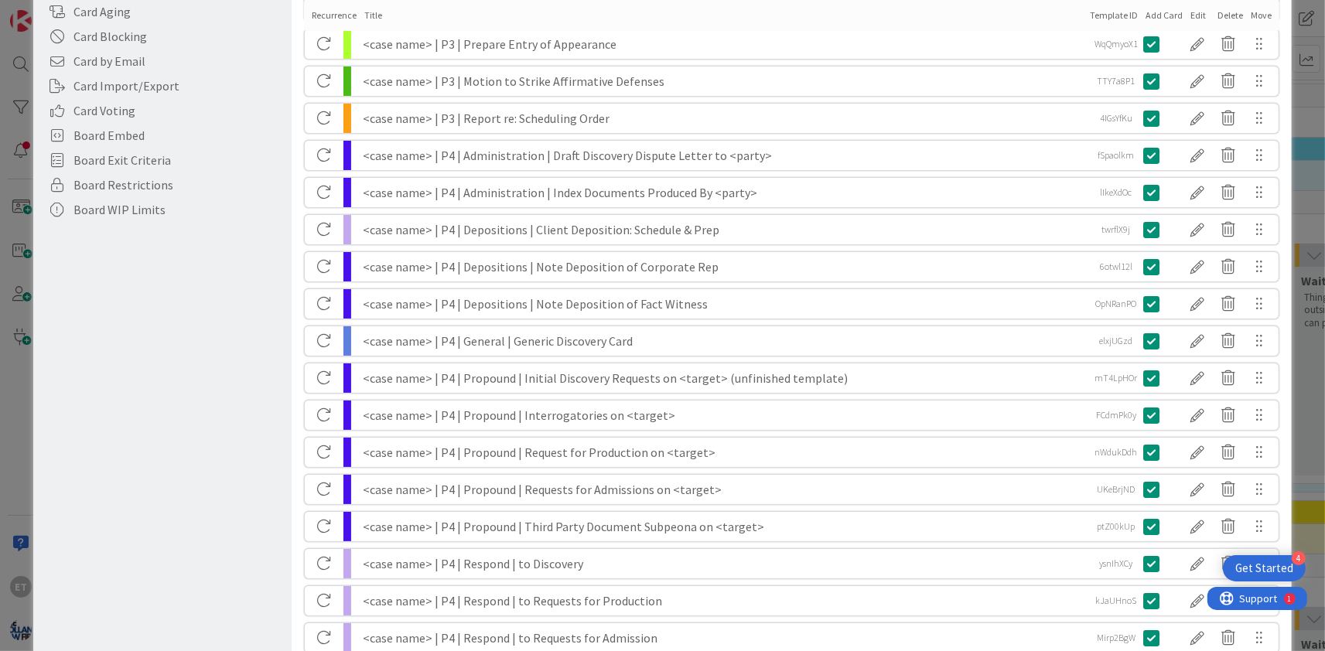
scroll to position [561, 0]
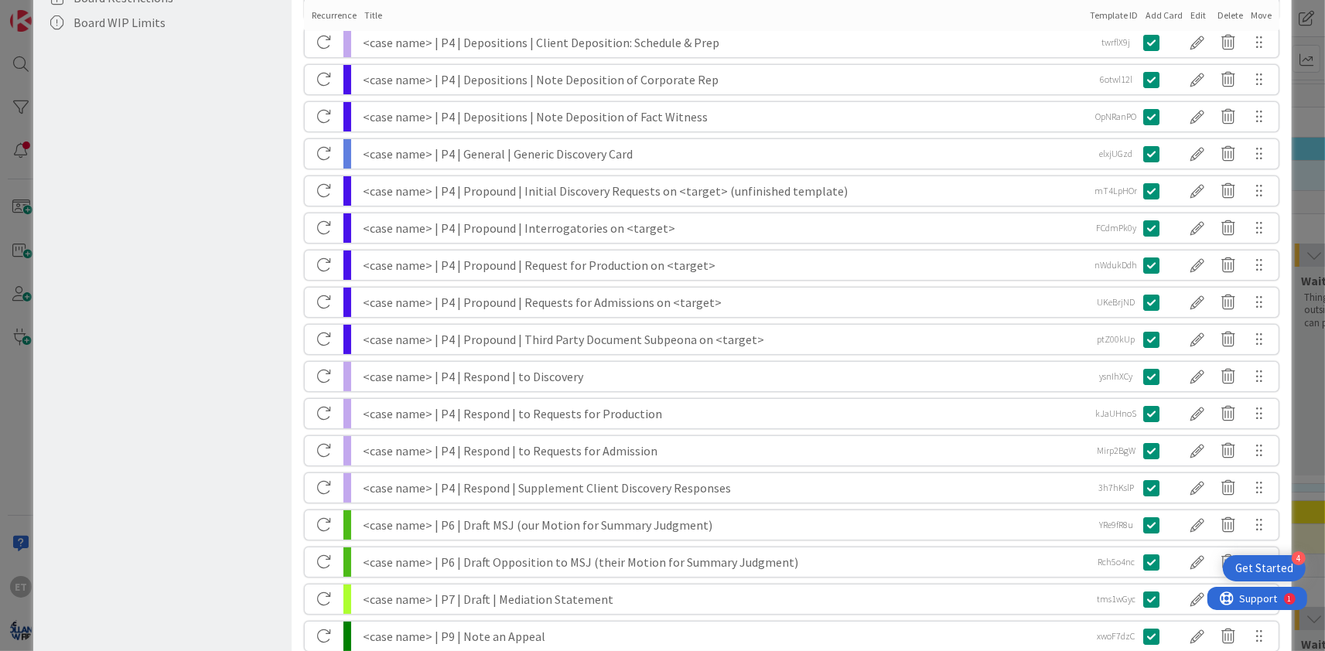
click at [712, 266] on div "<case name> | P4 | Propound | Request for Production on <target>" at bounding box center [724, 265] width 722 height 29
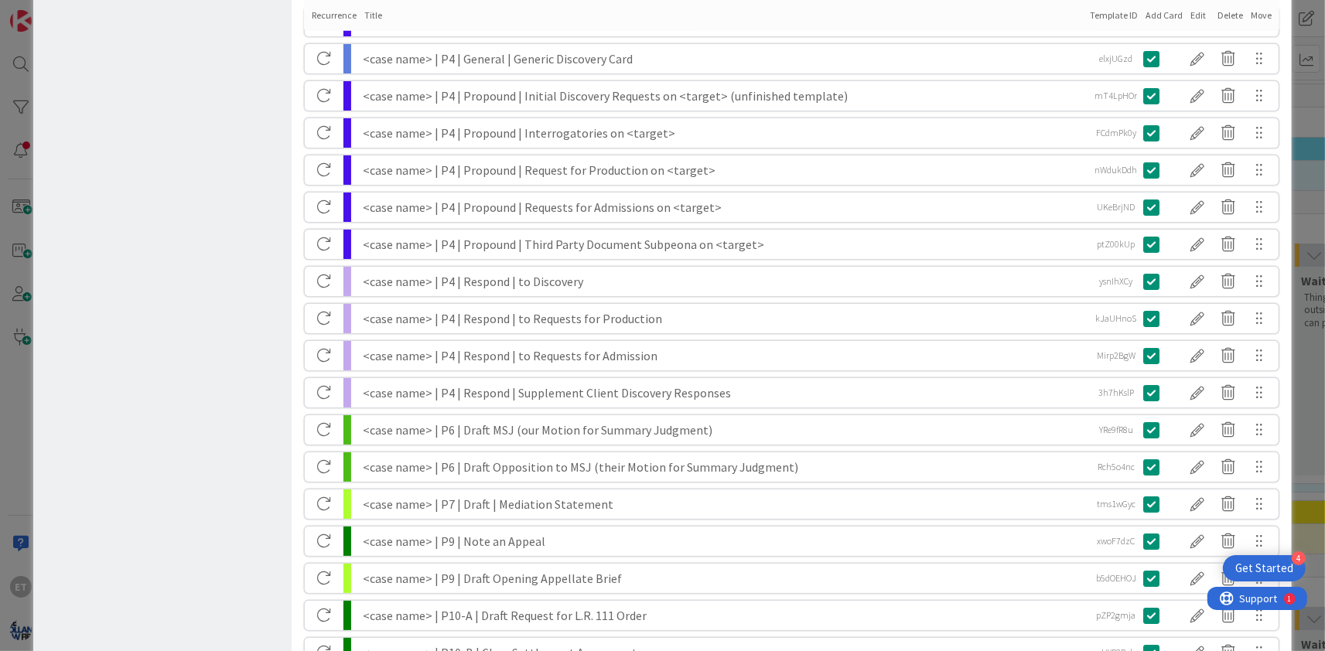
scroll to position [749, 0]
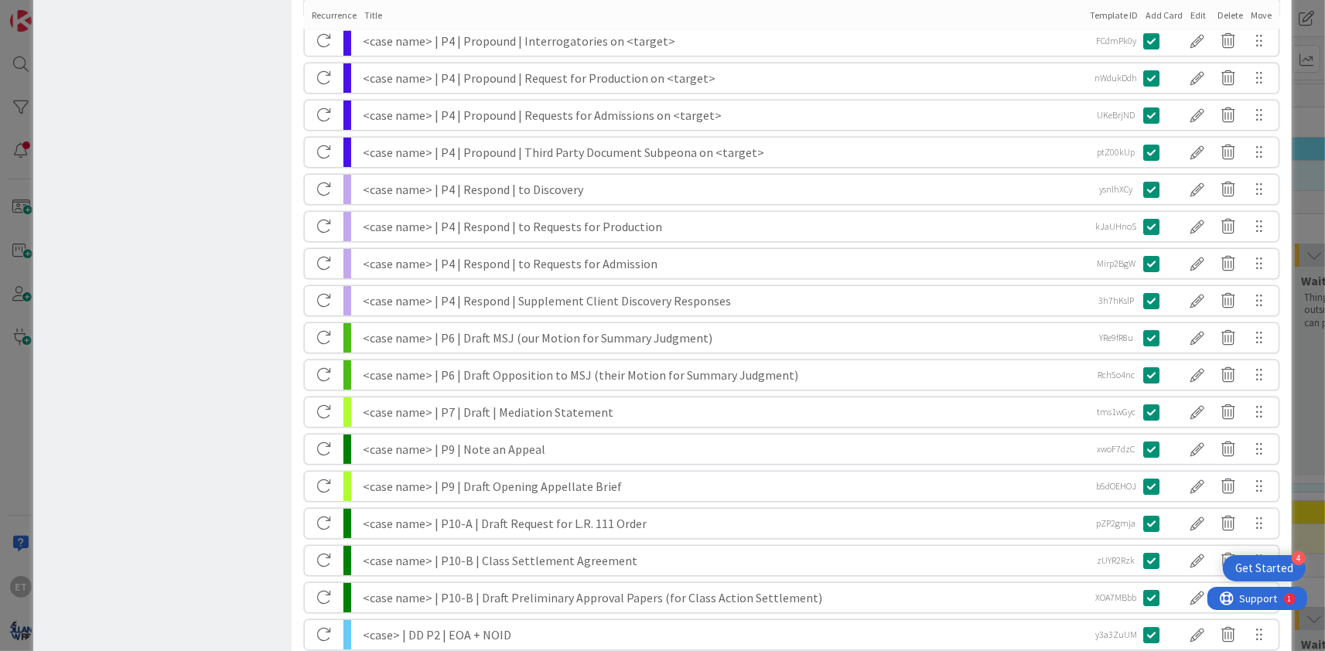
click at [638, 229] on div "<case name> | P4 | Respond | to Requests for Production" at bounding box center [724, 226] width 722 height 29
click at [1228, 229] on icon at bounding box center [1228, 226] width 31 height 26
click at [1087, 283] on button "Delete" at bounding box center [1087, 286] width 58 height 28
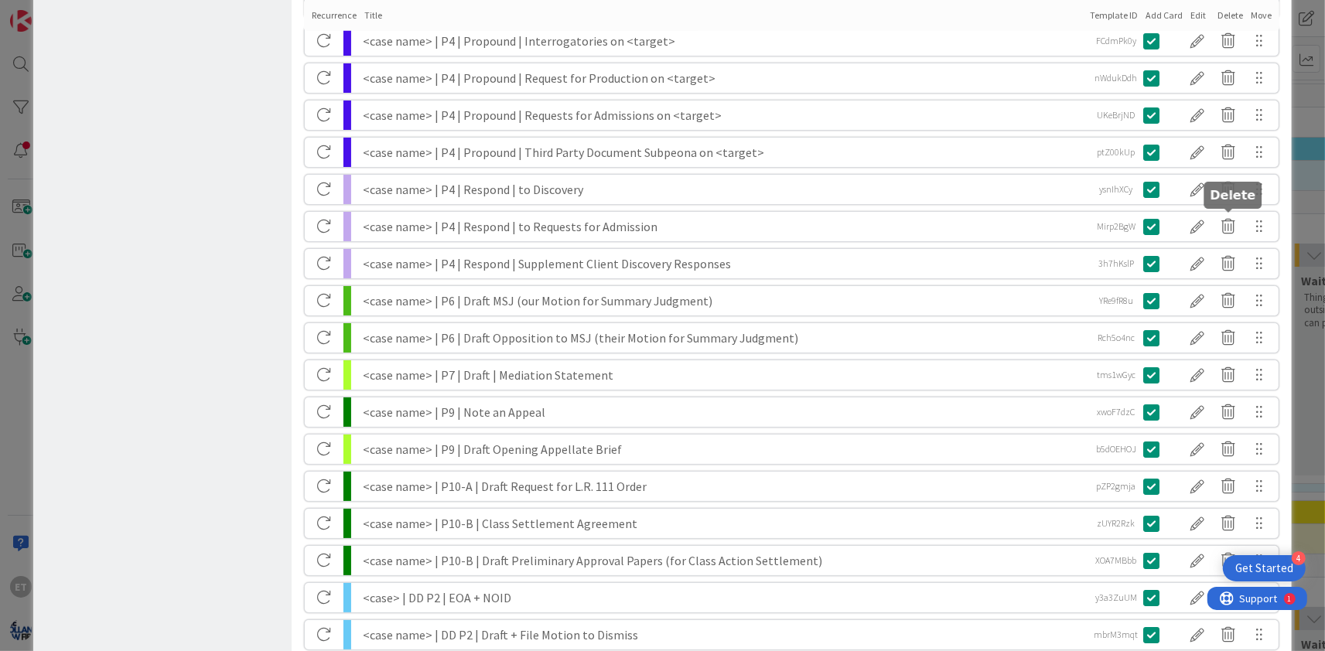
click at [1227, 227] on icon at bounding box center [1228, 226] width 31 height 26
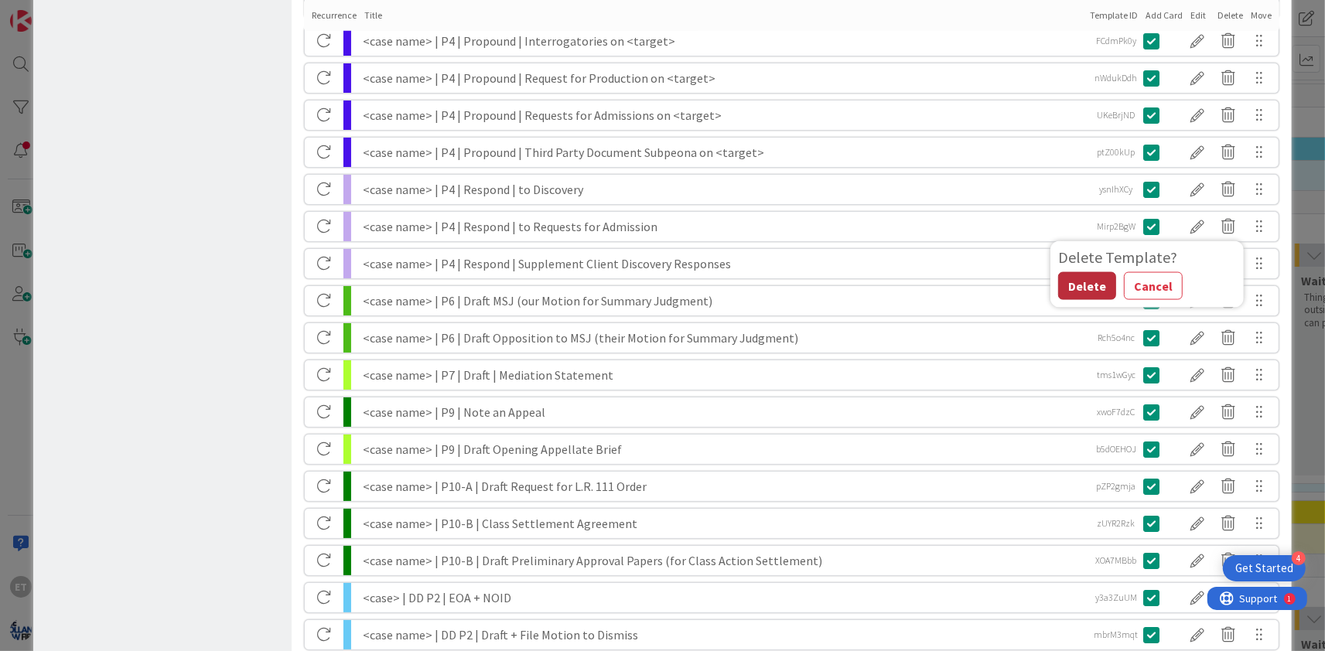
click at [1083, 286] on button "Delete" at bounding box center [1087, 286] width 58 height 28
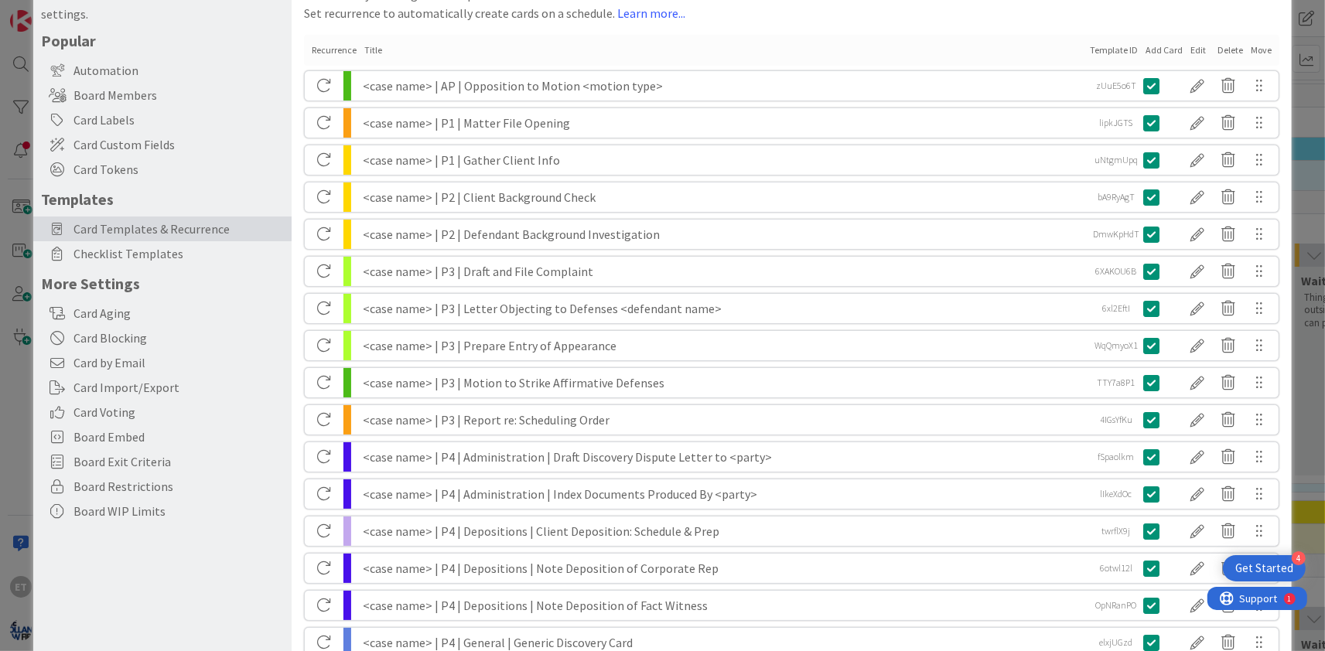
scroll to position [0, 0]
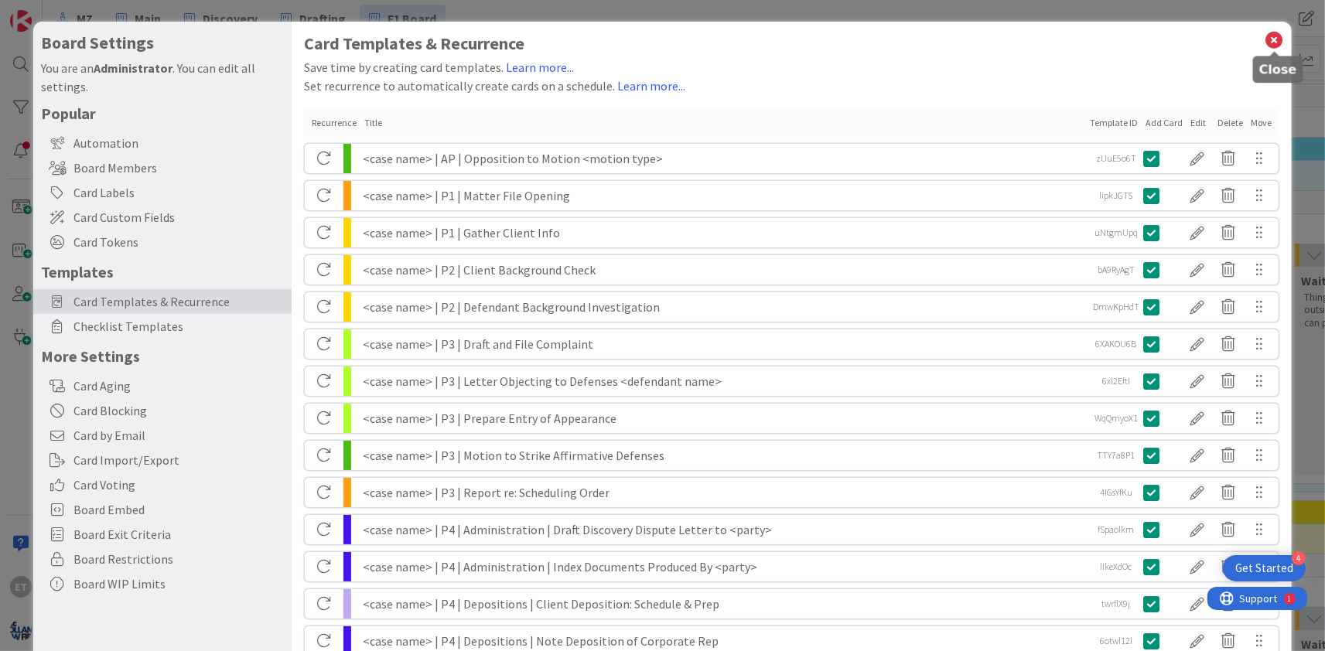
click at [1278, 39] on icon at bounding box center [1274, 40] width 20 height 22
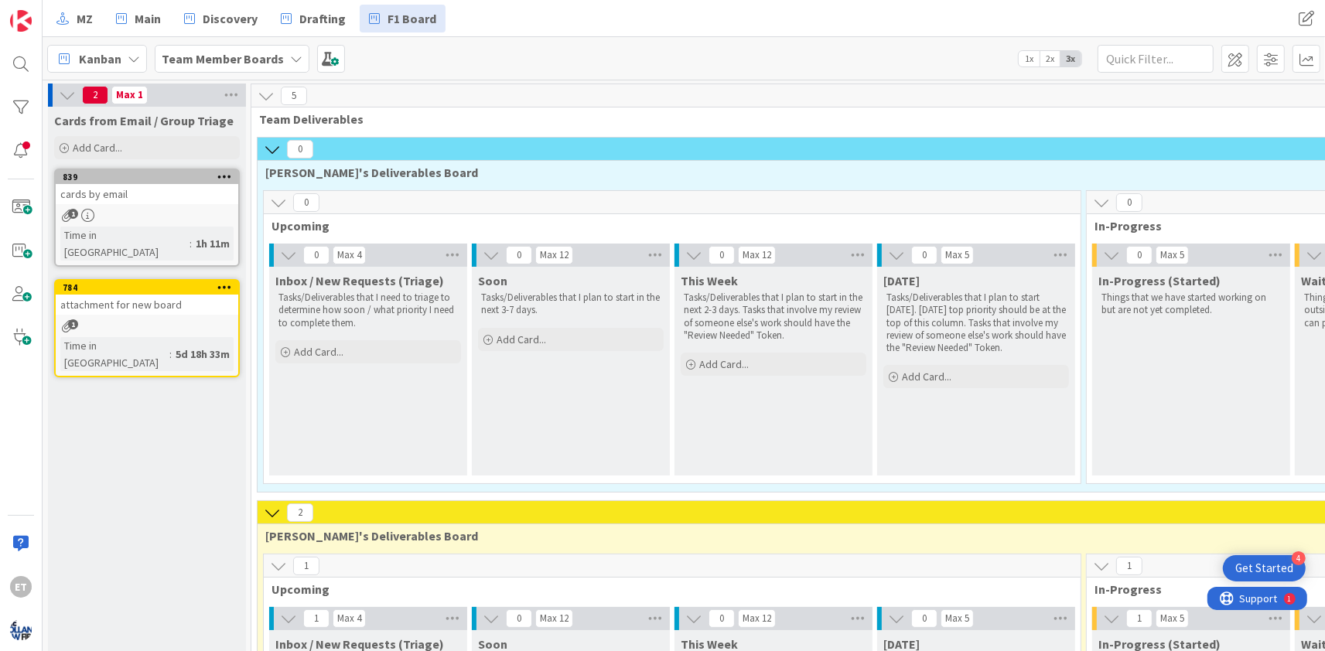
click at [107, 148] on span "Add Card..." at bounding box center [97, 148] width 49 height 14
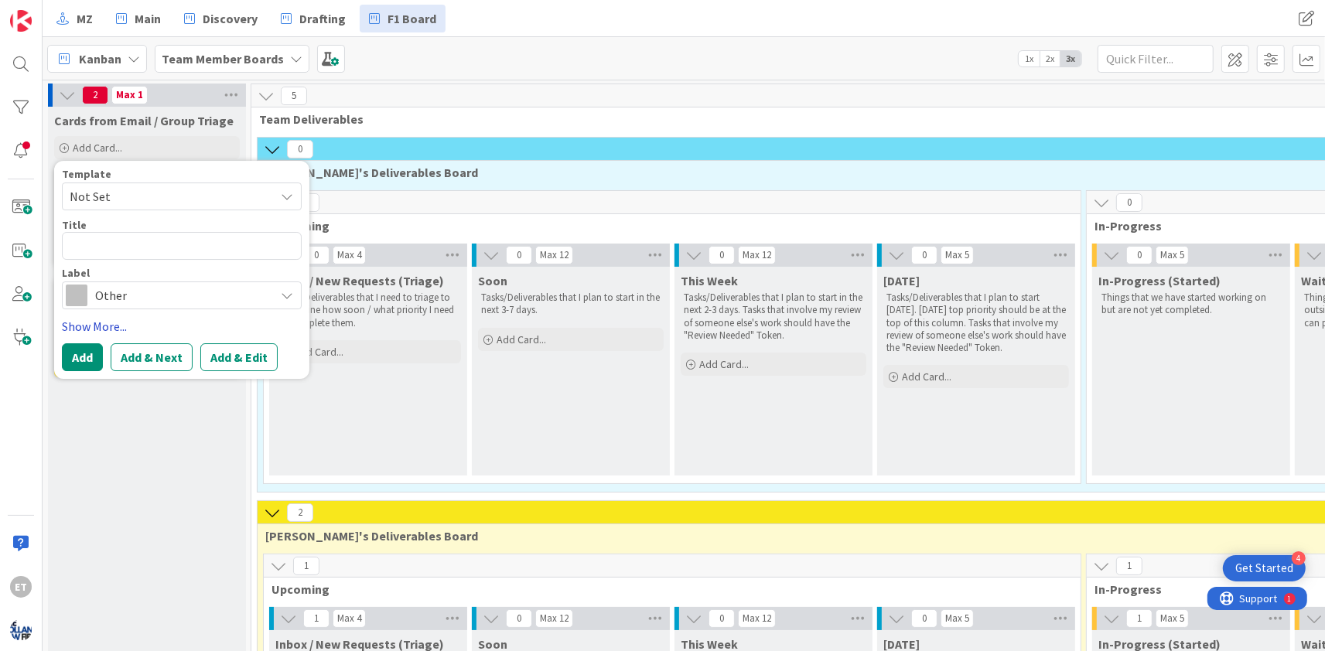
click at [94, 323] on link "Show More..." at bounding box center [182, 326] width 240 height 19
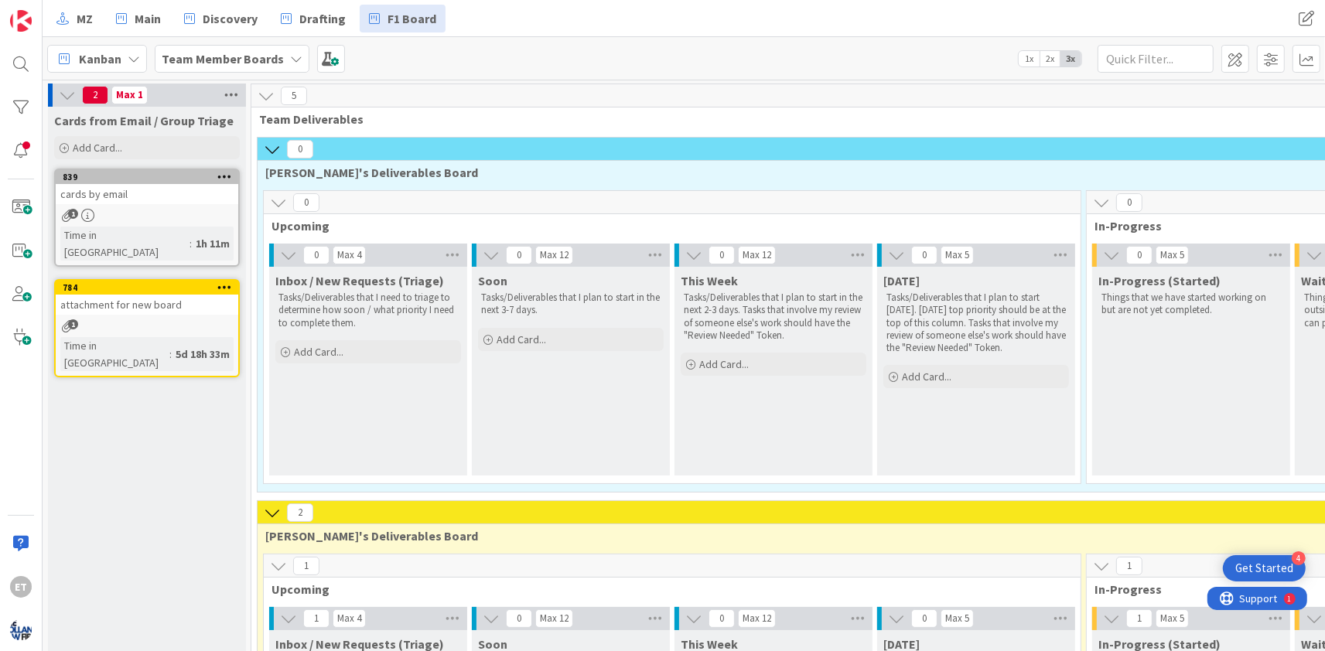
click at [232, 93] on icon at bounding box center [231, 95] width 20 height 23
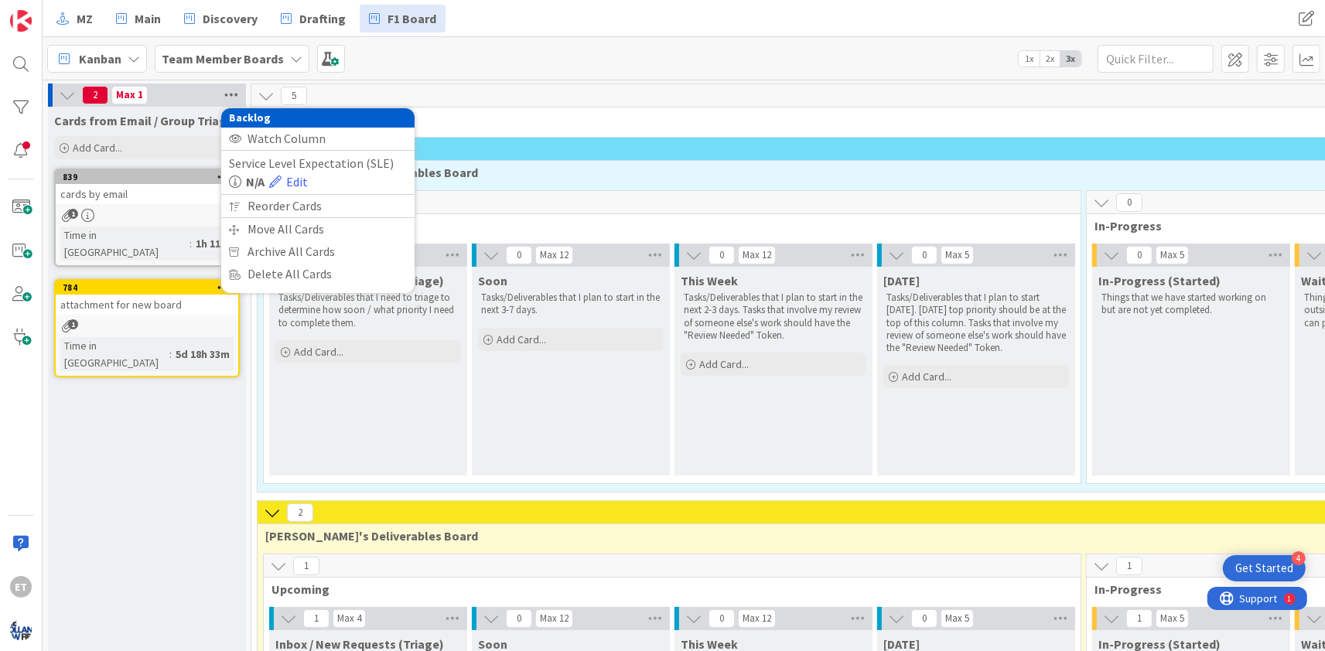
click at [230, 92] on icon at bounding box center [231, 95] width 20 height 23
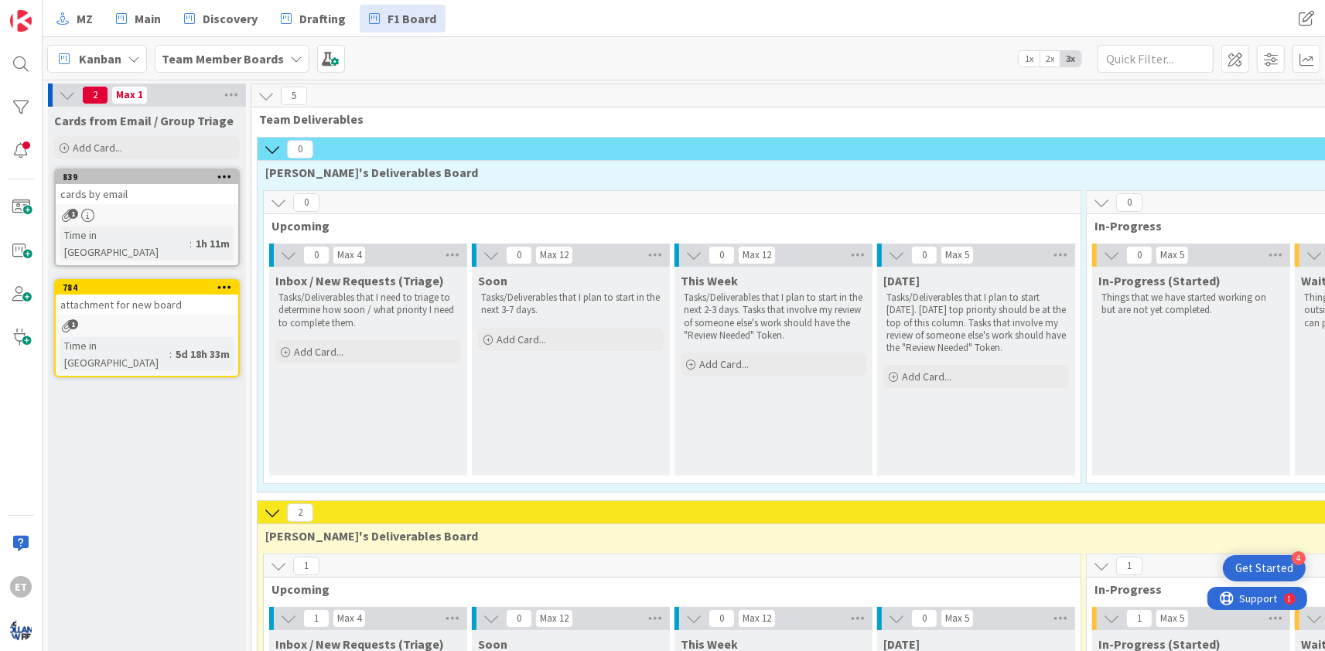
click at [141, 193] on div "cards by email" at bounding box center [147, 194] width 183 height 20
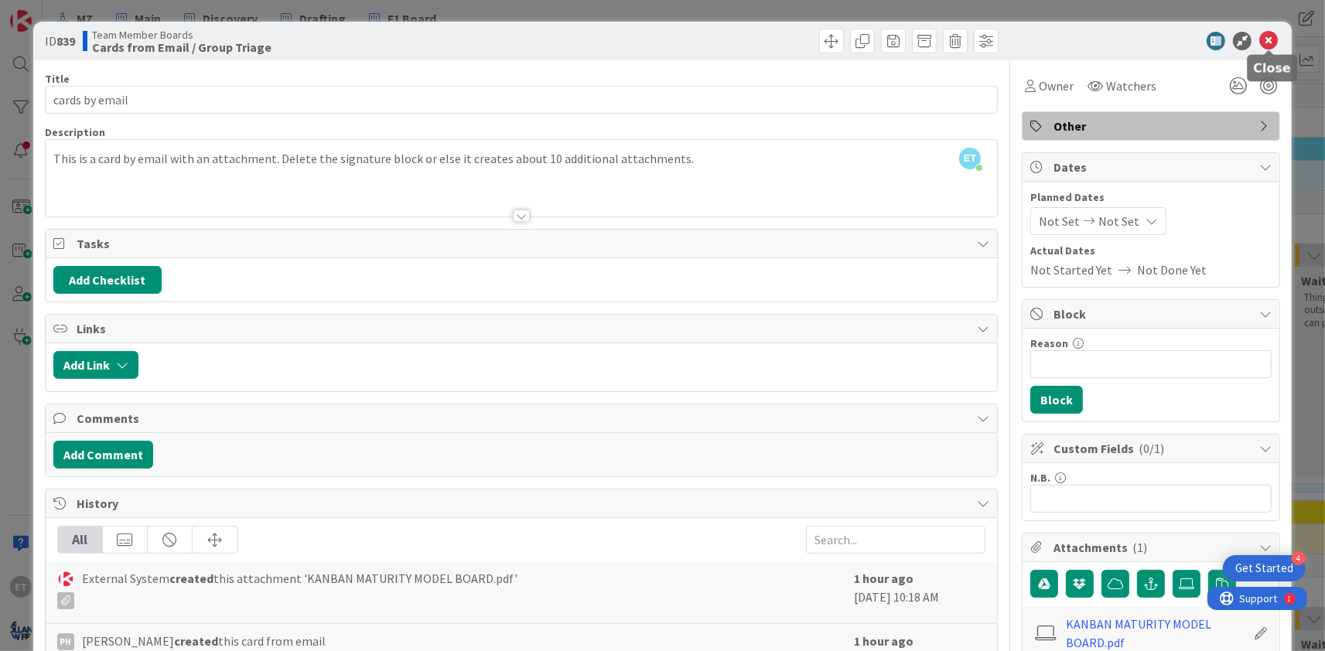
click at [1268, 44] on icon at bounding box center [1268, 41] width 19 height 19
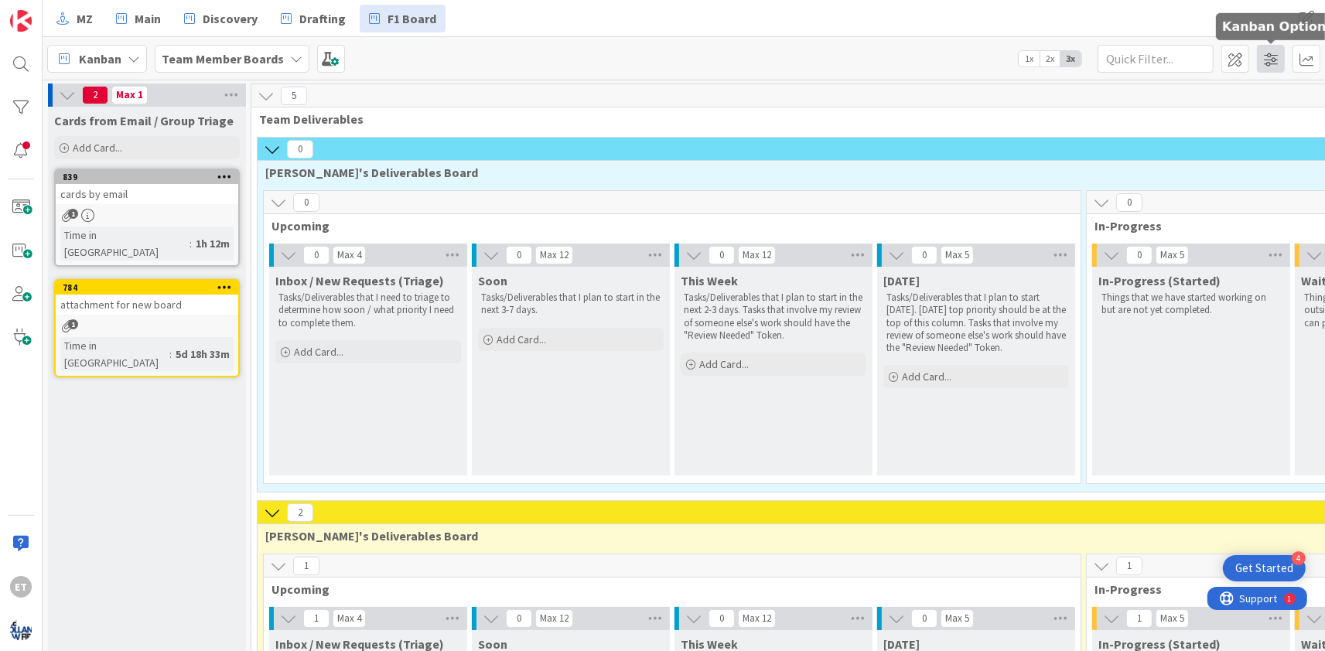
click at [1266, 63] on span at bounding box center [1271, 59] width 28 height 28
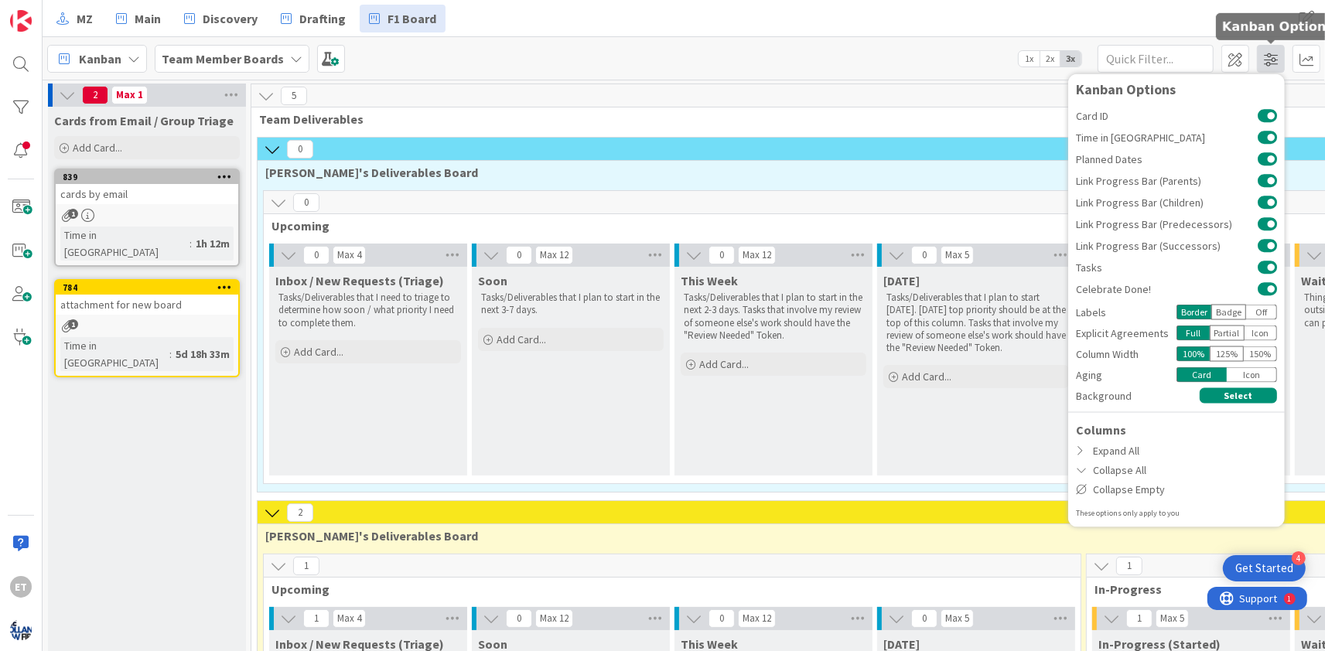
click at [1272, 55] on span at bounding box center [1271, 59] width 28 height 28
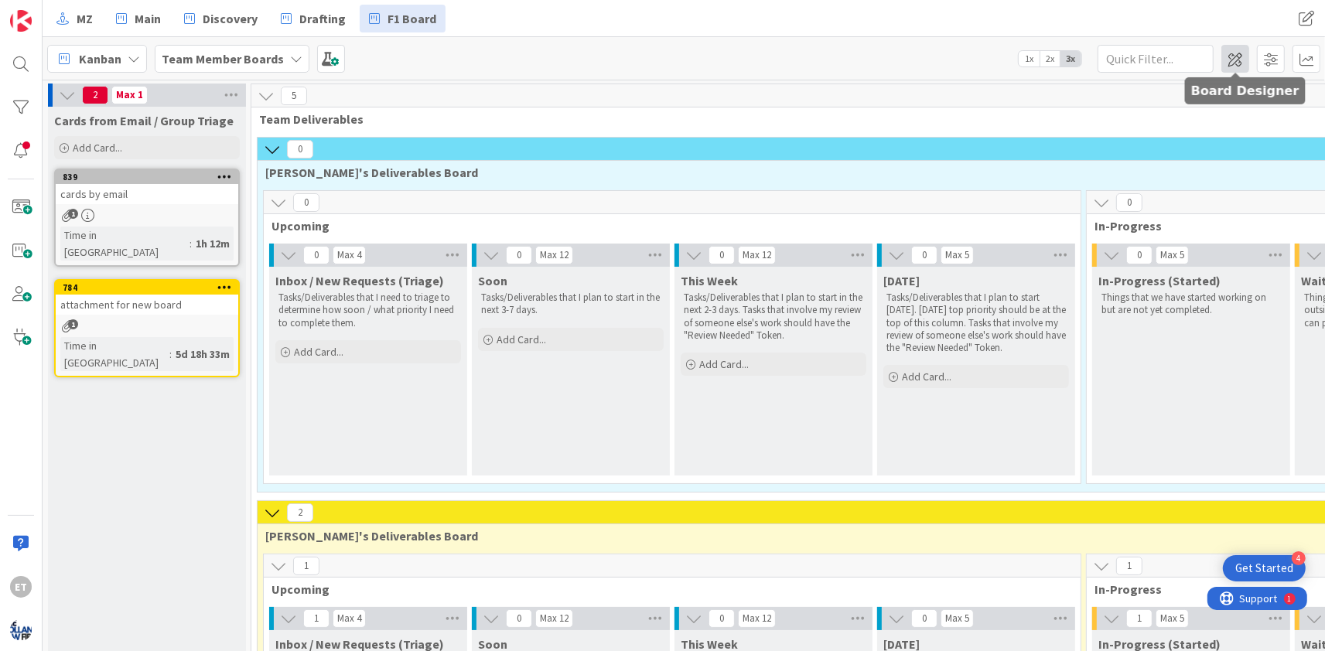
click at [1234, 57] on span at bounding box center [1235, 59] width 28 height 28
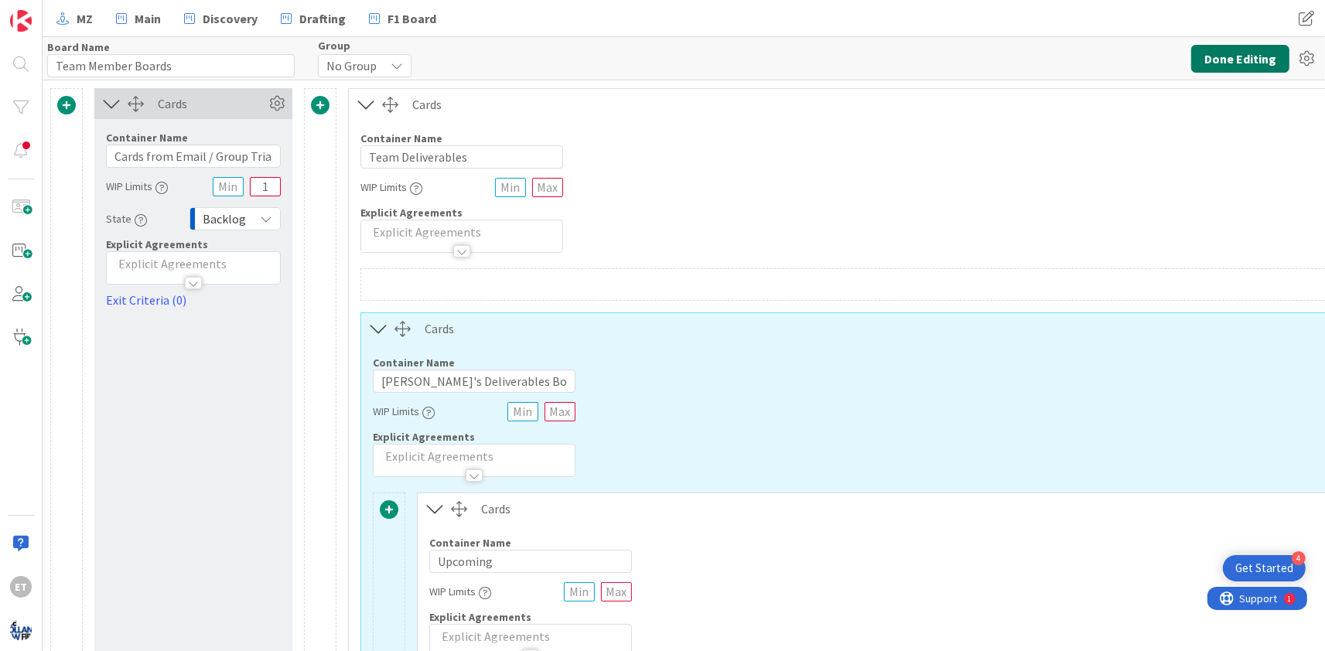
click at [1285, 53] on button "Done Editing" at bounding box center [1240, 59] width 98 height 28
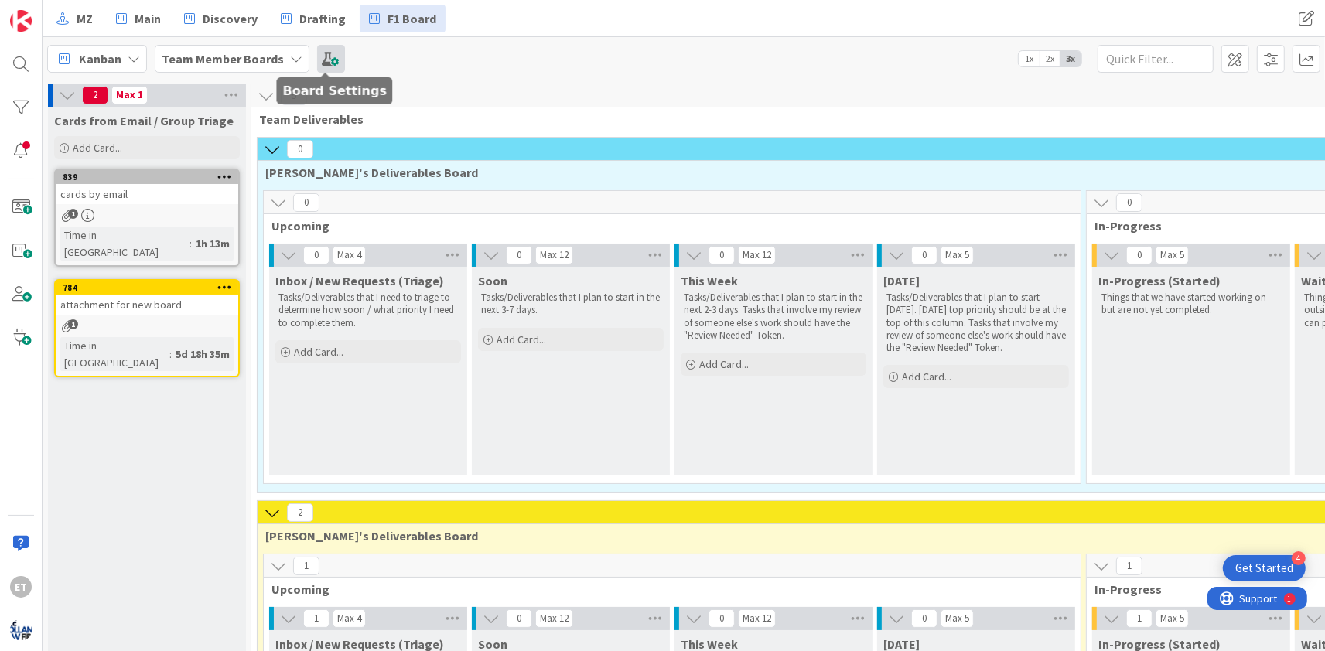
click at [322, 62] on span at bounding box center [331, 59] width 28 height 28
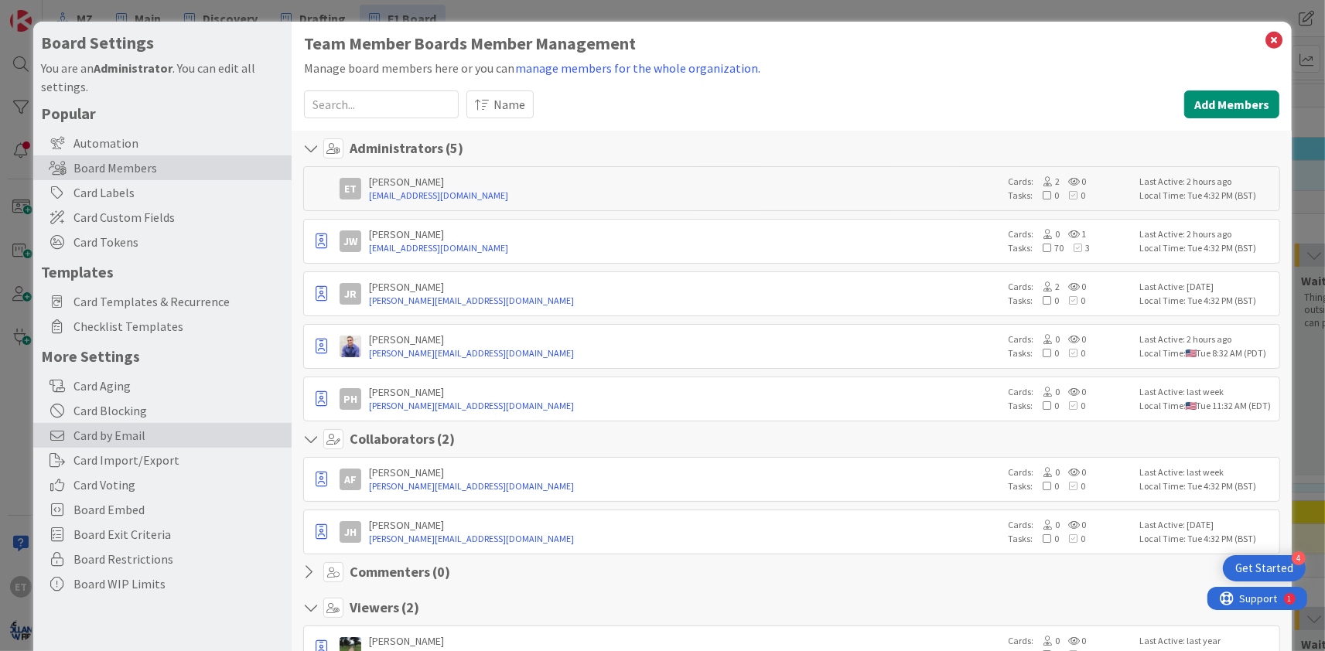
click at [118, 433] on span "Card by Email" at bounding box center [178, 435] width 210 height 19
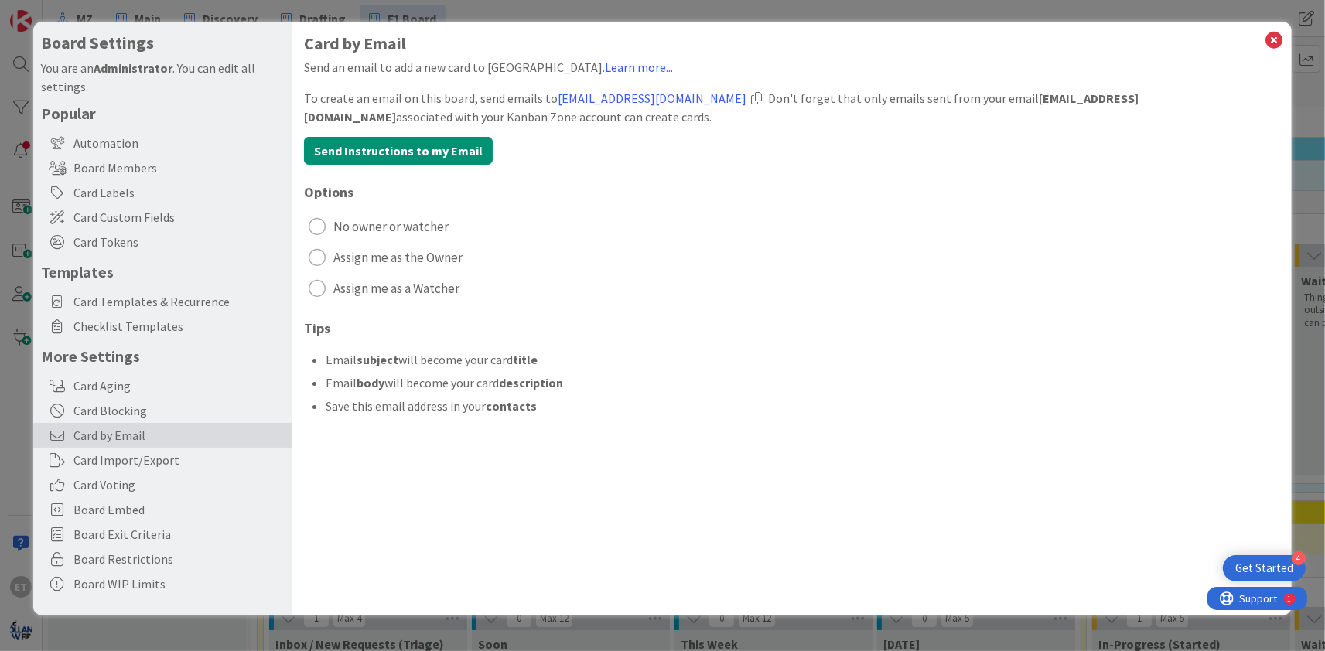
click at [319, 285] on div "radio" at bounding box center [317, 288] width 17 height 17
click at [751, 97] on div at bounding box center [756, 98] width 11 height 12
click at [469, 148] on button "Send Instructions to my Email" at bounding box center [398, 151] width 189 height 28
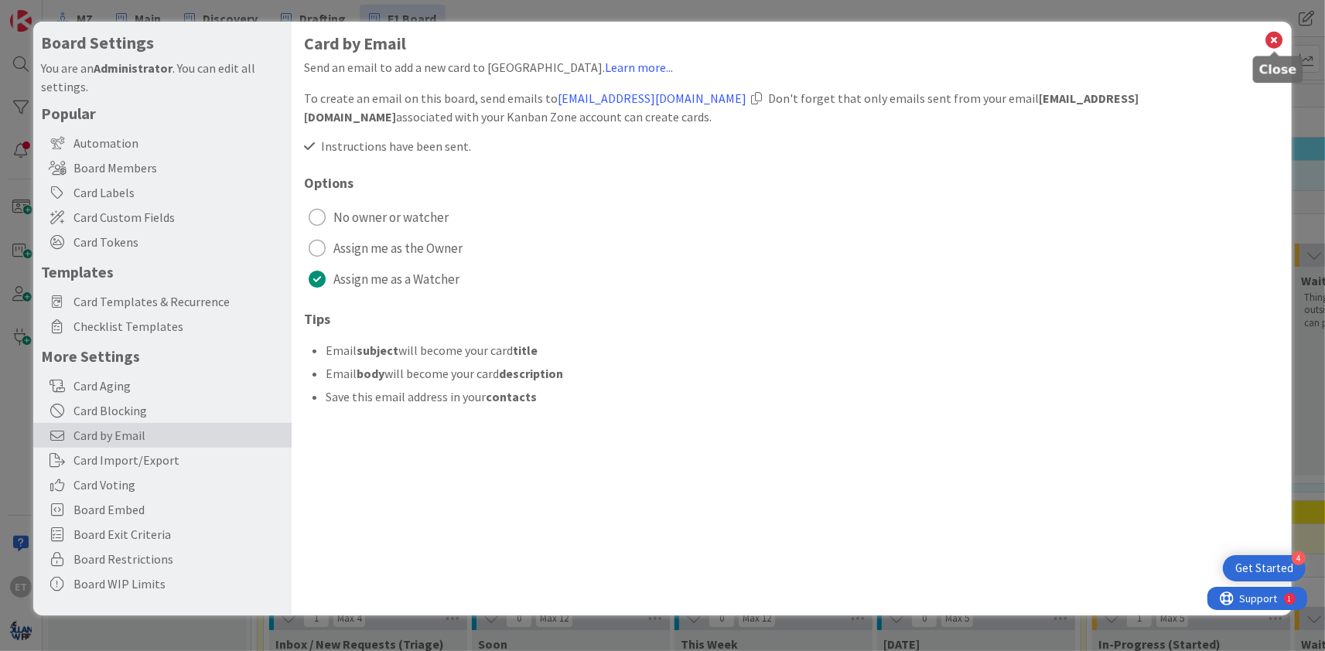
click at [1278, 38] on icon at bounding box center [1274, 40] width 20 height 22
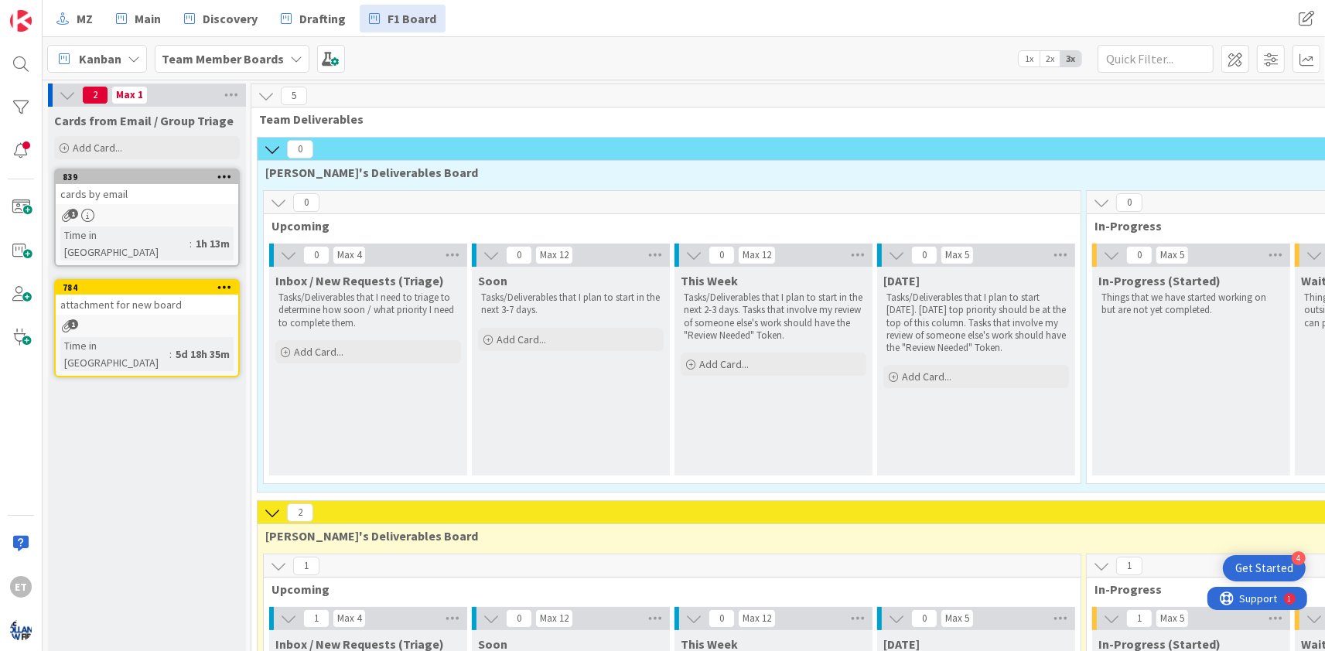
click at [1038, 15] on div "MZ Main Discovery Drafting F1 Board MZ Main Discovery Drafting F1 Board" at bounding box center [684, 18] width 1282 height 37
click at [333, 56] on span at bounding box center [331, 59] width 28 height 28
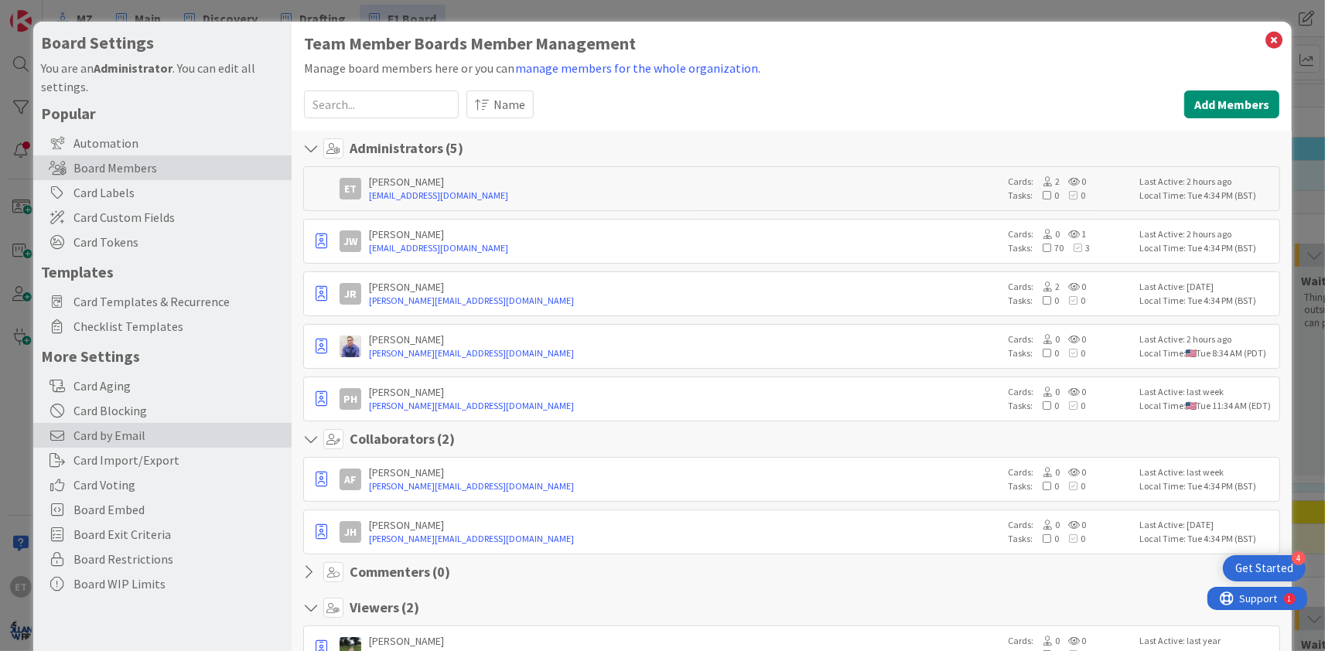
click at [125, 433] on span "Card by Email" at bounding box center [178, 435] width 210 height 19
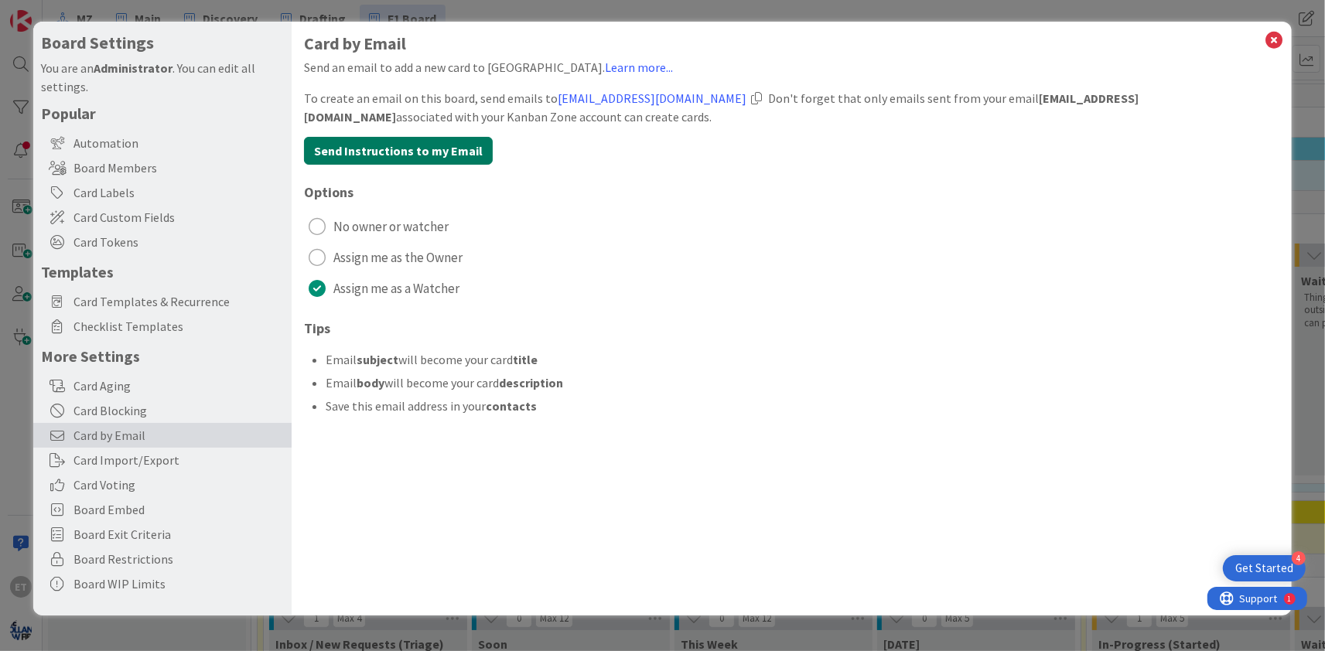
click at [396, 148] on button "Send Instructions to my Email" at bounding box center [398, 151] width 189 height 28
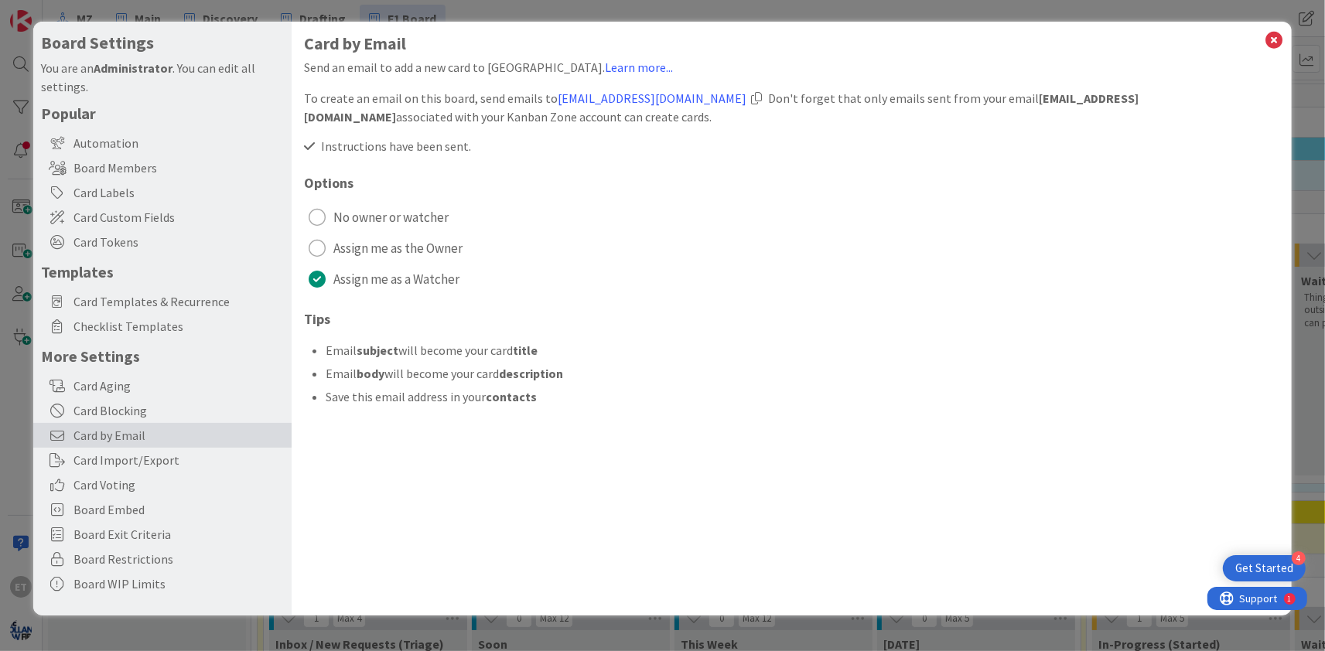
click at [432, 146] on span "Instructions have been sent." at bounding box center [387, 145] width 167 height 15
click at [608, 70] on link "Learn more..." at bounding box center [639, 67] width 68 height 15
click at [525, 5] on div "Board Settings You are an Administrator . You can edit all settings. Popular Au…" at bounding box center [662, 325] width 1325 height 651
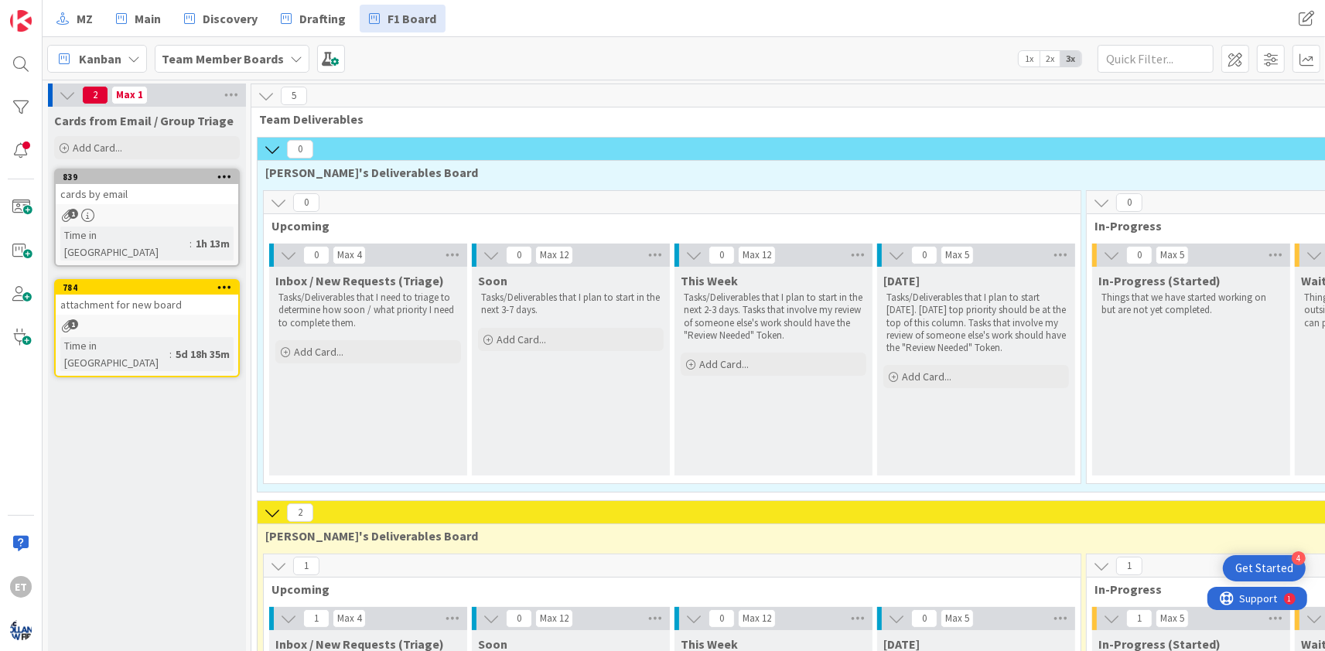
click at [403, 111] on div "5 Team Deliverables" at bounding box center [1089, 106] width 1677 height 45
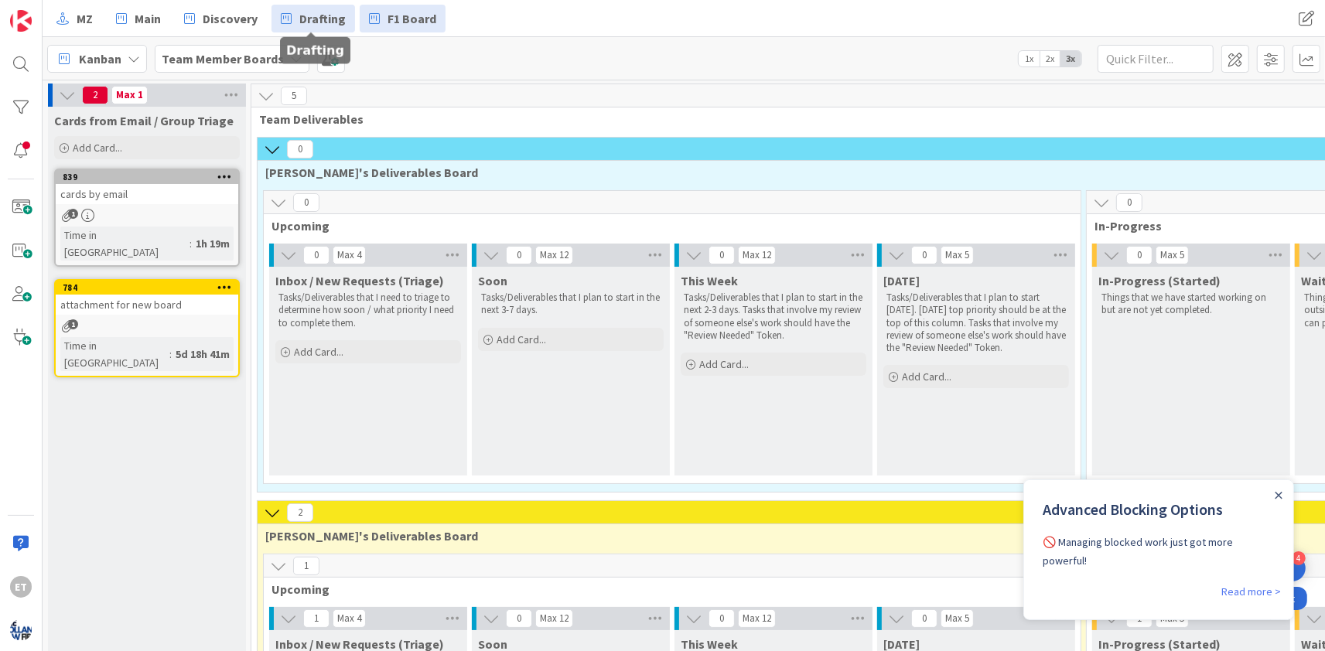
click at [316, 14] on span "Drafting" at bounding box center [322, 18] width 46 height 19
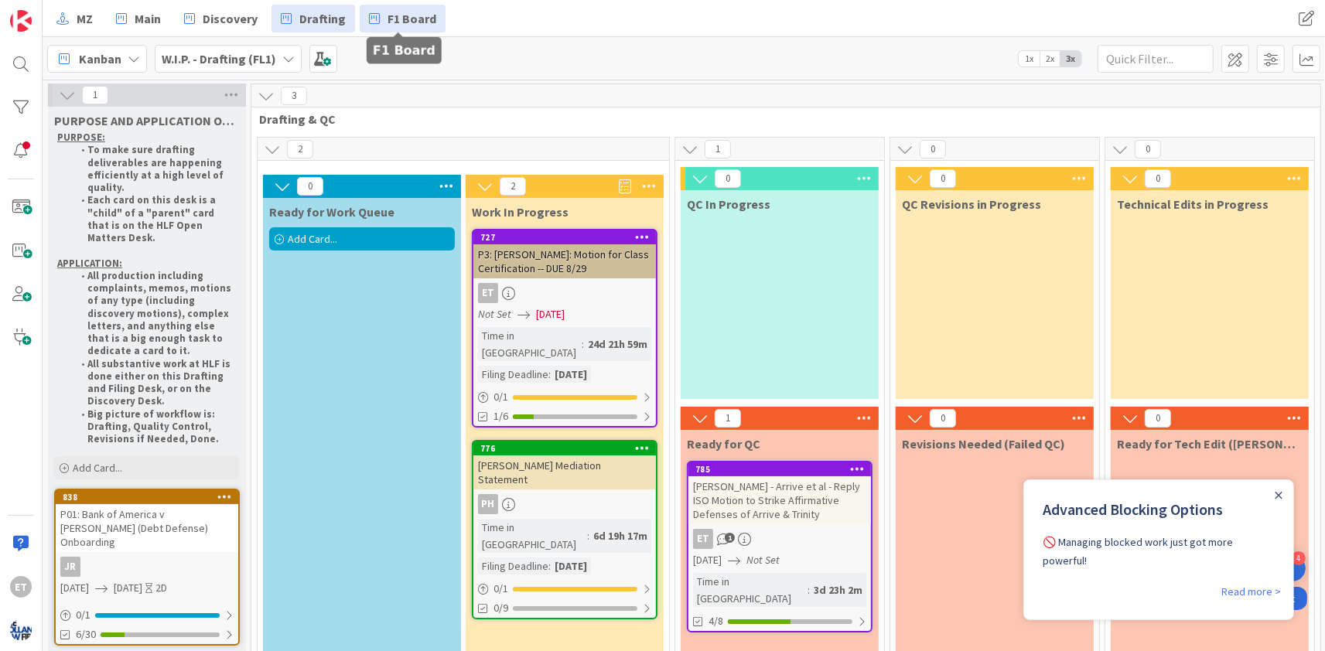
click at [390, 16] on span "F1 Board" at bounding box center [411, 18] width 49 height 19
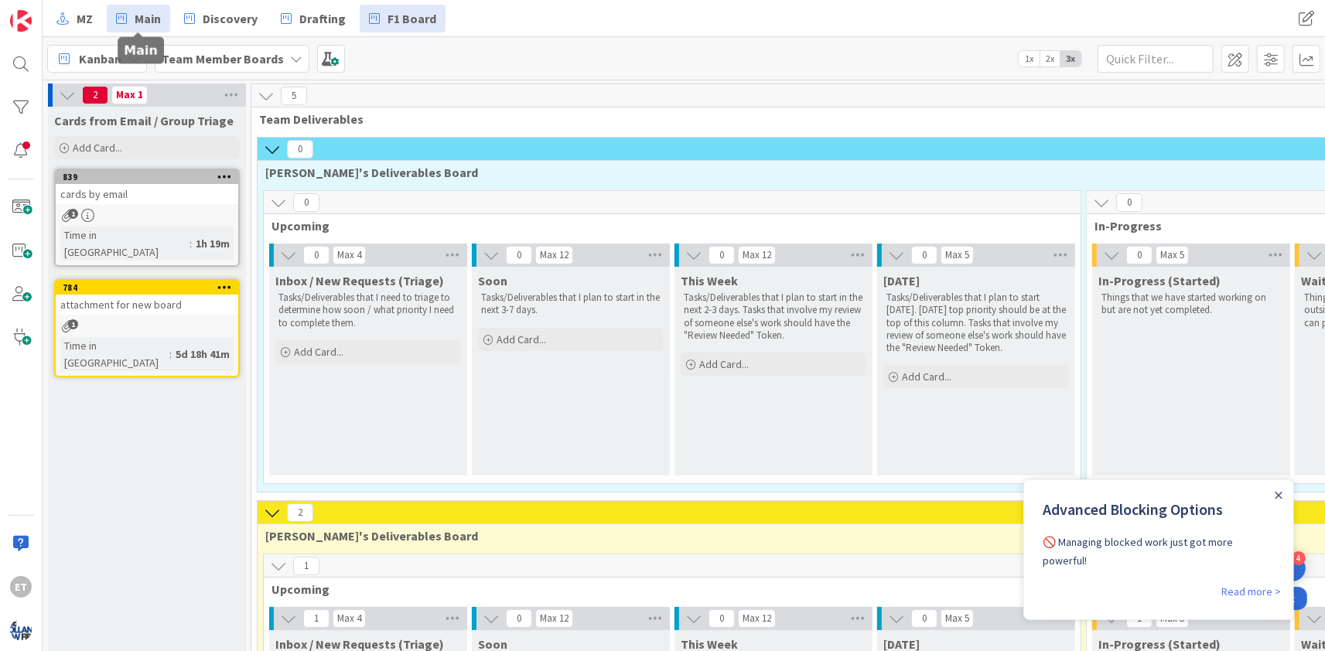
click at [154, 15] on span "Main" at bounding box center [148, 18] width 26 height 19
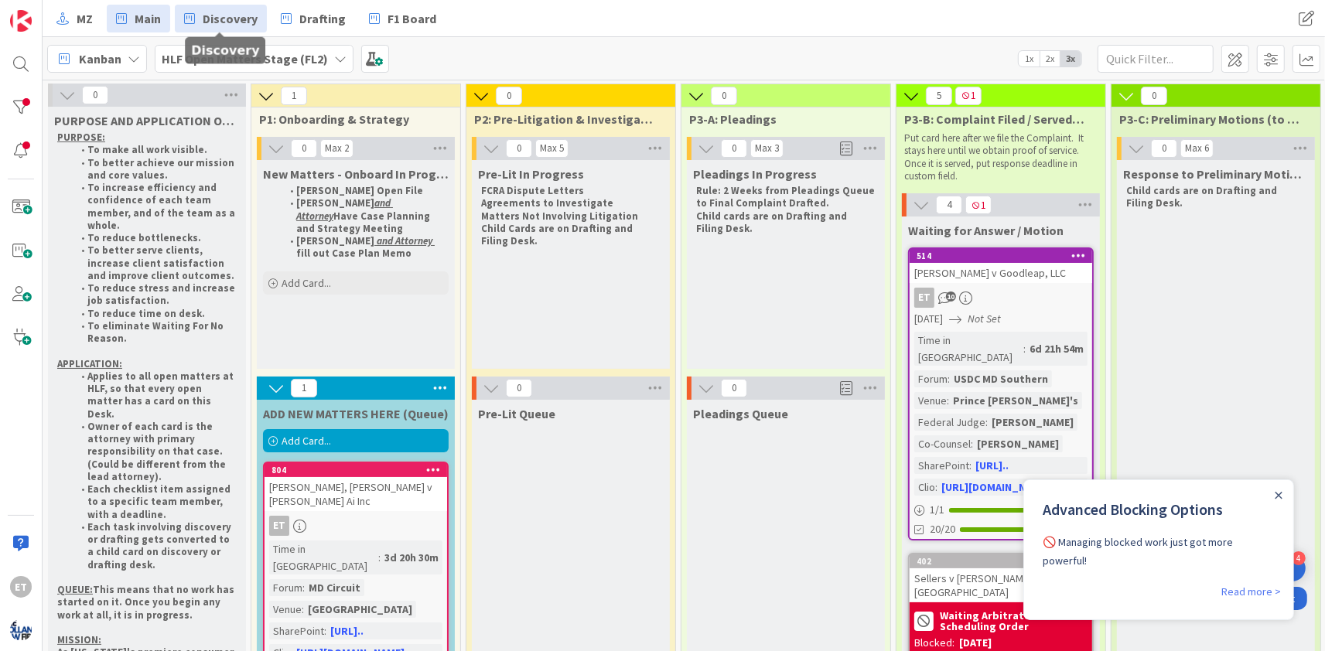
click at [244, 22] on span "Discovery" at bounding box center [230, 18] width 55 height 19
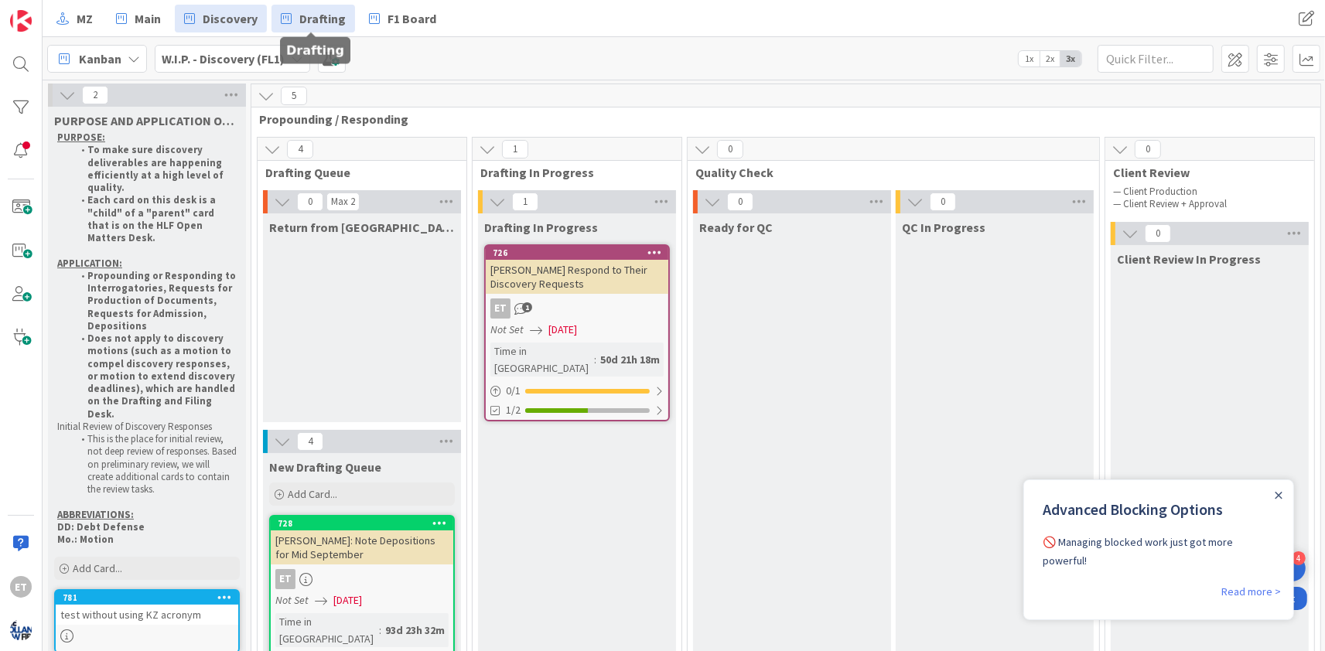
click at [297, 22] on link "Drafting" at bounding box center [313, 19] width 84 height 28
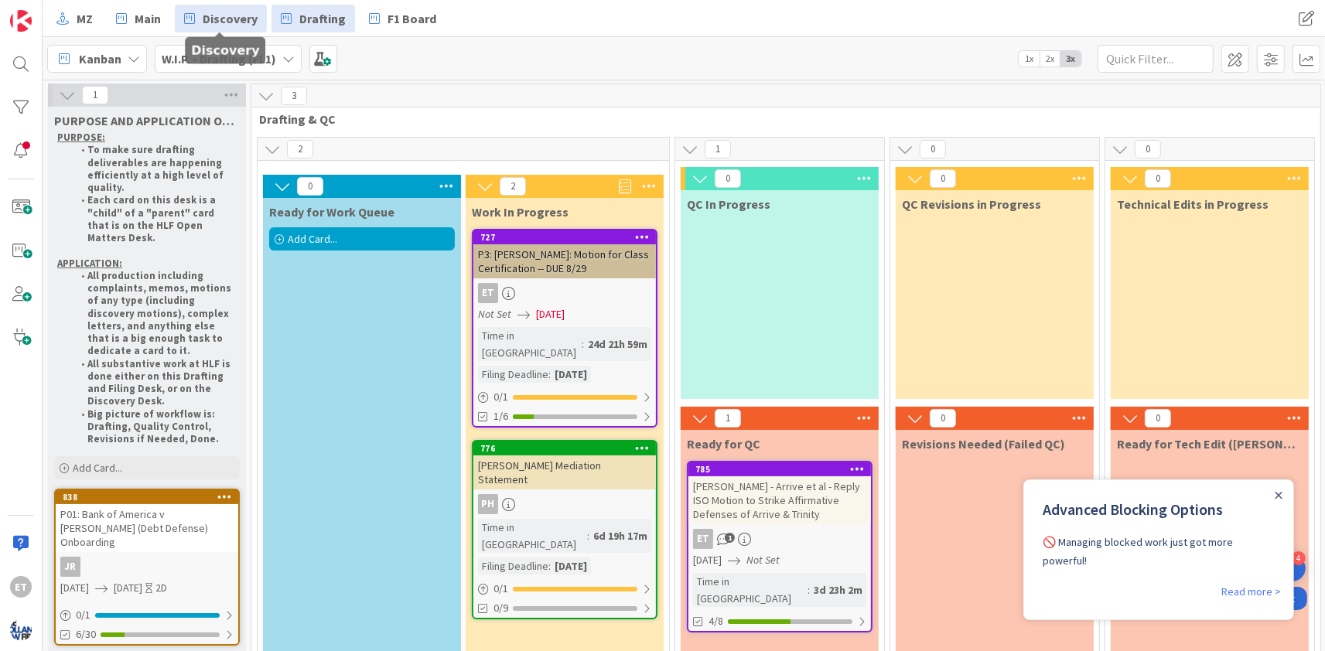
click at [247, 19] on span "Discovery" at bounding box center [230, 18] width 55 height 19
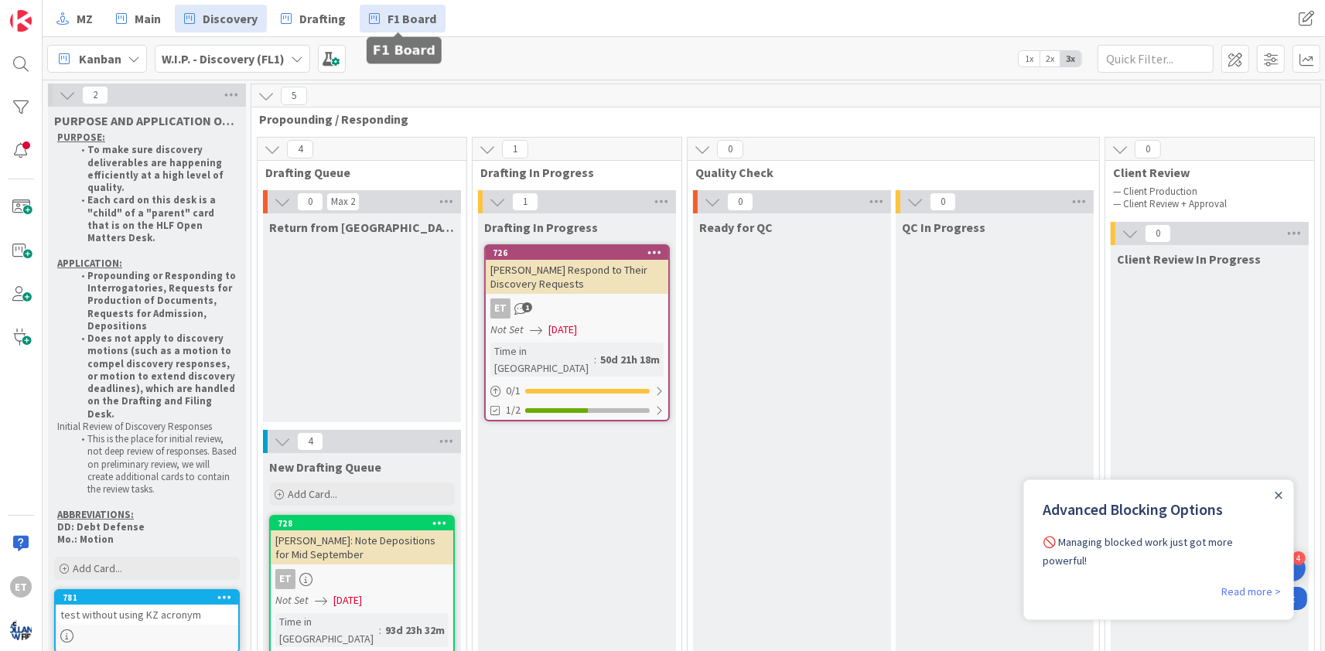
click at [396, 15] on span "F1 Board" at bounding box center [411, 18] width 49 height 19
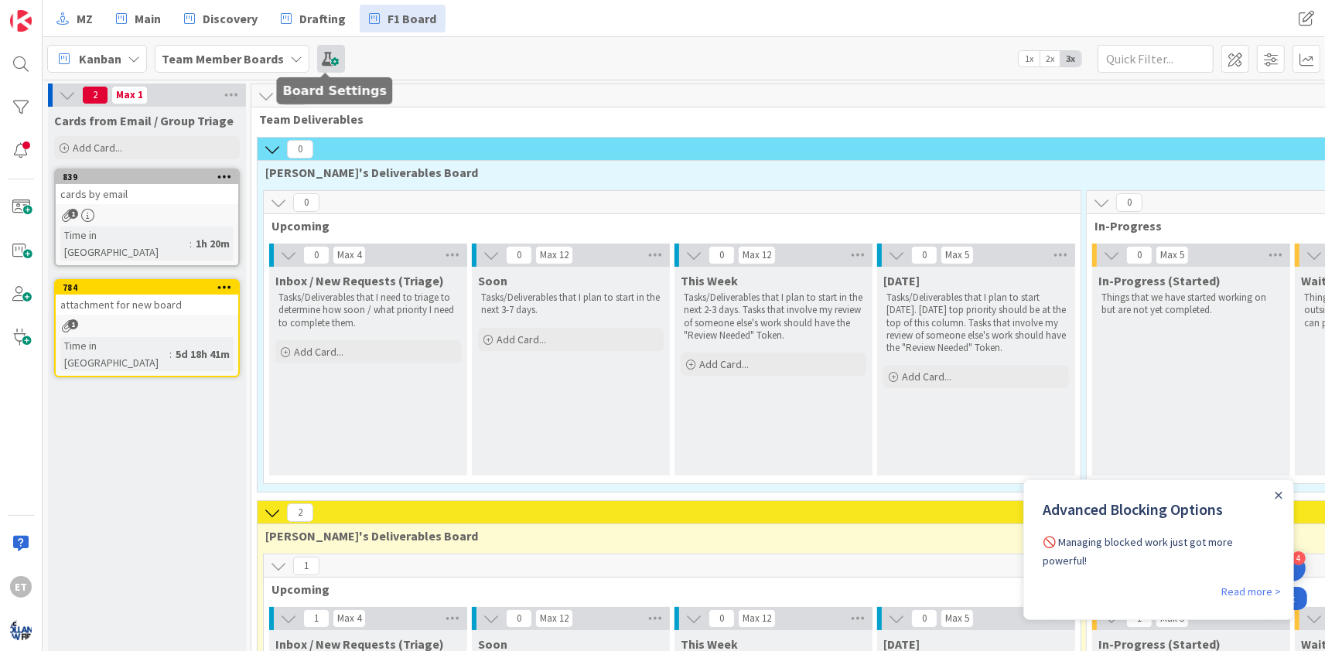
click at [332, 62] on span at bounding box center [331, 59] width 28 height 28
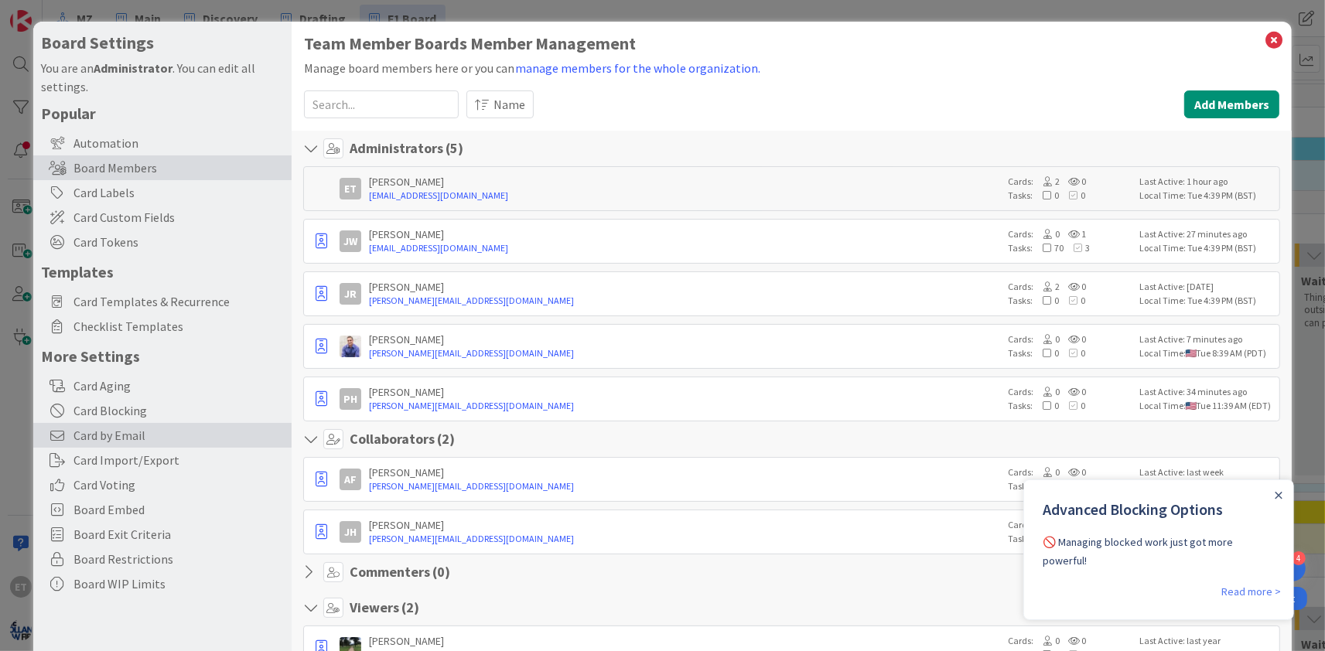
click at [123, 435] on span "Card by Email" at bounding box center [178, 435] width 210 height 19
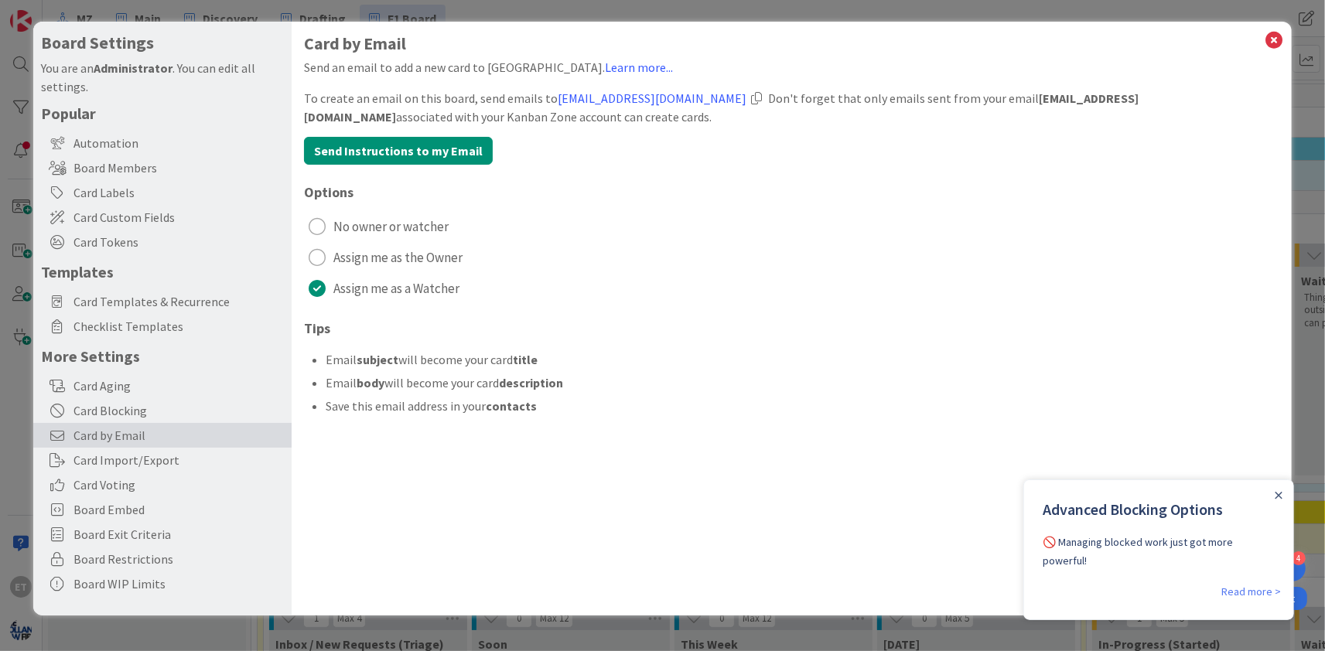
click at [756, 98] on div at bounding box center [756, 98] width 11 height 12
click at [1280, 43] on icon at bounding box center [1274, 40] width 20 height 22
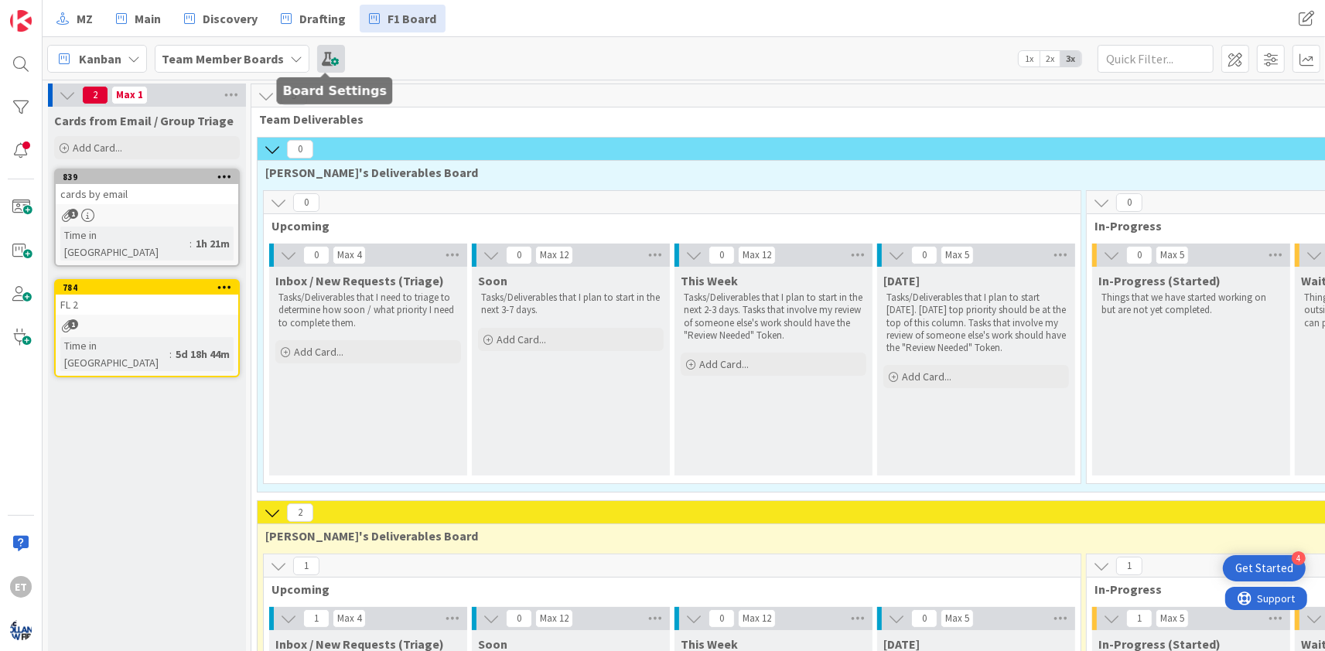
click at [326, 61] on span at bounding box center [331, 59] width 28 height 28
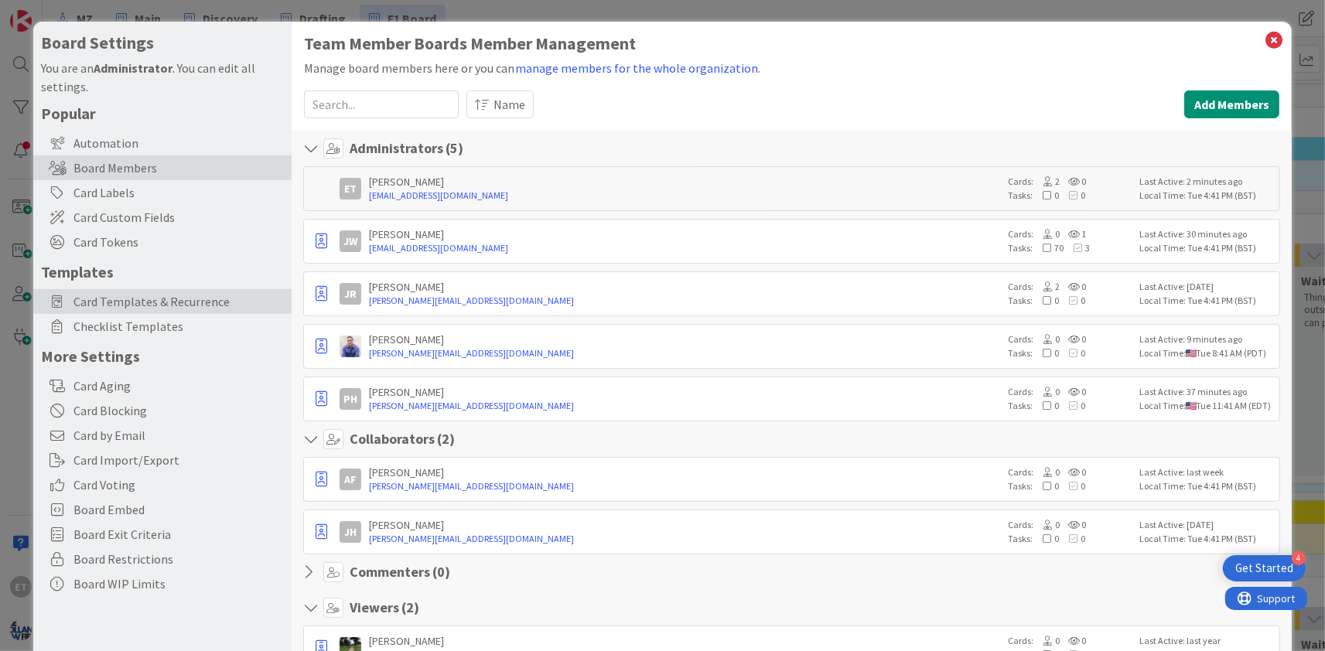
click at [152, 305] on span "Card Templates & Recurrence" at bounding box center [178, 301] width 210 height 19
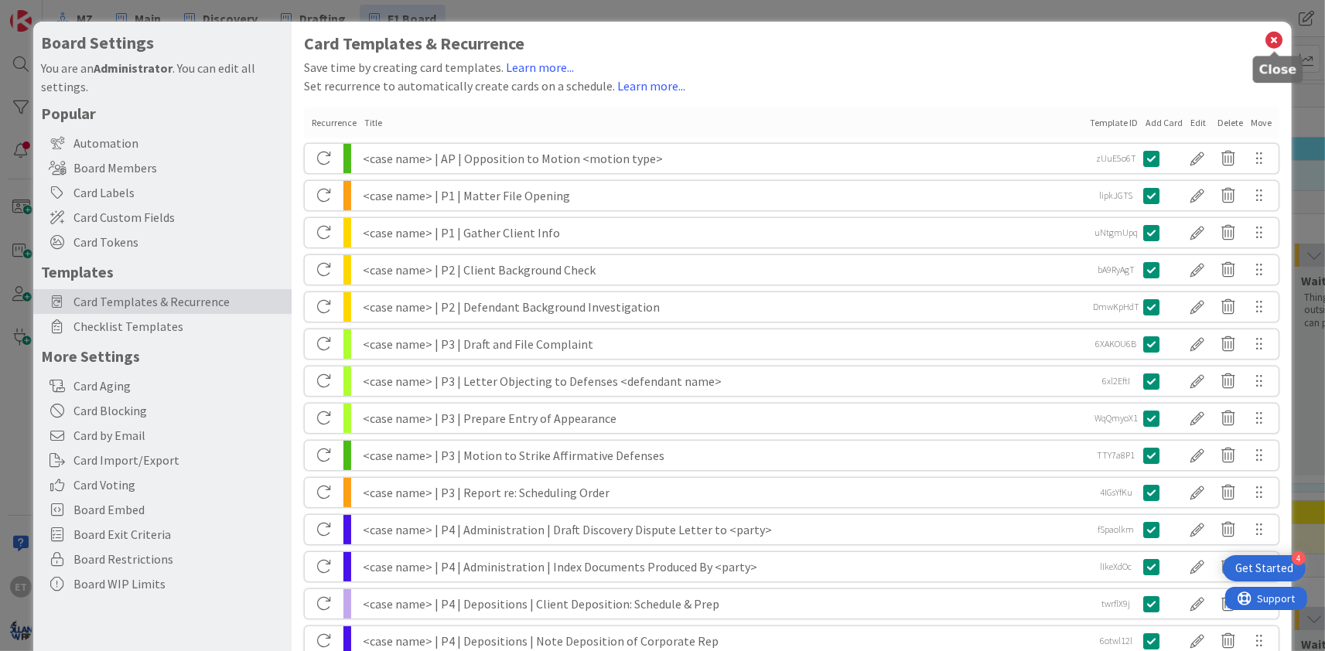
click at [1272, 40] on icon at bounding box center [1274, 40] width 20 height 22
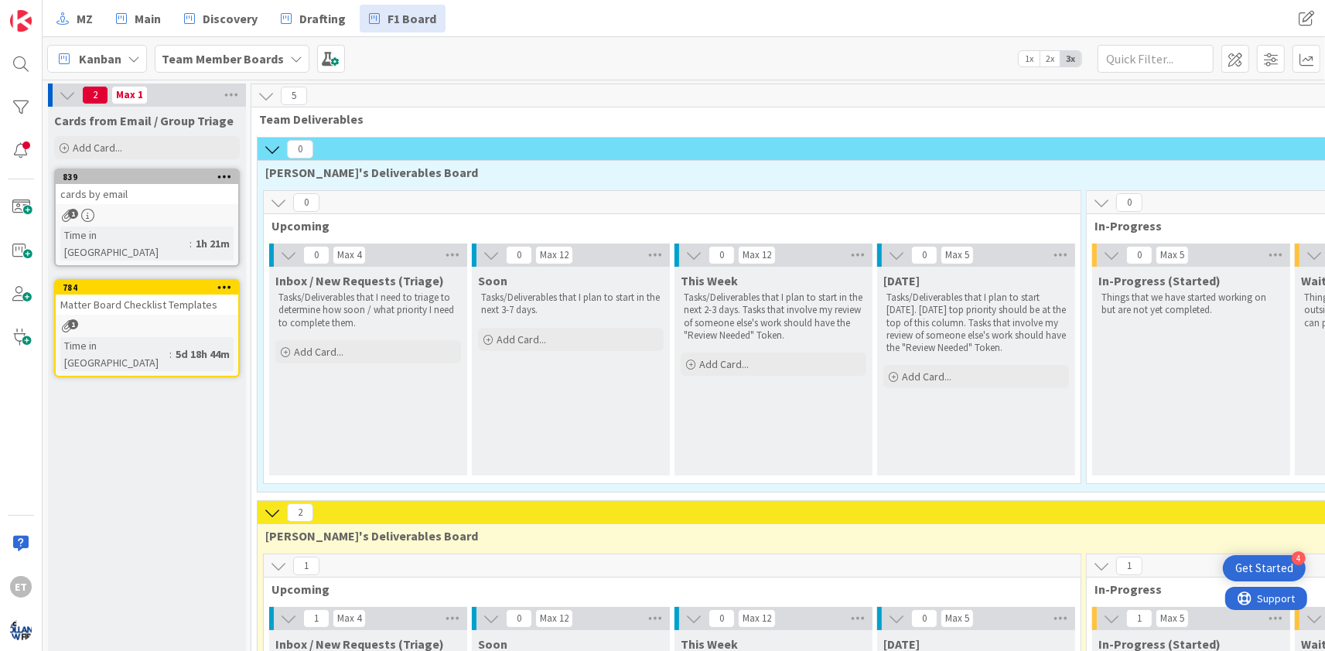
click at [148, 210] on div "1" at bounding box center [147, 215] width 183 height 13
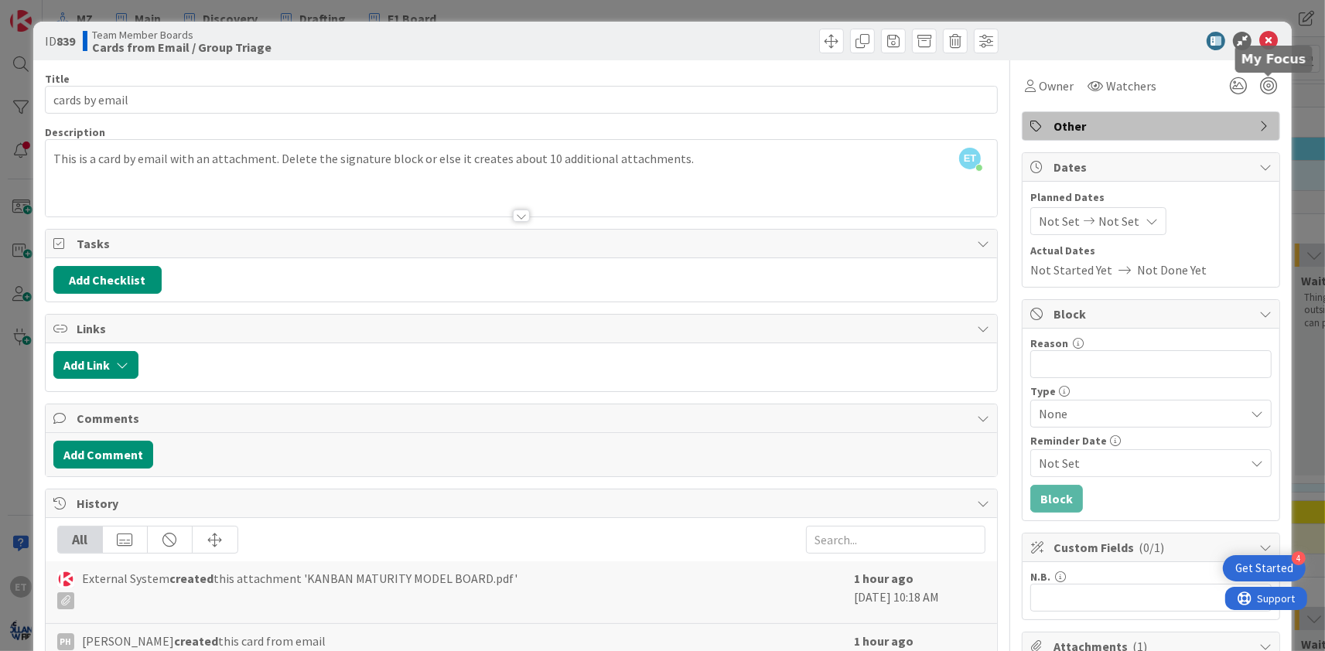
click at [1265, 41] on icon at bounding box center [1268, 41] width 19 height 19
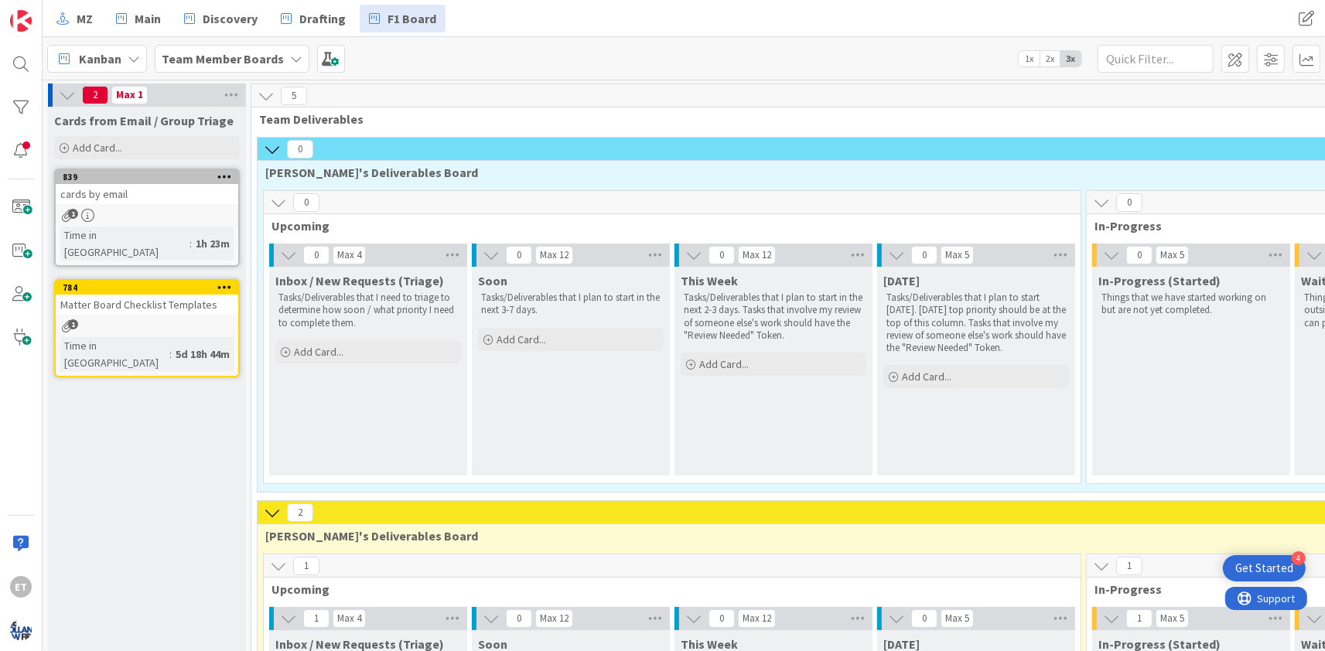
click at [142, 300] on link "784 Matter Board Checklist Templates 1 Time in Column : 5d 18h 44m" at bounding box center [147, 328] width 186 height 98
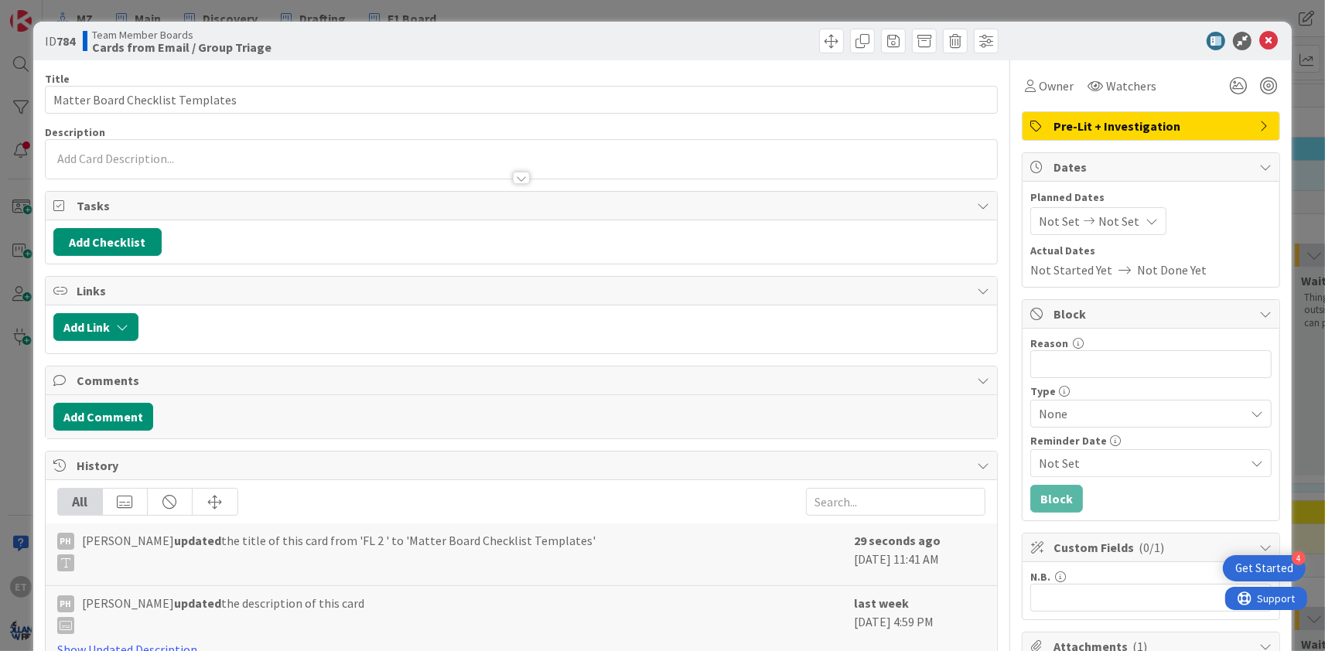
scroll to position [298, 0]
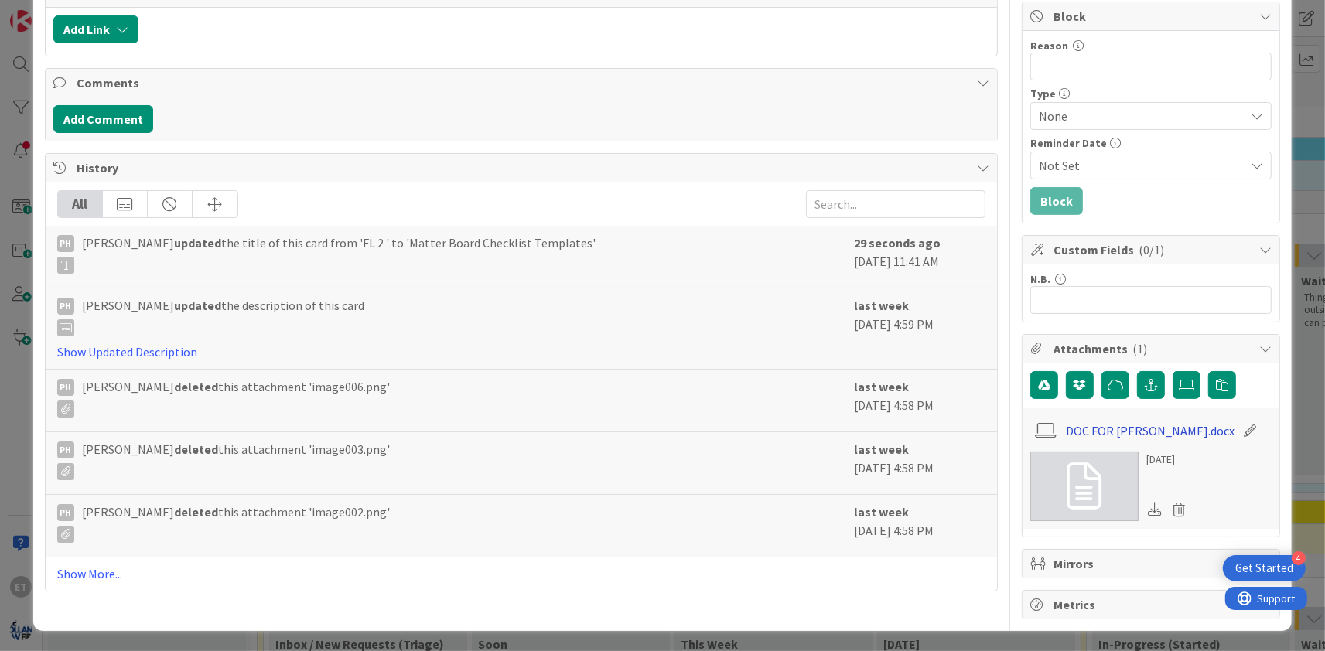
click at [1123, 435] on link "DOC FOR JOHN.docx" at bounding box center [1150, 430] width 169 height 19
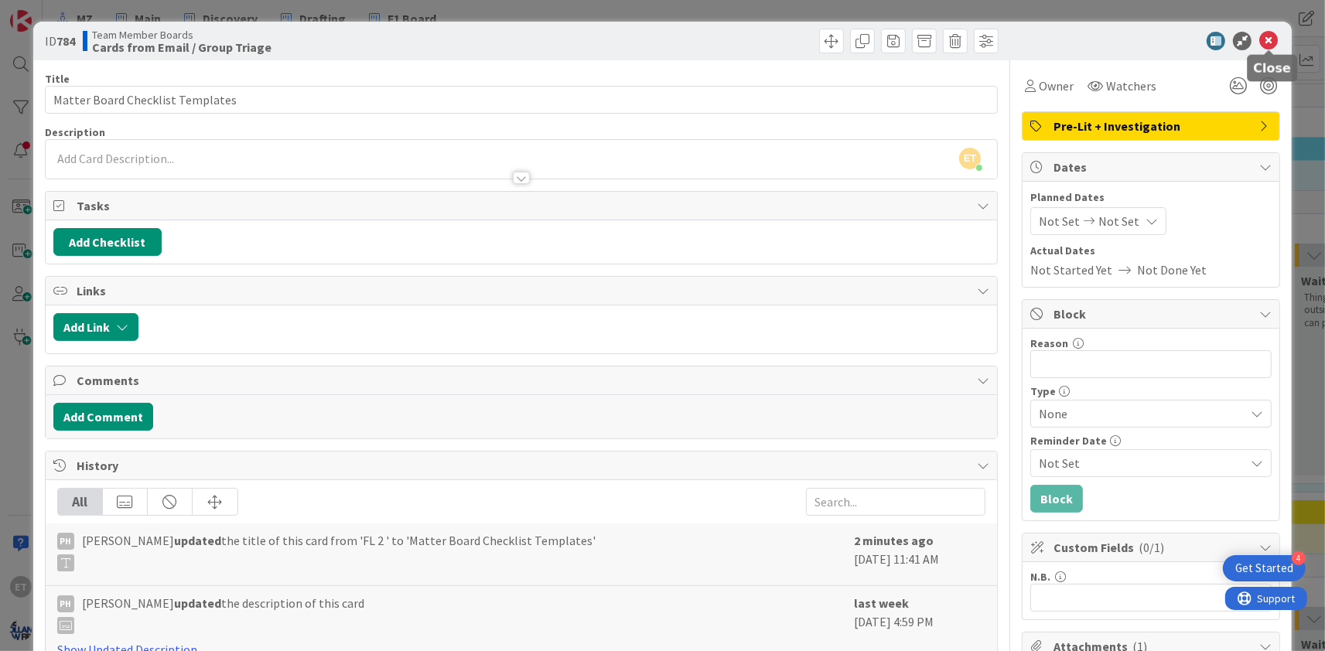
click at [1272, 44] on icon at bounding box center [1268, 41] width 19 height 19
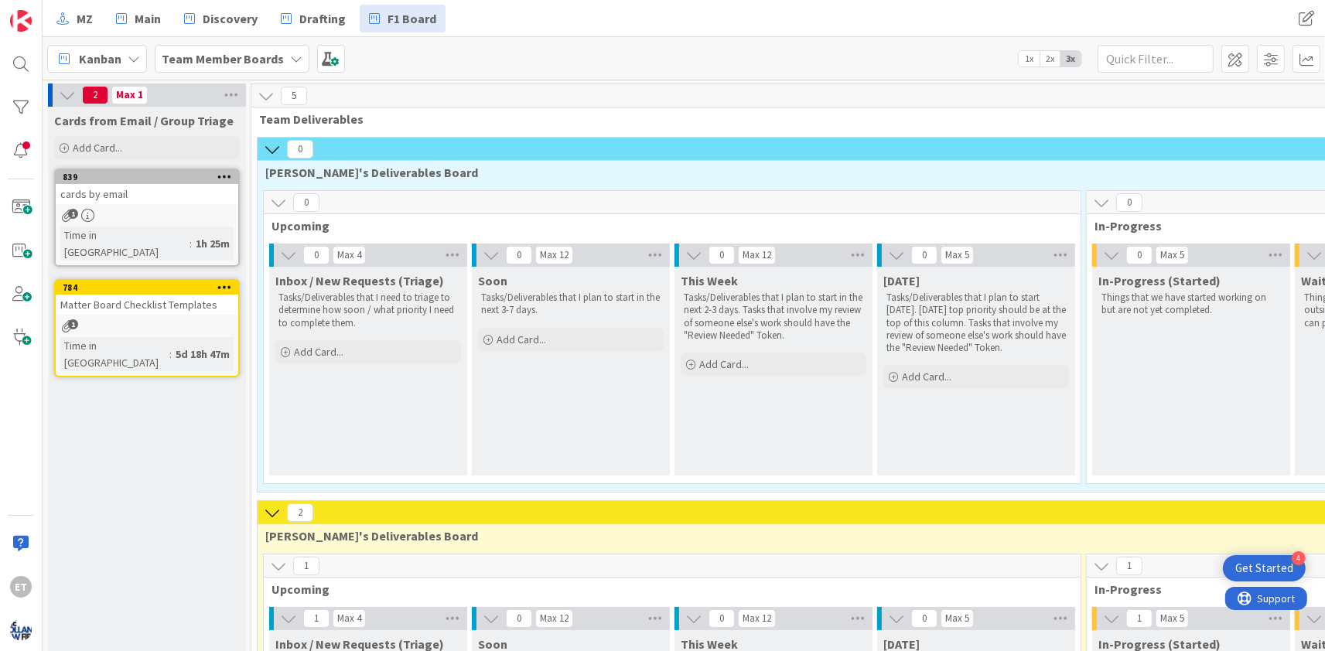
click at [228, 97] on icon at bounding box center [231, 95] width 20 height 23
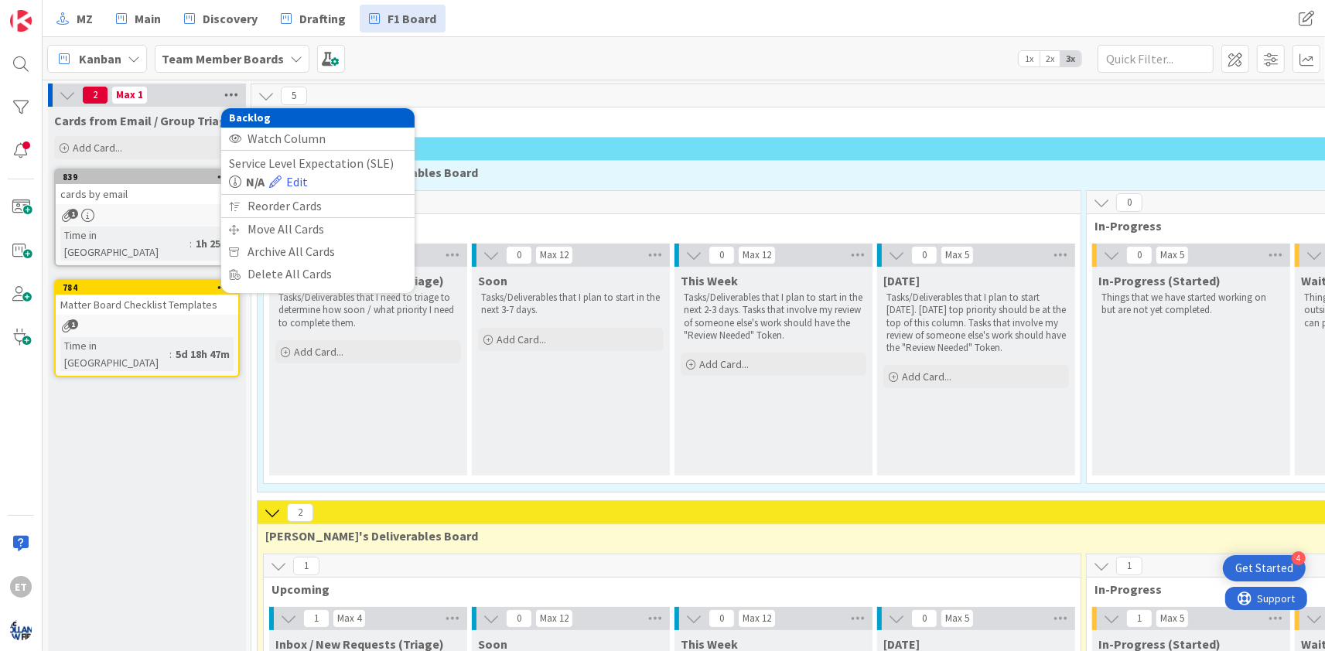
click at [230, 95] on icon at bounding box center [231, 95] width 20 height 23
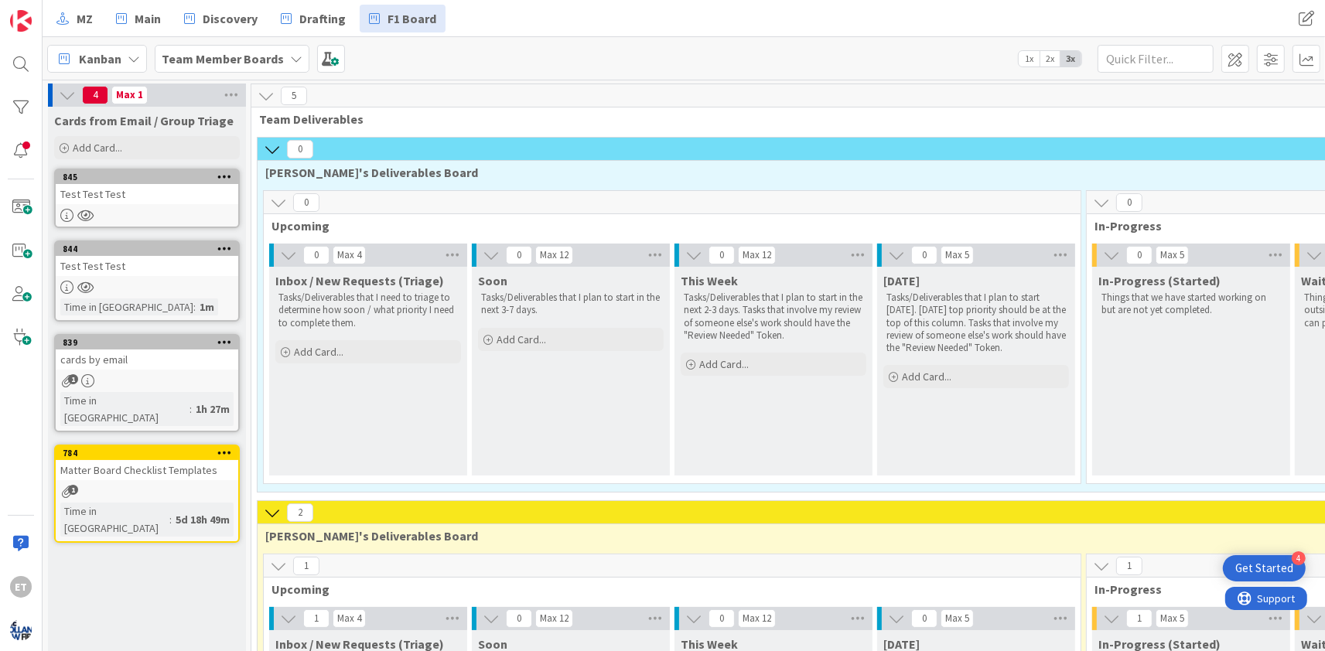
click at [230, 247] on icon at bounding box center [224, 248] width 15 height 11
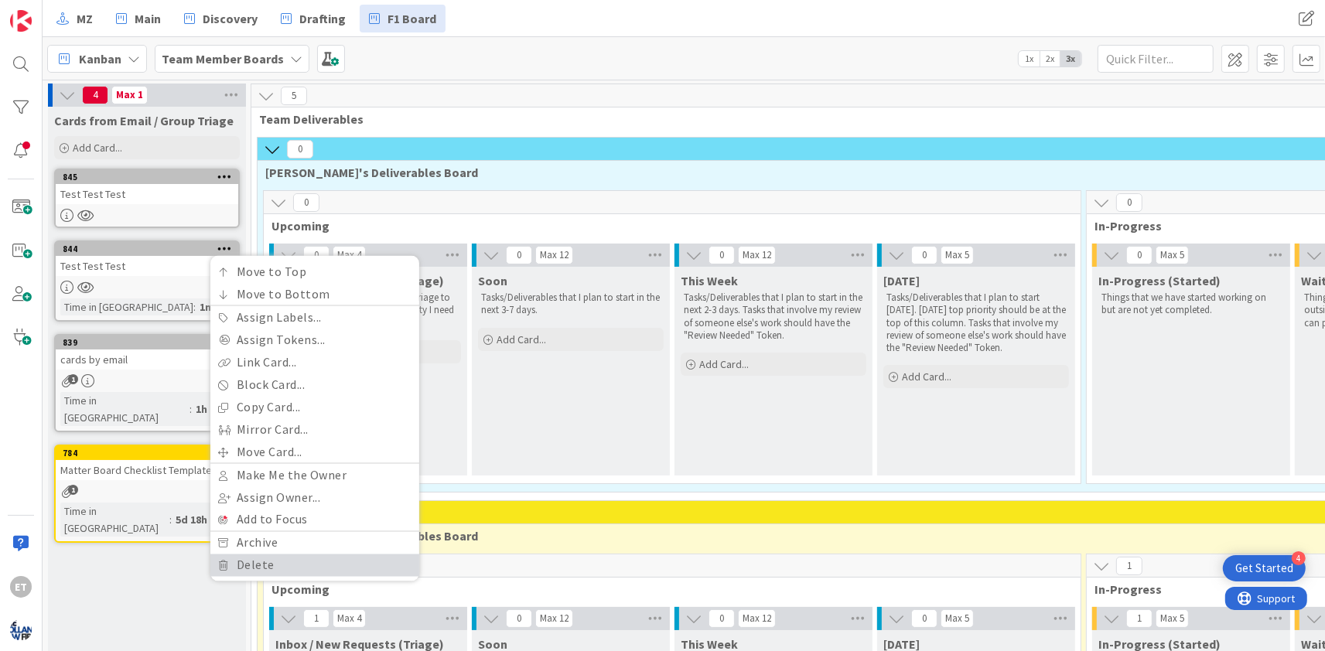
click at [284, 564] on link "Delete" at bounding box center [314, 566] width 209 height 22
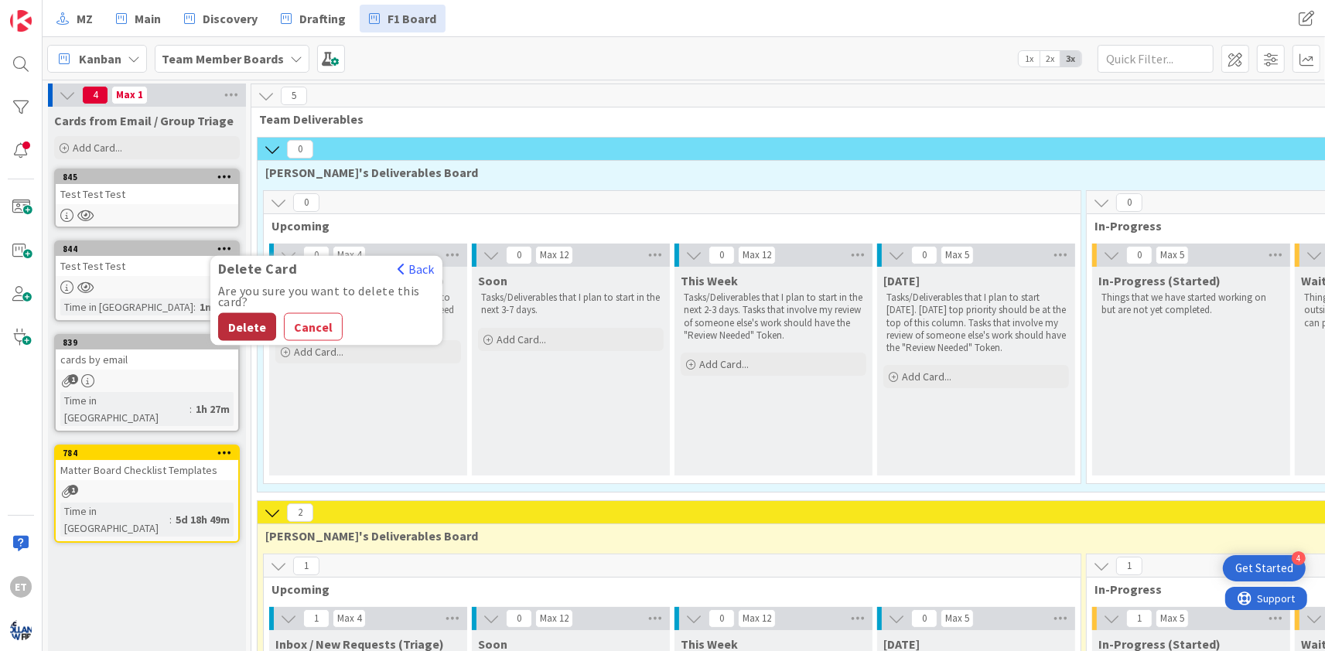
click at [247, 323] on button "Delete" at bounding box center [247, 327] width 58 height 28
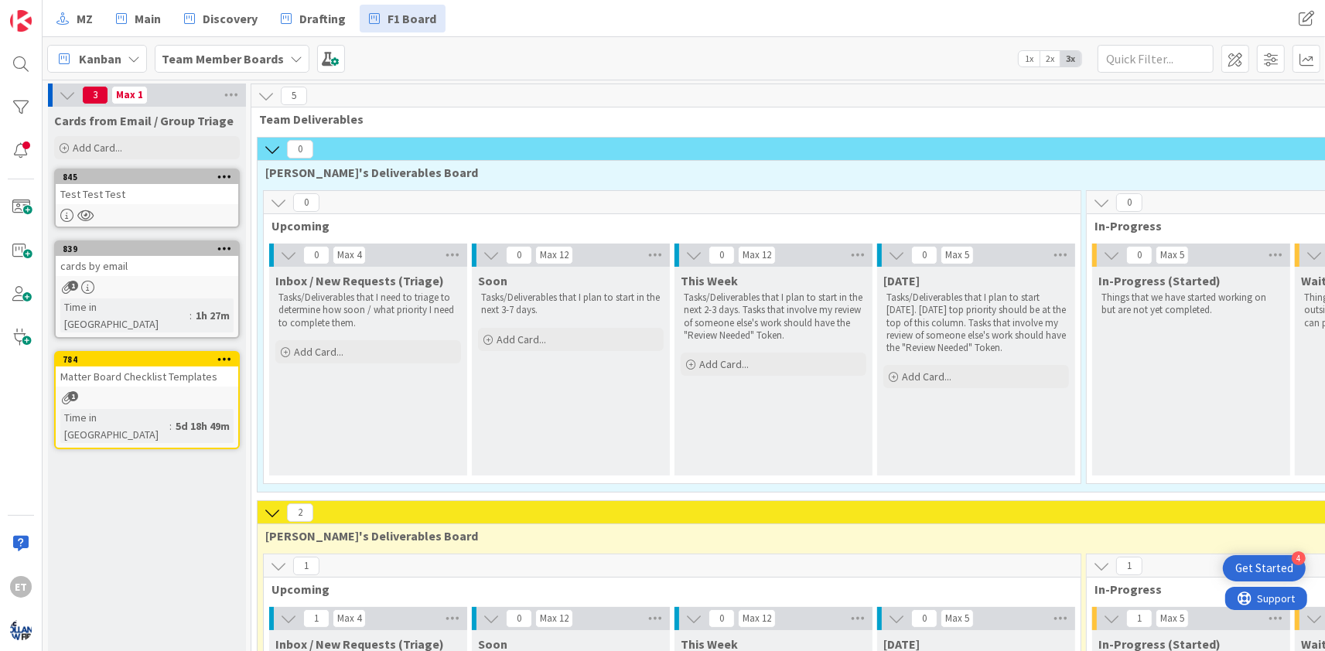
click at [222, 179] on icon at bounding box center [224, 176] width 15 height 11
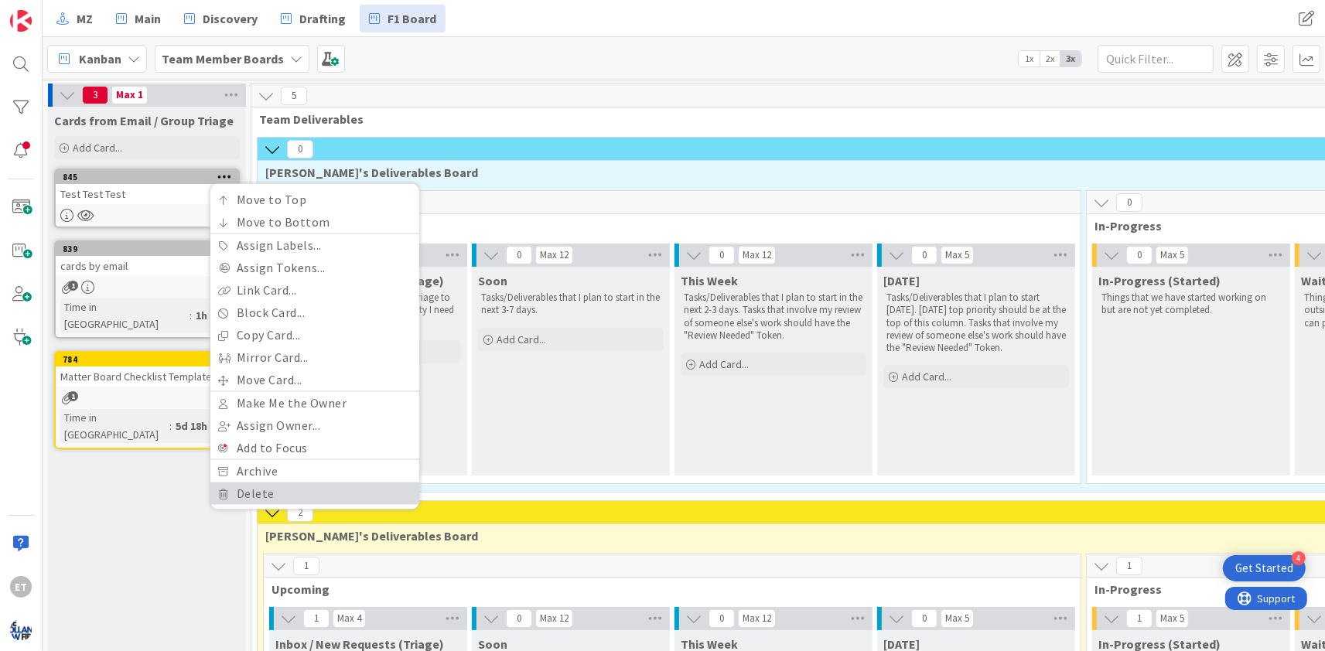
click at [280, 490] on link "Delete" at bounding box center [314, 494] width 209 height 22
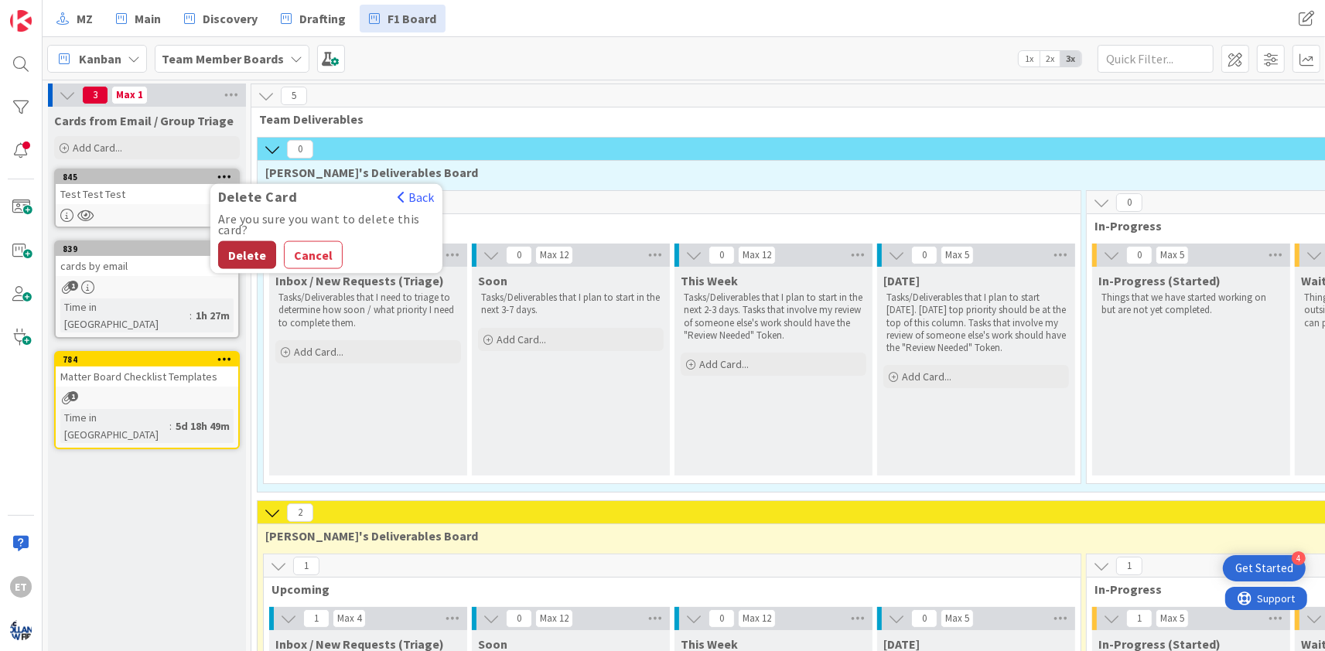
click at [247, 251] on button "Delete" at bounding box center [247, 255] width 58 height 28
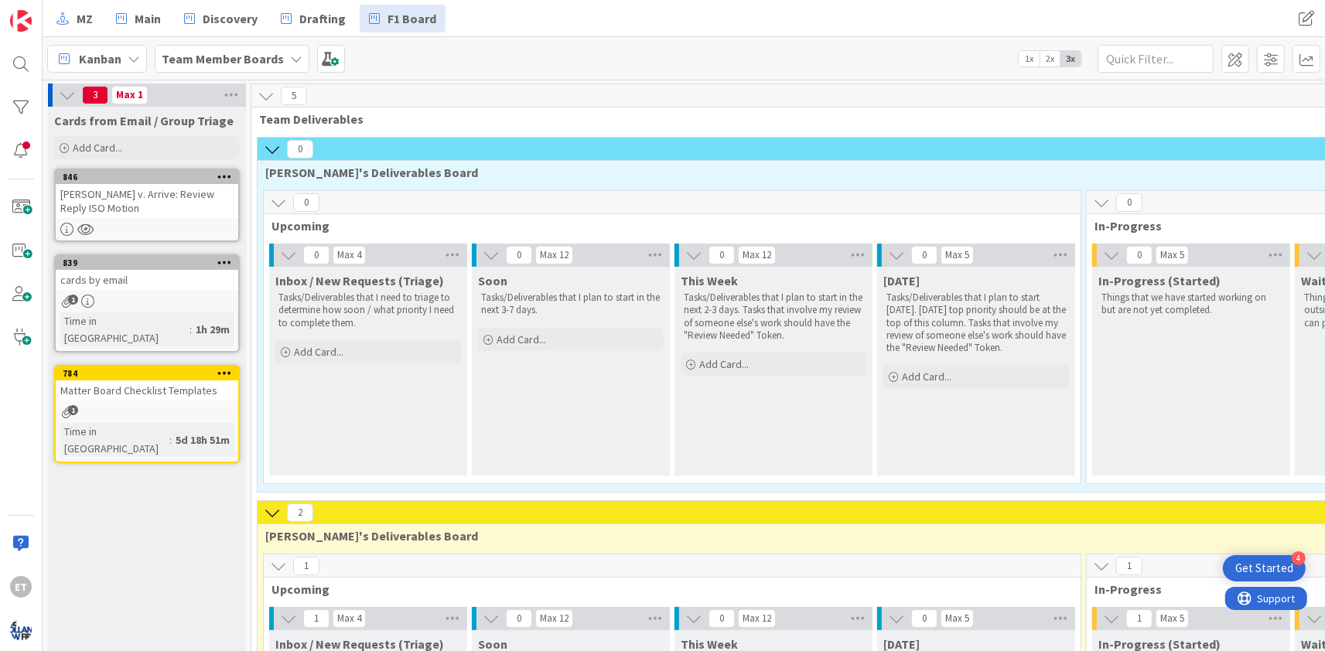
click at [1051, 12] on div "MZ Main Discovery Drafting F1 Board MZ Main Discovery Drafting F1 Board" at bounding box center [684, 18] width 1282 height 37
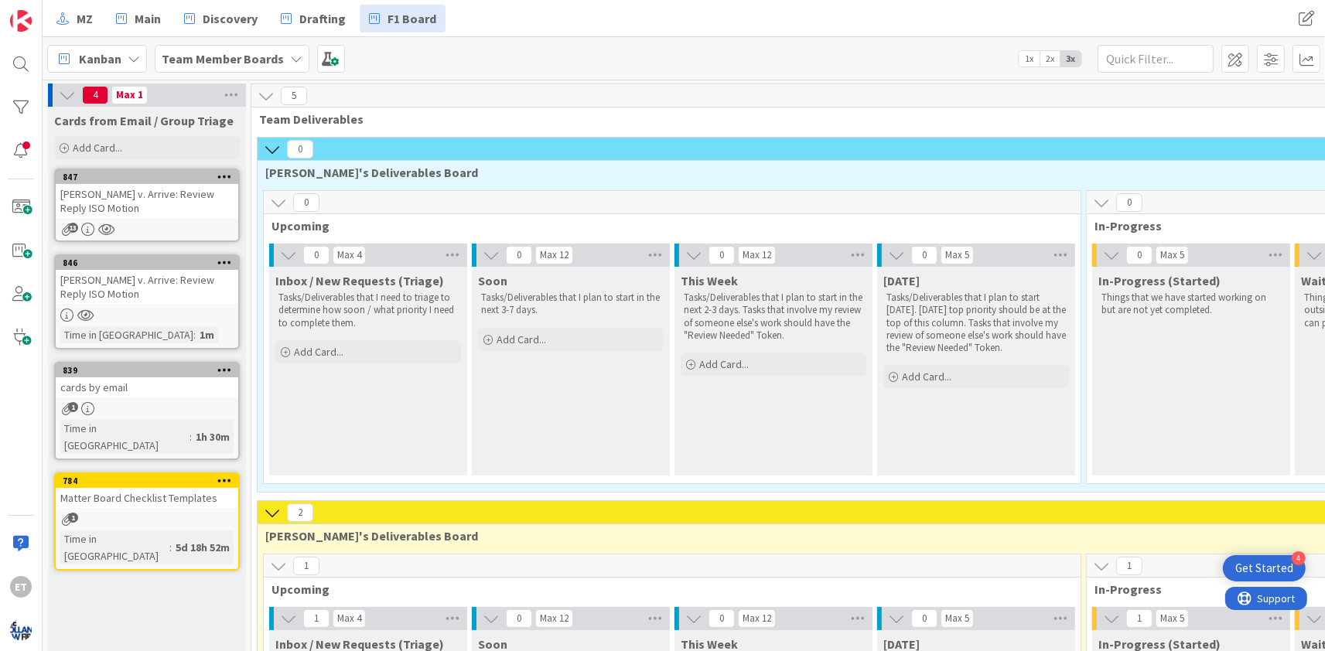
click at [226, 259] on icon at bounding box center [224, 262] width 15 height 11
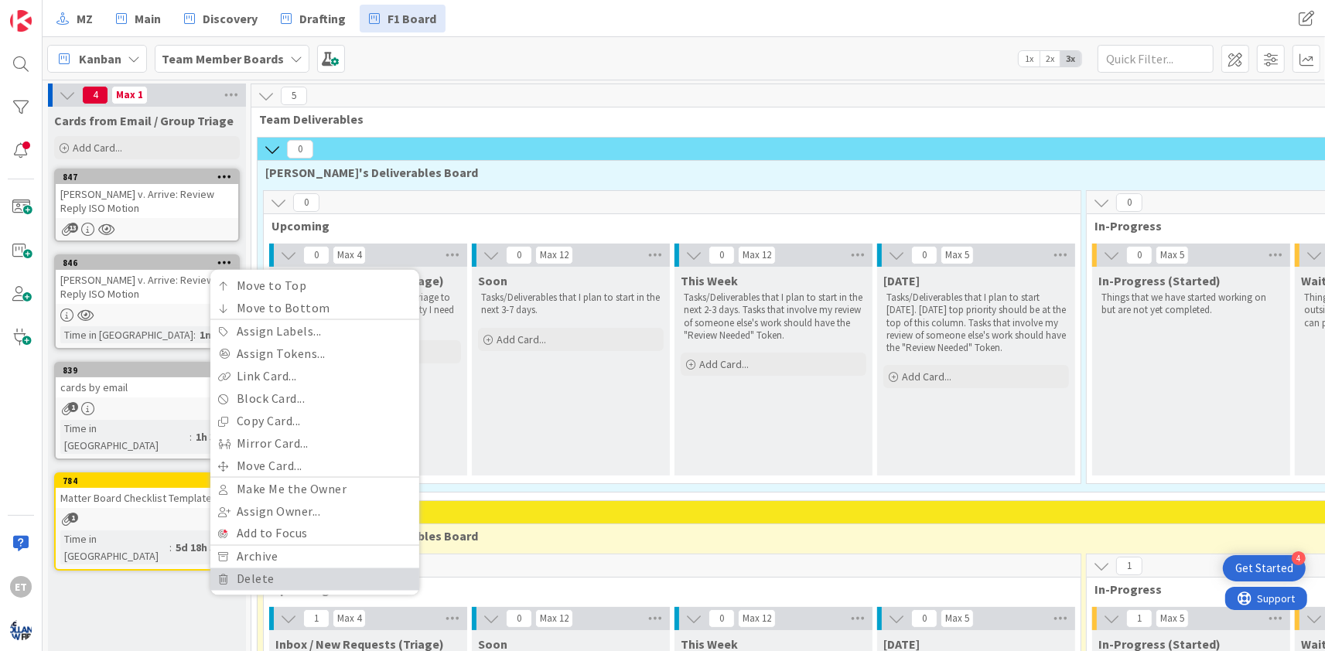
click at [260, 583] on link "Delete" at bounding box center [314, 579] width 209 height 22
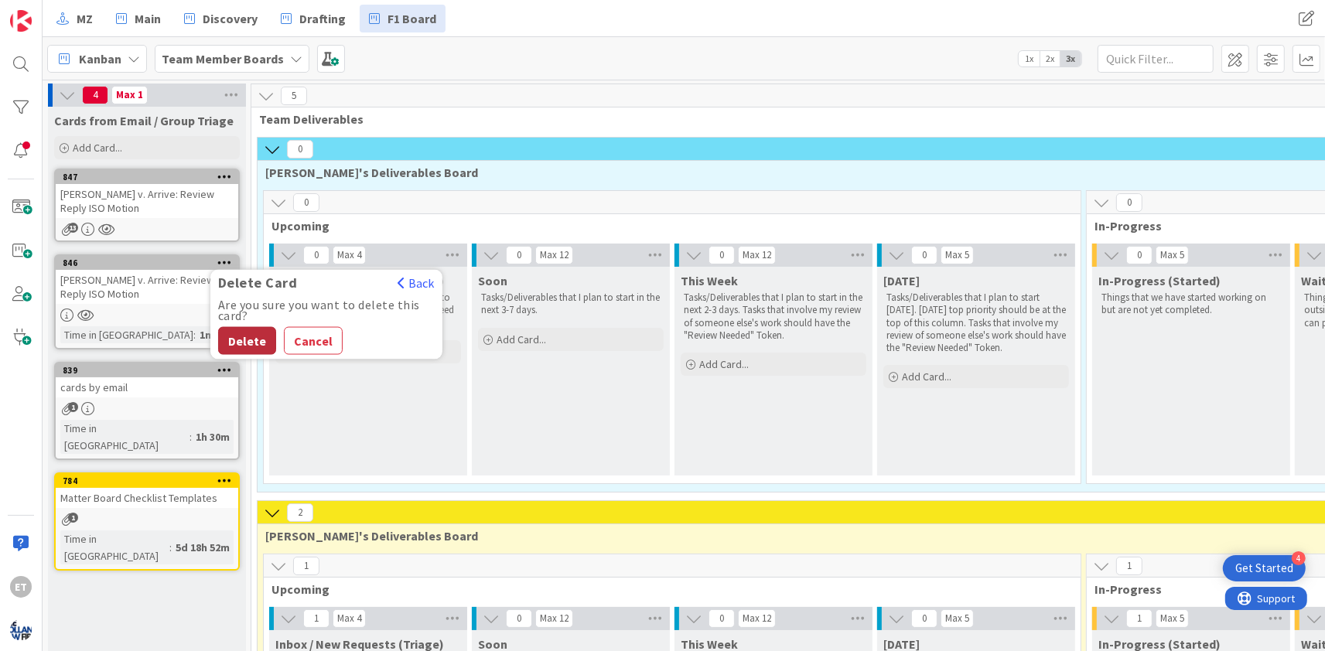
click at [243, 340] on button "Delete" at bounding box center [247, 341] width 58 height 28
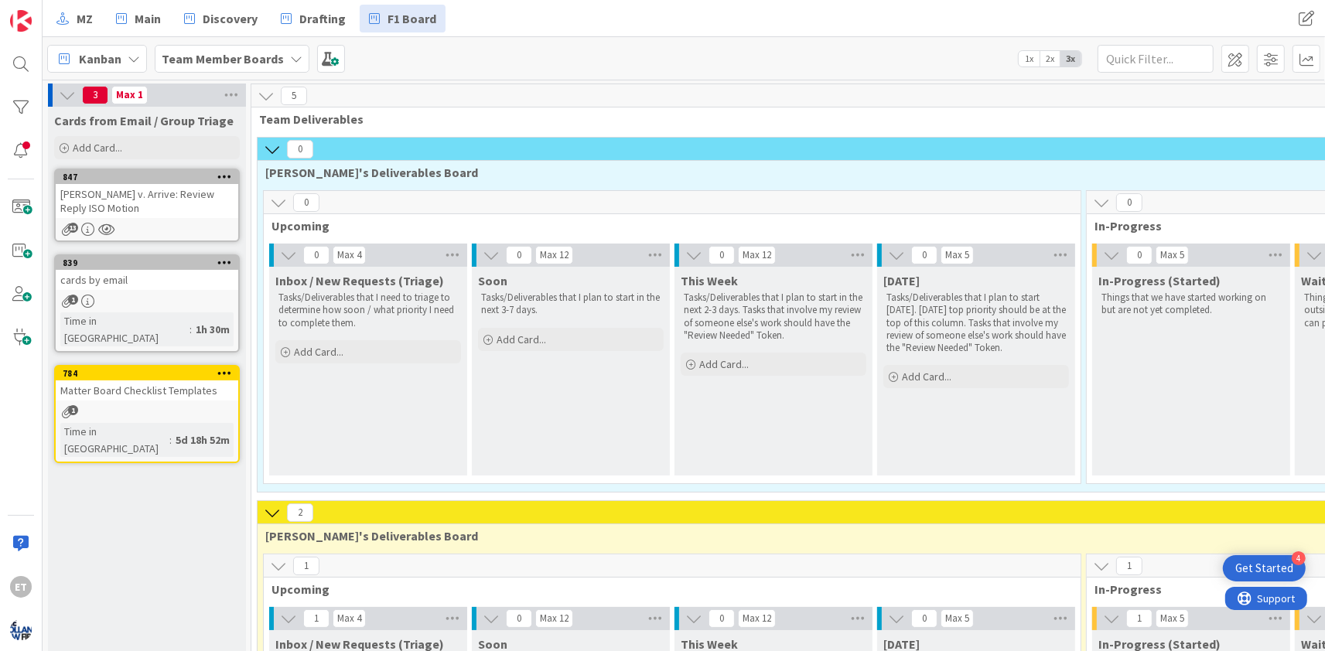
click at [139, 200] on div "[PERSON_NAME] v. Arrive: Review Reply ISO Motion" at bounding box center [147, 201] width 183 height 34
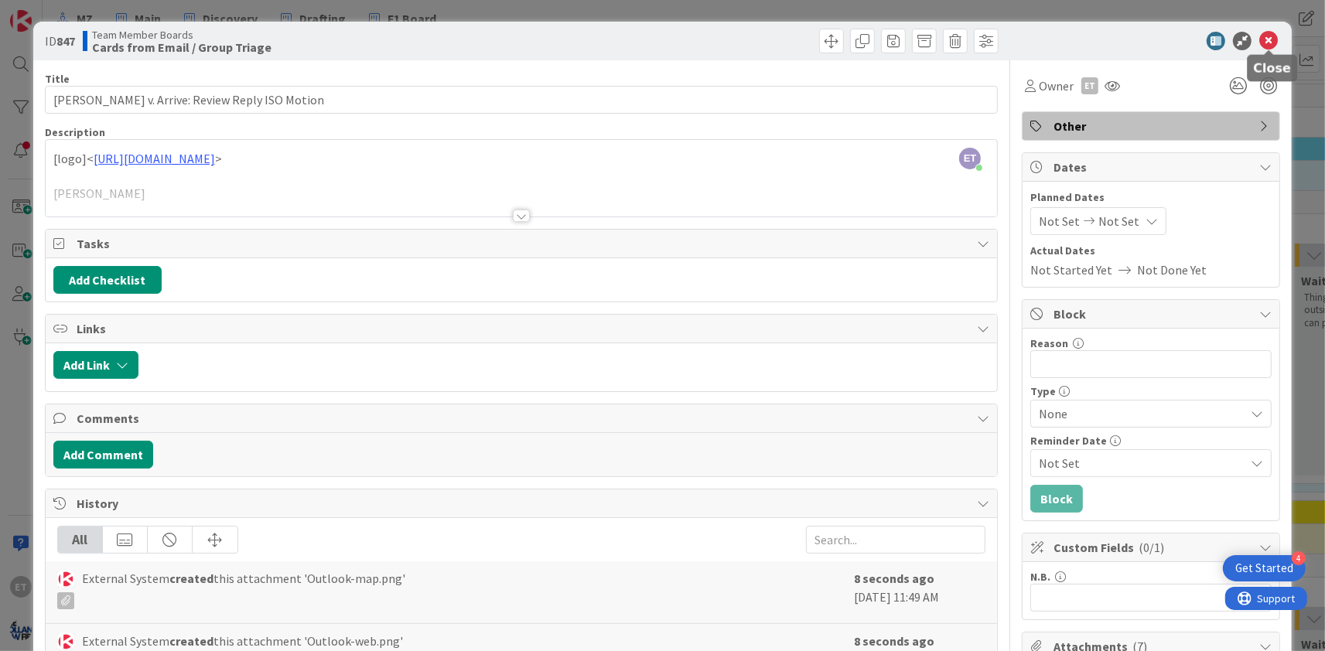
click at [1273, 39] on icon at bounding box center [1268, 41] width 19 height 19
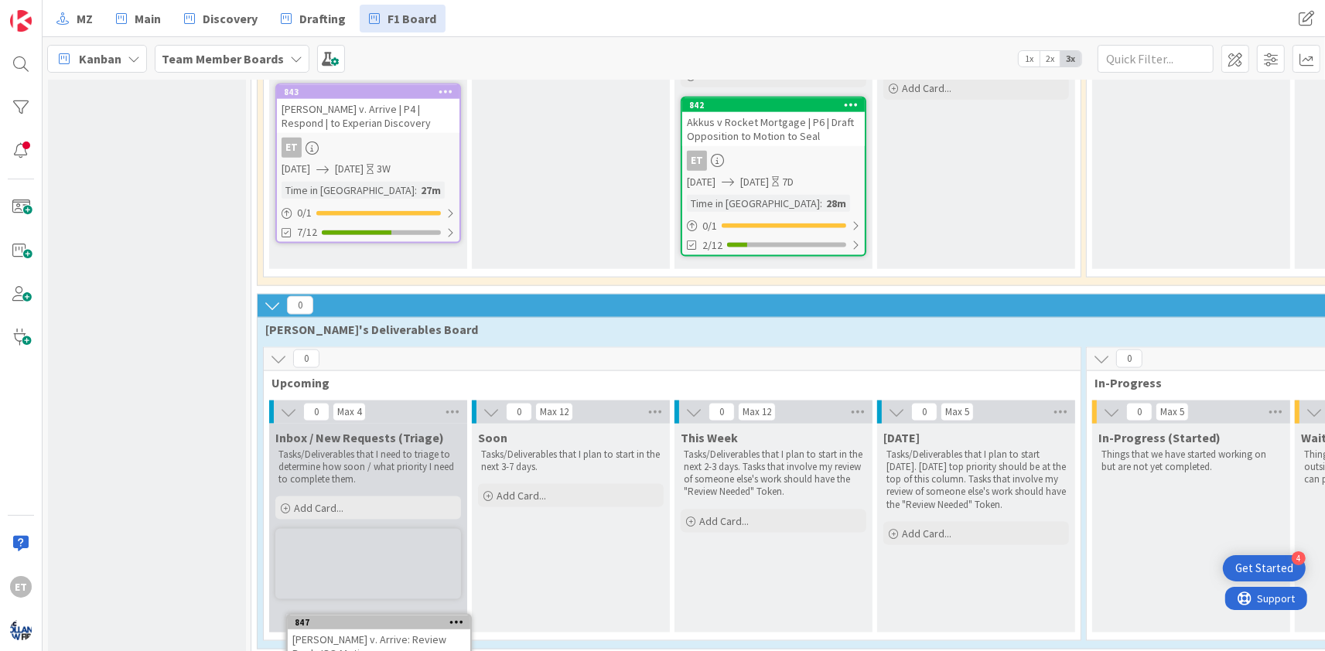
scroll to position [1855, 0]
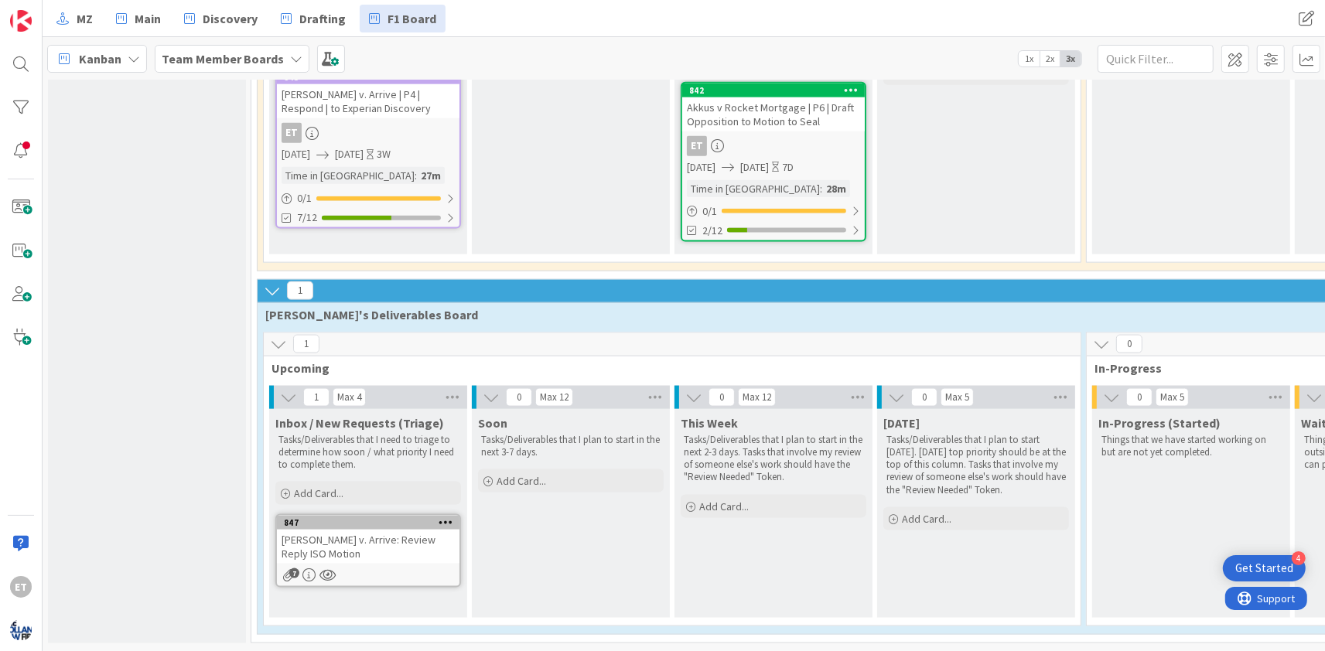
click at [390, 542] on div "[PERSON_NAME] v. Arrive: Review Reply ISO Motion" at bounding box center [368, 547] width 183 height 34
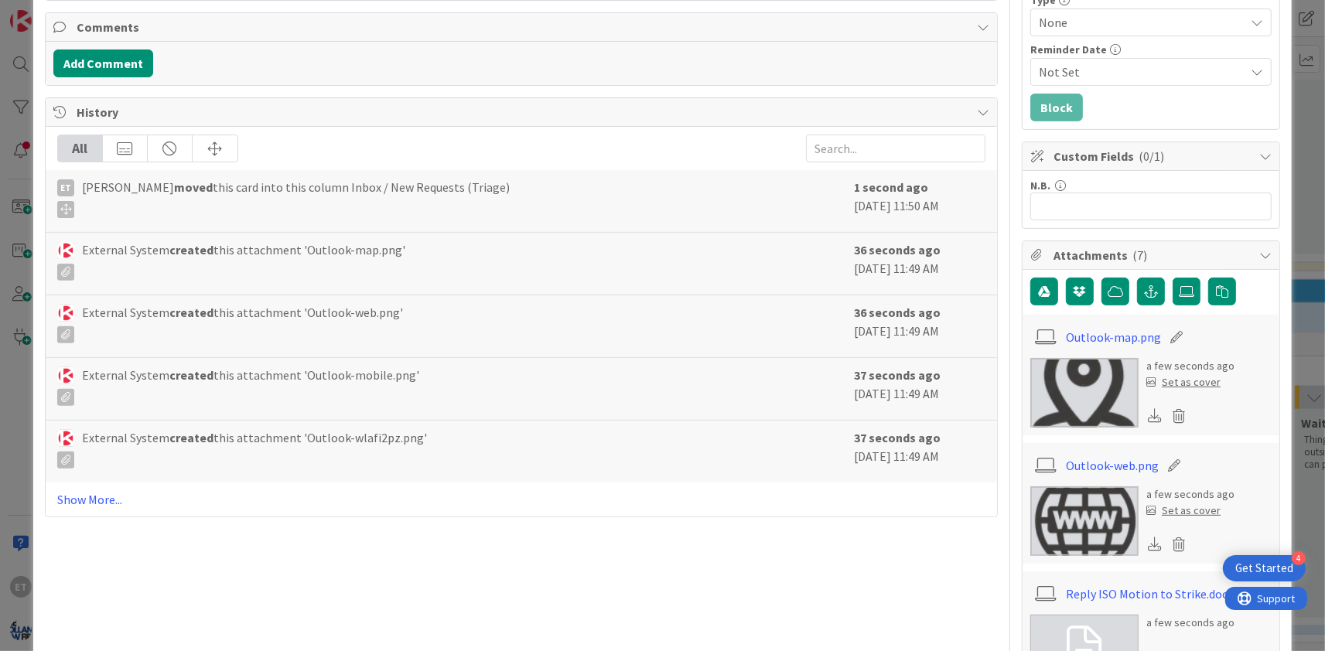
scroll to position [468, 0]
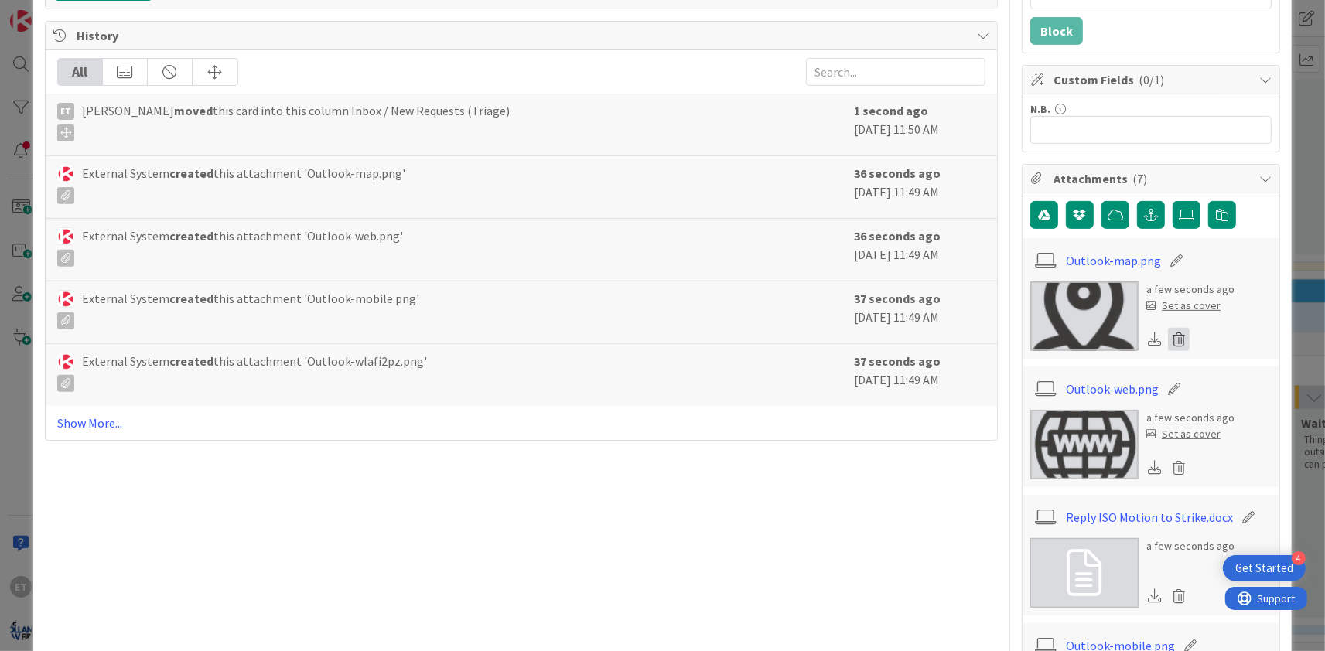
click at [1180, 337] on icon at bounding box center [1179, 339] width 22 height 23
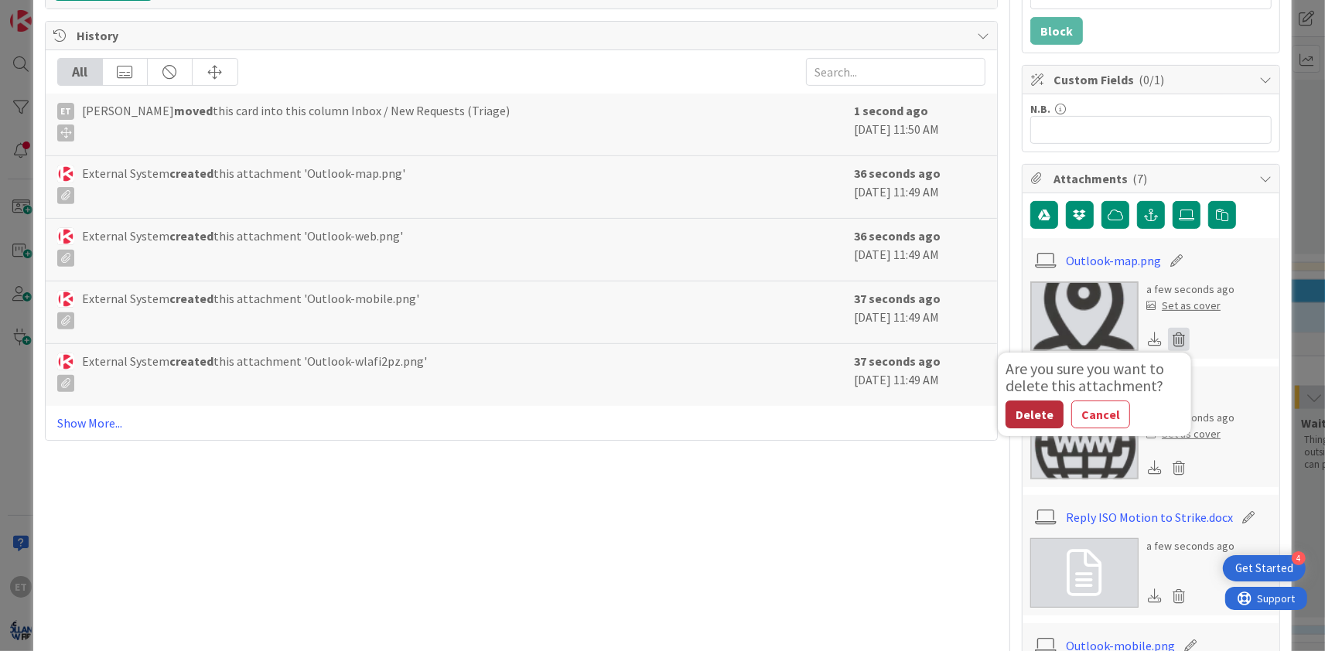
click at [1039, 413] on button "Delete" at bounding box center [1034, 415] width 58 height 28
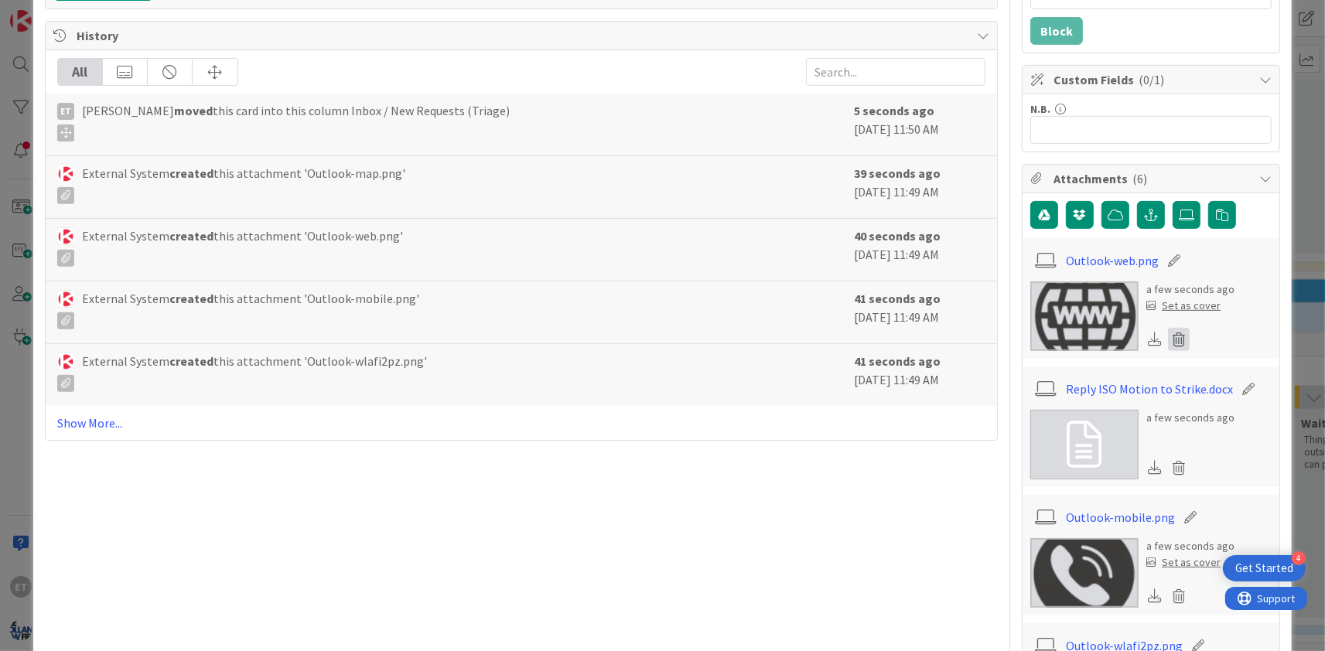
click at [1180, 340] on icon at bounding box center [1179, 339] width 22 height 23
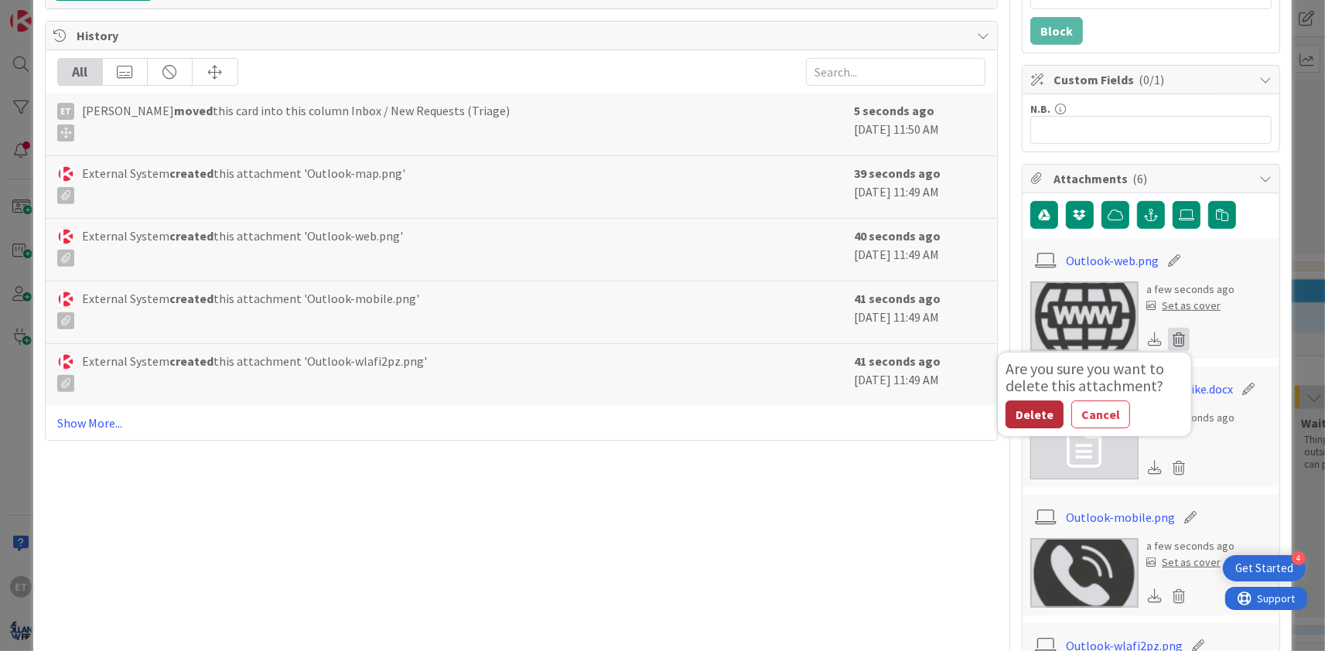
click at [1030, 412] on button "Delete" at bounding box center [1034, 415] width 58 height 28
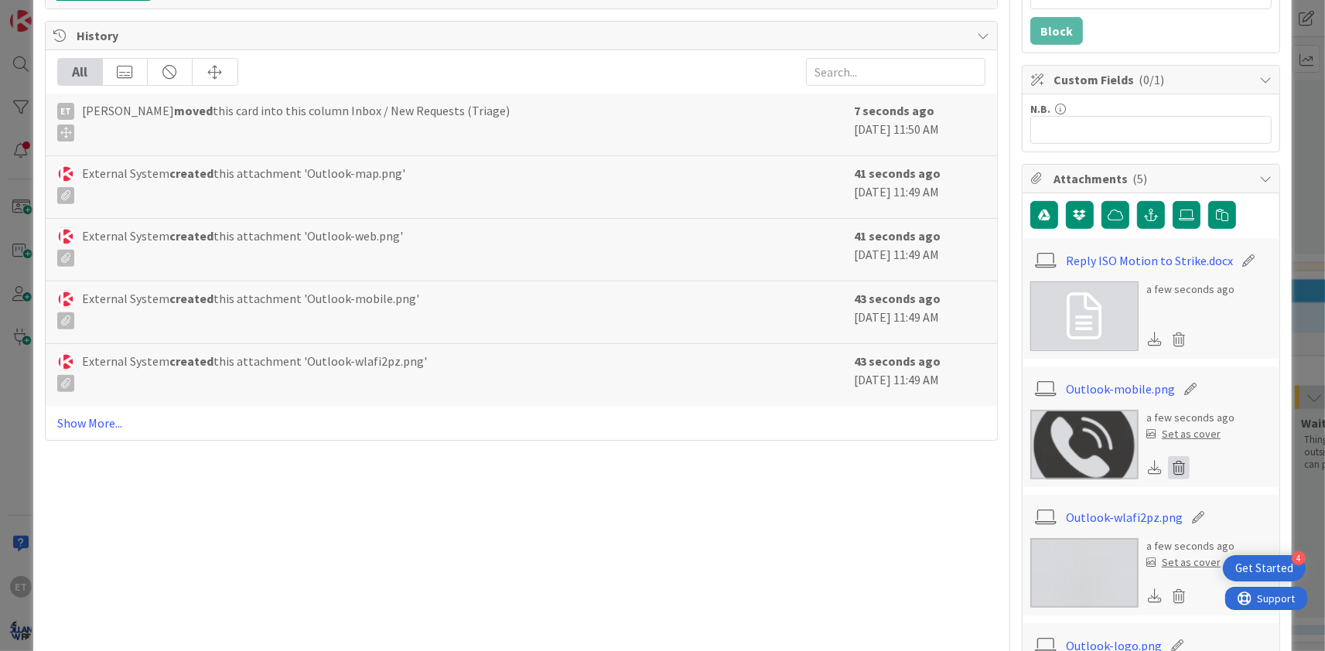
click at [1180, 464] on icon at bounding box center [1179, 467] width 22 height 23
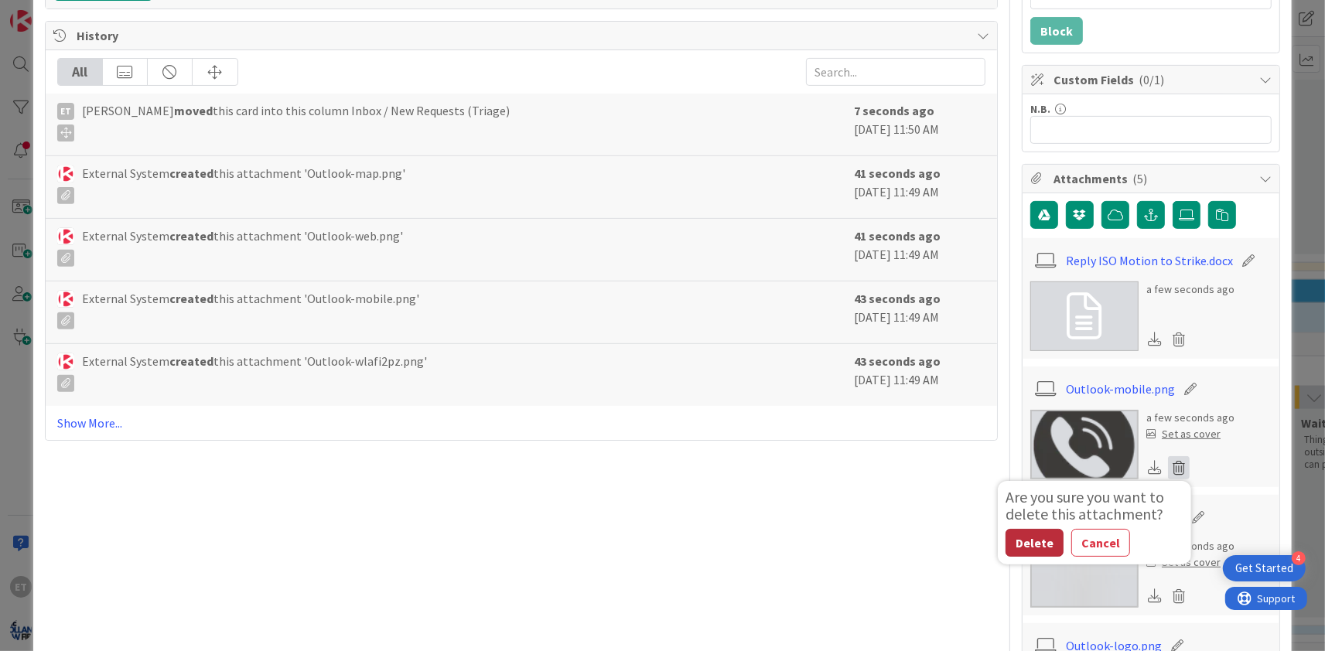
click at [1036, 536] on button "Delete" at bounding box center [1034, 543] width 58 height 28
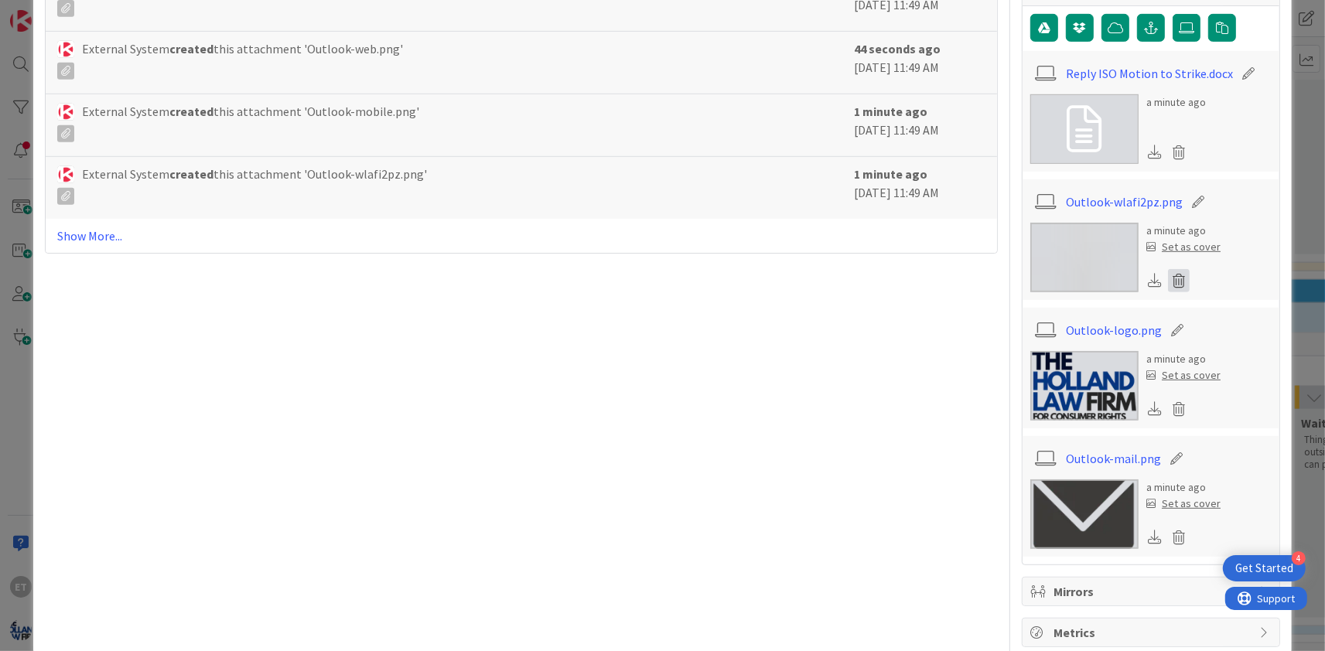
scroll to position [682, 0]
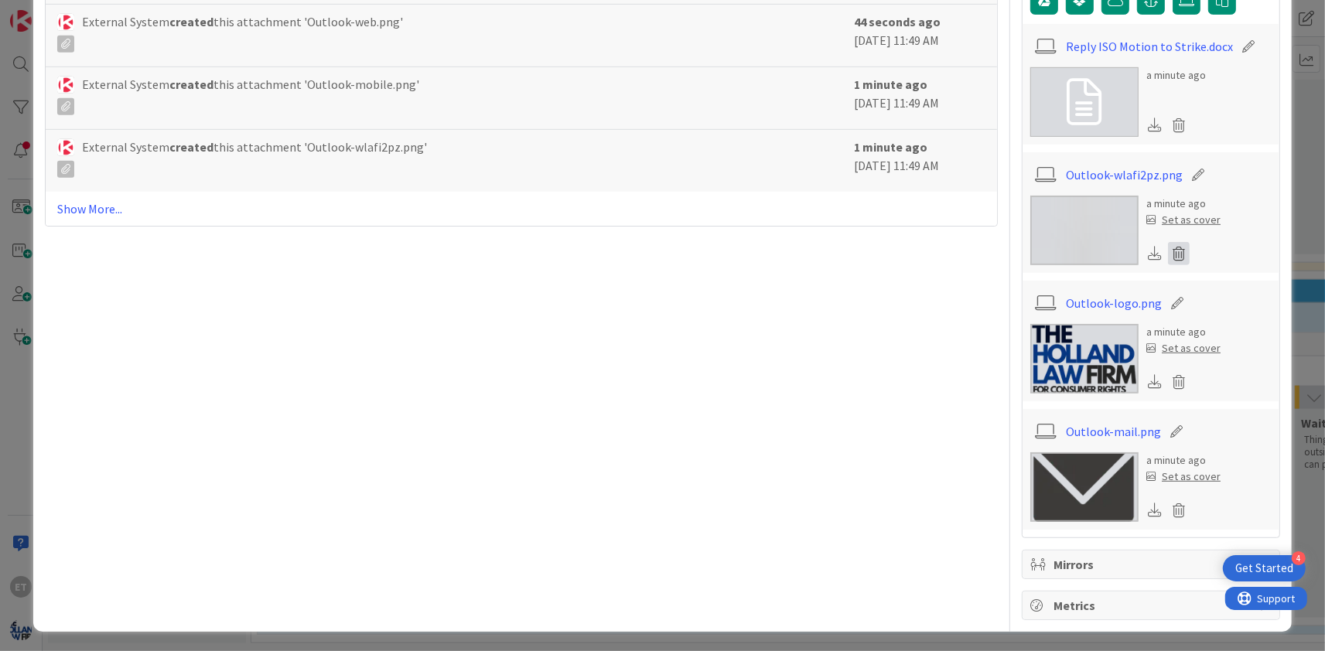
click at [1183, 250] on icon at bounding box center [1179, 253] width 22 height 23
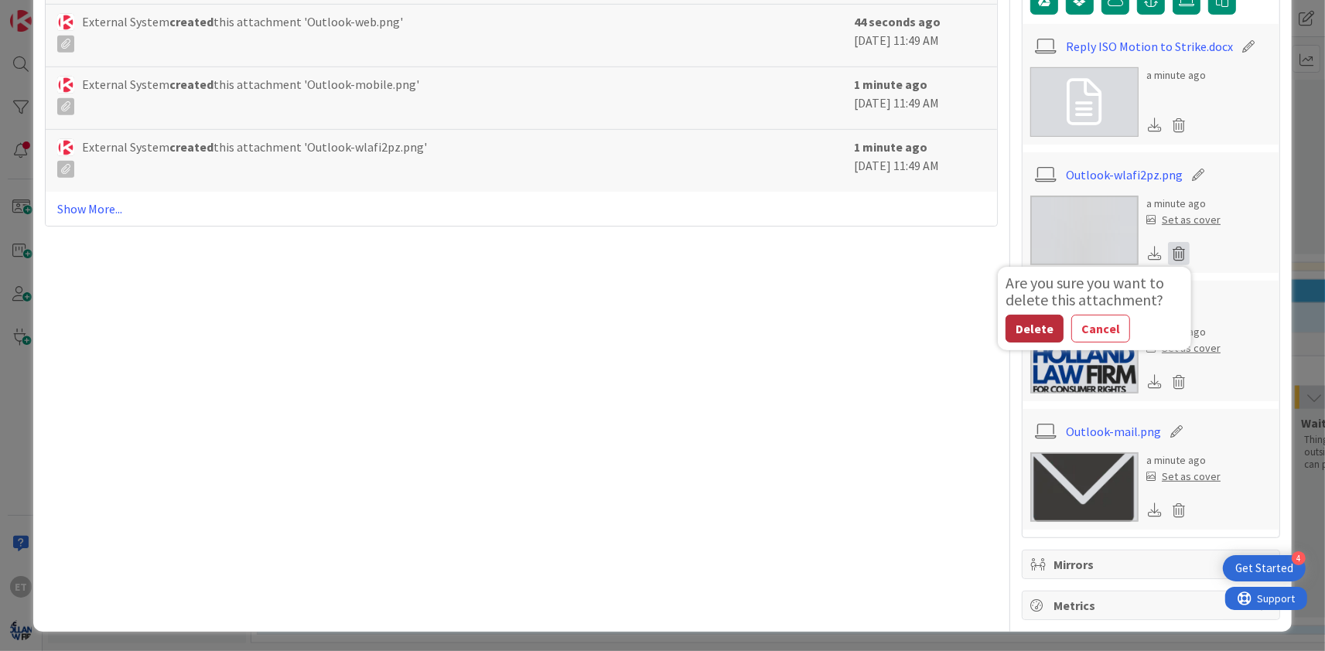
click at [1032, 322] on button "Delete" at bounding box center [1034, 329] width 58 height 28
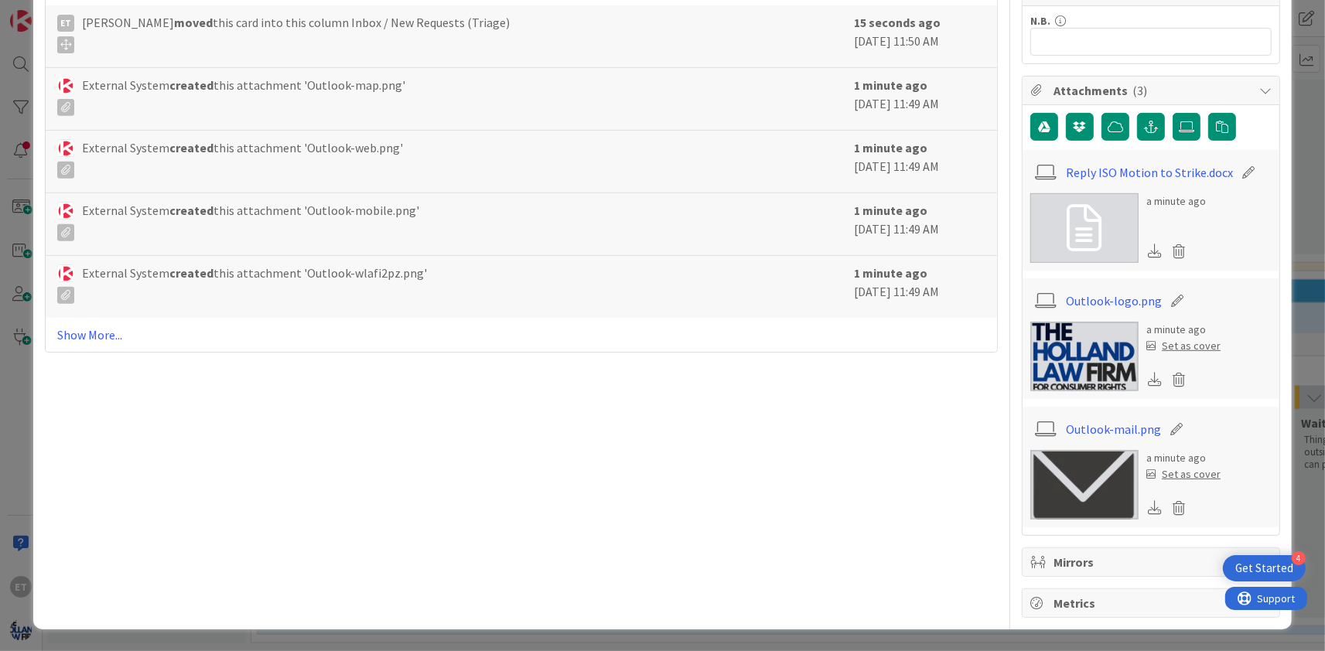
scroll to position [554, 0]
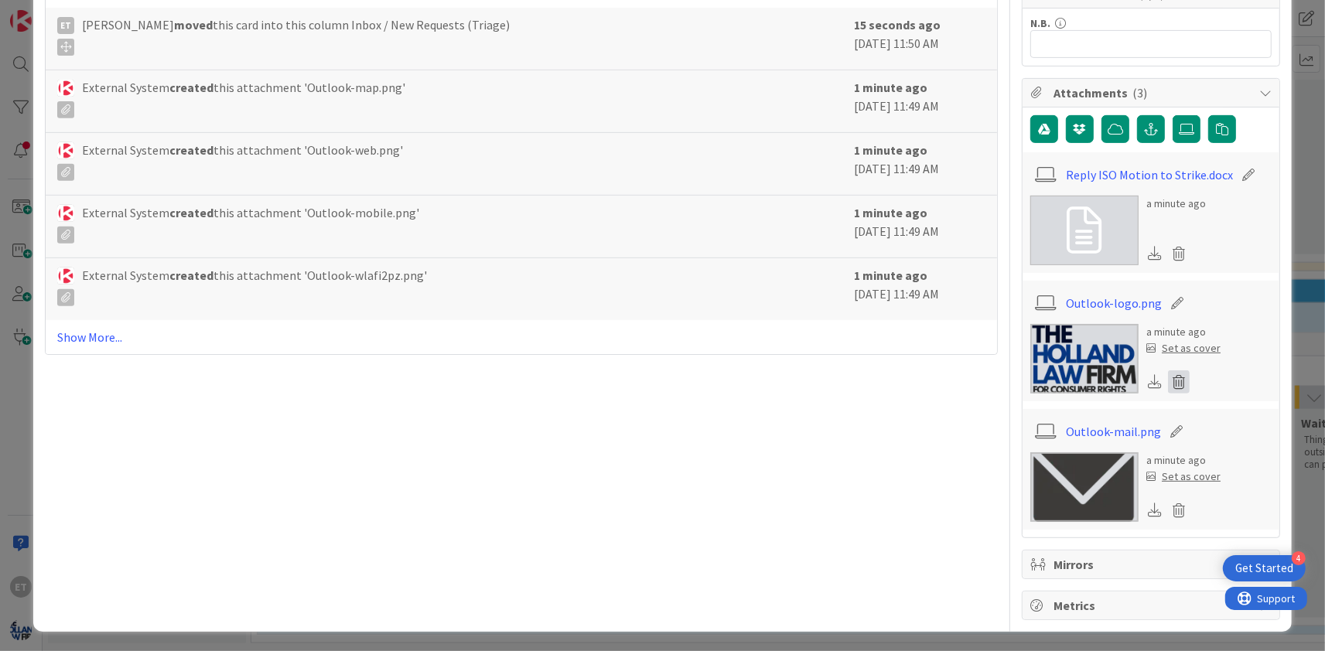
click at [1175, 384] on icon at bounding box center [1179, 381] width 22 height 23
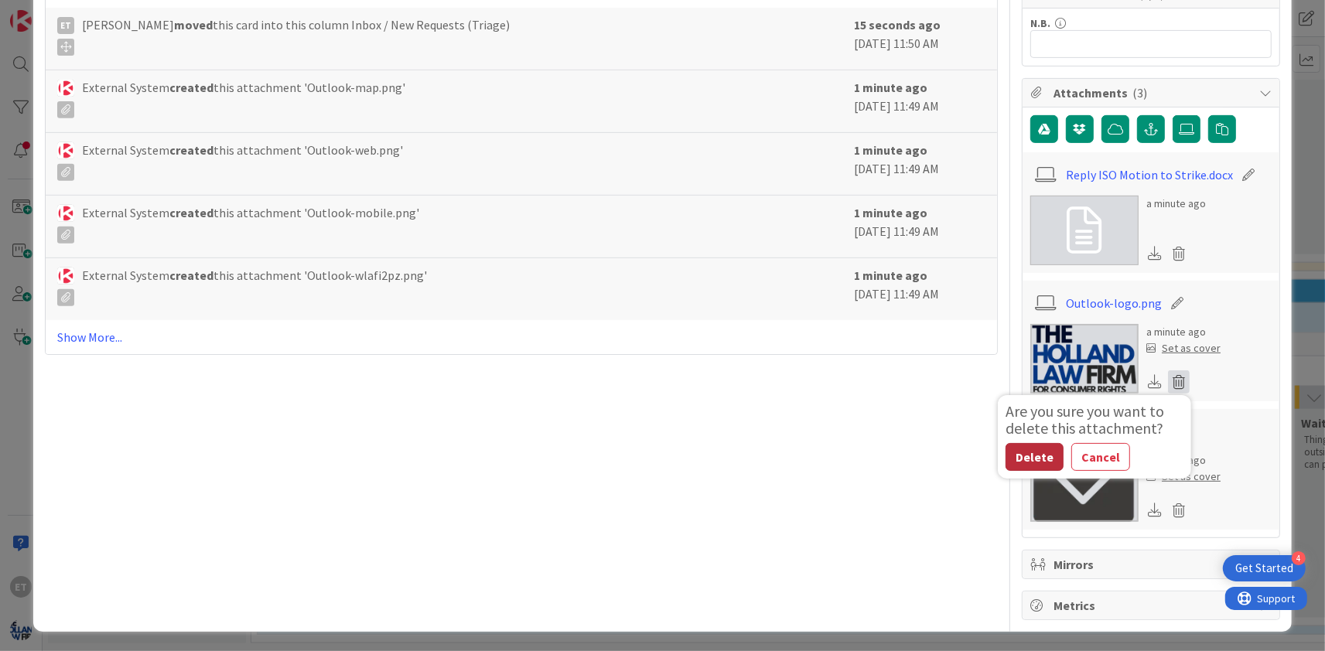
click at [1028, 461] on button "Delete" at bounding box center [1034, 457] width 58 height 28
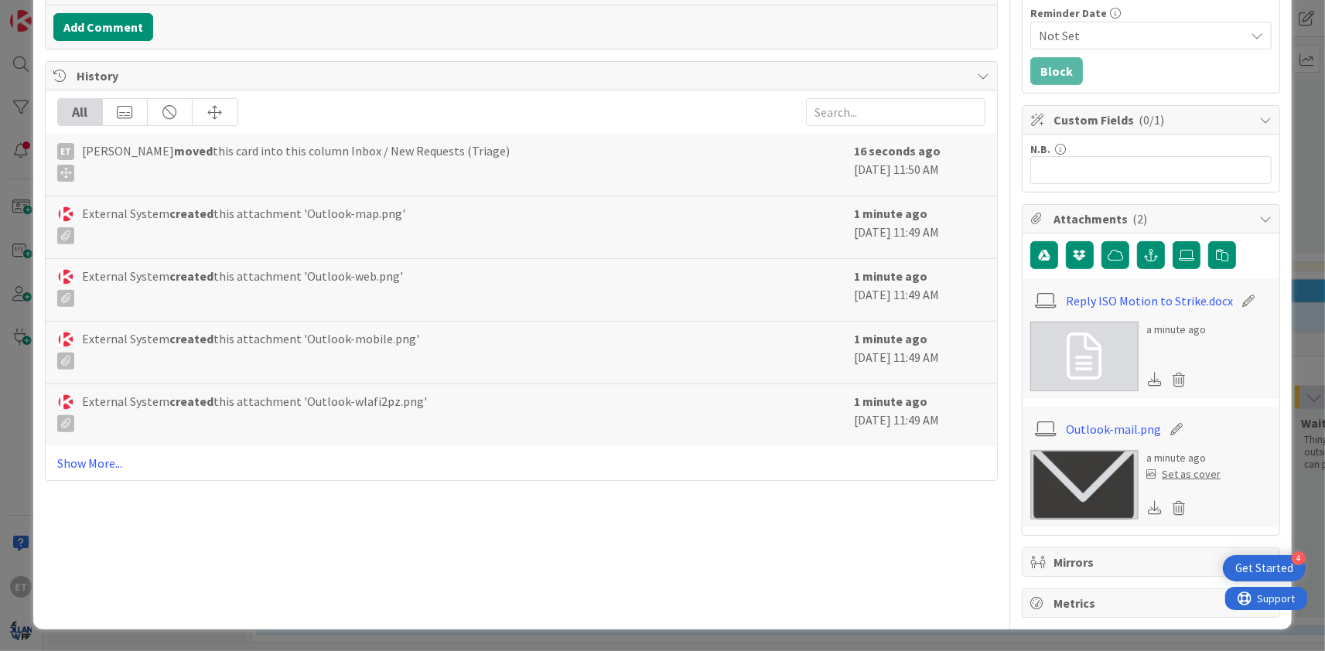
scroll to position [425, 0]
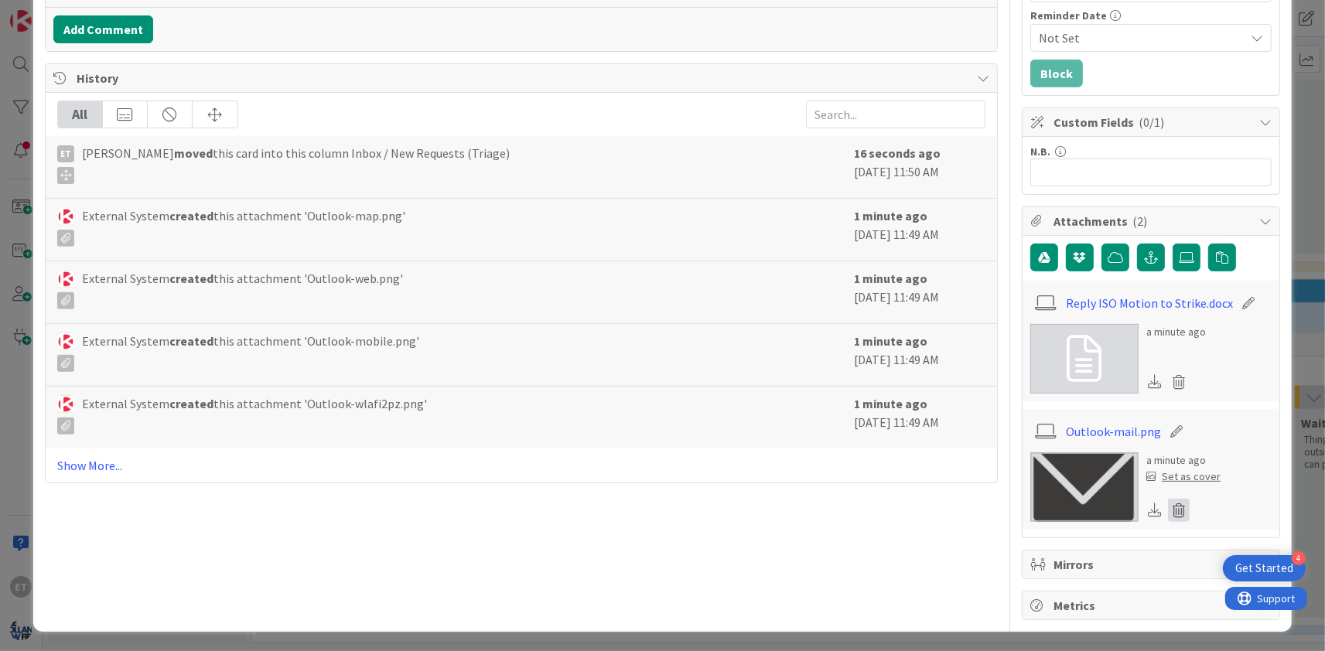
click at [1179, 499] on icon at bounding box center [1179, 510] width 22 height 23
click at [1038, 578] on button "Delete" at bounding box center [1034, 586] width 58 height 28
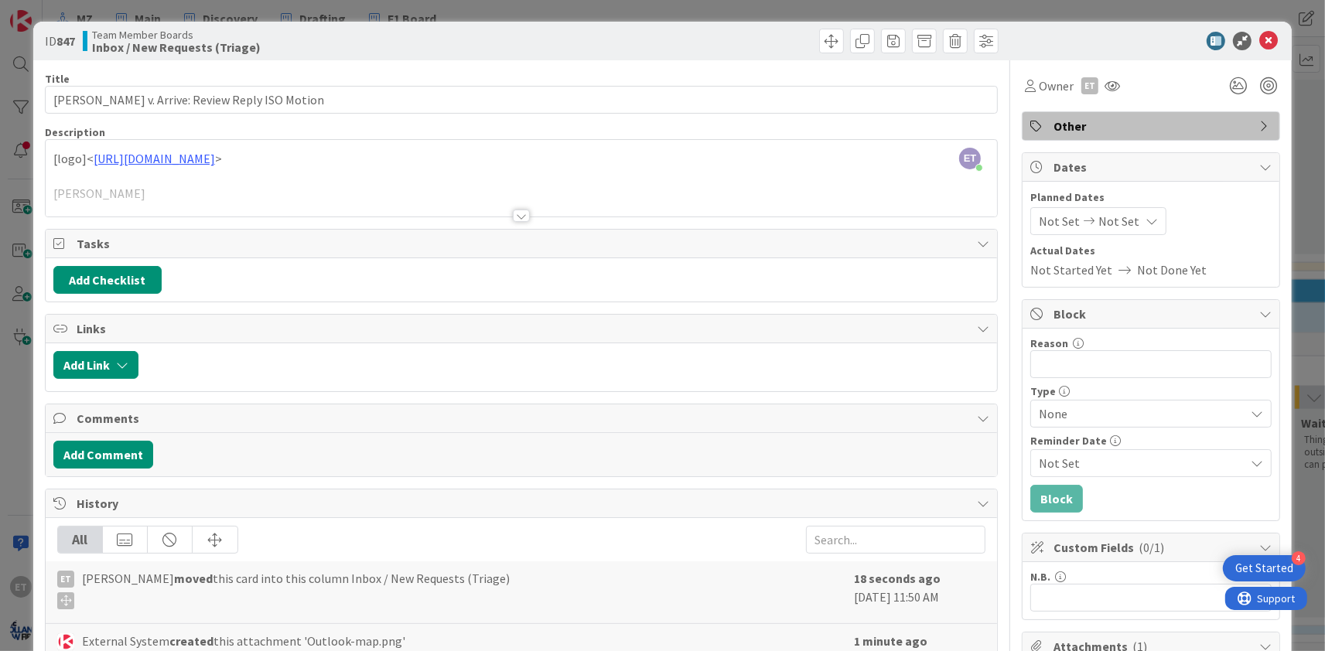
scroll to position [0, 0]
click at [1046, 81] on span "Owner" at bounding box center [1056, 86] width 35 height 19
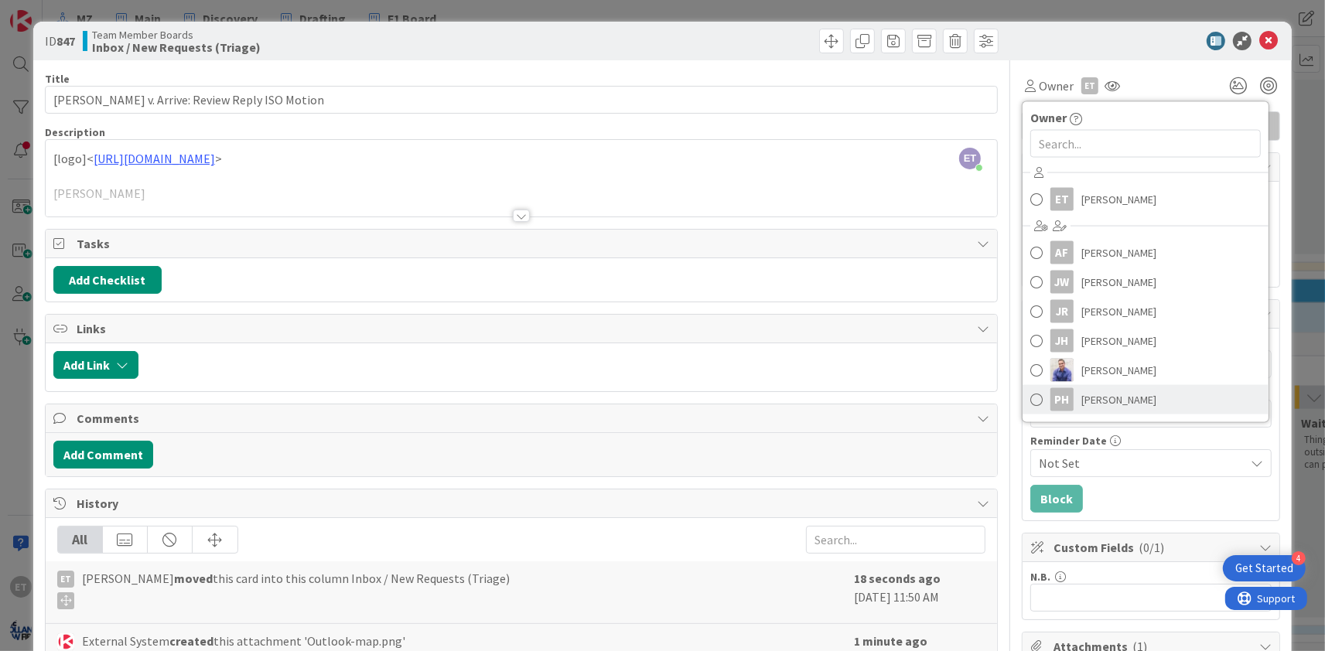
click at [1043, 401] on link "PH [PERSON_NAME]" at bounding box center [1145, 399] width 246 height 29
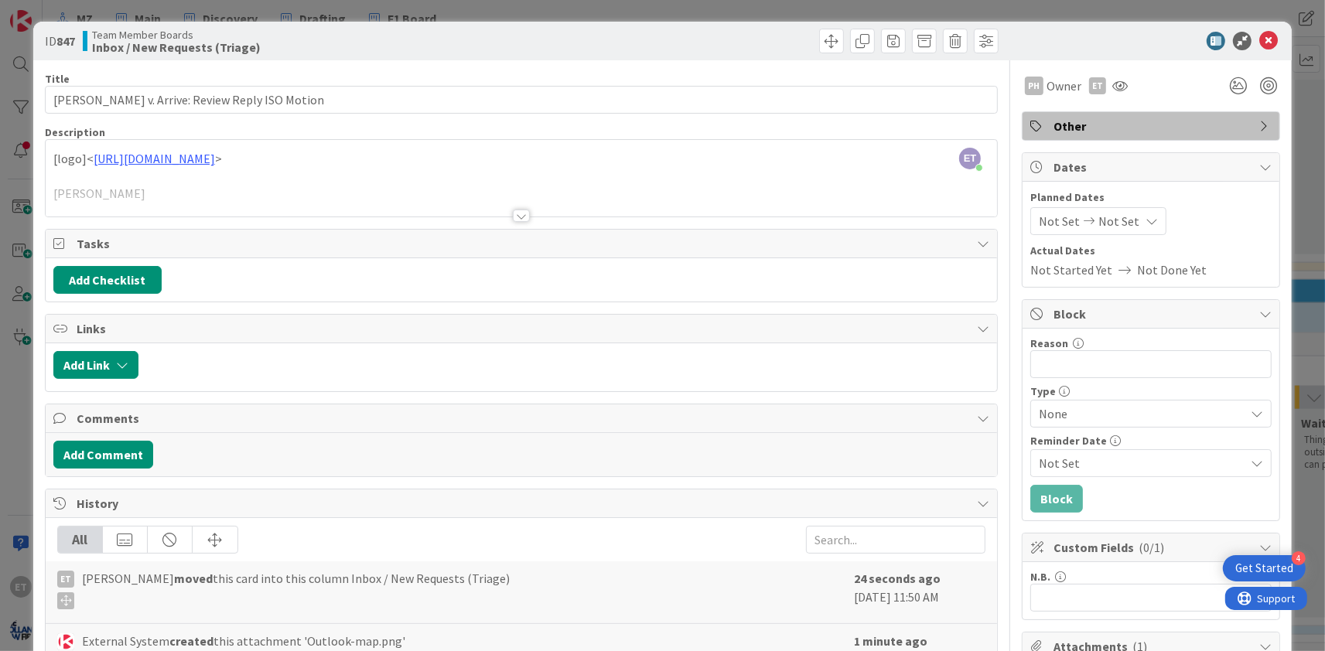
click at [1124, 39] on div at bounding box center [1143, 41] width 274 height 19
click at [119, 367] on icon "button" at bounding box center [122, 365] width 12 height 12
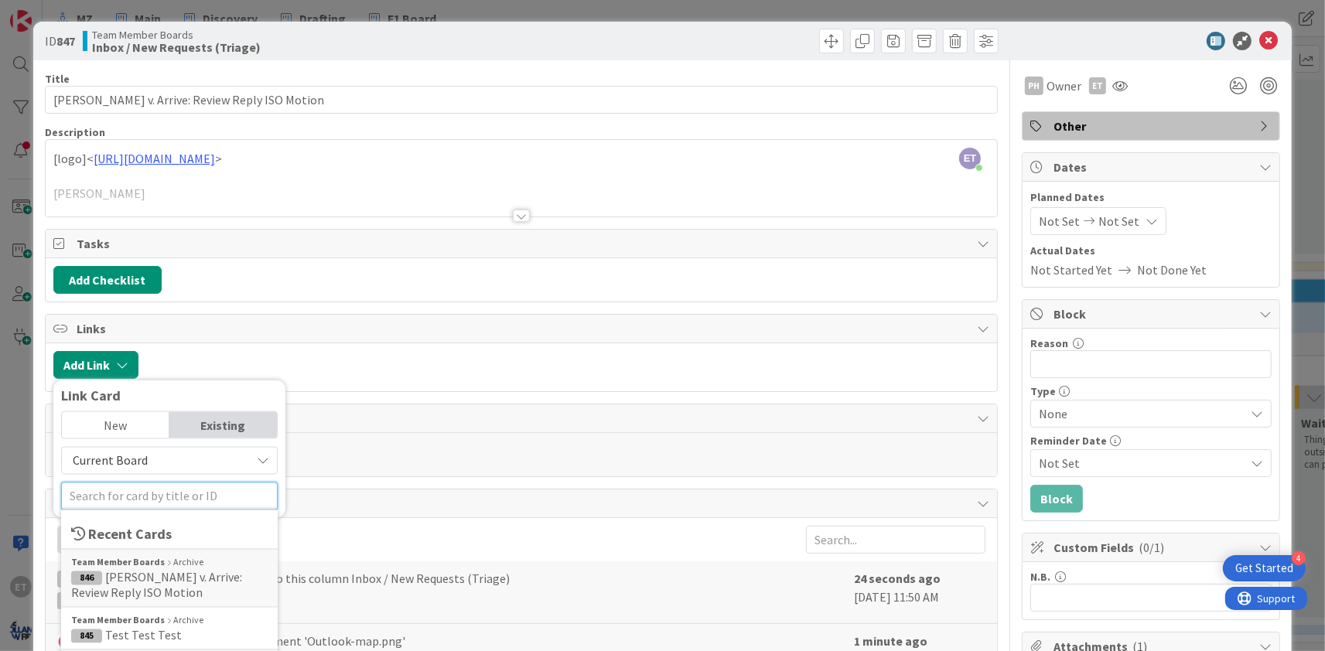
click at [161, 490] on input "text" at bounding box center [169, 497] width 217 height 28
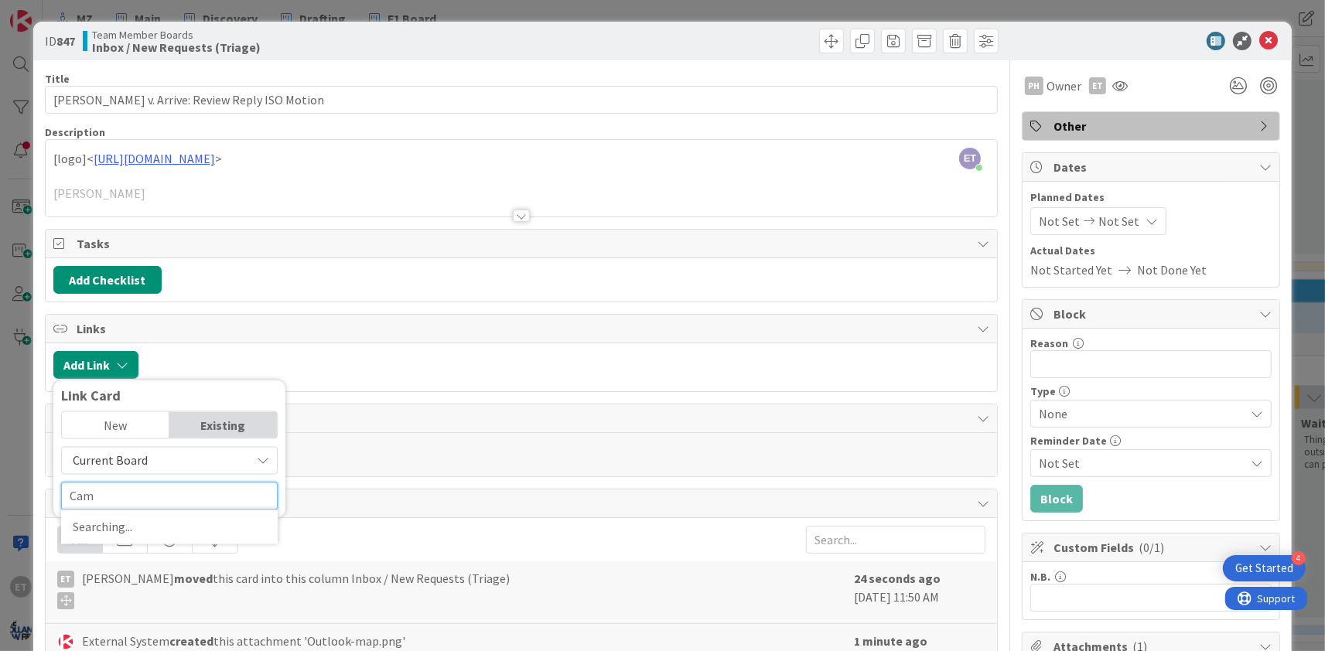
click at [145, 491] on input "Cam" at bounding box center [169, 497] width 217 height 28
drag, startPoint x: 94, startPoint y: 498, endPoint x: 54, endPoint y: 497, distance: 39.4
click at [61, 497] on input "CamCampbell" at bounding box center [169, 497] width 217 height 28
click at [186, 493] on input "[PERSON_NAME]" at bounding box center [169, 497] width 217 height 28
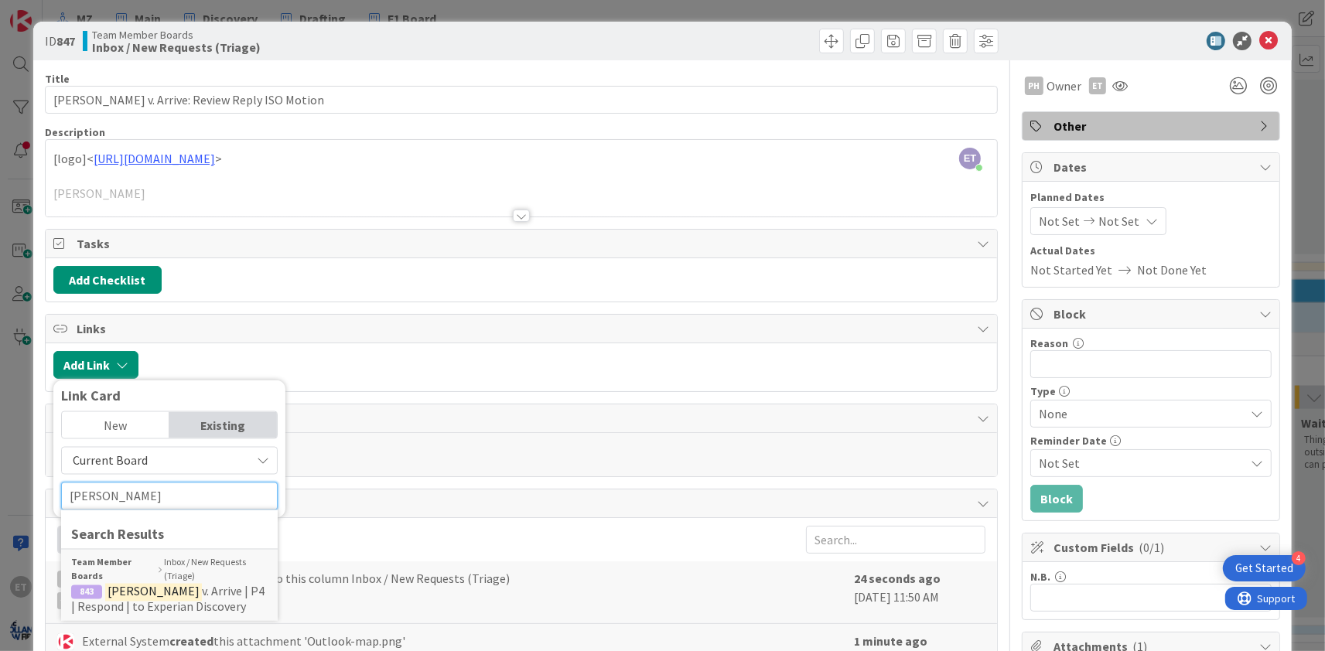
type input "[PERSON_NAME]"
click at [203, 457] on span "Current Board" at bounding box center [156, 461] width 173 height 22
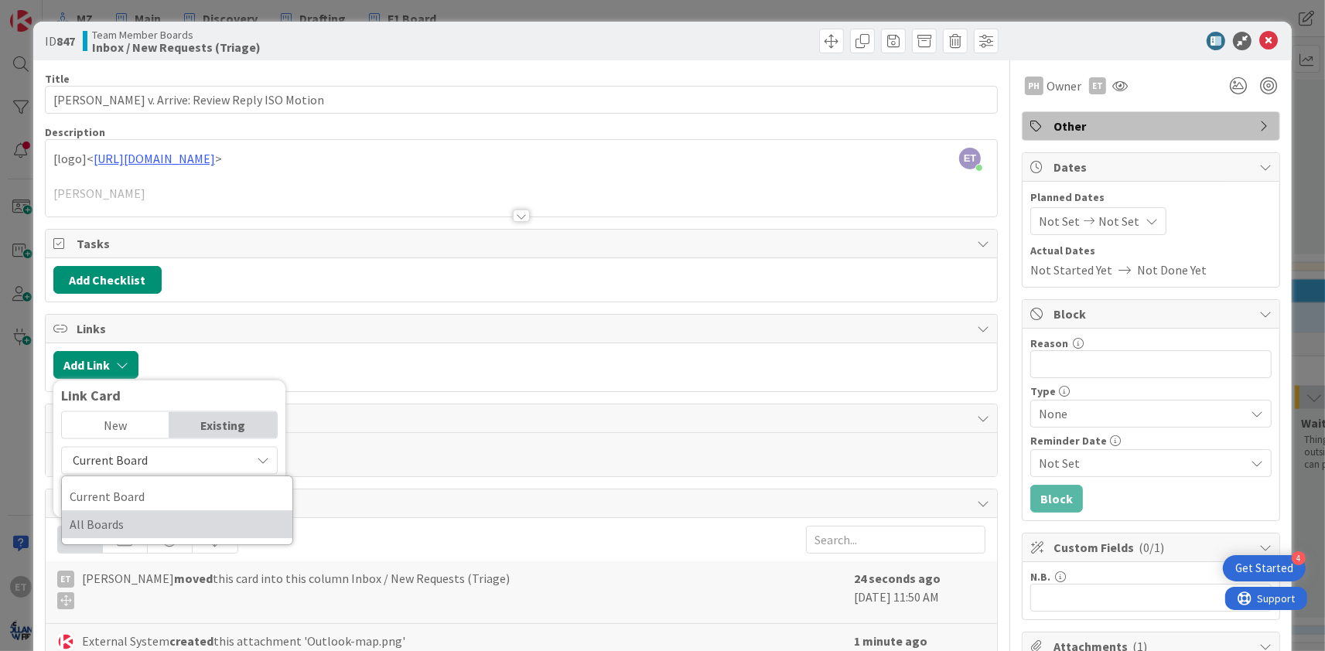
click at [138, 517] on span "All Boards" at bounding box center [177, 524] width 215 height 23
click at [137, 497] on input "[PERSON_NAME]" at bounding box center [169, 497] width 217 height 28
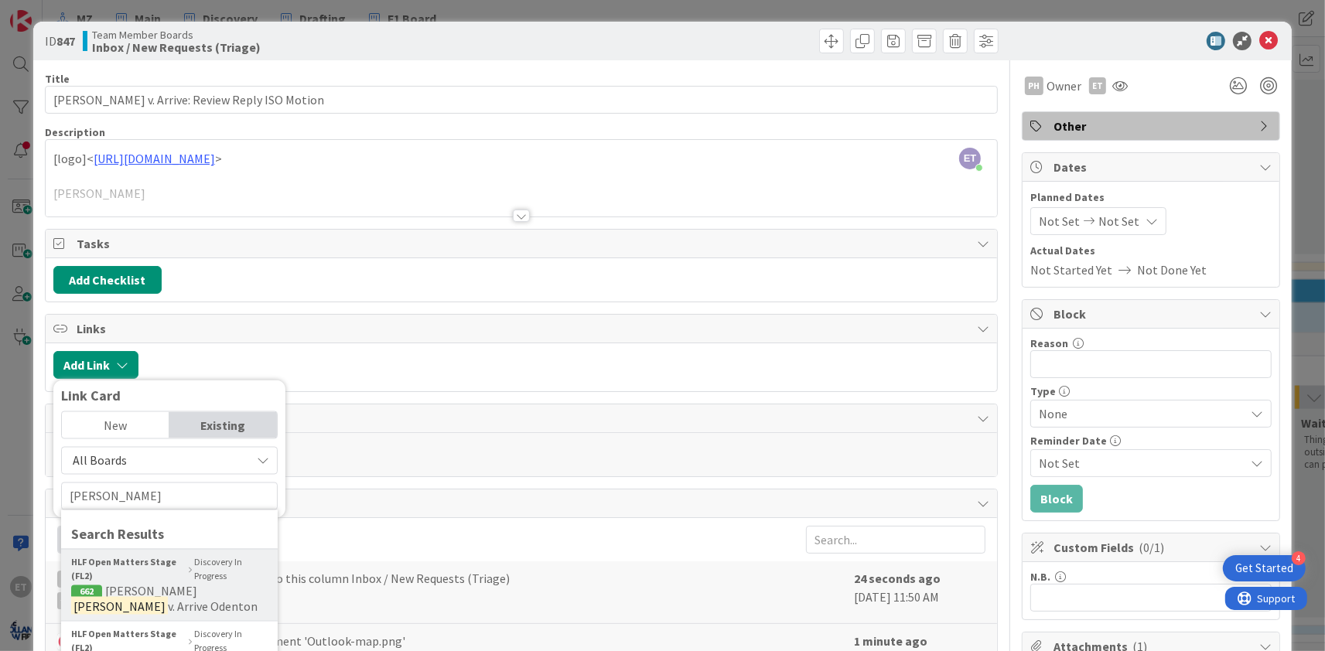
click at [153, 581] on b "HLF Open Matters Stage (FL2)" at bounding box center [128, 570] width 114 height 28
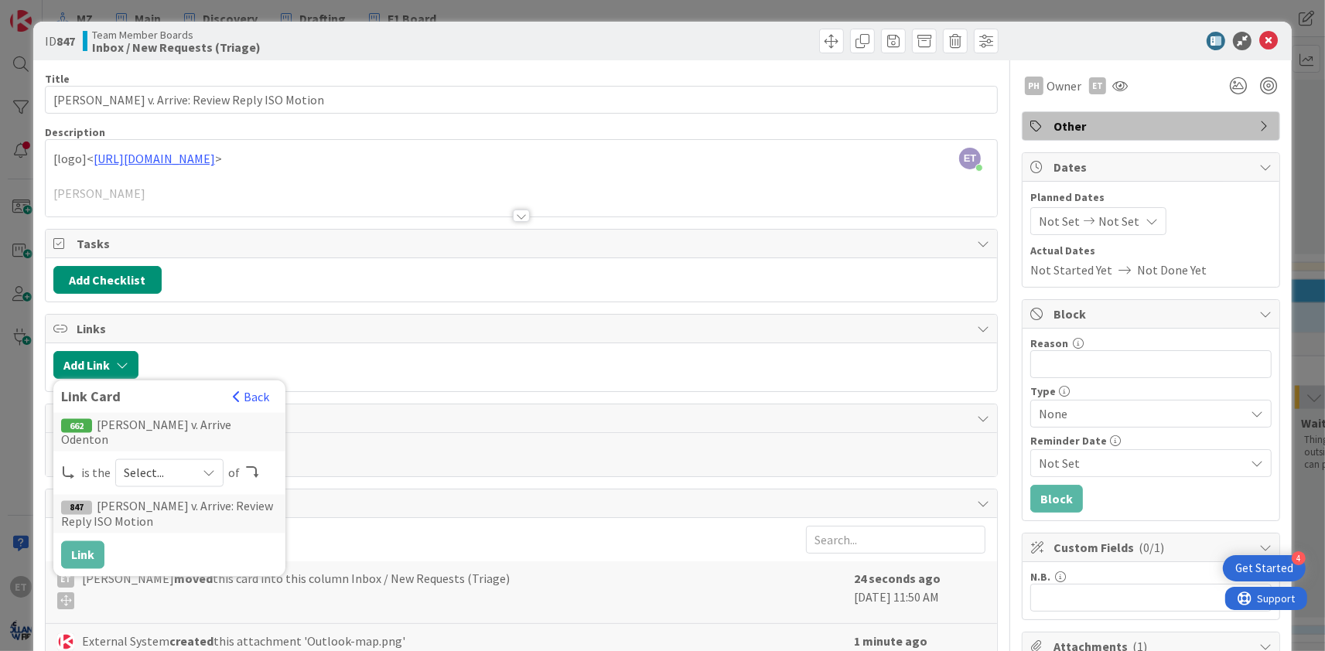
click at [153, 462] on span "Select..." at bounding box center [156, 473] width 65 height 22
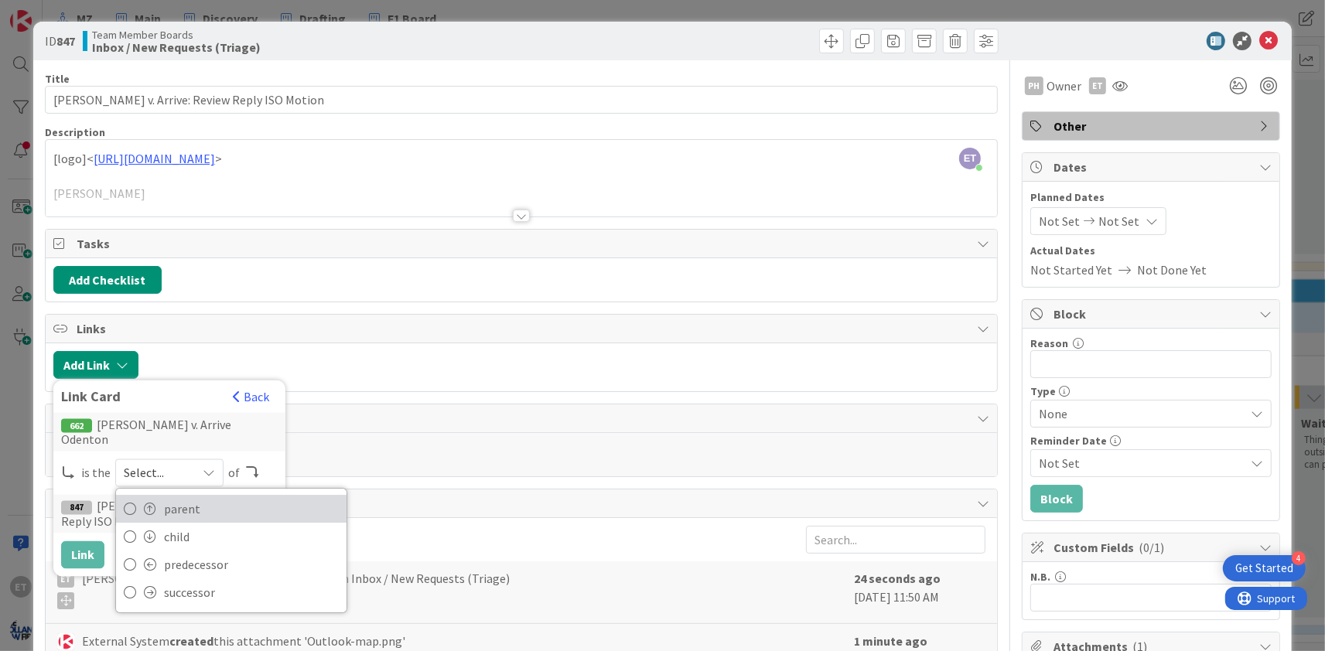
click at [155, 495] on link "parent" at bounding box center [231, 509] width 230 height 28
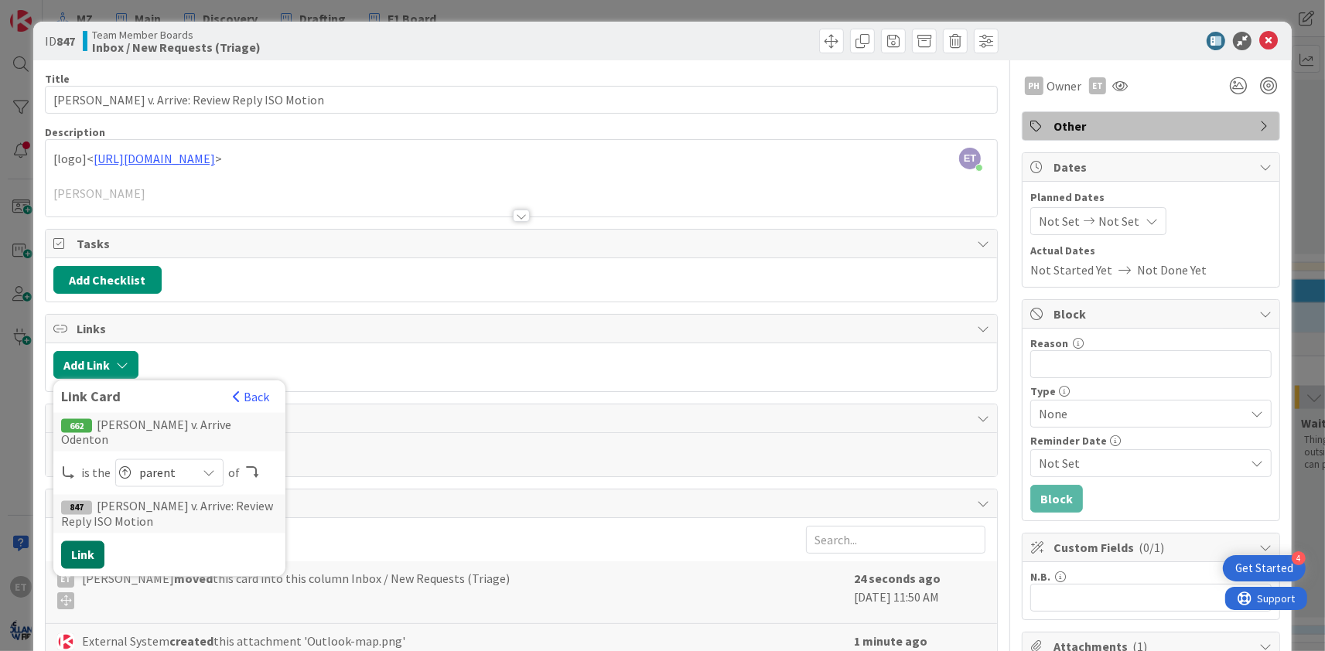
click at [94, 541] on button "Link" at bounding box center [82, 555] width 43 height 28
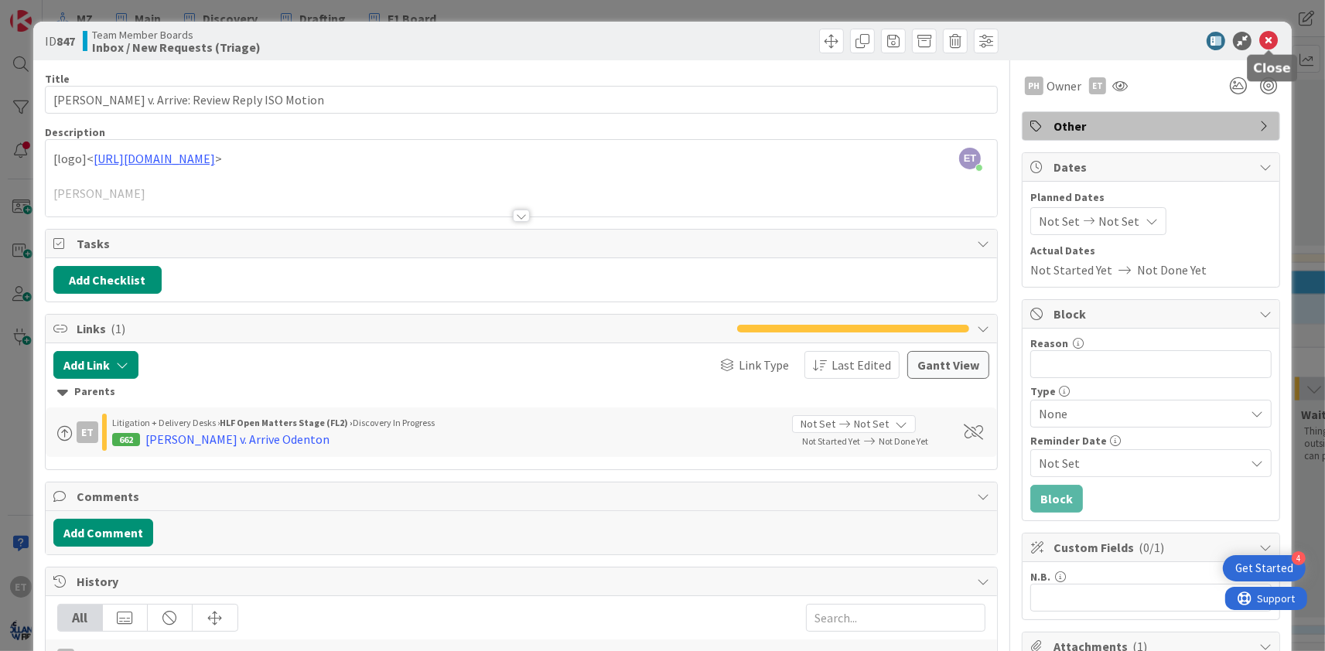
click at [1268, 40] on icon at bounding box center [1268, 41] width 19 height 19
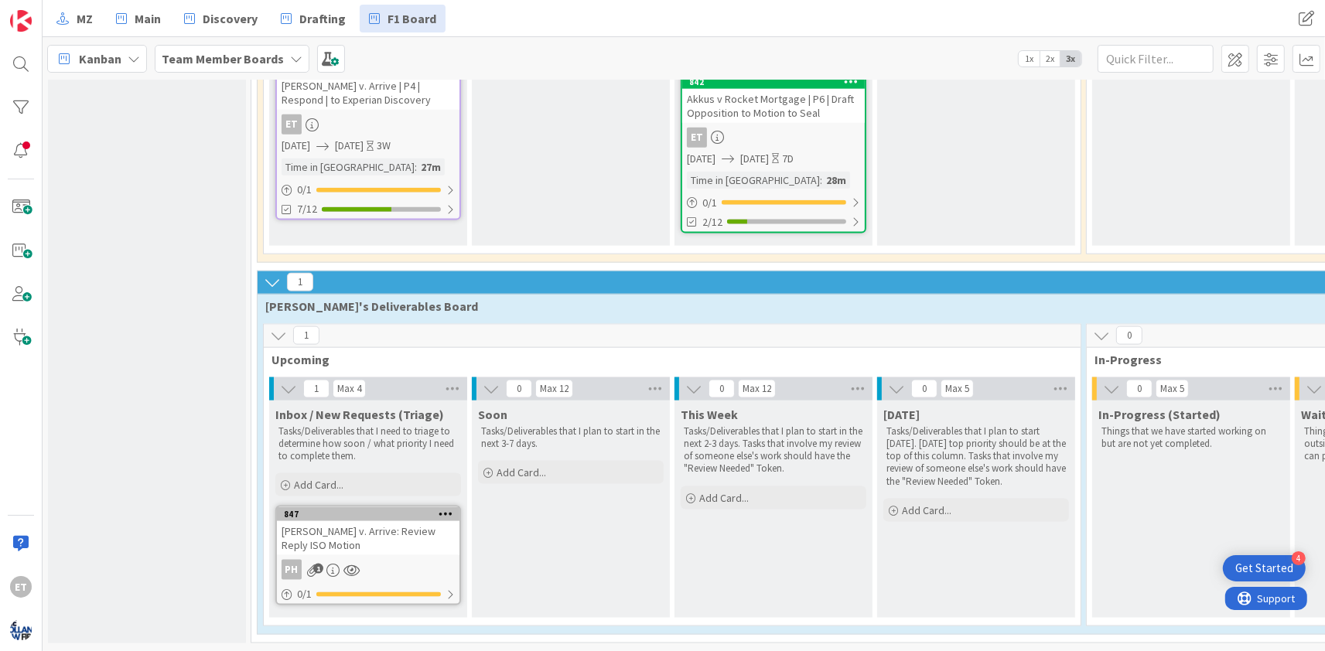
click at [370, 540] on div "[PERSON_NAME] v. Arrive: Review Reply ISO Motion" at bounding box center [368, 538] width 183 height 34
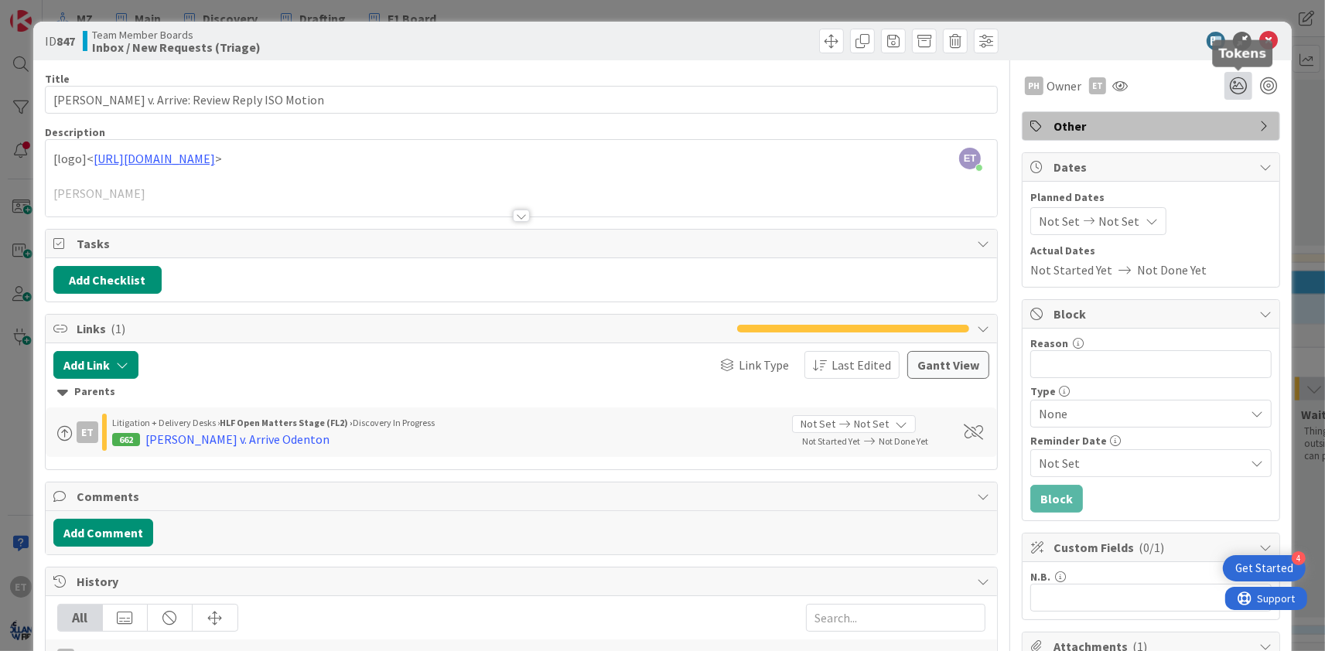
click at [1230, 84] on icon at bounding box center [1238, 86] width 28 height 28
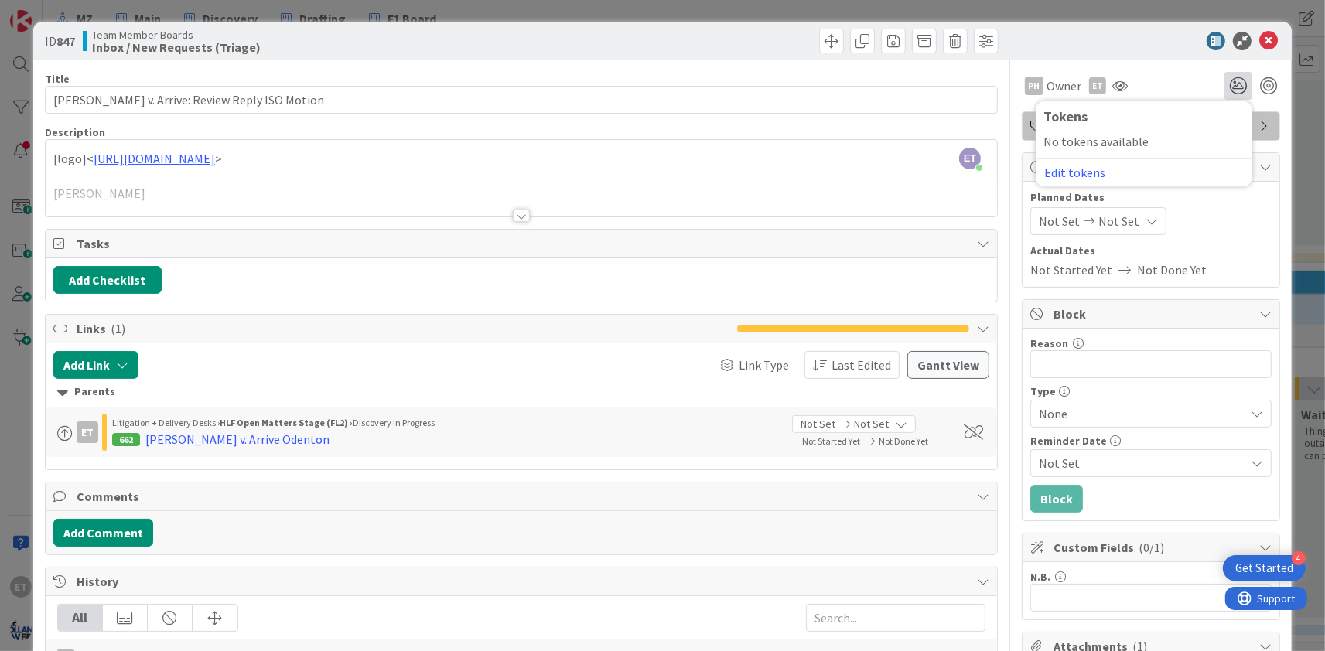
click at [1072, 145] on div "No tokens available Edit tokens" at bounding box center [1143, 155] width 201 height 47
click at [1153, 66] on div "PH Owner ET Tokens No tokens available Edit tokens" at bounding box center [1151, 79] width 258 height 39
click at [121, 31] on span "Team Member Boards" at bounding box center [176, 35] width 169 height 12
click at [174, 48] on b "Inbox / New Requests (Triage)" at bounding box center [176, 47] width 169 height 12
click at [1118, 118] on span "Other" at bounding box center [1152, 126] width 198 height 19
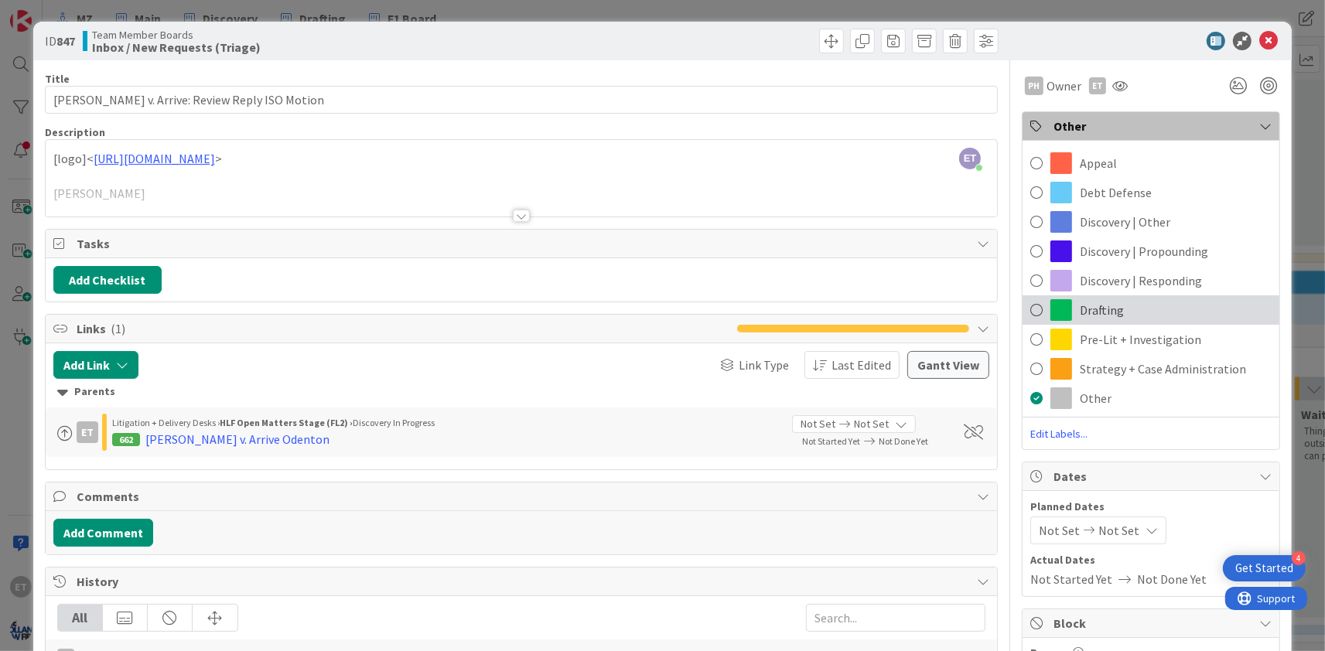
click at [1038, 309] on span at bounding box center [1036, 310] width 12 height 23
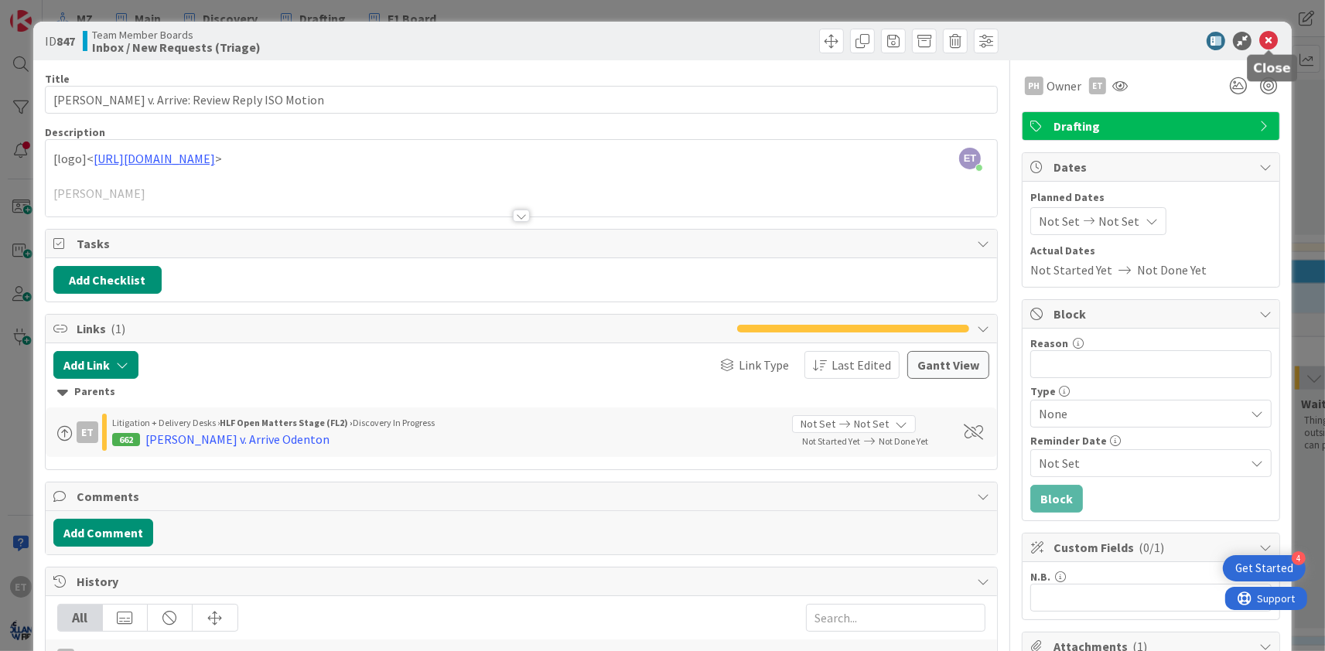
click at [1271, 38] on icon at bounding box center [1268, 41] width 19 height 19
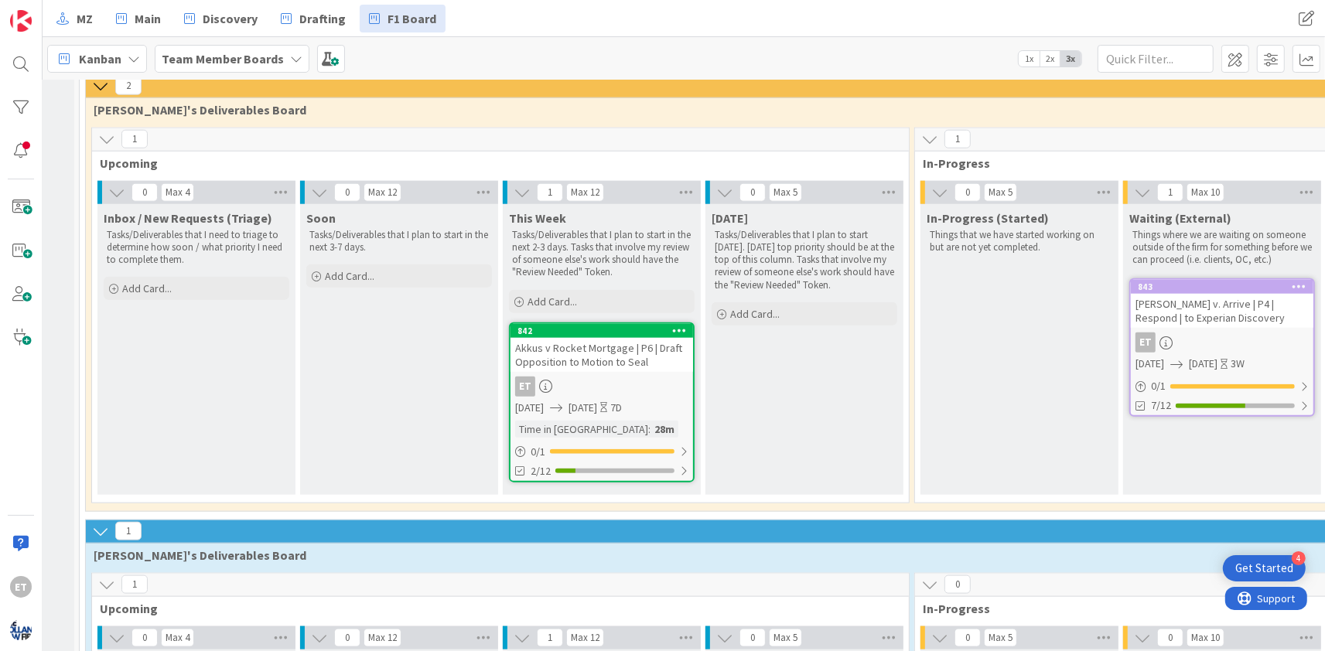
scroll to position [1525, 172]
